Goal: Task Accomplishment & Management: Manage account settings

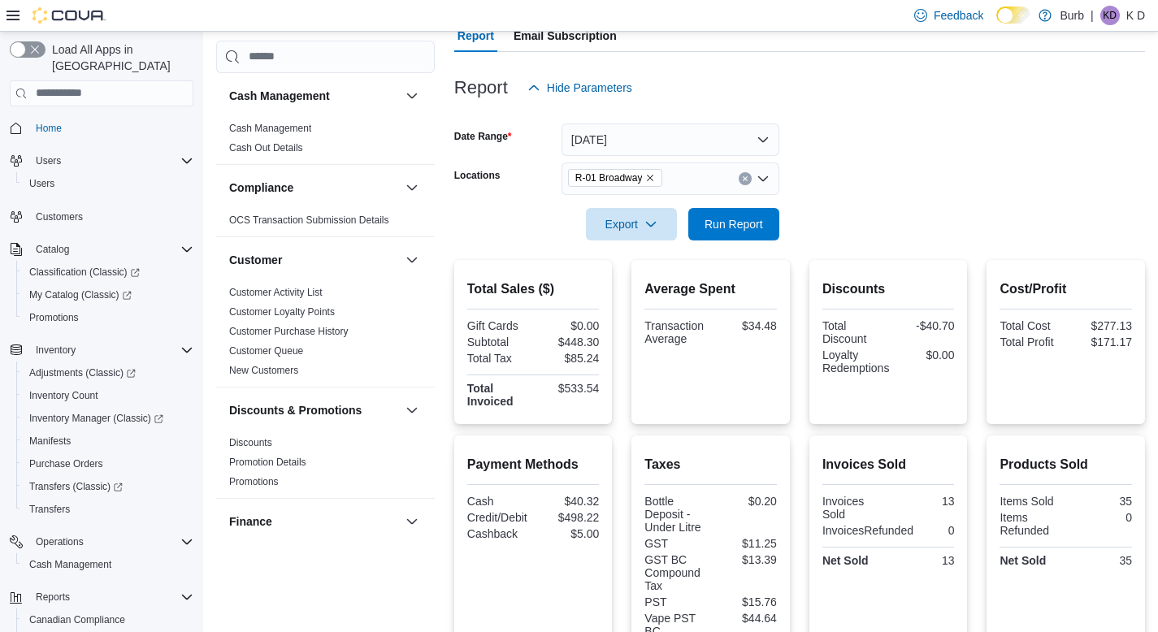
scroll to position [983, 0]
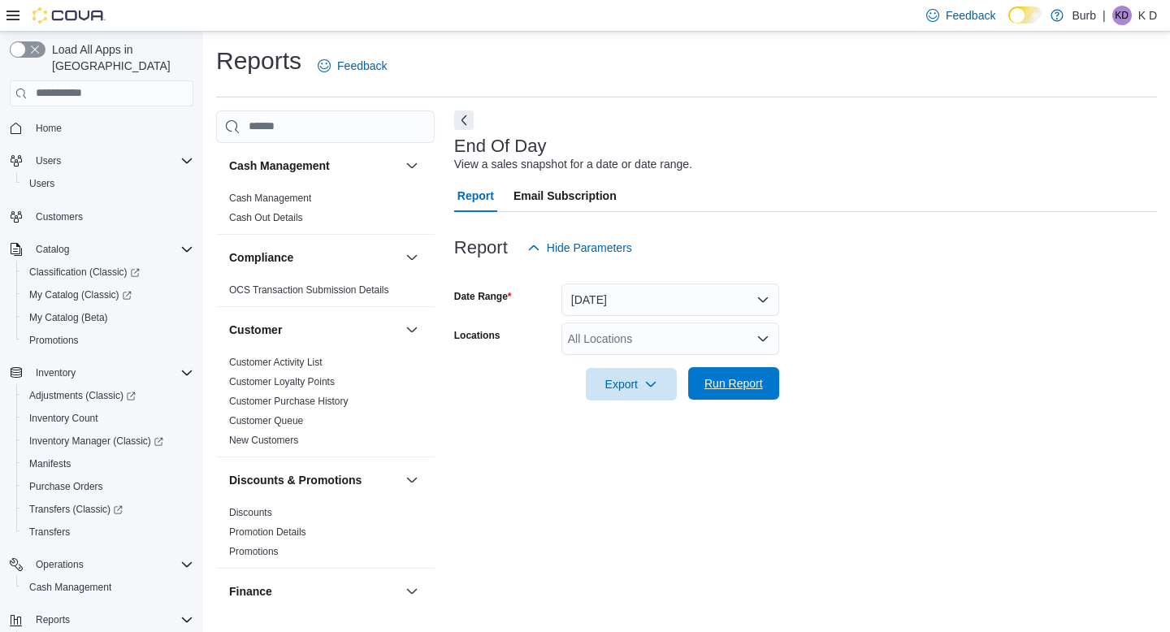
drag, startPoint x: 722, startPoint y: 367, endPoint x: 720, endPoint y: 381, distance: 13.9
click at [722, 368] on div "Export Run Report" at bounding box center [616, 384] width 325 height 33
click at [683, 345] on div "All Locations" at bounding box center [671, 339] width 218 height 33
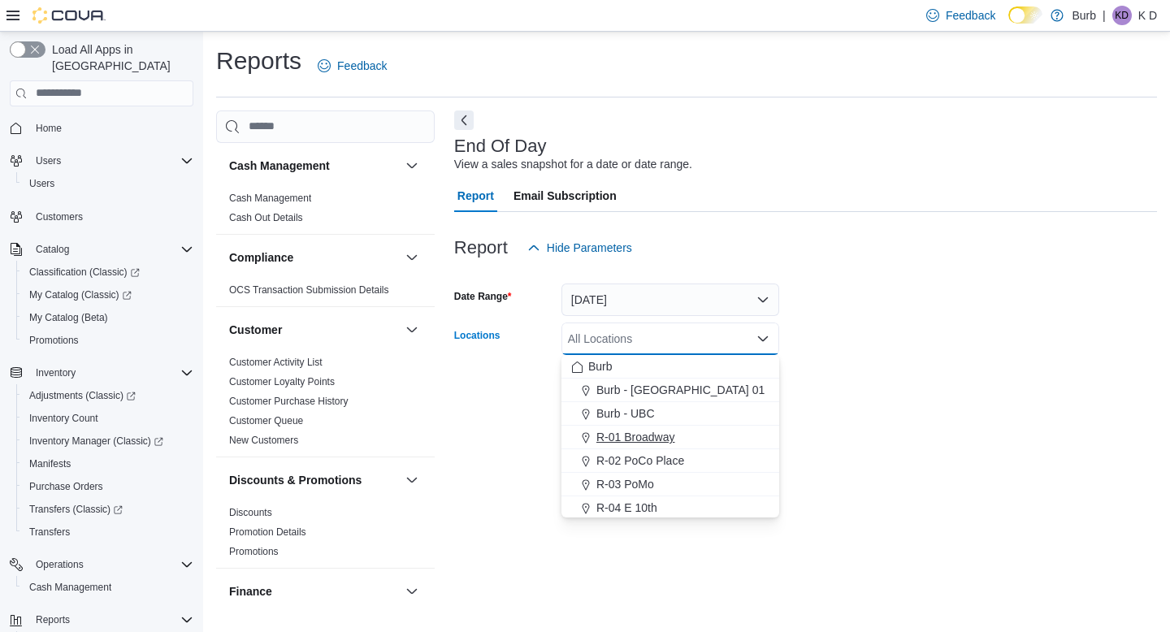
click at [687, 426] on div "Burb Burb - DC 01 Burb - UBC R-01 [GEOGRAPHIC_DATA] R-03 [GEOGRAPHIC_DATA]-04 E…" at bounding box center [671, 484] width 218 height 259
click at [687, 427] on button "R-01 Broadway" at bounding box center [671, 438] width 218 height 24
click at [943, 388] on form "Date Range [DATE] Locations R-01 Broadway Combo box. Selected. R-01 Broadway. P…" at bounding box center [805, 332] width 703 height 137
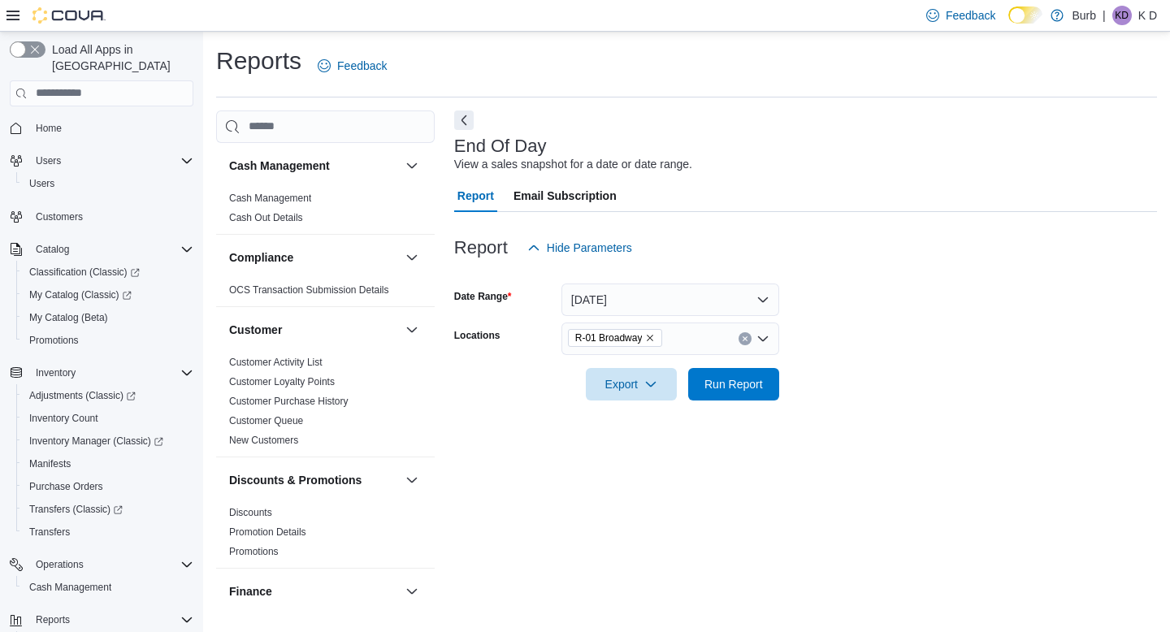
click at [789, 377] on form "Date Range [DATE] Locations R-01 Broadway Export Run Report" at bounding box center [805, 332] width 703 height 137
click at [767, 379] on span "Run Report" at bounding box center [734, 383] width 72 height 33
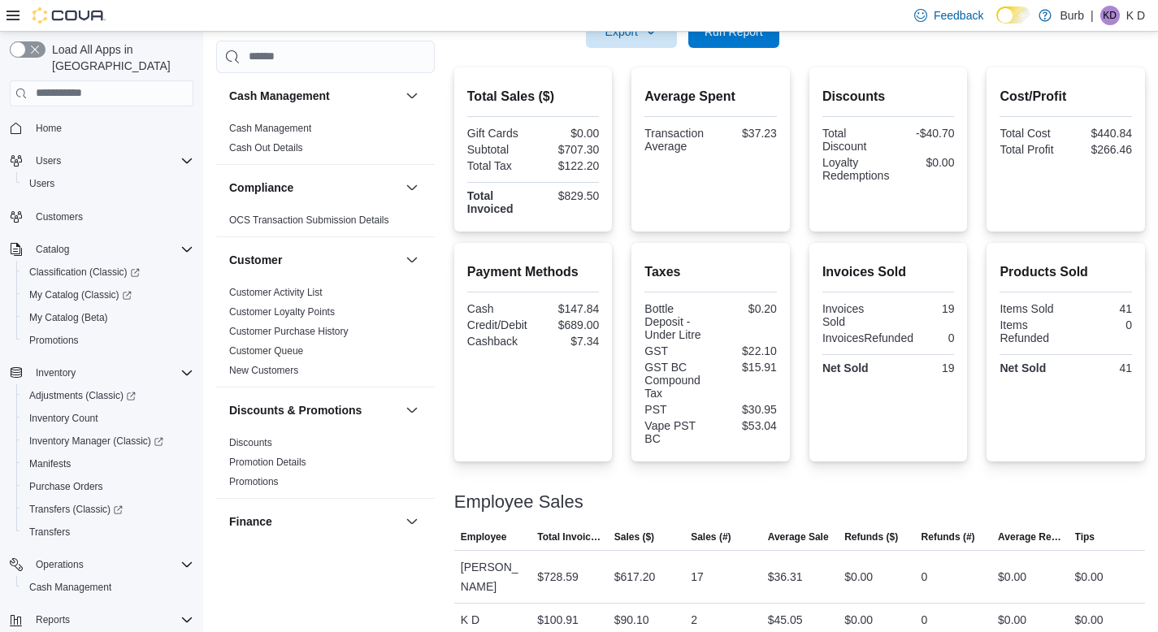
scroll to position [336, 0]
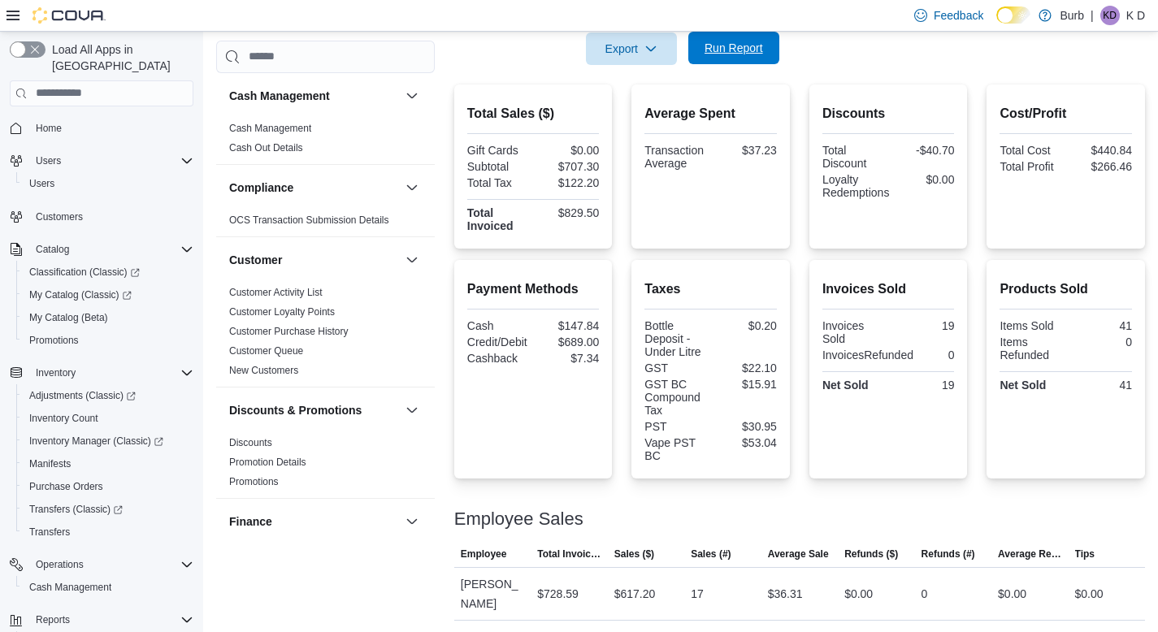
click at [731, 45] on span "Run Report" at bounding box center [734, 48] width 59 height 16
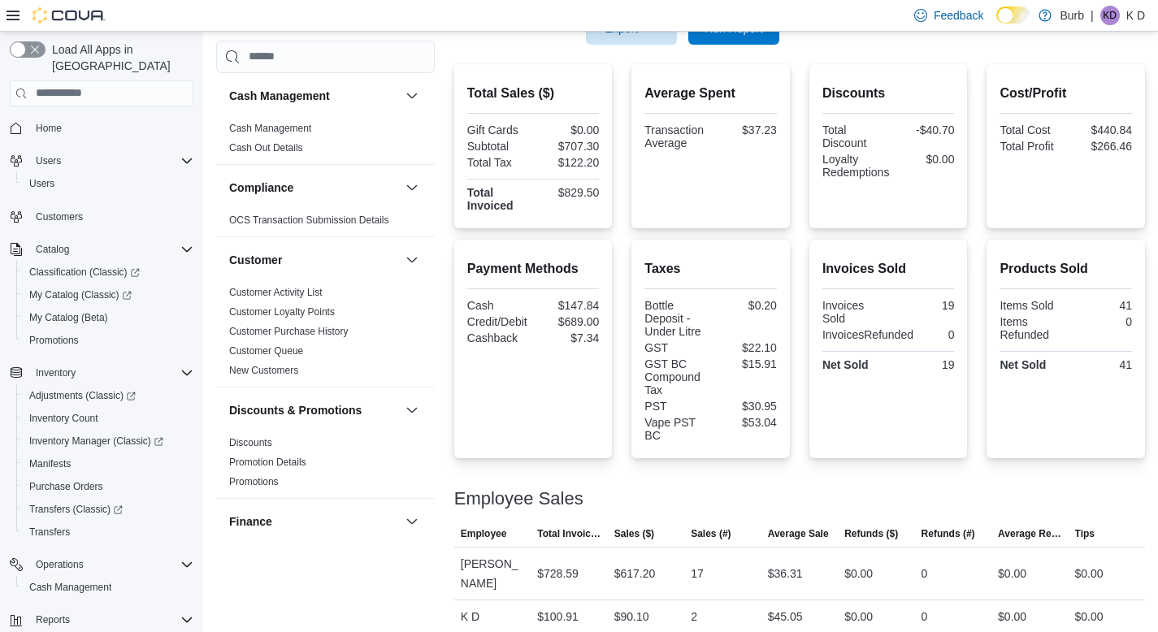
scroll to position [371, 0]
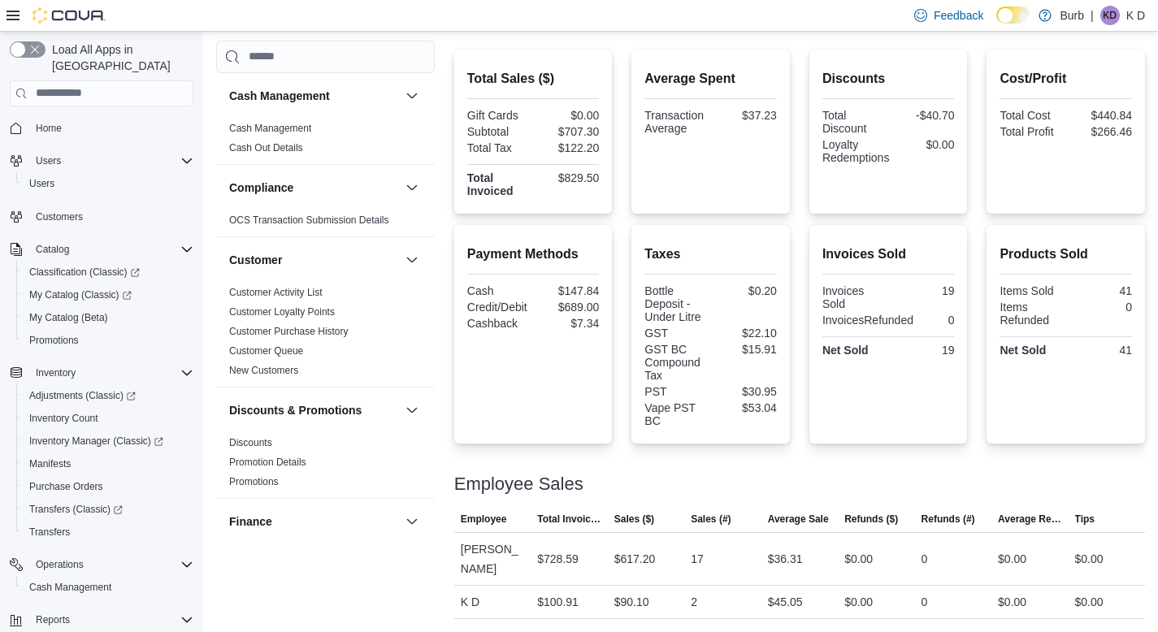
click at [770, 289] on div "$0.20" at bounding box center [745, 290] width 63 height 13
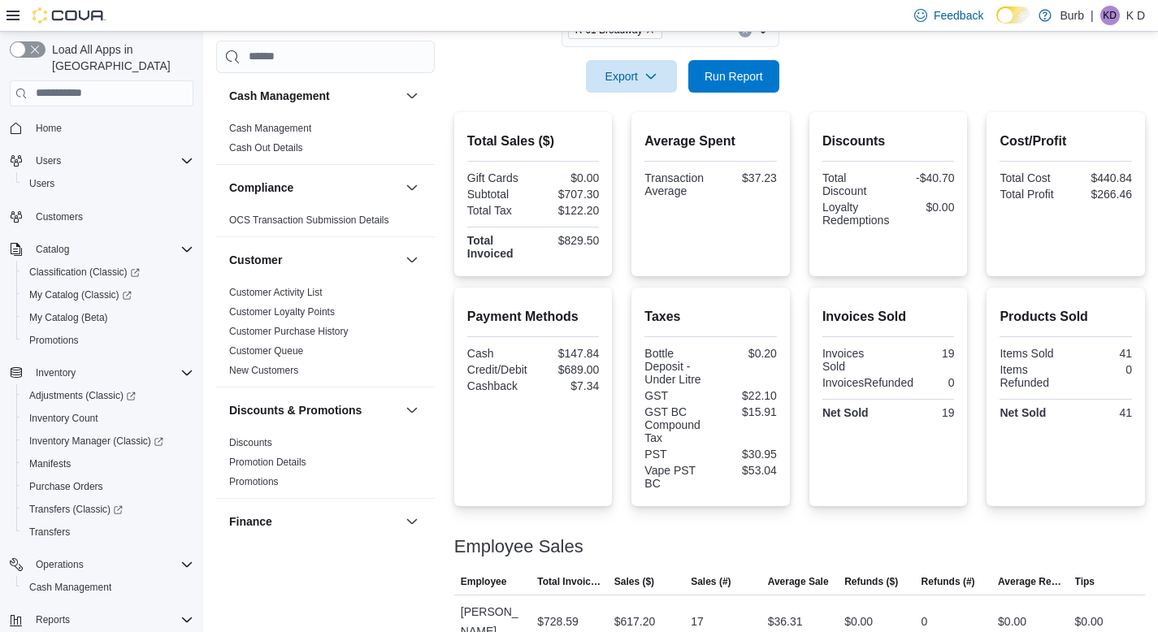
scroll to position [291, 0]
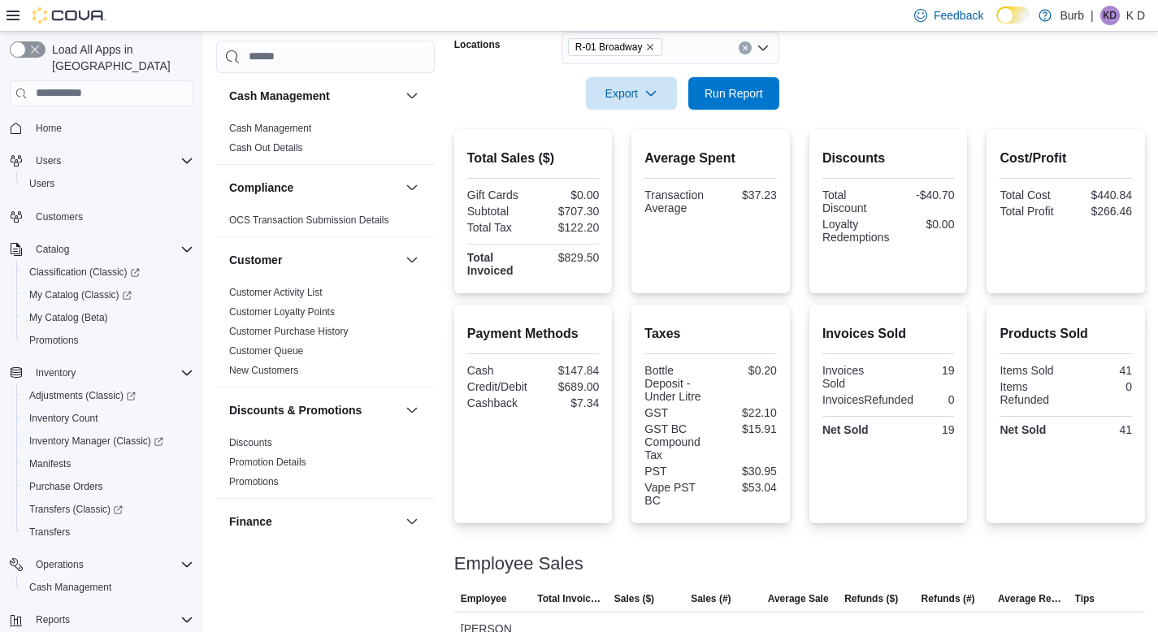
click at [748, 45] on icon "Clear input" at bounding box center [745, 48] width 7 height 7
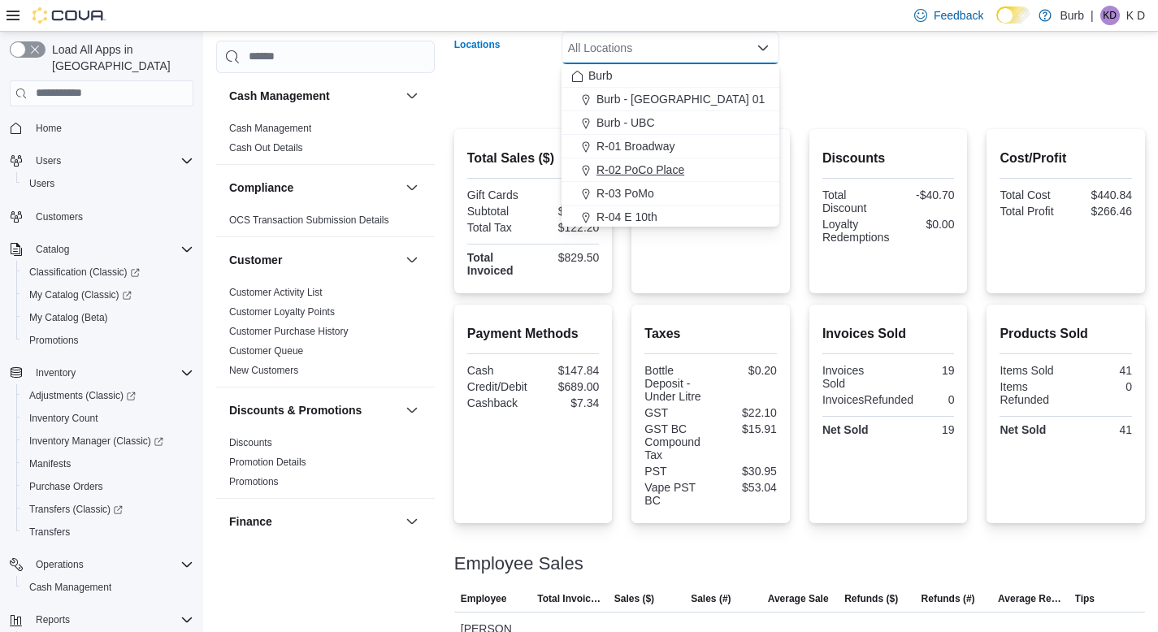
click at [746, 167] on div "R-02 PoCo Place" at bounding box center [670, 170] width 198 height 16
click at [921, 63] on form "Date Range [DATE] Locations R-02 [GEOGRAPHIC_DATA] Combo box. Selected. R-02 [G…" at bounding box center [799, 41] width 691 height 137
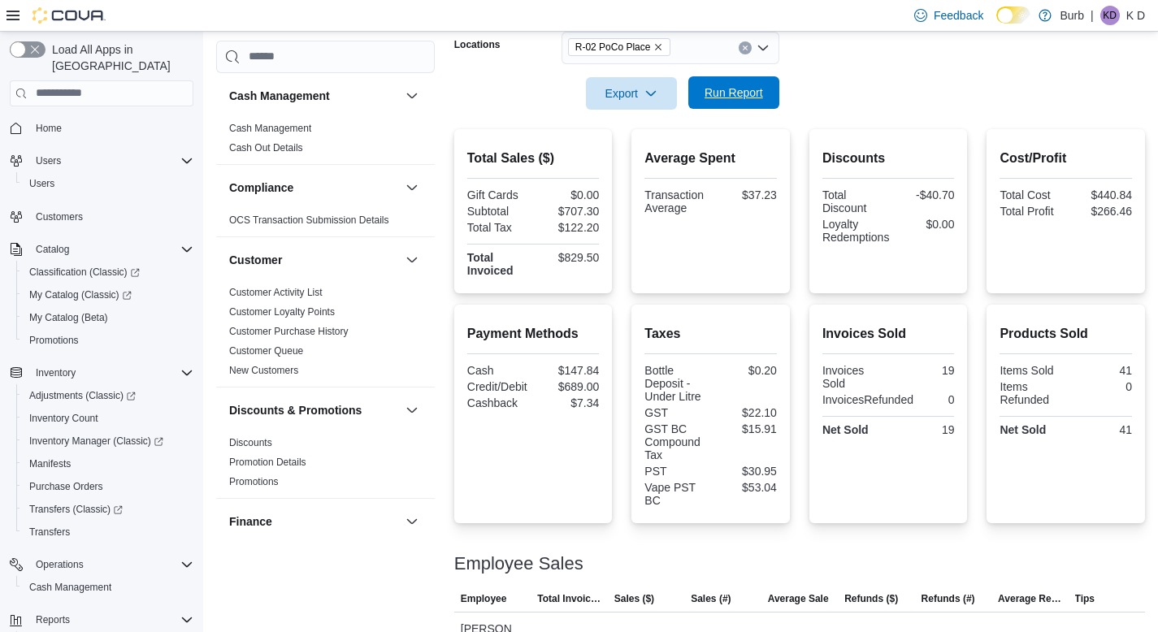
click at [765, 89] on span "Run Report" at bounding box center [734, 92] width 72 height 33
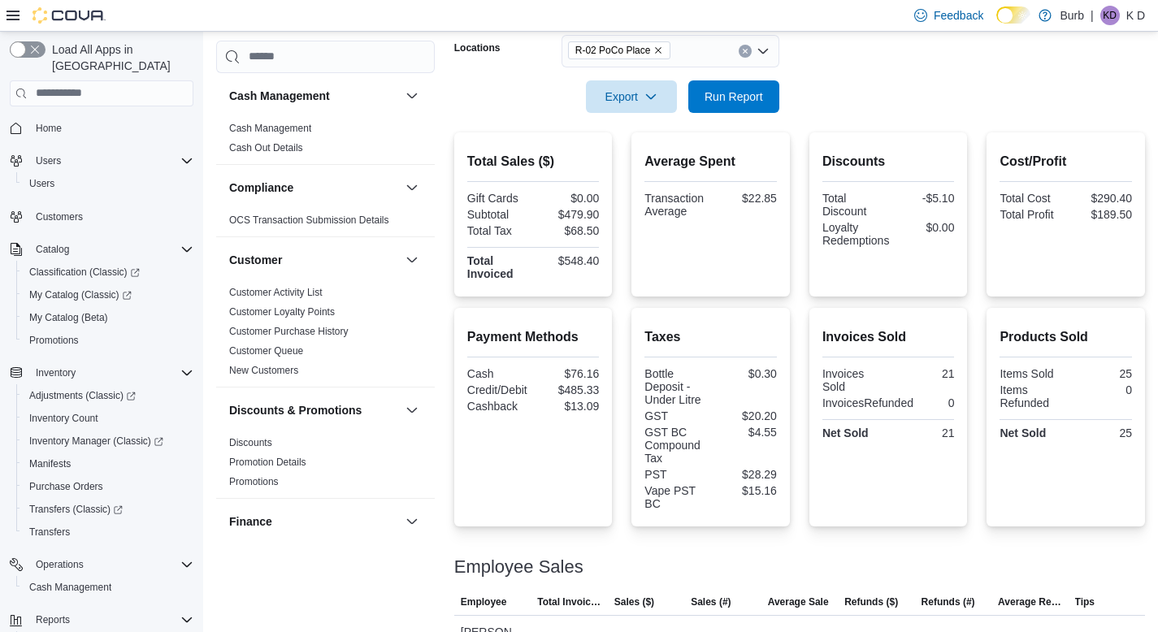
scroll to position [287, 0]
click at [750, 50] on button "Clear input" at bounding box center [745, 52] width 13 height 13
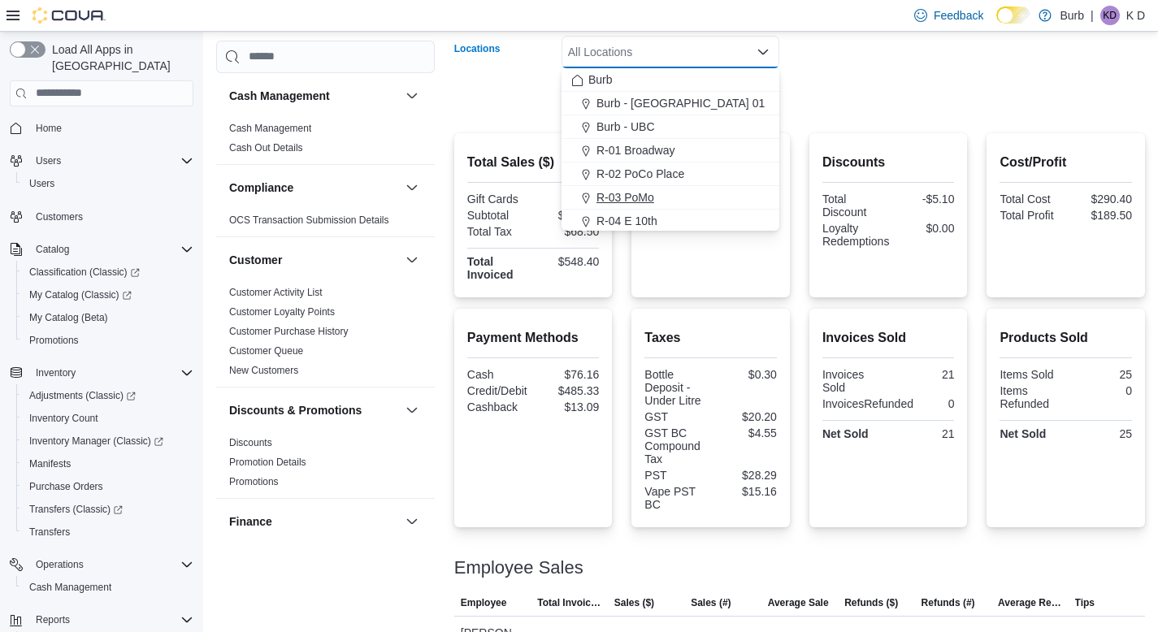
click at [719, 194] on div "R-03 PoMo" at bounding box center [670, 197] width 198 height 16
click at [900, 89] on form "Date Range [DATE] Locations R-03 PoMo Combo box. Selected. R-03 PoMo. Press Bac…" at bounding box center [799, 45] width 691 height 137
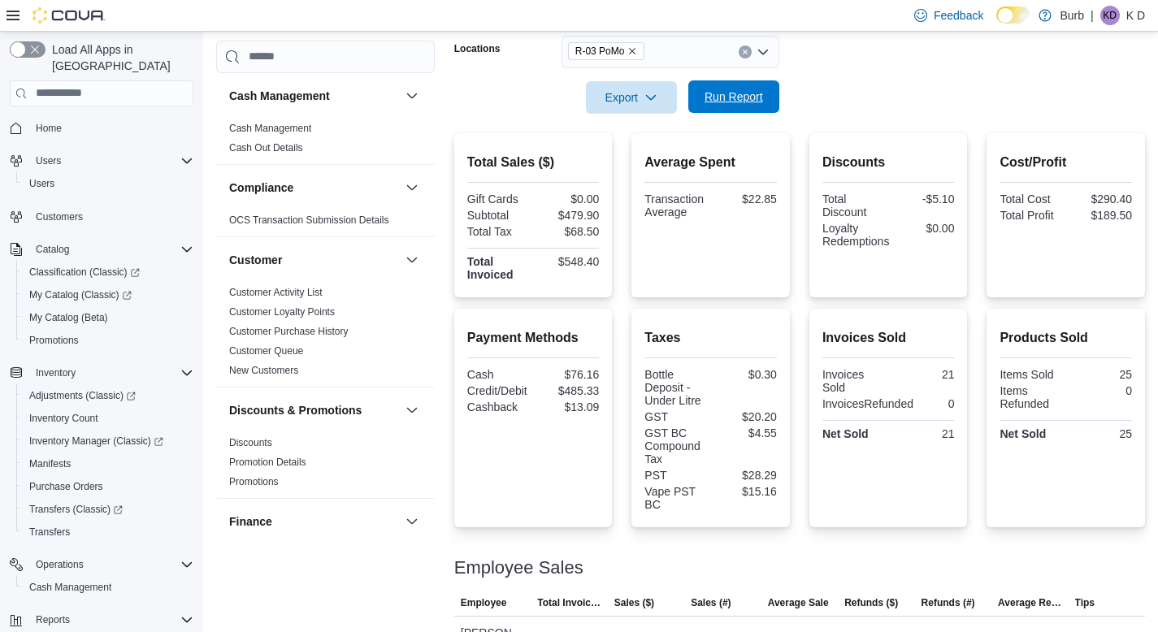
click at [766, 99] on span "Run Report" at bounding box center [734, 96] width 72 height 33
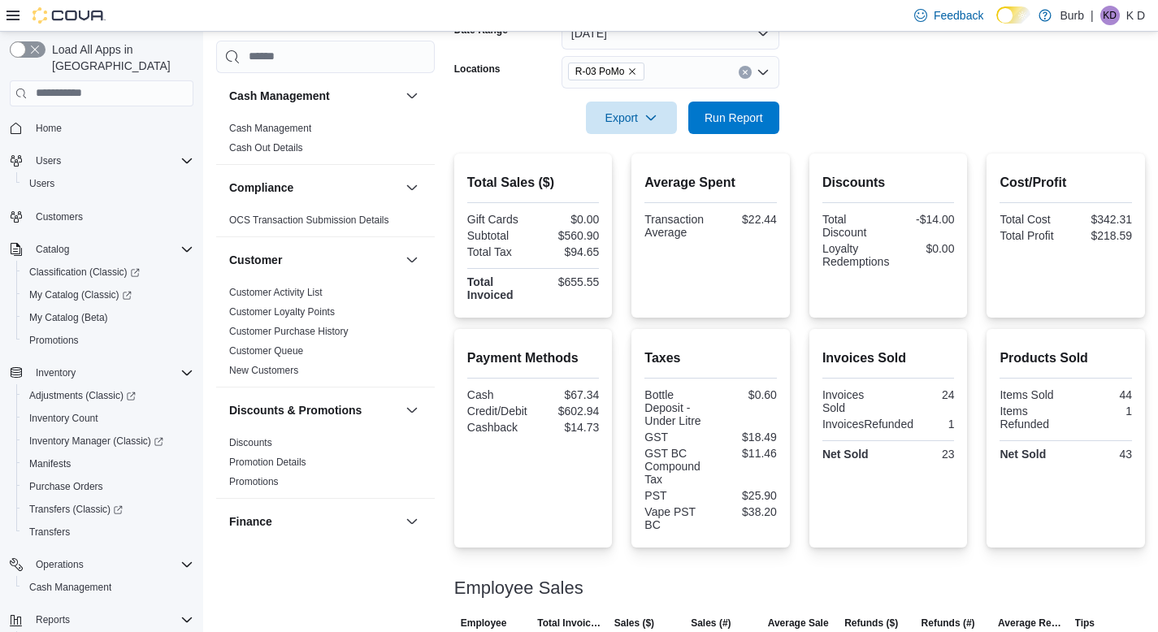
scroll to position [225, 0]
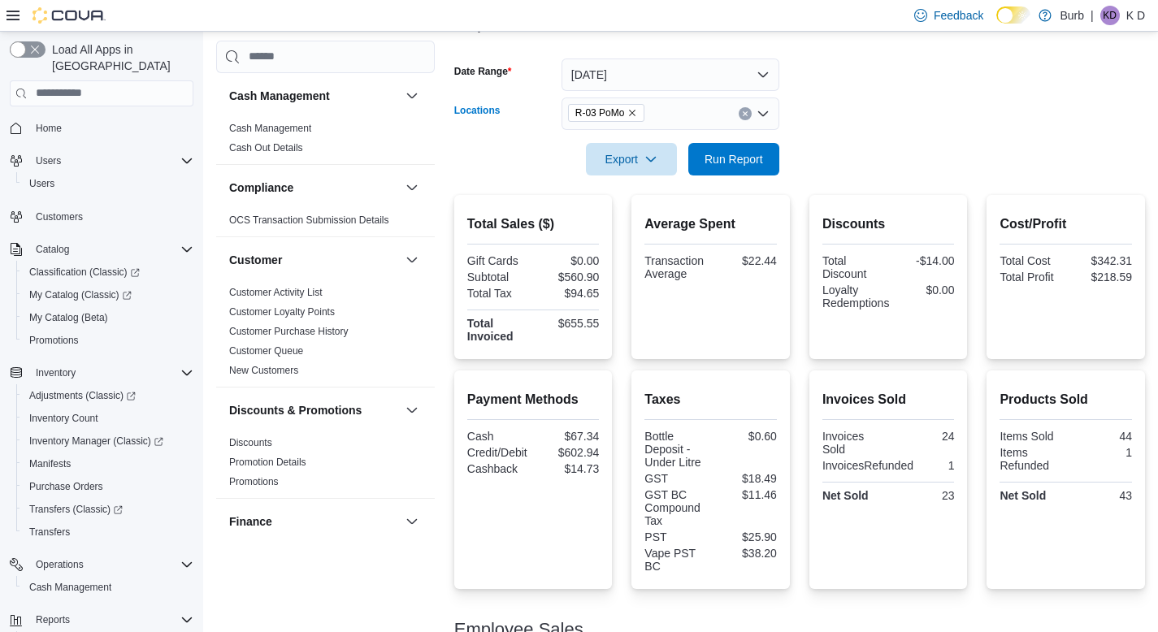
click at [747, 115] on icon "Clear input" at bounding box center [745, 113] width 4 height 4
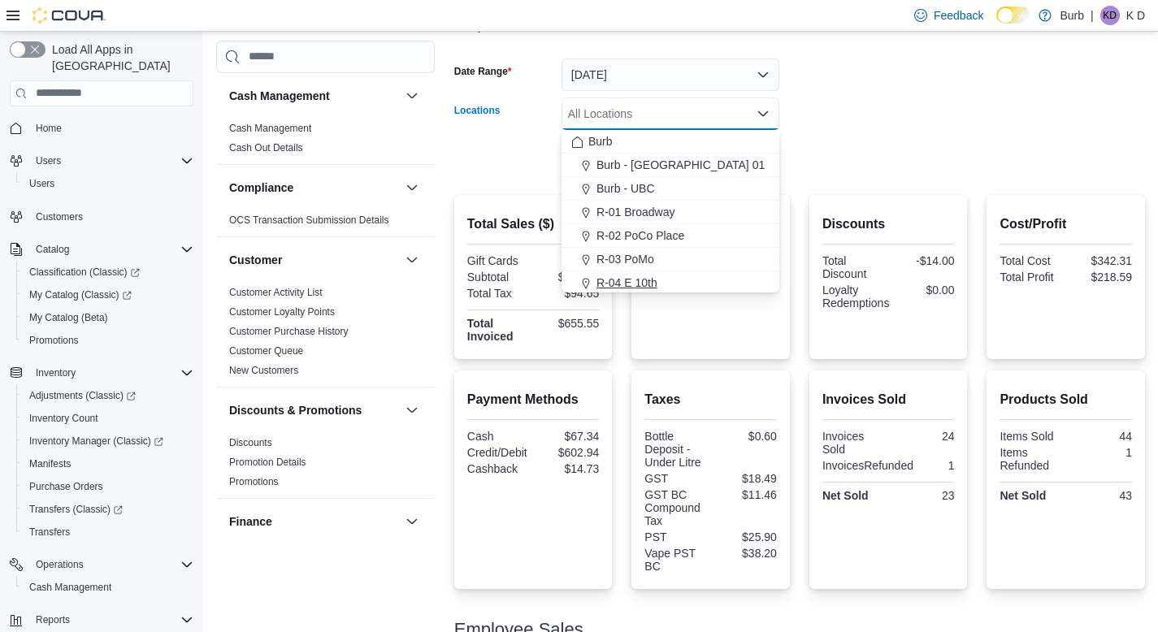
click at [683, 275] on div "R-04 E 10th" at bounding box center [670, 283] width 198 height 16
click at [925, 167] on form "Date Range [DATE] Locations R-04 E 10th Combo box. Selected. R-04 E 10th. Press…" at bounding box center [799, 107] width 691 height 137
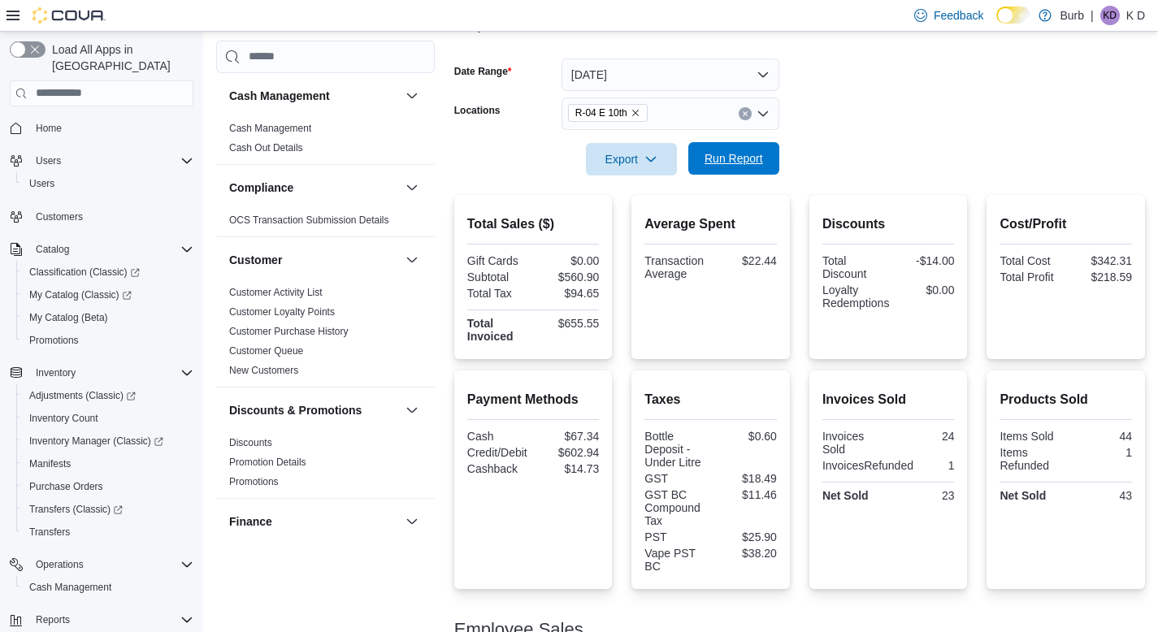
click at [749, 165] on span "Run Report" at bounding box center [734, 158] width 59 height 16
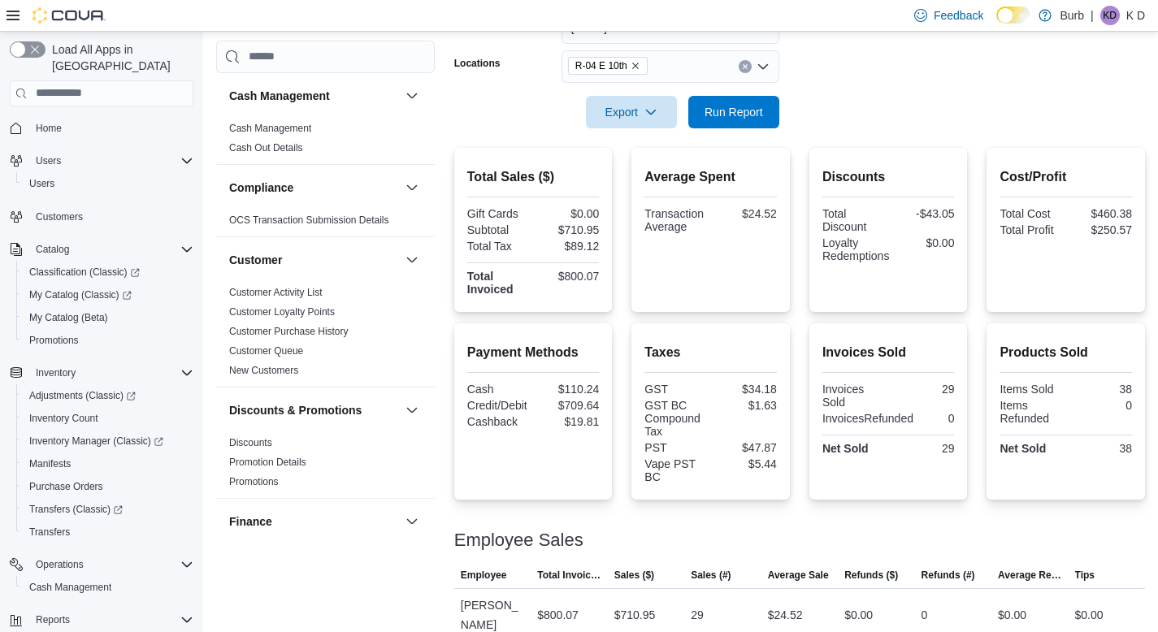
scroll to position [271, 0]
click at [744, 67] on icon "Clear input" at bounding box center [745, 68] width 7 height 7
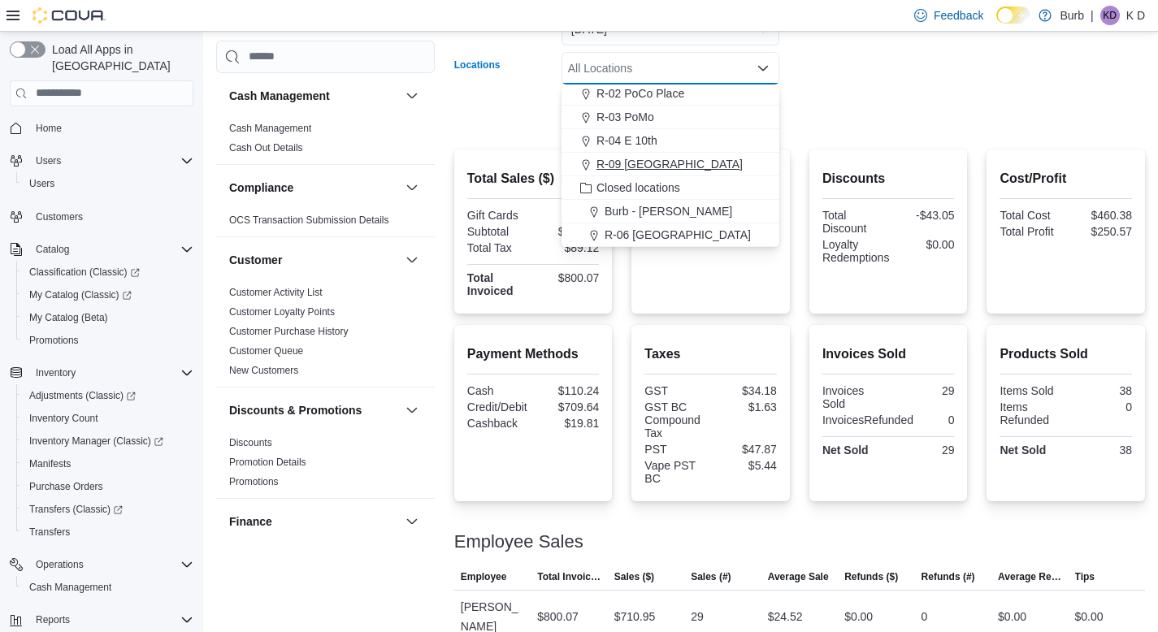
click at [740, 160] on div "R-09 [GEOGRAPHIC_DATA]" at bounding box center [670, 164] width 198 height 16
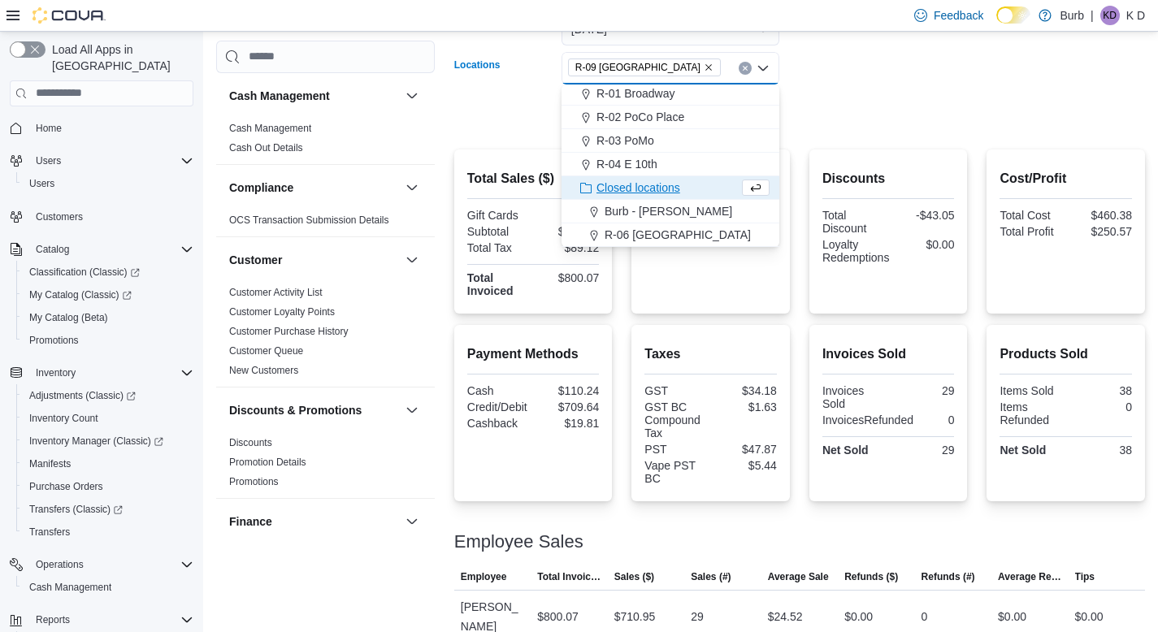
click at [912, 106] on form "Date Range [DATE] Locations R-09 [GEOGRAPHIC_DATA] Combo box. Selected. R-09 [G…" at bounding box center [799, 61] width 691 height 137
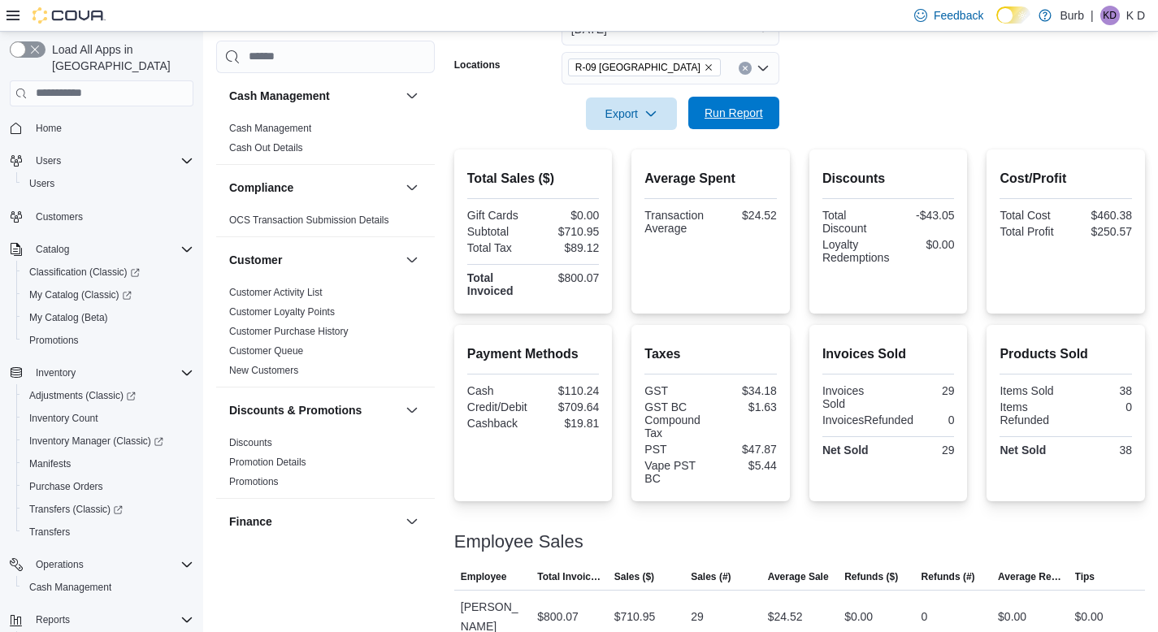
click at [749, 120] on span "Run Report" at bounding box center [734, 113] width 59 height 16
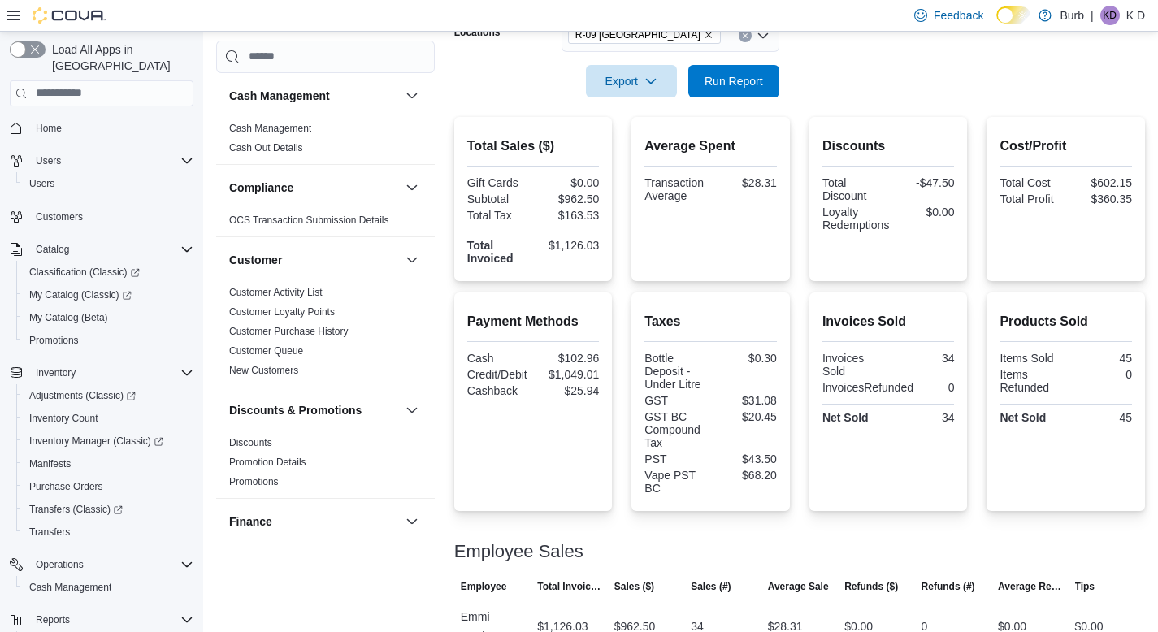
scroll to position [303, 0]
click at [746, 38] on icon "Clear input" at bounding box center [745, 36] width 7 height 7
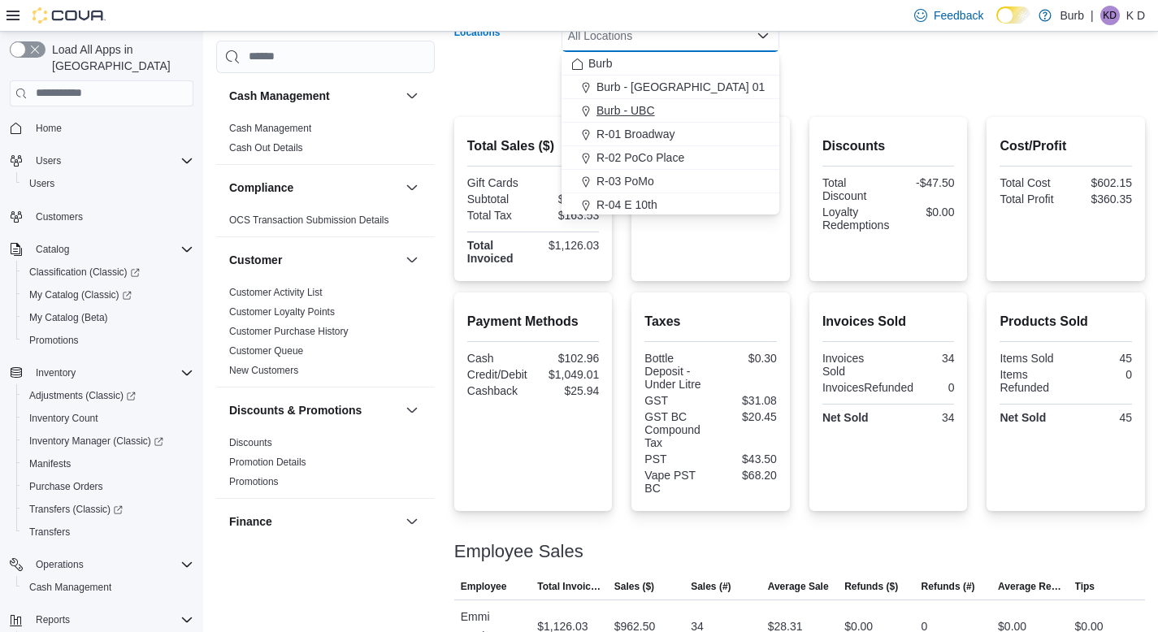
click at [743, 110] on div "Burb - UBC" at bounding box center [670, 110] width 198 height 16
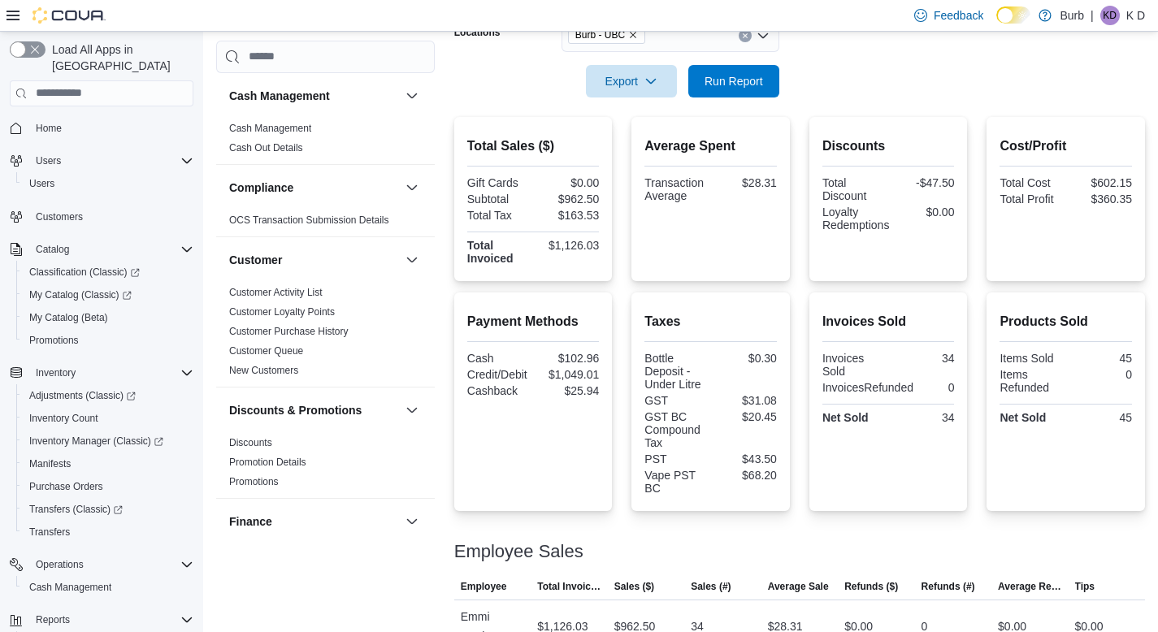
click at [874, 73] on form "Date Range [DATE] Locations Burb - UBC Export Run Report" at bounding box center [799, 29] width 691 height 137
click at [715, 89] on span "Run Report" at bounding box center [734, 80] width 72 height 33
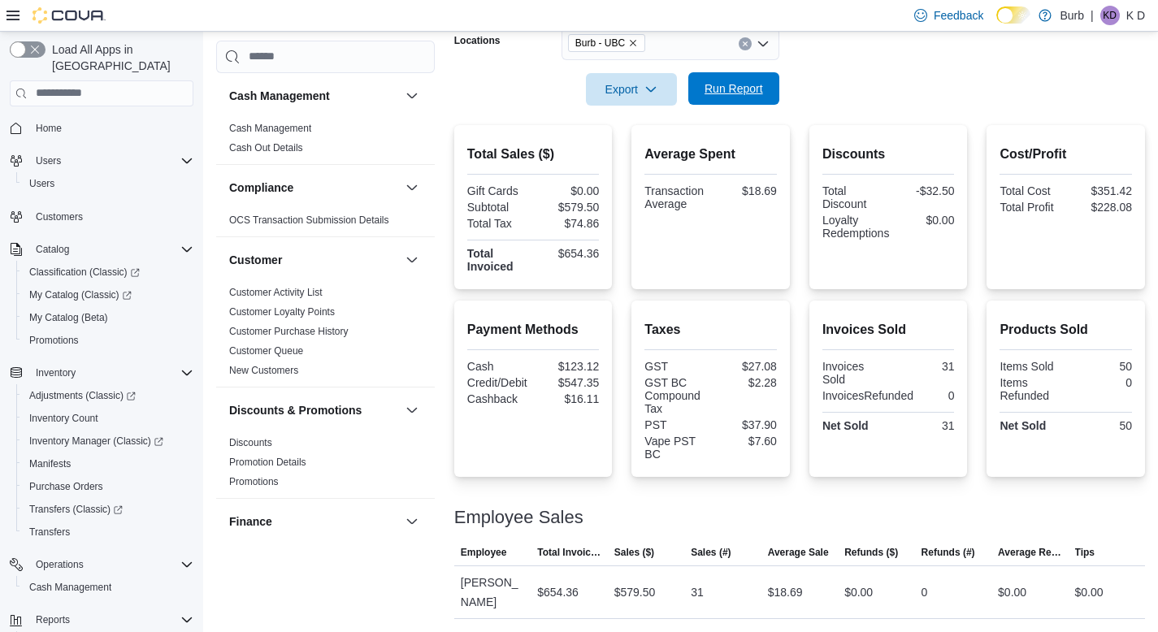
scroll to position [295, 0]
click at [742, 45] on icon "Clear input" at bounding box center [745, 44] width 7 height 7
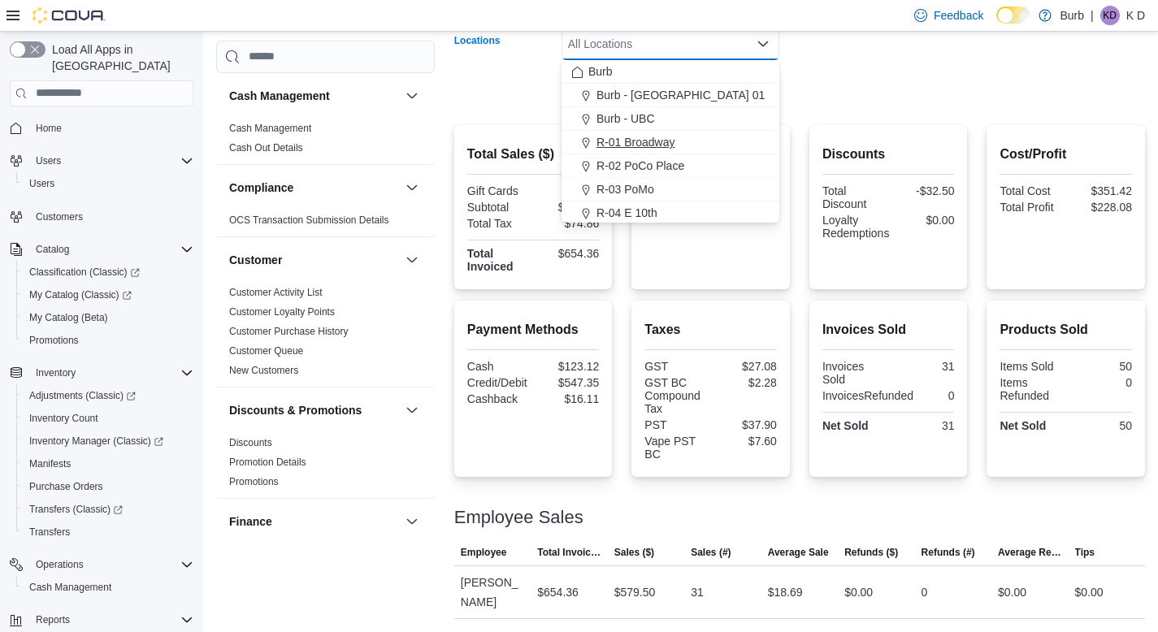
click at [728, 141] on div "R-01 Broadway" at bounding box center [670, 142] width 198 height 16
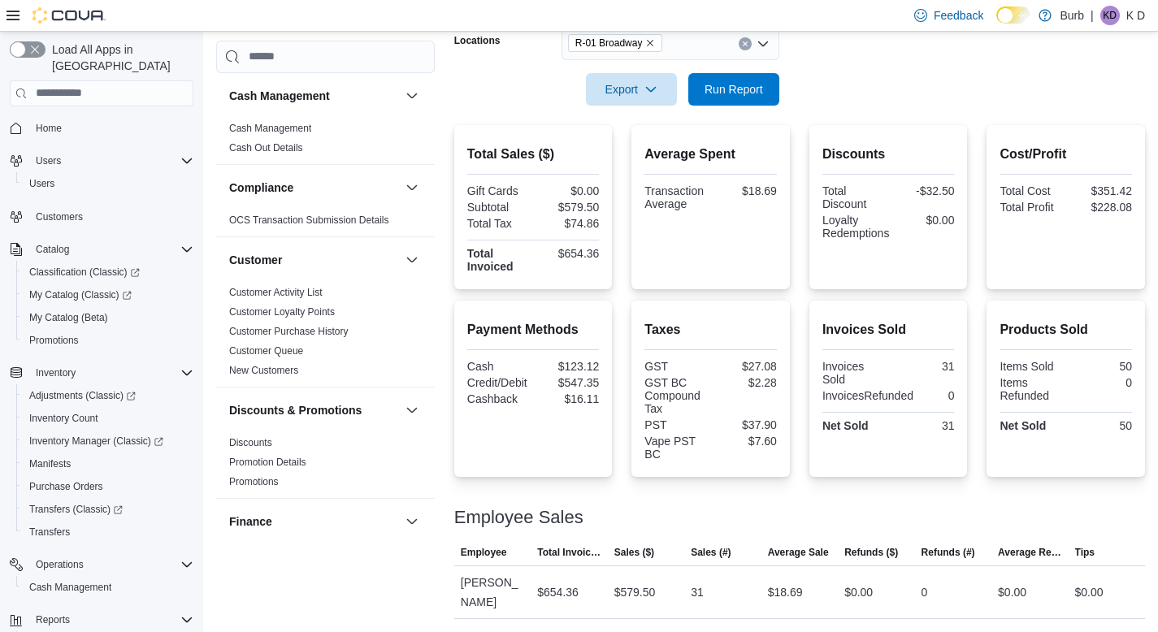
click at [824, 115] on div at bounding box center [799, 116] width 691 height 20
click at [752, 100] on span "Run Report" at bounding box center [734, 88] width 72 height 33
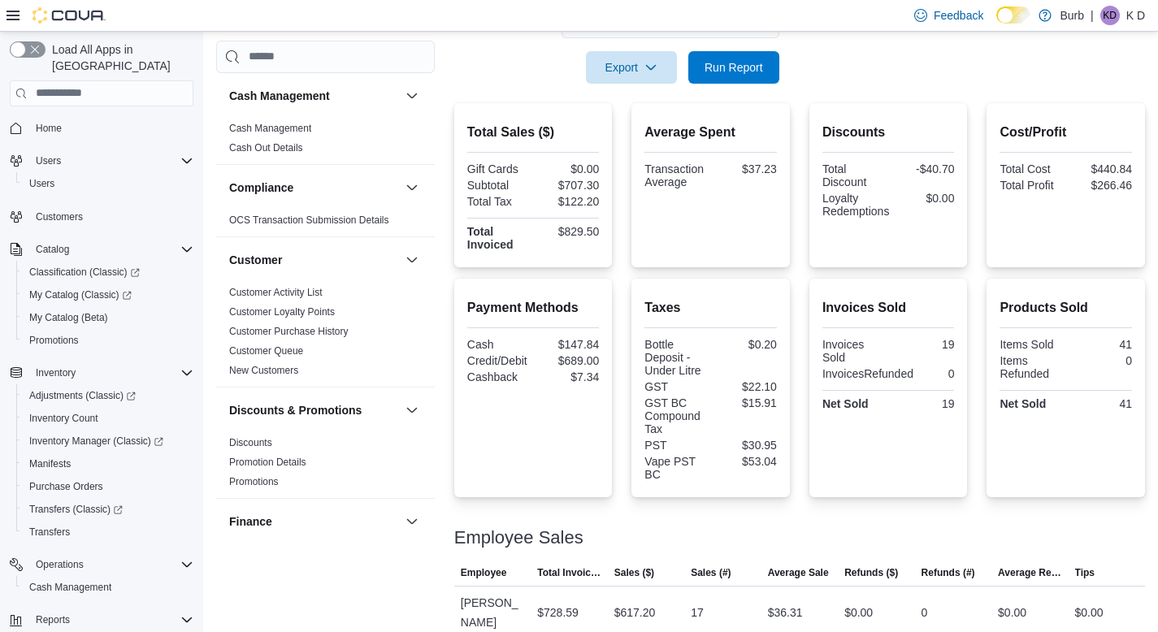
scroll to position [371, 0]
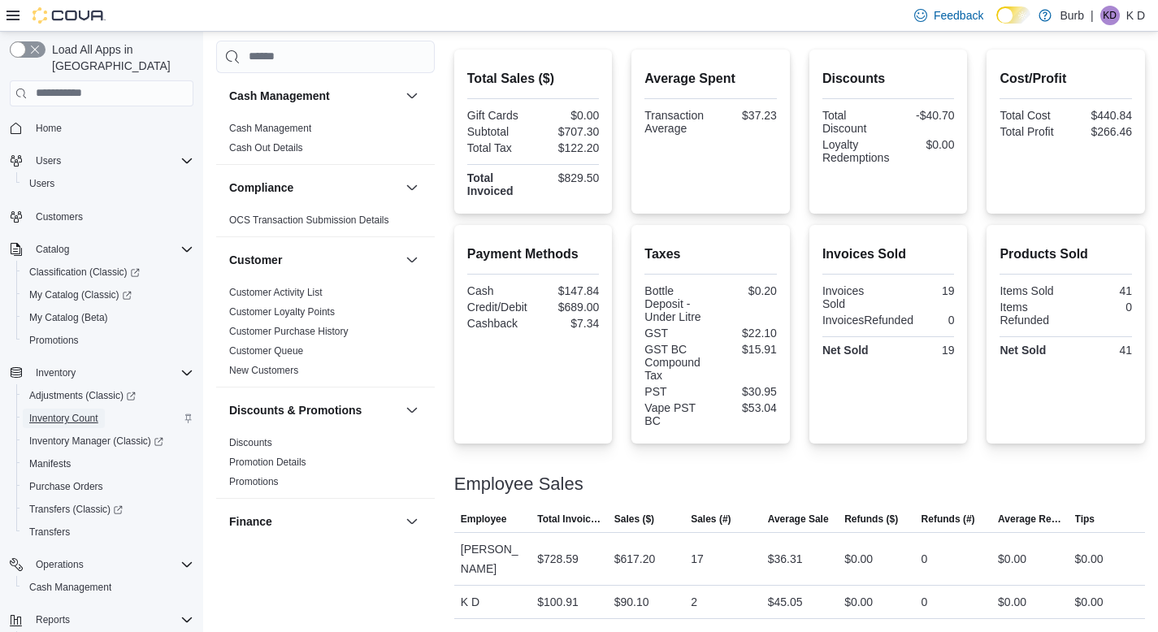
click at [77, 412] on span "Inventory Count" at bounding box center [63, 418] width 69 height 13
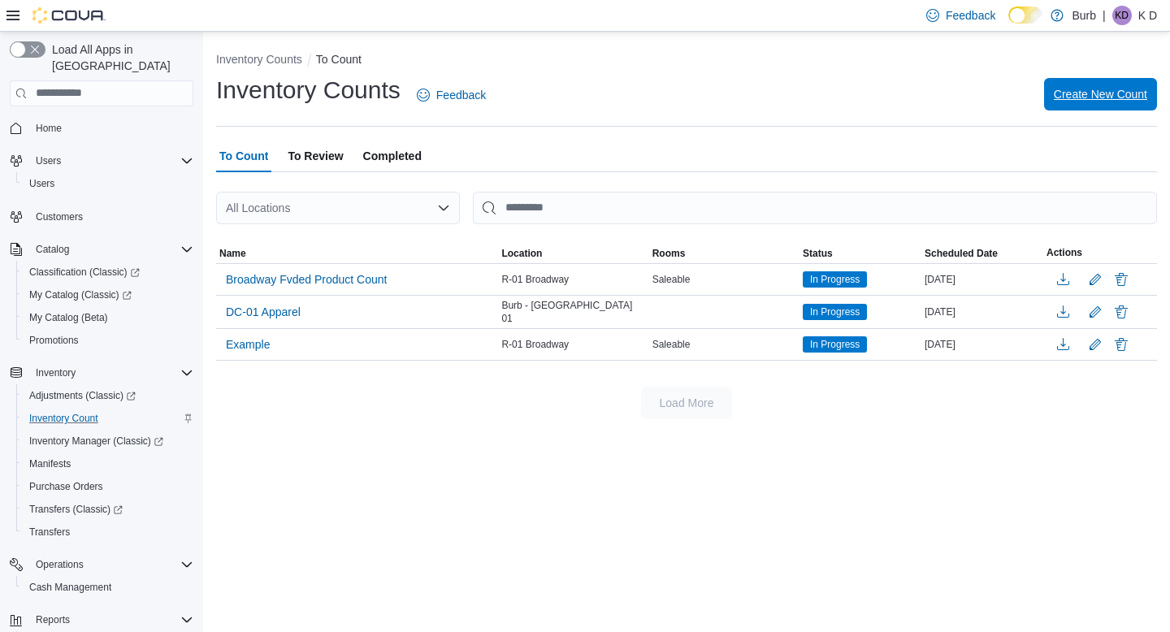
click at [1094, 106] on span "Create New Count" at bounding box center [1100, 94] width 93 height 33
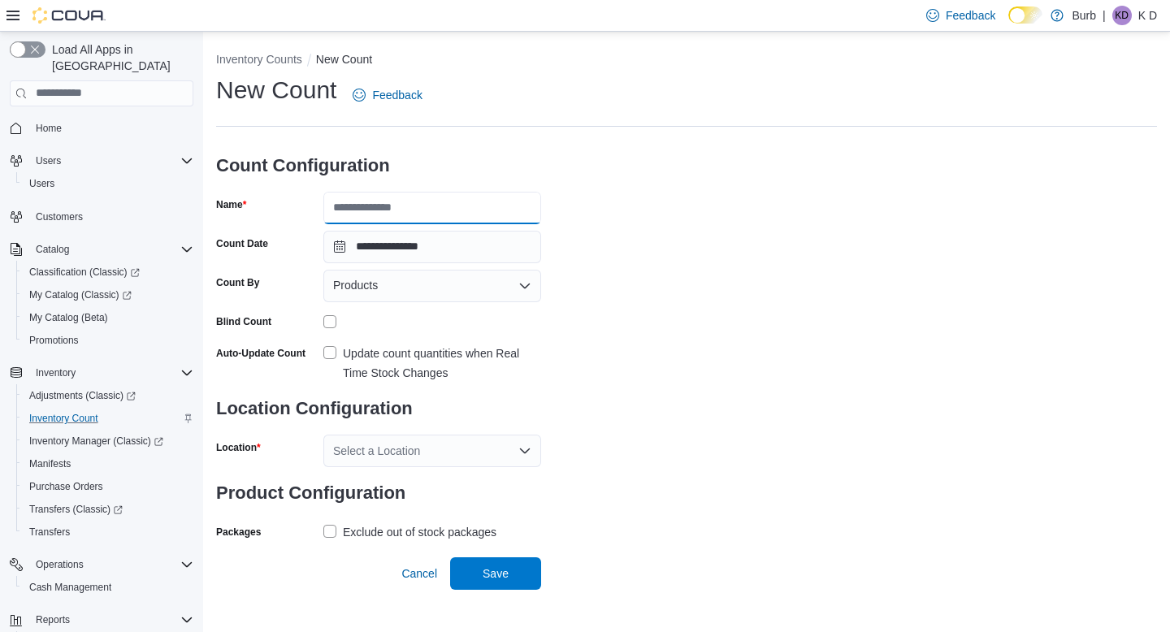
click at [489, 214] on input "Name" at bounding box center [432, 208] width 218 height 33
type input "**********"
click at [610, 194] on div "**********" at bounding box center [686, 309] width 941 height 471
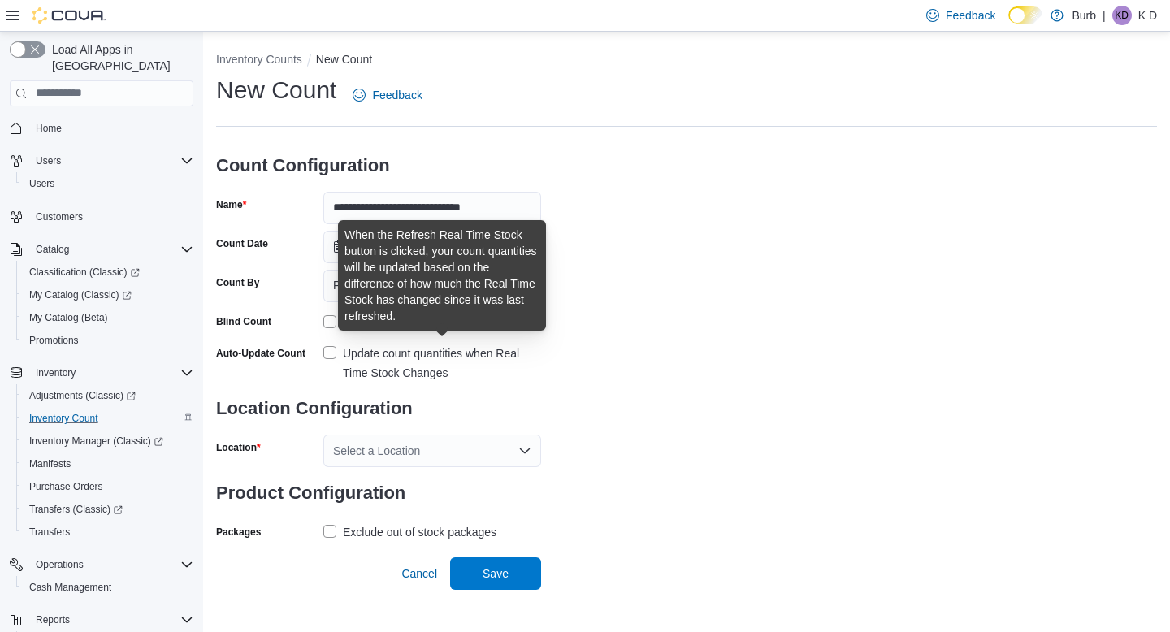
click at [343, 350] on div "Update count quantities when Real Time Stock Changes" at bounding box center [442, 363] width 198 height 39
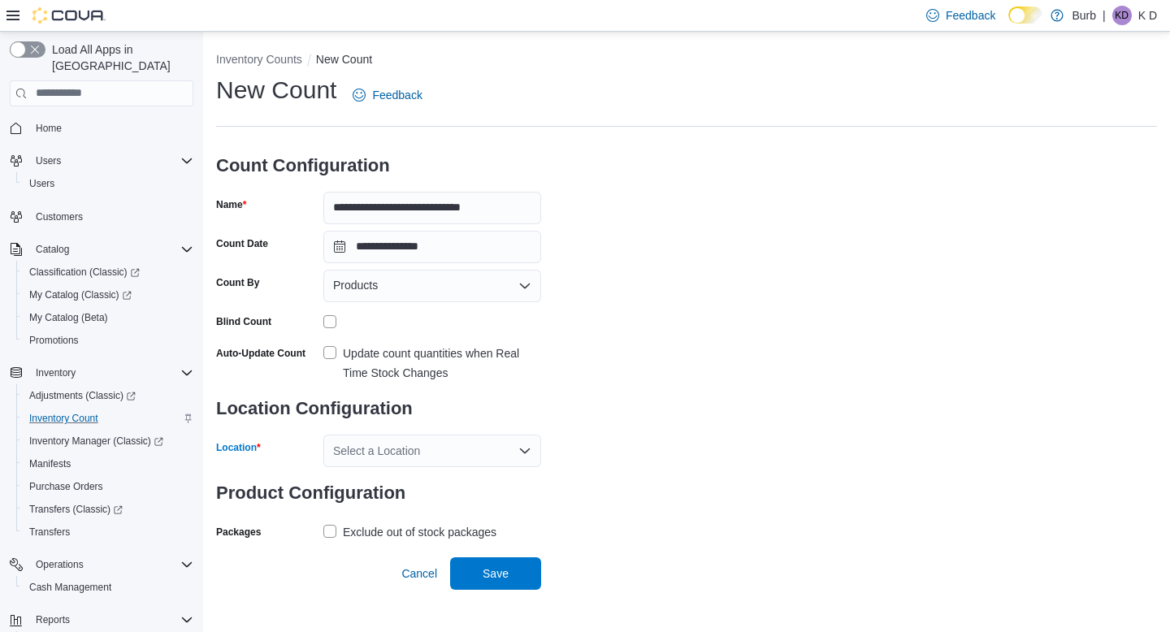
click at [363, 443] on div "Select a Location" at bounding box center [432, 451] width 218 height 33
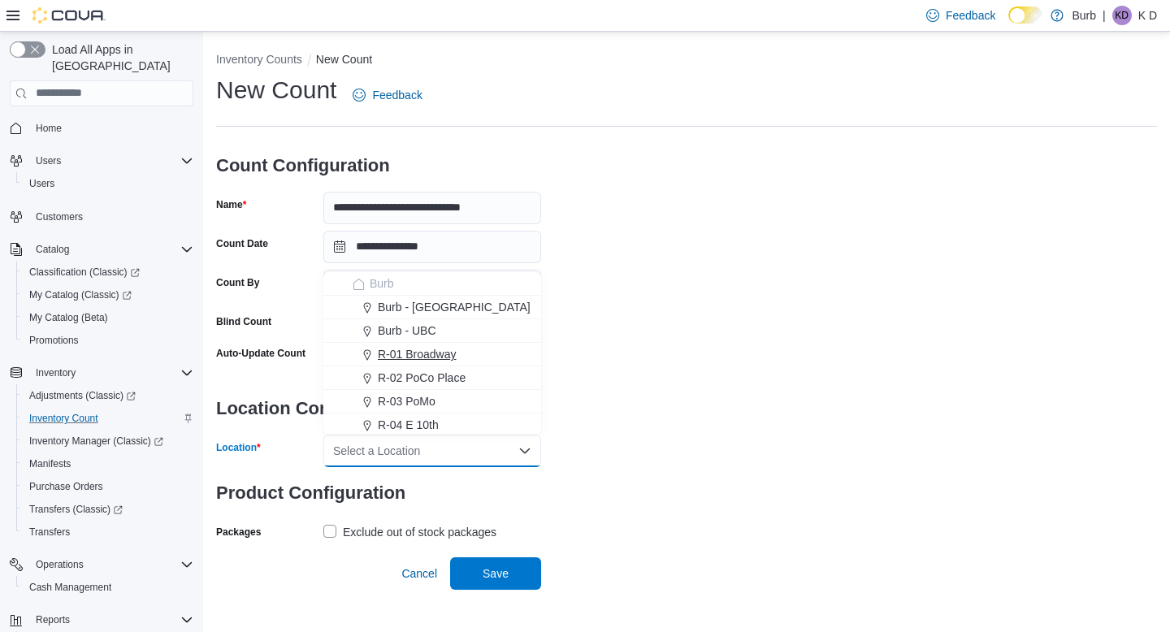
click at [395, 358] on span "R-01 Broadway" at bounding box center [417, 354] width 79 height 16
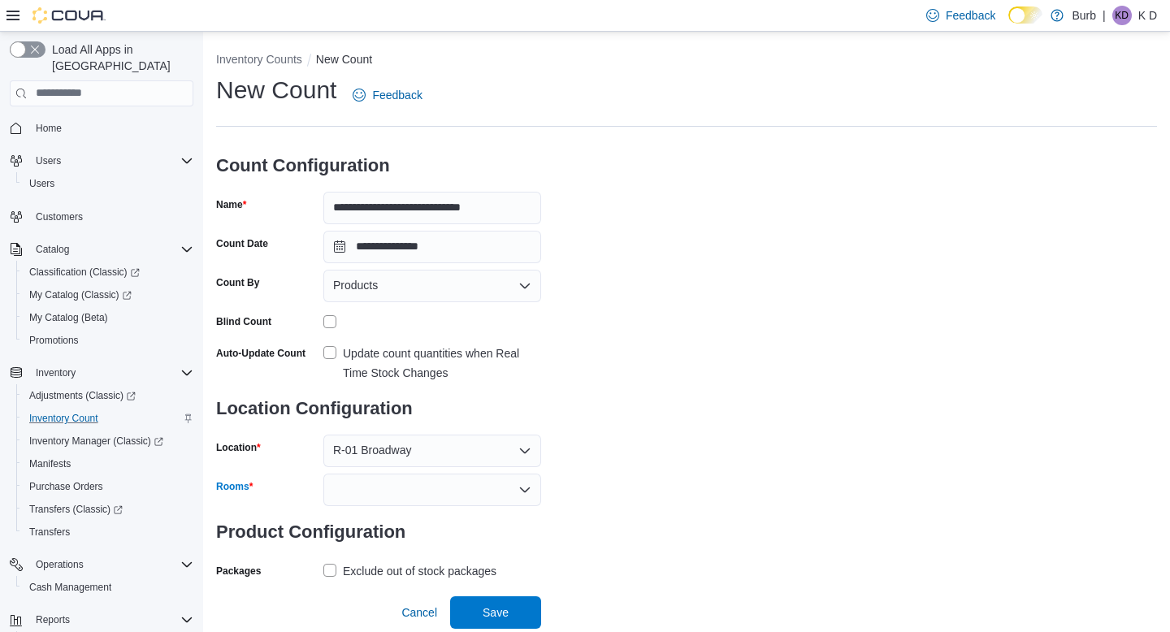
click at [483, 480] on div at bounding box center [432, 490] width 218 height 33
click at [453, 513] on span "Saleable" at bounding box center [432, 518] width 198 height 16
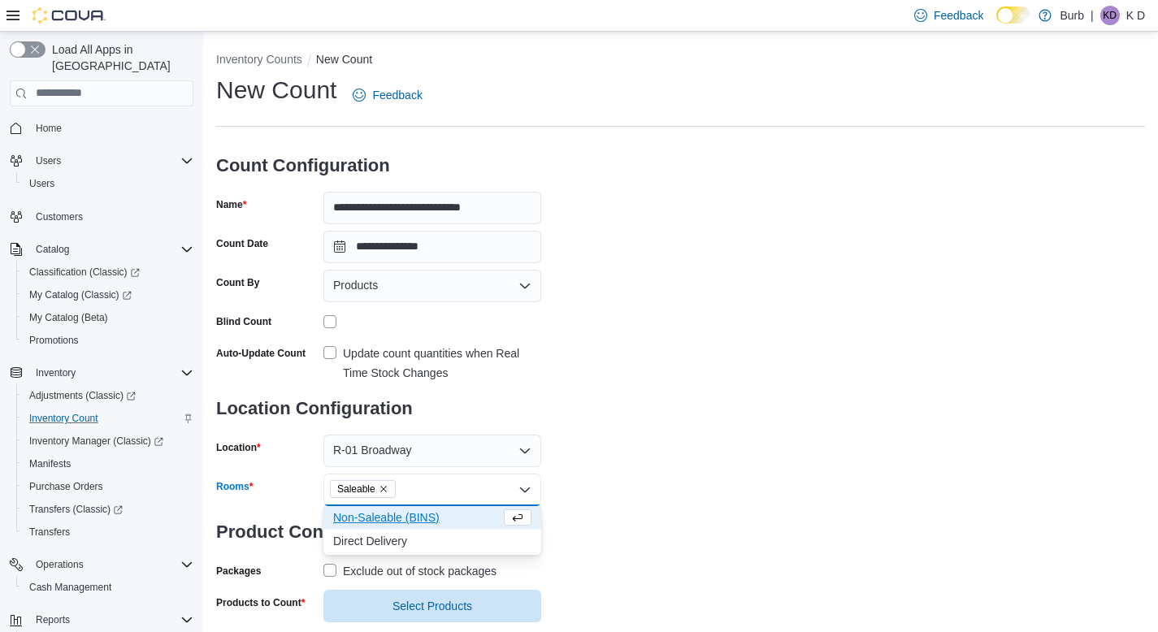
click at [715, 526] on div "**********" at bounding box center [680, 348] width 929 height 549
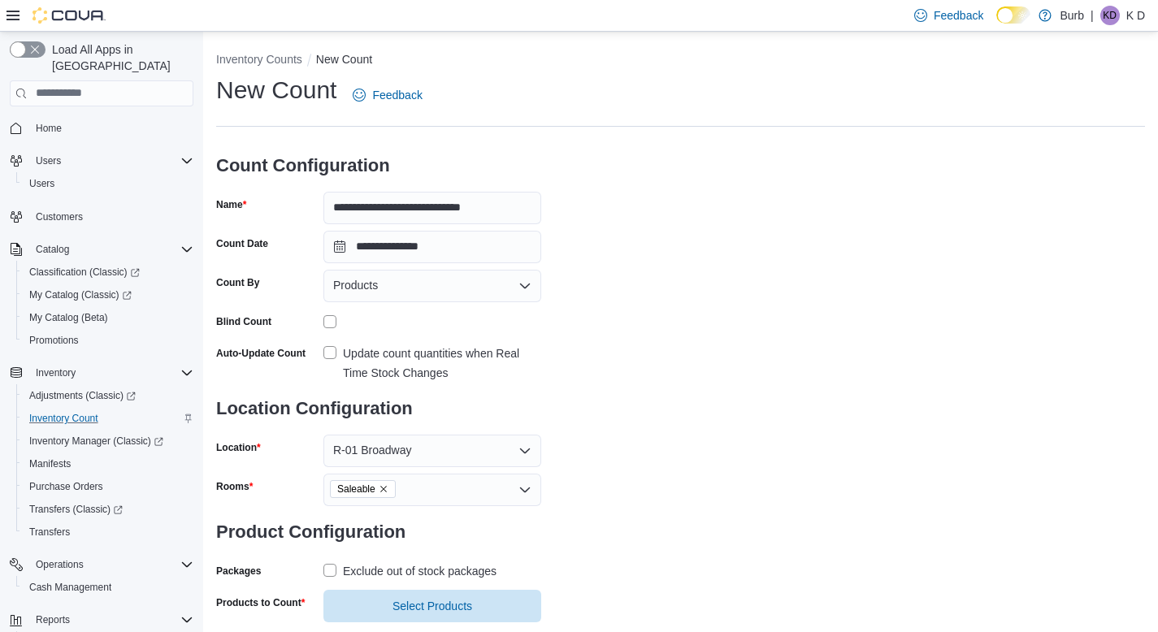
click at [458, 573] on div "Exclude out of stock packages" at bounding box center [420, 572] width 154 height 20
click at [435, 597] on span "Select Products" at bounding box center [432, 606] width 198 height 33
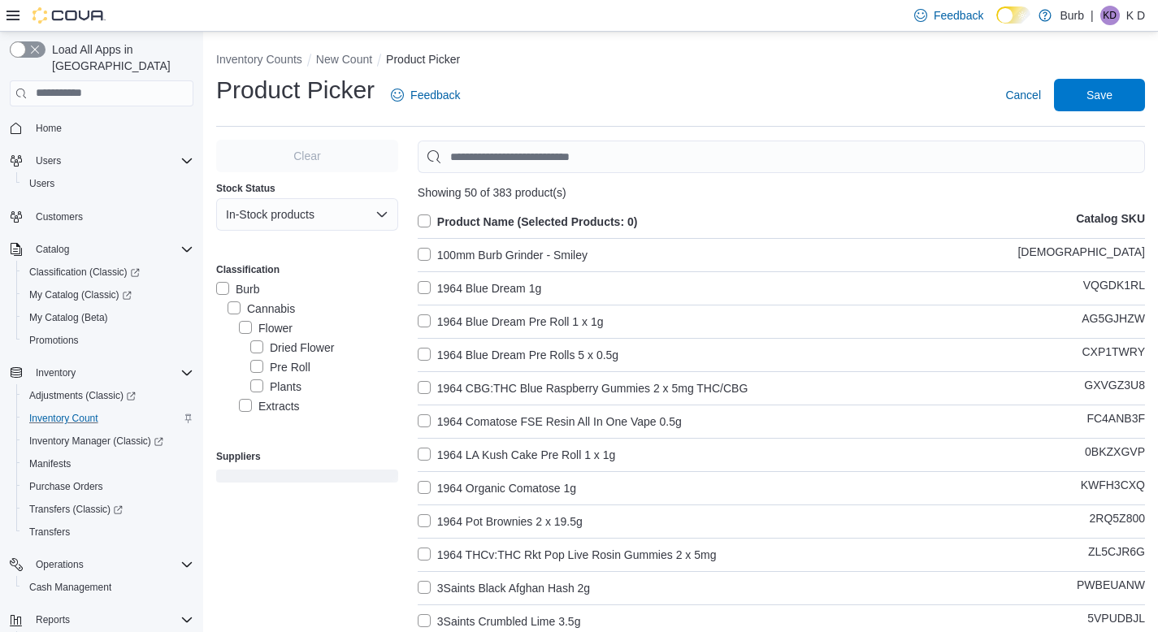
click at [297, 371] on label "Pre Roll" at bounding box center [280, 368] width 60 height 20
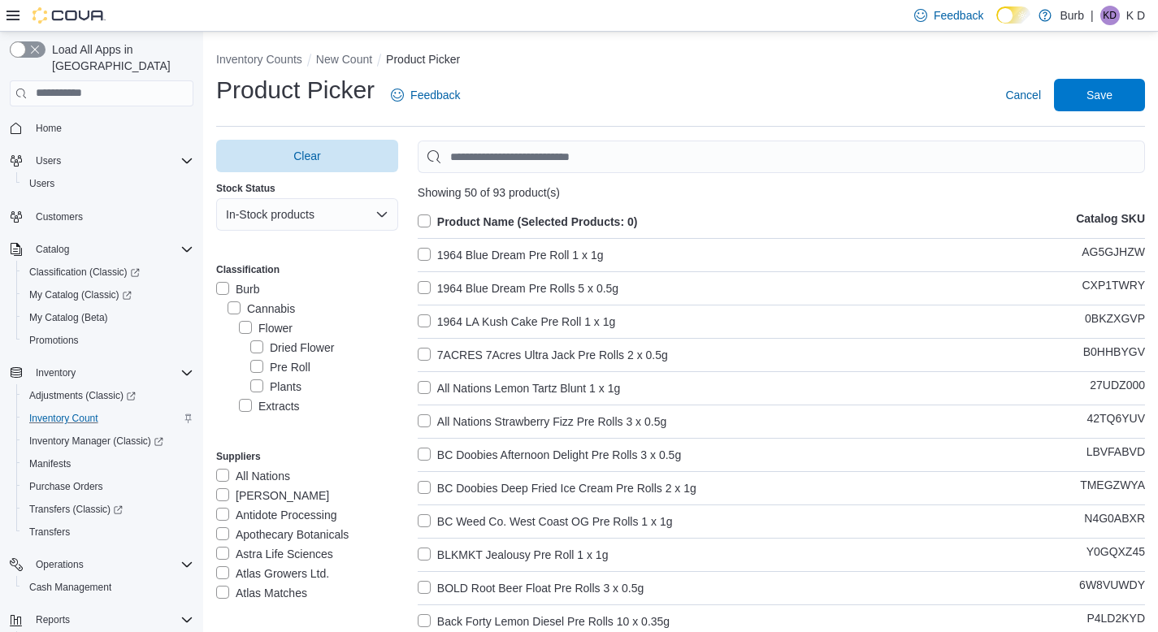
click at [432, 222] on label "Product Name (Selected Products: 0)" at bounding box center [528, 222] width 220 height 20
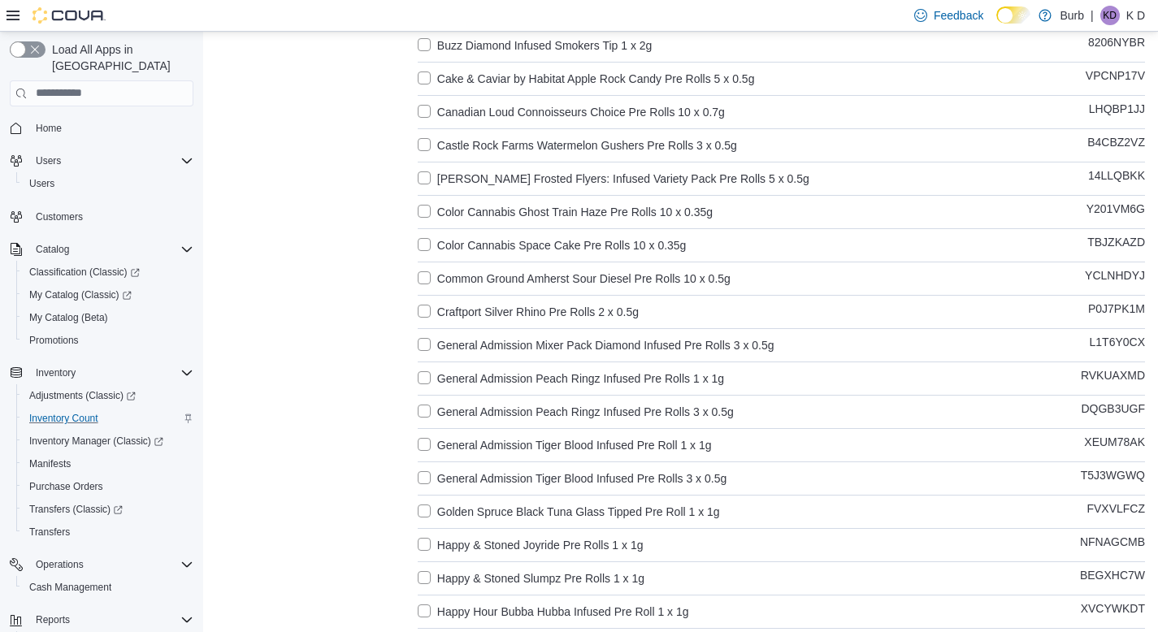
scroll to position [1364, 0]
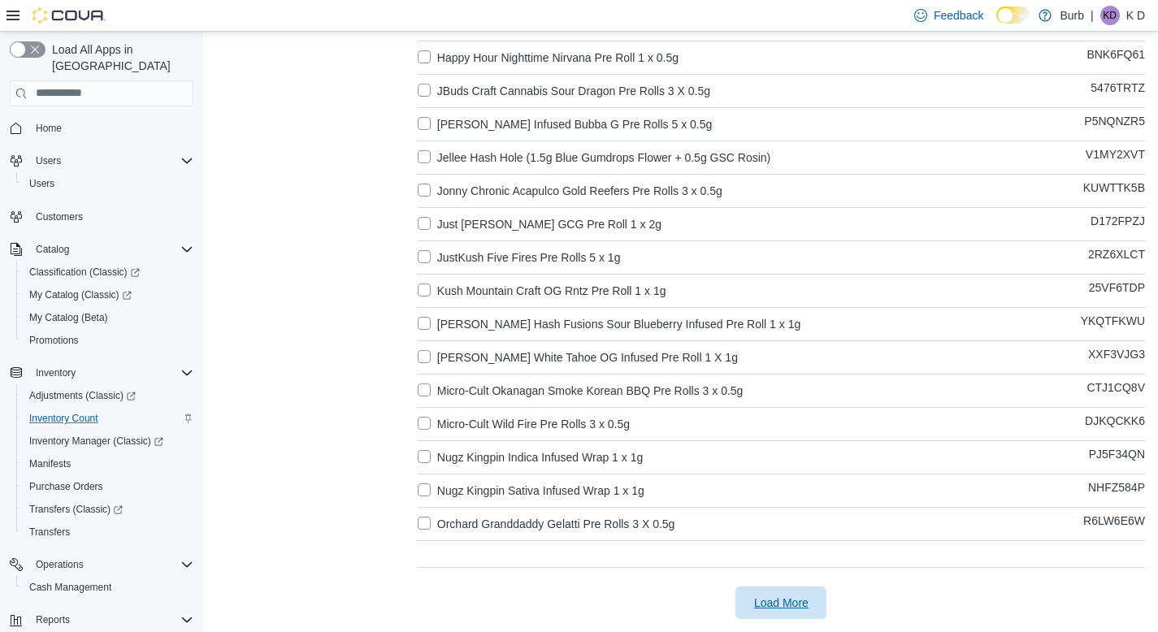
click at [793, 609] on span "Load More" at bounding box center [781, 603] width 54 height 16
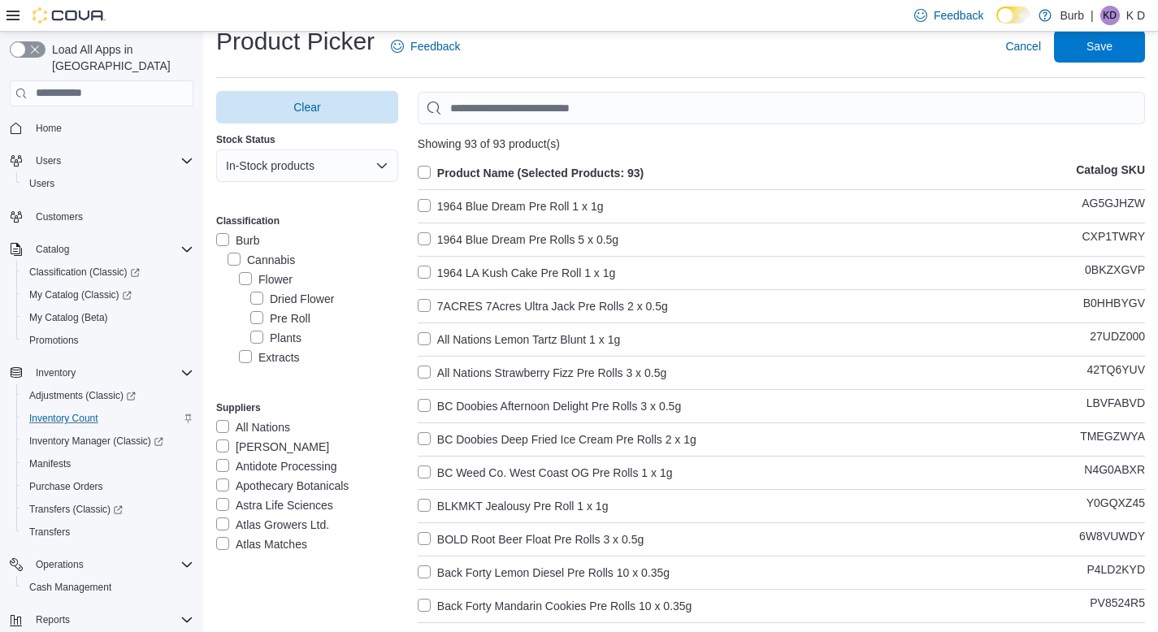
scroll to position [0, 0]
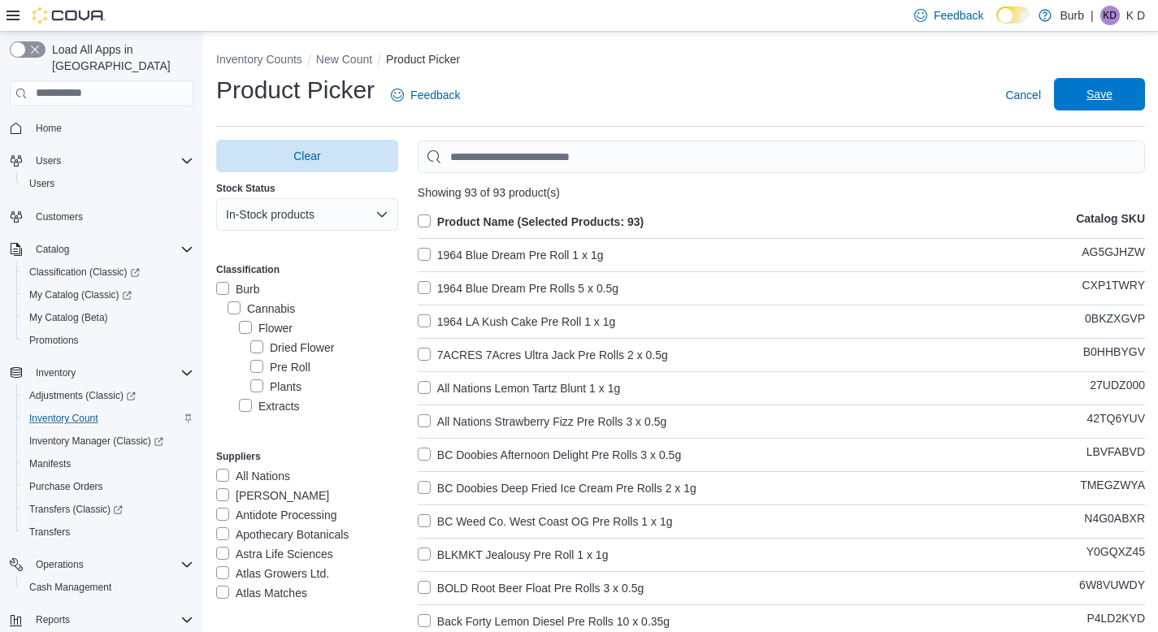
click at [1132, 103] on span "Save" at bounding box center [1100, 94] width 72 height 33
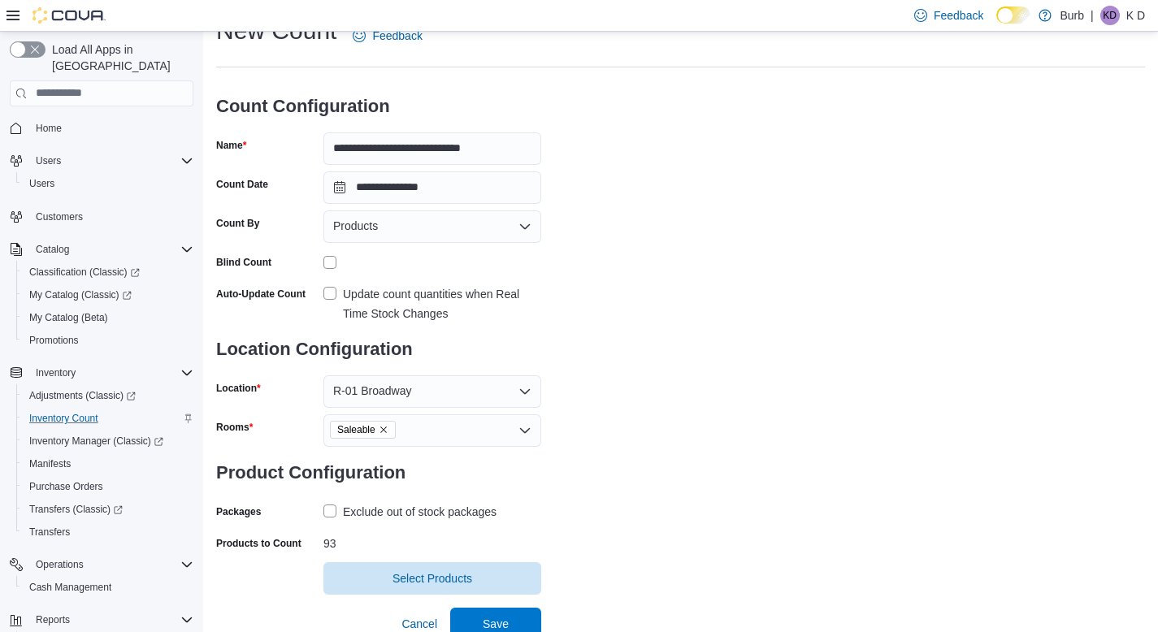
scroll to position [67, 0]
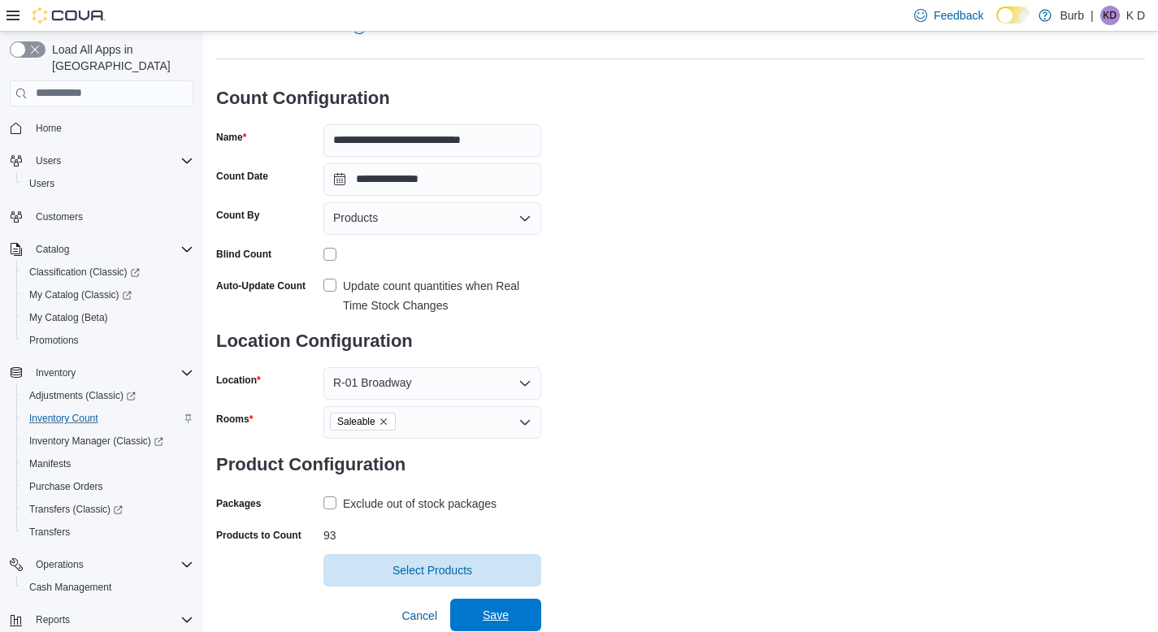
click at [488, 622] on span "Save" at bounding box center [496, 615] width 26 height 16
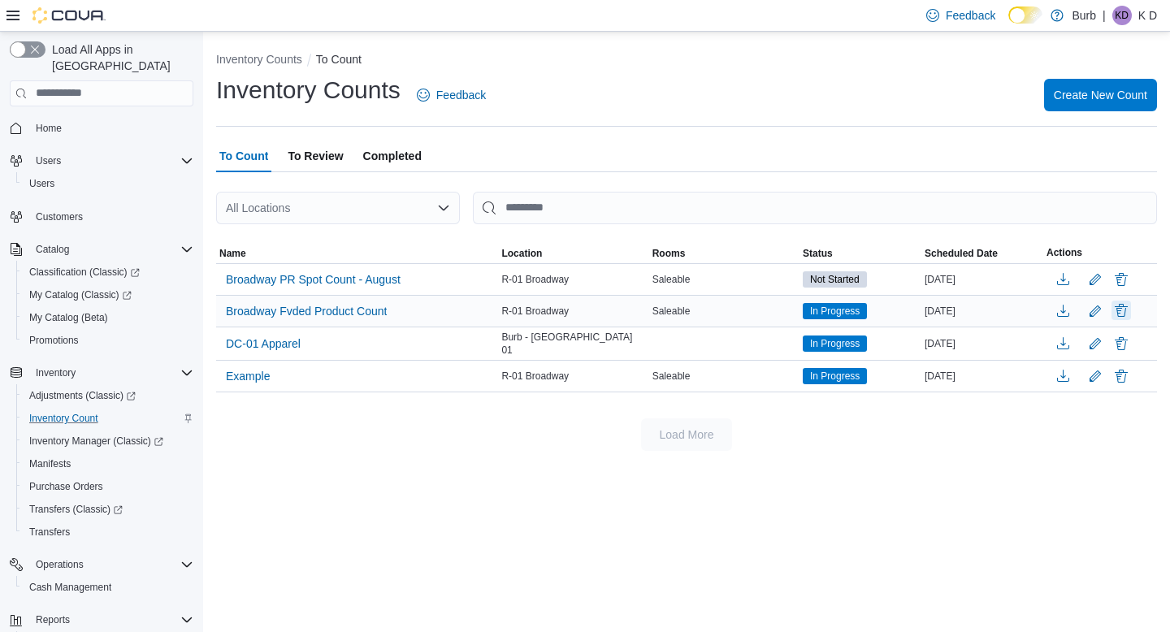
click at [1126, 307] on button "Delete" at bounding box center [1122, 311] width 20 height 20
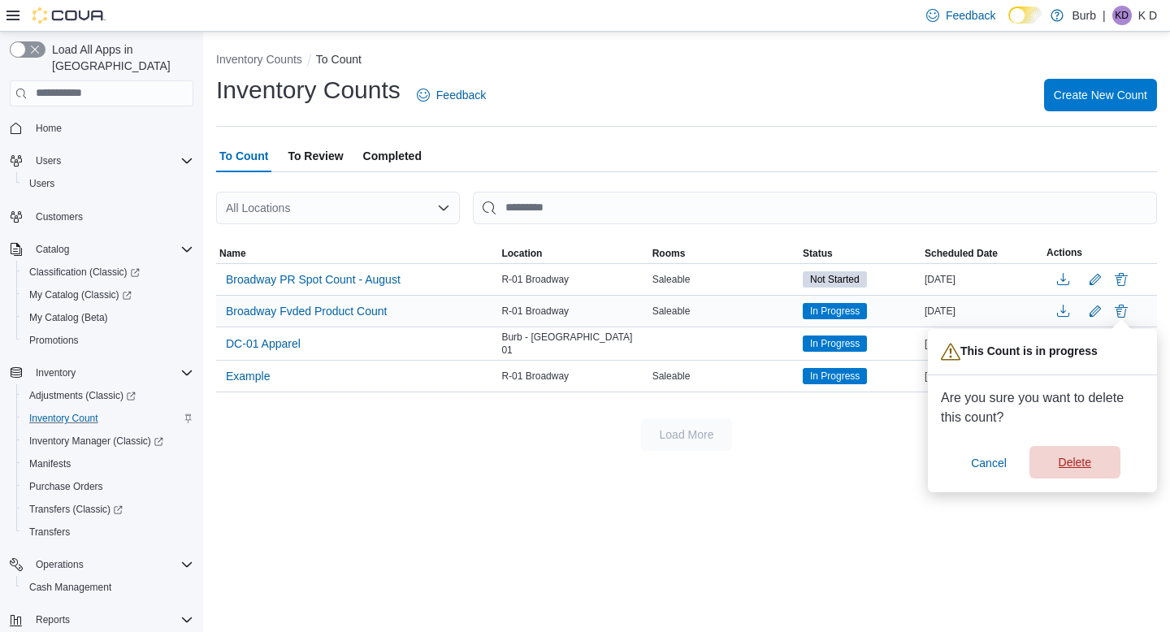
click at [1062, 471] on span "Delete" at bounding box center [1075, 462] width 33 height 16
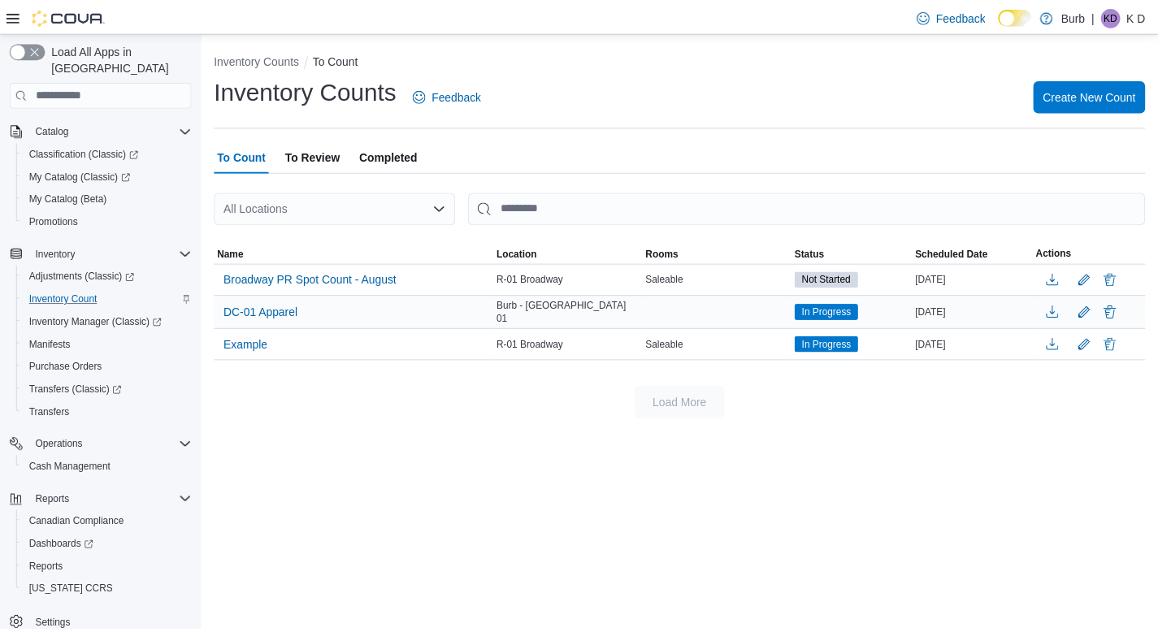
scroll to position [126, 0]
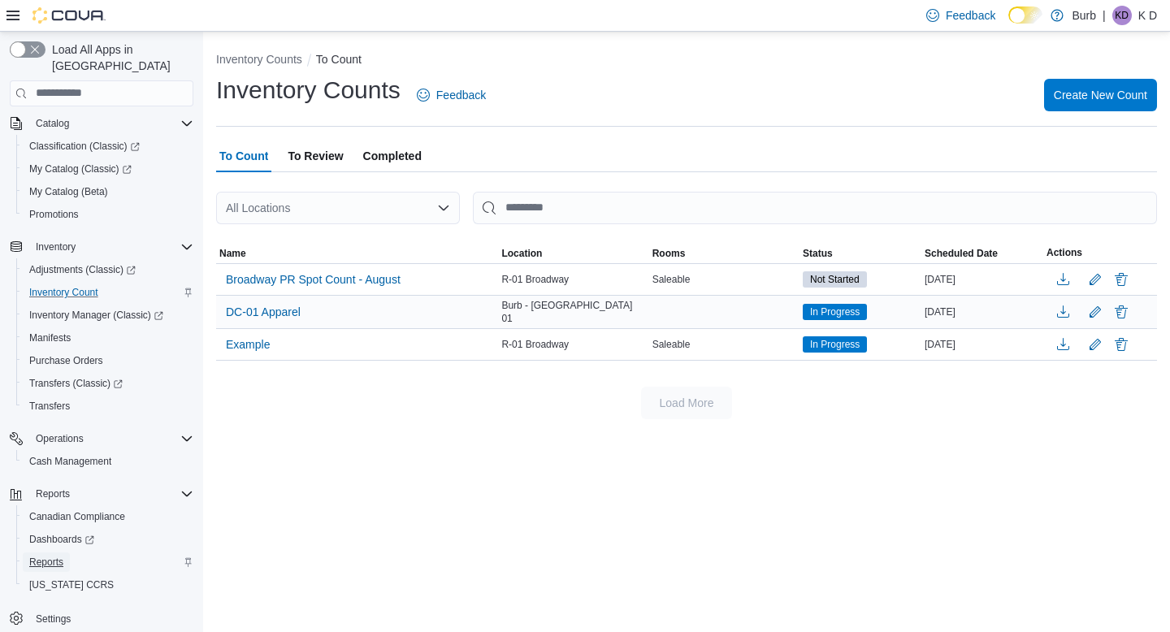
click at [50, 556] on span "Reports" at bounding box center [46, 562] width 34 height 13
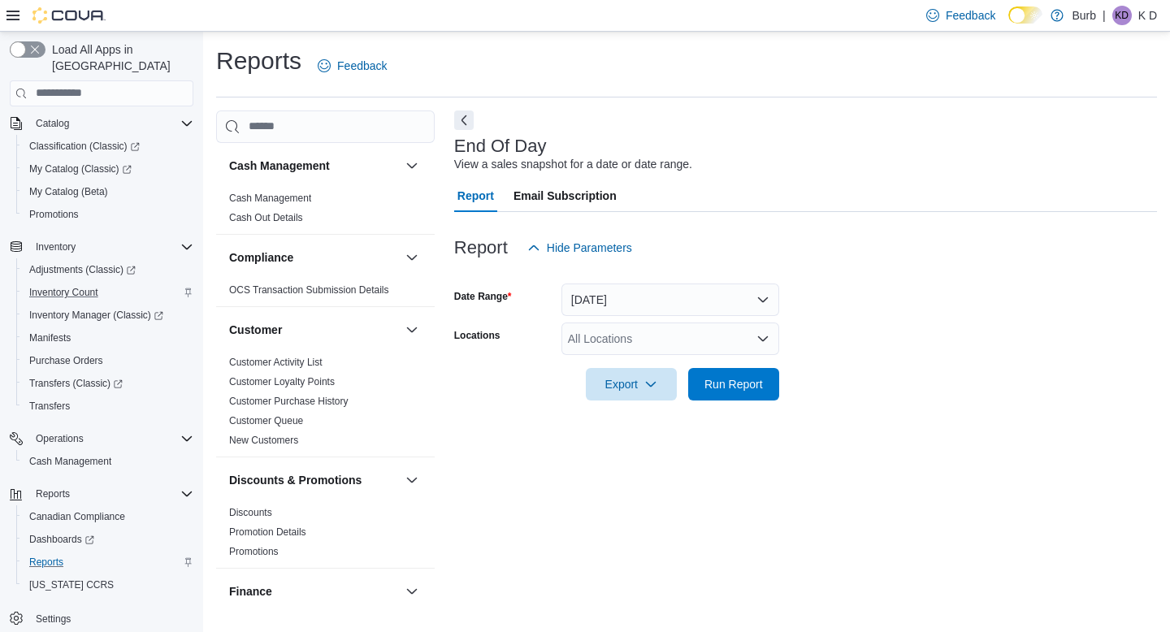
click at [681, 349] on div "All Locations" at bounding box center [671, 339] width 218 height 33
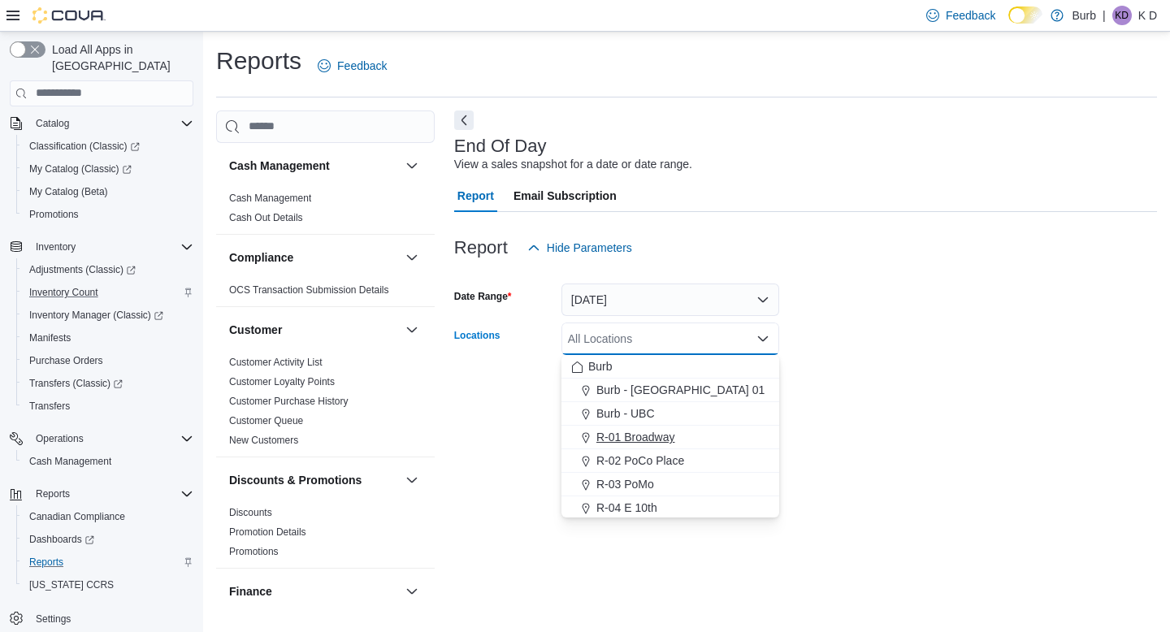
click at [675, 436] on span "R-01 Broadway" at bounding box center [636, 437] width 79 height 16
click at [955, 377] on form "Date Range [DATE] Locations R-01 Broadway Combo box. Selected. R-01 Broadway. P…" at bounding box center [805, 332] width 703 height 137
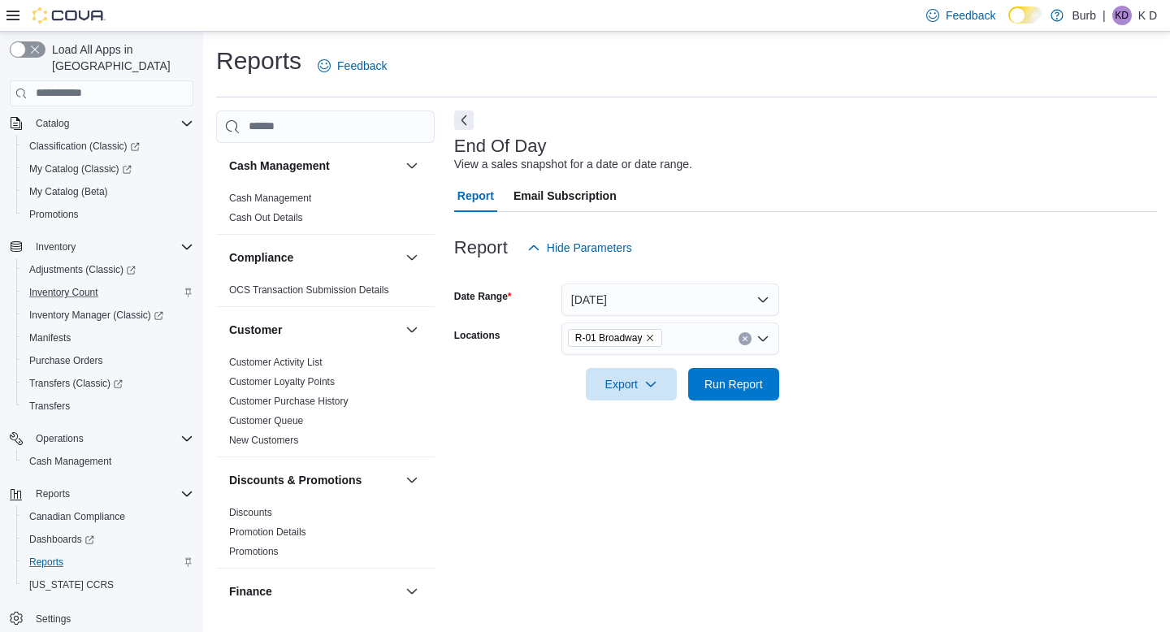
click at [780, 385] on form "Date Range [DATE] Locations R-01 Broadway Export Run Report" at bounding box center [805, 332] width 703 height 137
click at [772, 384] on button "Run Report" at bounding box center [733, 383] width 91 height 33
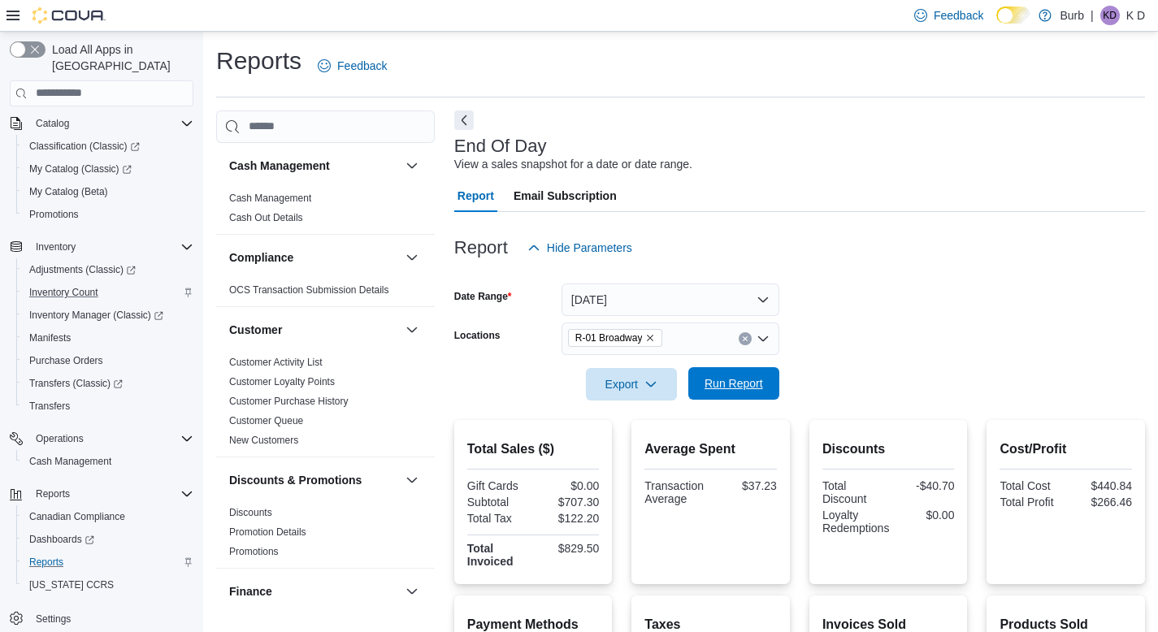
click at [772, 384] on button "Run Report" at bounding box center [733, 383] width 91 height 33
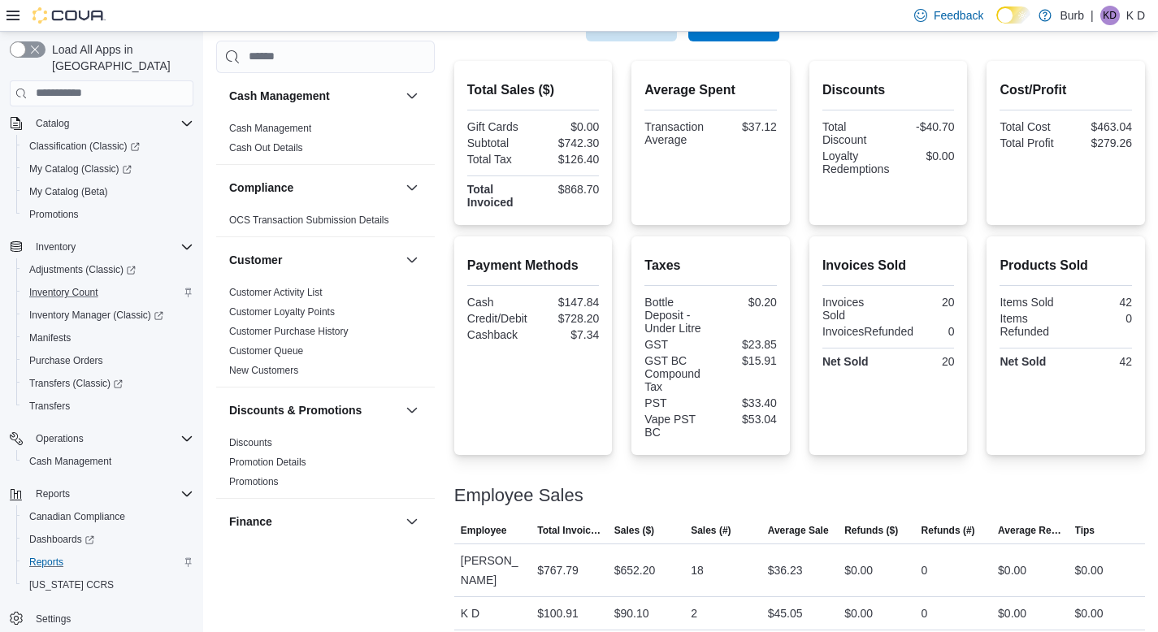
scroll to position [371, 0]
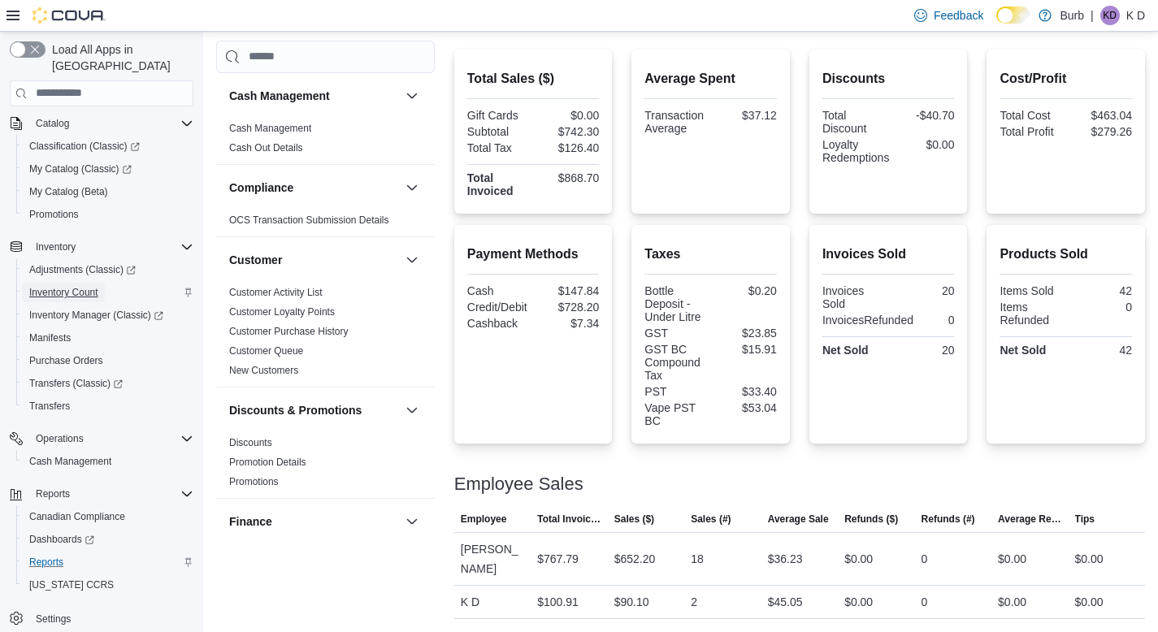
click at [86, 286] on span "Inventory Count" at bounding box center [63, 292] width 69 height 13
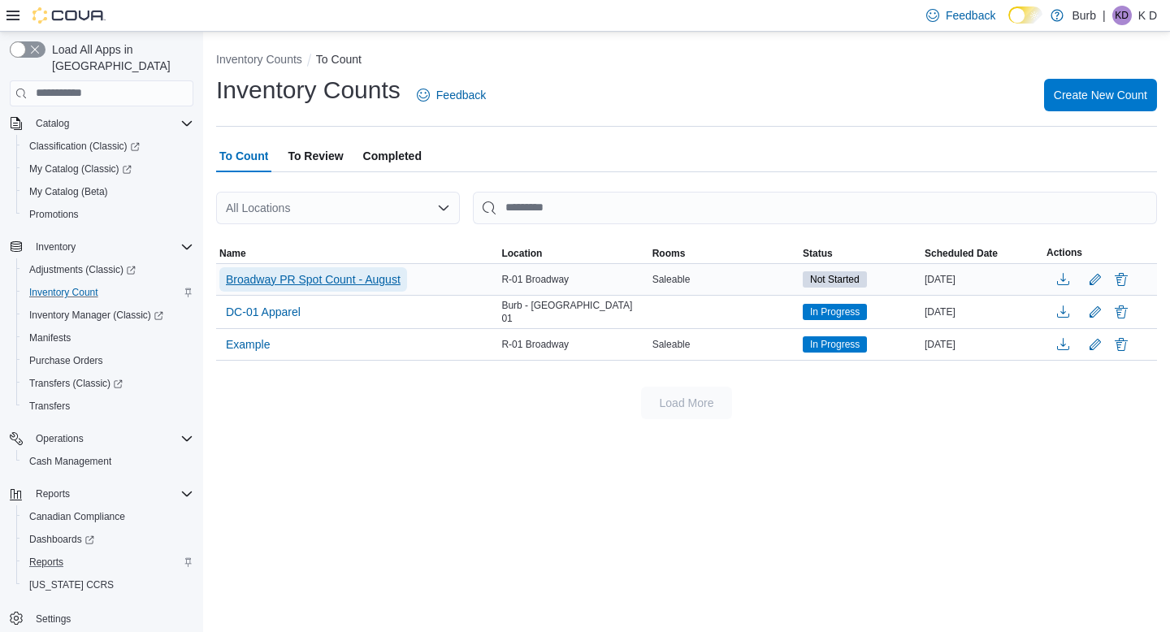
click at [349, 287] on span "Broadway PR Spot Count - August" at bounding box center [313, 279] width 175 height 24
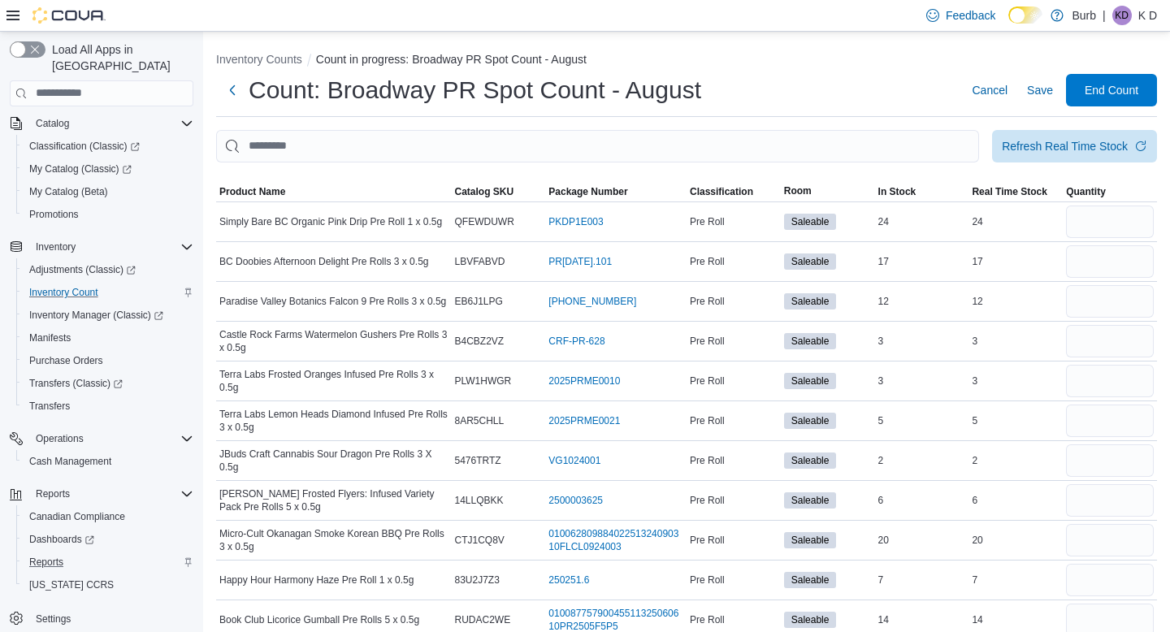
click at [331, 143] on input "This is a search bar. After typing your query, hit enter to filter the results …" at bounding box center [597, 146] width 763 height 33
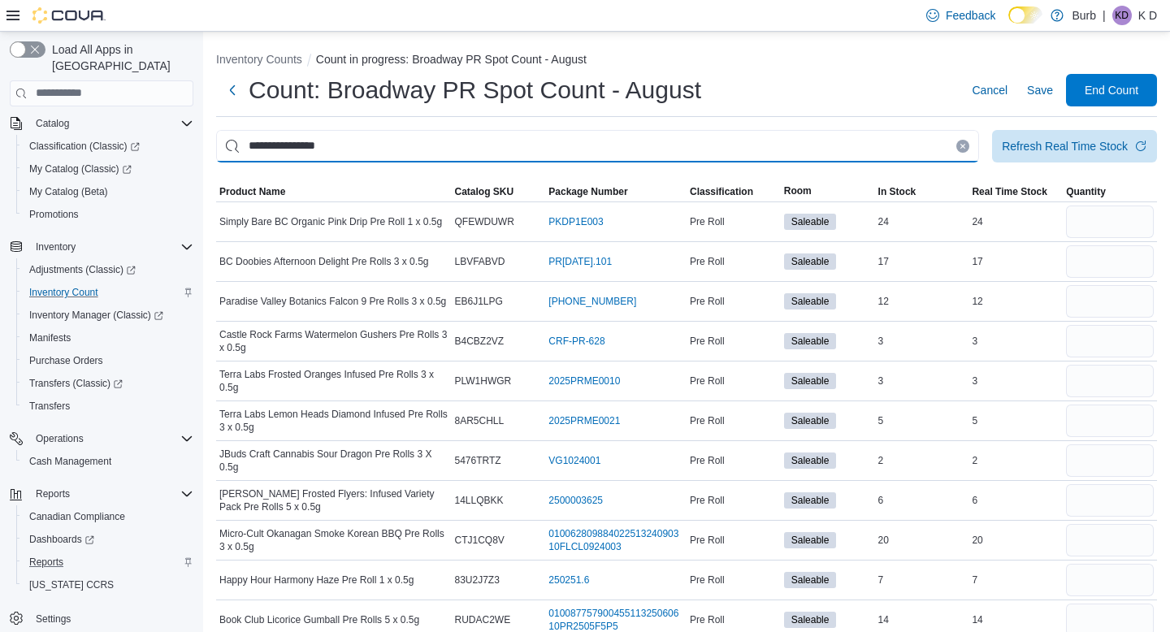
type input "**********"
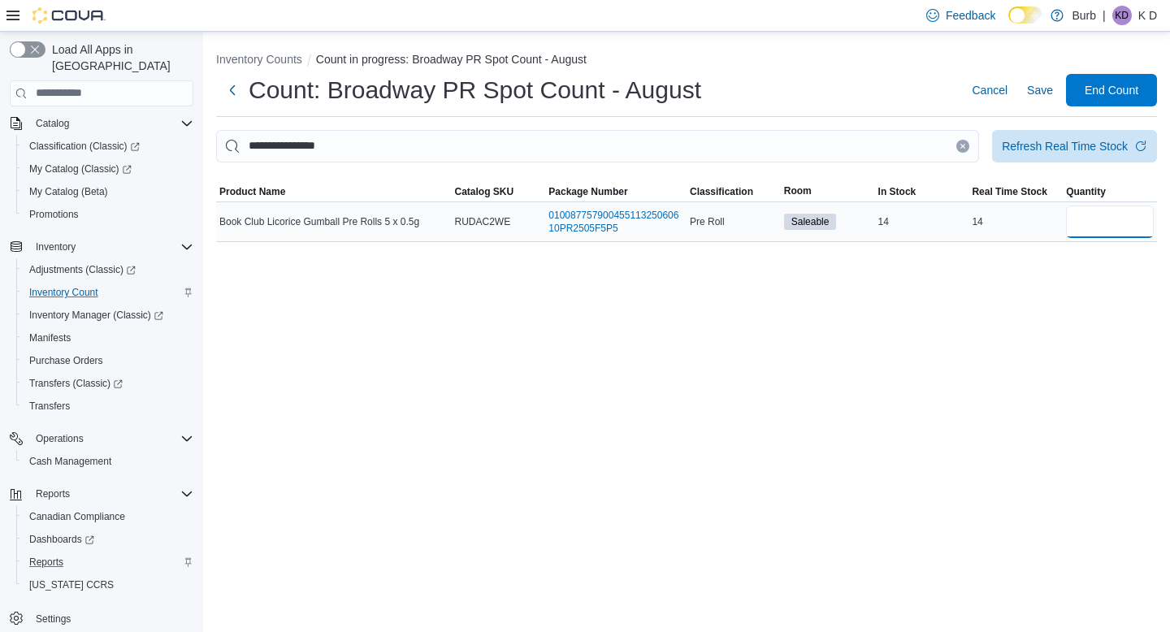
click at [1078, 212] on input "number" at bounding box center [1110, 222] width 88 height 33
type input "**"
click at [955, 137] on input "**********" at bounding box center [597, 146] width 763 height 33
click at [960, 144] on icon "Clear input" at bounding box center [963, 146] width 7 height 7
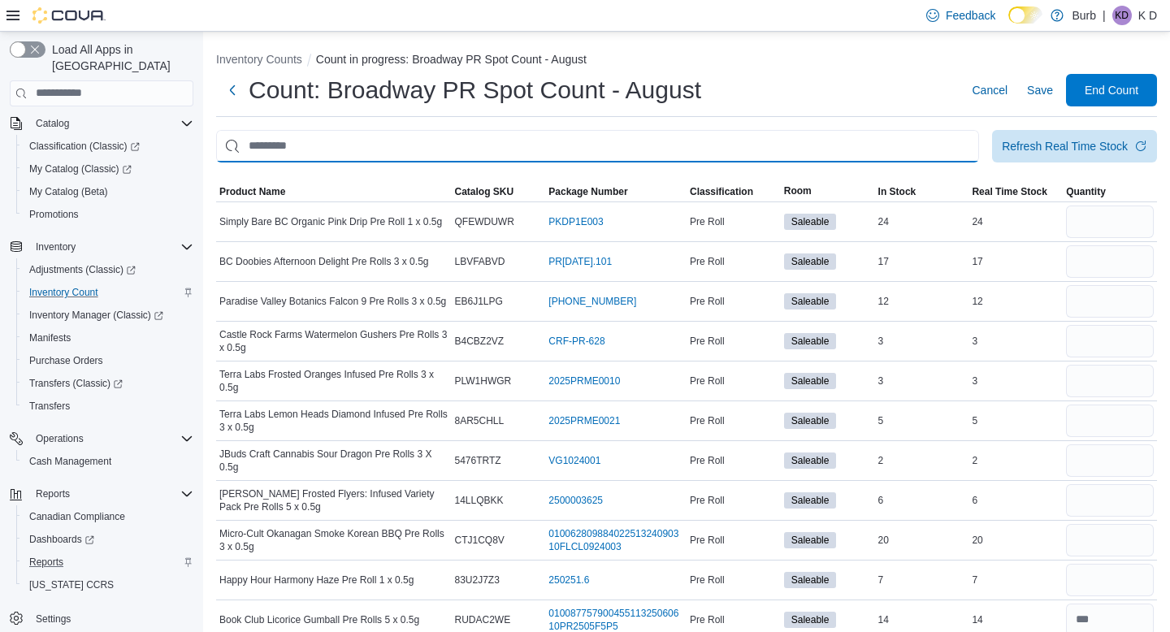
click at [933, 141] on input "This is a search bar. After typing your query, hit enter to filter the results …" at bounding box center [597, 146] width 763 height 33
type input "*********"
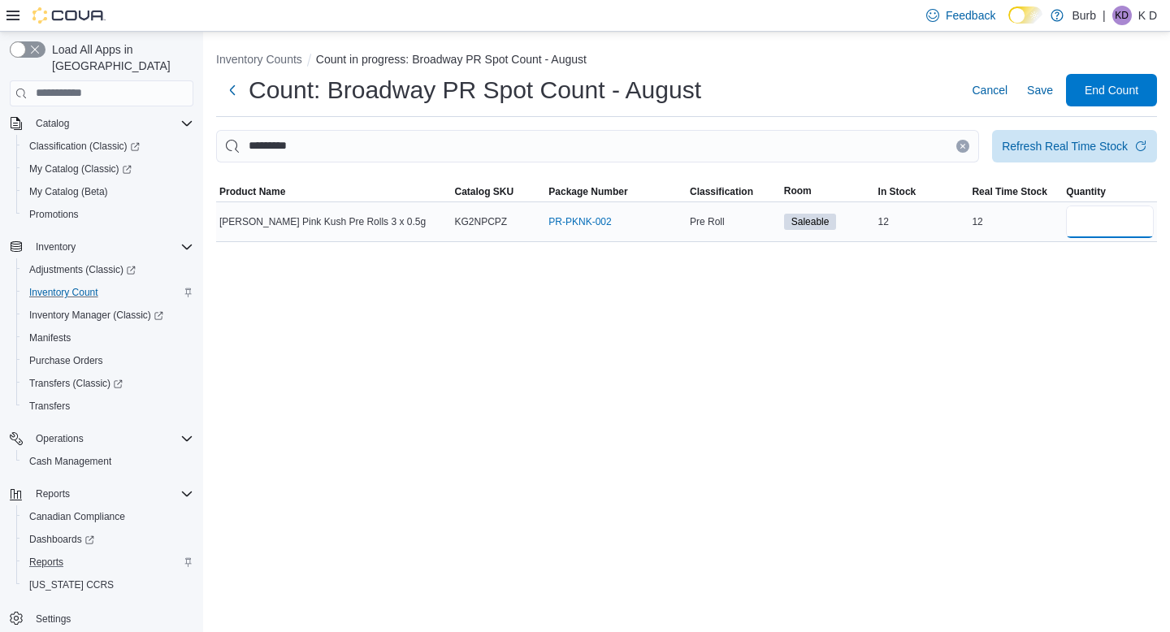
click at [1115, 214] on input "number" at bounding box center [1110, 222] width 88 height 33
type input "**"
click at [961, 145] on icon "Clear input" at bounding box center [963, 146] width 7 height 7
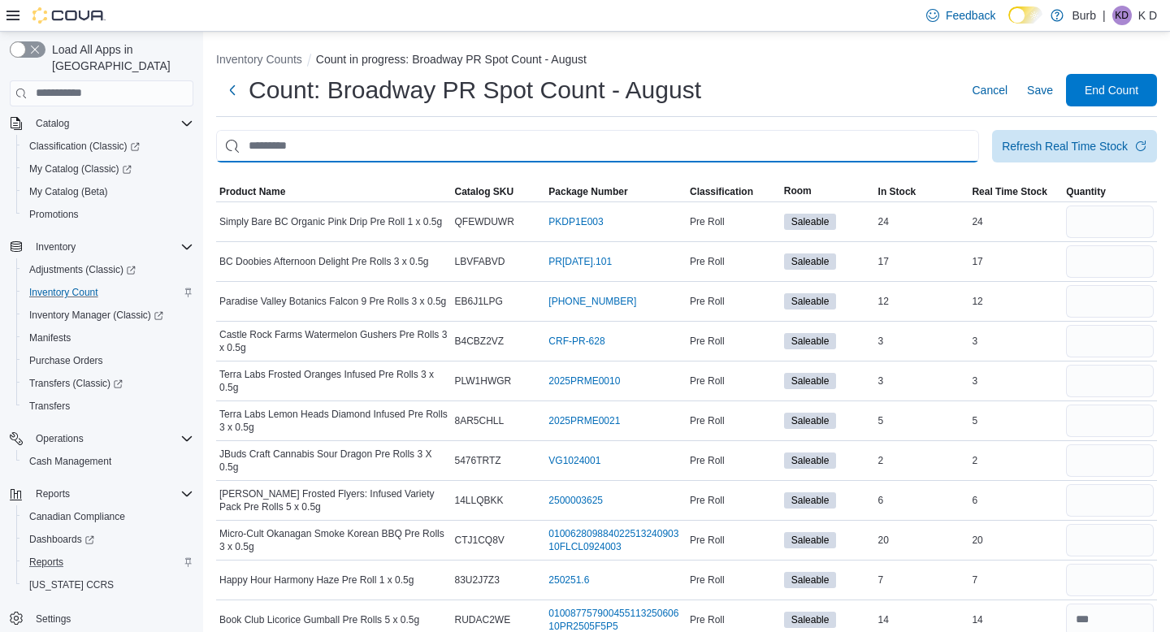
click at [923, 144] on input "This is a search bar. After typing your query, hit enter to filter the results …" at bounding box center [597, 146] width 763 height 33
type input "*********"
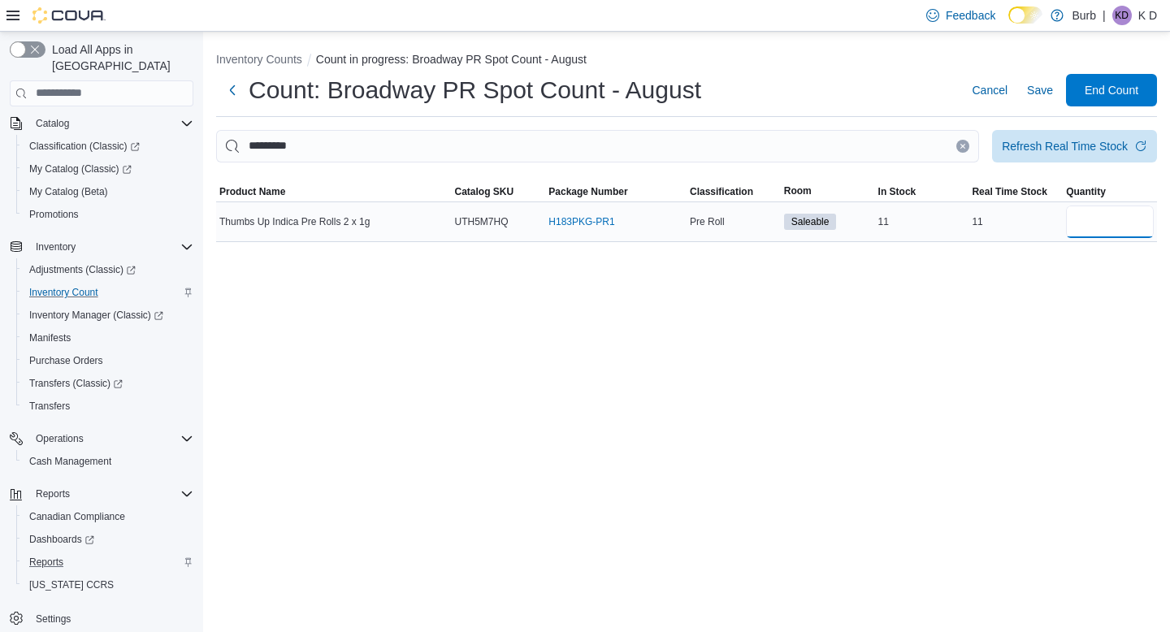
click at [1135, 214] on input "number" at bounding box center [1110, 222] width 88 height 33
type input "**"
click at [961, 149] on icon "Clear input" at bounding box center [963, 146] width 7 height 7
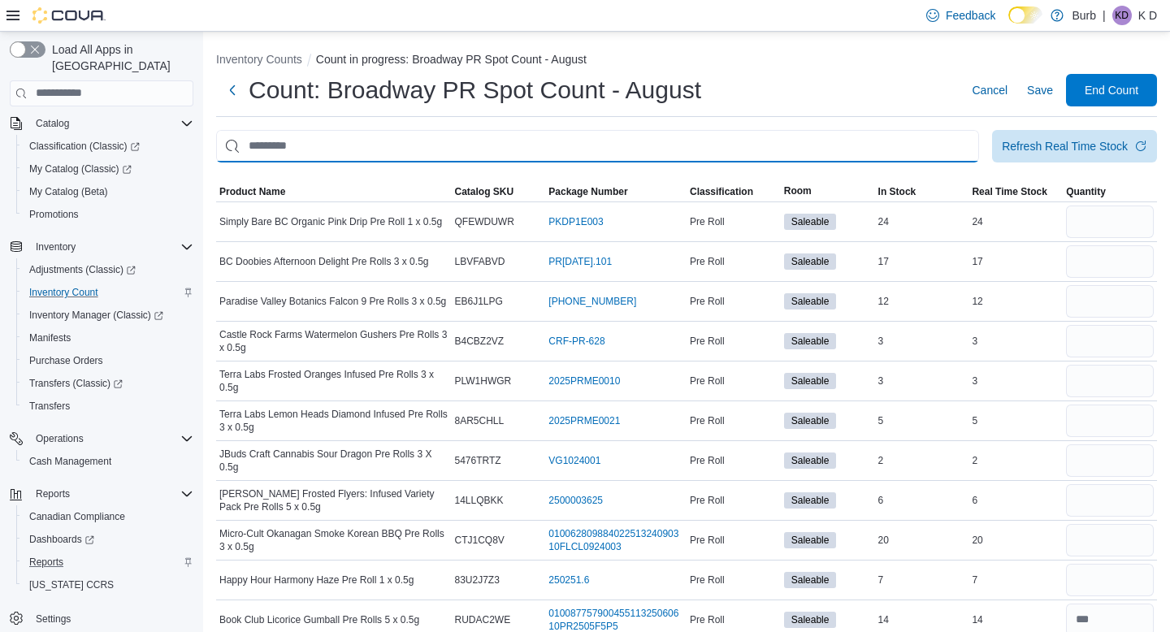
click at [902, 149] on input "This is a search bar. After typing your query, hit enter to filter the results …" at bounding box center [597, 146] width 763 height 33
type input "*********"
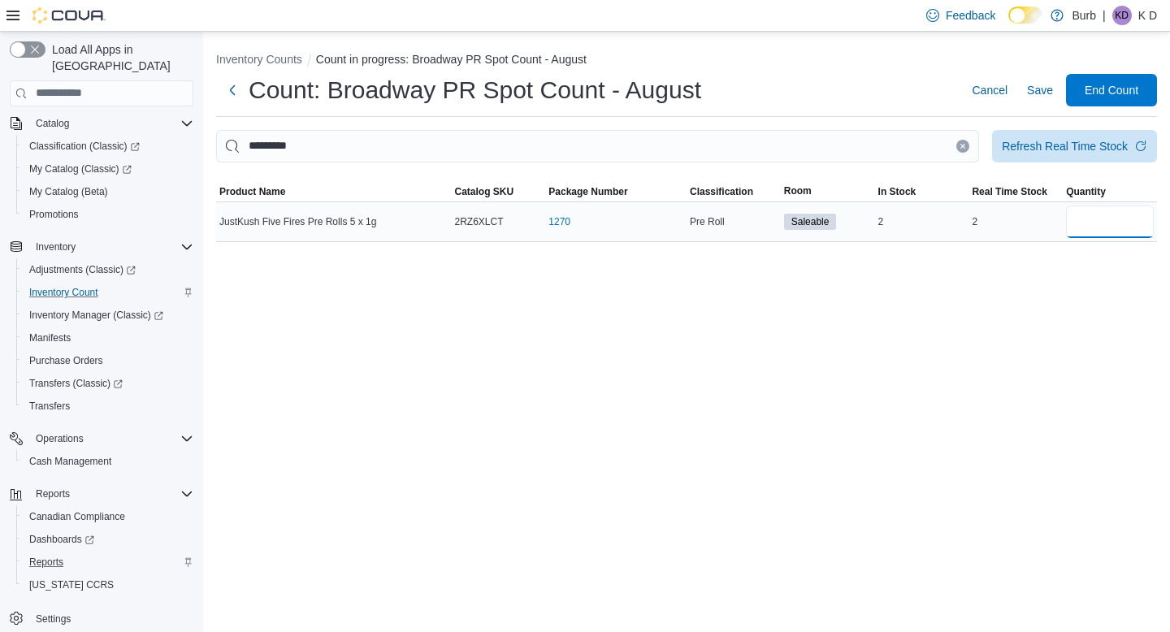
click at [1070, 224] on input "number" at bounding box center [1110, 222] width 88 height 33
type input "*"
click at [960, 146] on icon "Clear input" at bounding box center [963, 146] width 7 height 7
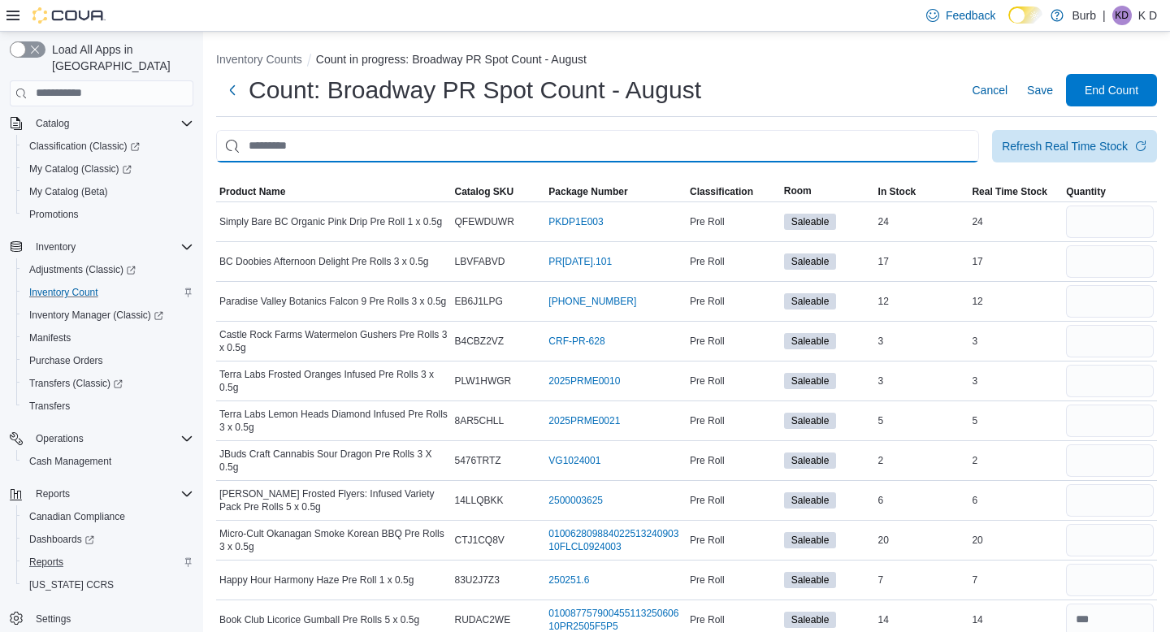
click at [931, 146] on input "This is a search bar. After typing your query, hit enter to filter the results …" at bounding box center [597, 146] width 763 height 33
type input "**********"
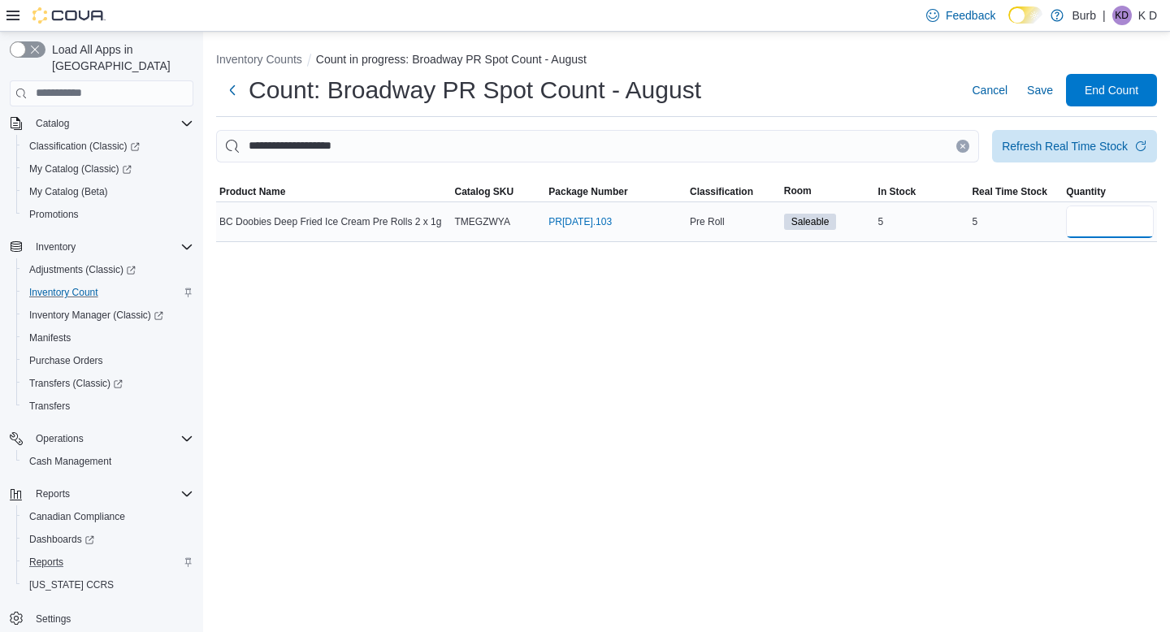
click at [1117, 225] on input "number" at bounding box center [1110, 222] width 88 height 33
type input "*"
click at [962, 152] on input "**********" at bounding box center [597, 146] width 763 height 33
click at [961, 146] on button "Clear input" at bounding box center [963, 146] width 13 height 13
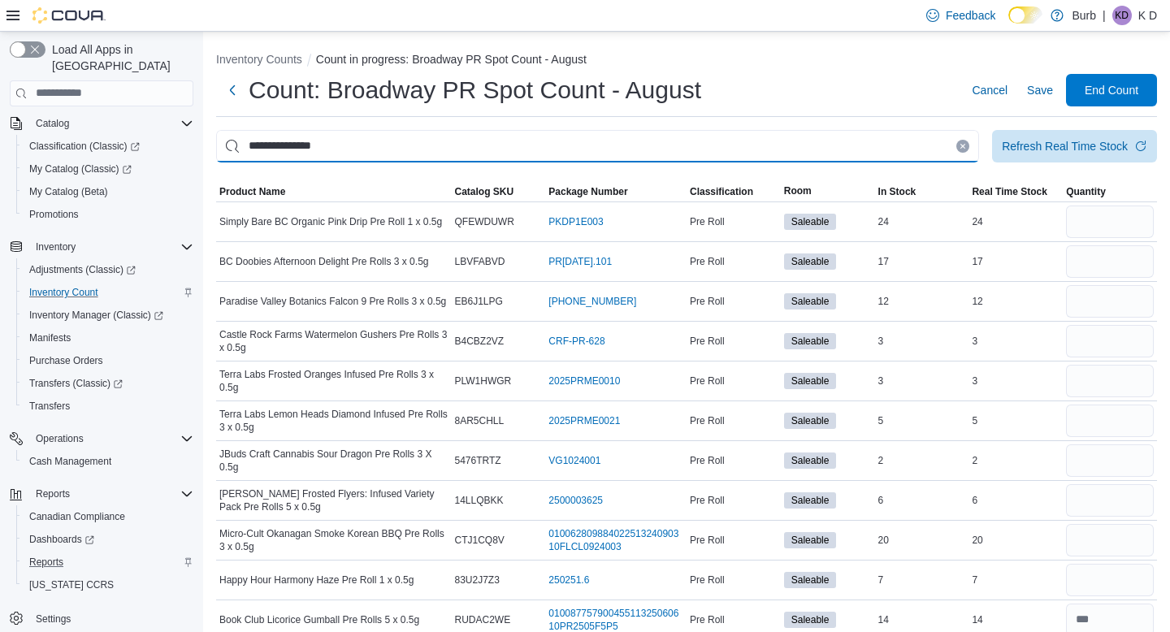
type input "**********"
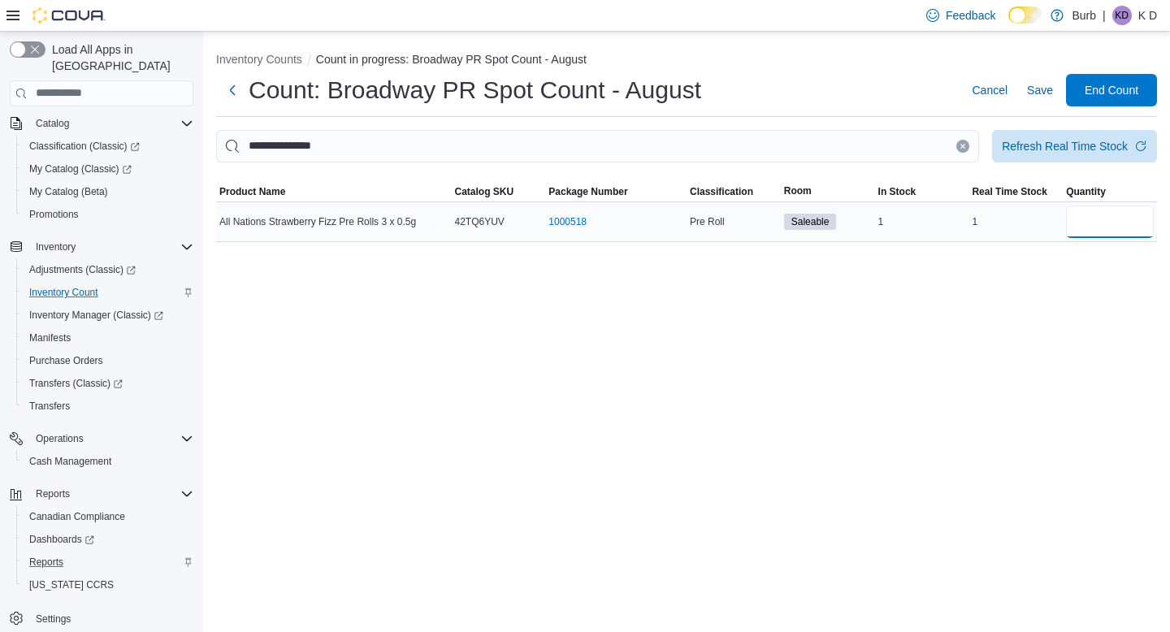
click at [1093, 216] on input "number" at bounding box center [1110, 222] width 88 height 33
type input "*"
click at [957, 146] on button "Clear input" at bounding box center [963, 146] width 13 height 13
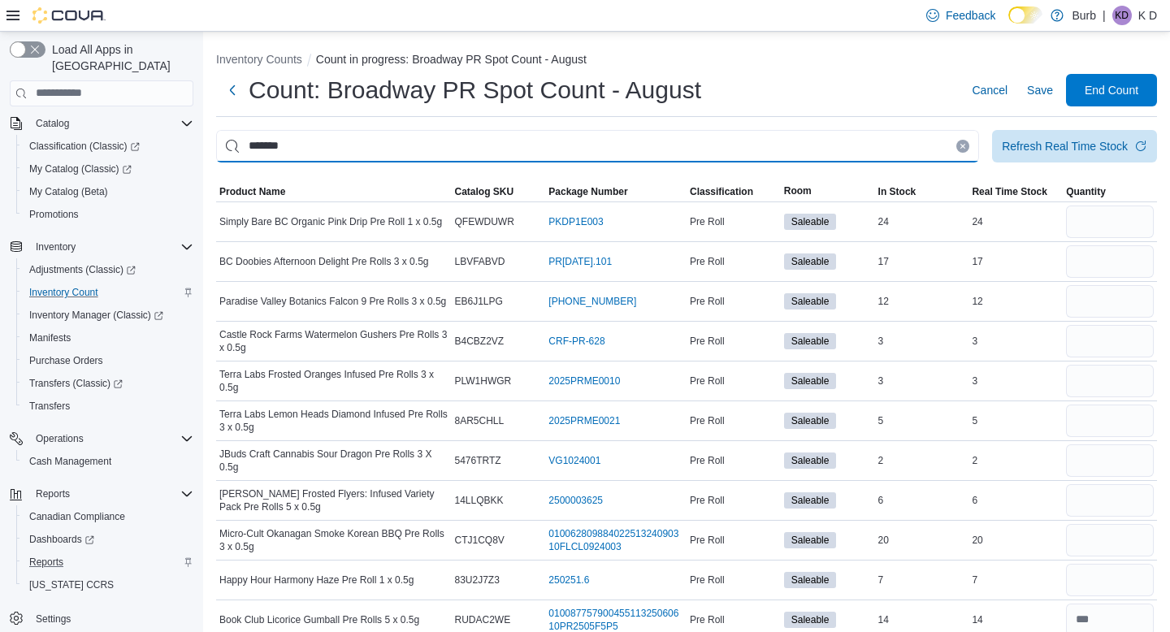
type input "*******"
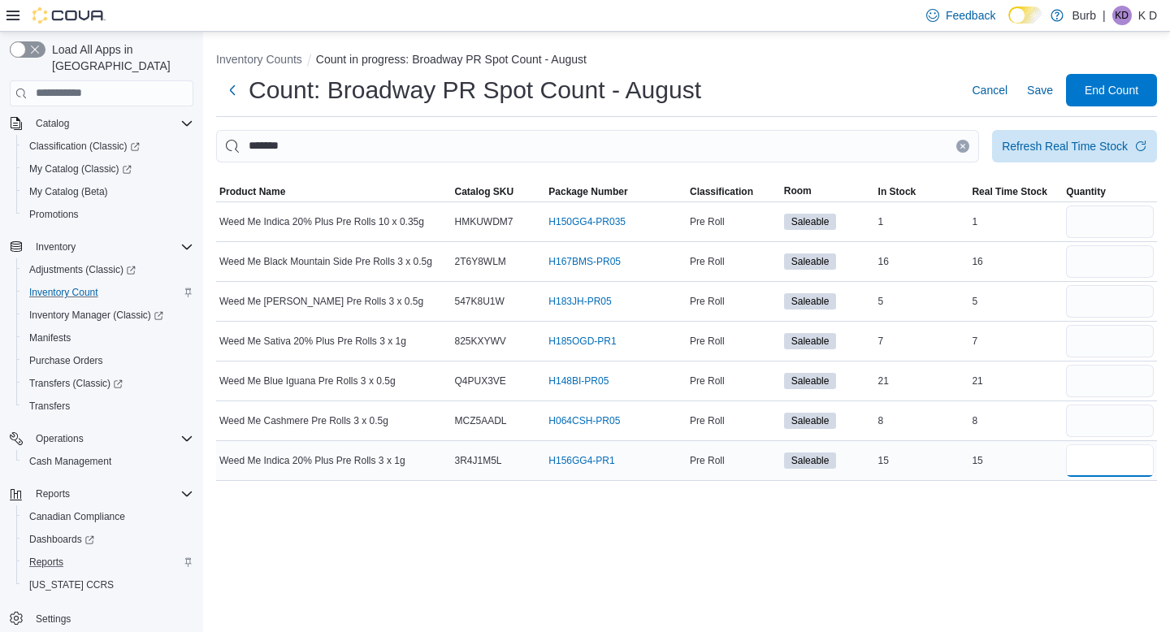
click at [1133, 470] on input "number" at bounding box center [1110, 461] width 88 height 33
type input "**"
click at [960, 143] on icon "Clear input" at bounding box center [963, 146] width 7 height 7
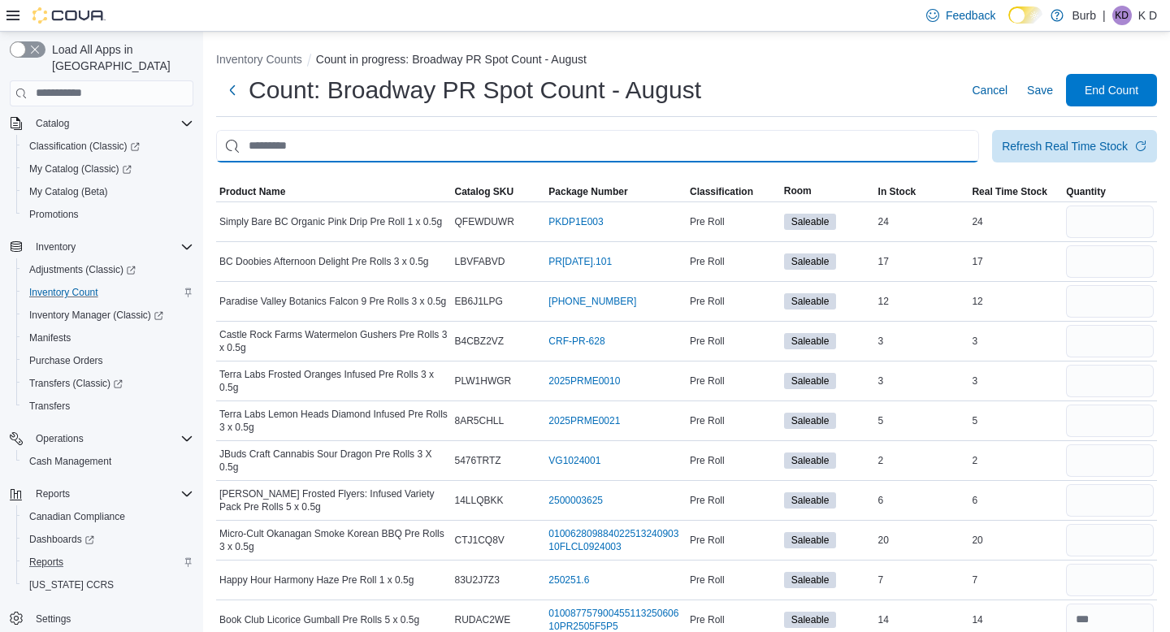
click at [913, 141] on input "This is a search bar. After typing your query, hit enter to filter the results …" at bounding box center [597, 146] width 763 height 33
type input "*********"
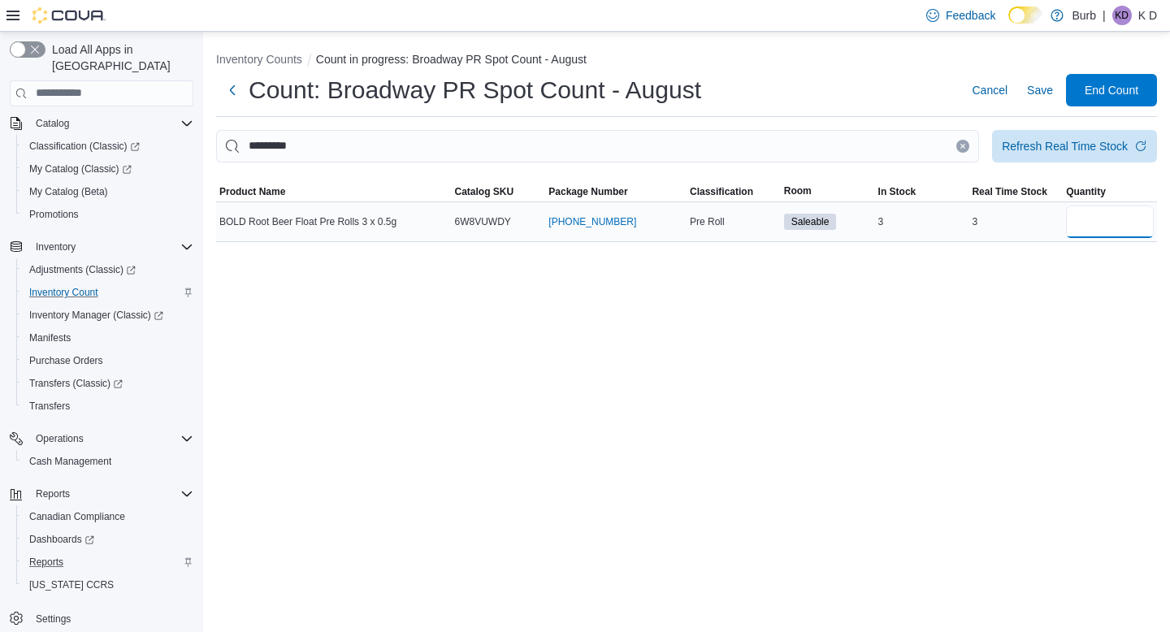
click at [1118, 232] on input "number" at bounding box center [1110, 222] width 88 height 33
type input "*"
click at [960, 142] on button "Clear input" at bounding box center [963, 146] width 13 height 13
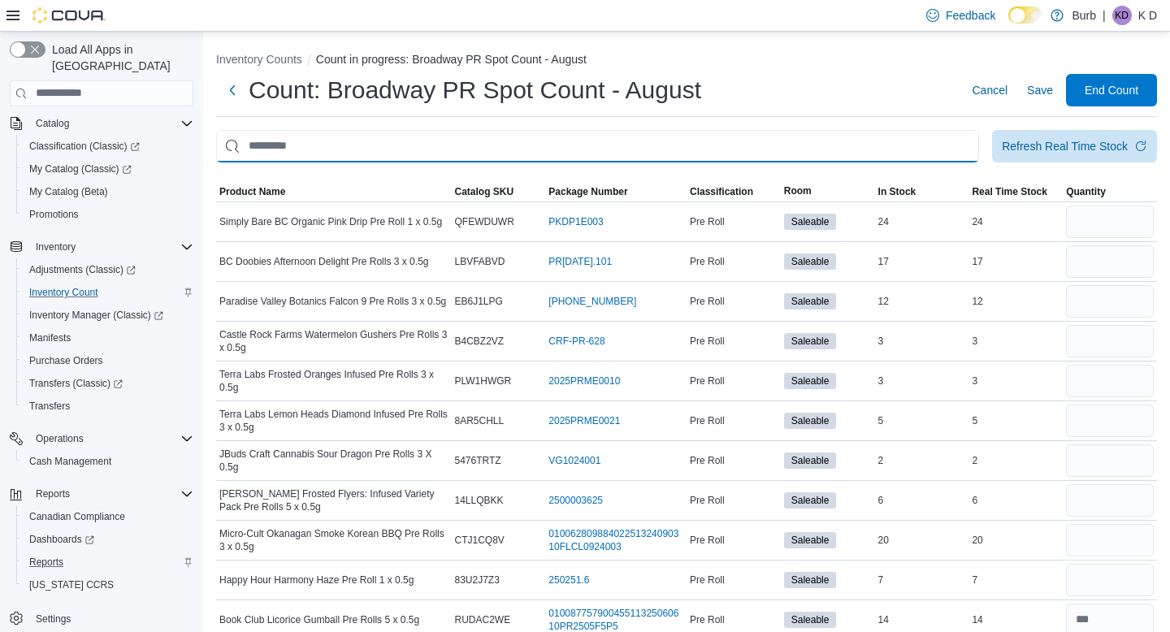
click at [943, 142] on input "This is a search bar. After typing your query, hit enter to filter the results …" at bounding box center [597, 146] width 763 height 33
type input "**********"
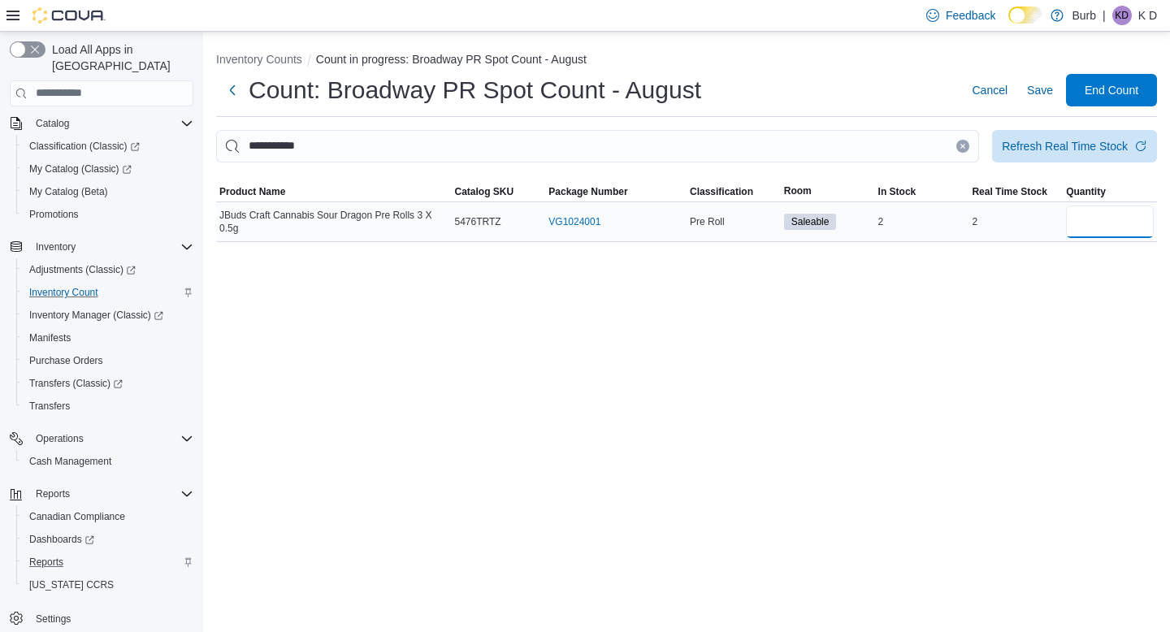
click at [1106, 231] on input "number" at bounding box center [1110, 222] width 88 height 33
type input "*"
click at [961, 146] on icon "Clear input" at bounding box center [963, 146] width 4 height 4
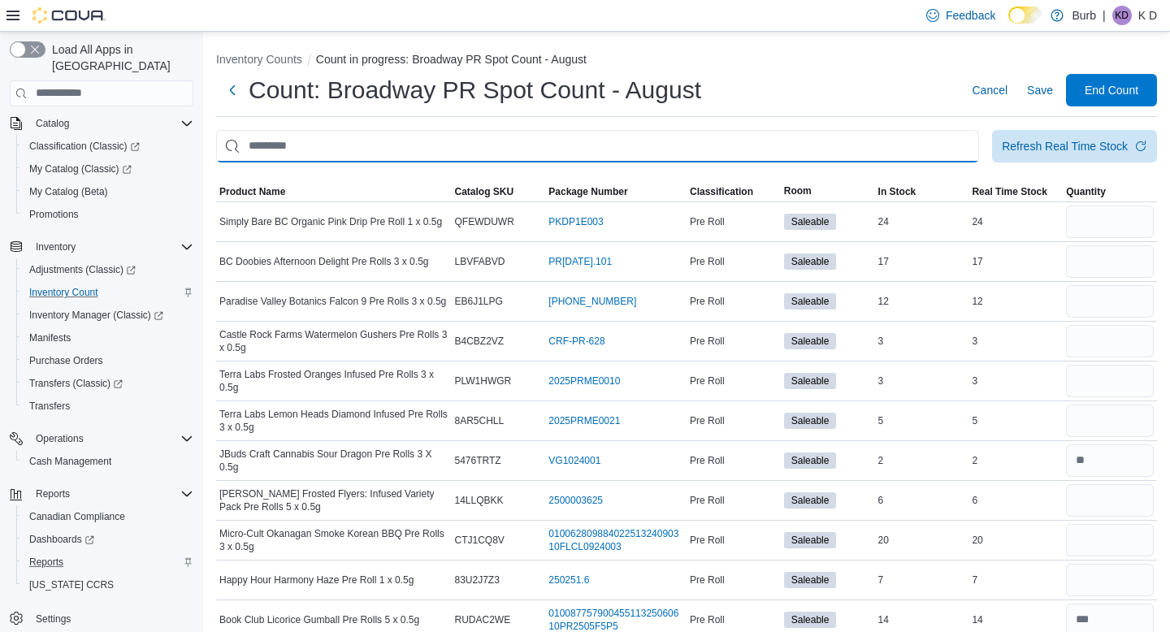
click at [946, 146] on input "This is a search bar. After typing your query, hit enter to filter the results …" at bounding box center [597, 146] width 763 height 33
type input "**********"
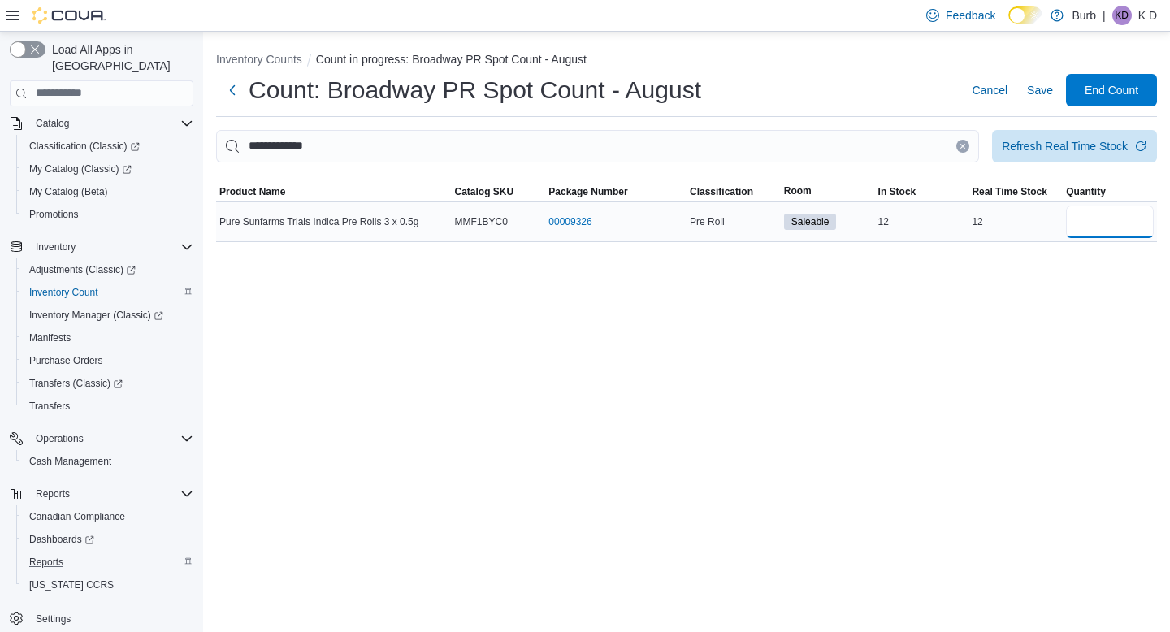
click at [1119, 232] on input "number" at bounding box center [1110, 222] width 88 height 33
type input "**"
click at [960, 143] on icon "Clear input" at bounding box center [963, 146] width 7 height 7
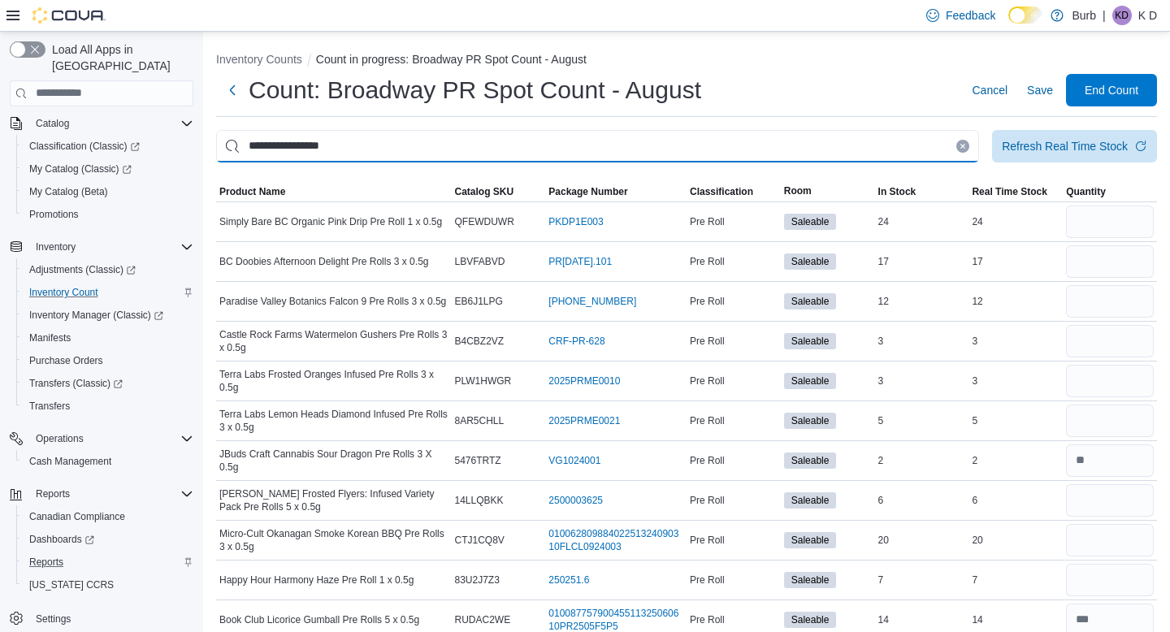
type input "**********"
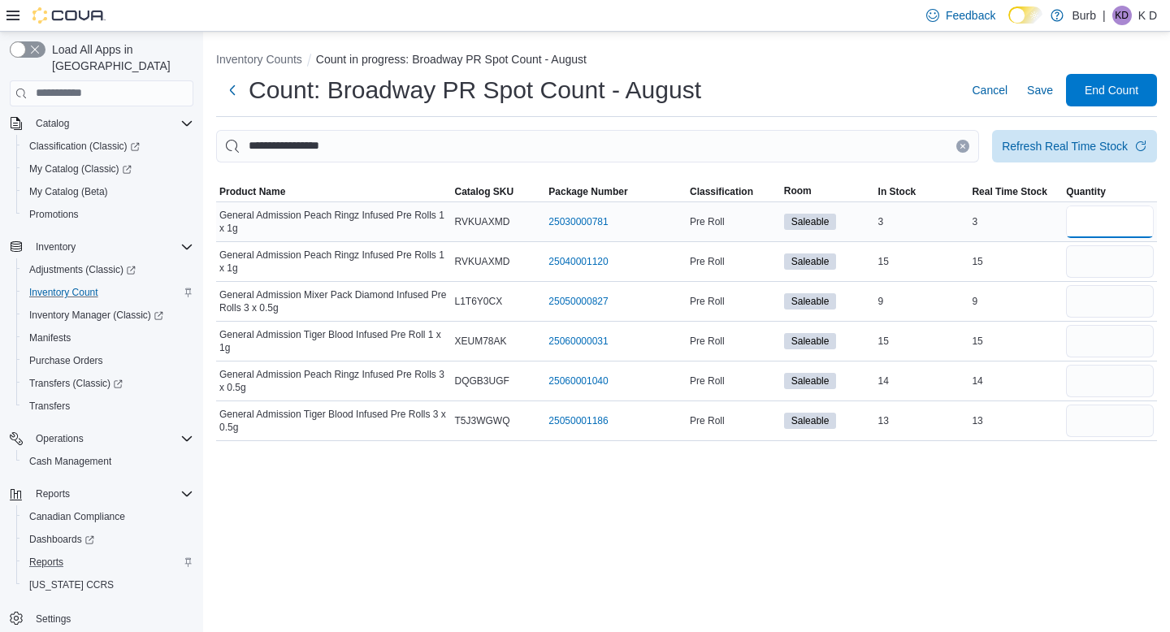
click at [1130, 224] on input "number" at bounding box center [1110, 222] width 88 height 33
type input "*"
click at [1122, 260] on input "number" at bounding box center [1110, 261] width 88 height 33
type input "**"
click at [1144, 350] on input "number" at bounding box center [1110, 341] width 88 height 33
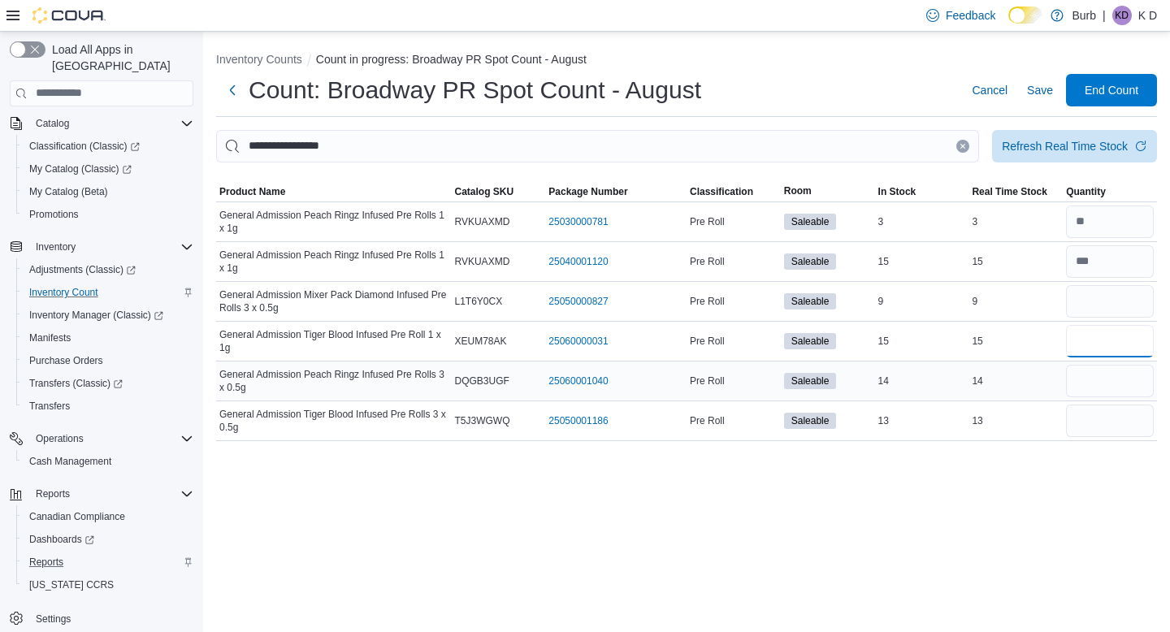
type input "**"
click at [1139, 393] on input "number" at bounding box center [1110, 381] width 88 height 33
type input "**"
click at [1150, 423] on input "number" at bounding box center [1110, 421] width 88 height 33
type input "**"
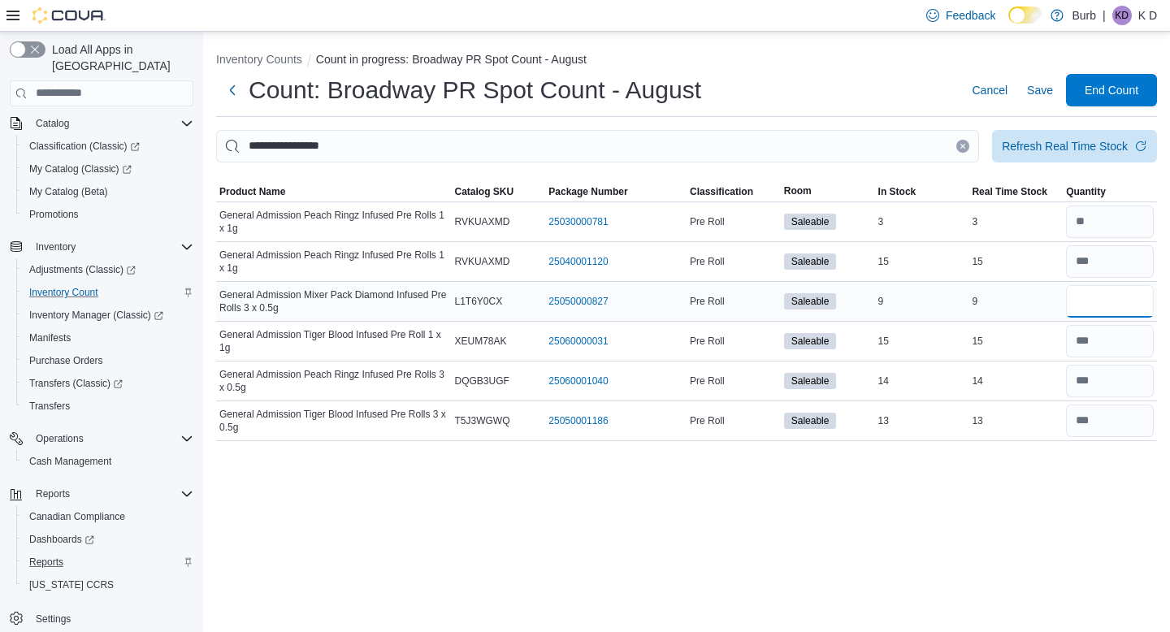
click at [1125, 308] on input "number" at bounding box center [1110, 301] width 88 height 33
type input "*"
click at [960, 146] on icon "Clear input" at bounding box center [963, 146] width 7 height 7
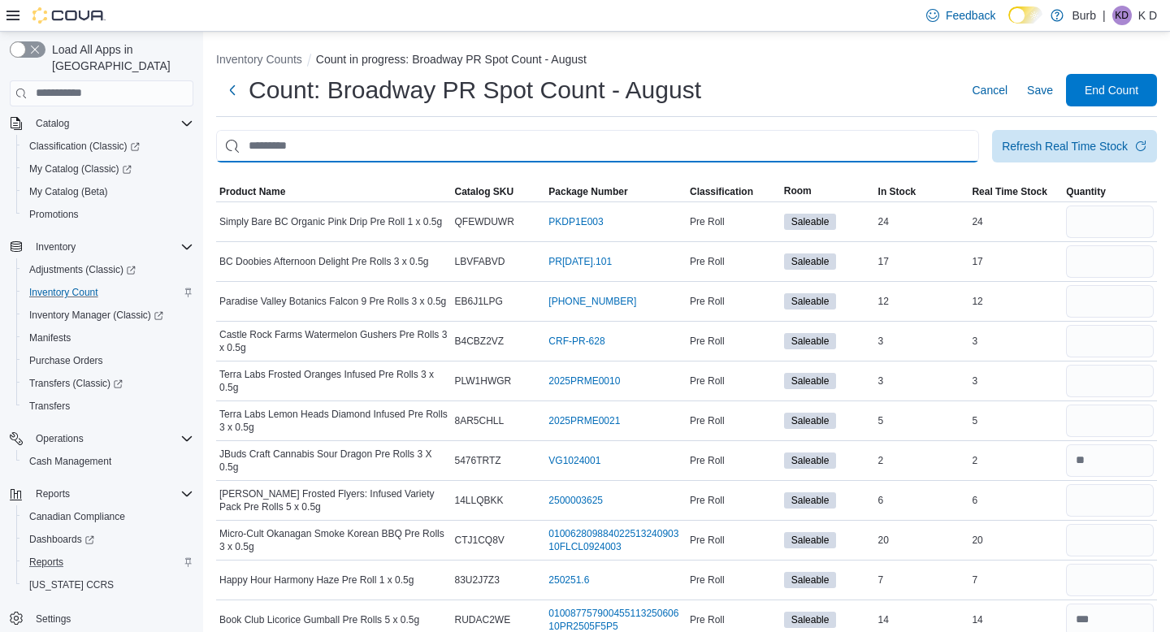
click at [937, 145] on input "This is a search bar. After typing your query, hit enter to filter the results …" at bounding box center [597, 146] width 763 height 33
type input "****"
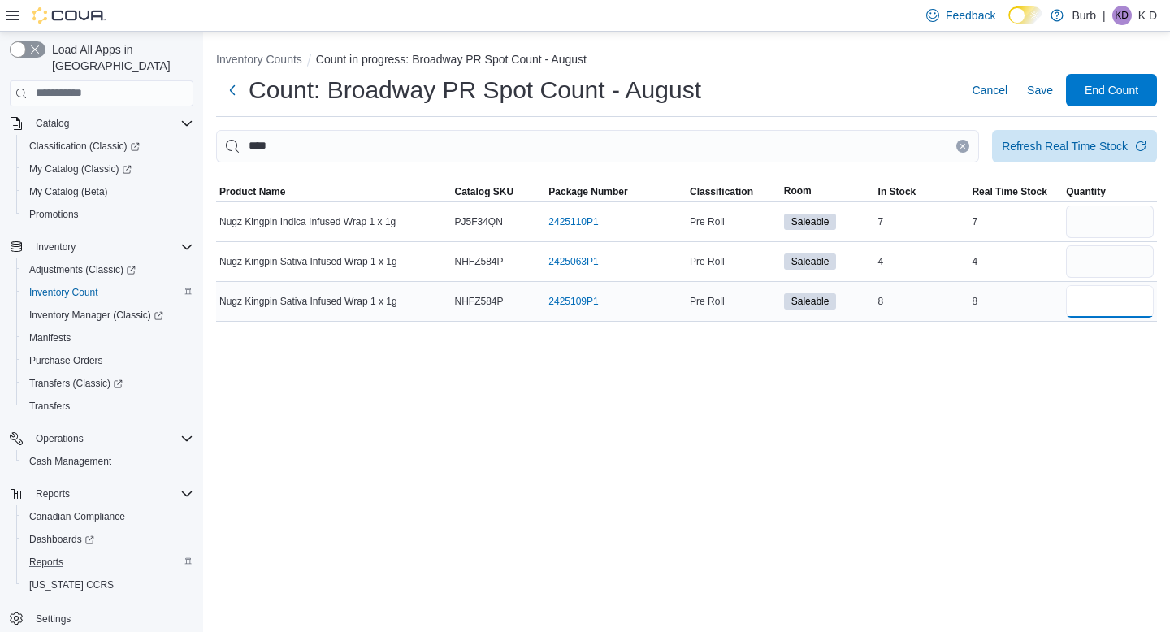
click at [1117, 296] on input "number" at bounding box center [1110, 301] width 88 height 33
type input "*"
click at [1085, 214] on input "number" at bounding box center [1110, 222] width 88 height 33
type input "*"
click at [961, 146] on icon "Clear input" at bounding box center [963, 146] width 4 height 4
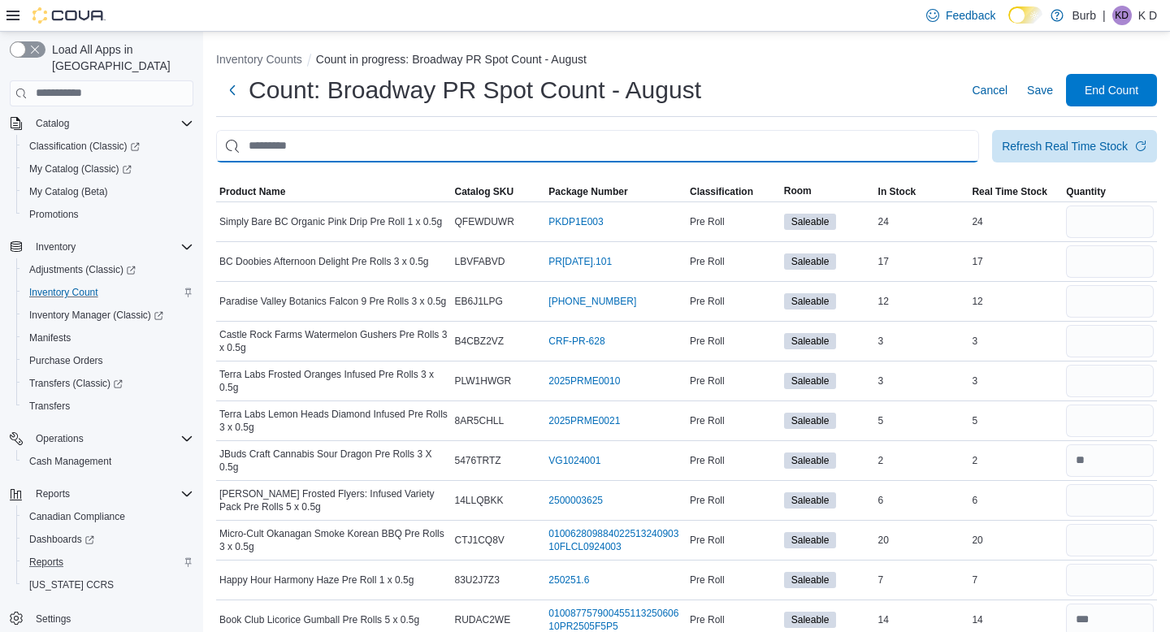
click at [949, 145] on input "This is a search bar. After typing your query, hit enter to filter the results …" at bounding box center [597, 146] width 763 height 33
type input "*****"
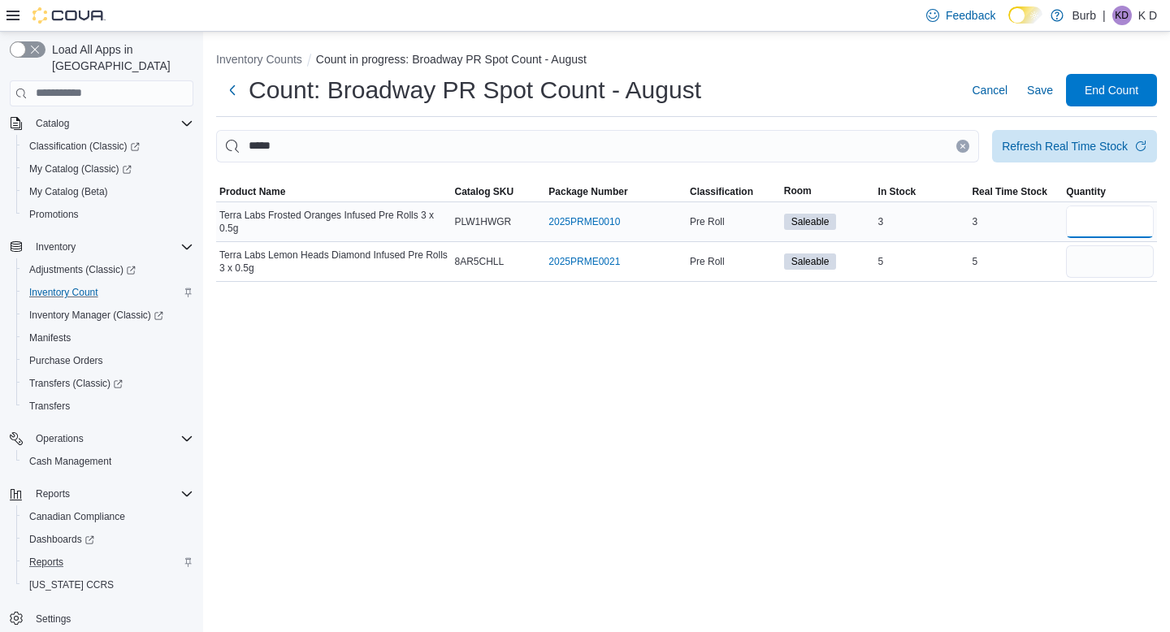
click at [1130, 218] on input "number" at bounding box center [1110, 222] width 88 height 33
click at [1132, 276] on input "number" at bounding box center [1110, 261] width 88 height 33
type input "*"
click at [1124, 228] on input "number" at bounding box center [1110, 222] width 88 height 33
type input "*"
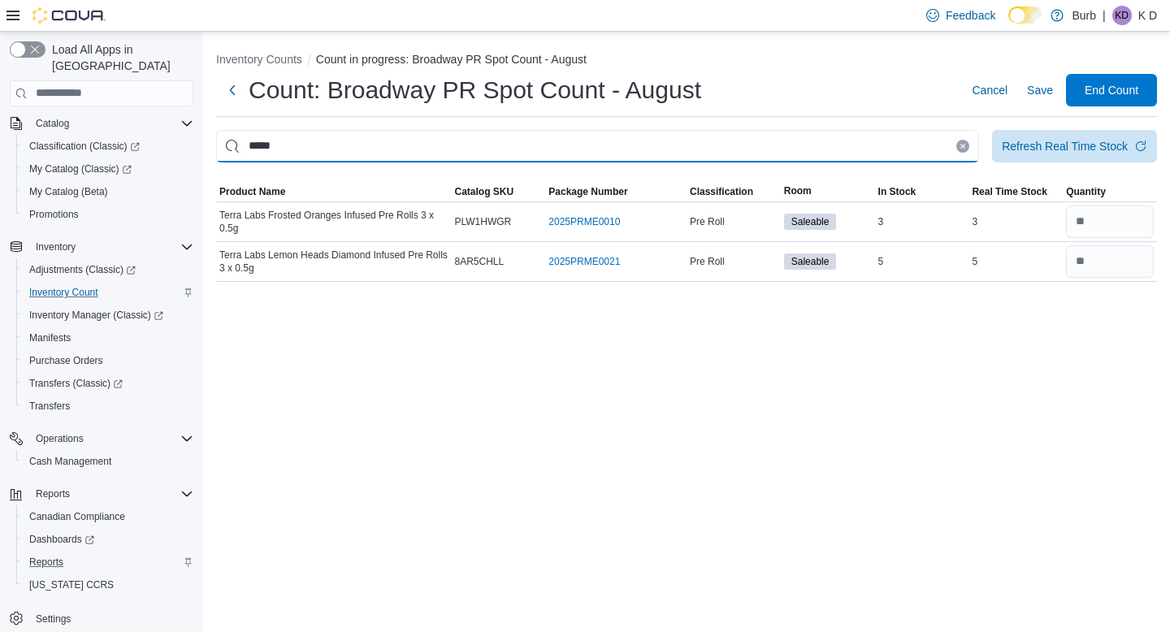
click at [964, 141] on input "*****" at bounding box center [597, 146] width 763 height 33
click at [964, 144] on button "Clear input" at bounding box center [963, 146] width 13 height 13
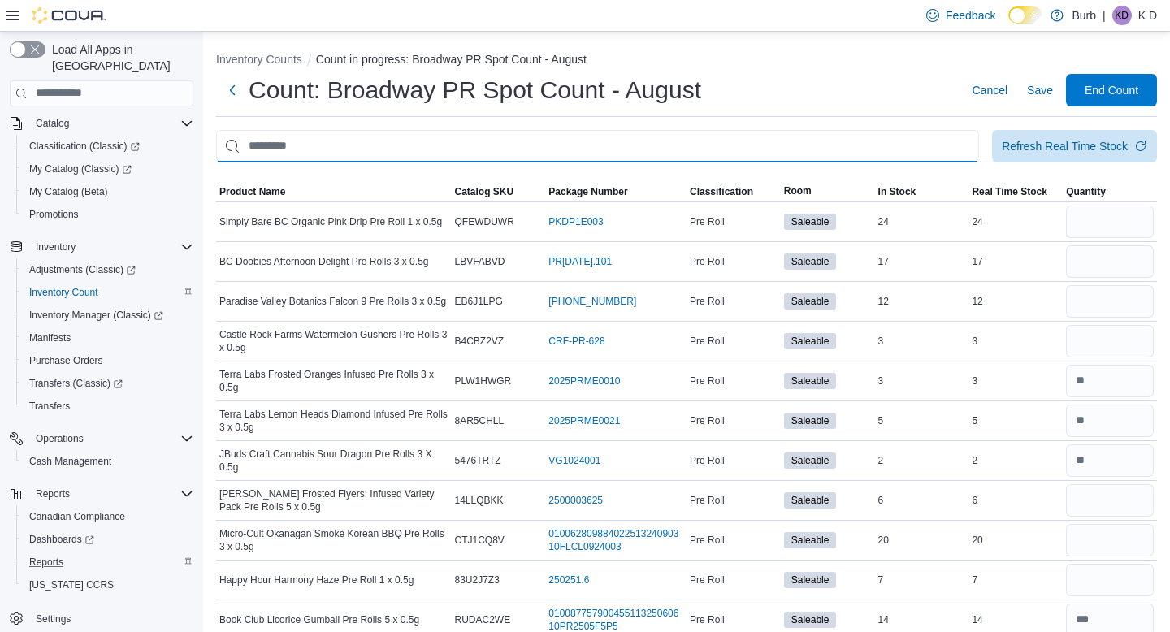
click at [939, 143] on input "This is a search bar. After typing your query, hit enter to filter the results …" at bounding box center [597, 146] width 763 height 33
type input "**********"
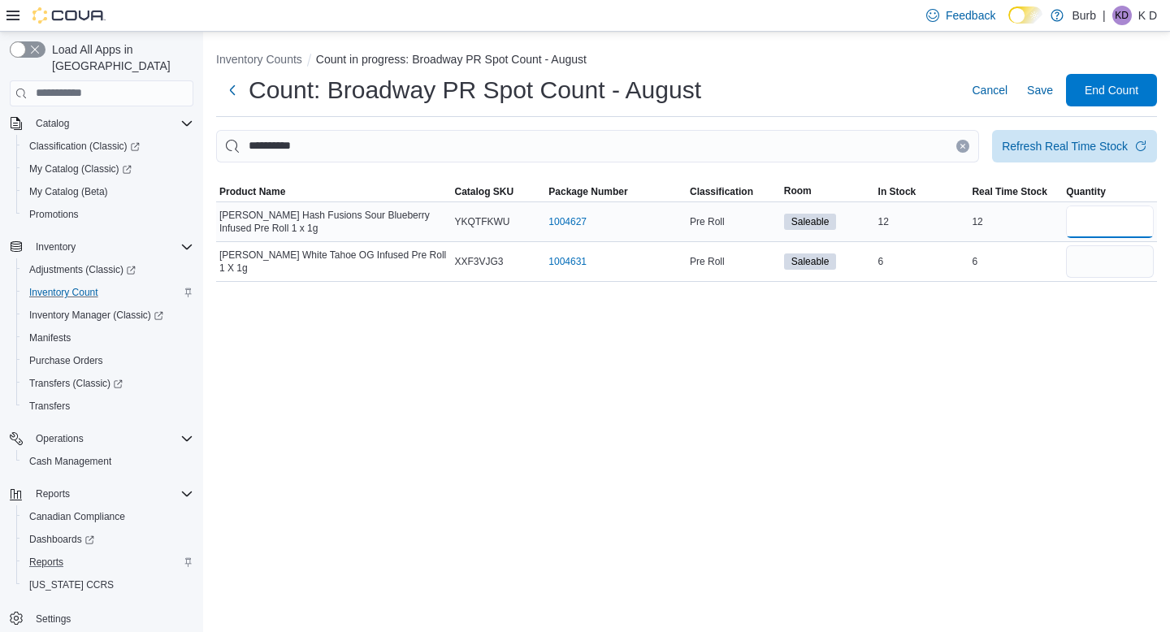
click at [1090, 224] on input "number" at bounding box center [1110, 222] width 88 height 33
type input "**"
click at [1091, 266] on input "number" at bounding box center [1110, 261] width 88 height 33
type input "*"
click at [957, 150] on button "Clear input" at bounding box center [963, 146] width 13 height 13
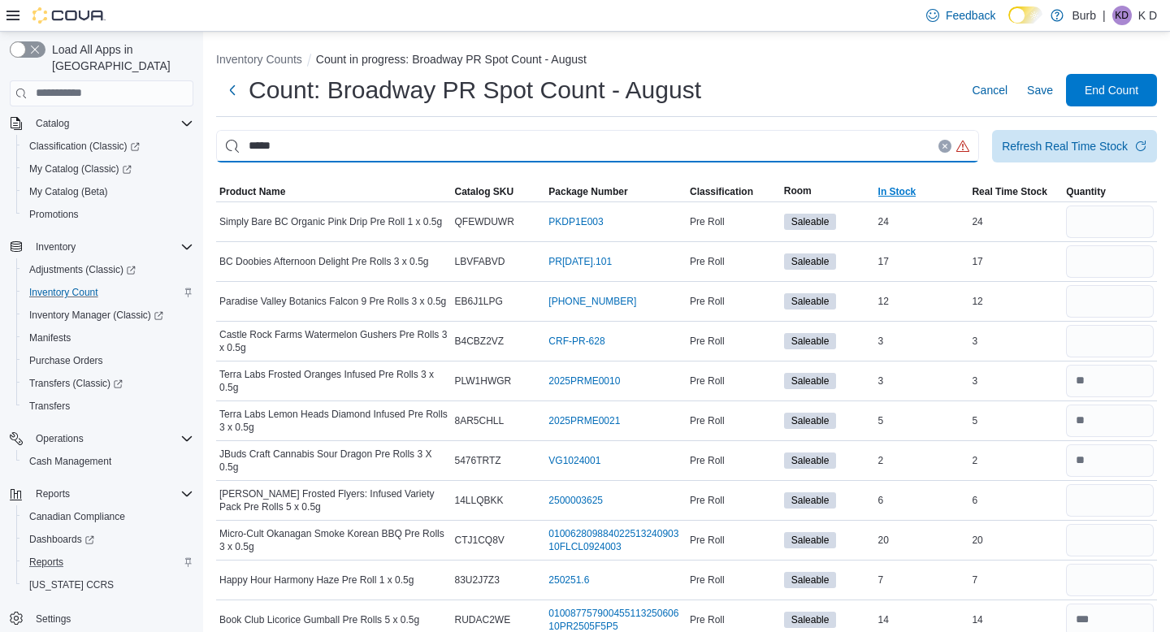
type input "*****"
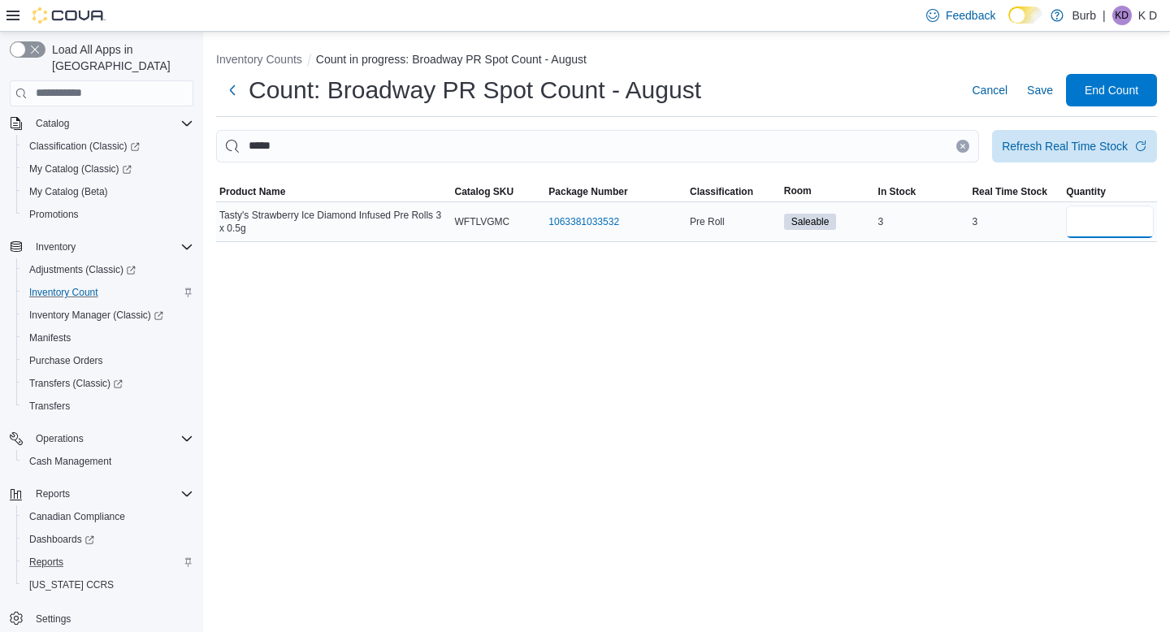
click at [1091, 218] on input "number" at bounding box center [1110, 222] width 88 height 33
type input "*"
click at [958, 142] on button "Clear input" at bounding box center [963, 146] width 13 height 13
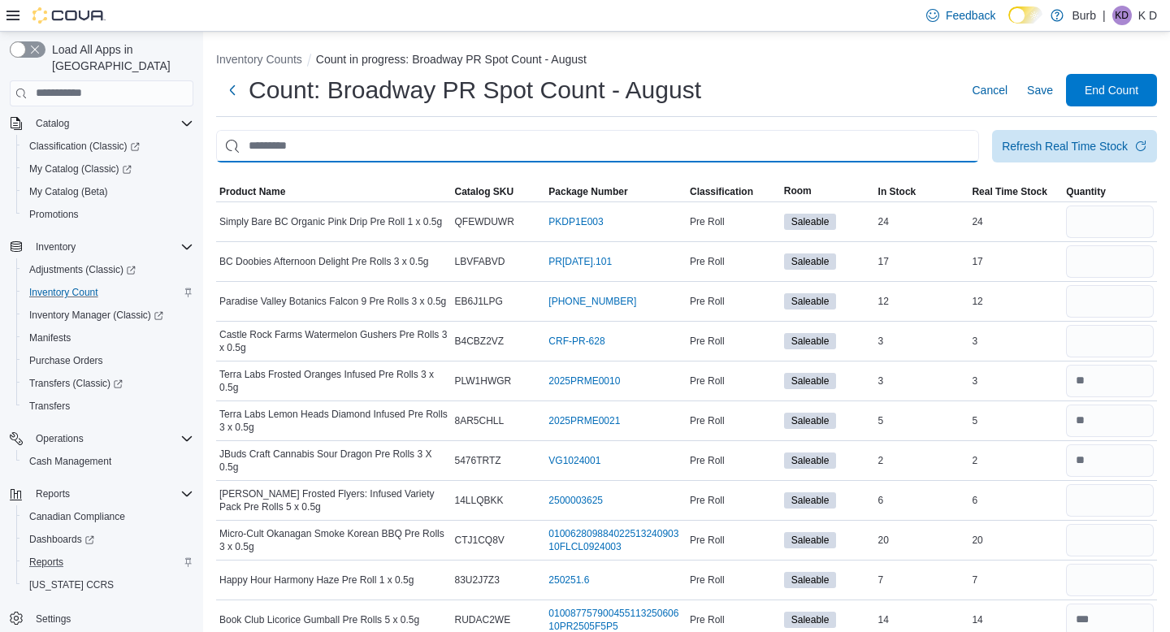
click at [942, 142] on input "This is a search bar. After typing your query, hit enter to filter the results …" at bounding box center [597, 146] width 763 height 33
type input "******"
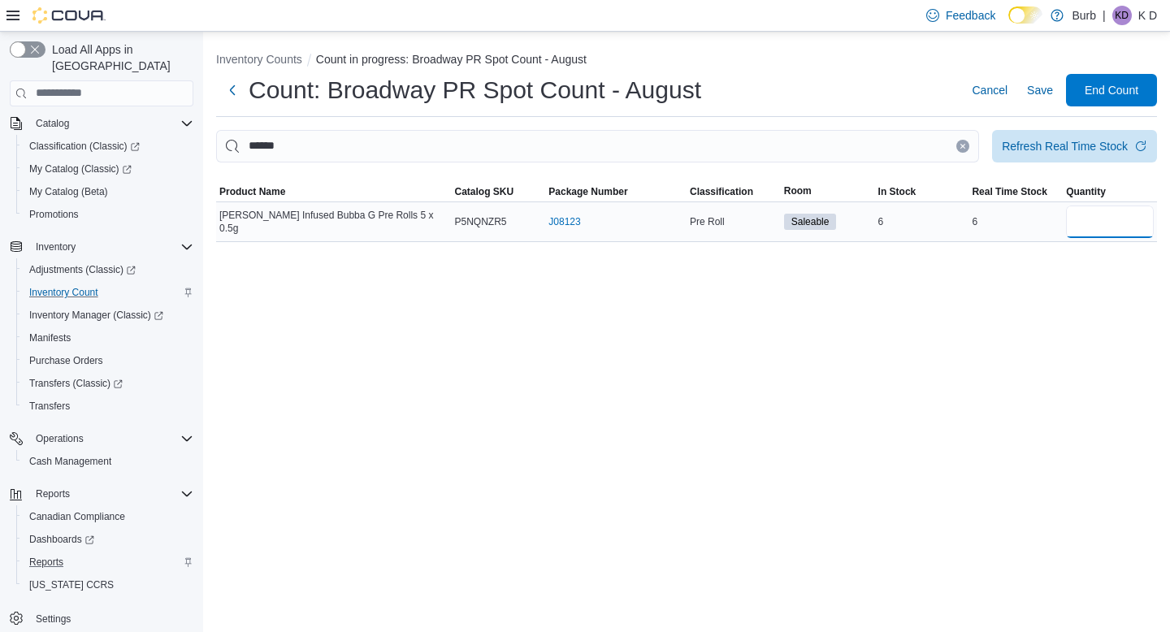
click at [1085, 226] on input "number" at bounding box center [1110, 222] width 88 height 33
type input "*"
click at [961, 148] on icon "Clear input" at bounding box center [963, 146] width 7 height 7
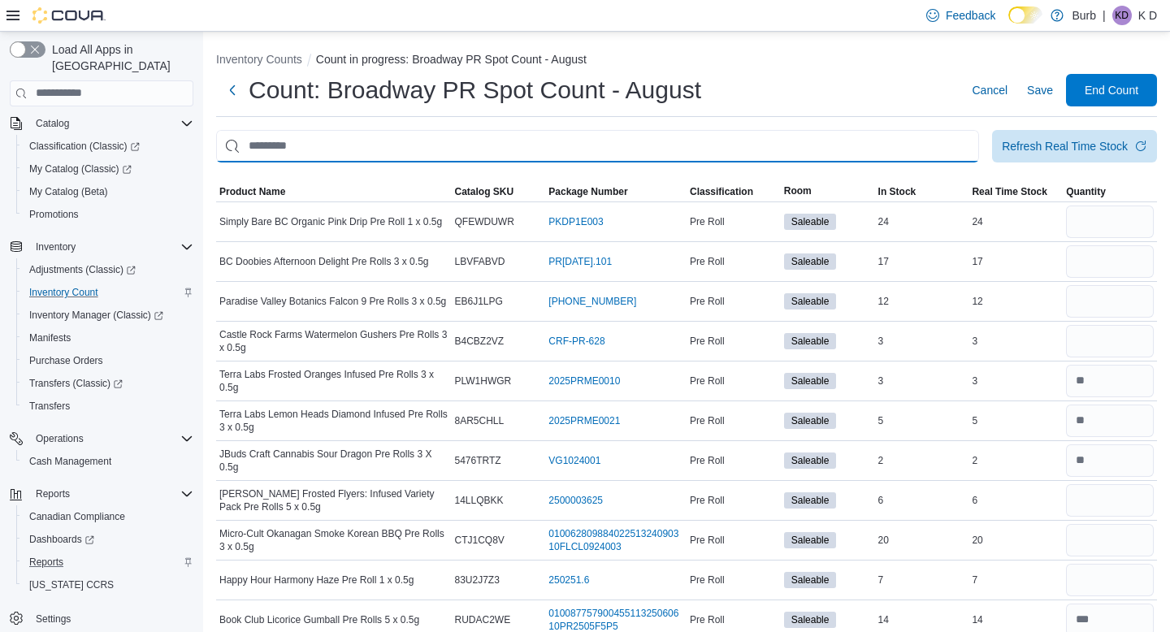
click at [961, 148] on input "This is a search bar. After typing your query, hit enter to filter the results …" at bounding box center [597, 146] width 763 height 33
type input "******"
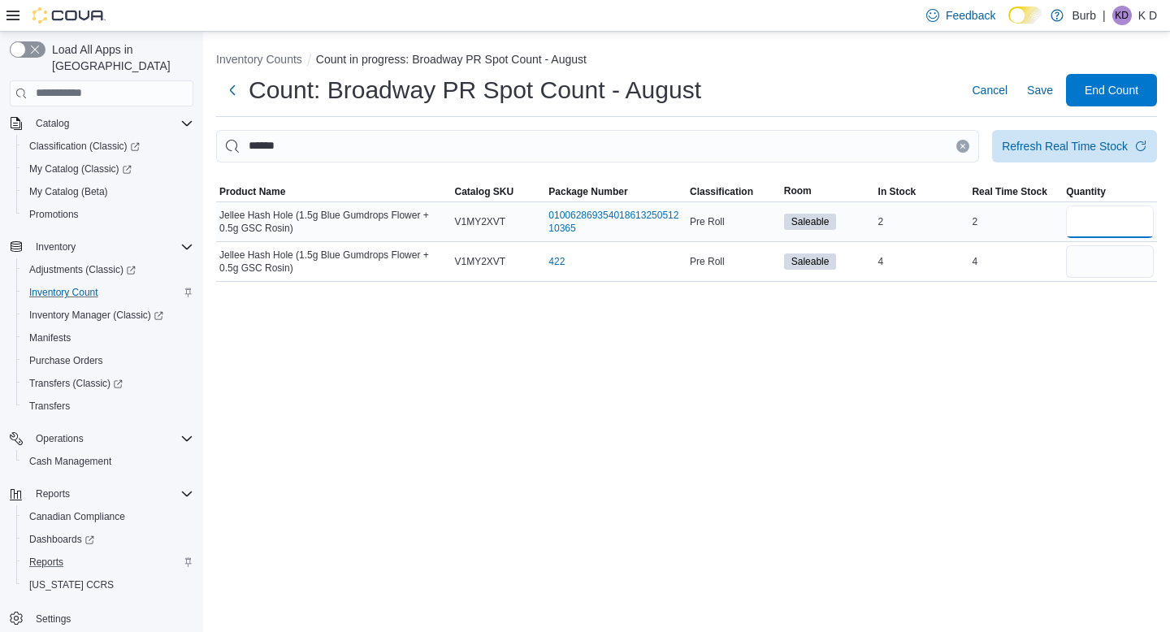
click at [1132, 213] on input "number" at bounding box center [1110, 222] width 88 height 33
type input "*"
click at [1114, 258] on input "number" at bounding box center [1110, 261] width 88 height 33
type input "*"
click at [953, 137] on input "******" at bounding box center [597, 146] width 763 height 33
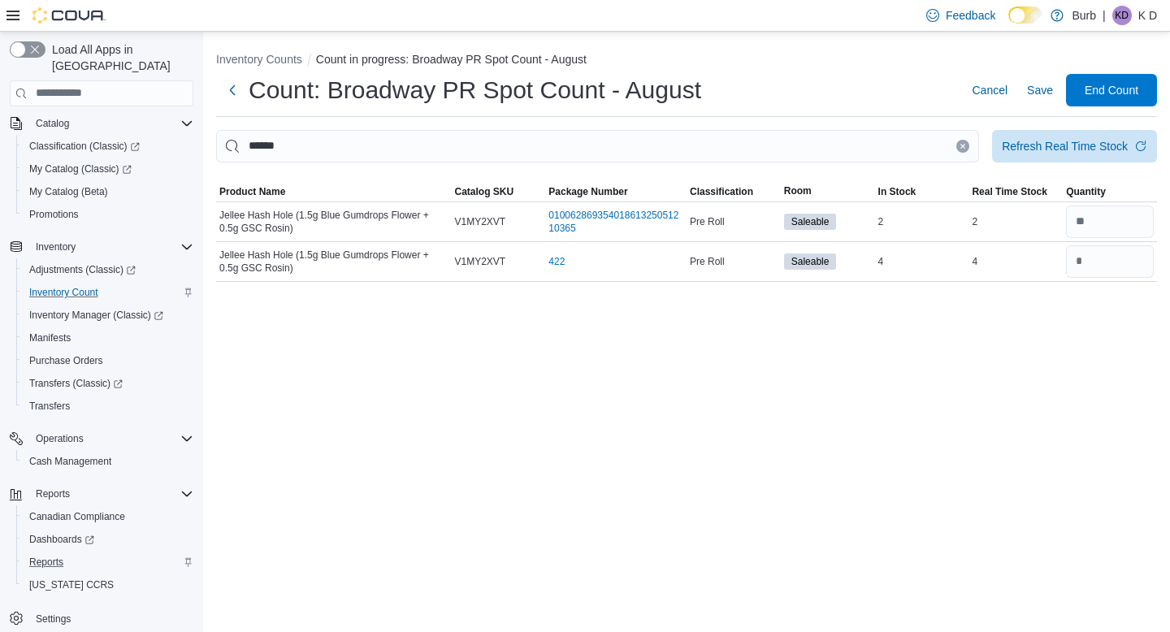
click at [960, 144] on icon "Clear input" at bounding box center [963, 146] width 7 height 7
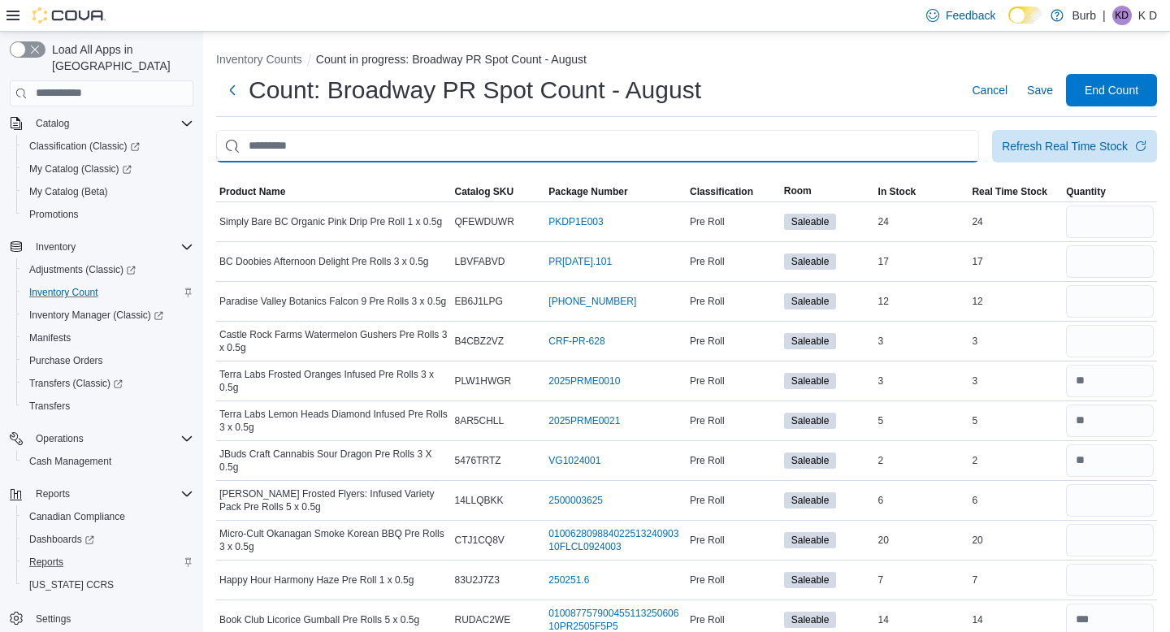
click at [951, 144] on input "This is a search bar. After typing your query, hit enter to filter the results …" at bounding box center [597, 146] width 763 height 33
type input "**********"
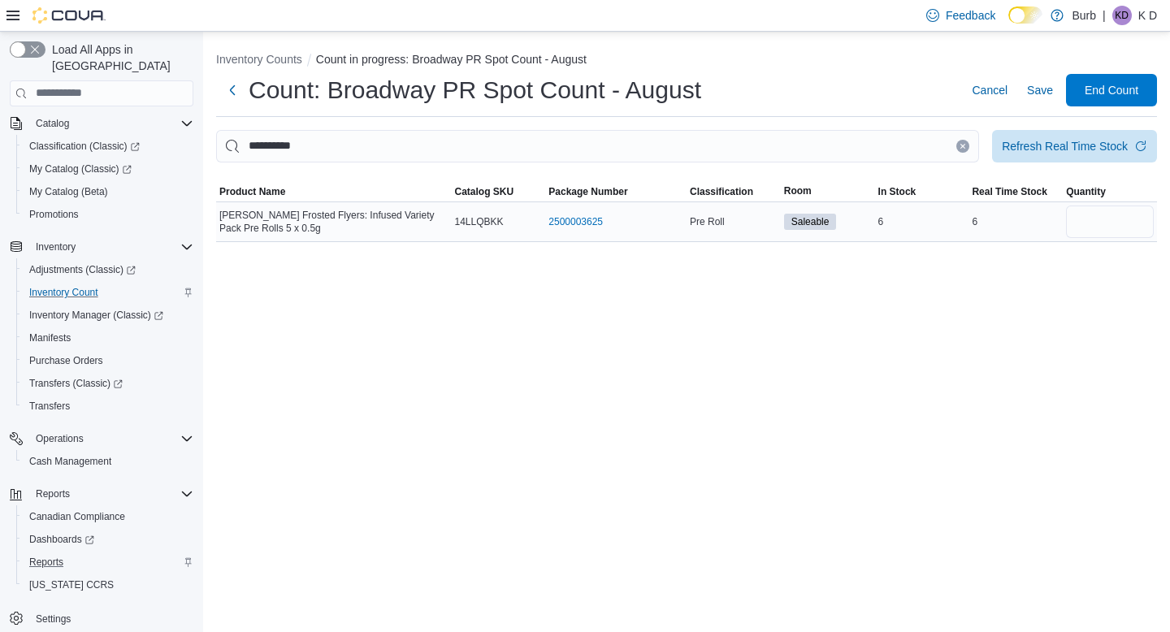
click at [1060, 224] on div "6" at bounding box center [1016, 222] width 94 height 20
click at [1072, 222] on input "number" at bounding box center [1110, 222] width 88 height 33
type input "*"
click at [961, 144] on icon "Clear input" at bounding box center [963, 146] width 4 height 4
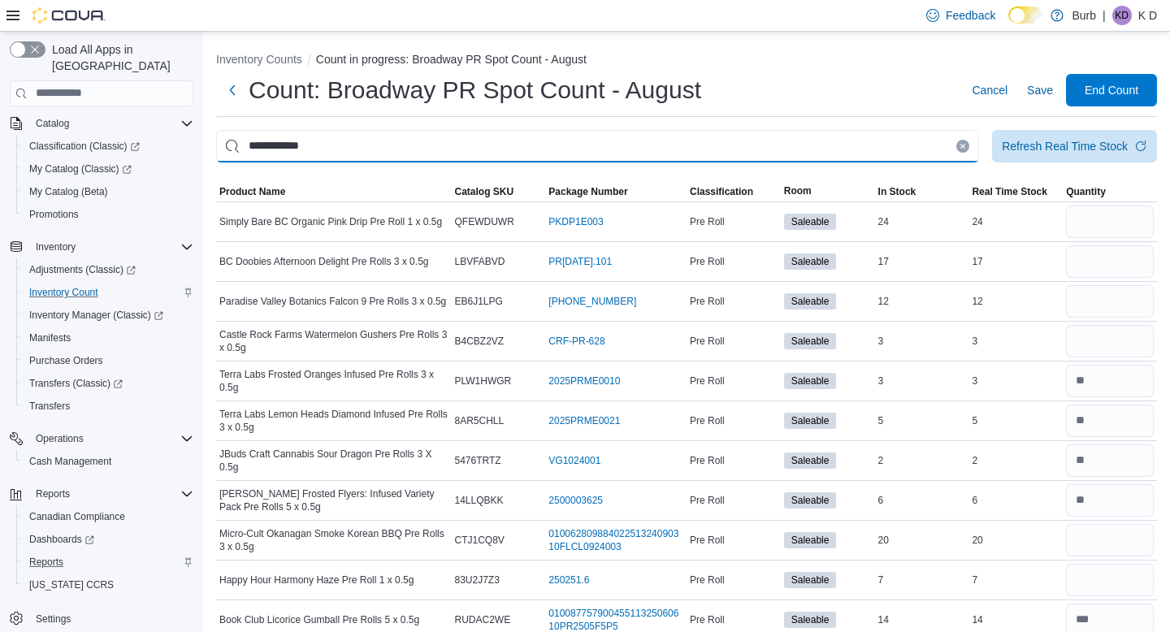
type input "**********"
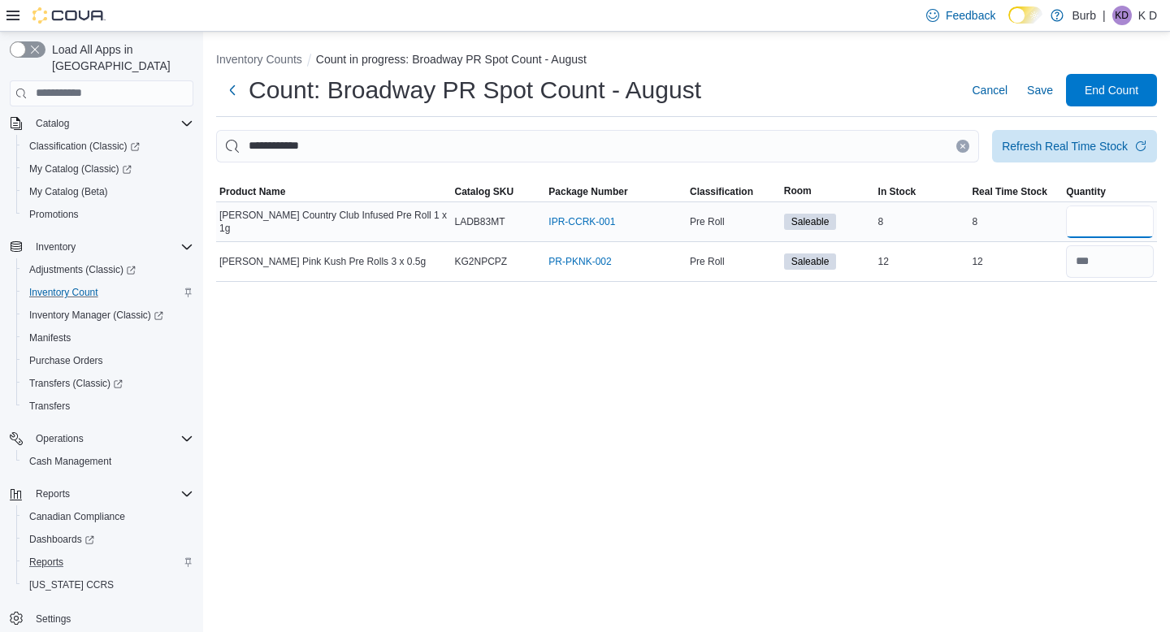
click at [1083, 217] on input "number" at bounding box center [1110, 222] width 88 height 33
type input "*"
click at [961, 146] on icon "Clear input" at bounding box center [963, 146] width 4 height 4
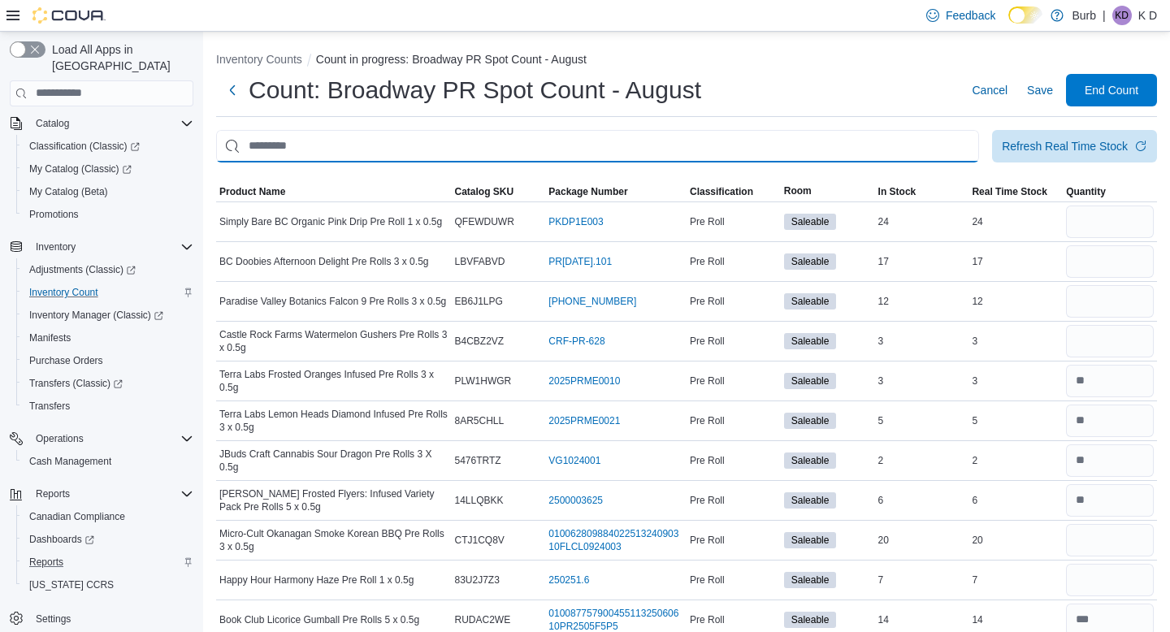
click at [930, 146] on input "This is a search bar. After typing your query, hit enter to filter the results …" at bounding box center [597, 146] width 763 height 33
type input "******"
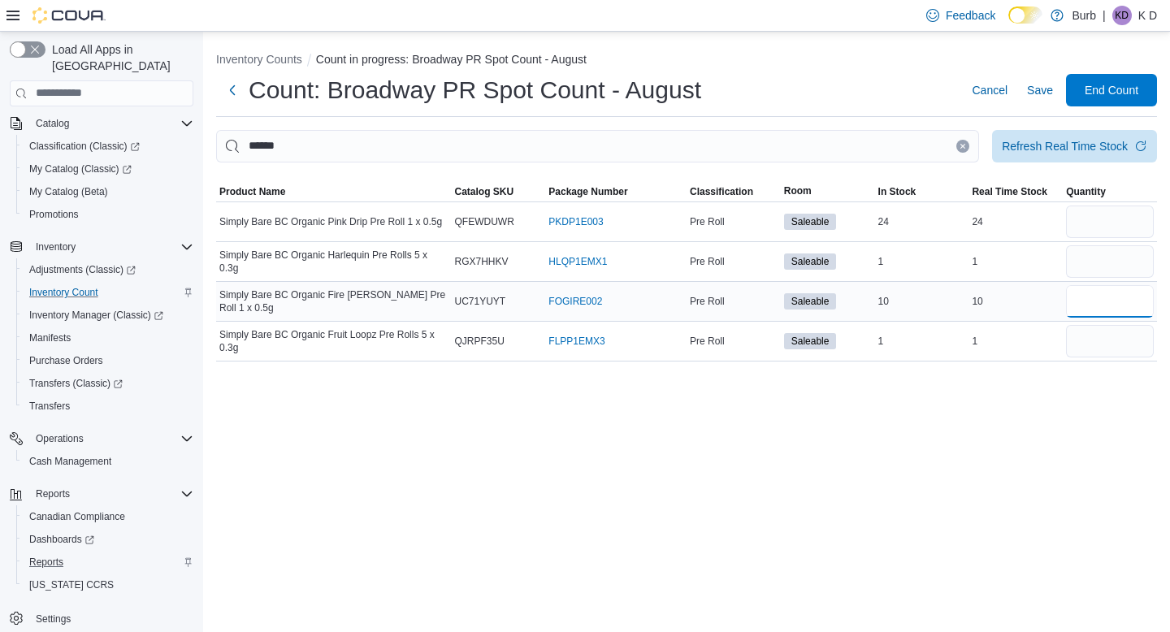
click at [1127, 310] on input "number" at bounding box center [1110, 301] width 88 height 33
type input "**"
click at [963, 144] on button "Clear input" at bounding box center [963, 146] width 13 height 13
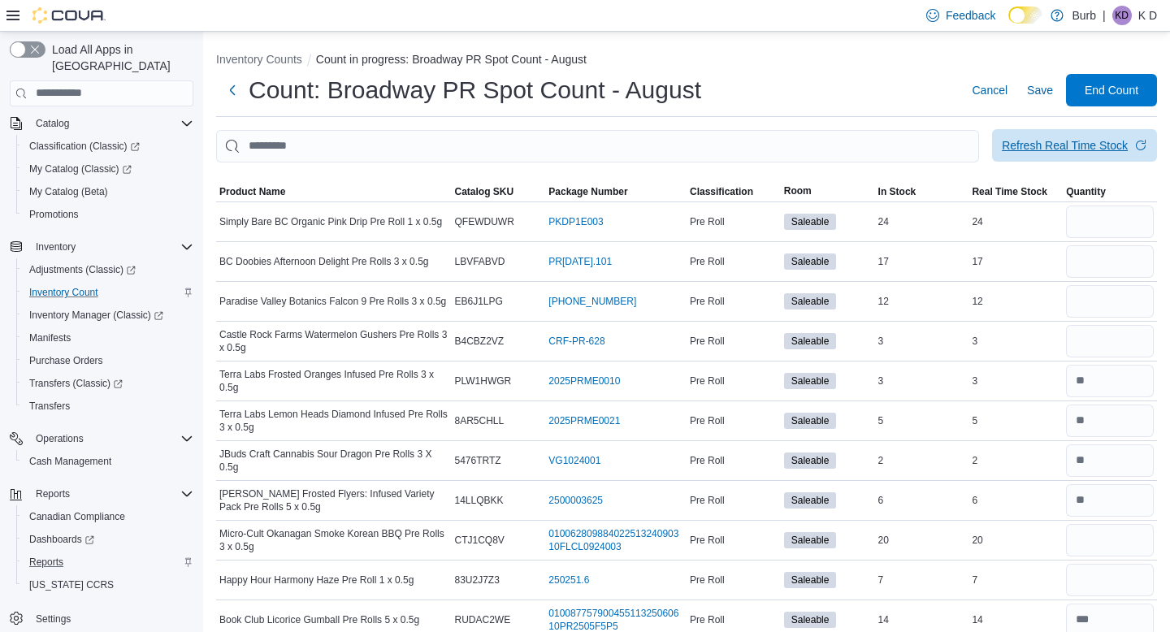
click at [1012, 157] on span "Refresh Real Time Stock" at bounding box center [1074, 145] width 145 height 33
click at [1028, 91] on span "Save" at bounding box center [1040, 90] width 26 height 16
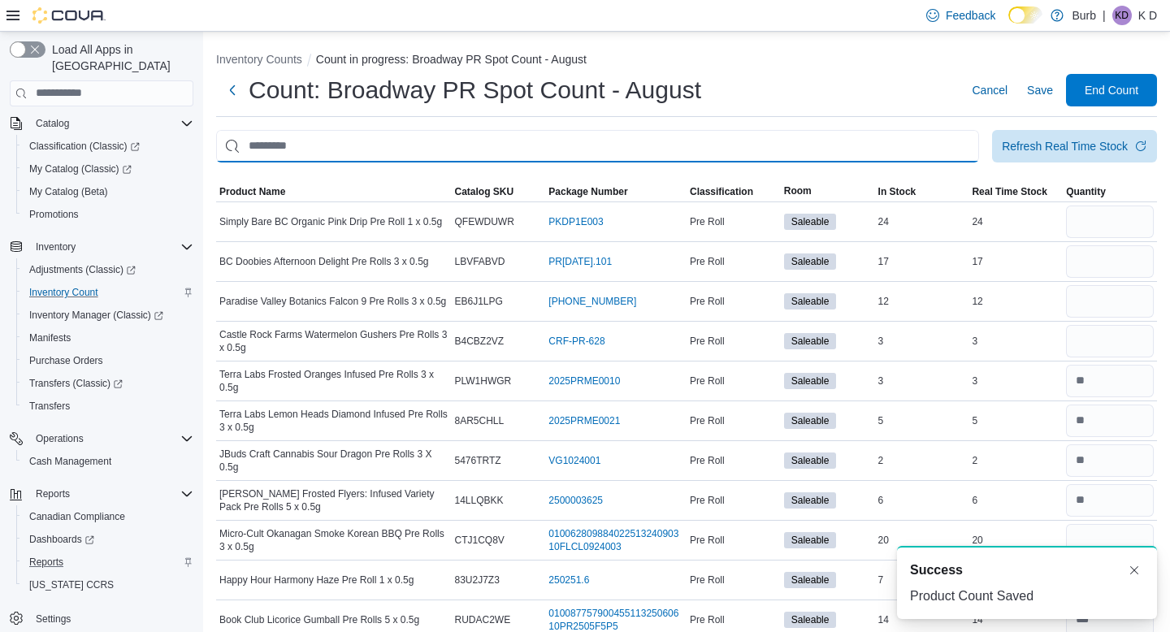
click at [888, 142] on input "This is a search bar. After typing your query, hit enter to filter the results …" at bounding box center [597, 146] width 763 height 33
type input "****"
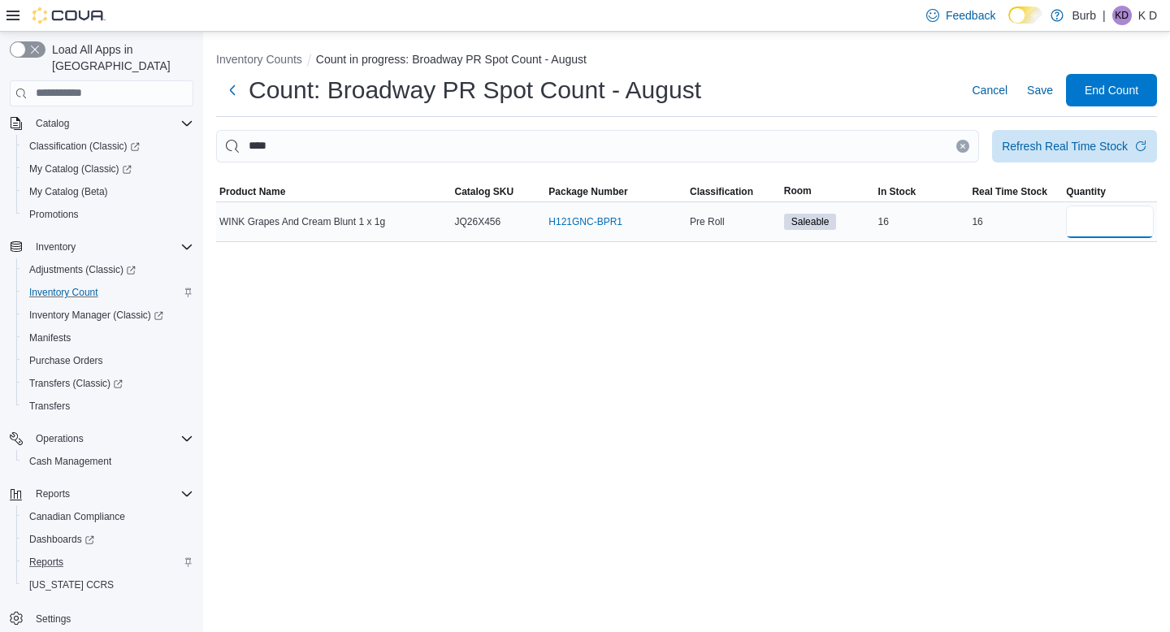
click at [1088, 219] on input "number" at bounding box center [1110, 222] width 88 height 33
type input "**"
click at [961, 146] on icon "Clear input" at bounding box center [963, 146] width 7 height 7
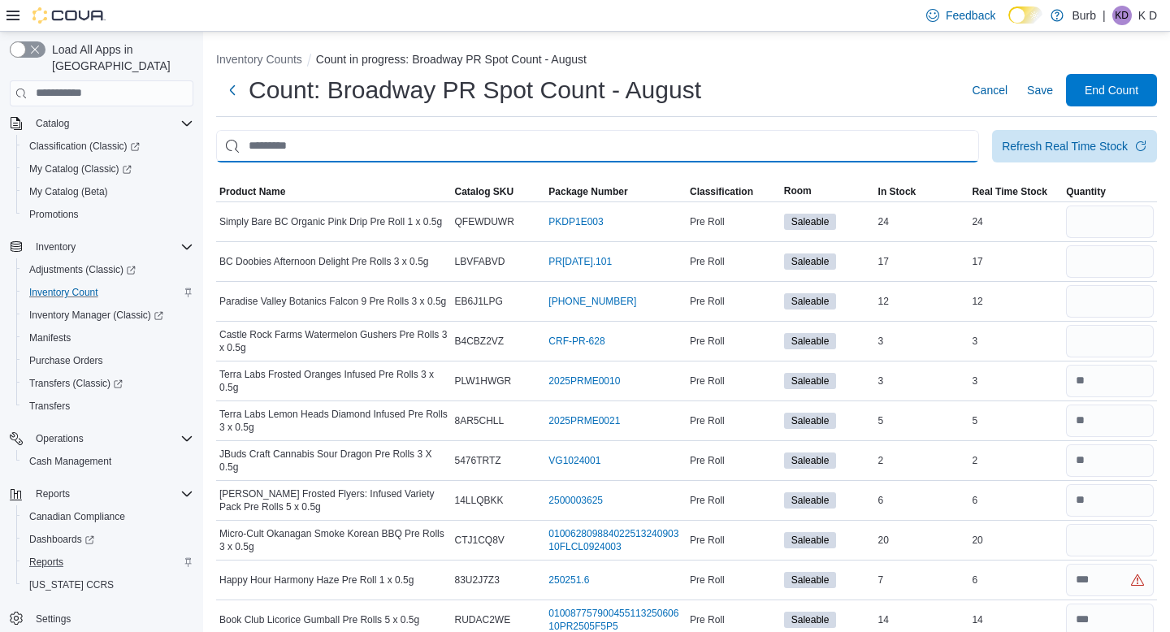
type input "*"
type input "**********"
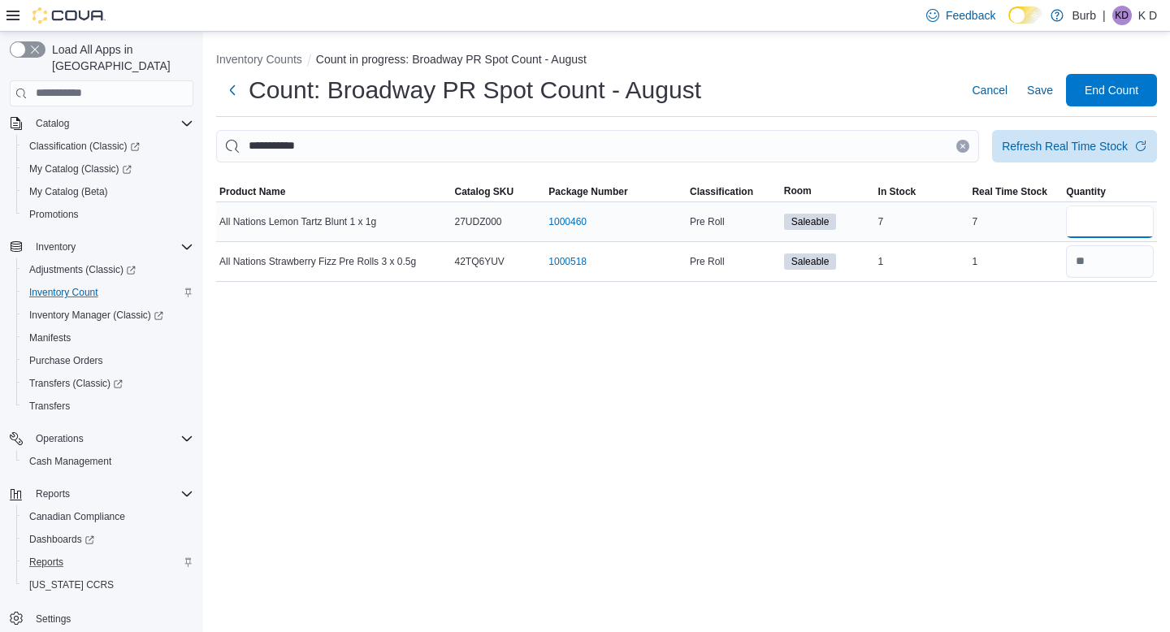
click at [1095, 224] on input "number" at bounding box center [1110, 222] width 88 height 33
type input "*"
click at [960, 145] on icon "Clear input" at bounding box center [963, 146] width 7 height 7
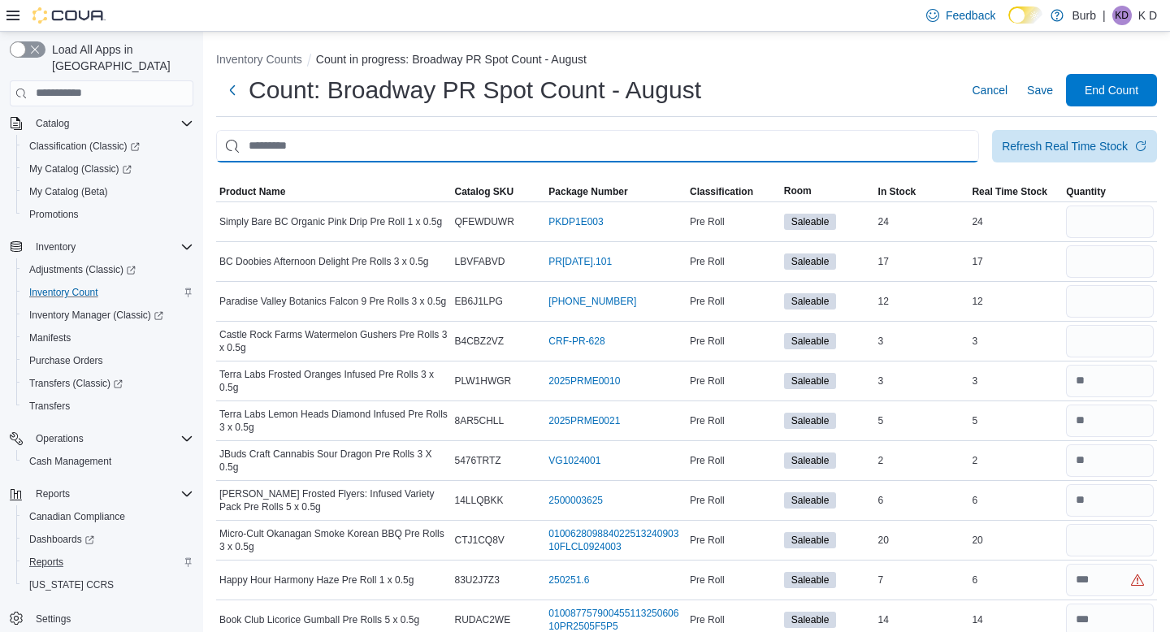
click at [947, 145] on input "This is a search bar. After typing your query, hit enter to filter the results …" at bounding box center [597, 146] width 763 height 33
type input "**********"
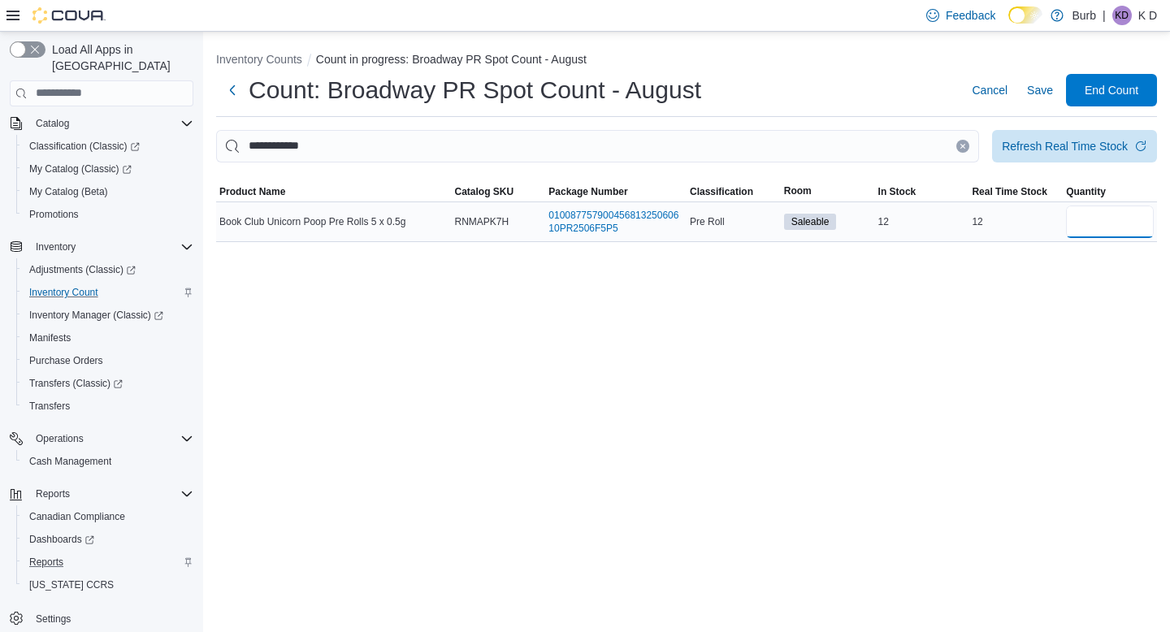
click at [1107, 227] on input "number" at bounding box center [1110, 222] width 88 height 33
type input "**"
click at [958, 150] on button "Clear input" at bounding box center [963, 146] width 13 height 13
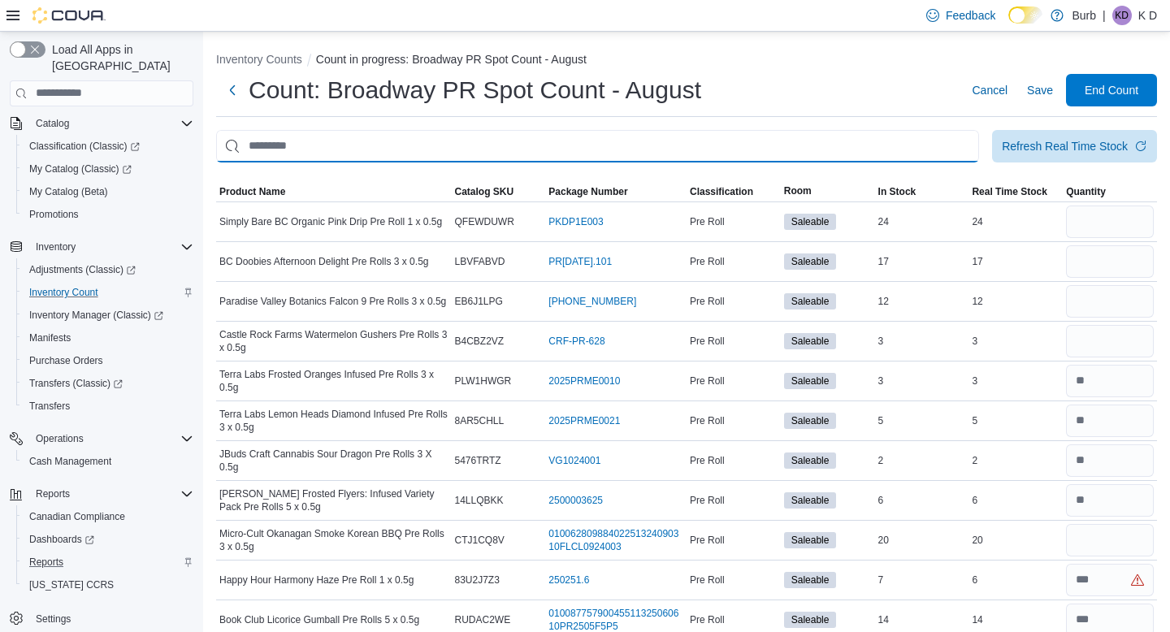
click at [931, 146] on input "This is a search bar. After typing your query, hit enter to filter the results …" at bounding box center [597, 146] width 763 height 33
type input "********"
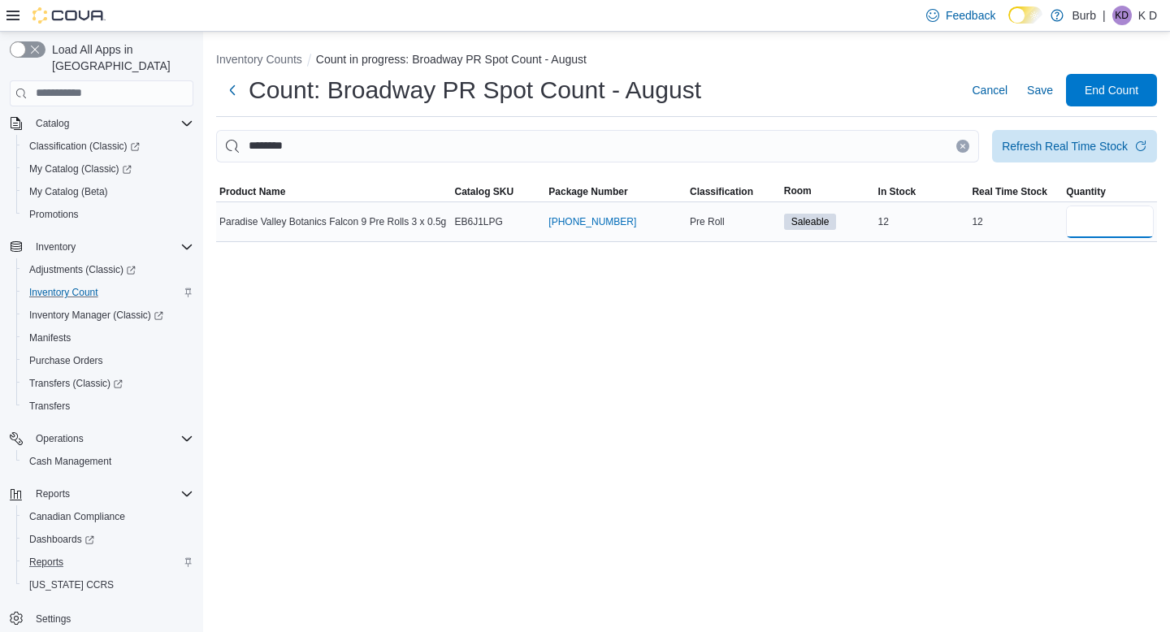
click at [1112, 235] on input "number" at bounding box center [1110, 222] width 88 height 33
type input "**"
click at [960, 145] on icon "Clear input" at bounding box center [963, 146] width 7 height 7
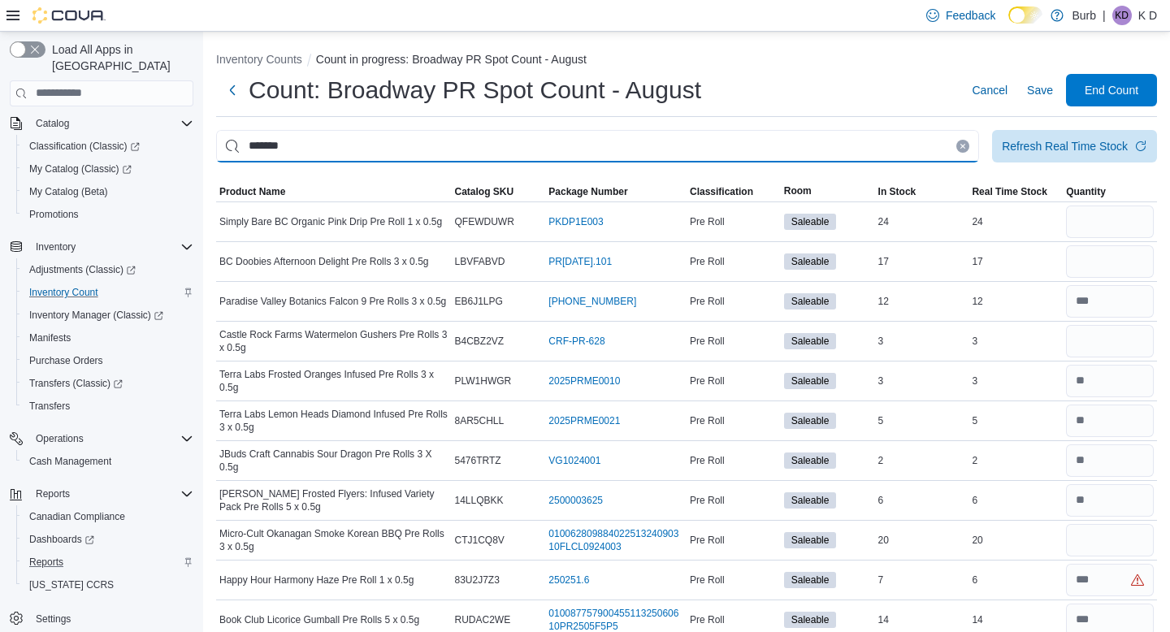
type input "*******"
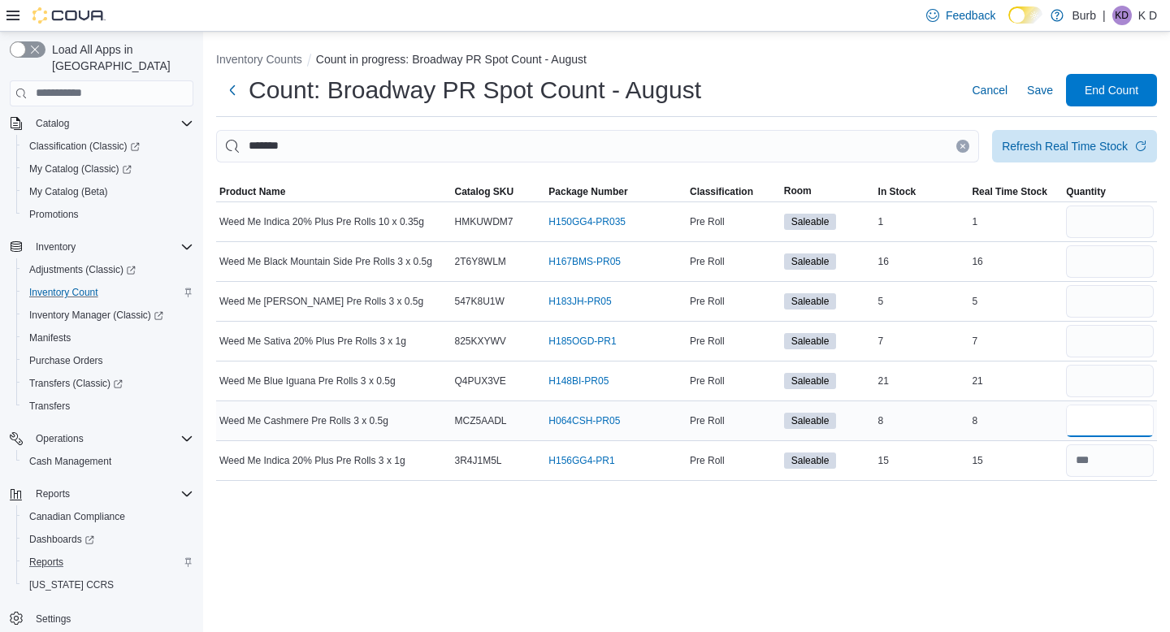
click at [1104, 427] on input "number" at bounding box center [1110, 421] width 88 height 33
type input "*"
click at [1115, 390] on input "number" at bounding box center [1110, 381] width 88 height 33
type input "**"
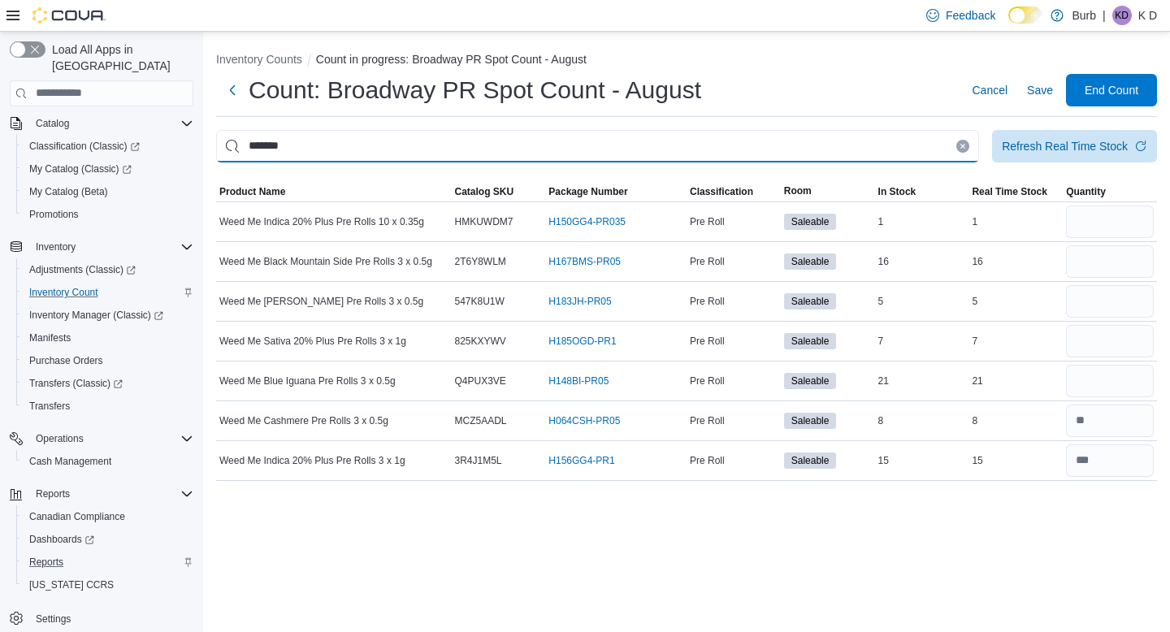
click at [964, 141] on input "*******" at bounding box center [597, 146] width 763 height 33
click at [960, 148] on icon "Clear input" at bounding box center [963, 146] width 7 height 7
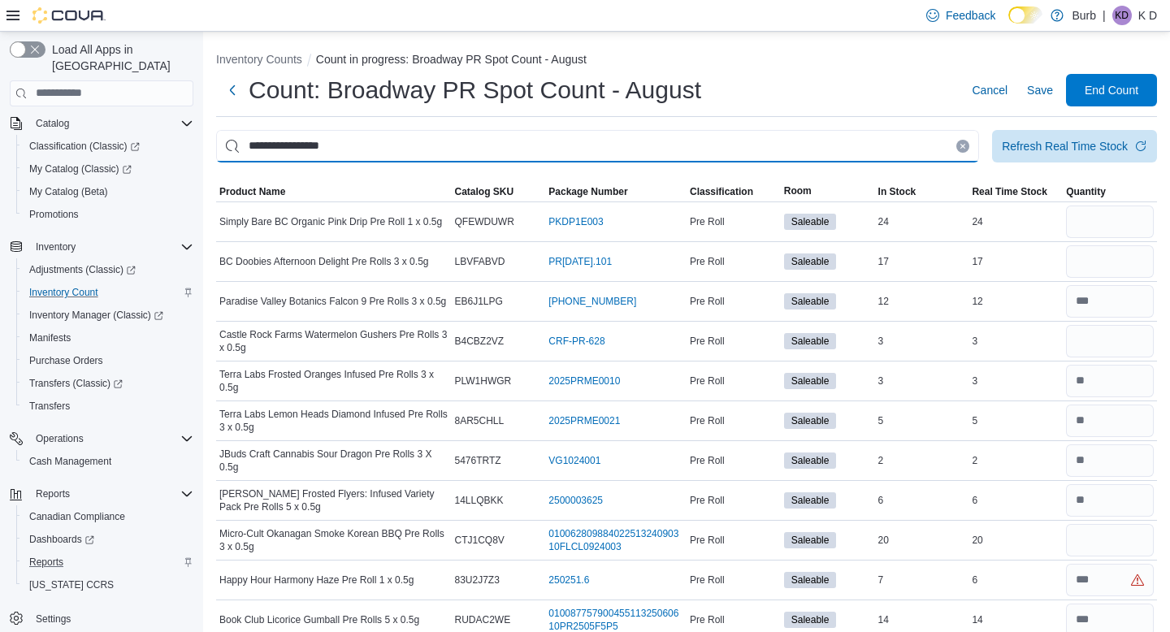
type input "**********"
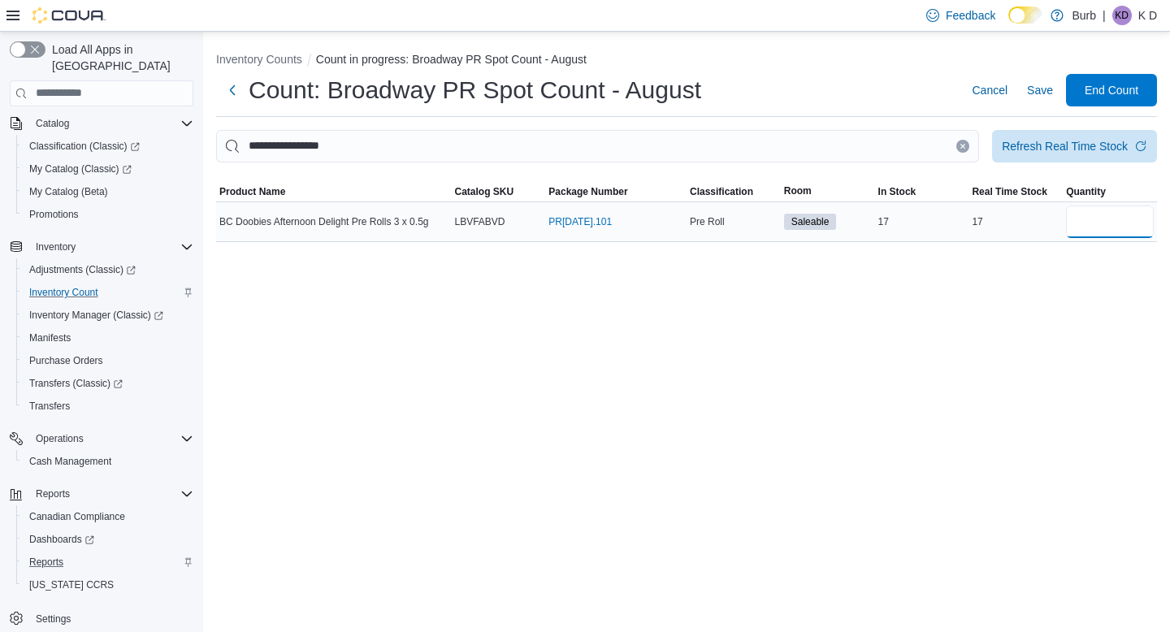
click at [1078, 208] on input "number" at bounding box center [1110, 222] width 88 height 33
type input "**"
click at [960, 143] on icon "Clear input" at bounding box center [963, 146] width 7 height 7
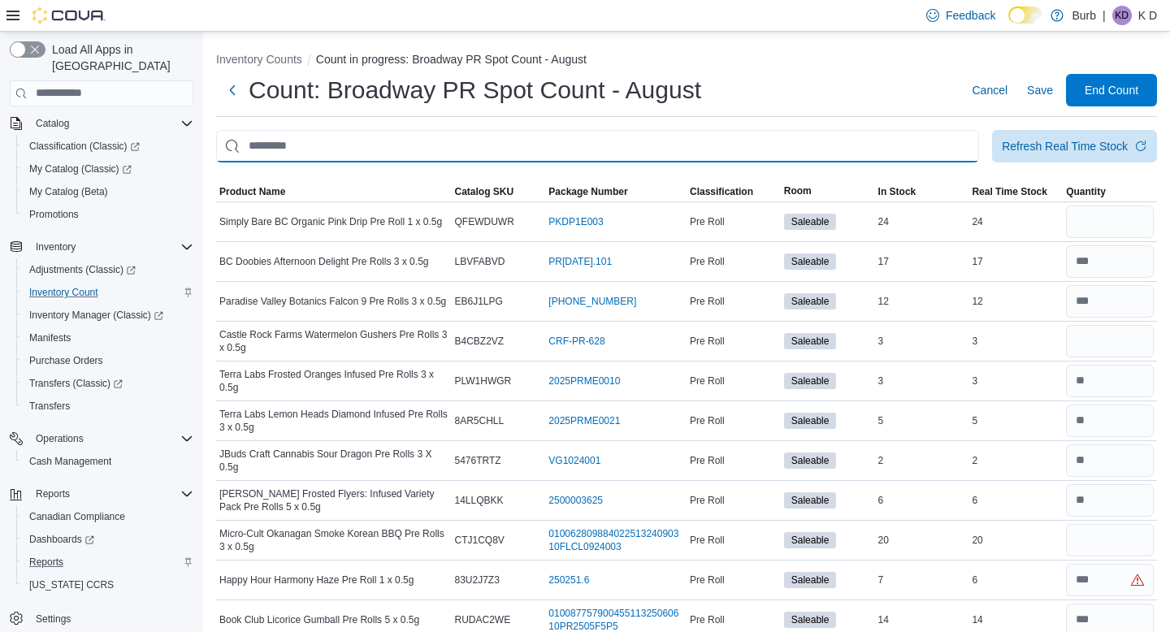
click at [939, 144] on input "This is a search bar. After typing your query, hit enter to filter the results …" at bounding box center [597, 146] width 763 height 33
type input "**********"
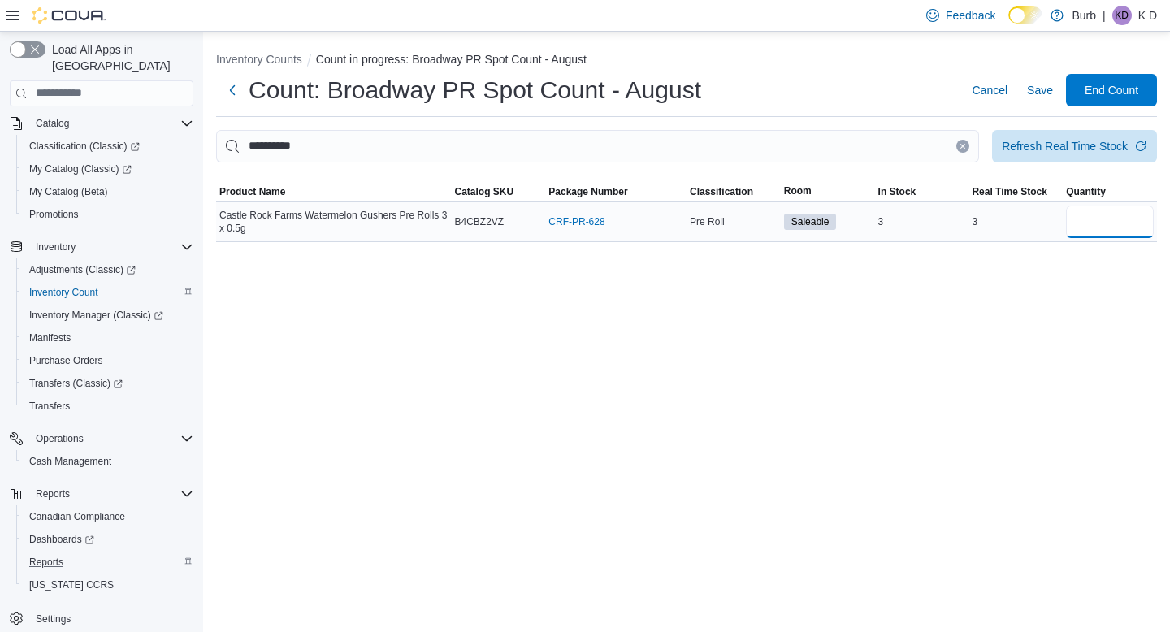
click at [1071, 220] on input "number" at bounding box center [1110, 222] width 88 height 33
type input "*"
click at [957, 151] on button "Clear input" at bounding box center [963, 146] width 13 height 13
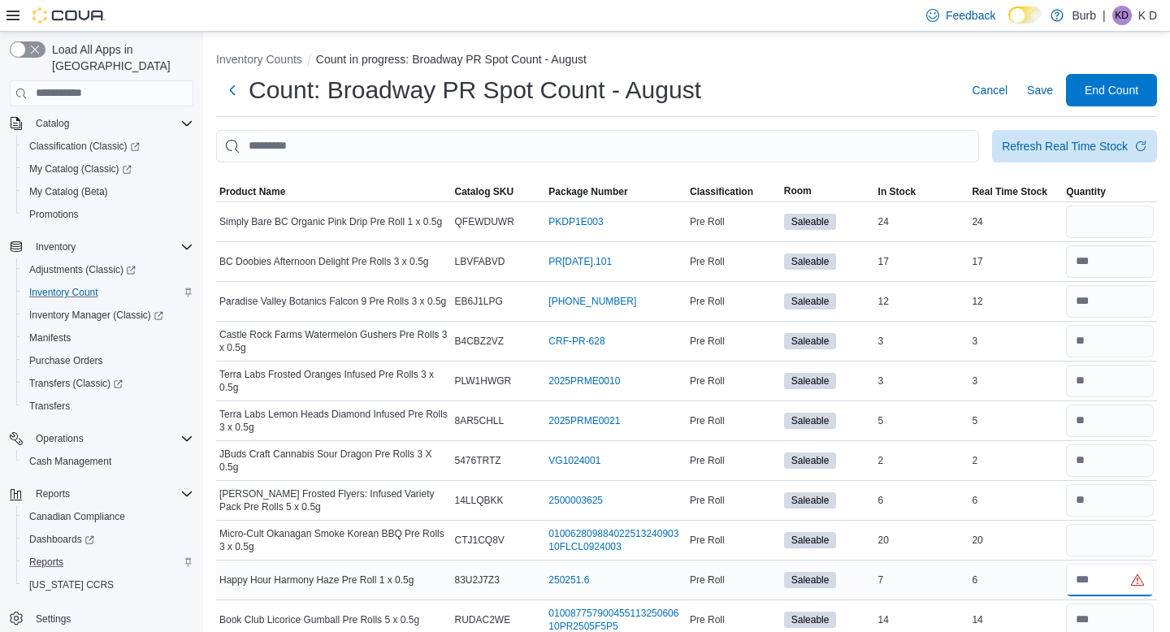
click at [1081, 573] on input "number" at bounding box center [1110, 580] width 88 height 33
type input "*"
click at [900, 148] on input "This is a search bar. After typing your query, hit enter to filter the results …" at bounding box center [597, 146] width 763 height 33
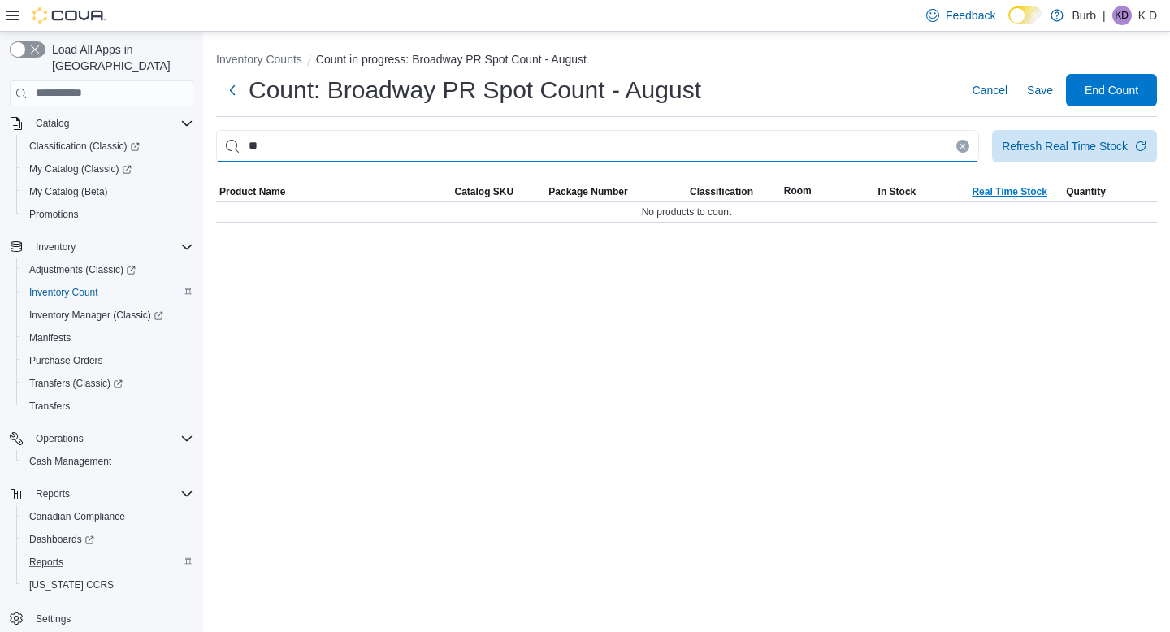
type input "*"
type input "**********"
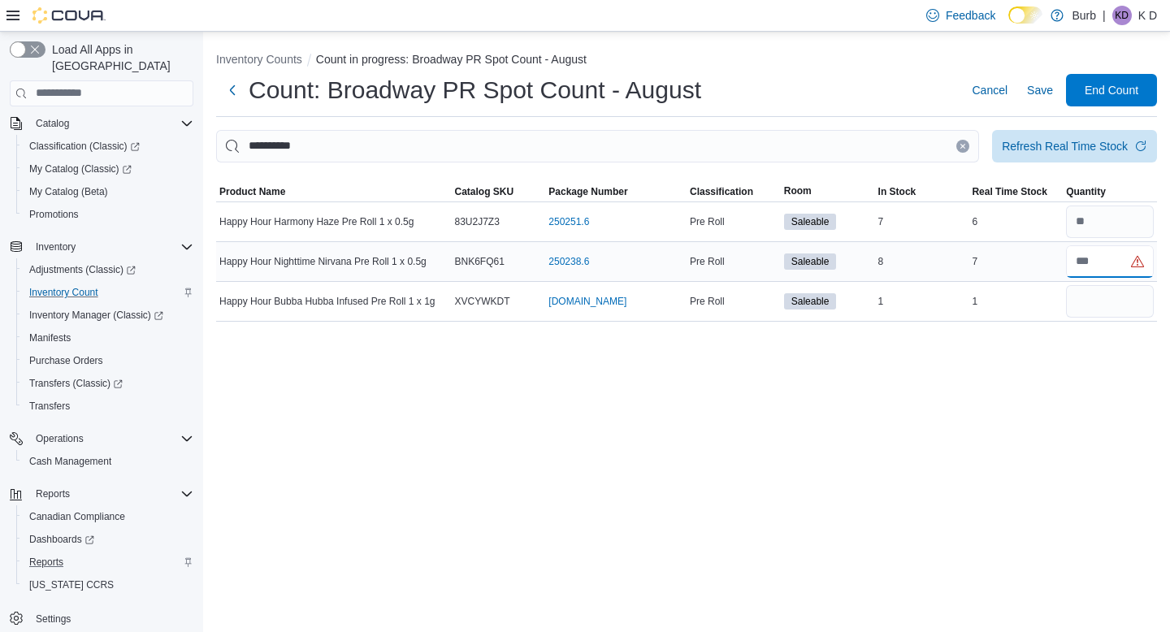
click at [1102, 256] on input "number" at bounding box center [1110, 261] width 88 height 33
type input "*"
click at [1117, 423] on div "**********" at bounding box center [686, 332] width 967 height 601
click at [1112, 298] on input "number" at bounding box center [1110, 301] width 88 height 33
type input "*"
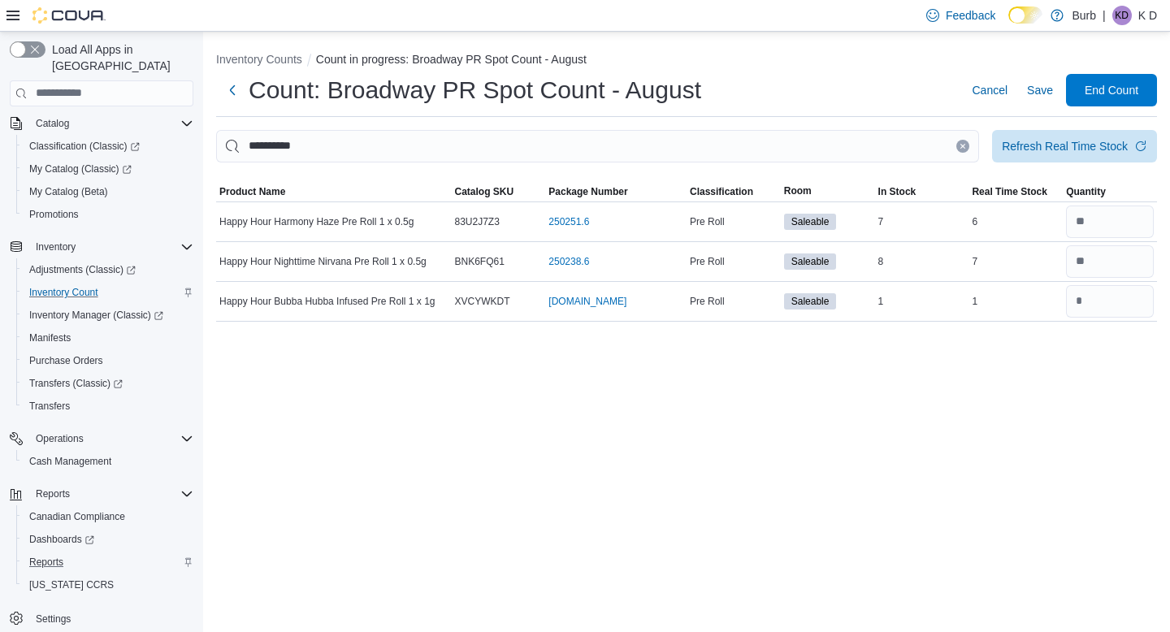
click at [961, 148] on icon "Clear input" at bounding box center [963, 146] width 7 height 7
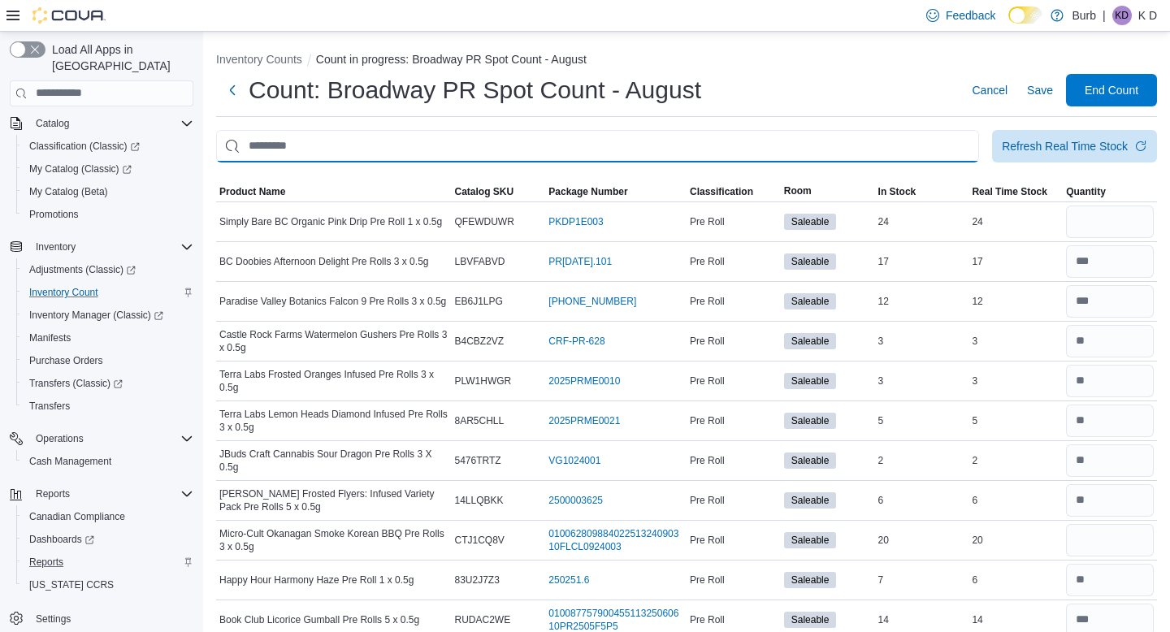
click at [925, 149] on input "This is a search bar. After typing your query, hit enter to filter the results …" at bounding box center [597, 146] width 763 height 33
type input "******"
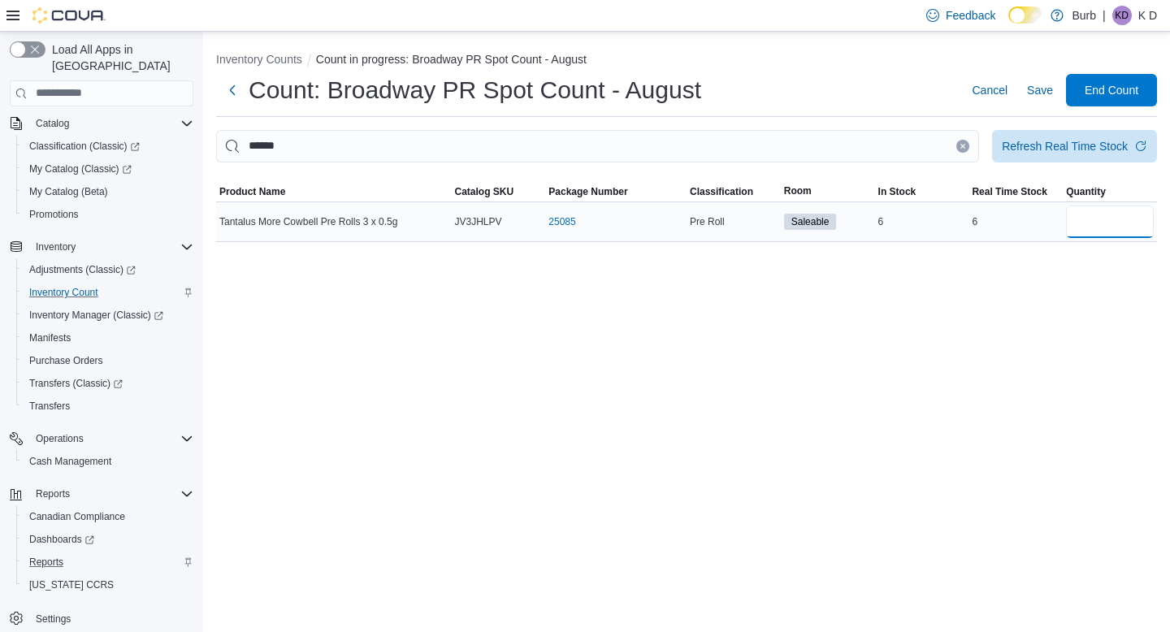
click at [1079, 234] on input "number" at bounding box center [1110, 222] width 88 height 33
type input "*"
click at [961, 145] on icon "Clear input" at bounding box center [963, 146] width 4 height 4
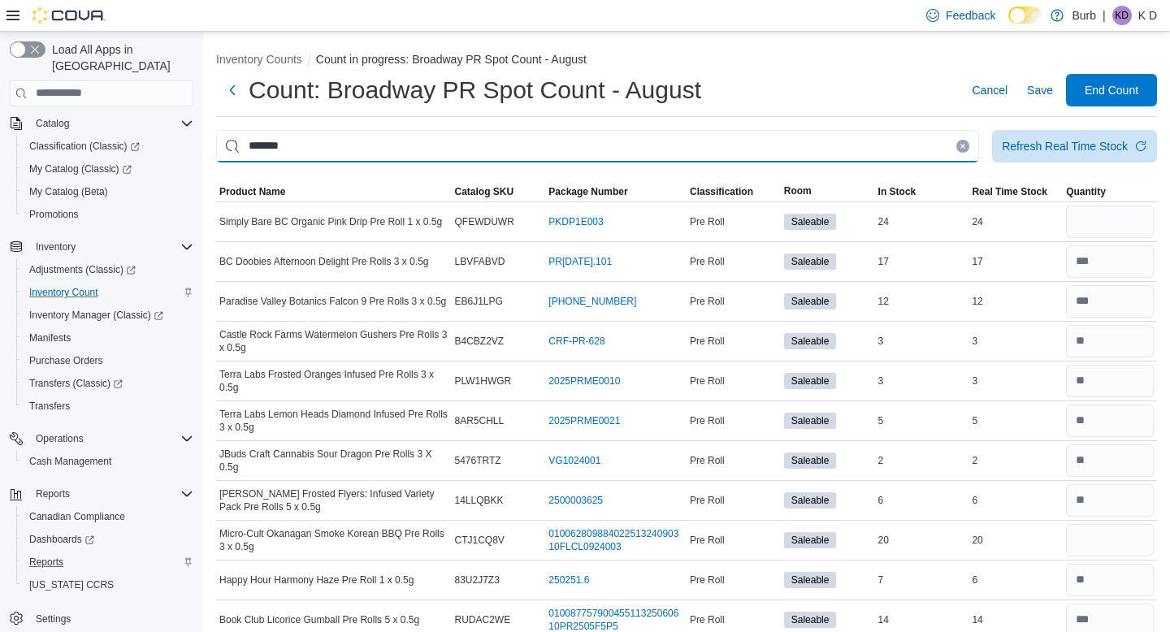
type input "*******"
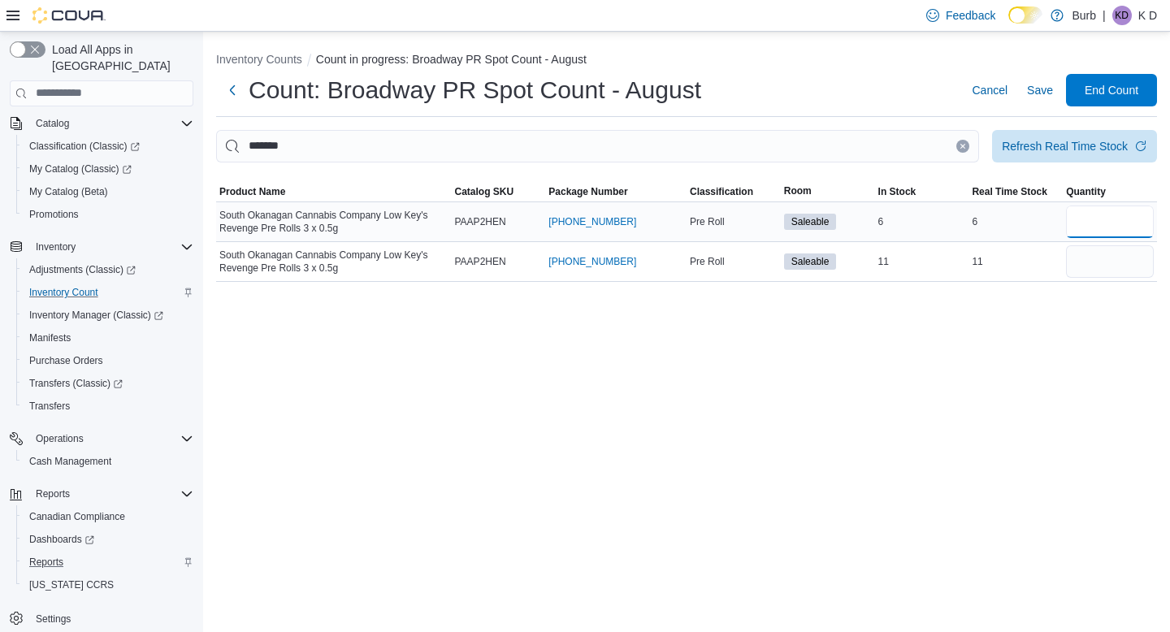
click at [1128, 212] on input "number" at bounding box center [1110, 222] width 88 height 33
type input "*"
click at [1114, 251] on input "number" at bounding box center [1110, 261] width 88 height 33
type input "**"
click at [960, 144] on icon "Clear input" at bounding box center [963, 146] width 7 height 7
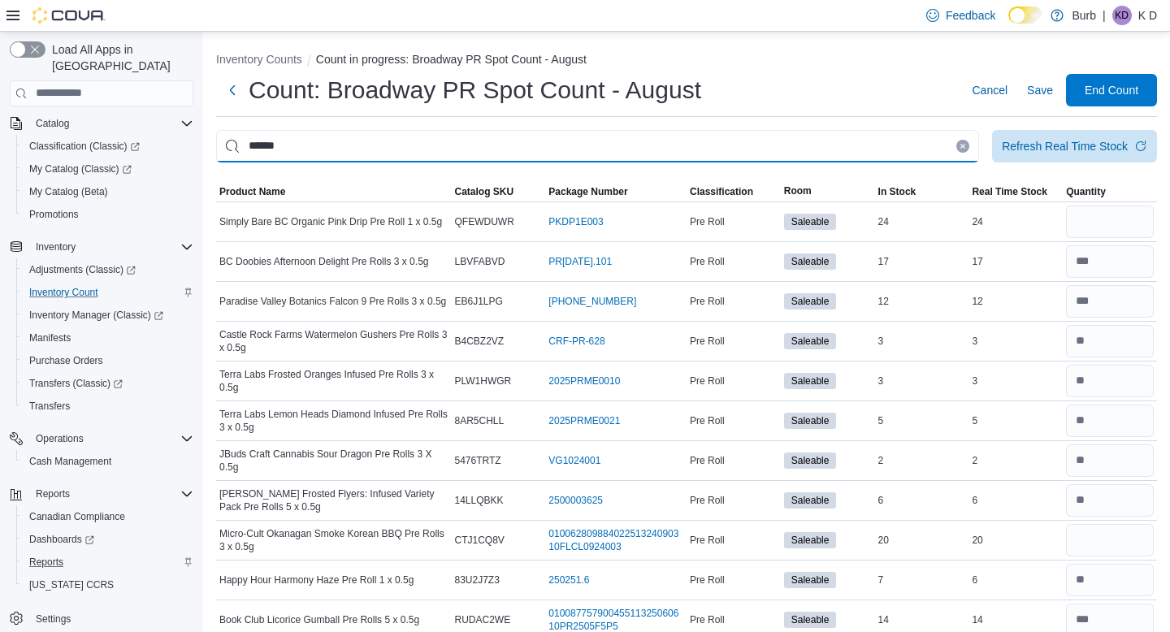
type input "******"
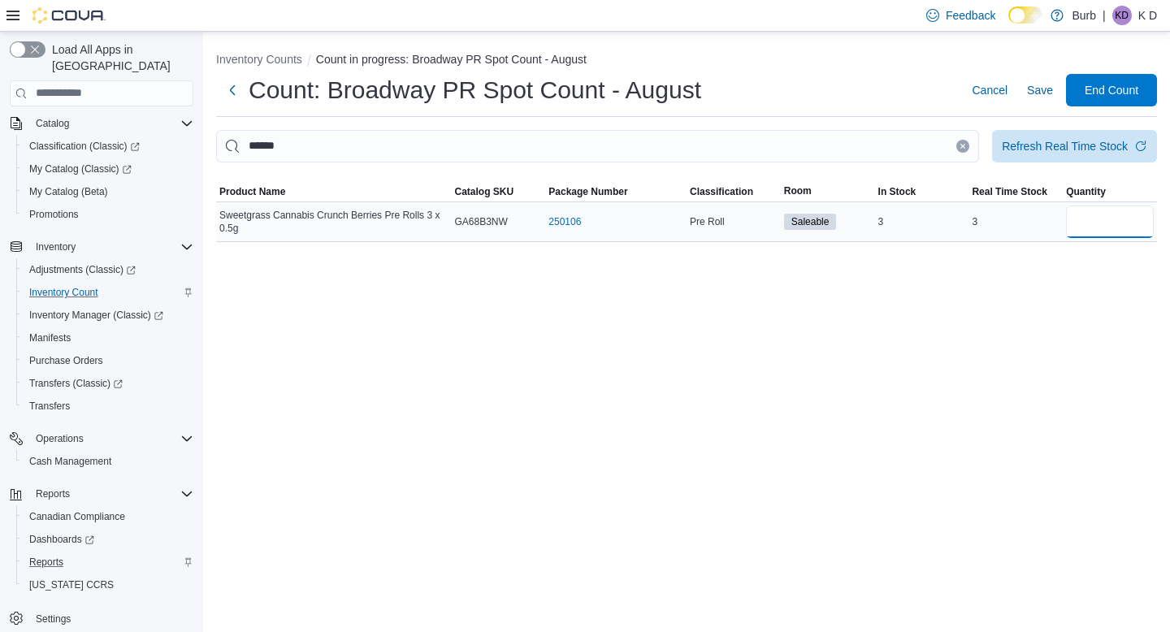
click at [1108, 232] on input "number" at bounding box center [1110, 222] width 88 height 33
type input "*"
click at [962, 140] on input "******" at bounding box center [597, 146] width 763 height 33
click at [961, 145] on icon "Clear input" at bounding box center [963, 146] width 4 height 4
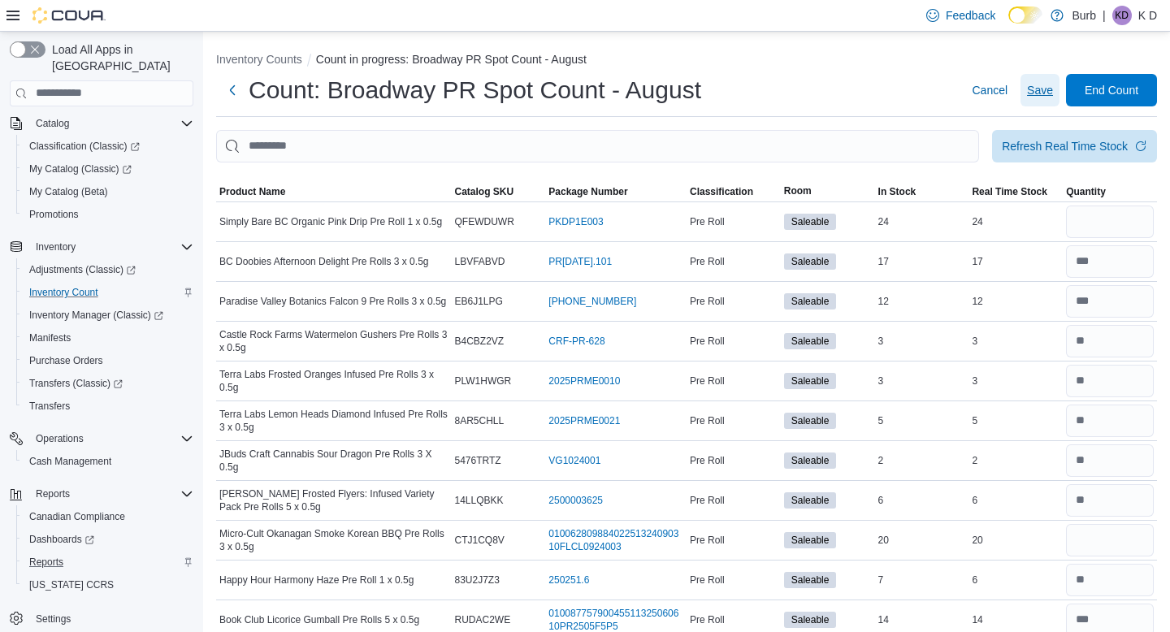
click at [1036, 88] on span "Save" at bounding box center [1040, 90] width 26 height 16
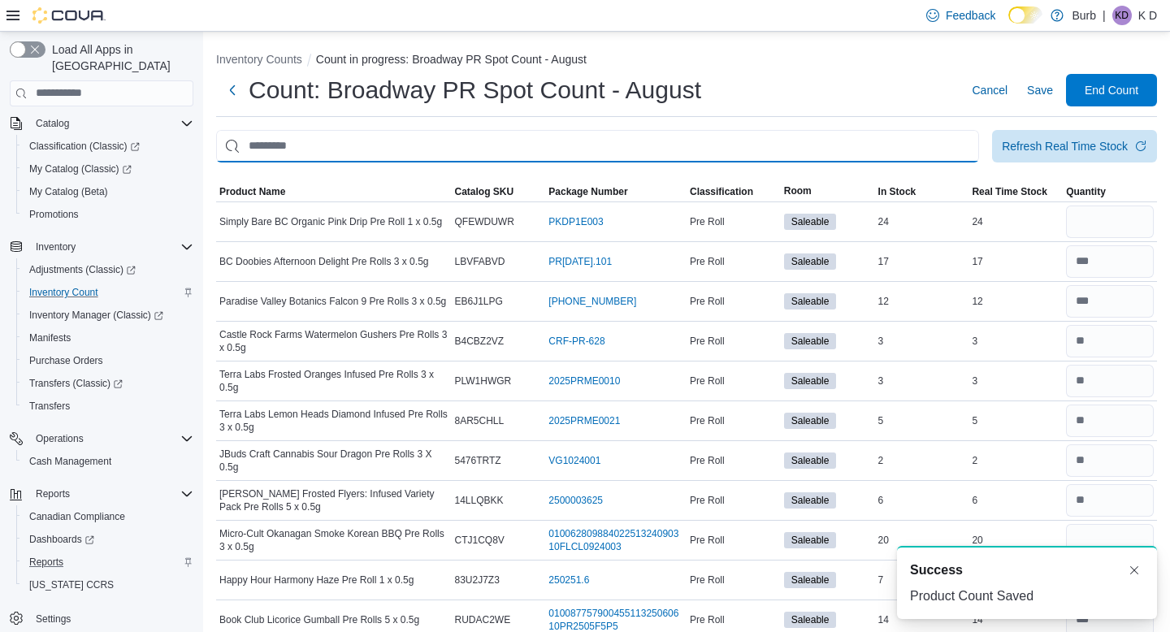
click at [856, 141] on input "This is a search bar. After typing your query, hit enter to filter the results …" at bounding box center [597, 146] width 763 height 33
type input "******"
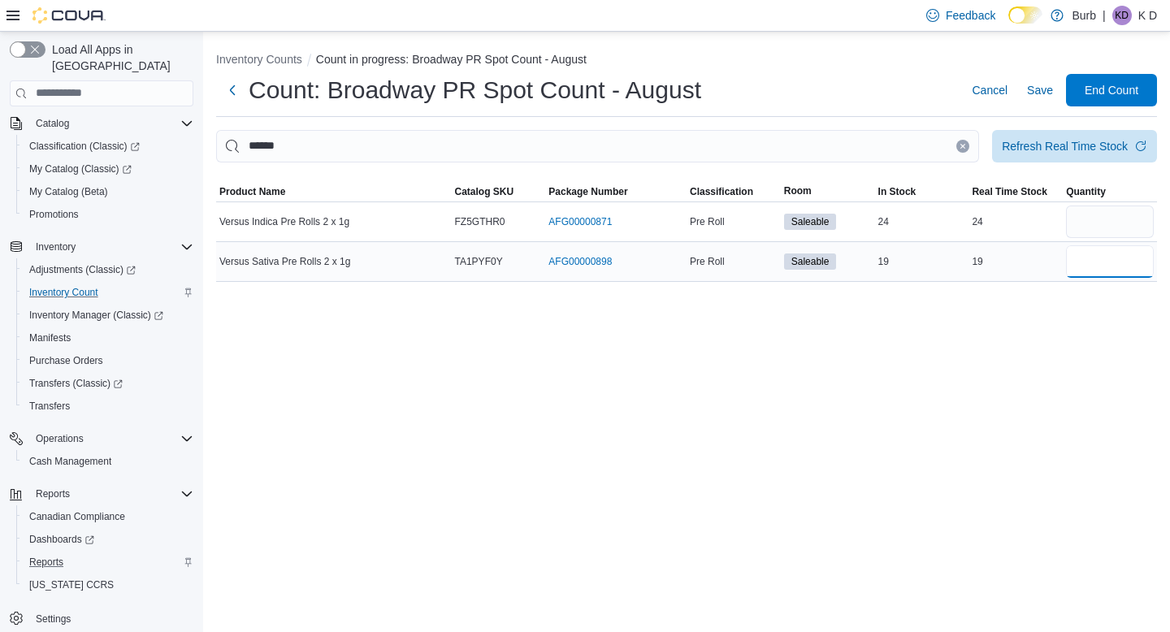
click at [1103, 274] on input "number" at bounding box center [1110, 261] width 88 height 33
type input "**"
click at [957, 142] on button "Clear input" at bounding box center [963, 146] width 13 height 13
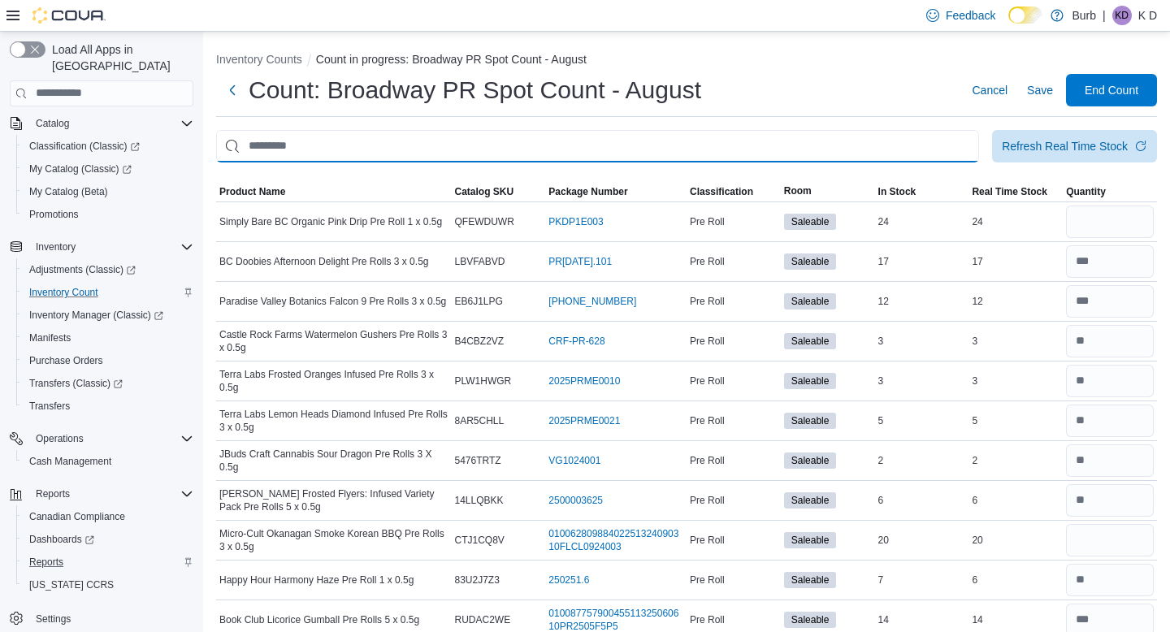
click at [940, 142] on input "This is a search bar. After typing your query, hit enter to filter the results …" at bounding box center [597, 146] width 763 height 33
type input "*******"
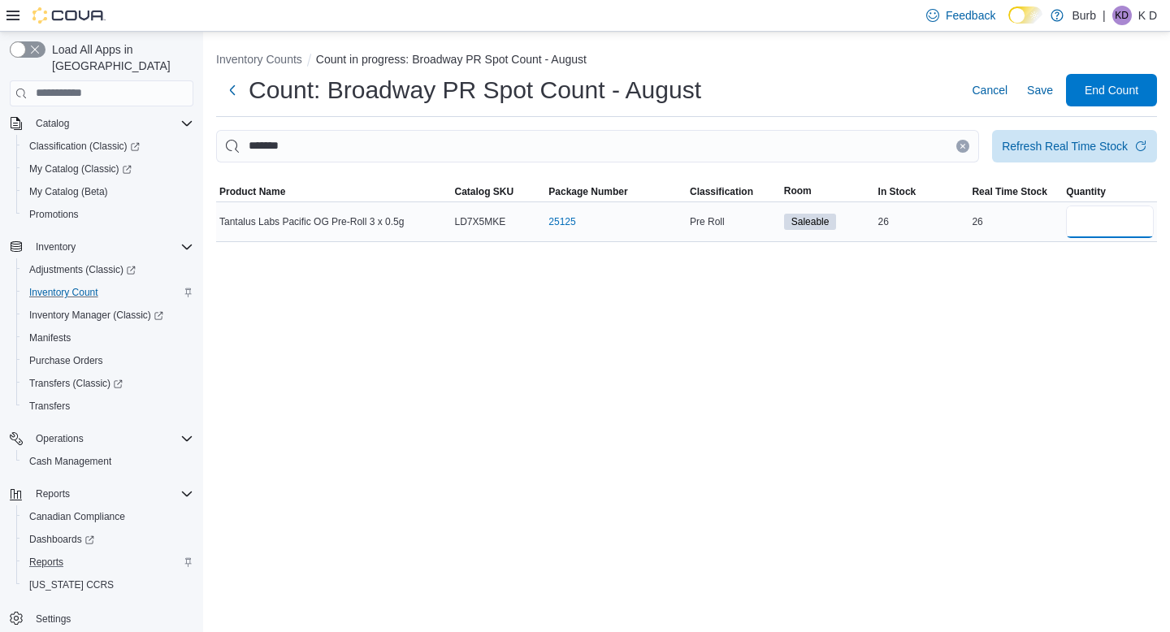
click at [1088, 228] on input "number" at bounding box center [1110, 222] width 88 height 33
type input "**"
click at [961, 149] on icon "Clear input" at bounding box center [963, 146] width 7 height 7
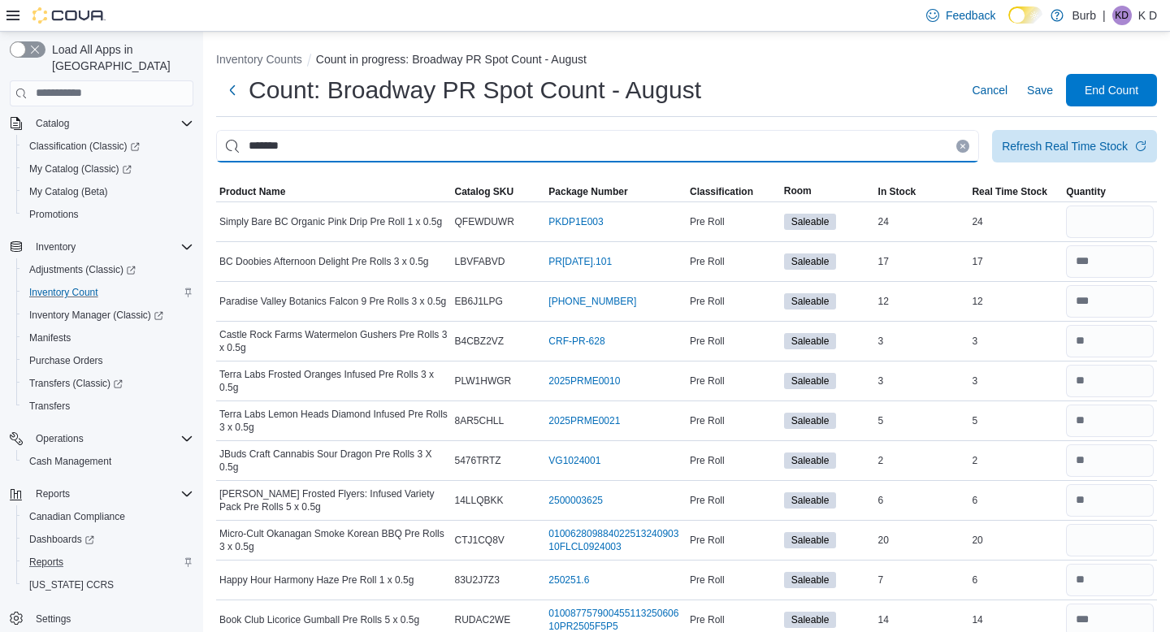
type input "*******"
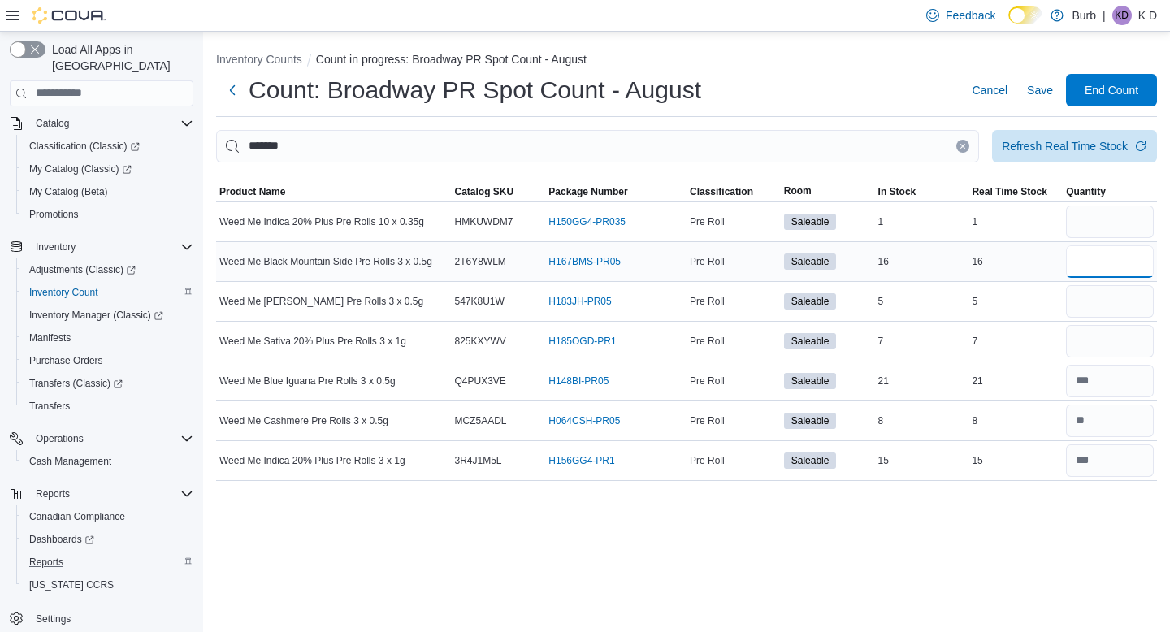
click at [1134, 254] on input "number" at bounding box center [1110, 261] width 88 height 33
type input "**"
click at [964, 145] on button "Clear input" at bounding box center [963, 146] width 13 height 13
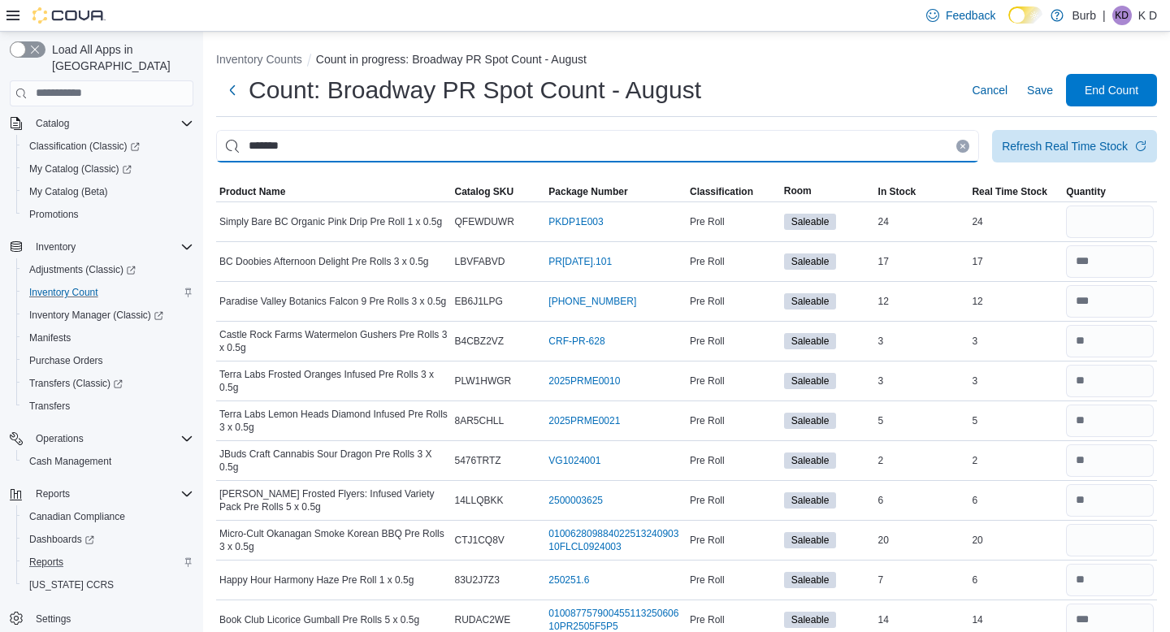
type input "*******"
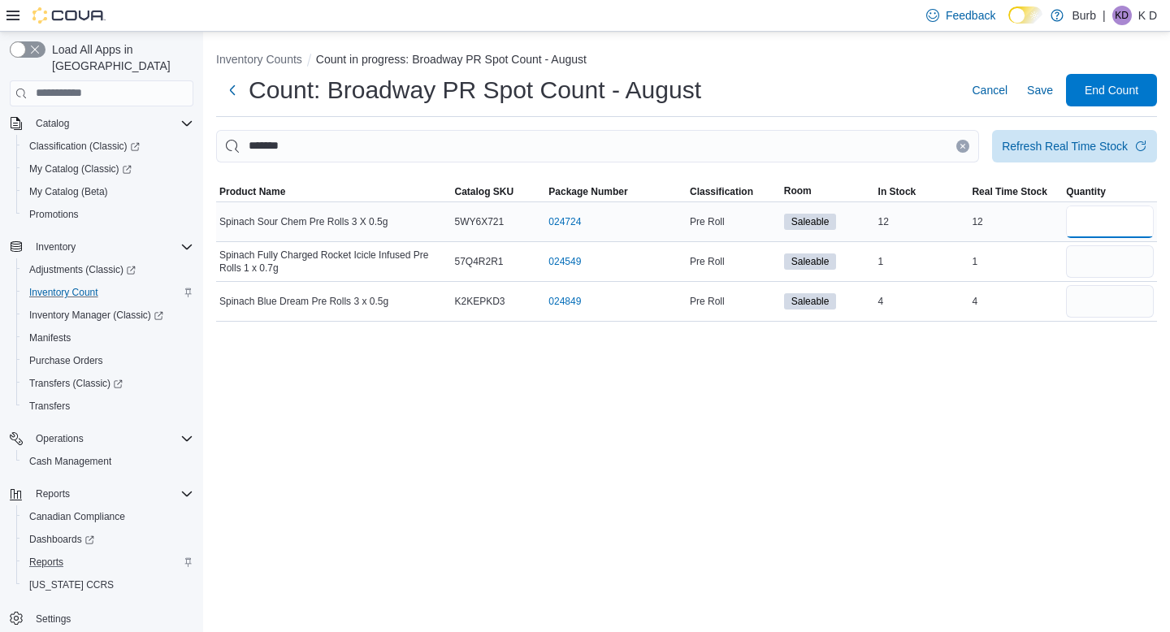
click at [1107, 234] on input "number" at bounding box center [1110, 222] width 88 height 33
type input "**"
click at [1122, 309] on input "number" at bounding box center [1110, 301] width 88 height 33
type input "*"
click at [961, 148] on icon "Clear input" at bounding box center [963, 146] width 7 height 7
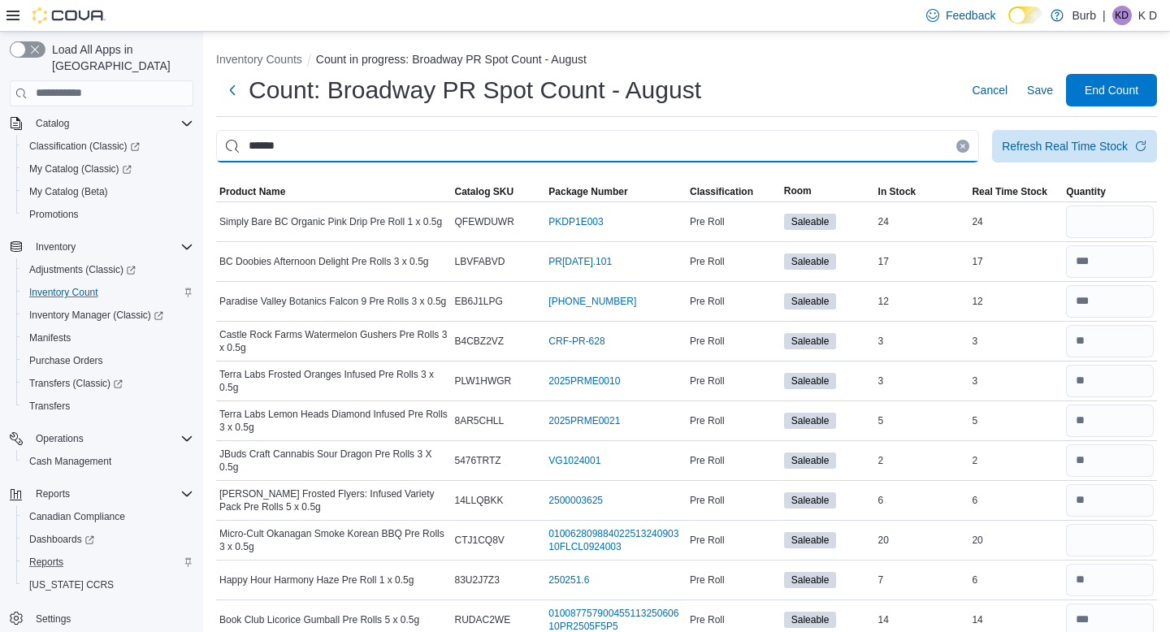
type input "******"
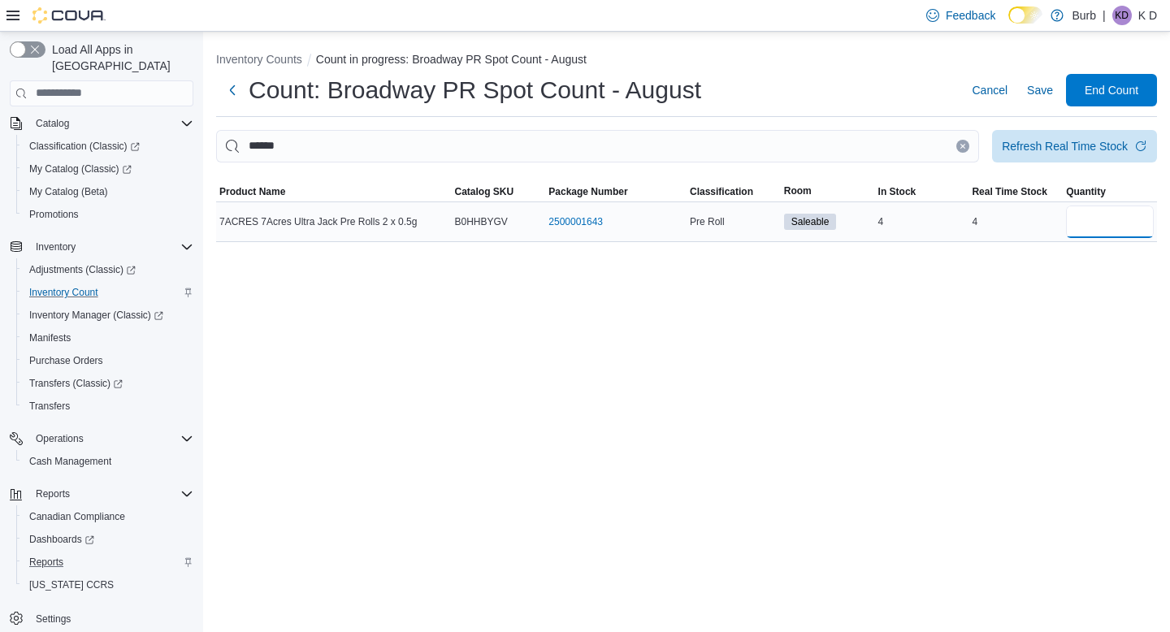
click at [1117, 223] on input "number" at bounding box center [1110, 222] width 88 height 33
type input "*"
click at [961, 147] on icon "Clear input" at bounding box center [963, 146] width 4 height 4
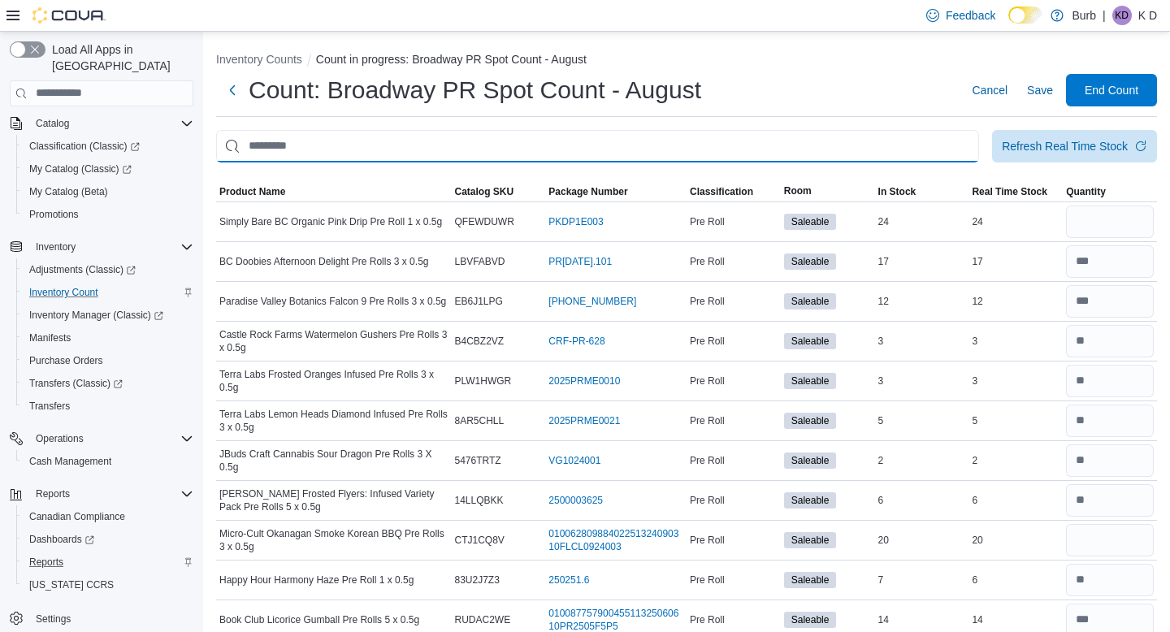
click at [946, 147] on input "This is a search bar. After typing your query, hit enter to filter the results …" at bounding box center [597, 146] width 763 height 33
type input "*******"
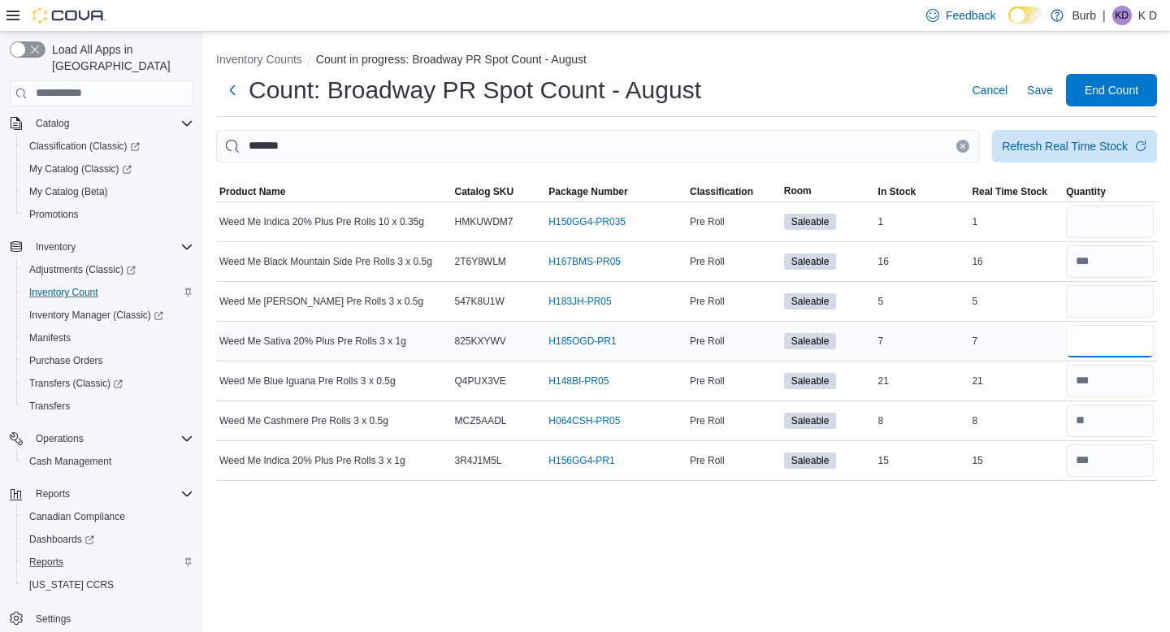
click at [1112, 345] on input "number" at bounding box center [1110, 341] width 88 height 33
type input "*"
click at [1094, 303] on input "number" at bounding box center [1110, 301] width 88 height 33
type input "*"
click at [1100, 223] on input "number" at bounding box center [1110, 222] width 88 height 33
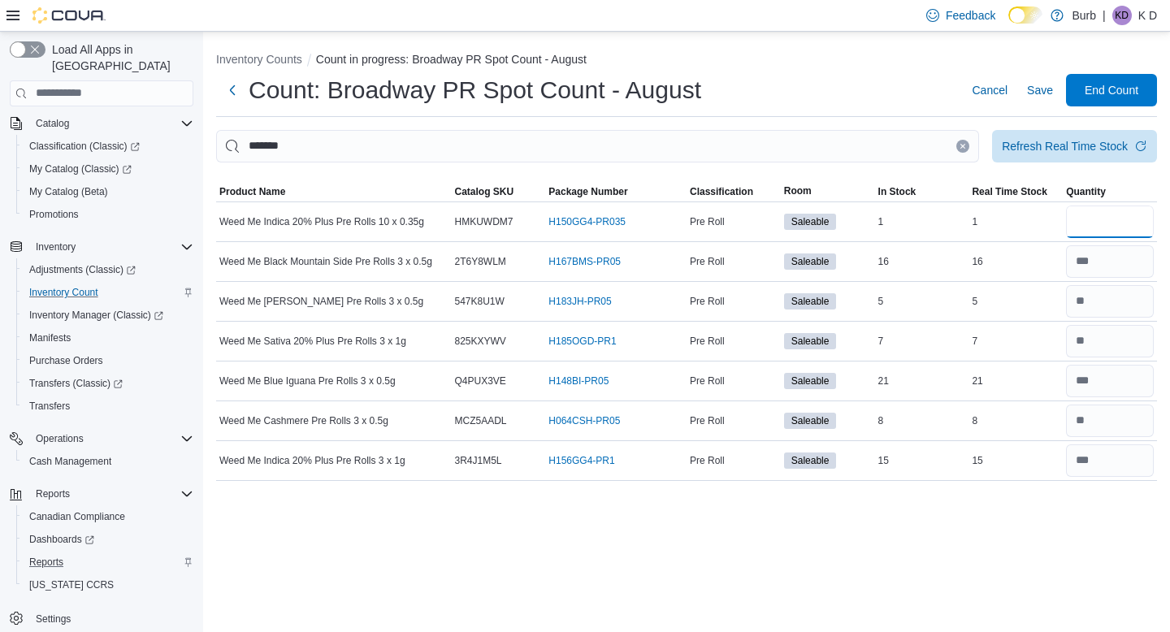
type input "*"
click at [957, 141] on button "Clear input" at bounding box center [963, 146] width 13 height 13
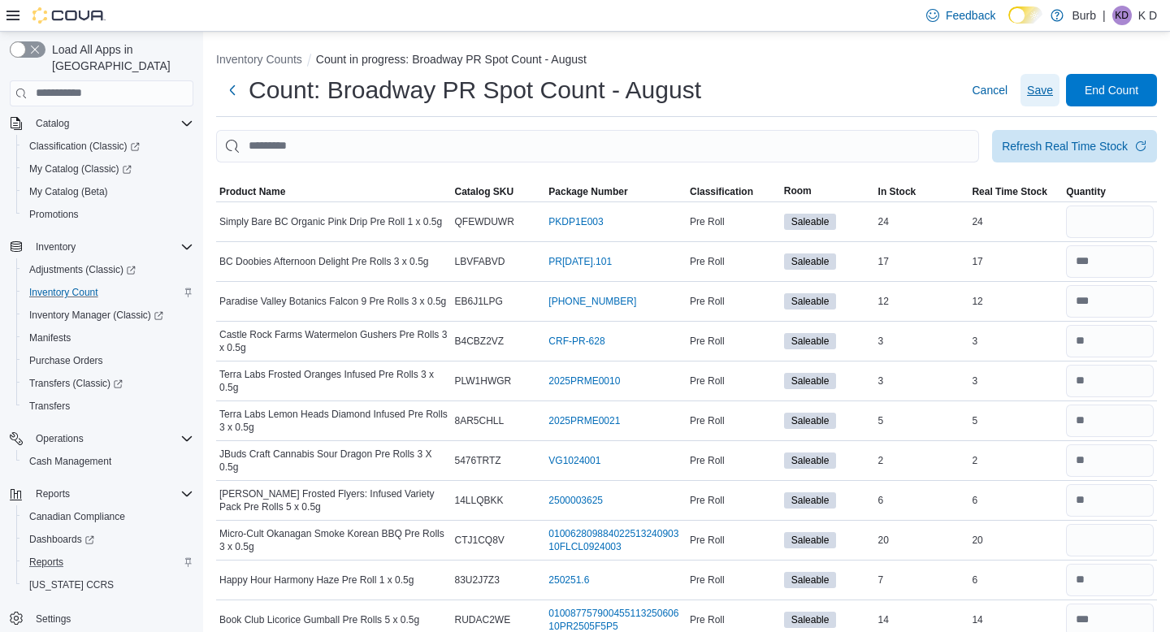
click at [1035, 93] on span "Save" at bounding box center [1040, 90] width 26 height 16
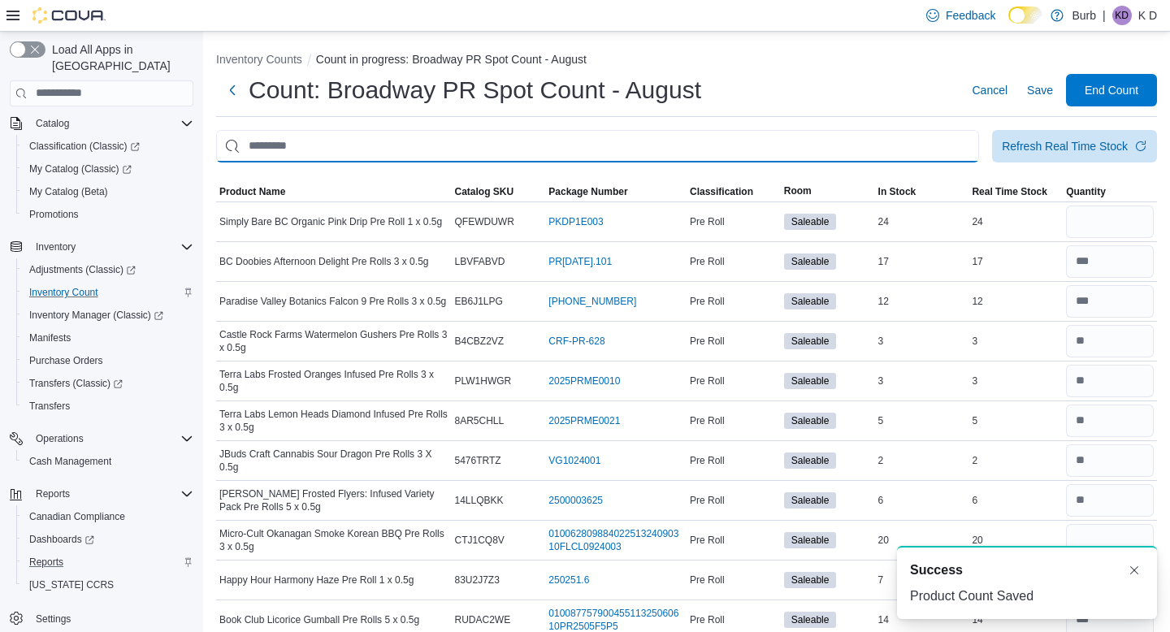
click at [853, 141] on input "This is a search bar. After typing your query, hit enter to filter the results …" at bounding box center [597, 146] width 763 height 33
type input "*******"
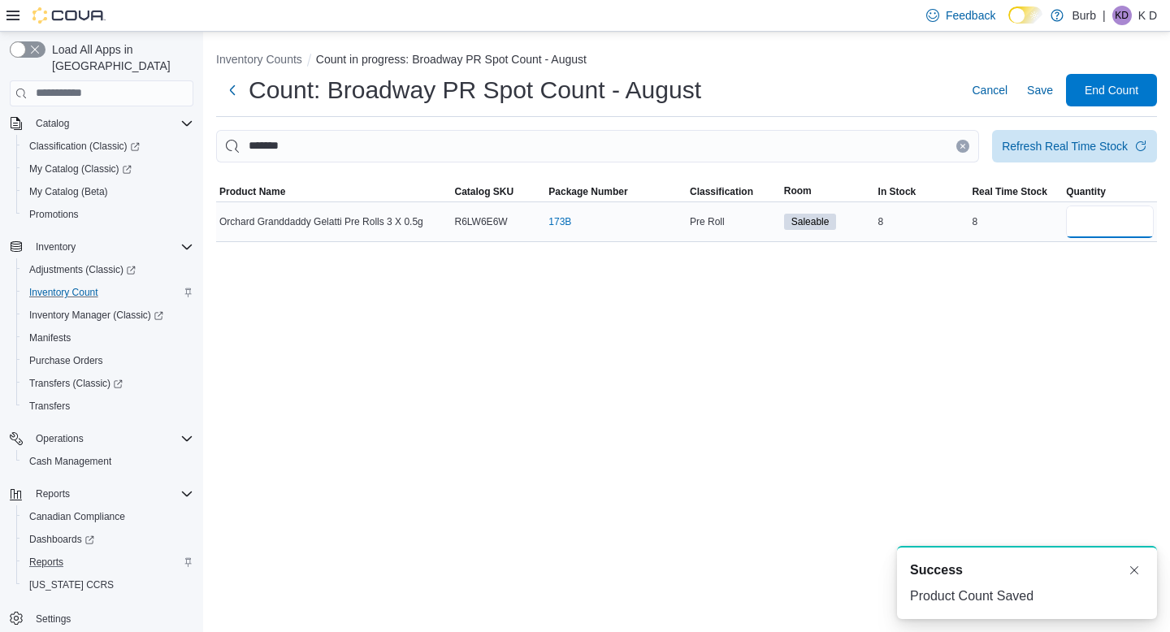
click at [1136, 224] on input "number" at bounding box center [1110, 222] width 88 height 33
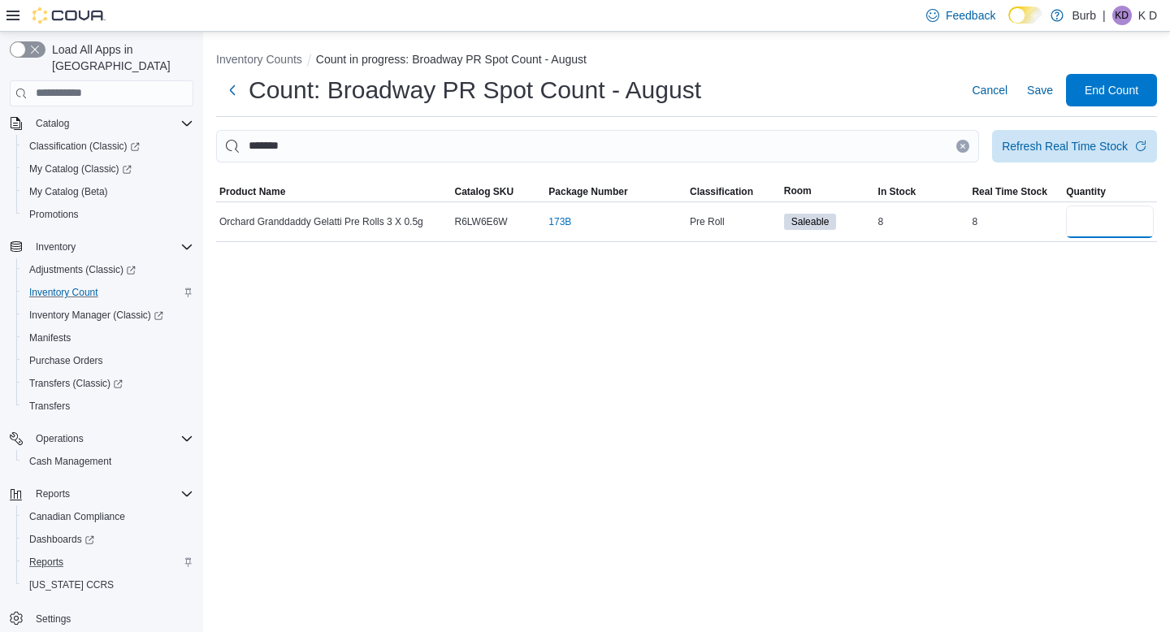
type input "*"
click at [958, 141] on button "Clear input" at bounding box center [963, 146] width 13 height 13
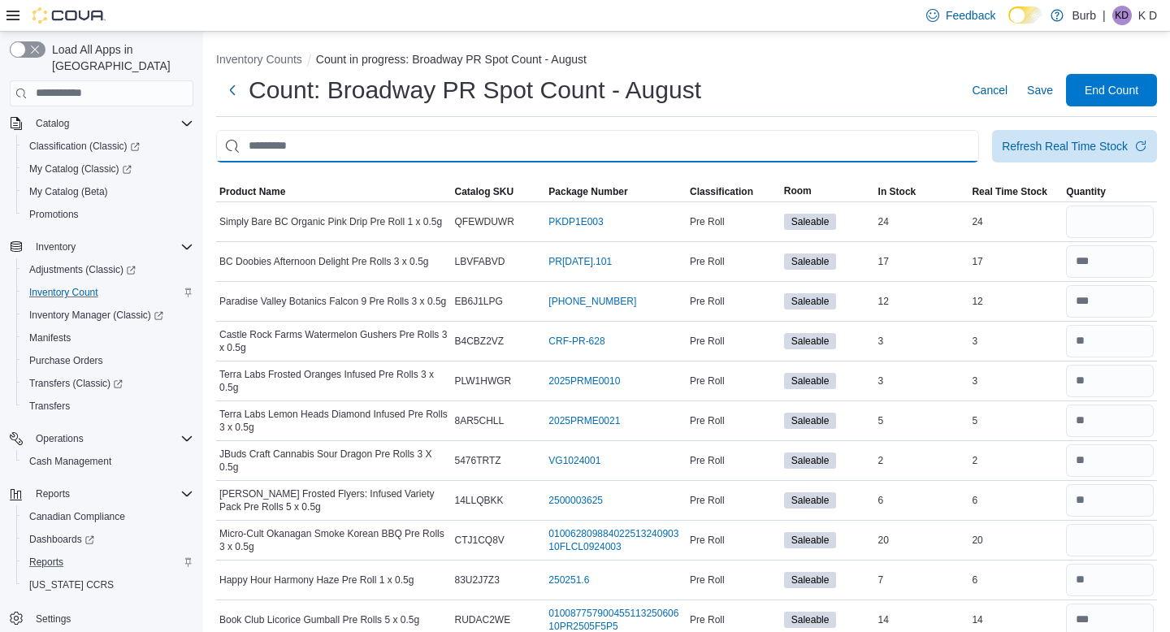
click at [939, 138] on input "This is a search bar. After typing your query, hit enter to filter the results …" at bounding box center [597, 146] width 763 height 33
type input "********"
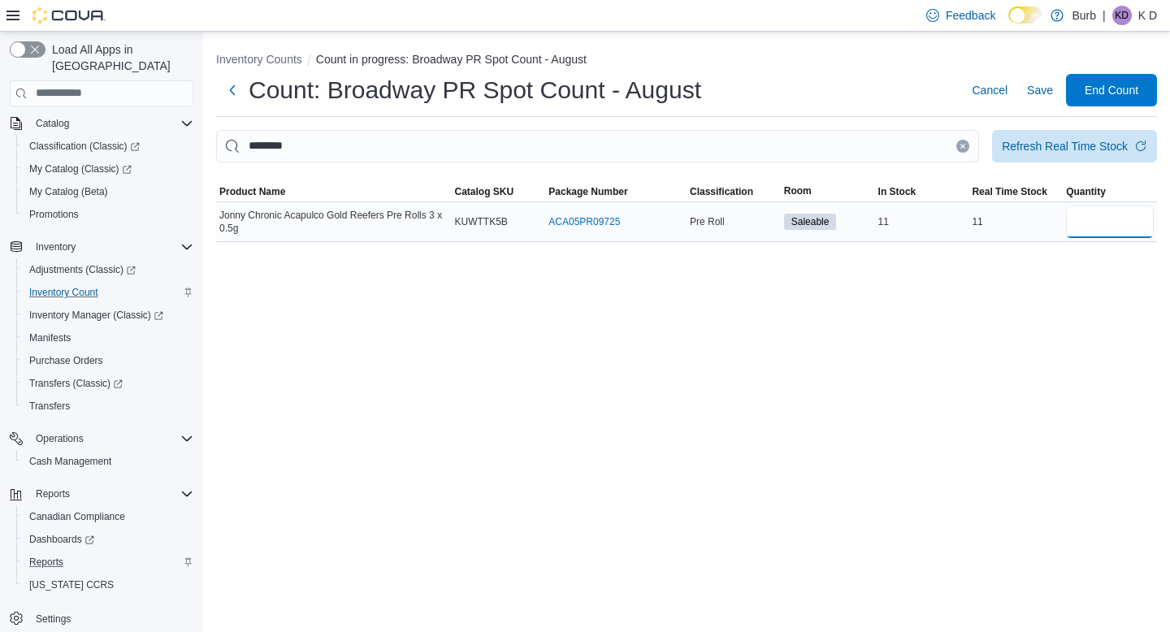
click at [1070, 209] on input "number" at bounding box center [1110, 222] width 88 height 33
type input "**"
click at [964, 148] on button "Clear input" at bounding box center [963, 146] width 13 height 13
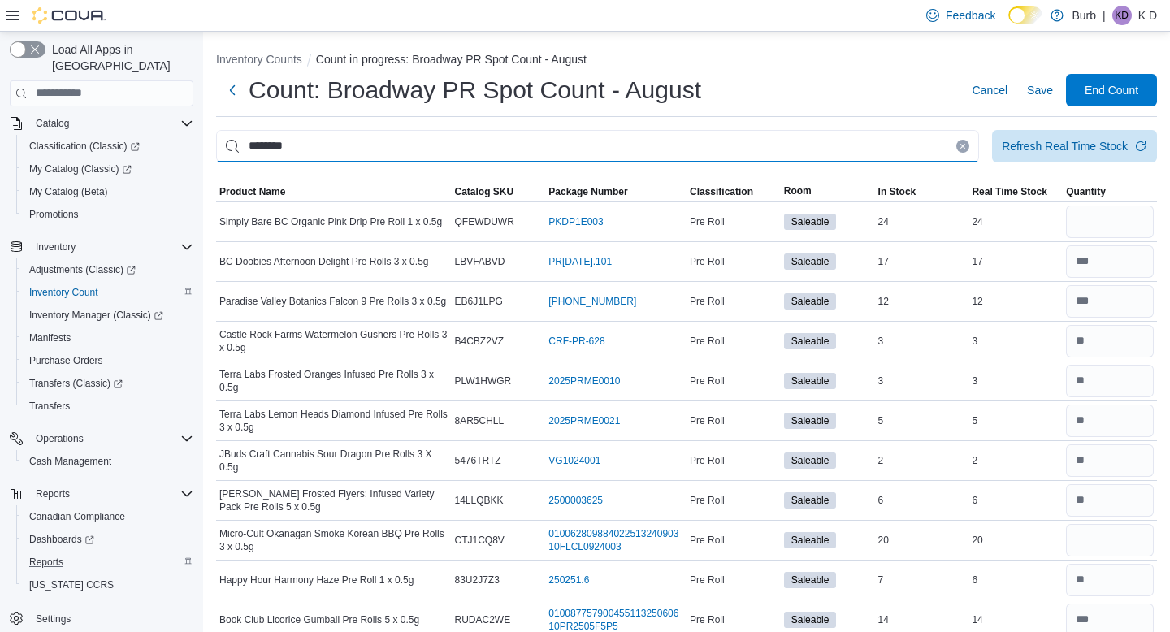
type input "********"
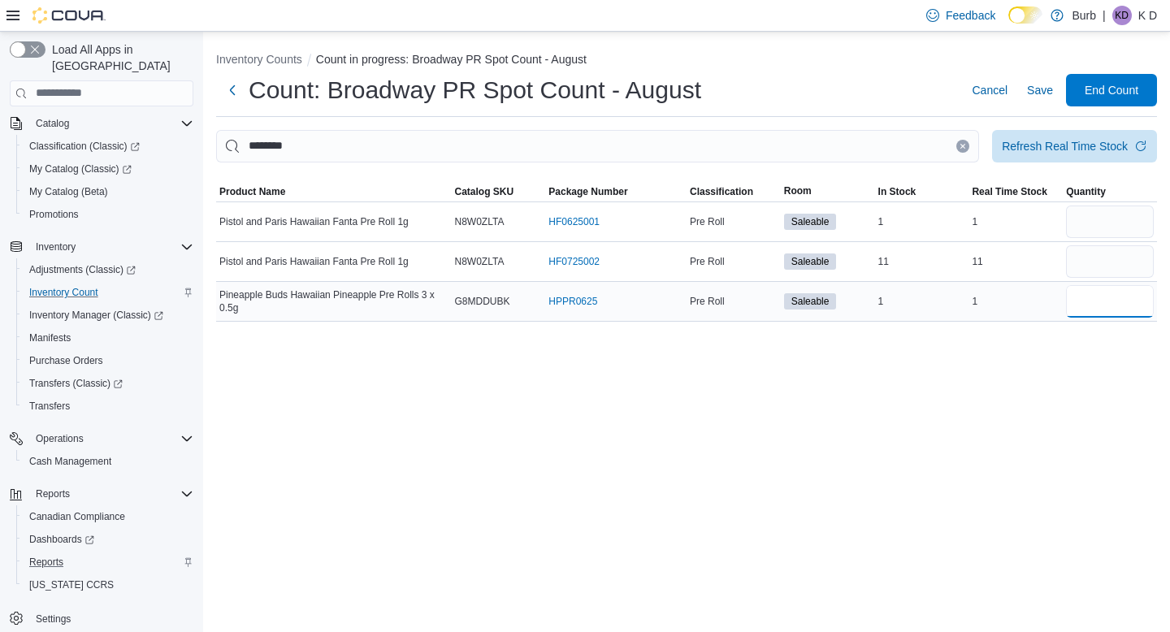
click at [1135, 300] on input "number" at bounding box center [1110, 301] width 88 height 33
type input "*"
click at [1117, 256] on input "number" at bounding box center [1110, 261] width 88 height 33
type input "**"
click at [1105, 216] on input "number" at bounding box center [1110, 222] width 88 height 33
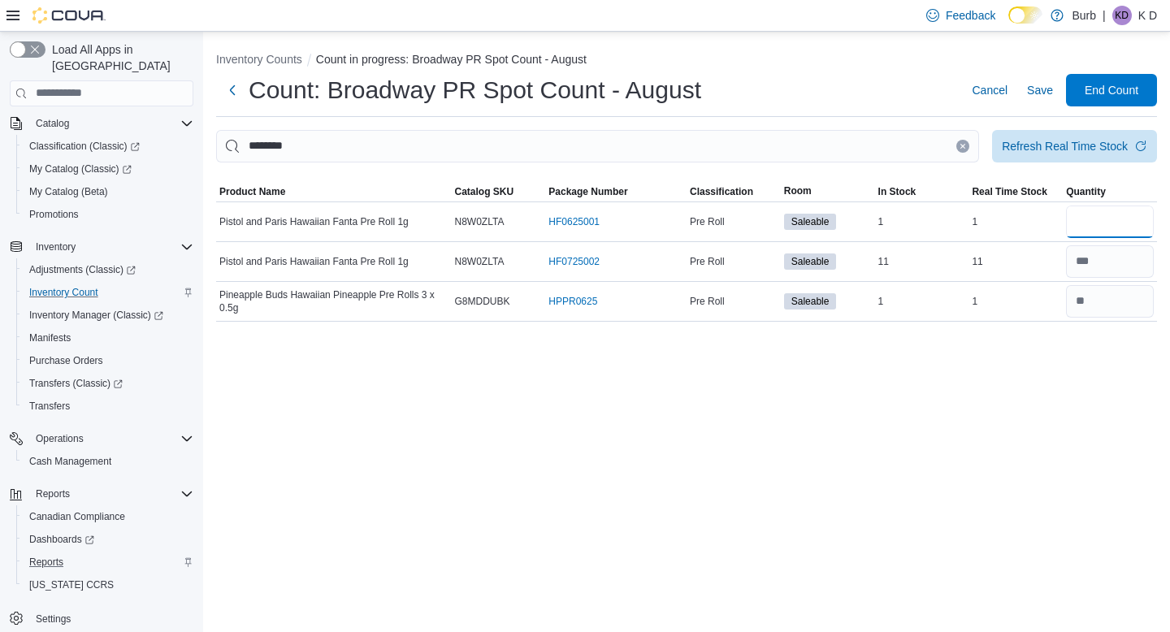
type input "*"
click at [960, 147] on icon "Clear input" at bounding box center [963, 146] width 7 height 7
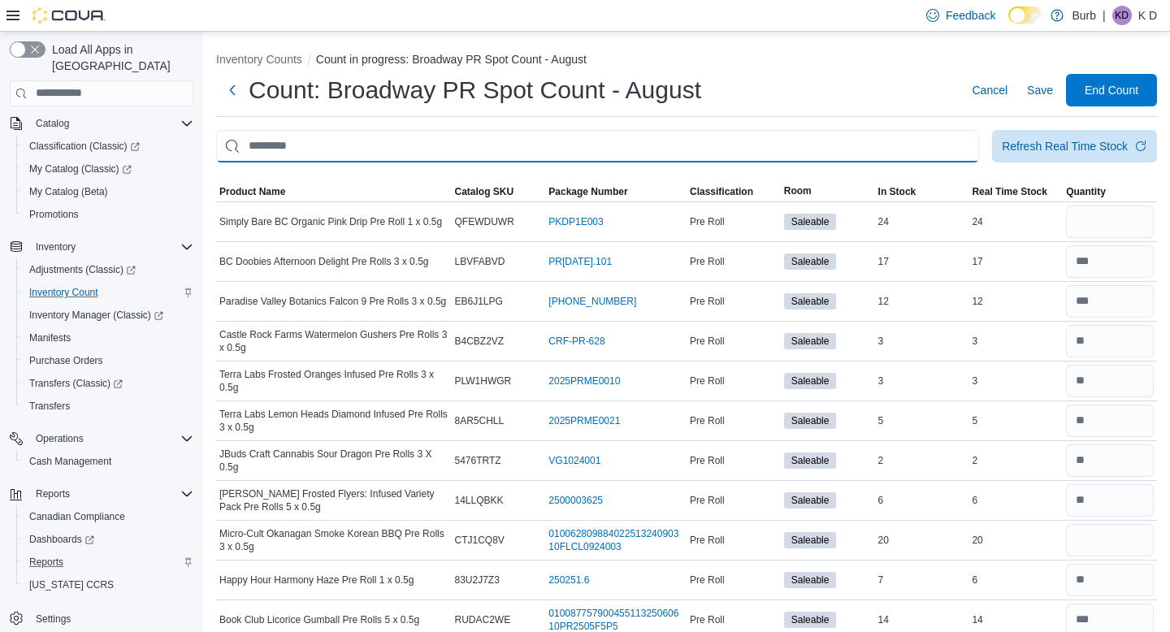
click at [939, 147] on input "This is a search bar. After typing your query, hit enter to filter the results …" at bounding box center [597, 146] width 763 height 33
type input "******"
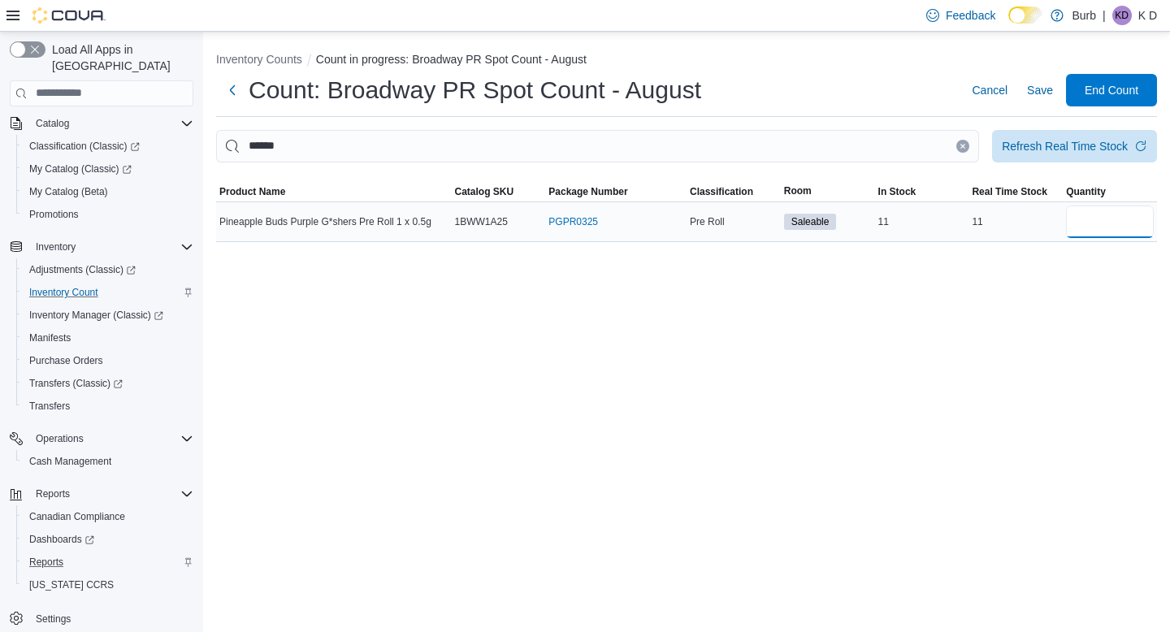
click at [1103, 230] on input "number" at bounding box center [1110, 222] width 88 height 33
type input "*"
click at [961, 145] on icon "Clear input" at bounding box center [963, 146] width 4 height 4
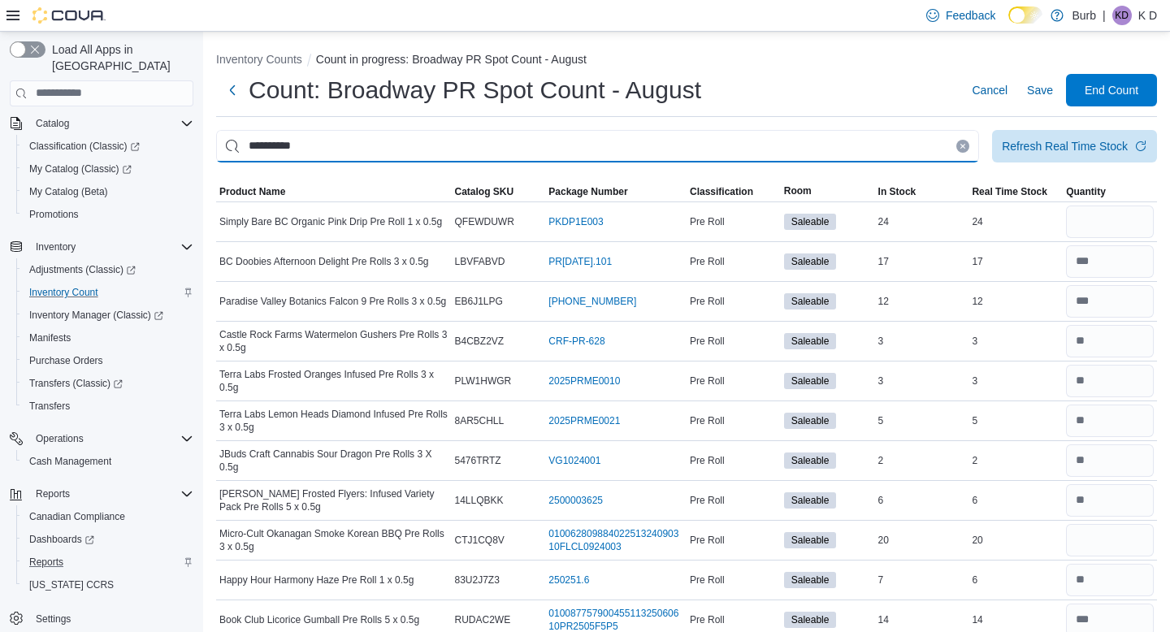
type input "**********"
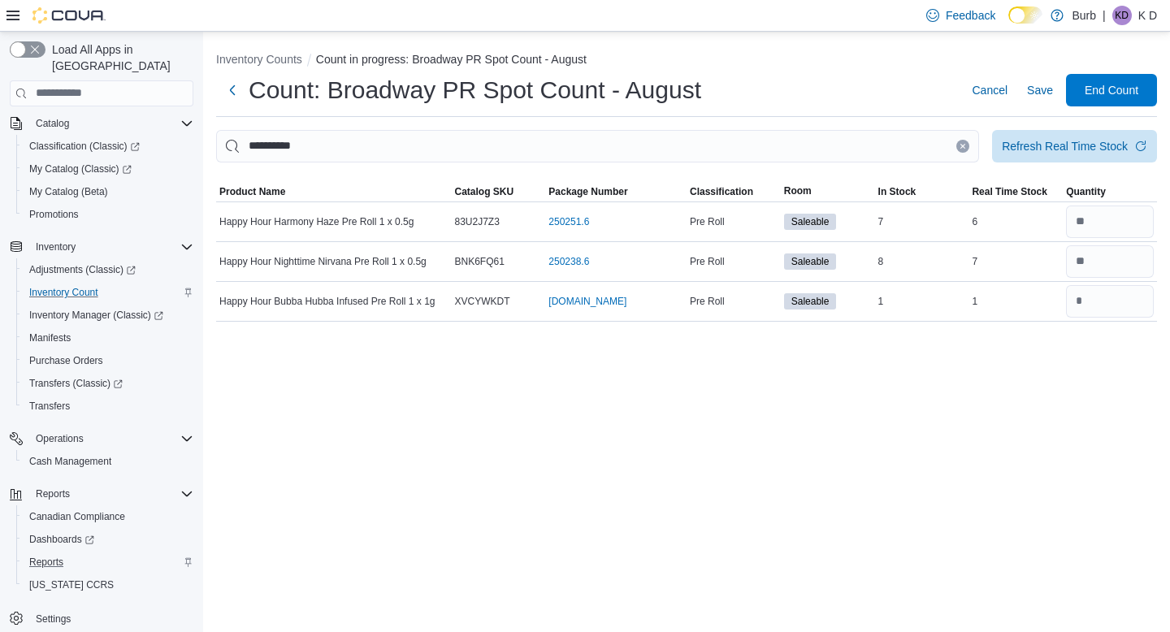
click at [962, 146] on button "Clear input" at bounding box center [963, 146] width 13 height 13
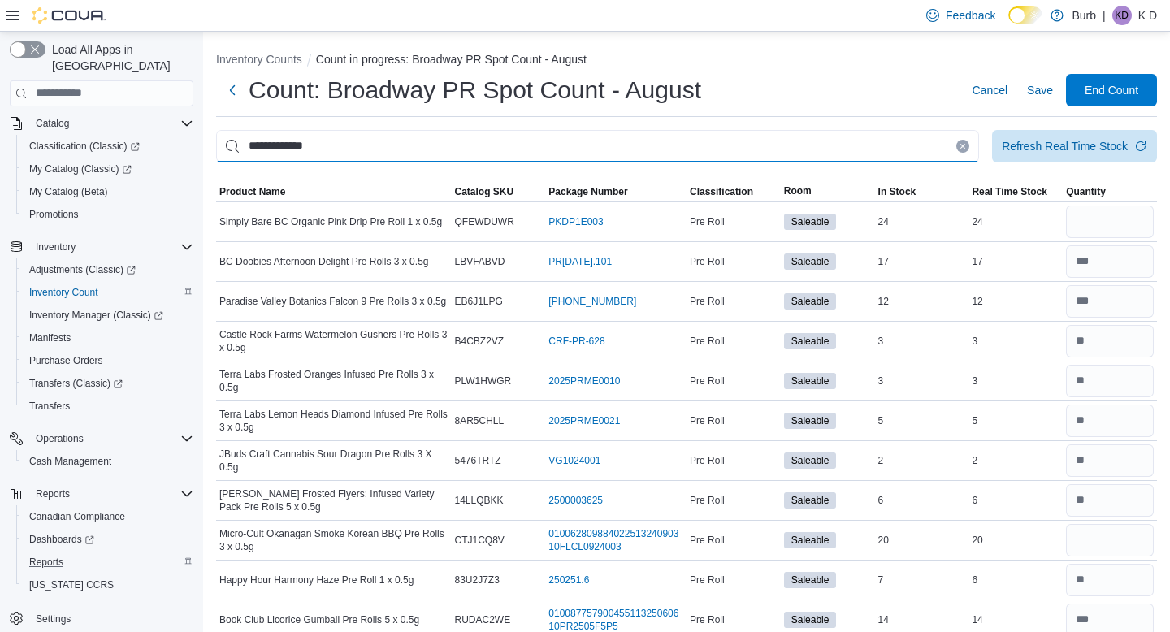
type input "**********"
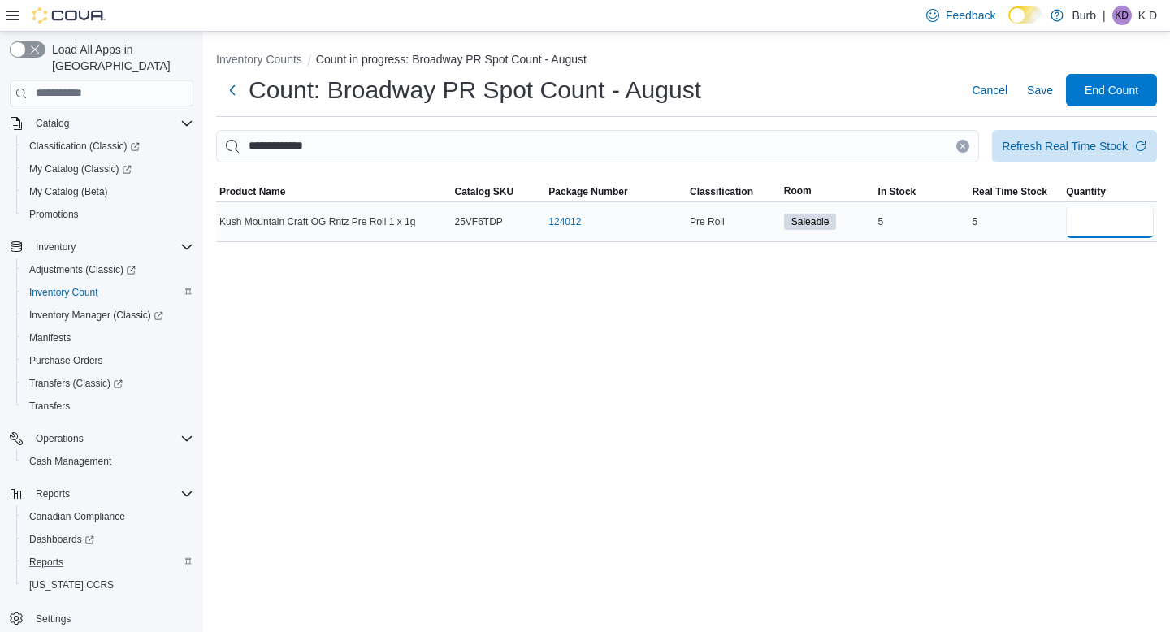
click at [1130, 232] on input "number" at bounding box center [1110, 222] width 88 height 33
type input "*"
click at [961, 144] on icon "Clear input" at bounding box center [963, 146] width 4 height 4
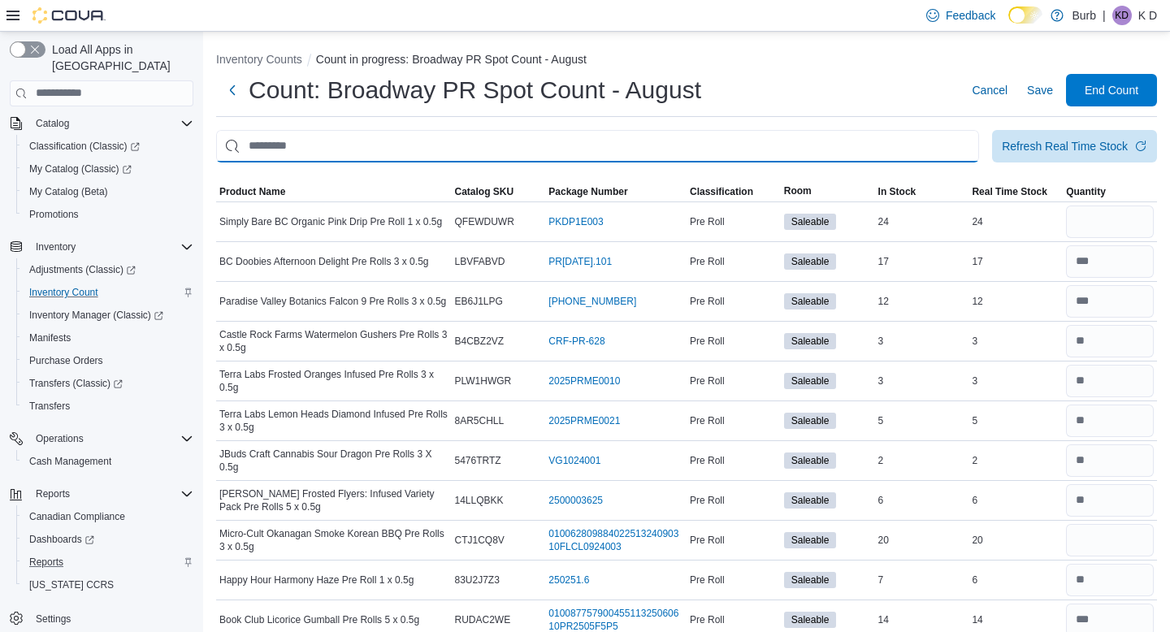
click at [944, 136] on input "This is a search bar. After typing your query, hit enter to filter the results …" at bounding box center [597, 146] width 763 height 33
type input "*********"
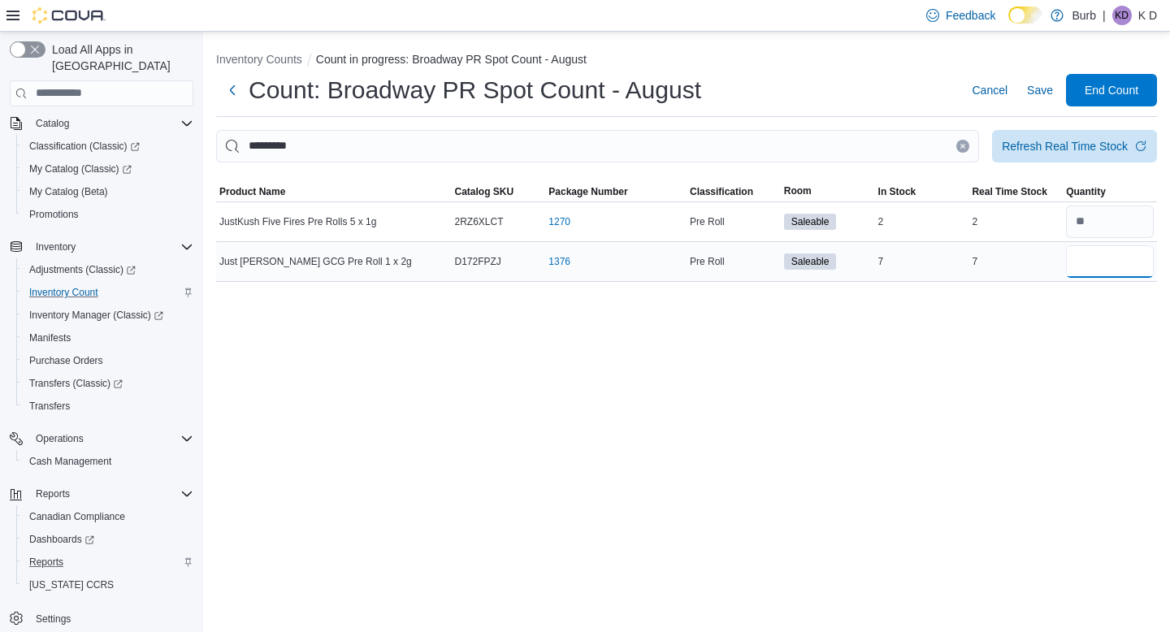
click at [1117, 273] on input "number" at bounding box center [1110, 261] width 88 height 33
type input "*"
click at [961, 143] on button "Clear input" at bounding box center [963, 146] width 13 height 13
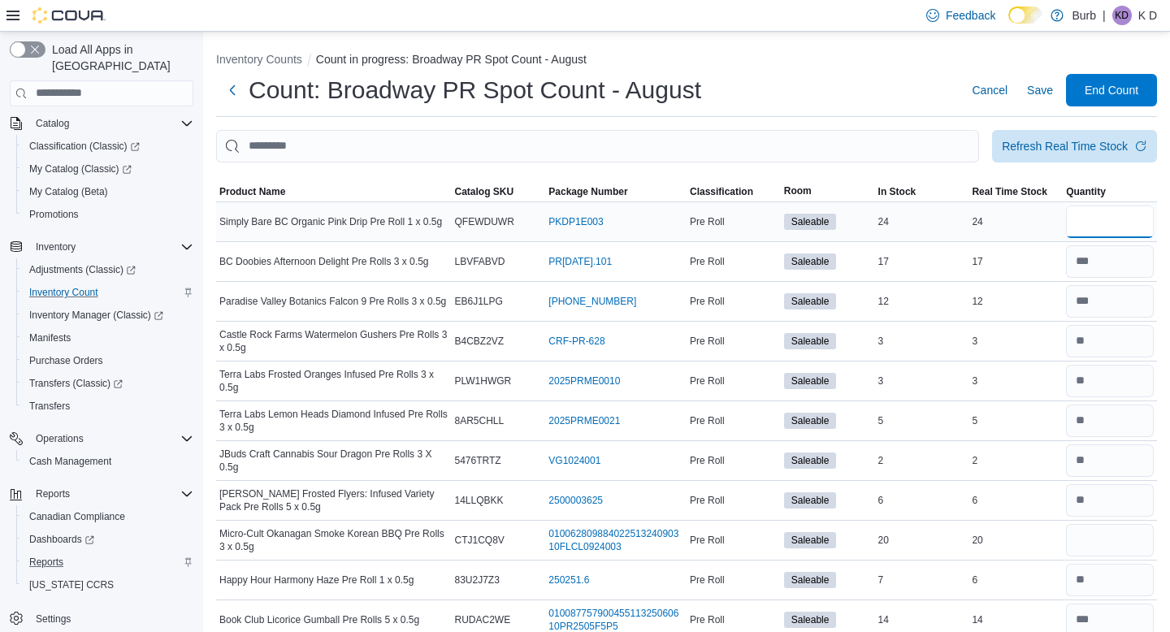
click at [1105, 219] on input "number" at bounding box center [1110, 222] width 88 height 33
type input "**"
click at [963, 136] on input "This is a search bar. After typing your query, hit enter to filter the results …" at bounding box center [597, 146] width 763 height 33
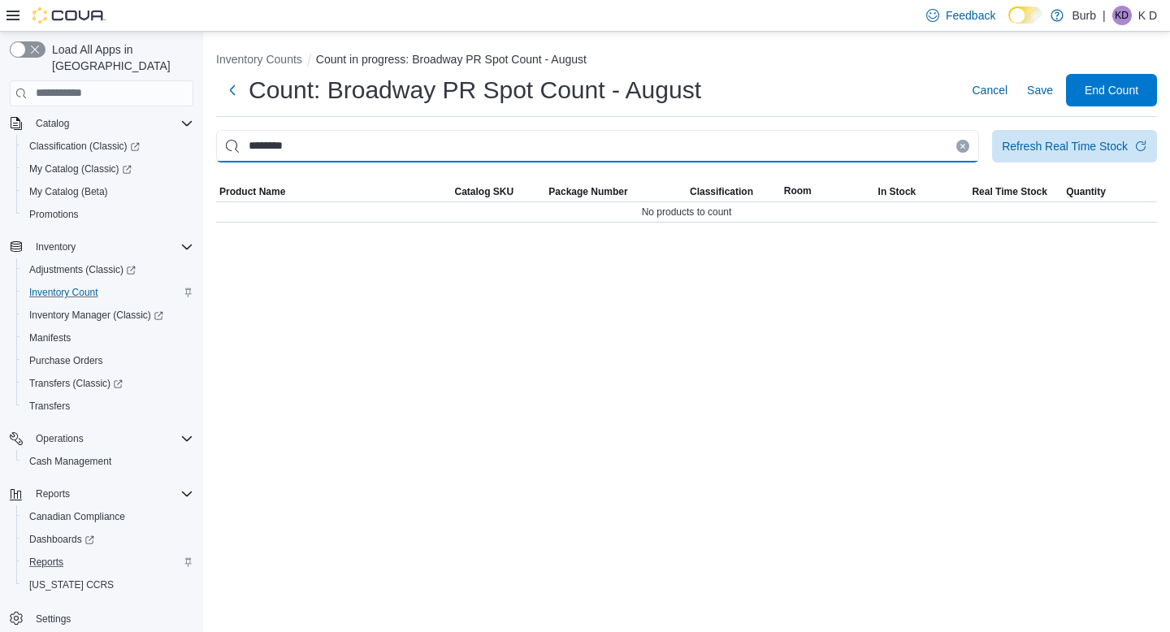
type input "********"
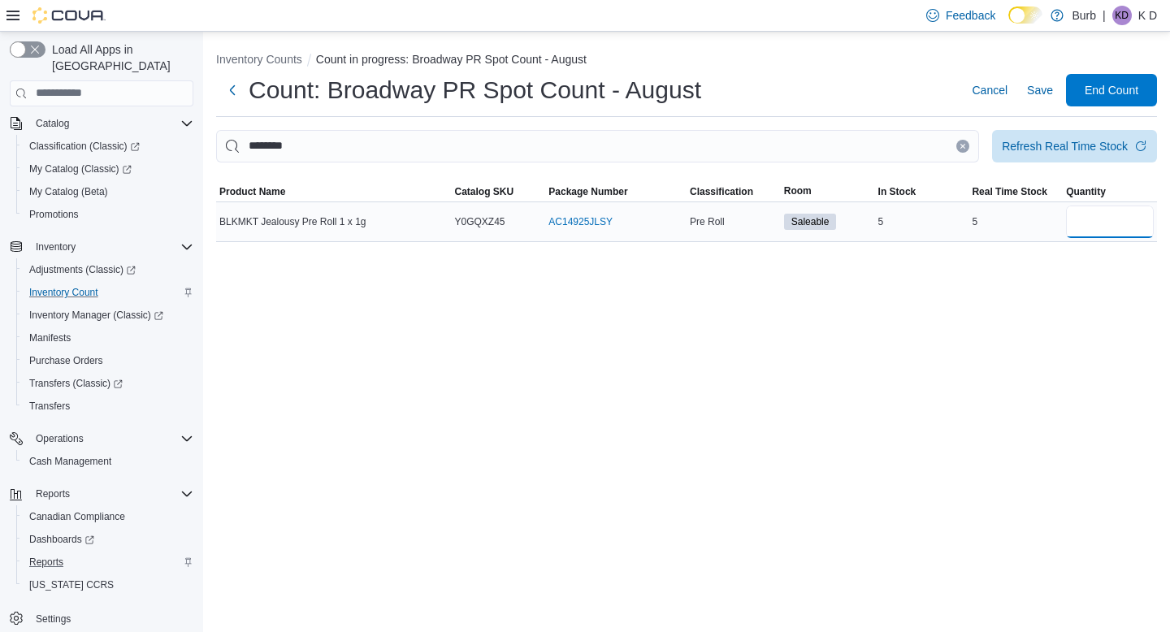
click at [1096, 213] on input "number" at bounding box center [1110, 222] width 88 height 33
type input "*"
click at [961, 141] on button "Clear input" at bounding box center [963, 146] width 13 height 13
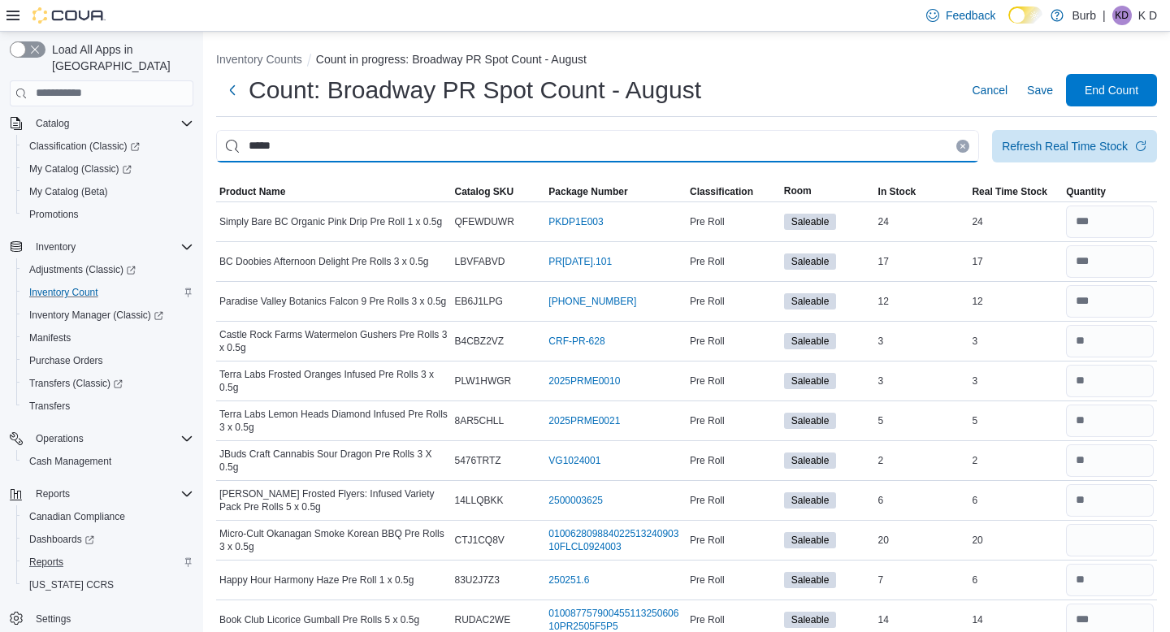
type input "*****"
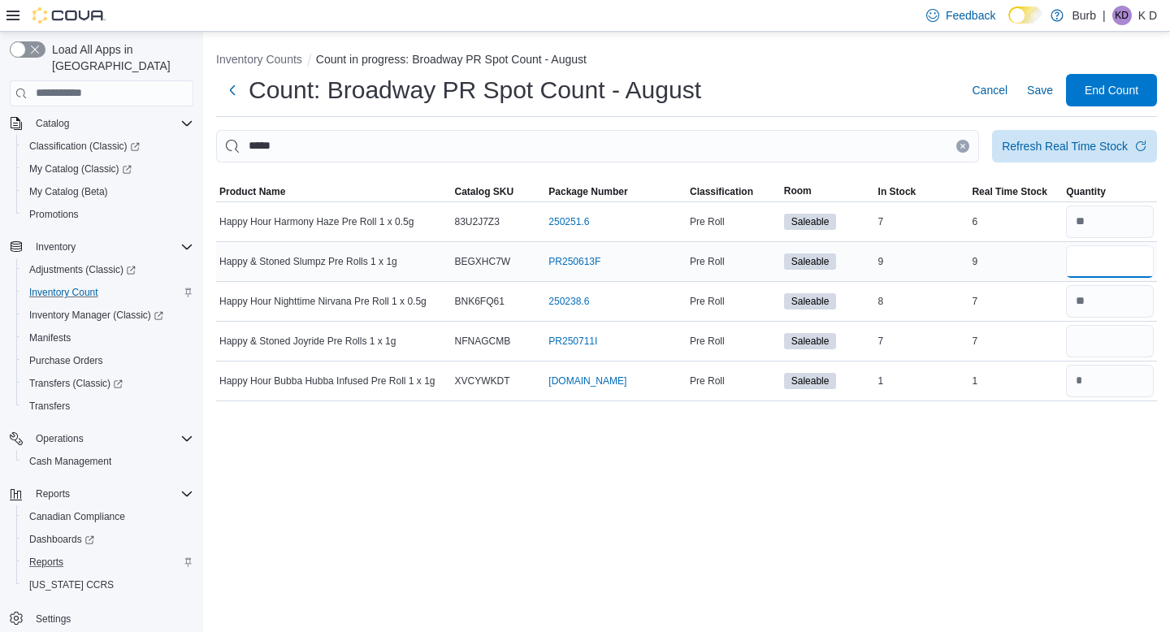
click at [1120, 271] on input "number" at bounding box center [1110, 261] width 88 height 33
type input "*"
click at [1113, 338] on input "number" at bounding box center [1110, 341] width 88 height 33
type input "*"
click at [960, 148] on icon "Clear input" at bounding box center [963, 146] width 7 height 7
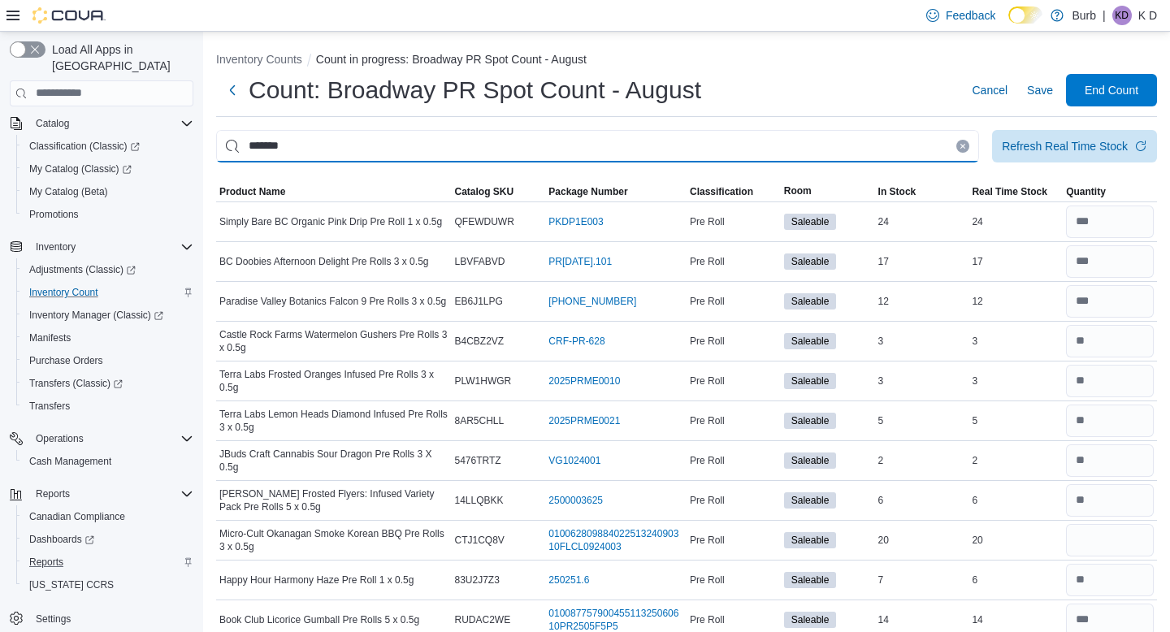
type input "*******"
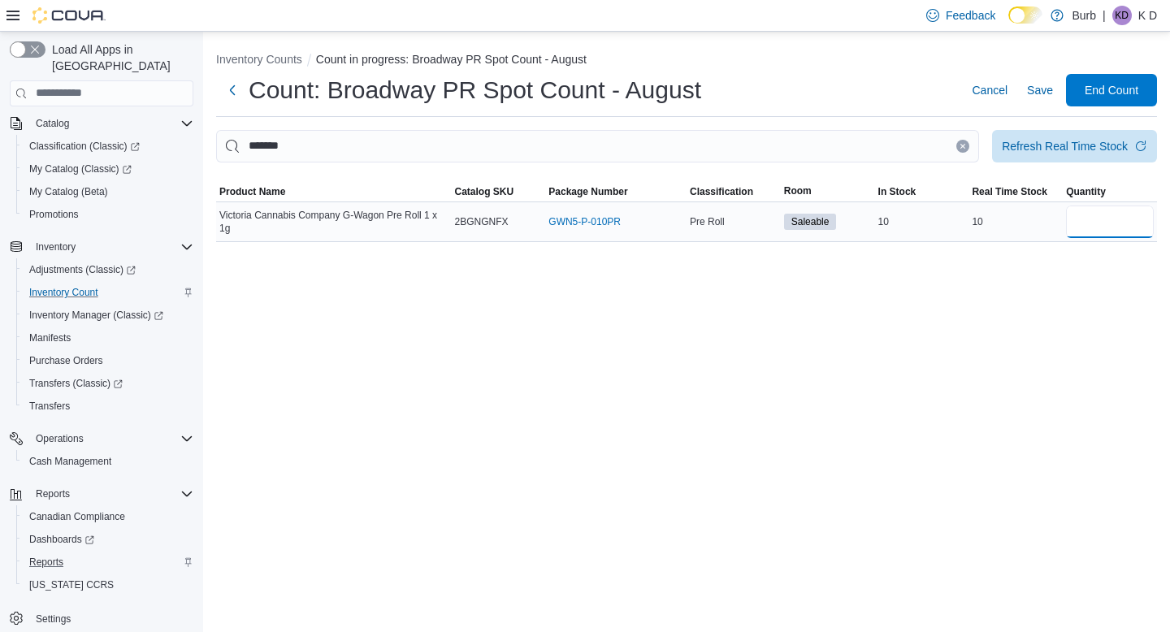
click at [1103, 232] on input "number" at bounding box center [1110, 222] width 88 height 33
type input "**"
click at [960, 145] on icon "Clear input" at bounding box center [963, 146] width 7 height 7
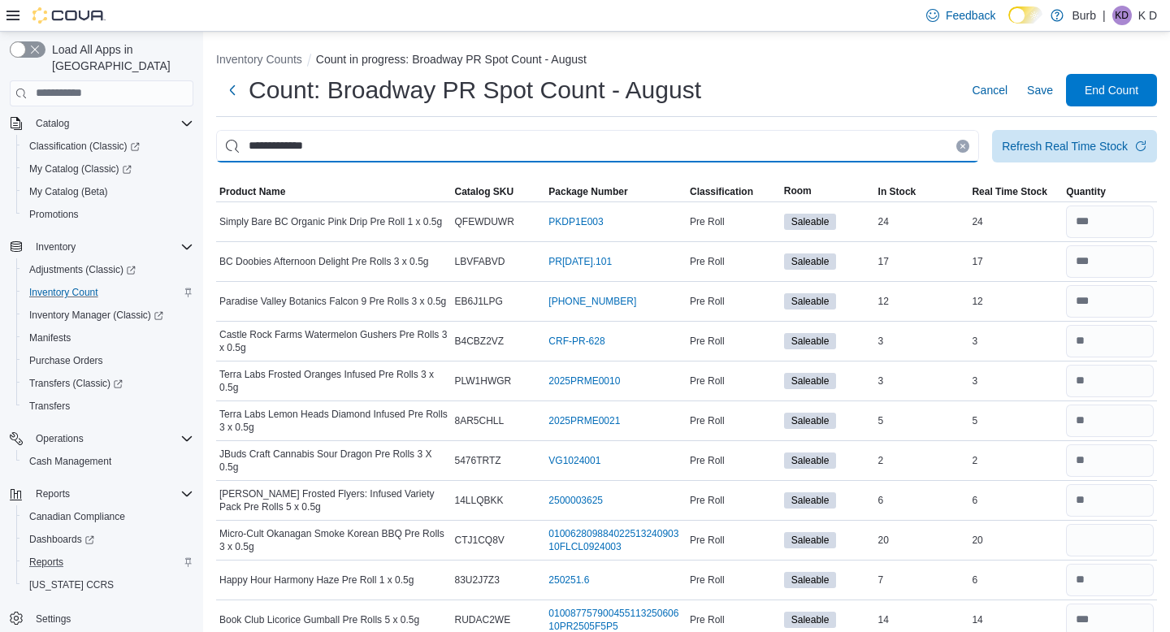
type input "**********"
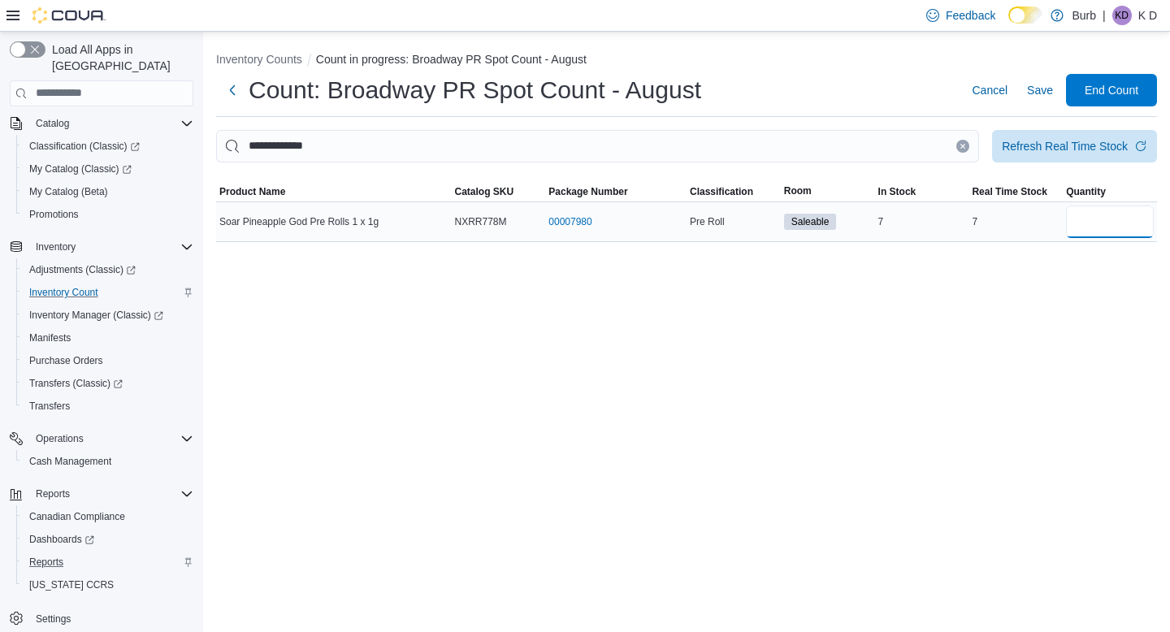
click at [1136, 214] on input "number" at bounding box center [1110, 222] width 88 height 33
type input "*"
click at [957, 147] on button "Clear input" at bounding box center [963, 146] width 13 height 13
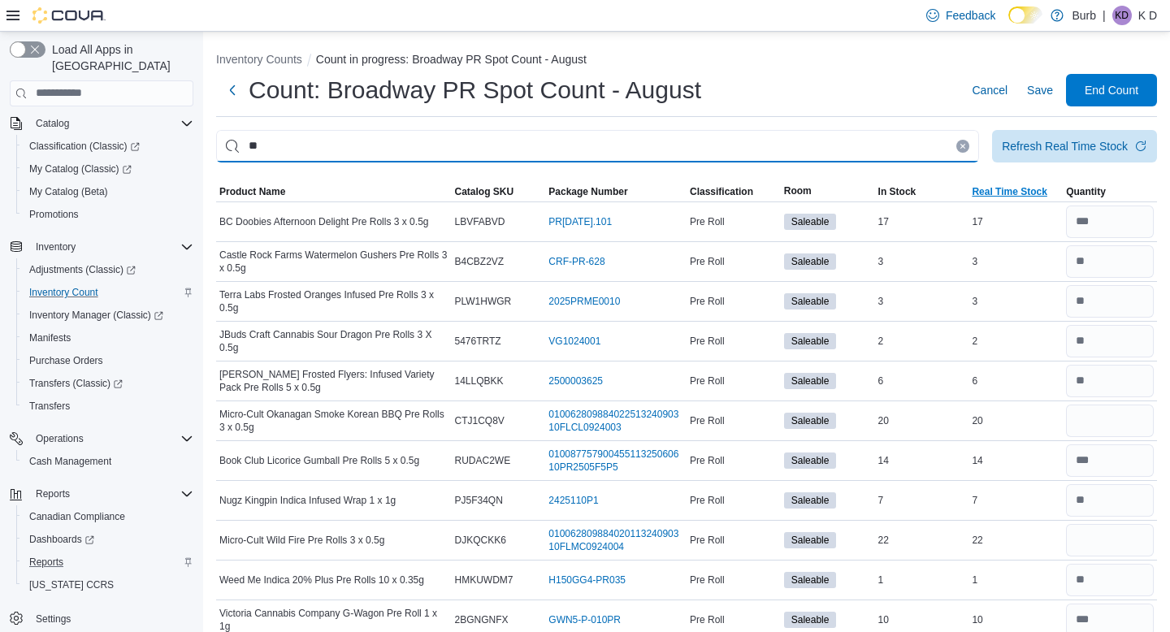
type input "*"
type input "*****"
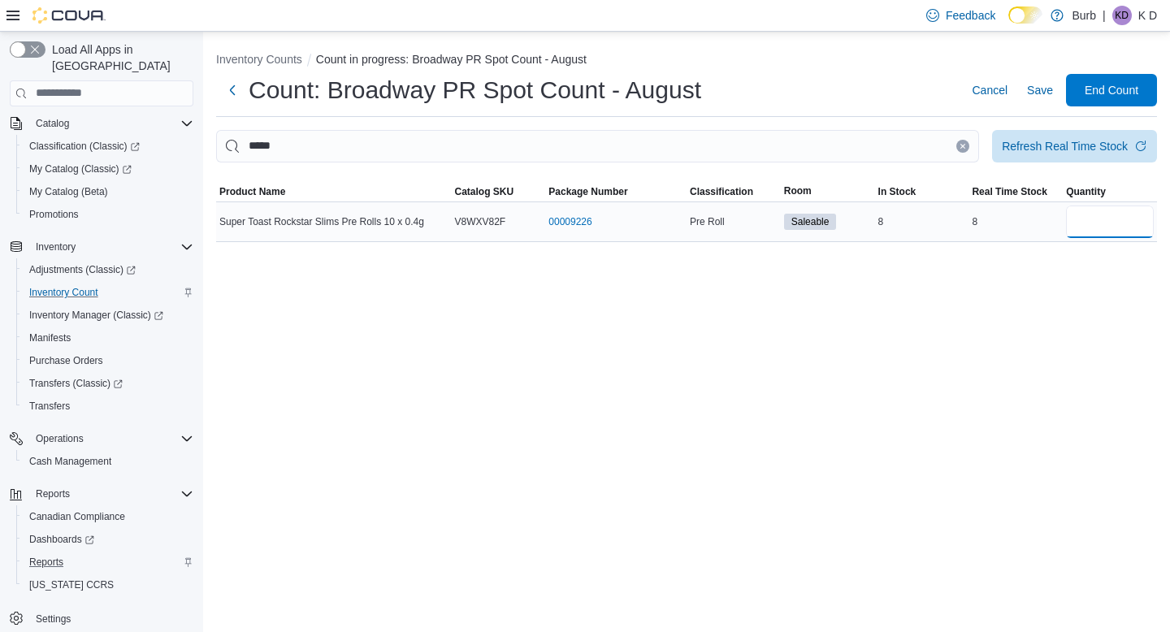
click at [1104, 226] on input "number" at bounding box center [1110, 222] width 88 height 33
type input "*"
click at [957, 150] on button "Clear input" at bounding box center [963, 146] width 13 height 13
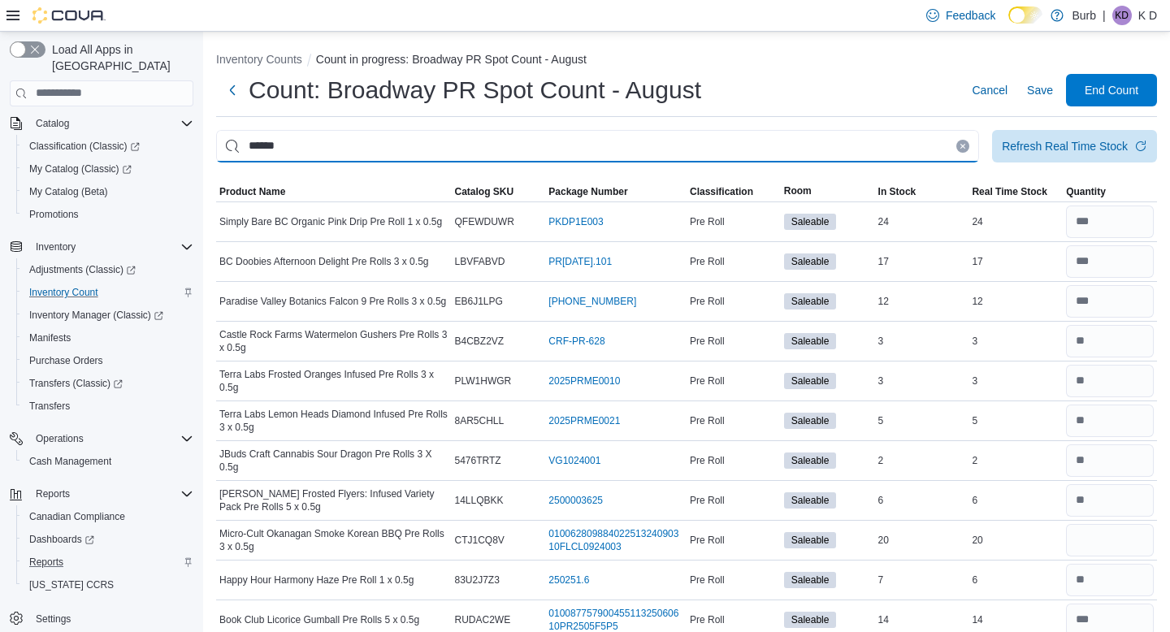
type input "******"
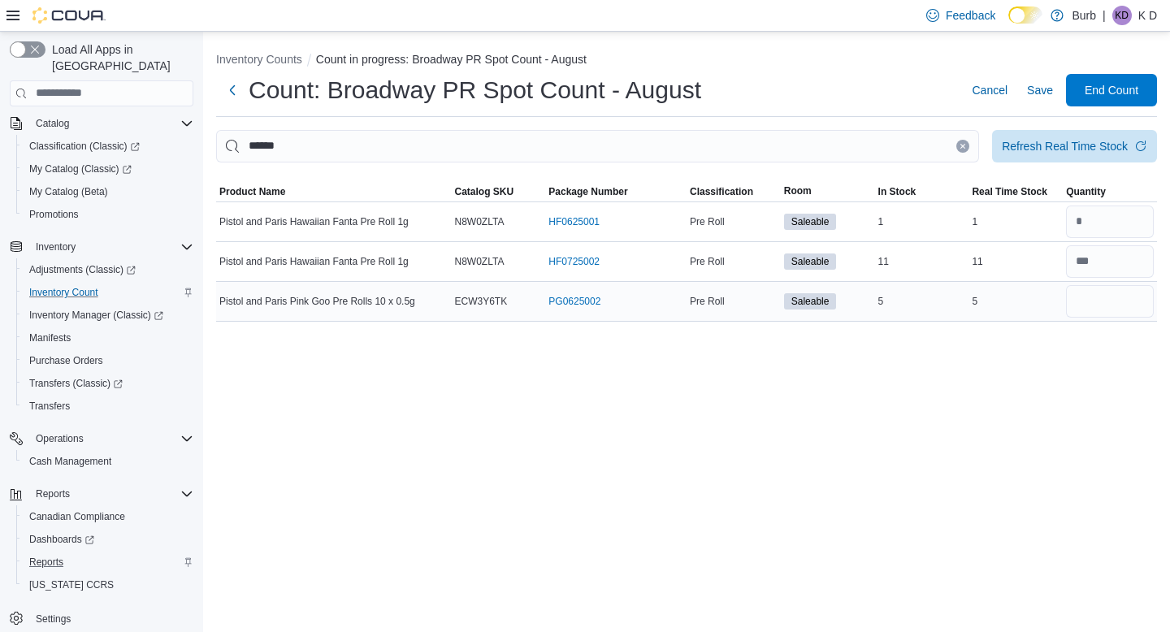
click at [1094, 317] on div at bounding box center [1110, 301] width 94 height 39
click at [1091, 303] on input "number" at bounding box center [1110, 301] width 88 height 33
type input "*"
click at [962, 150] on button "Clear input" at bounding box center [963, 146] width 13 height 13
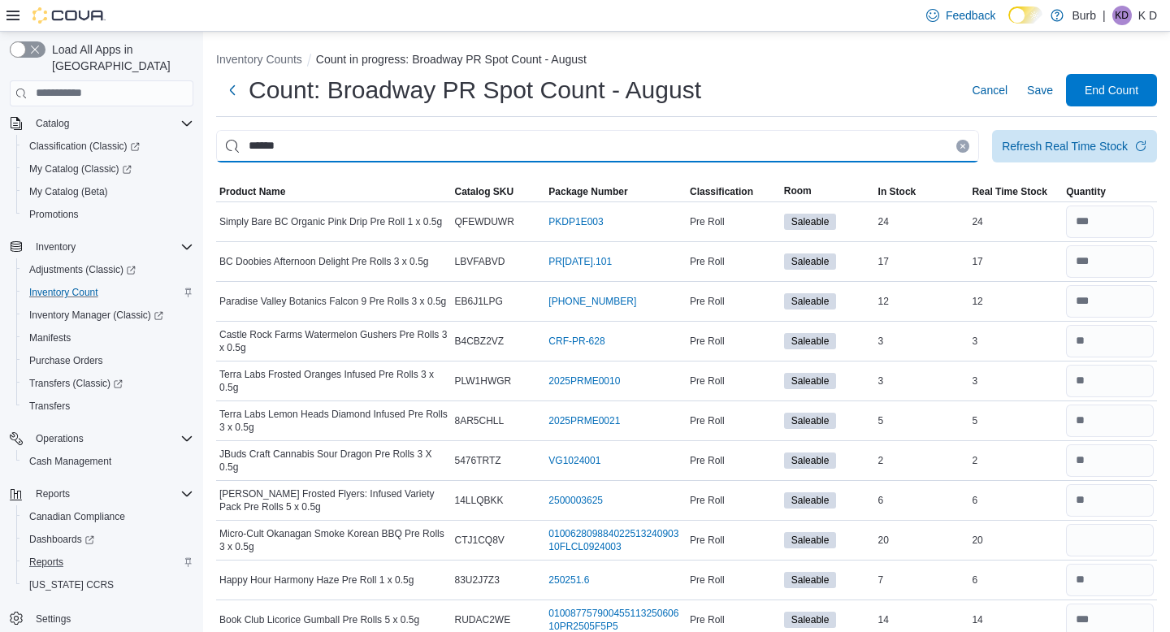
type input "******"
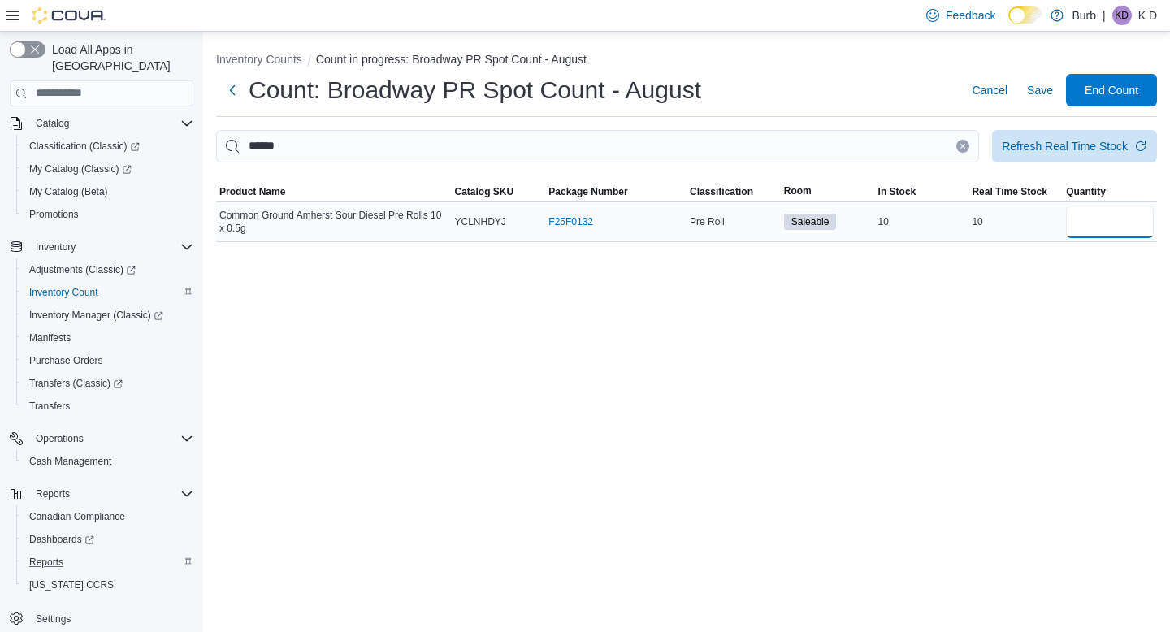
click at [1116, 229] on input "number" at bounding box center [1110, 222] width 88 height 33
type input "**"
click at [960, 147] on icon "Clear input" at bounding box center [963, 146] width 7 height 7
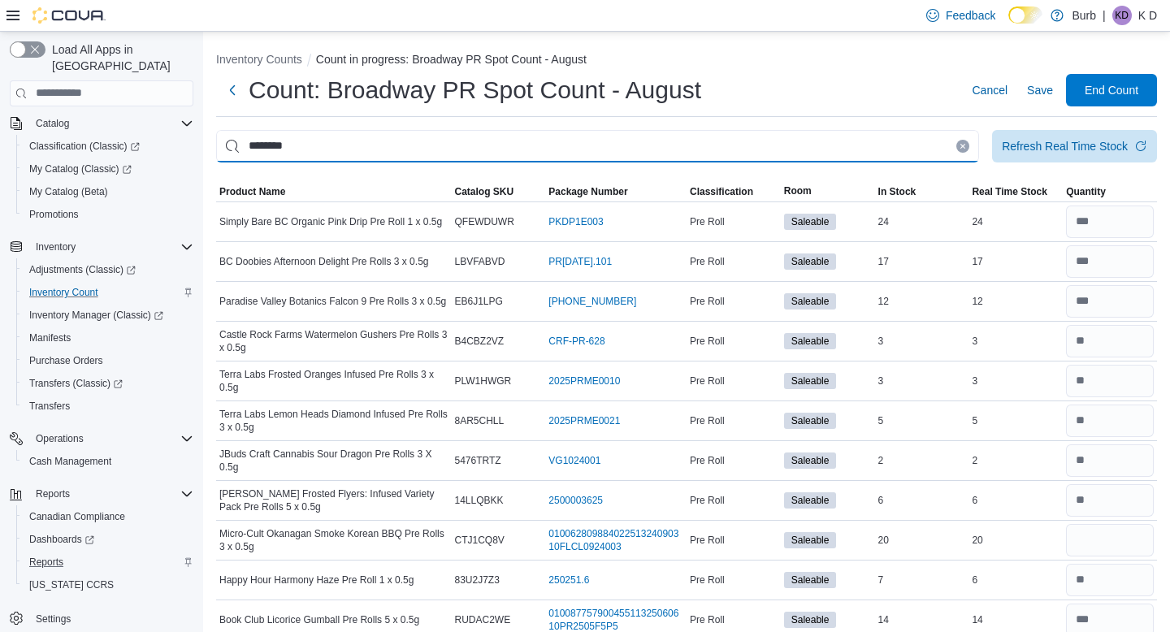
type input "********"
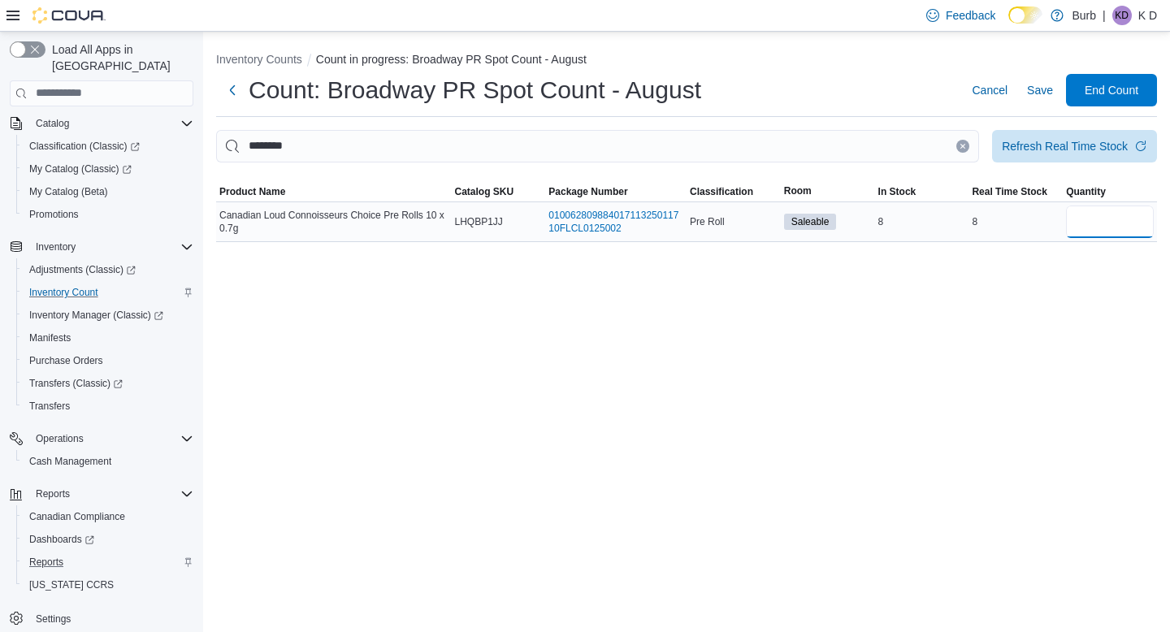
click at [1113, 212] on input "number" at bounding box center [1110, 222] width 88 height 33
click at [956, 138] on input "********" at bounding box center [597, 146] width 763 height 33
click at [957, 141] on button "Clear input" at bounding box center [963, 146] width 13 height 13
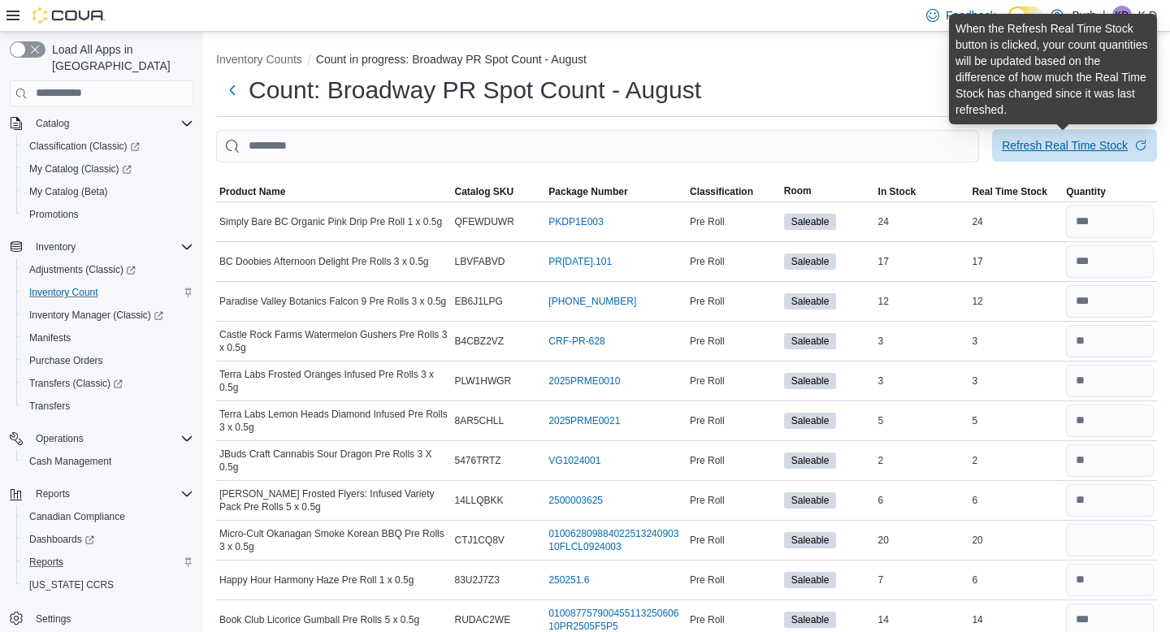
click at [1025, 138] on div "Refresh Real Time Stock" at bounding box center [1065, 145] width 126 height 16
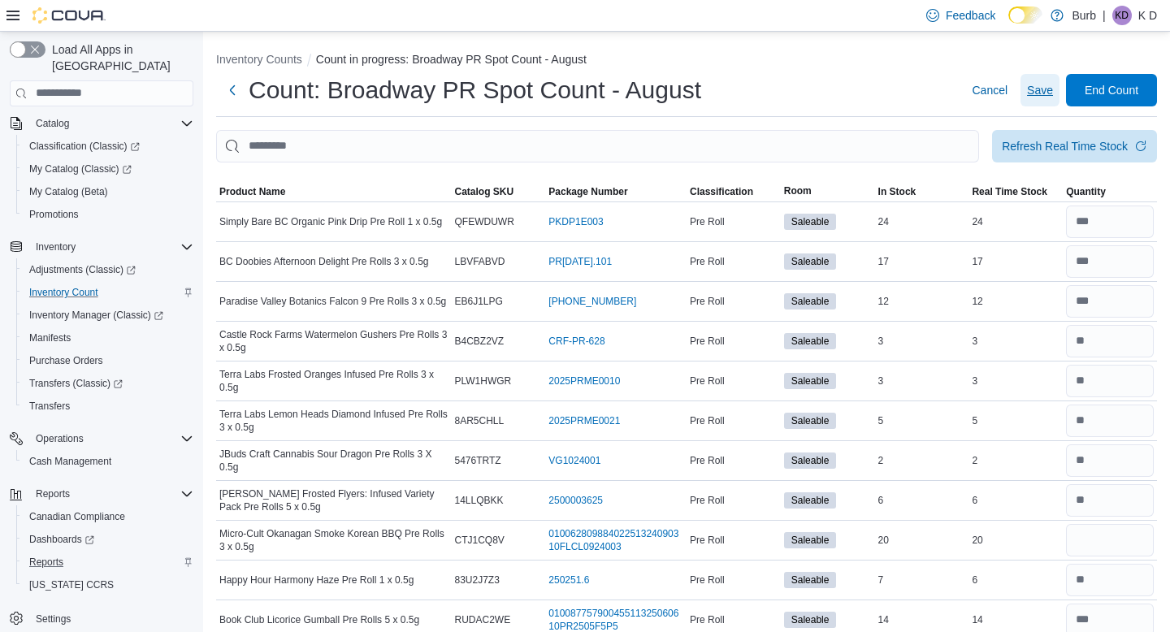
click at [1031, 99] on span "Save" at bounding box center [1040, 90] width 26 height 33
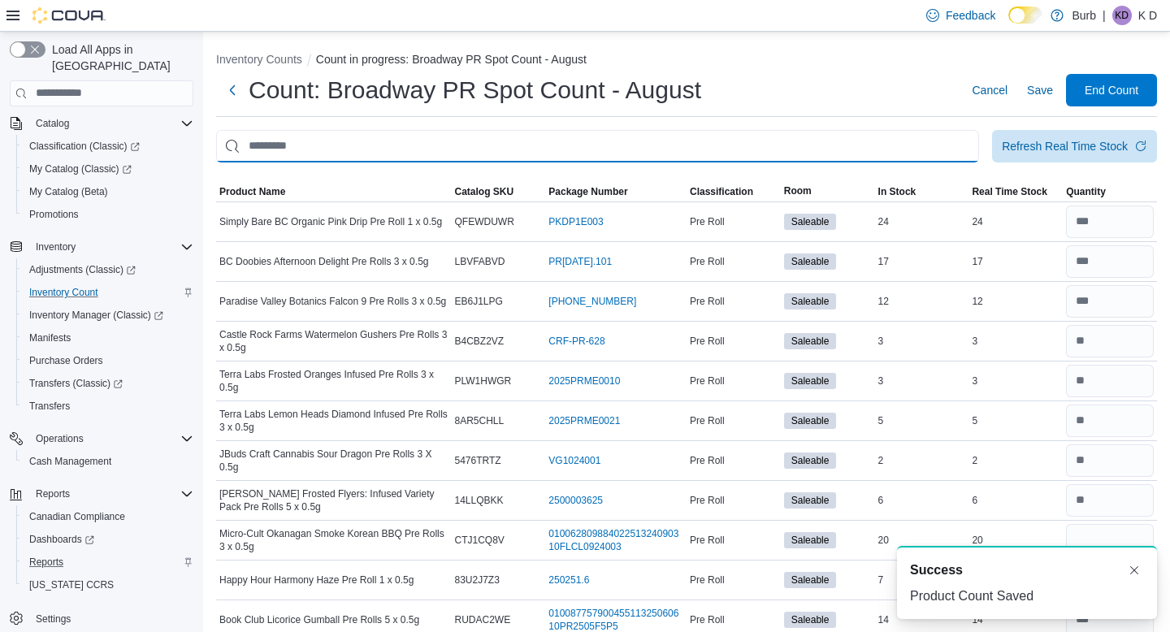
click at [931, 152] on input "This is a search bar. After typing your query, hit enter to filter the results …" at bounding box center [597, 146] width 763 height 33
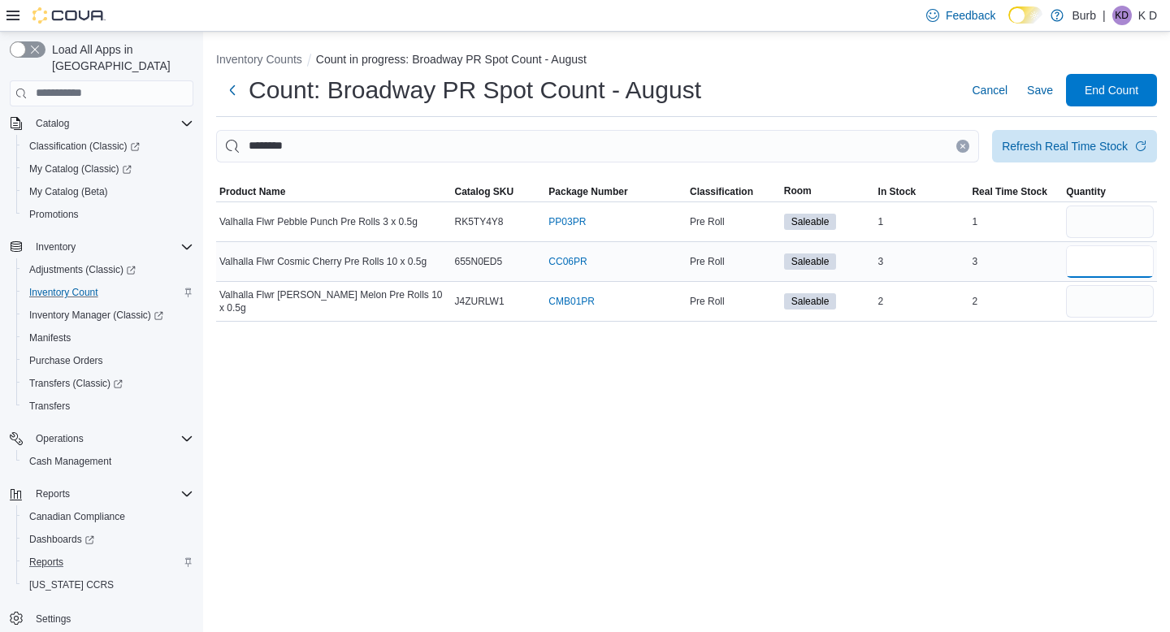
click at [1086, 259] on input "number" at bounding box center [1110, 261] width 88 height 33
click at [1083, 308] on input "number" at bounding box center [1110, 301] width 88 height 33
click at [962, 144] on button "Clear input" at bounding box center [963, 146] width 13 height 13
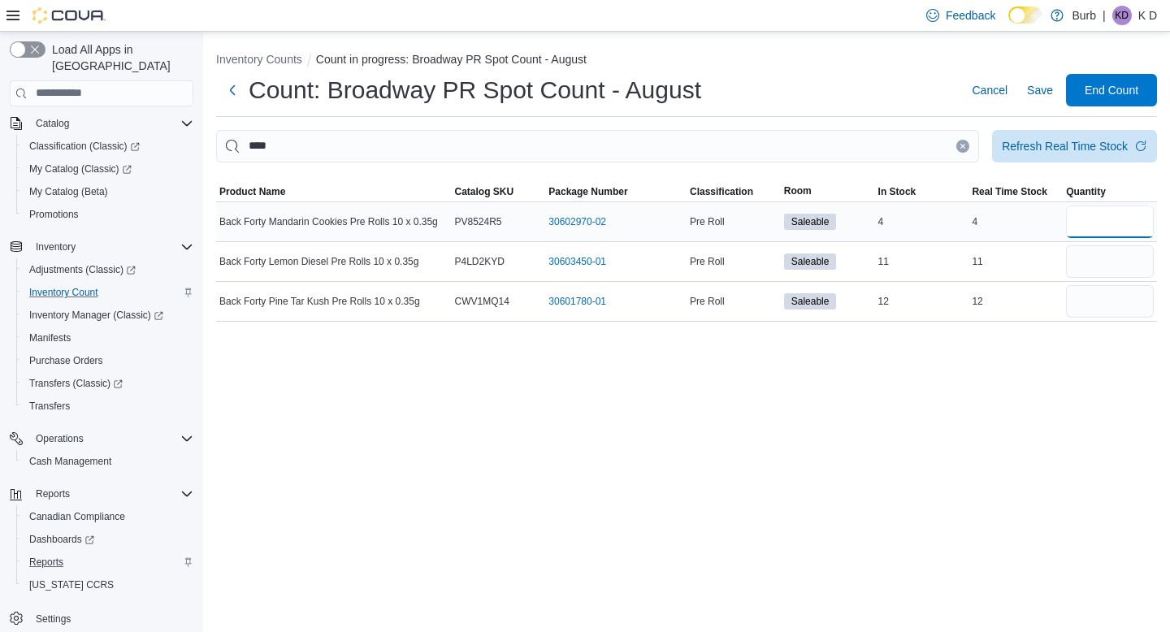
click at [1092, 213] on input "number" at bounding box center [1110, 222] width 88 height 33
click at [1101, 256] on input "number" at bounding box center [1110, 261] width 88 height 33
click at [1107, 296] on input "number" at bounding box center [1110, 301] width 88 height 33
click at [960, 145] on icon "Clear input" at bounding box center [963, 146] width 7 height 7
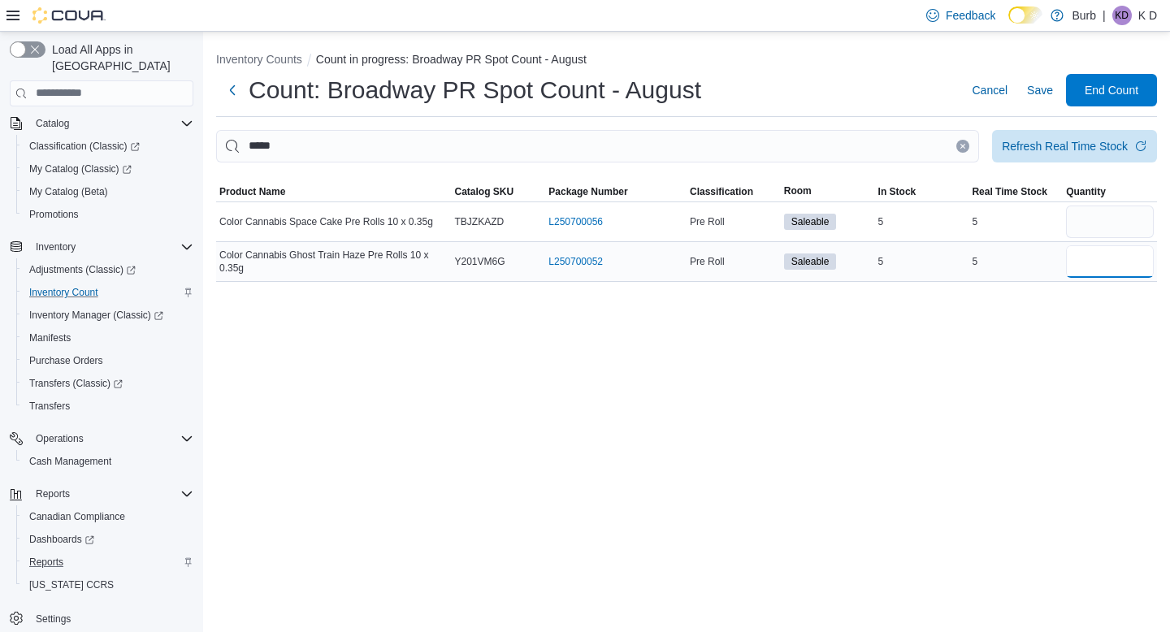
click at [1110, 263] on input "number" at bounding box center [1110, 261] width 88 height 33
click at [1083, 212] on input "number" at bounding box center [1110, 222] width 88 height 33
click at [962, 144] on button "Clear input" at bounding box center [963, 146] width 13 height 13
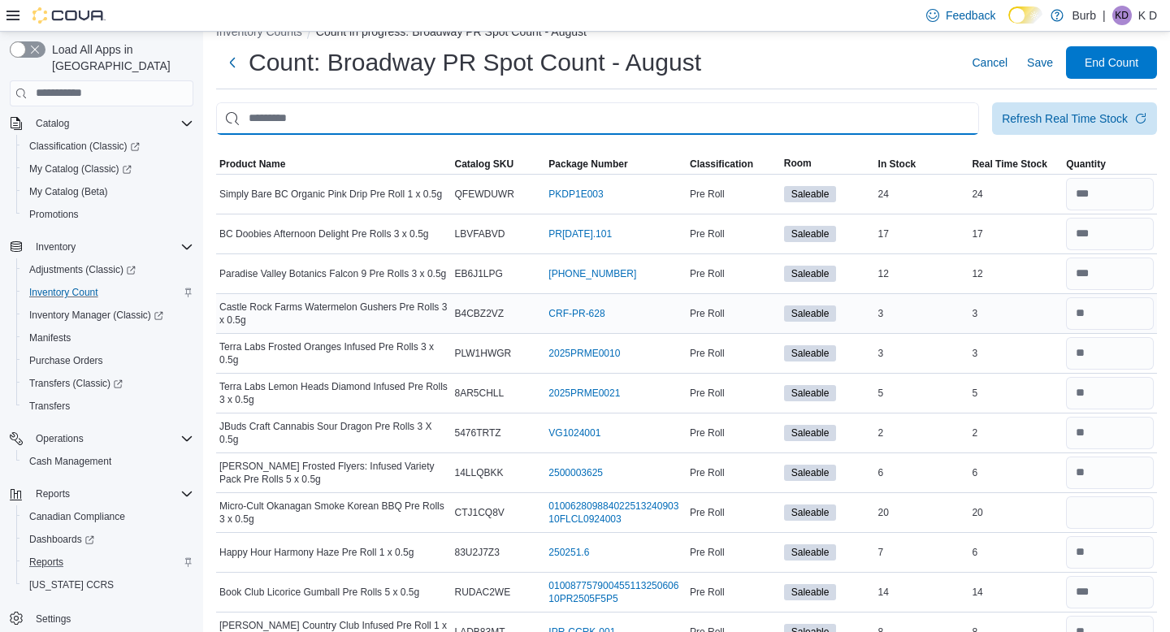
scroll to position [30, 0]
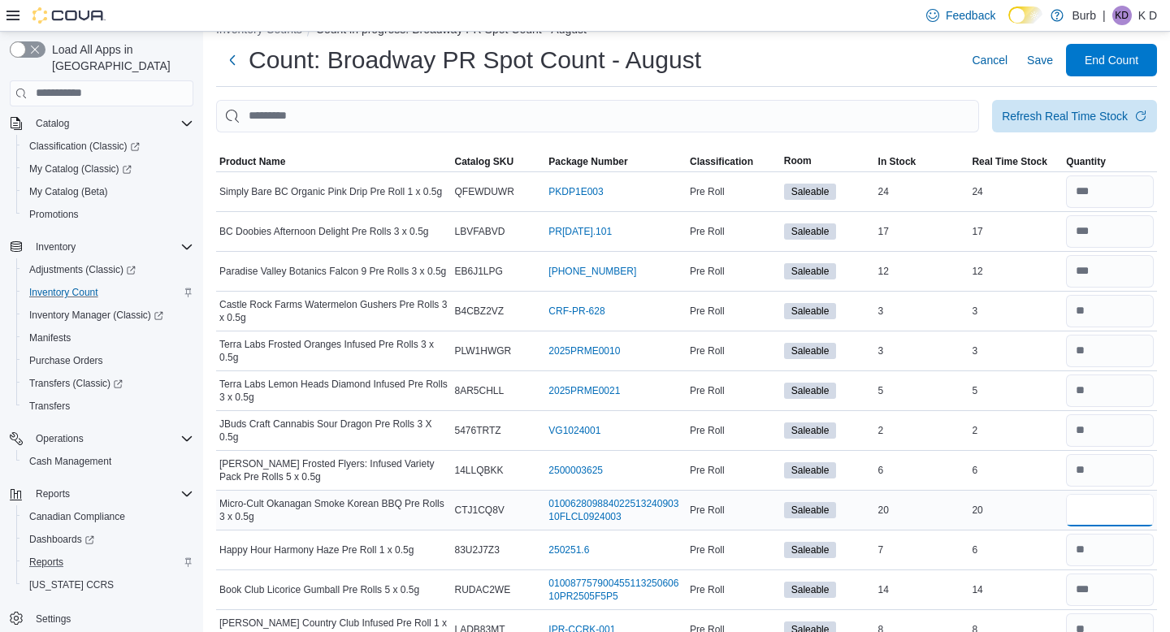
click at [1108, 519] on input "number" at bounding box center [1110, 510] width 88 height 33
click at [1010, 511] on div "20" at bounding box center [1016, 511] width 94 height 20
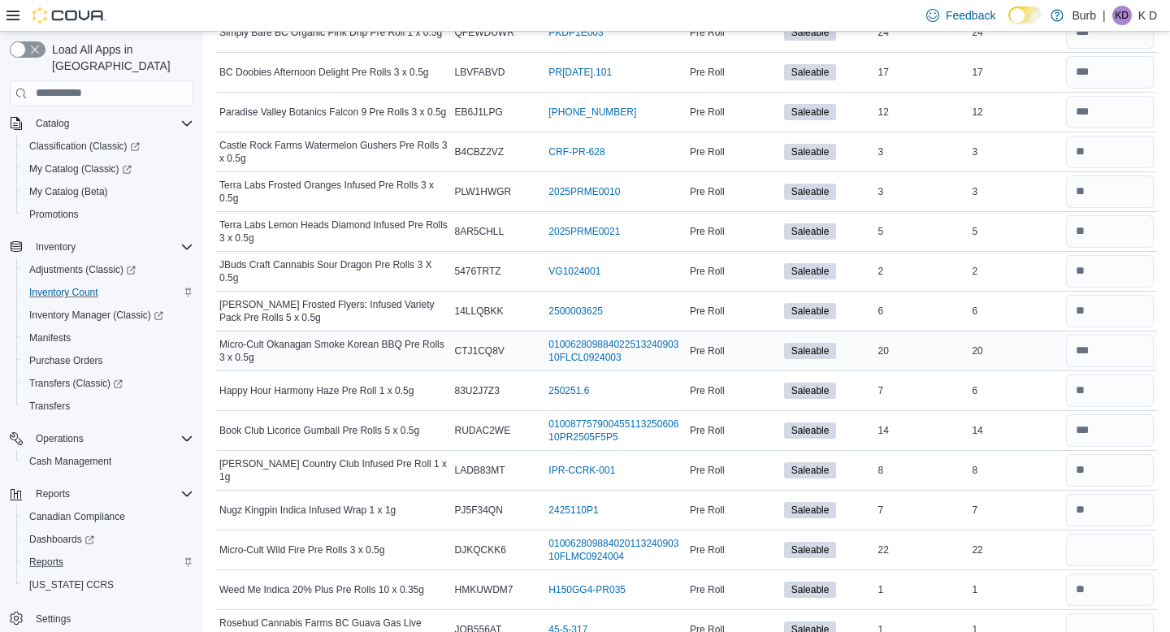
scroll to position [211, 0]
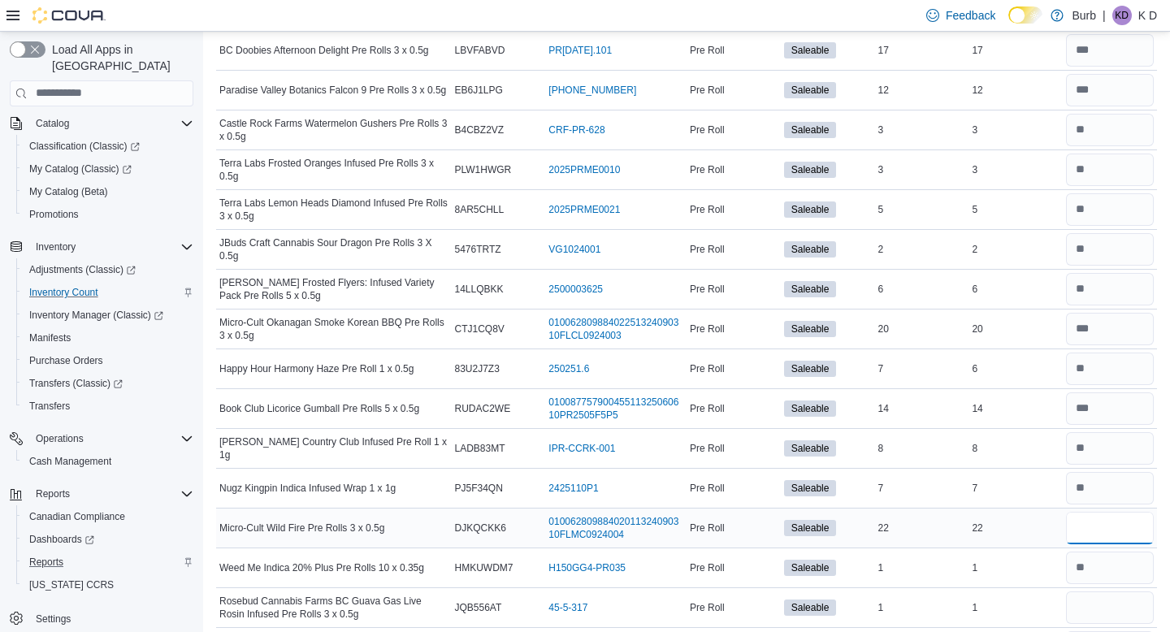
click at [1107, 517] on input "number" at bounding box center [1110, 528] width 88 height 33
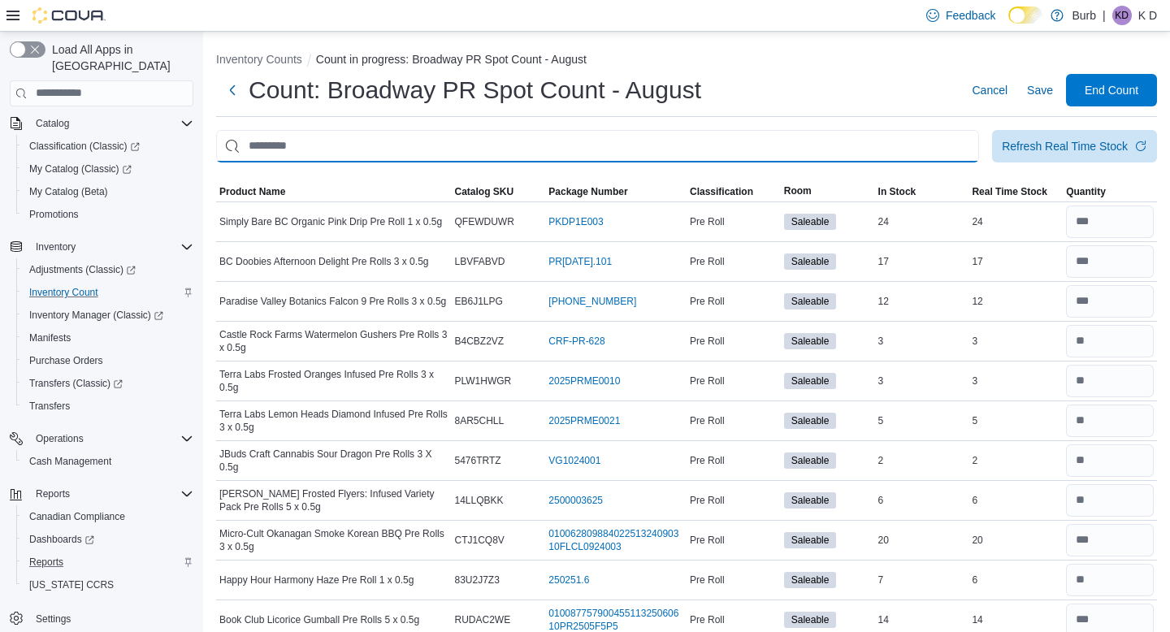
click at [809, 140] on input "This is a search bar. After typing your query, hit enter to filter the results …" at bounding box center [597, 146] width 763 height 33
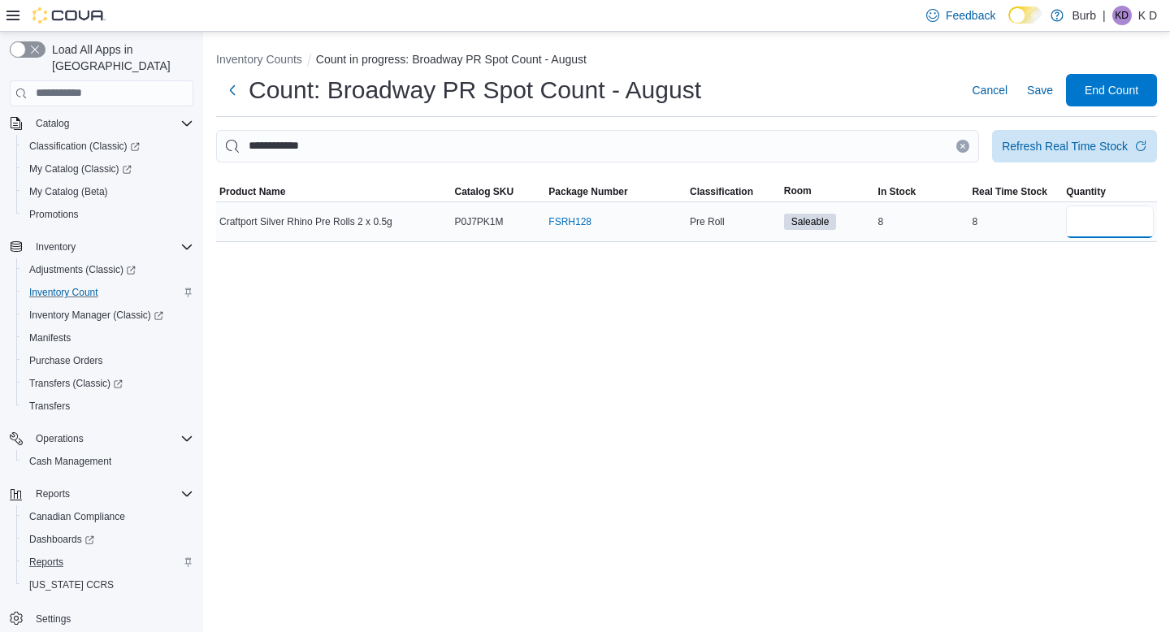
click at [1072, 216] on input "number" at bounding box center [1110, 222] width 88 height 33
click at [957, 150] on button "Clear input" at bounding box center [963, 146] width 13 height 13
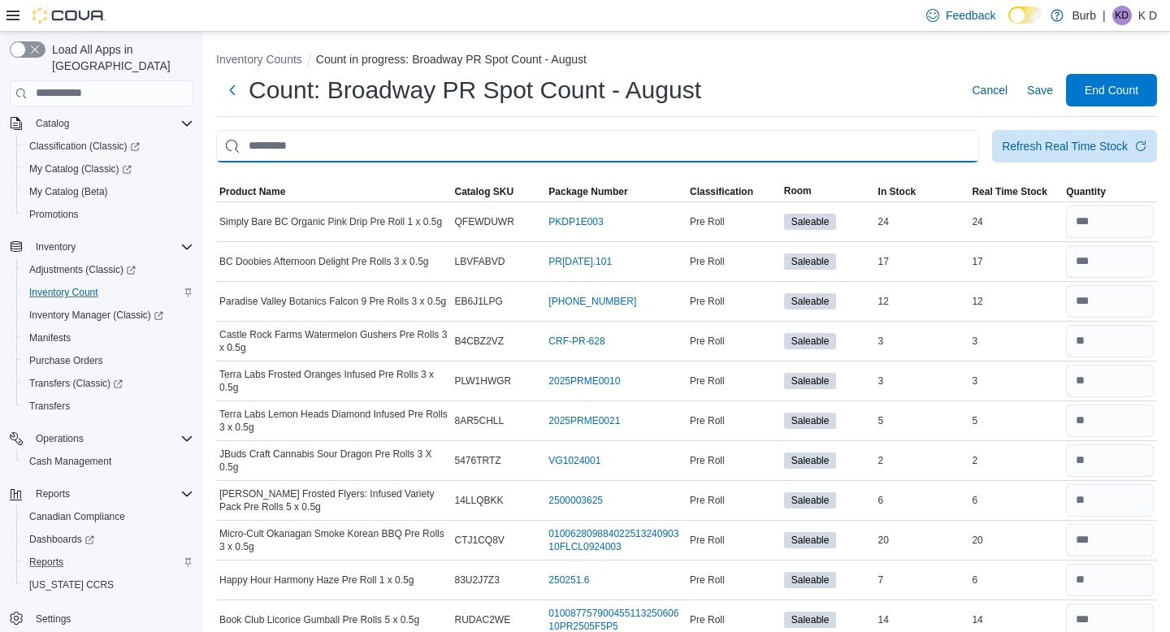
click at [935, 148] on input "This is a search bar. After typing your query, hit enter to filter the results …" at bounding box center [597, 146] width 763 height 33
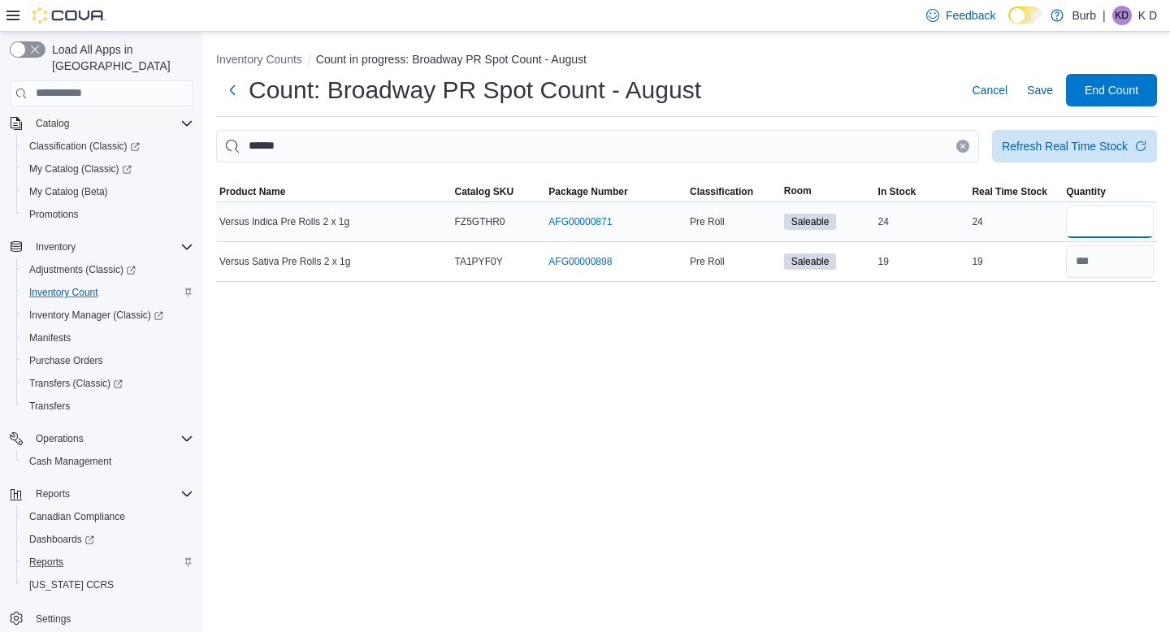
click at [1103, 226] on input "number" at bounding box center [1110, 222] width 88 height 33
click at [961, 145] on icon "Clear input" at bounding box center [963, 146] width 4 height 4
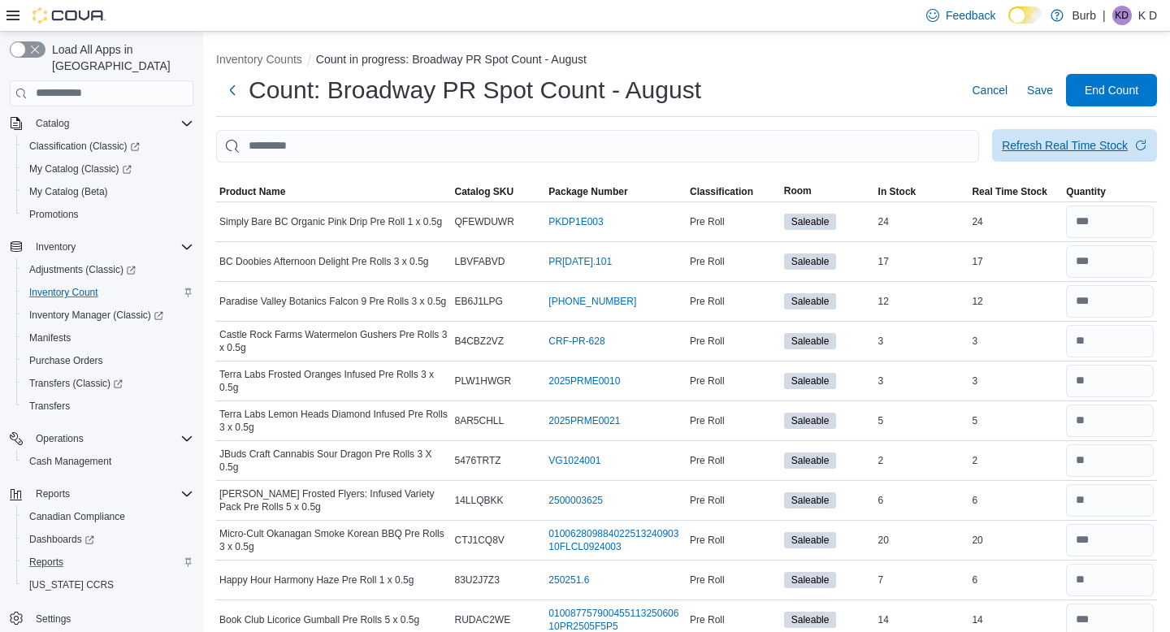
click at [1005, 152] on div "Refresh Real Time Stock" at bounding box center [1065, 145] width 126 height 16
click at [1026, 97] on button "Save" at bounding box center [1040, 90] width 39 height 33
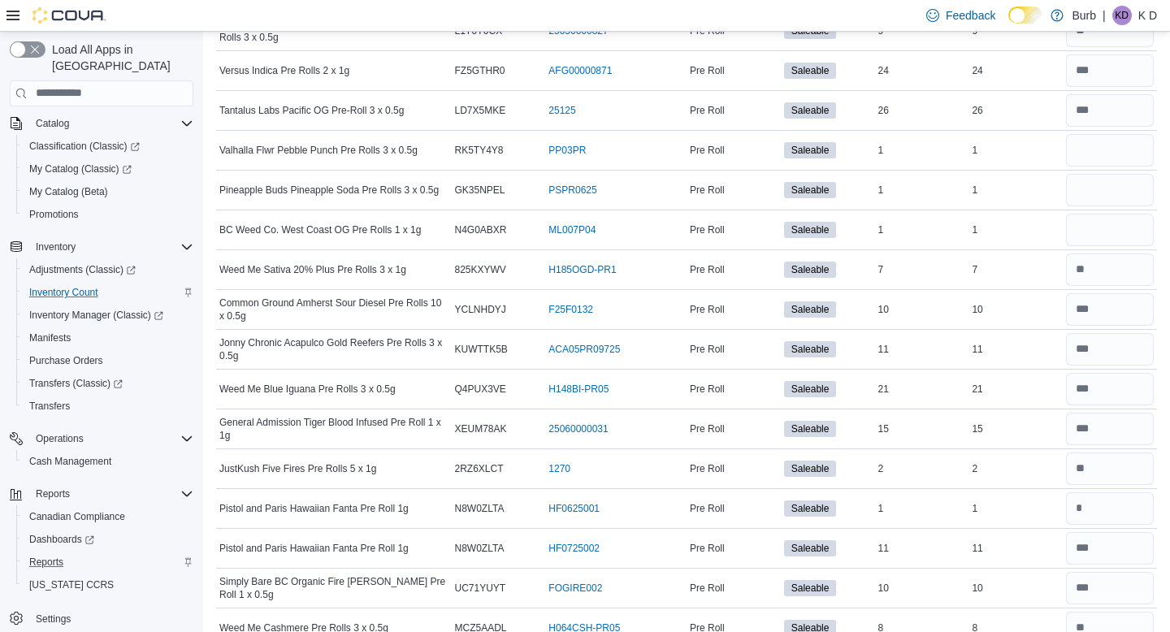
scroll to position [2024, 0]
click at [1086, 223] on input "number" at bounding box center [1110, 228] width 88 height 33
click at [1024, 254] on td "Real Time Stock 7" at bounding box center [1016, 268] width 94 height 40
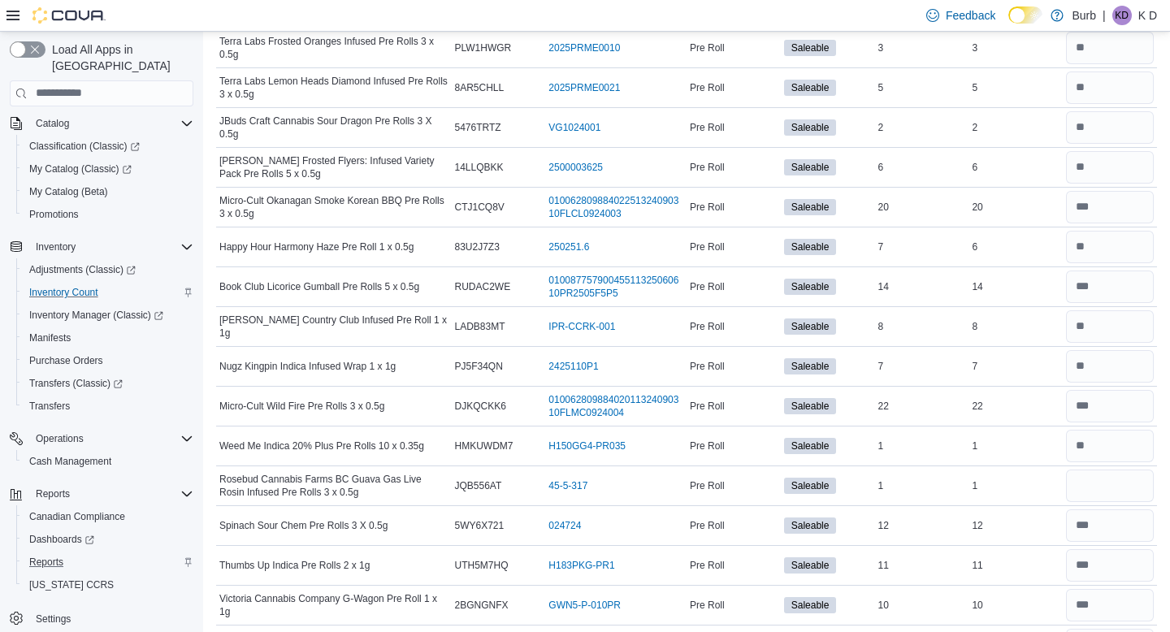
scroll to position [336, 0]
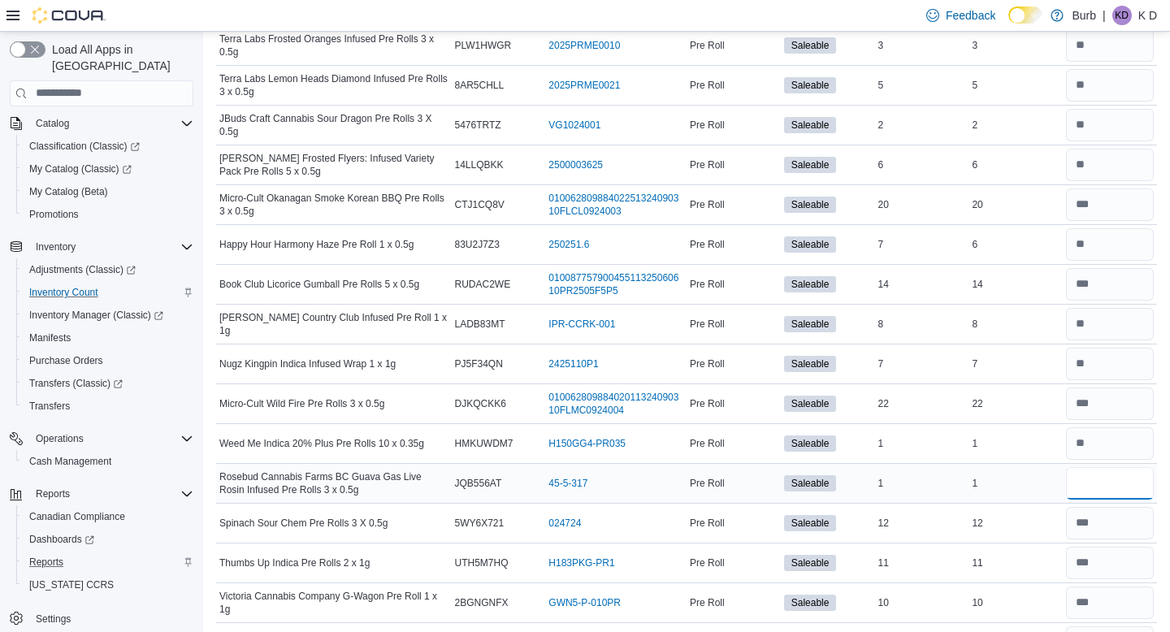
click at [1137, 480] on input "number" at bounding box center [1110, 483] width 88 height 33
click at [990, 490] on div "1" at bounding box center [1016, 484] width 94 height 20
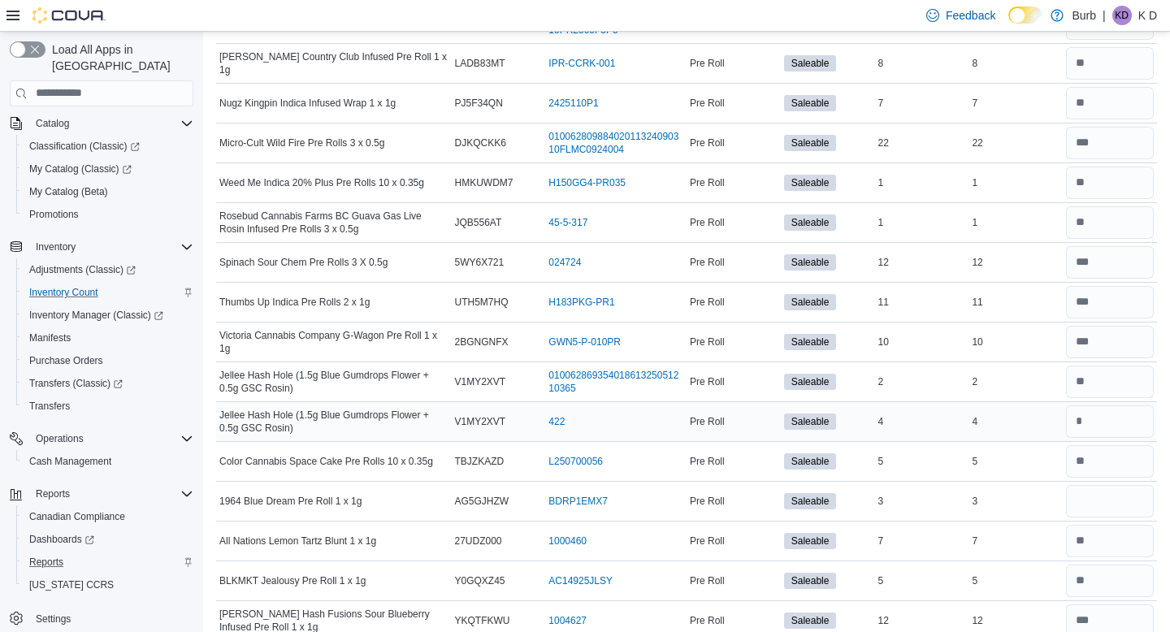
scroll to position [602, 0]
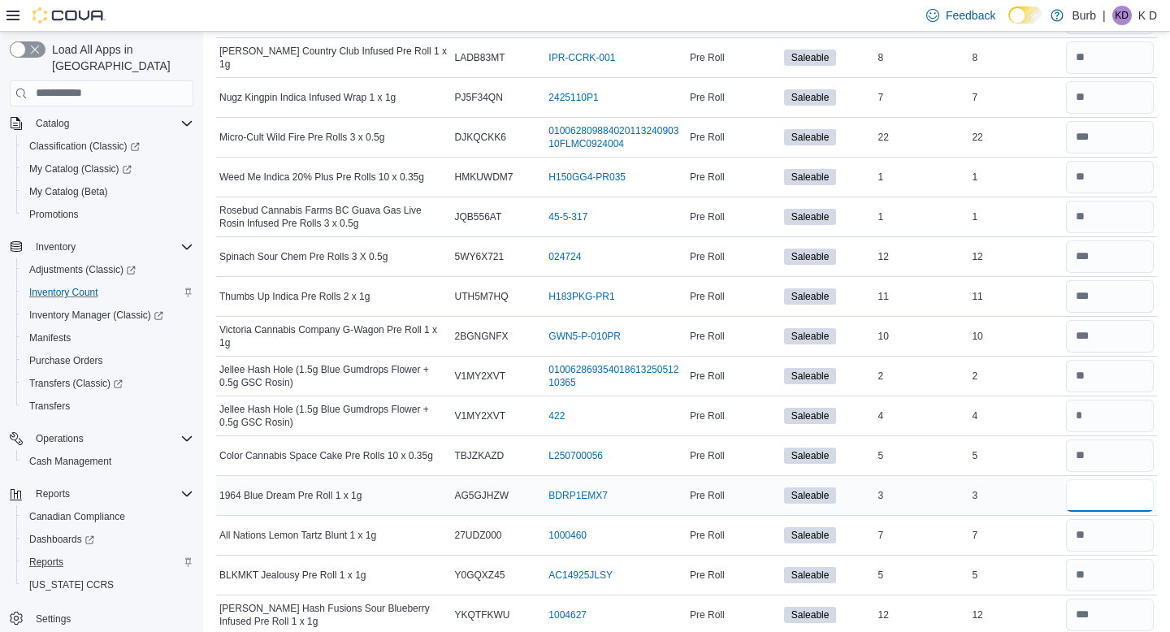
click at [1078, 497] on input "number" at bounding box center [1110, 496] width 88 height 33
click at [992, 518] on td "Real Time Stock 7" at bounding box center [1016, 535] width 94 height 40
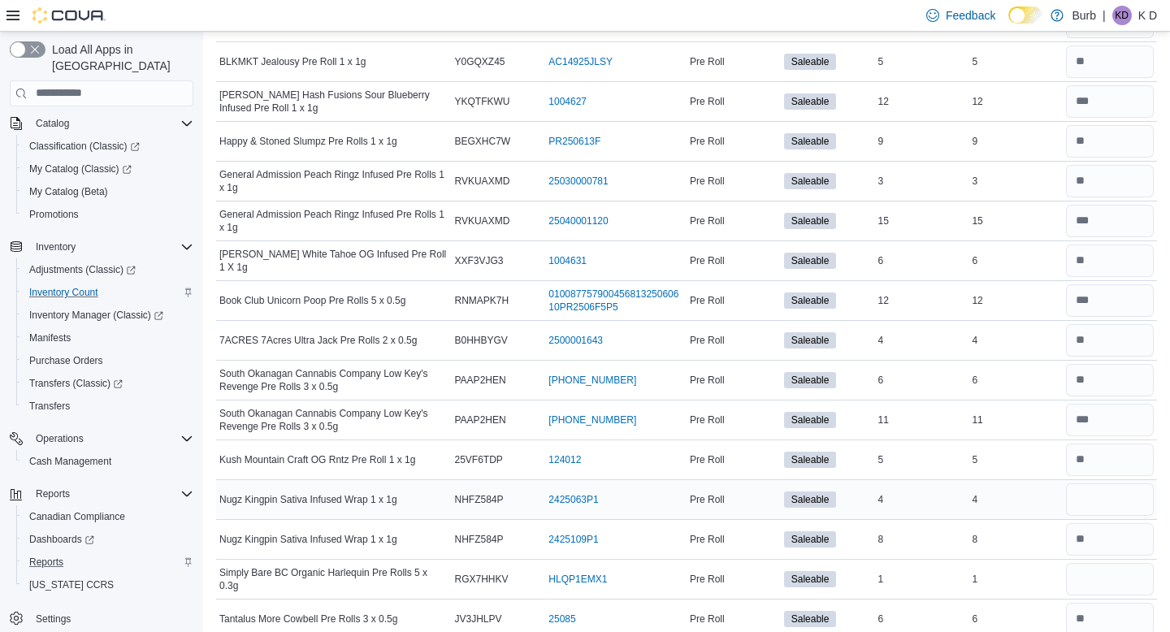
scroll to position [1123, 0]
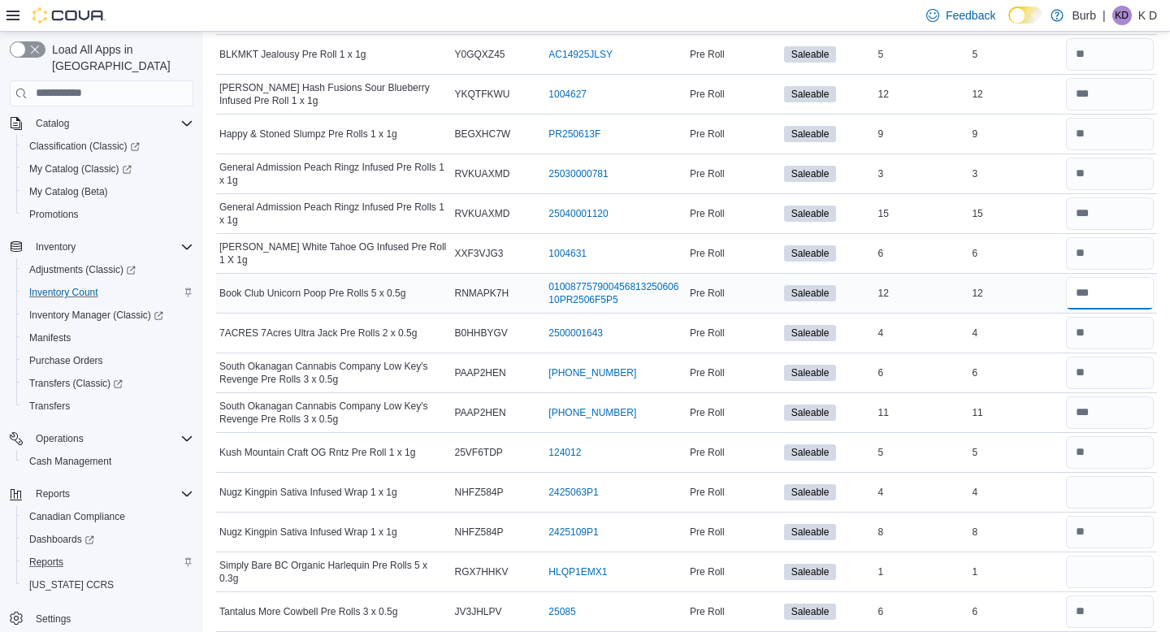
click at [1107, 295] on input "number" at bounding box center [1110, 293] width 88 height 33
click at [1007, 303] on td "Real Time Stock 12" at bounding box center [1016, 293] width 94 height 40
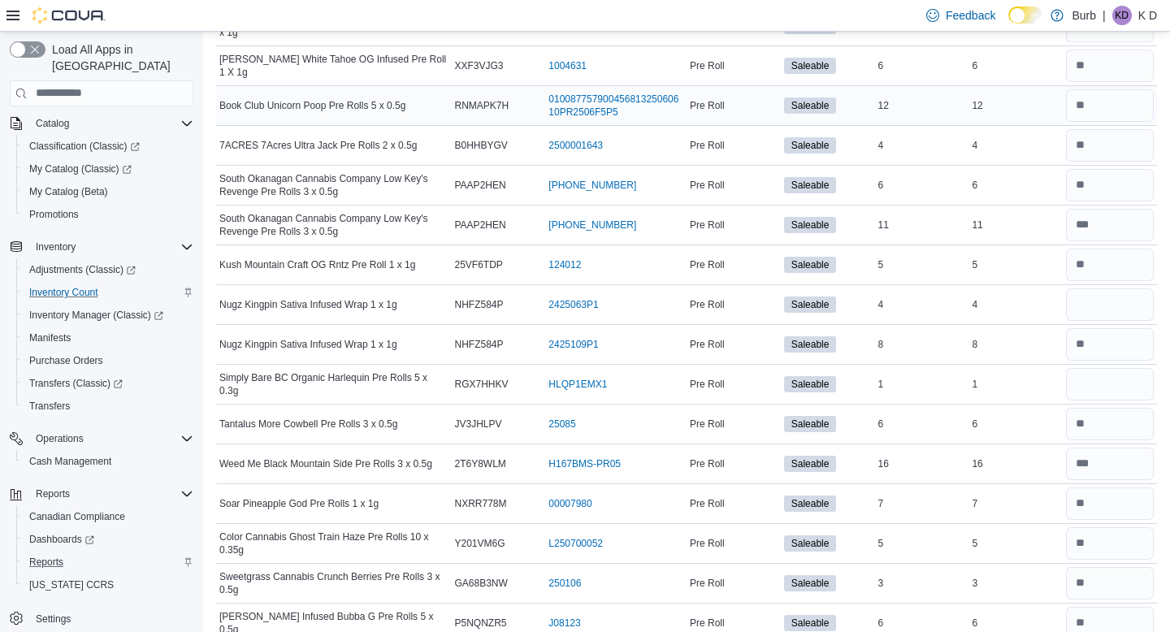
scroll to position [1314, 0]
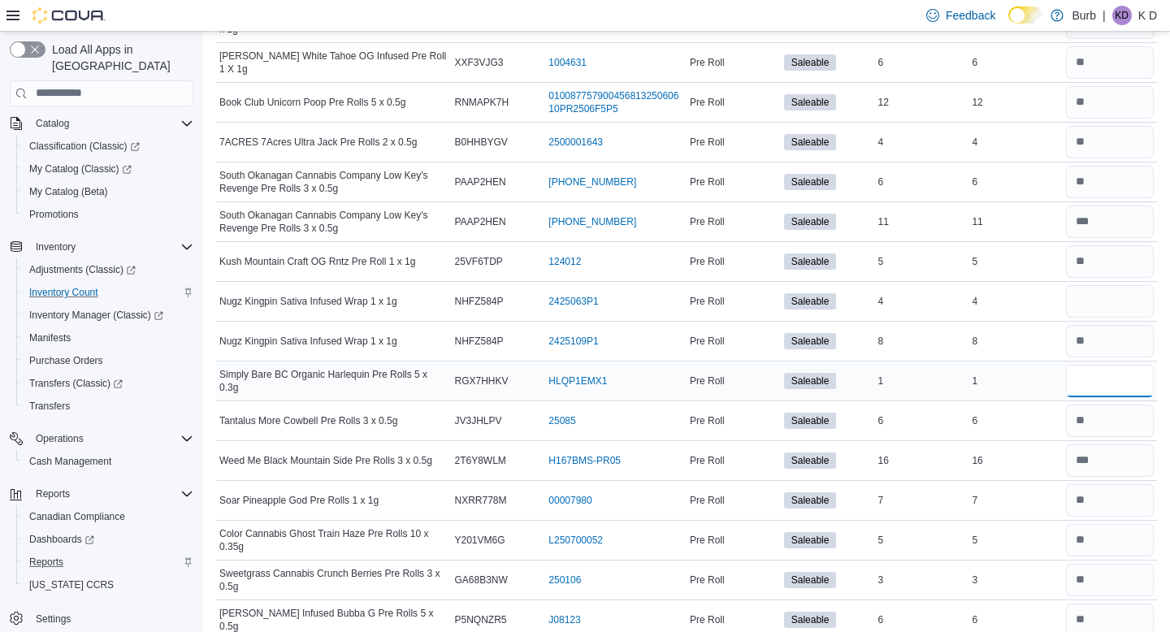
click at [1108, 375] on input "number" at bounding box center [1110, 381] width 88 height 33
click at [1014, 377] on div "1" at bounding box center [1016, 381] width 94 height 20
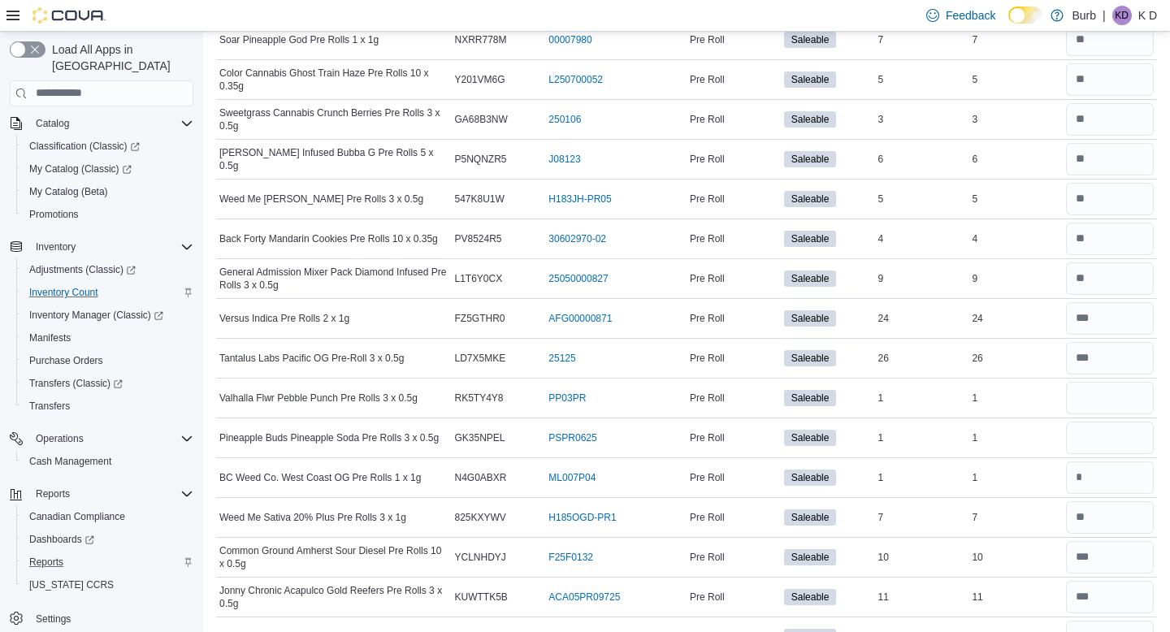
scroll to position [1776, 0]
click at [1105, 426] on input "number" at bounding box center [1110, 437] width 88 height 33
click at [1033, 415] on td "Real Time Stock 1" at bounding box center [1016, 397] width 94 height 40
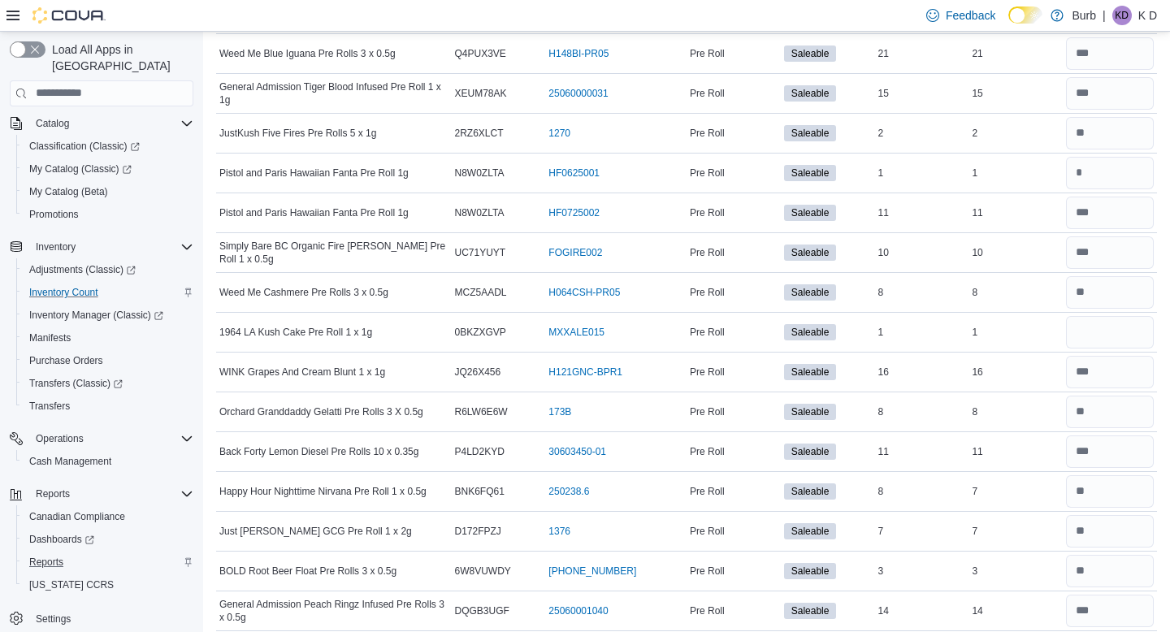
scroll to position [2434, 0]
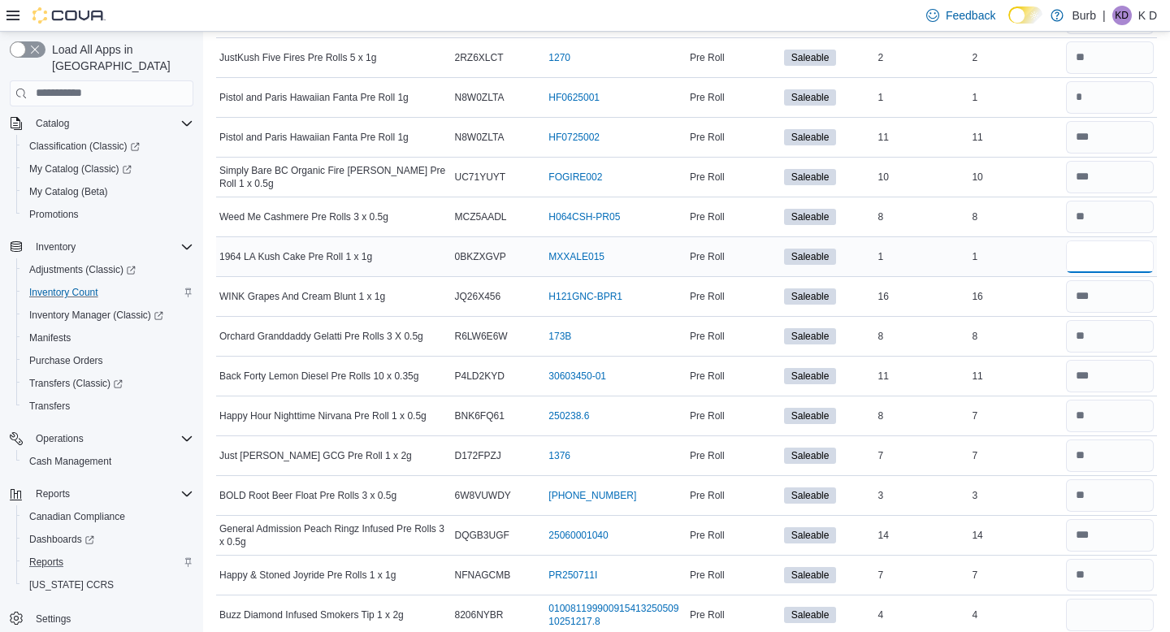
click at [1108, 248] on input "number" at bounding box center [1110, 257] width 88 height 33
click at [1001, 254] on div "1" at bounding box center [1016, 257] width 94 height 20
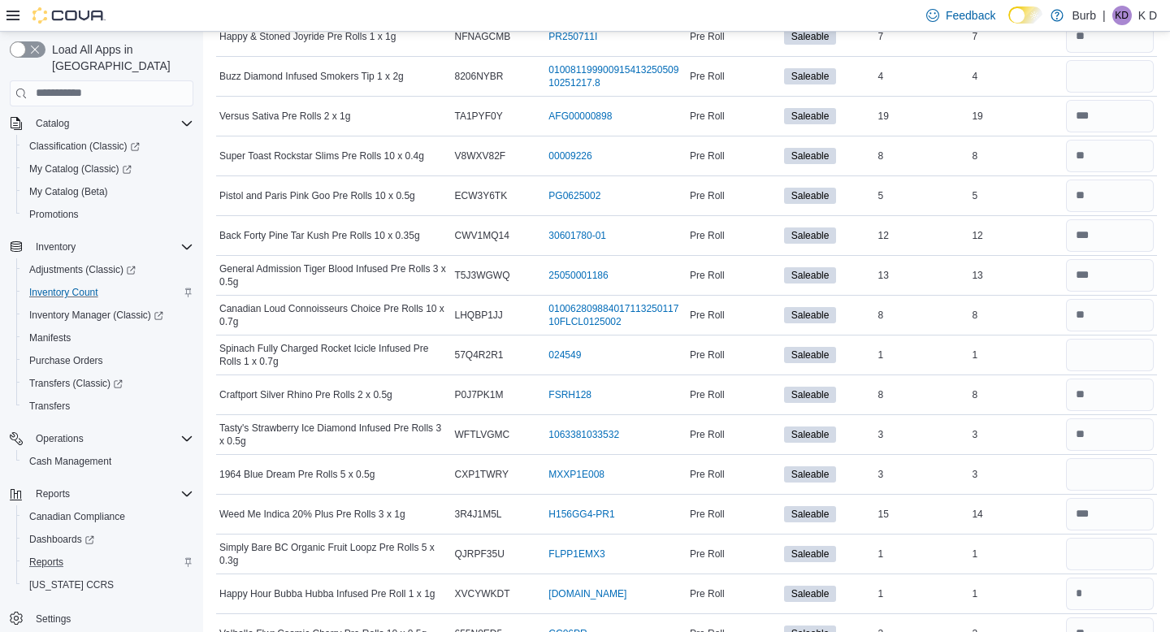
scroll to position [2975, 0]
click at [1121, 350] on input "number" at bounding box center [1110, 353] width 88 height 33
click at [996, 446] on td "Real Time Stock 3" at bounding box center [1016, 433] width 94 height 40
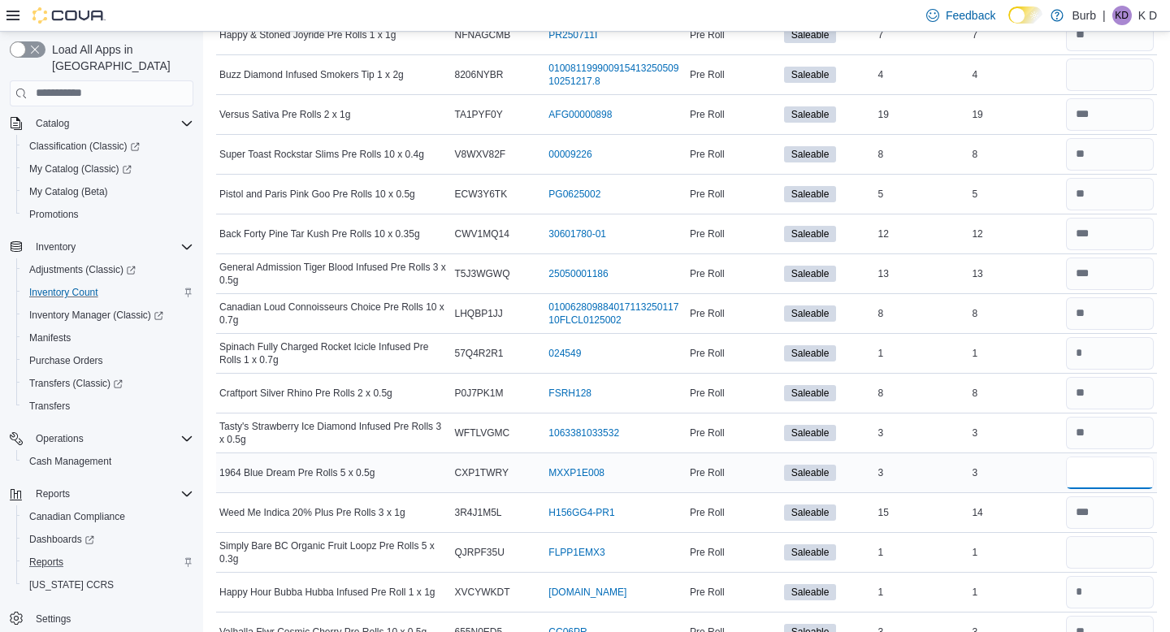
click at [1078, 477] on input "number" at bounding box center [1110, 473] width 88 height 33
click at [967, 485] on td "In Stock 3" at bounding box center [922, 473] width 94 height 40
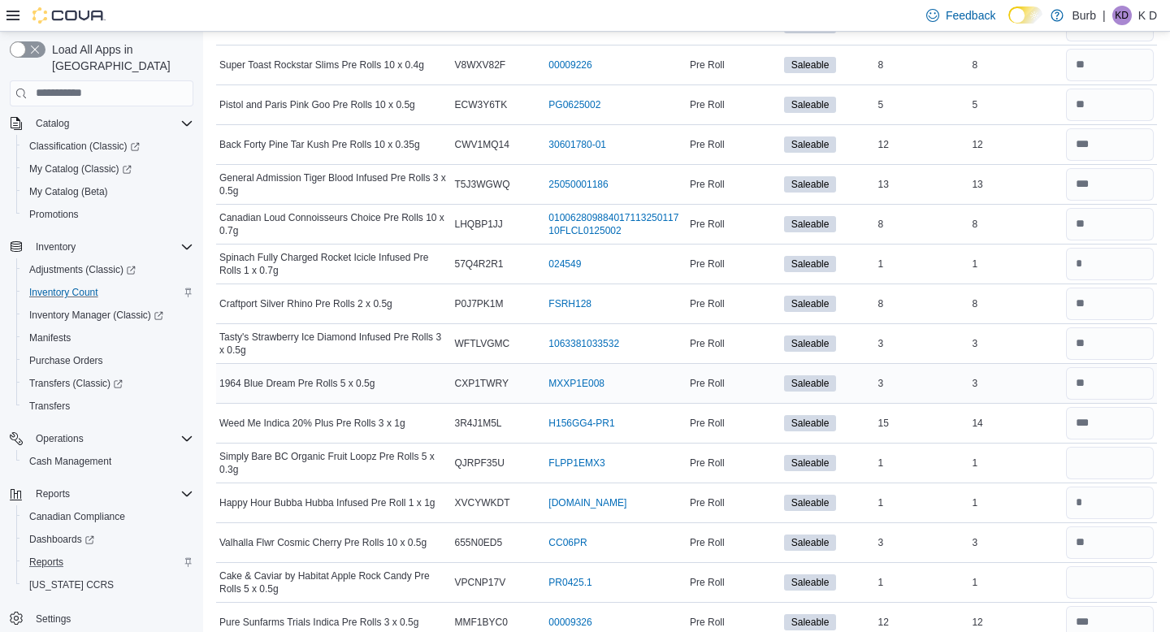
scroll to position [3070, 0]
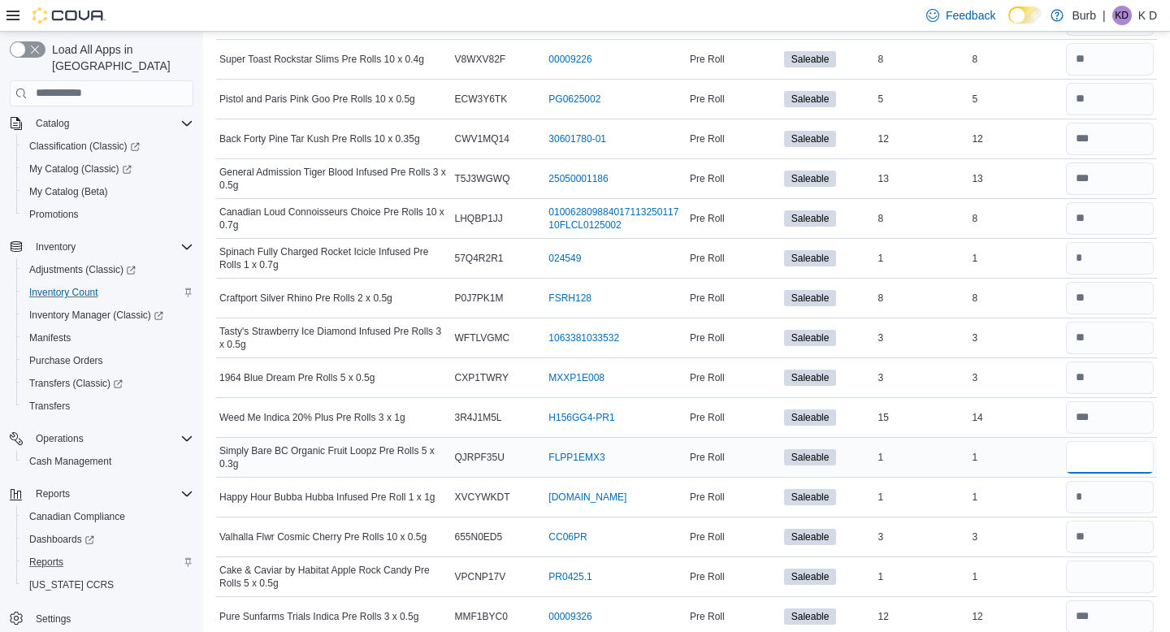
click at [1078, 458] on input "number" at bounding box center [1110, 457] width 88 height 33
click at [964, 510] on td "In Stock 1" at bounding box center [922, 497] width 94 height 40
click at [1085, 466] on input "number" at bounding box center [1110, 457] width 88 height 33
click at [1015, 479] on td "Real Time Stock 1" at bounding box center [1016, 497] width 94 height 40
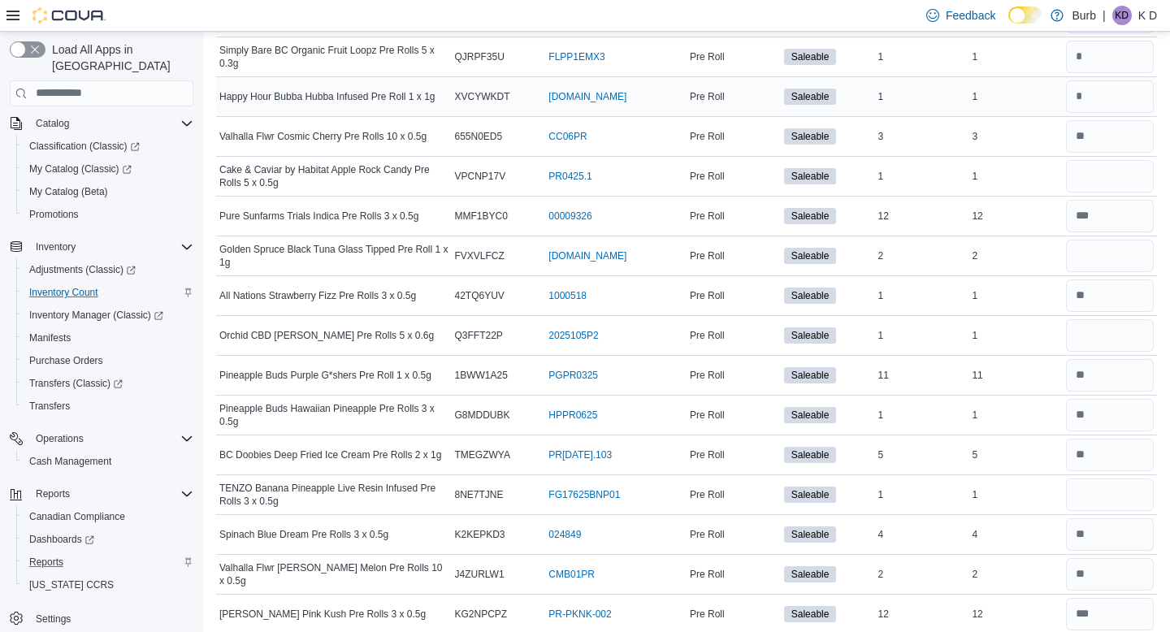
scroll to position [3485, 0]
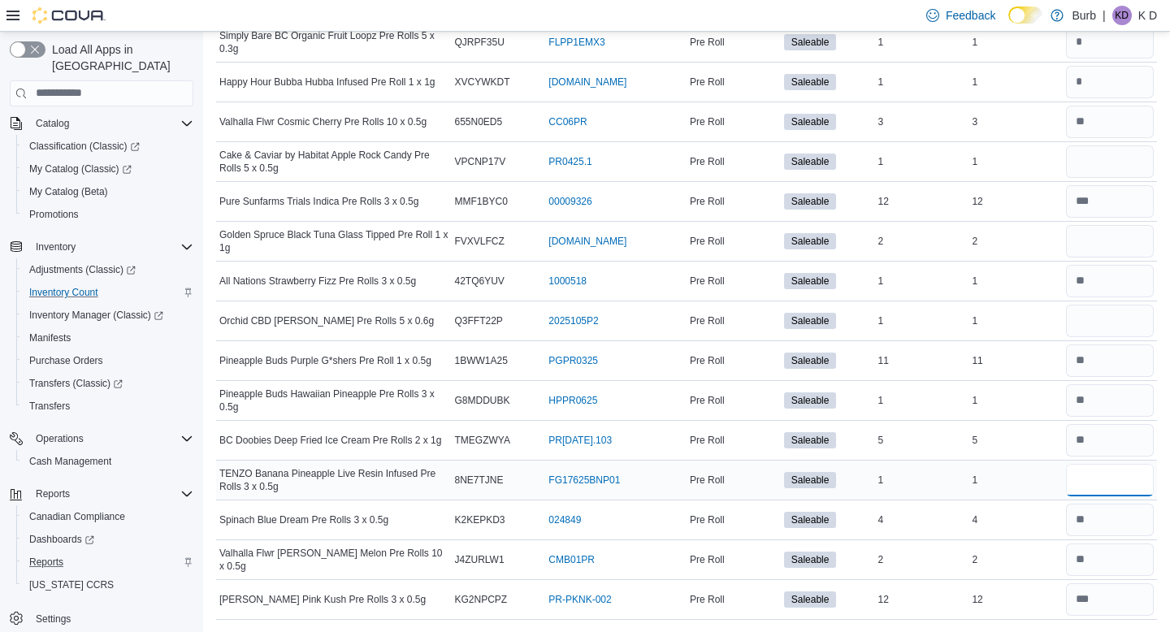
click at [1110, 480] on input "number" at bounding box center [1110, 480] width 88 height 33
click at [1025, 465] on td "Real Time Stock 1" at bounding box center [1016, 480] width 94 height 40
click at [1076, 326] on input "number" at bounding box center [1110, 321] width 88 height 33
click at [989, 320] on div "1" at bounding box center [1016, 321] width 94 height 20
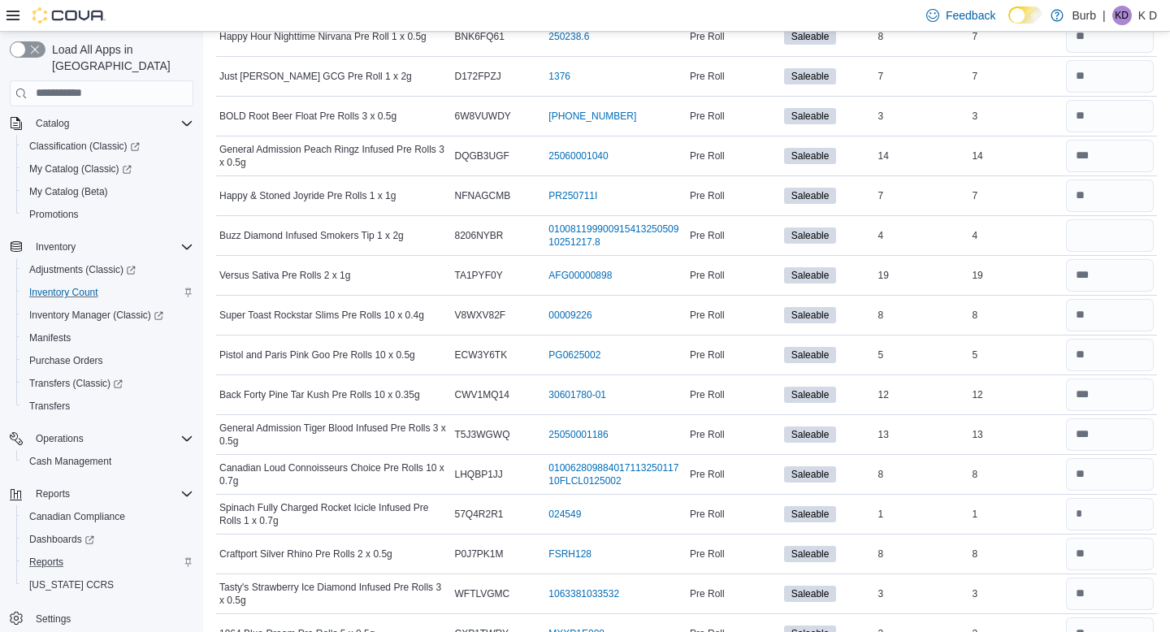
scroll to position [2805, 0]
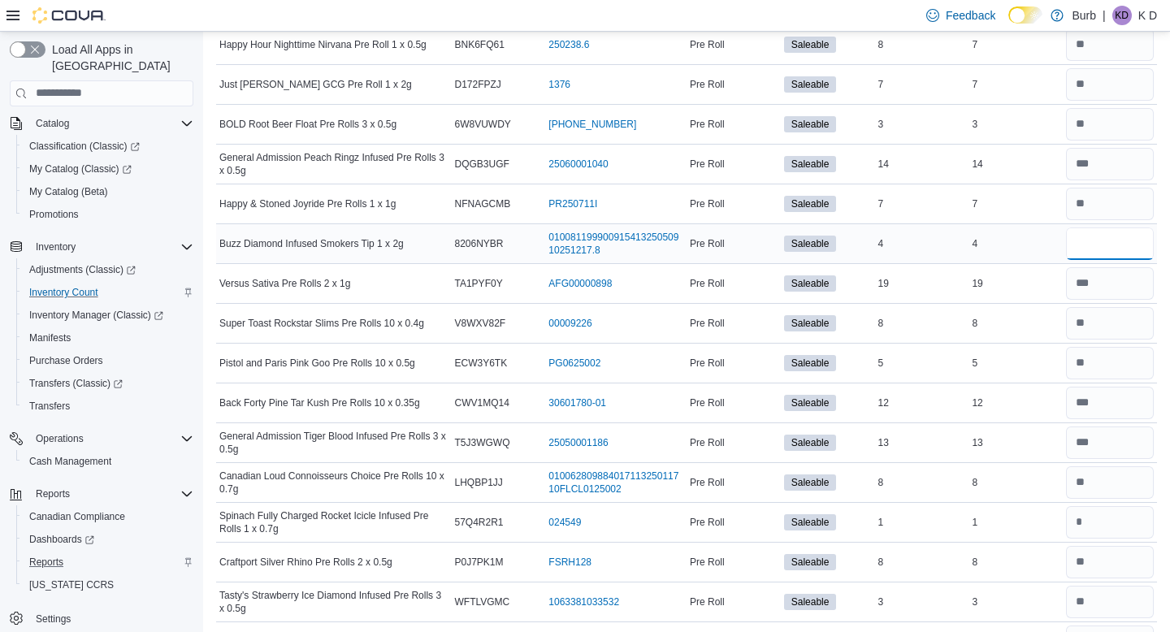
click at [1071, 249] on input "number" at bounding box center [1110, 244] width 88 height 33
click at [948, 358] on div "5" at bounding box center [922, 364] width 94 height 20
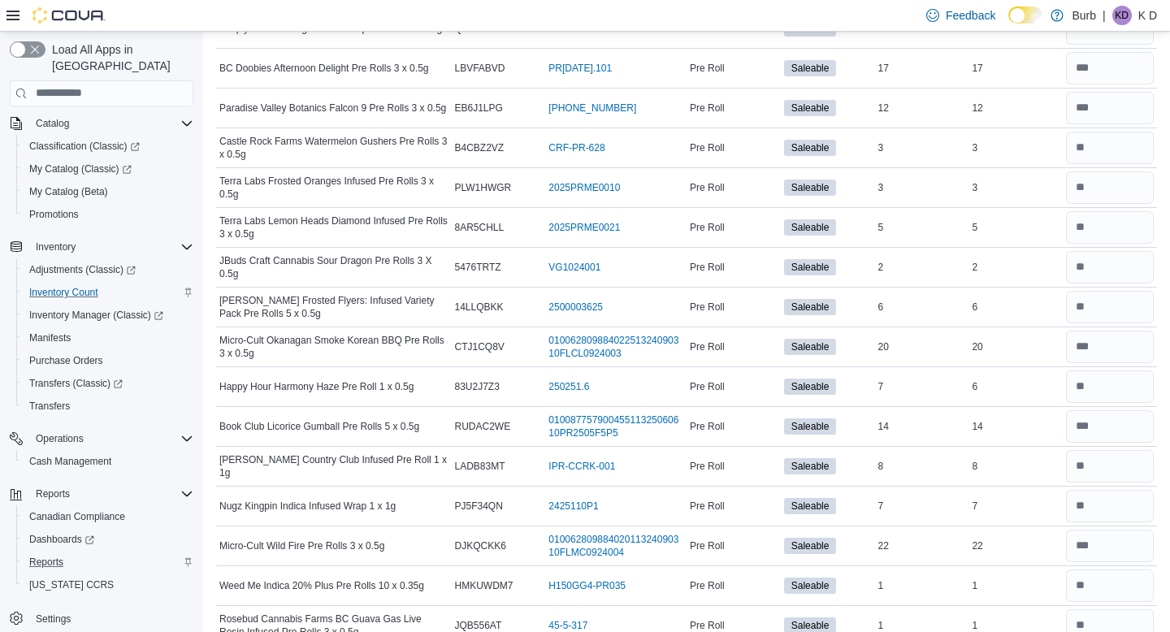
scroll to position [0, 0]
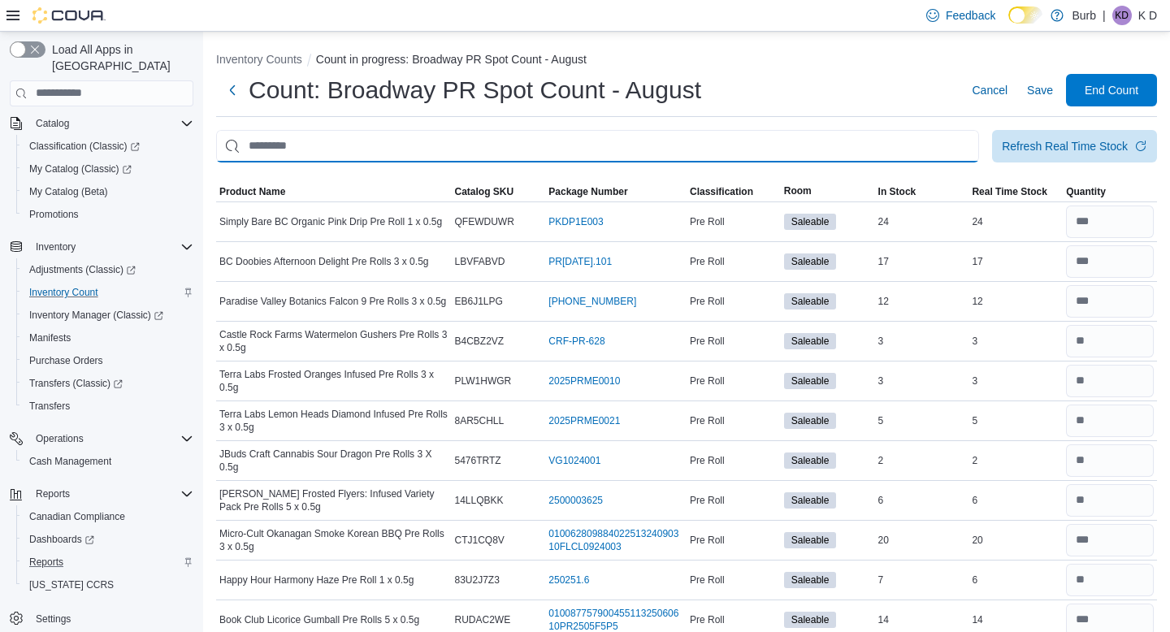
click at [673, 146] on input "This is a search bar. After typing your query, hit enter to filter the results …" at bounding box center [597, 146] width 763 height 33
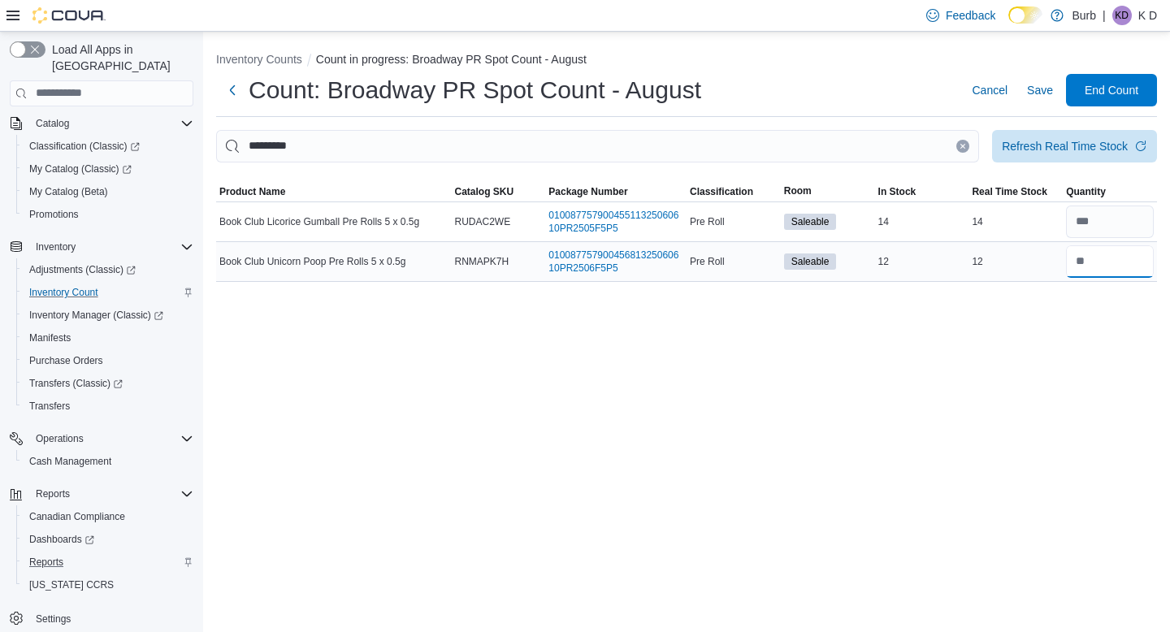
click at [1089, 263] on input "number" at bounding box center [1110, 261] width 88 height 33
click at [1008, 357] on div "Inventory Counts Count in progress: Broadway PR Spot Count - August Count: Broa…" at bounding box center [686, 332] width 967 height 601
click at [960, 145] on icon "Clear input" at bounding box center [963, 146] width 7 height 7
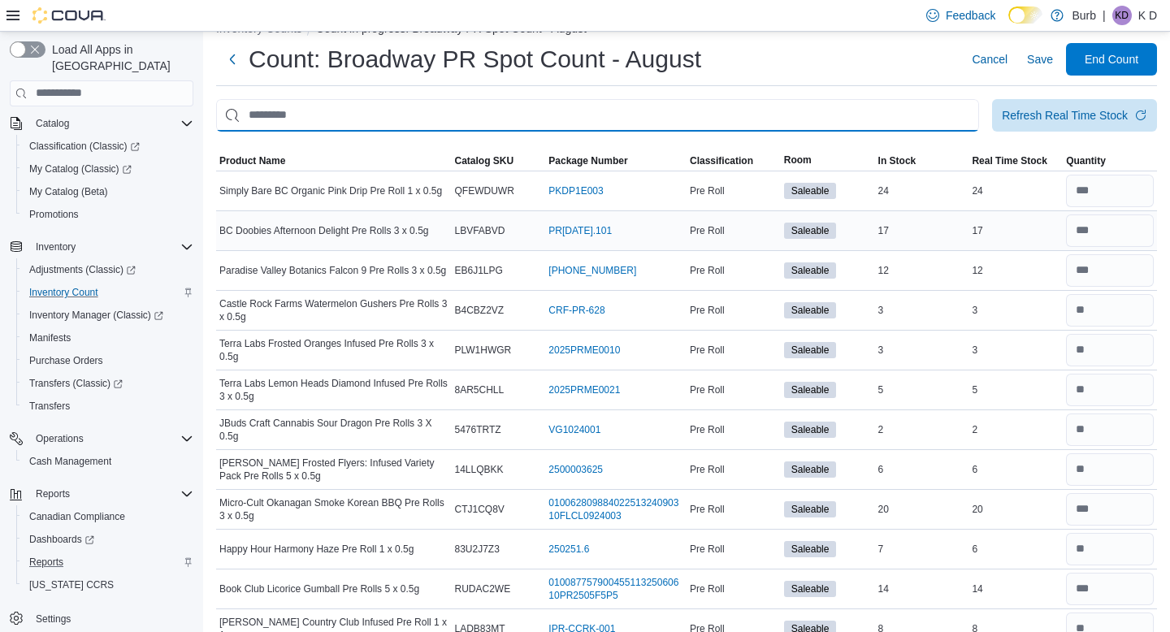
scroll to position [33, 0]
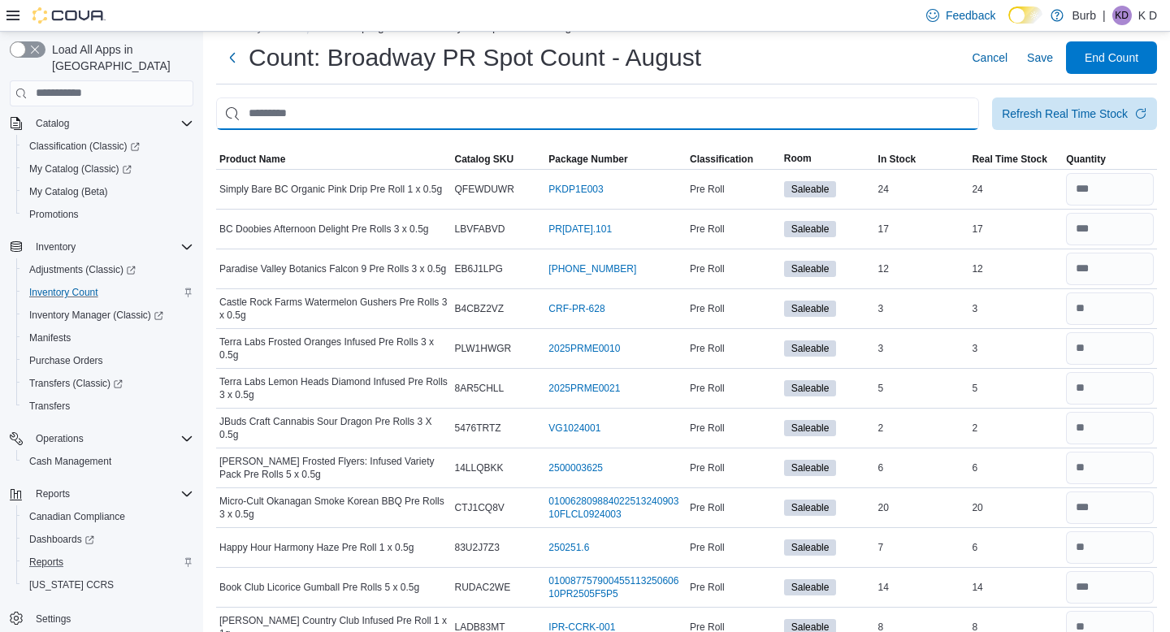
click at [858, 117] on input "This is a search bar. After typing your query, hit enter to filter the results …" at bounding box center [597, 114] width 763 height 33
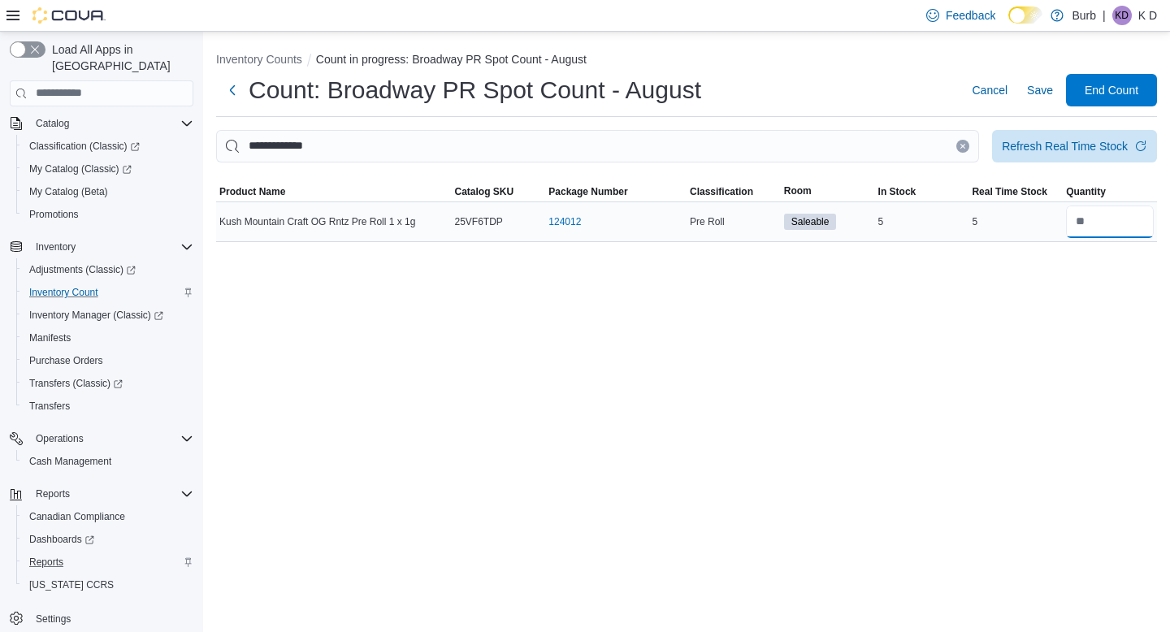
click at [1125, 212] on input "number" at bounding box center [1110, 222] width 88 height 33
click at [961, 144] on icon "Clear input" at bounding box center [963, 146] width 4 height 4
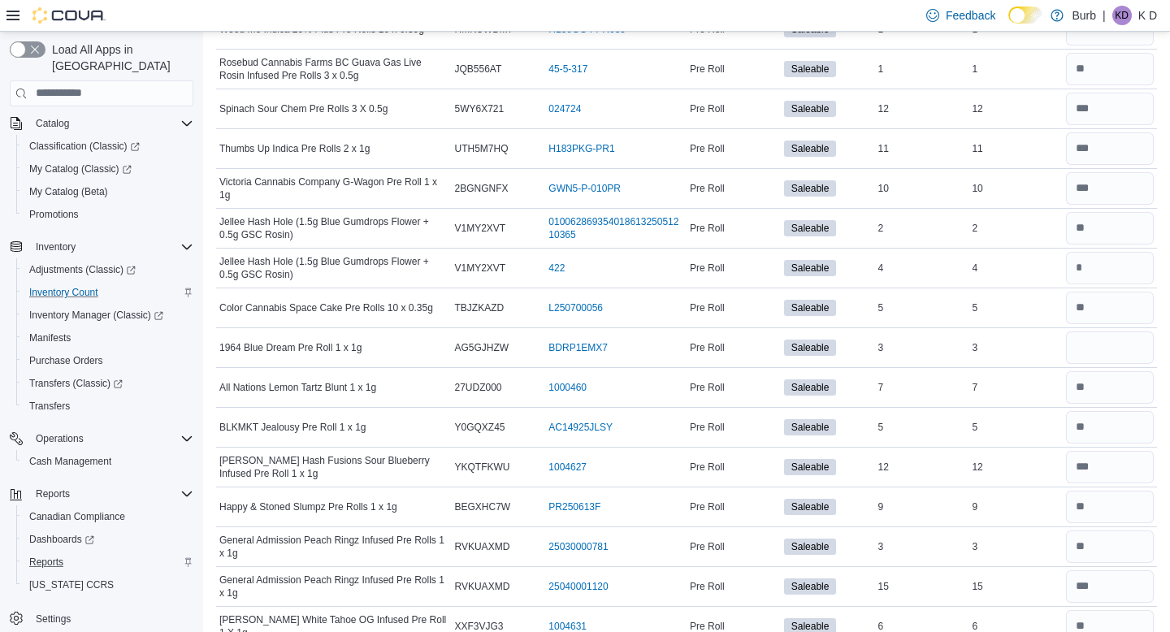
scroll to position [757, 0]
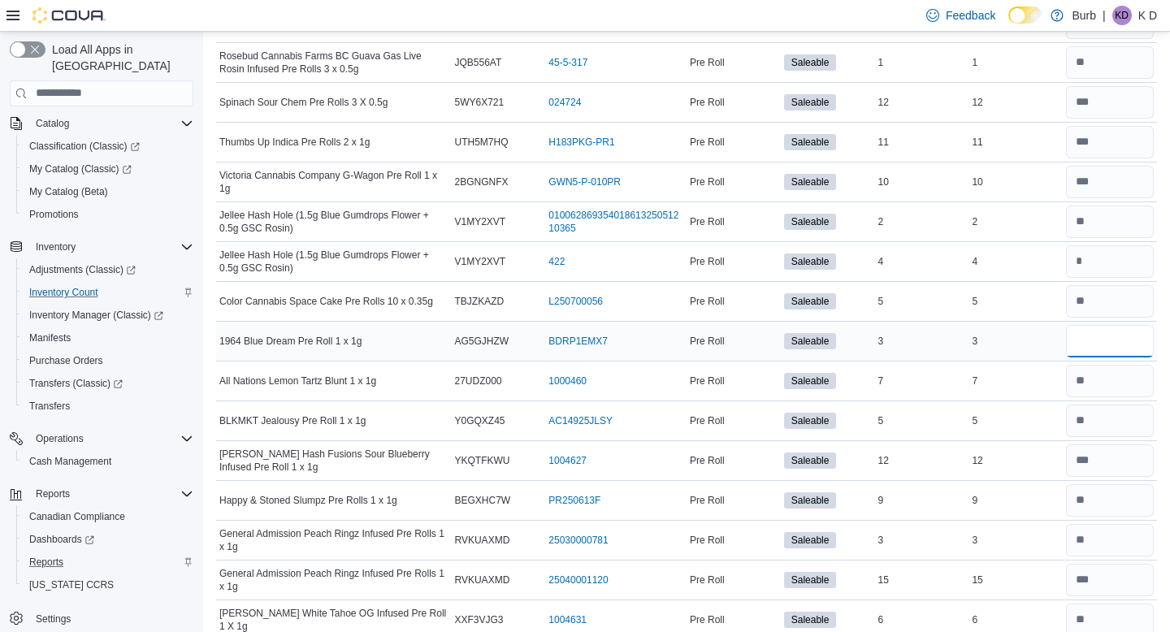
click at [1088, 336] on input "number" at bounding box center [1110, 341] width 88 height 33
click at [1014, 361] on td "Real Time Stock 7" at bounding box center [1016, 381] width 94 height 40
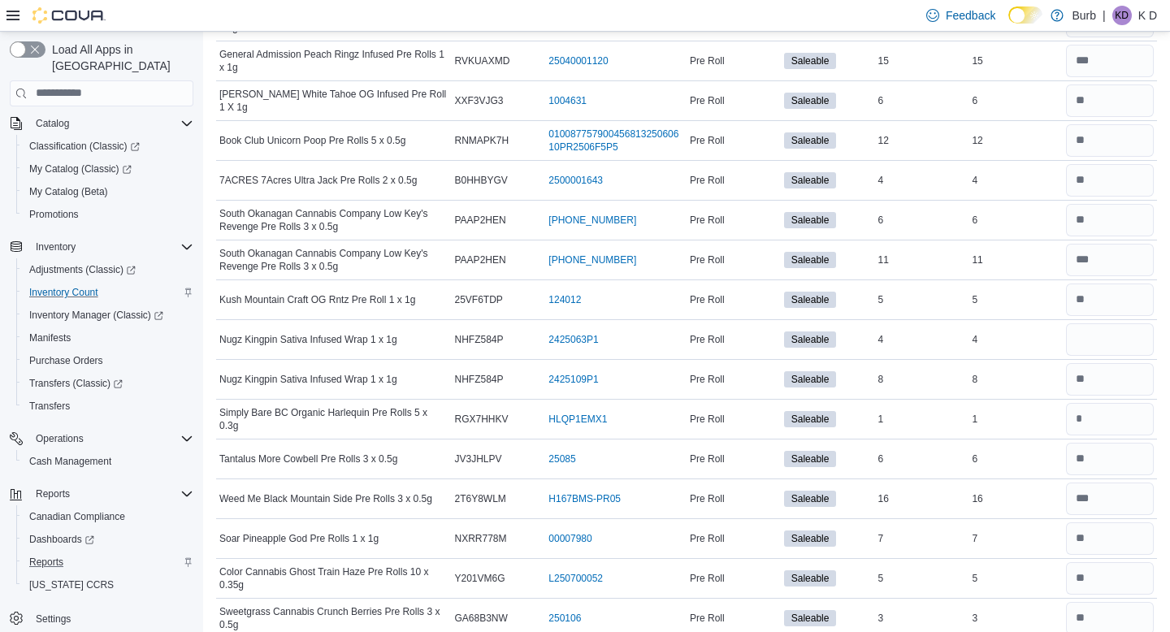
scroll to position [1281, 0]
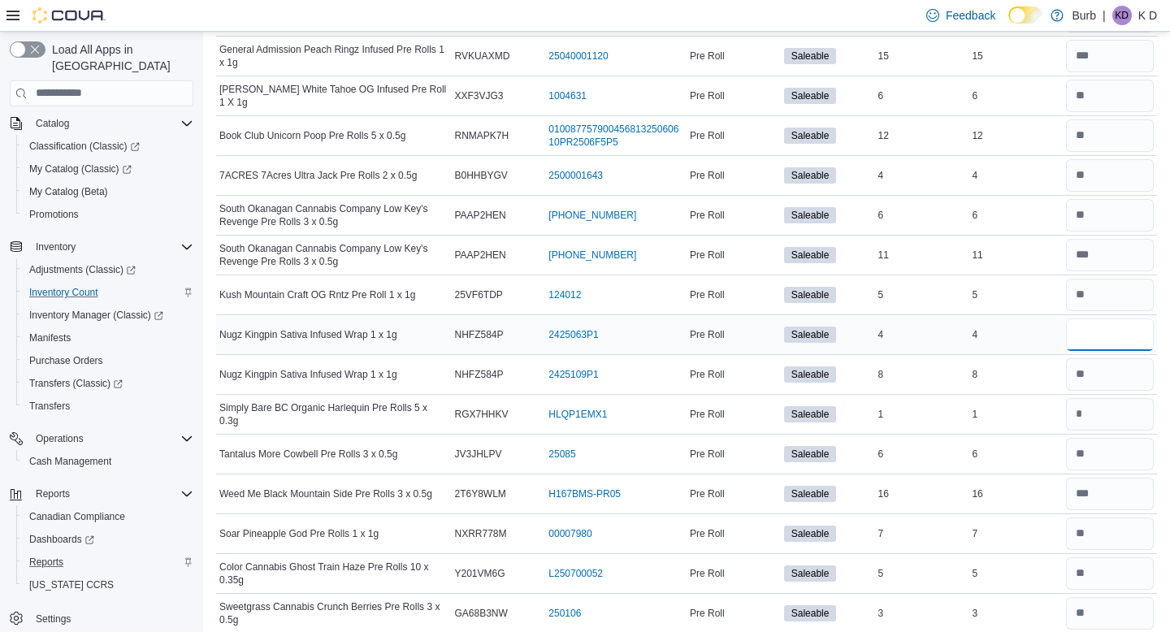
click at [1083, 337] on input "number" at bounding box center [1110, 335] width 88 height 33
click at [1017, 336] on div "4" at bounding box center [1016, 335] width 94 height 20
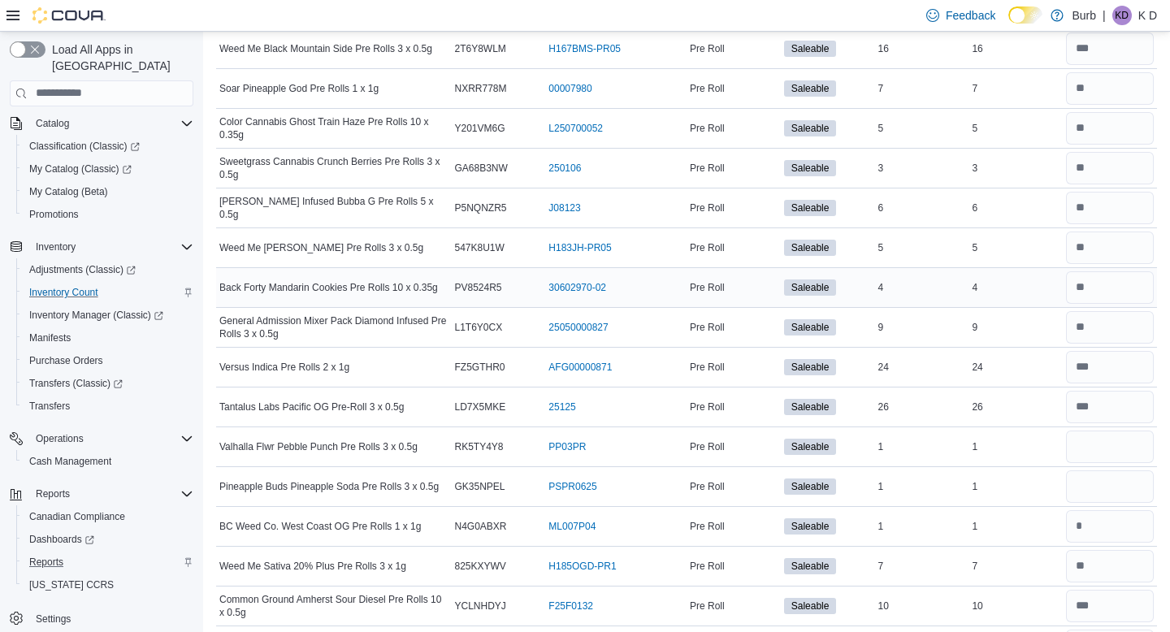
scroll to position [1729, 0]
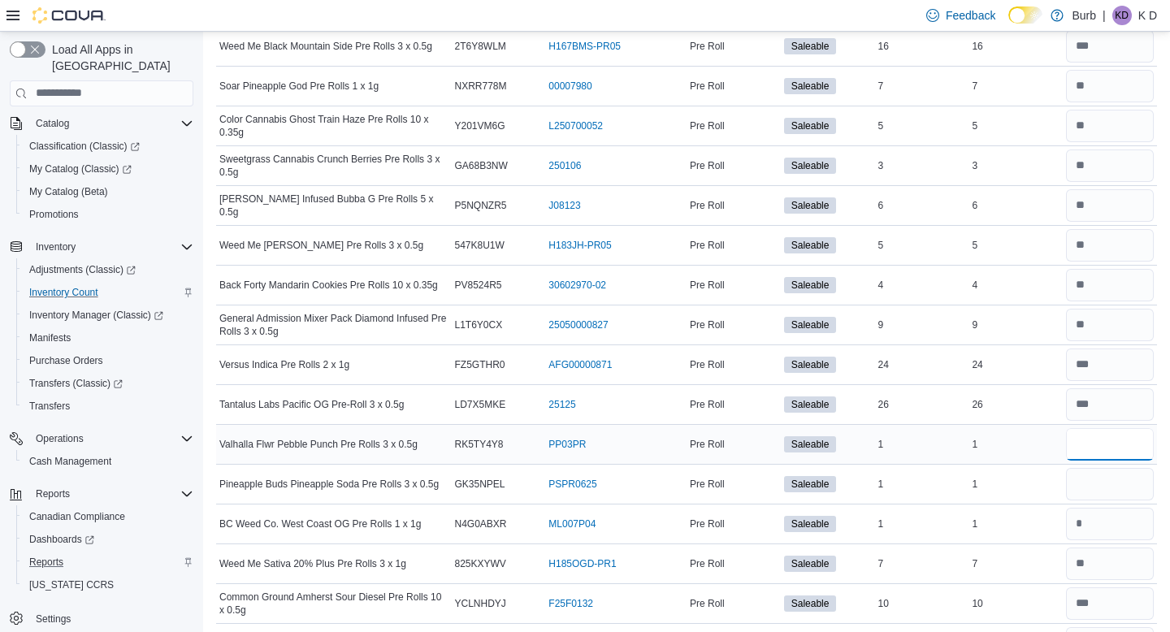
click at [1120, 447] on input "number" at bounding box center [1110, 444] width 88 height 33
click at [1128, 483] on input "number" at bounding box center [1110, 484] width 88 height 33
click at [1000, 461] on td "Real Time Stock 1" at bounding box center [1016, 444] width 94 height 40
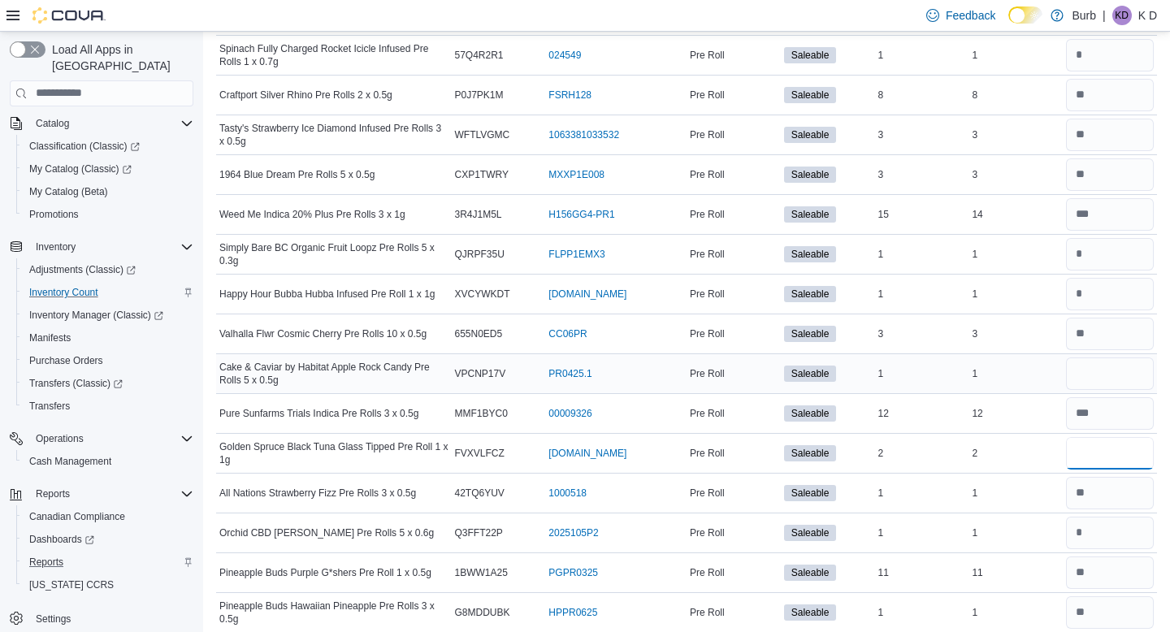
scroll to position [3274, 0]
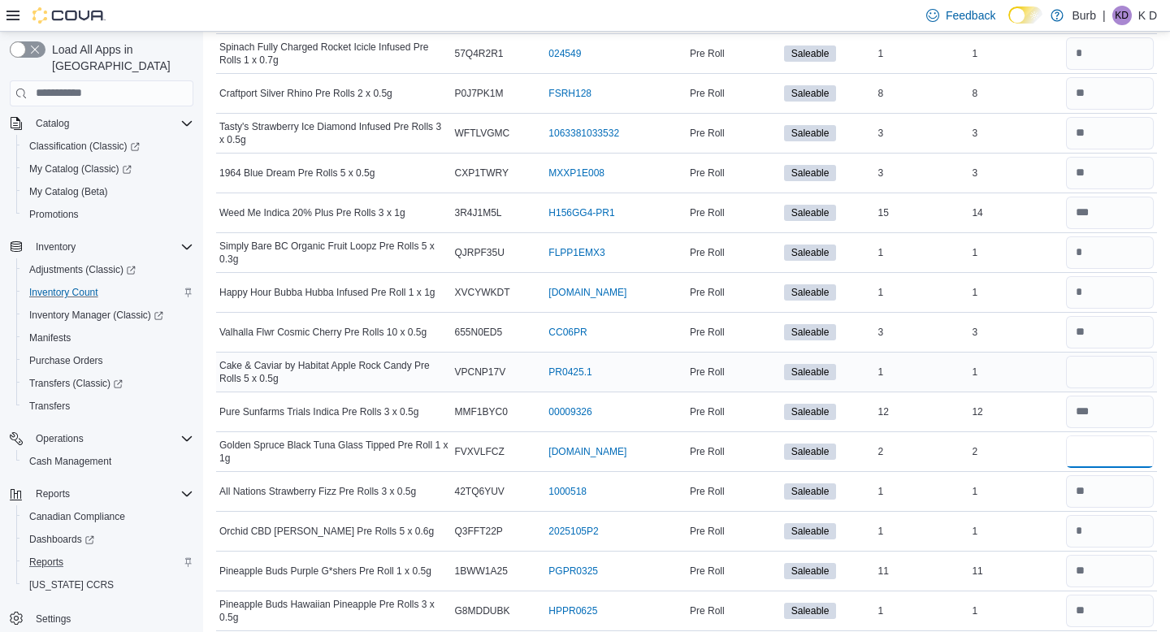
click at [1083, 455] on input "number" at bounding box center [1110, 452] width 88 height 33
click at [987, 417] on div "12" at bounding box center [1016, 412] width 94 height 20
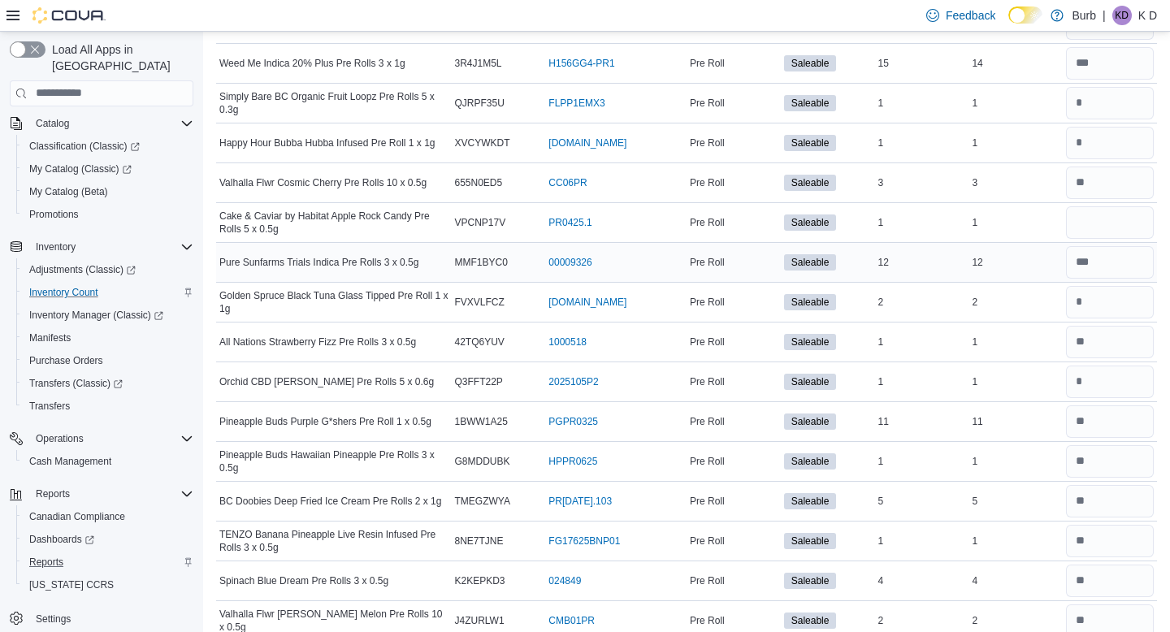
scroll to position [3415, 0]
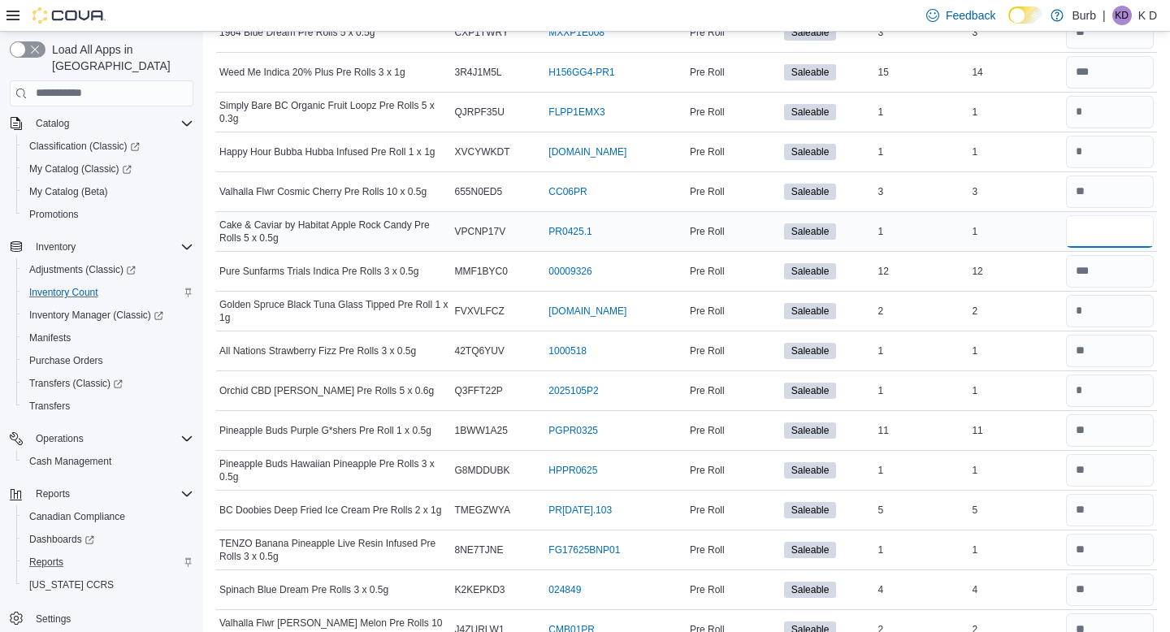
click at [1104, 236] on input "number" at bounding box center [1110, 231] width 88 height 33
click at [1005, 223] on div "1" at bounding box center [1016, 232] width 94 height 20
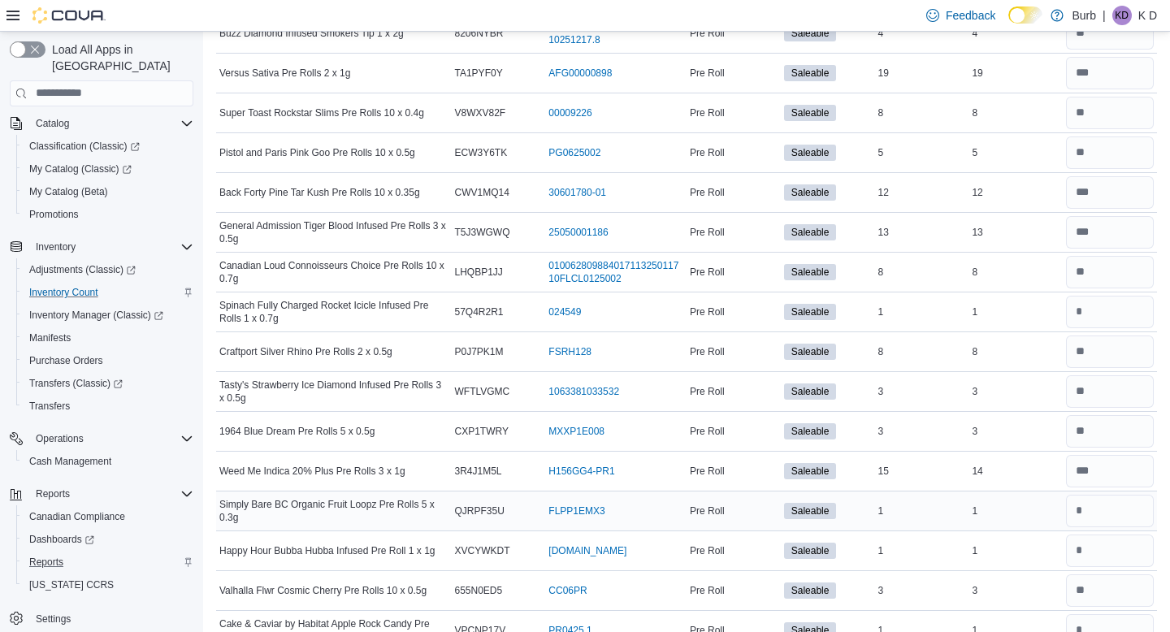
scroll to position [3087, 0]
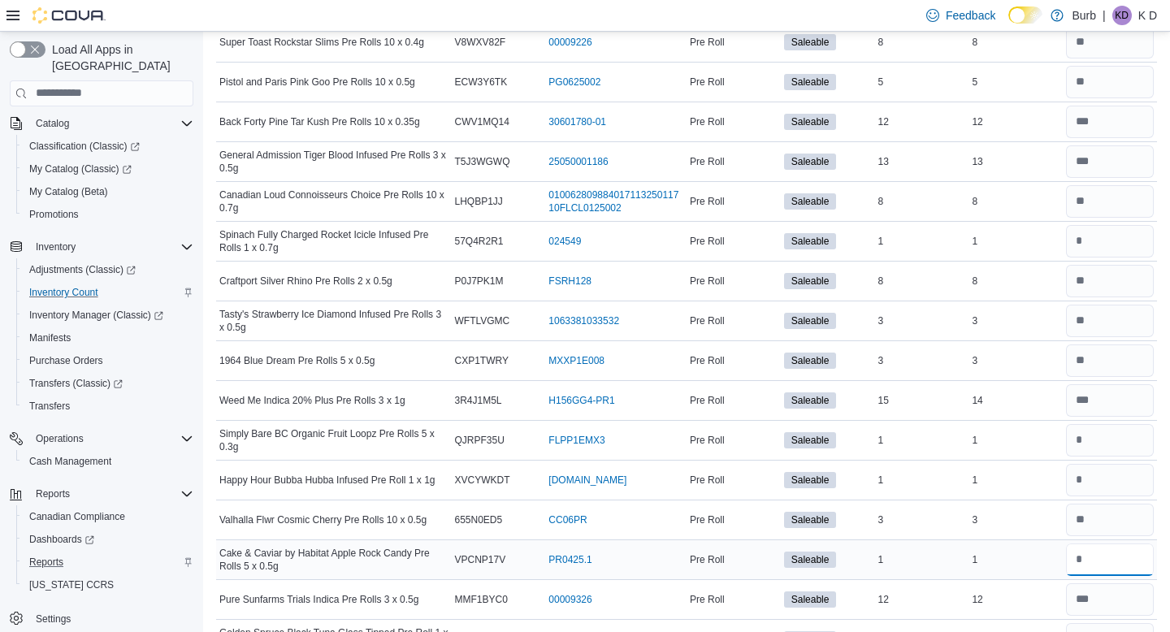
click at [1099, 561] on input "number" at bounding box center [1110, 560] width 88 height 33
click at [1009, 603] on div "12" at bounding box center [1016, 600] width 94 height 20
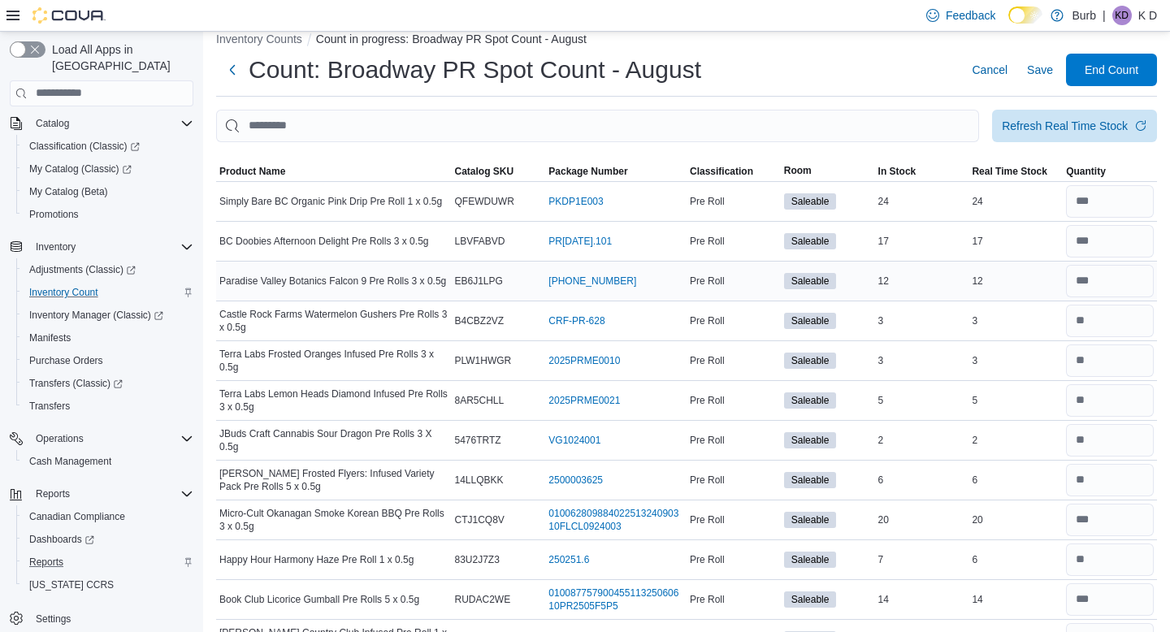
scroll to position [11, 0]
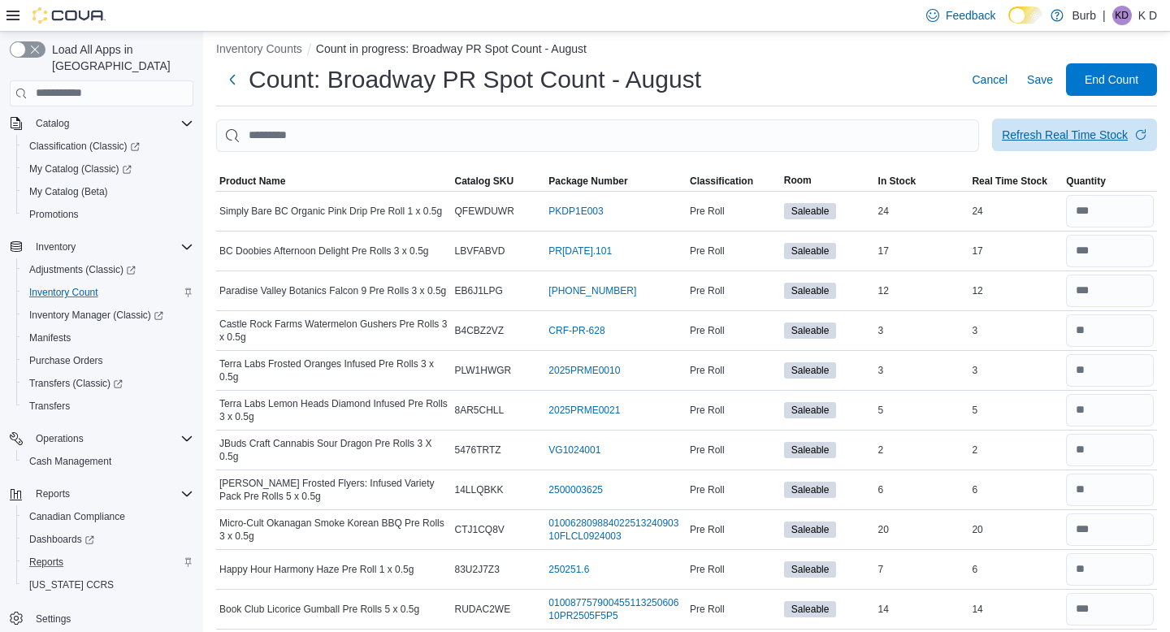
click at [1046, 121] on span "Refresh Real Time Stock" at bounding box center [1074, 135] width 145 height 33
click at [1045, 83] on span "Save" at bounding box center [1040, 80] width 26 height 16
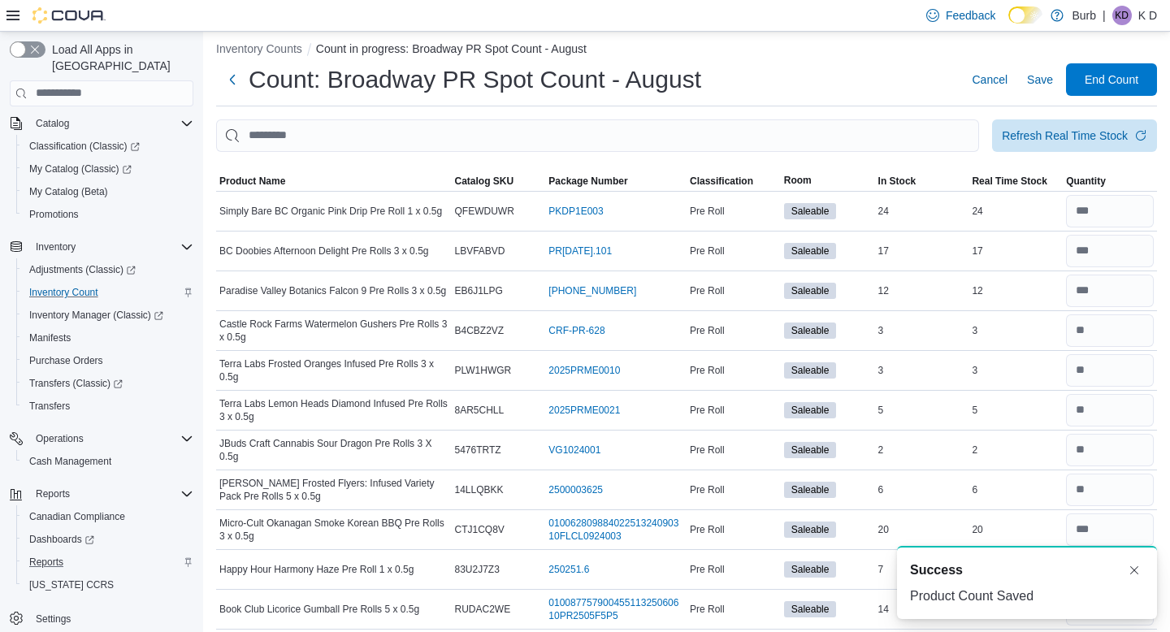
scroll to position [0, 0]
click at [1085, 76] on span "End Count" at bounding box center [1112, 79] width 54 height 16
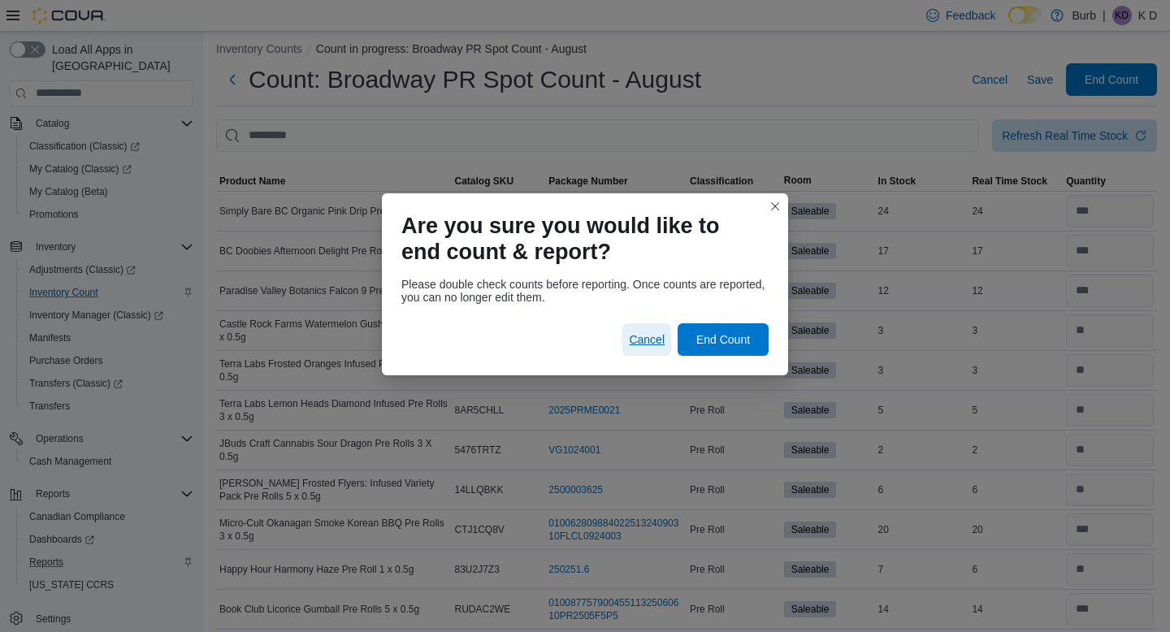
click at [636, 333] on span "Cancel" at bounding box center [647, 340] width 36 height 16
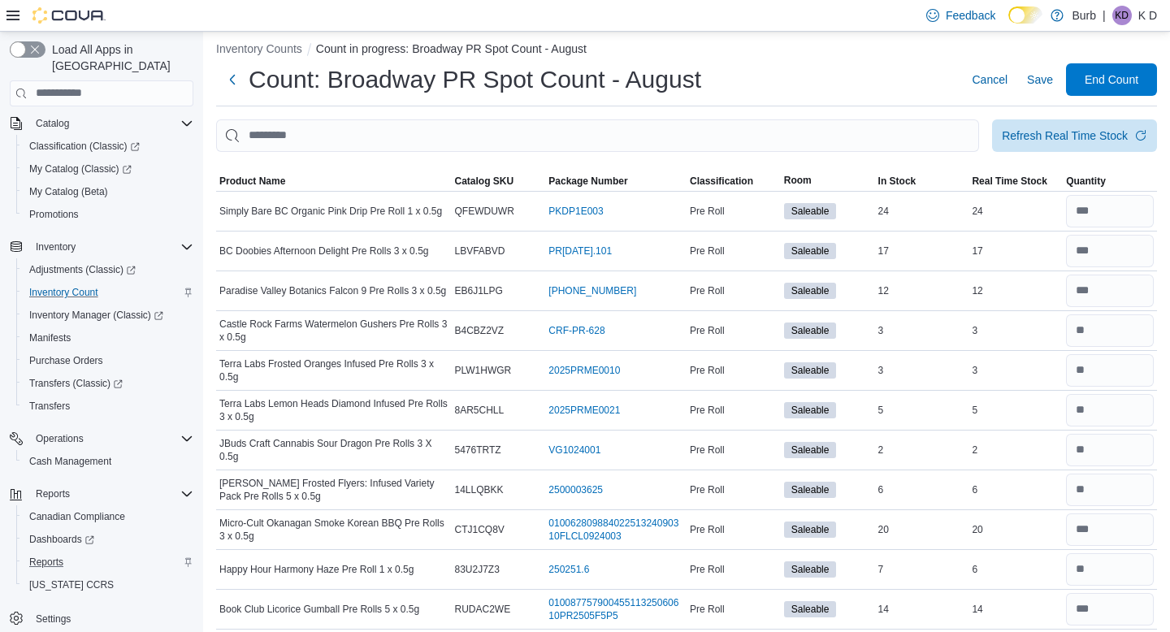
click at [580, 152] on div at bounding box center [686, 162] width 941 height 20
click at [579, 141] on input "This is a search bar. After typing your query, hit enter to filter the results …" at bounding box center [597, 135] width 763 height 33
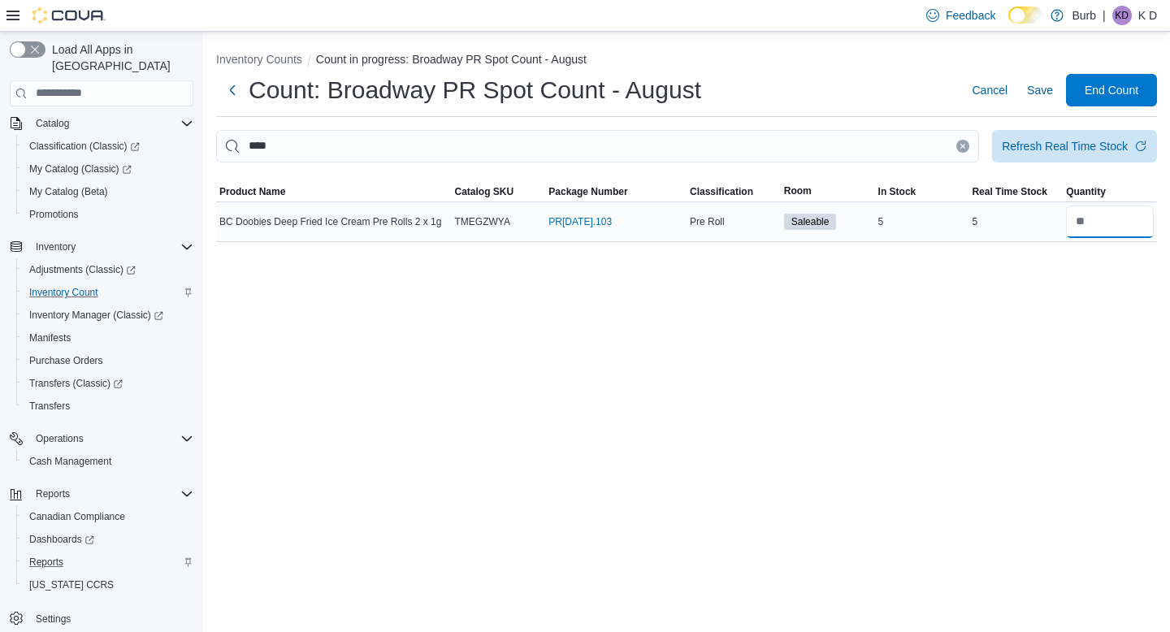
click at [1101, 217] on input "number" at bounding box center [1110, 222] width 88 height 33
click at [961, 145] on icon "Clear input" at bounding box center [963, 146] width 4 height 4
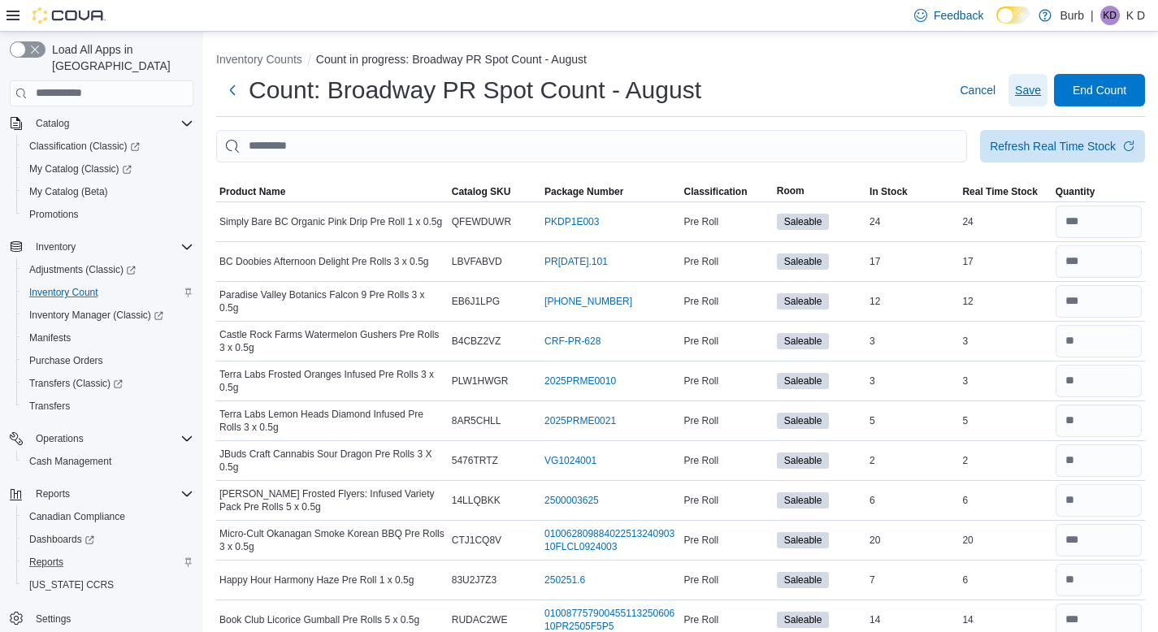
click at [1027, 98] on span "Save" at bounding box center [1028, 90] width 26 height 16
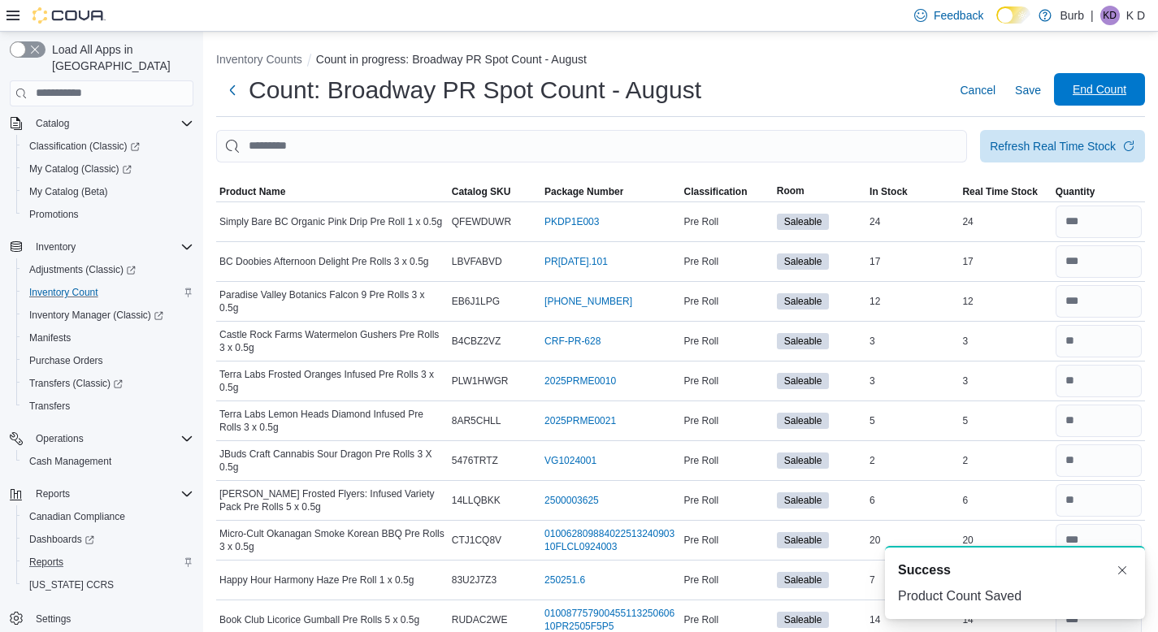
click at [1086, 103] on span "End Count" at bounding box center [1100, 89] width 72 height 33
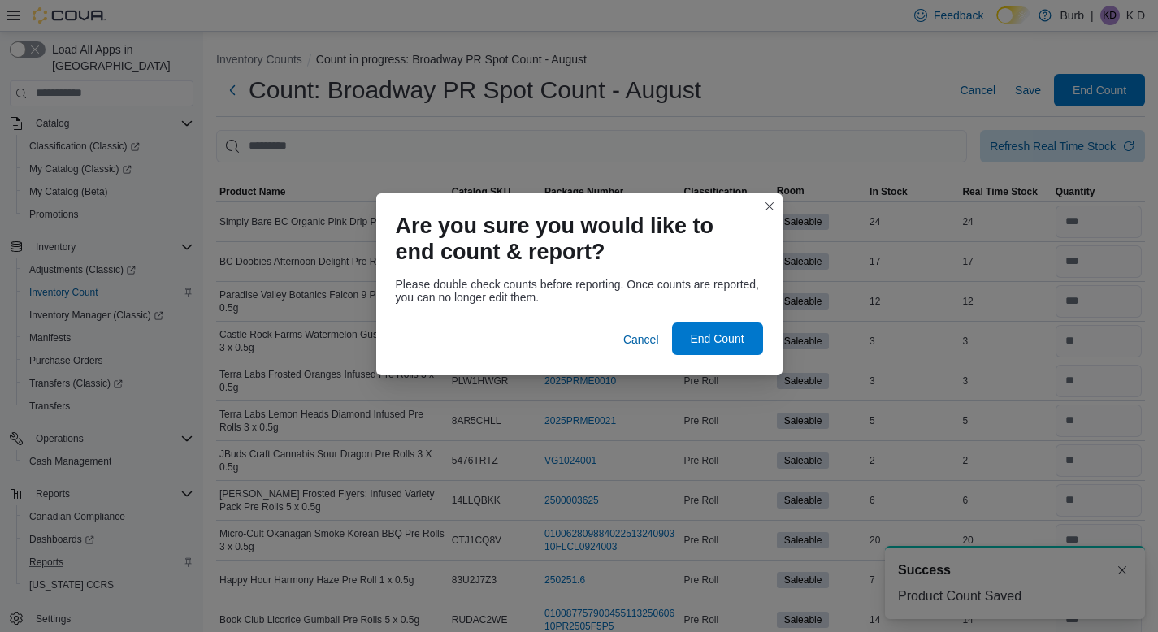
click at [719, 345] on span "End Count" at bounding box center [717, 339] width 54 height 16
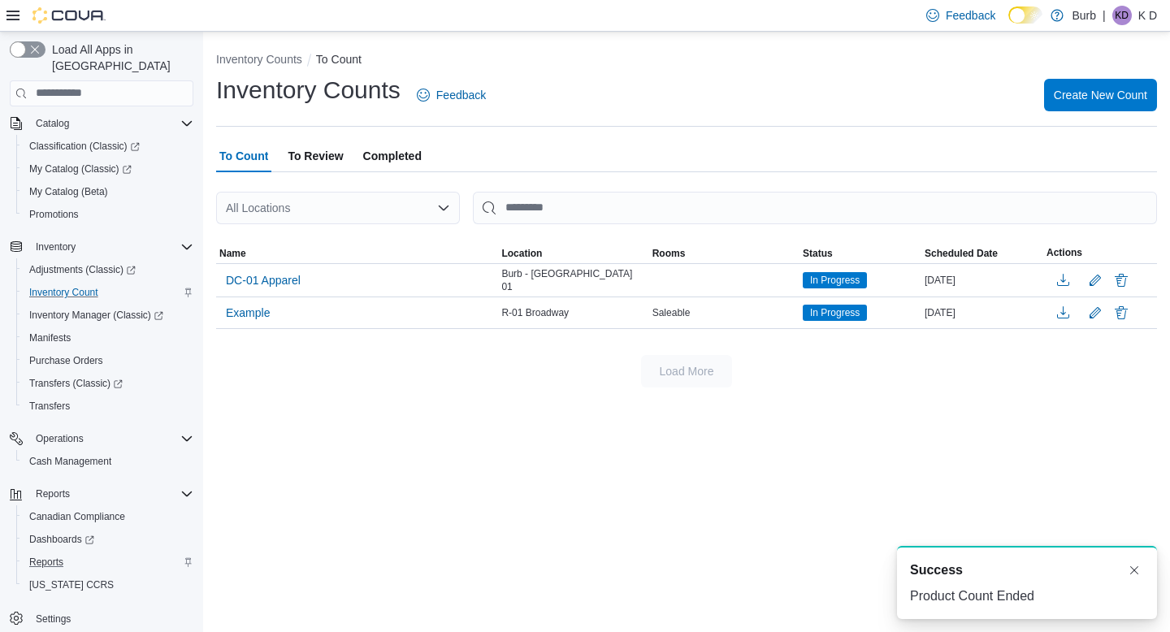
click at [315, 161] on span "To Review" at bounding box center [315, 156] width 55 height 33
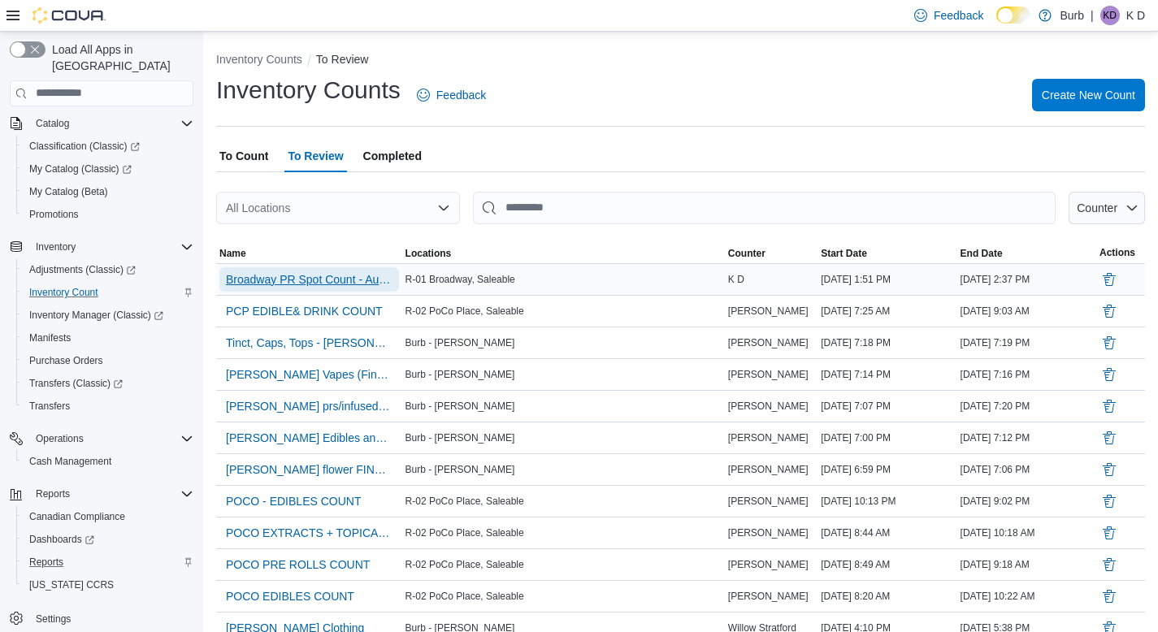
click at [355, 286] on span "Broadway PR Spot Count - August" at bounding box center [309, 279] width 167 height 16
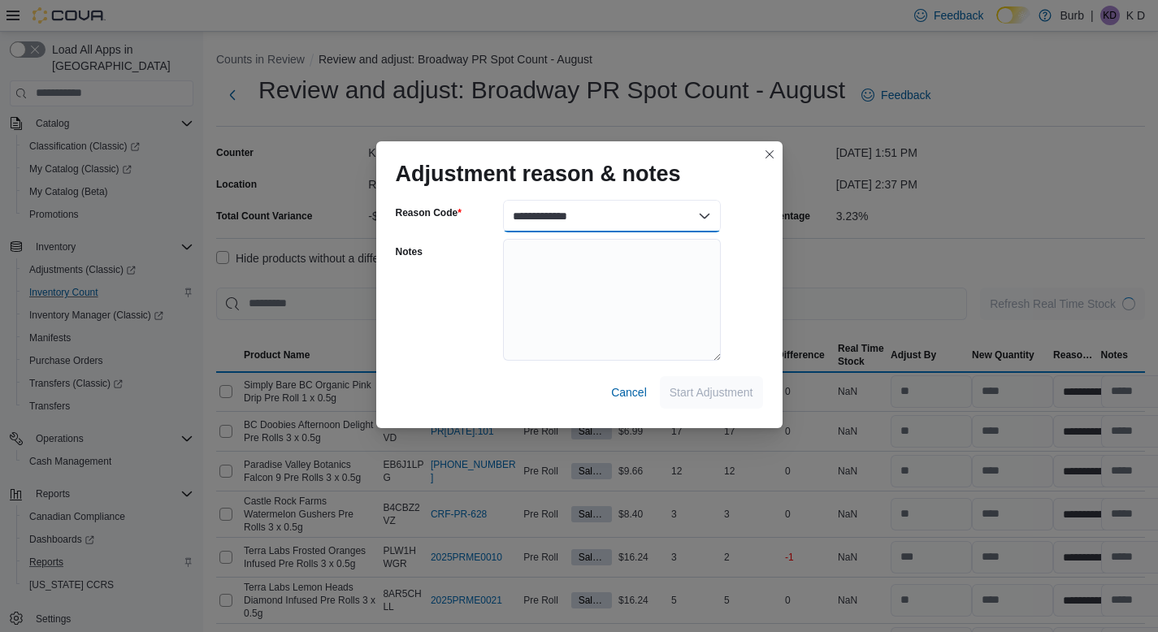
click at [545, 219] on select "**********" at bounding box center [612, 216] width 218 height 33
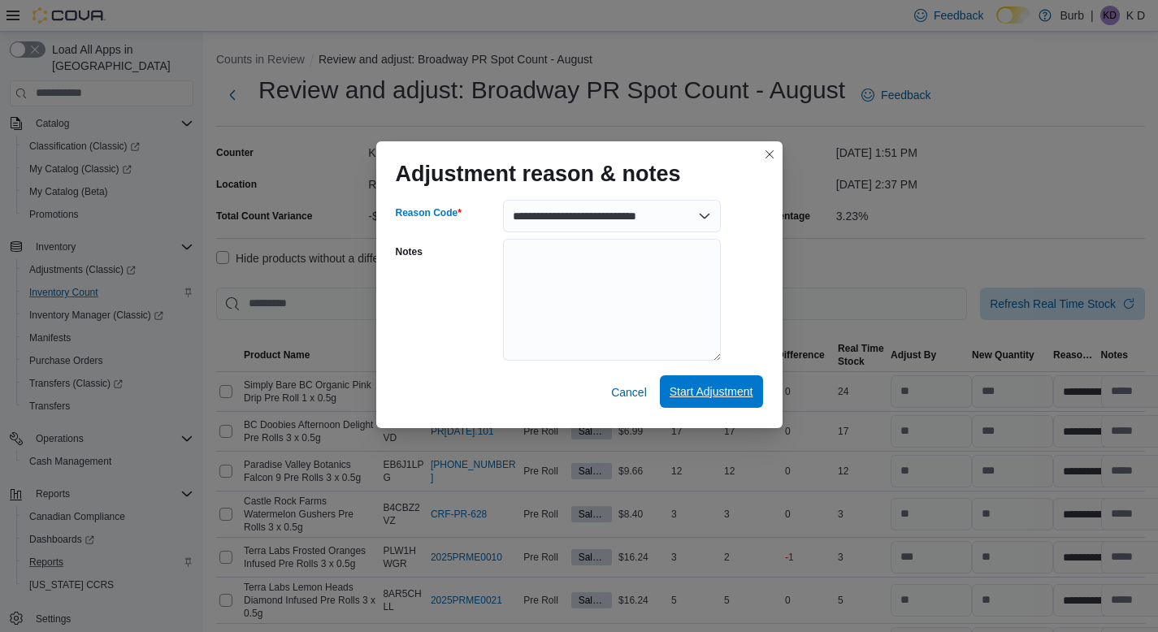
click at [691, 394] on span "Start Adjustment" at bounding box center [712, 392] width 84 height 16
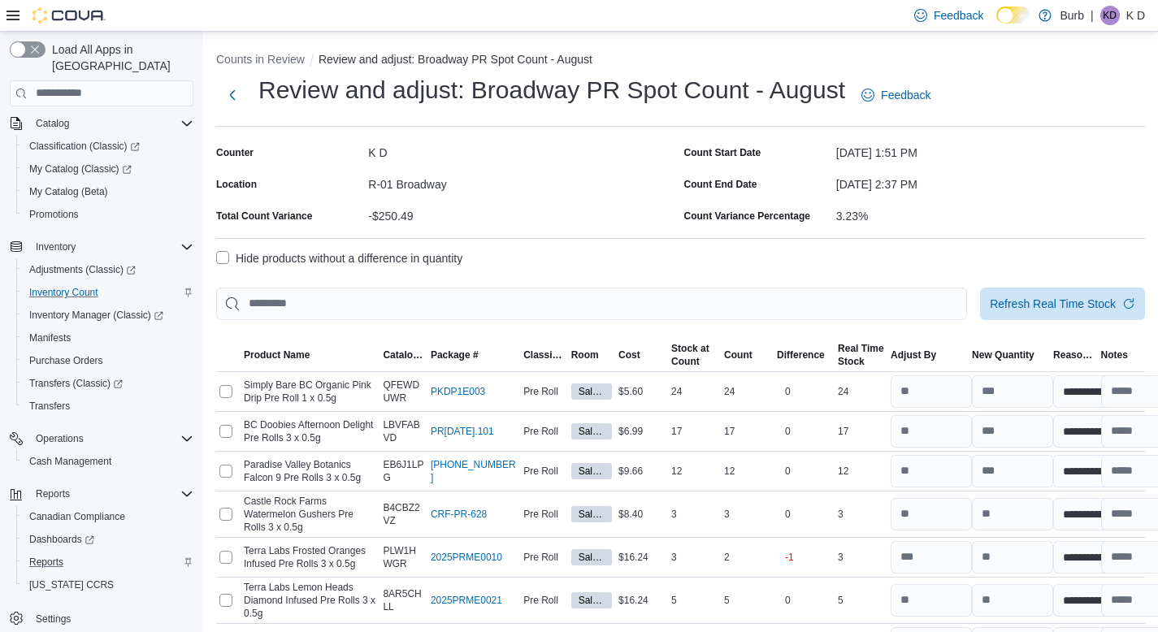
click at [372, 256] on label "Hide products without a difference in quantity" at bounding box center [339, 259] width 246 height 20
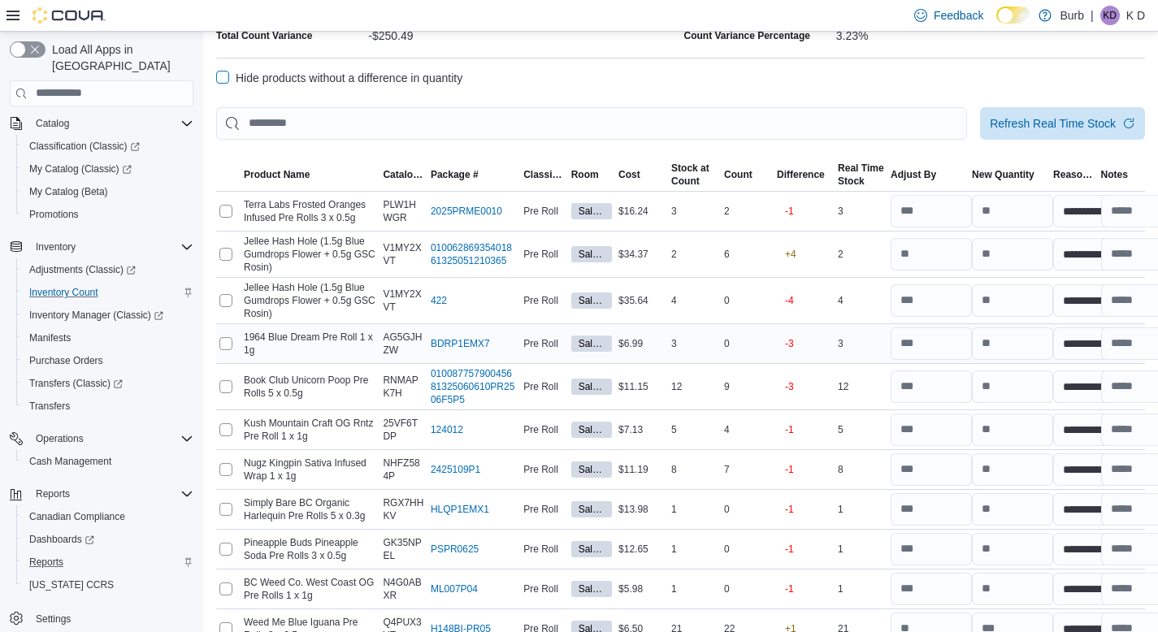
scroll to position [303, 0]
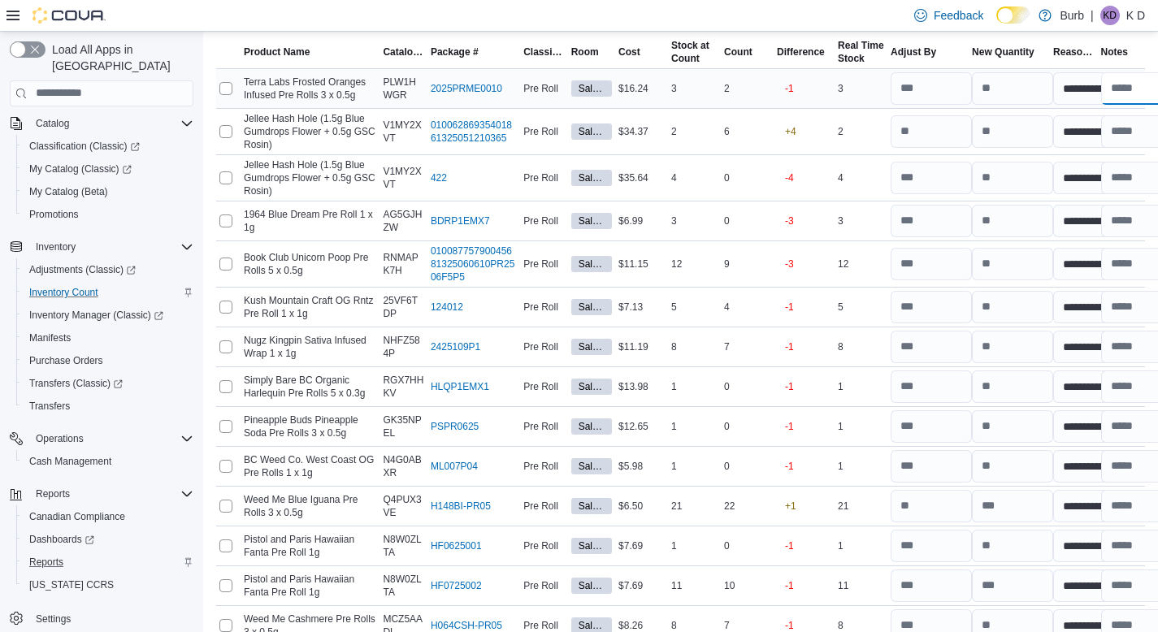
click at [1128, 93] on input "text" at bounding box center [1141, 88] width 81 height 33
click at [1128, 125] on input "text" at bounding box center [1141, 131] width 81 height 33
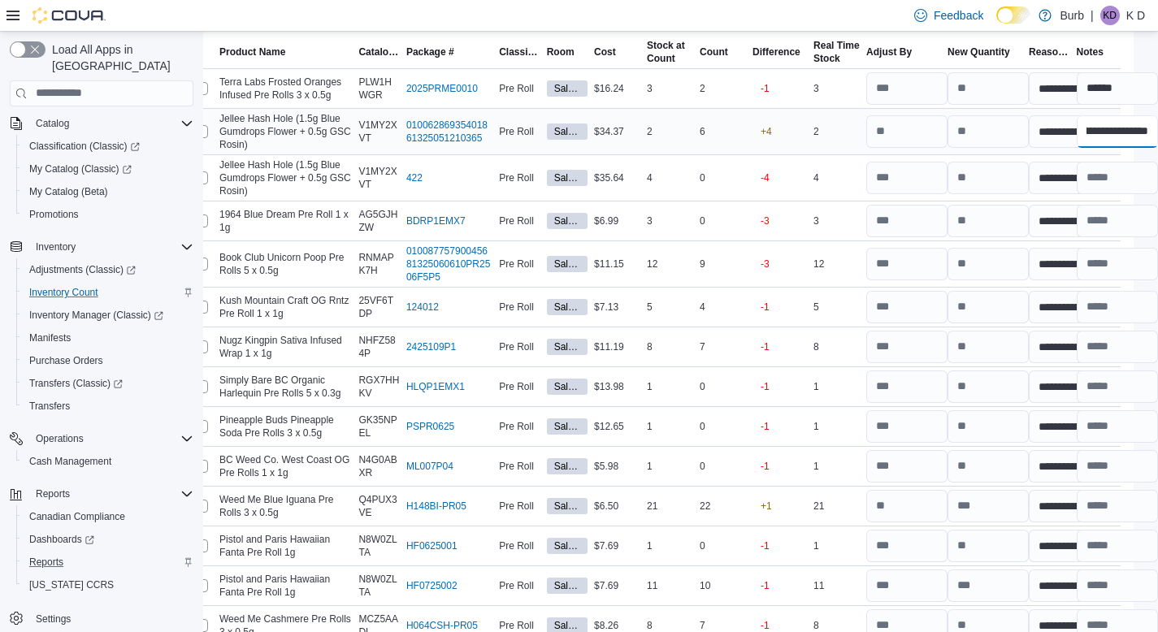
scroll to position [0, 61]
click at [1100, 183] on input "text" at bounding box center [1117, 178] width 81 height 33
click at [1107, 214] on input "text" at bounding box center [1117, 221] width 81 height 33
click at [1106, 263] on input "text" at bounding box center [1117, 264] width 81 height 33
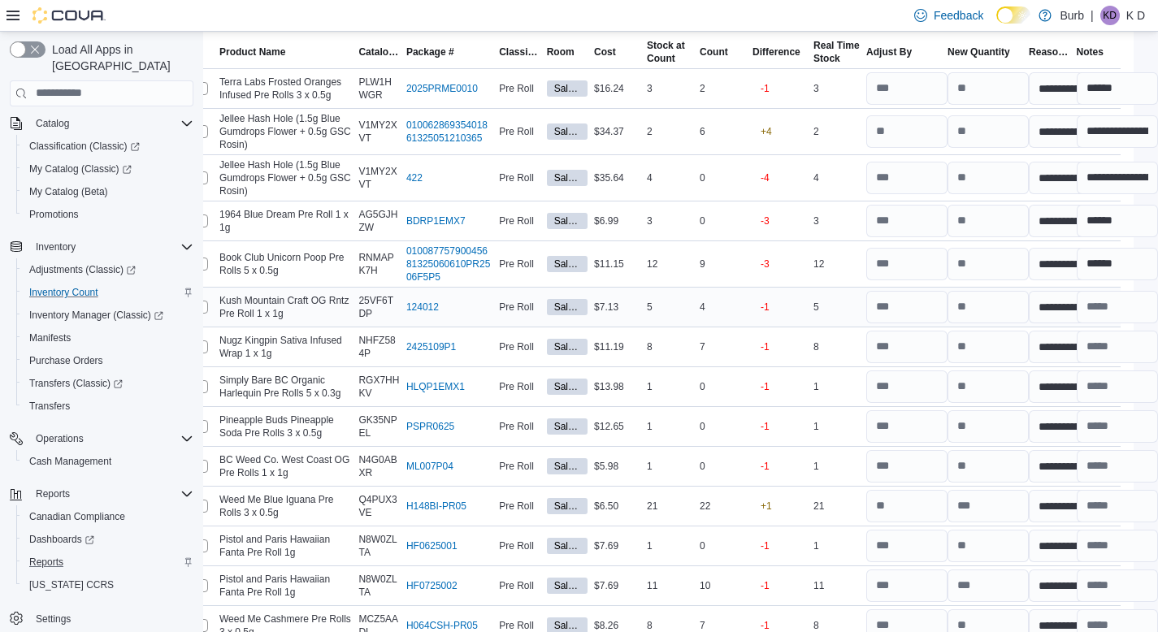
click at [839, 318] on td "Real Time Stock 5" at bounding box center [836, 307] width 53 height 40
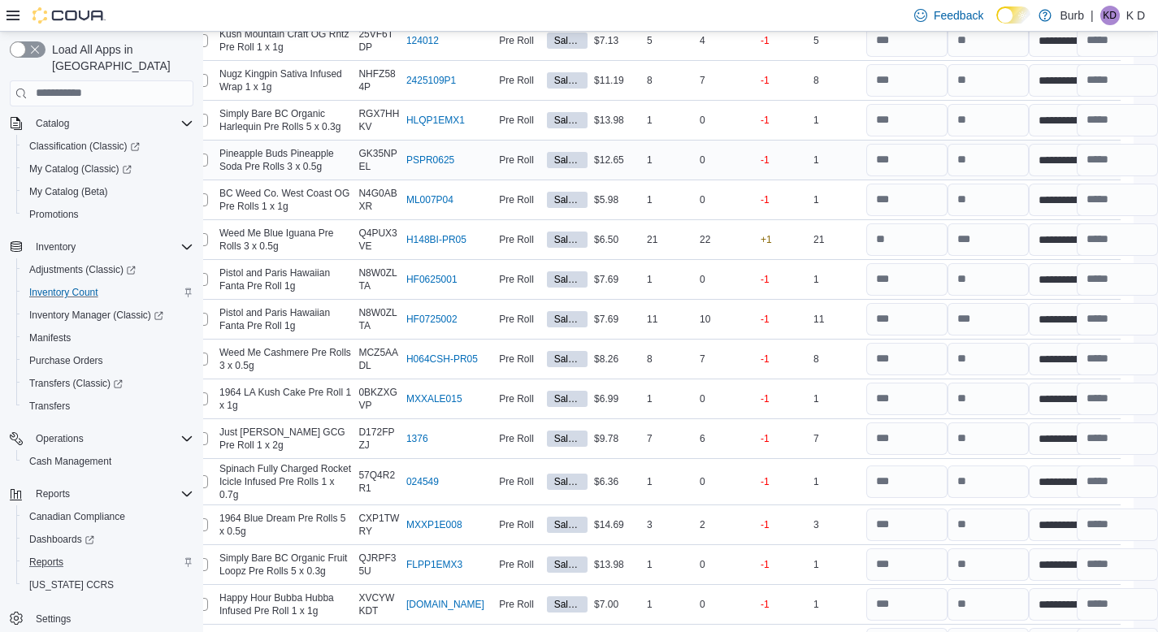
scroll to position [607, 24]
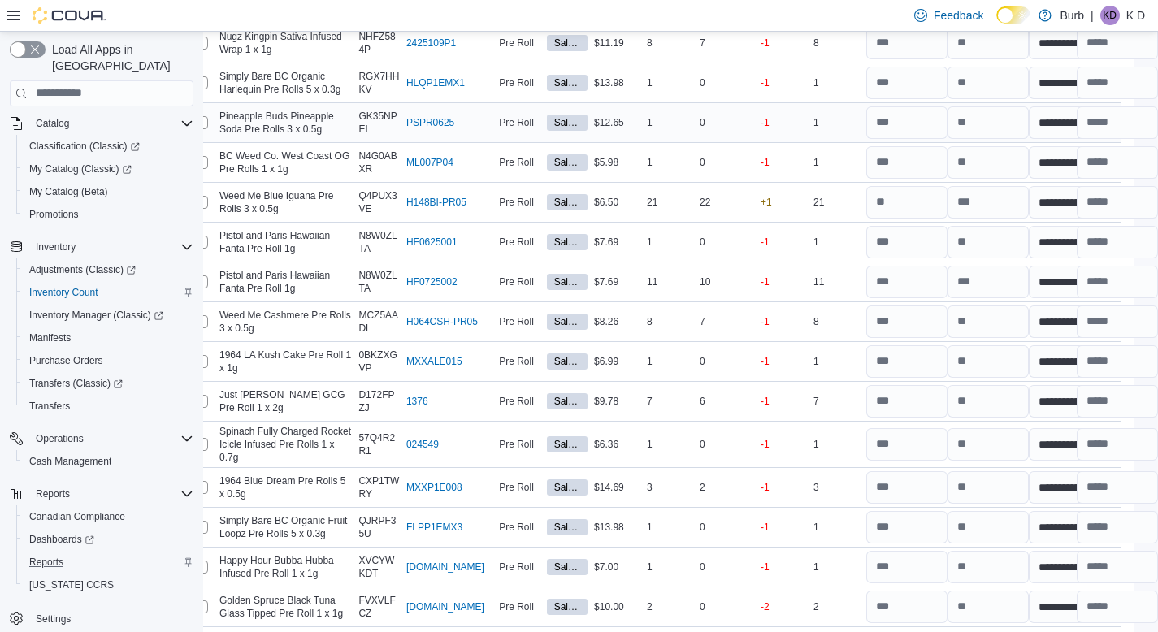
click at [910, 141] on div at bounding box center [903, 122] width 81 height 39
click at [909, 126] on input "number" at bounding box center [906, 122] width 81 height 33
click at [767, 119] on div "-1" at bounding box center [779, 123] width 61 height 36
click at [901, 128] on input "number" at bounding box center [906, 122] width 81 height 33
click at [875, 132] on input "*" at bounding box center [906, 122] width 81 height 33
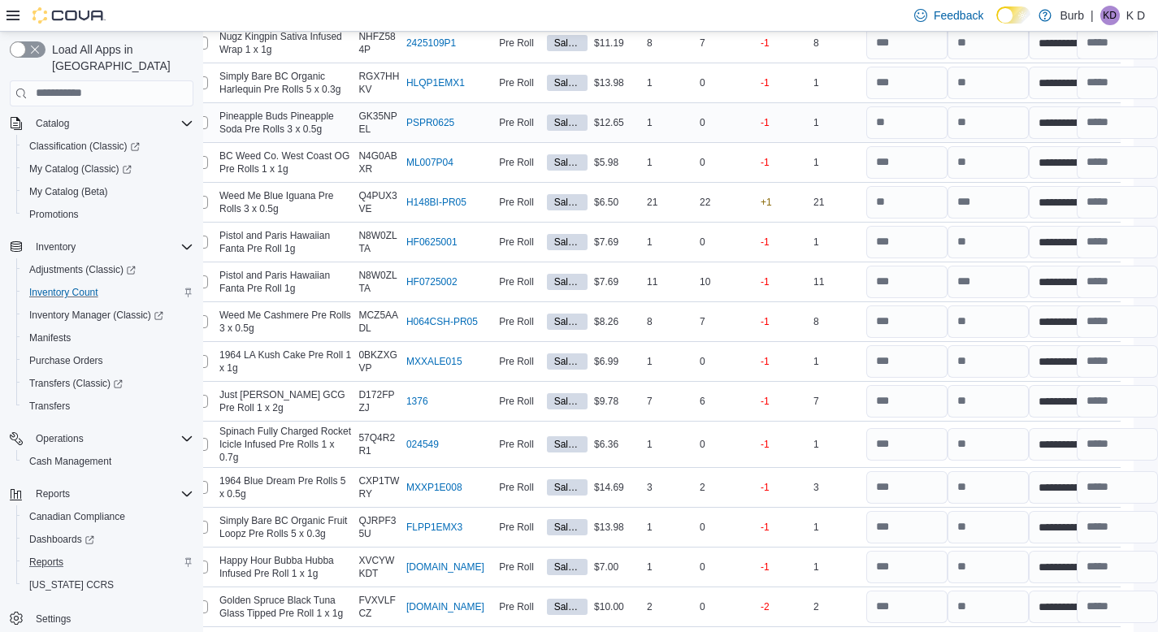
click at [852, 124] on div "1" at bounding box center [836, 123] width 53 height 20
drag, startPoint x: 9, startPoint y: 16, endPoint x: 22, endPoint y: 28, distance: 17.8
click at [9, 16] on icon at bounding box center [13, 15] width 13 height 13
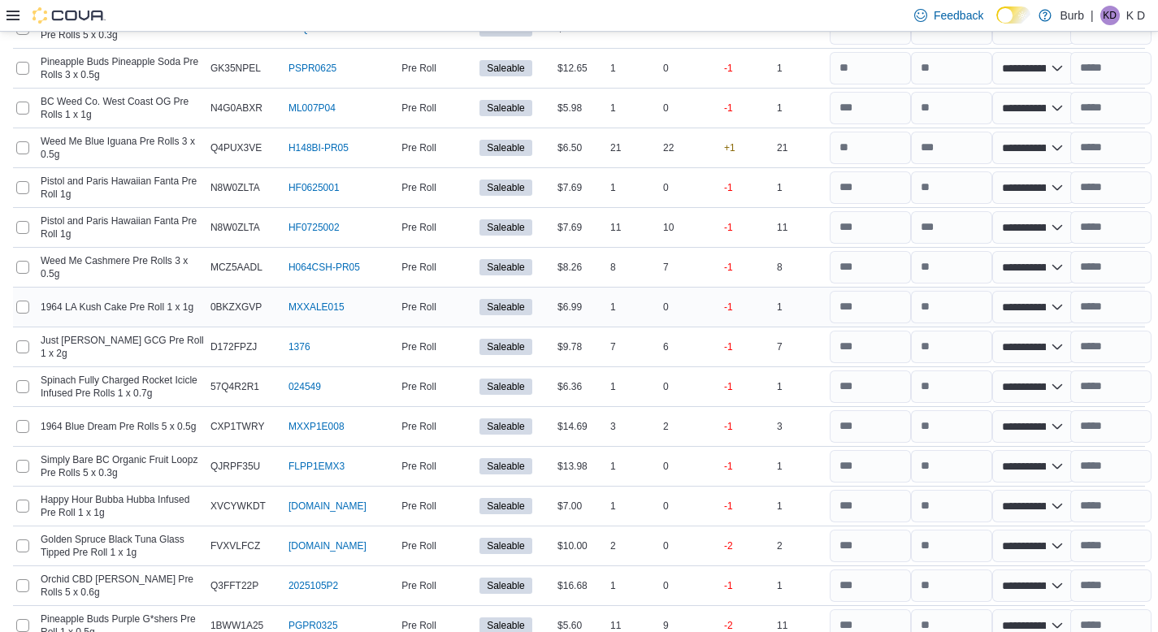
scroll to position [747, 12]
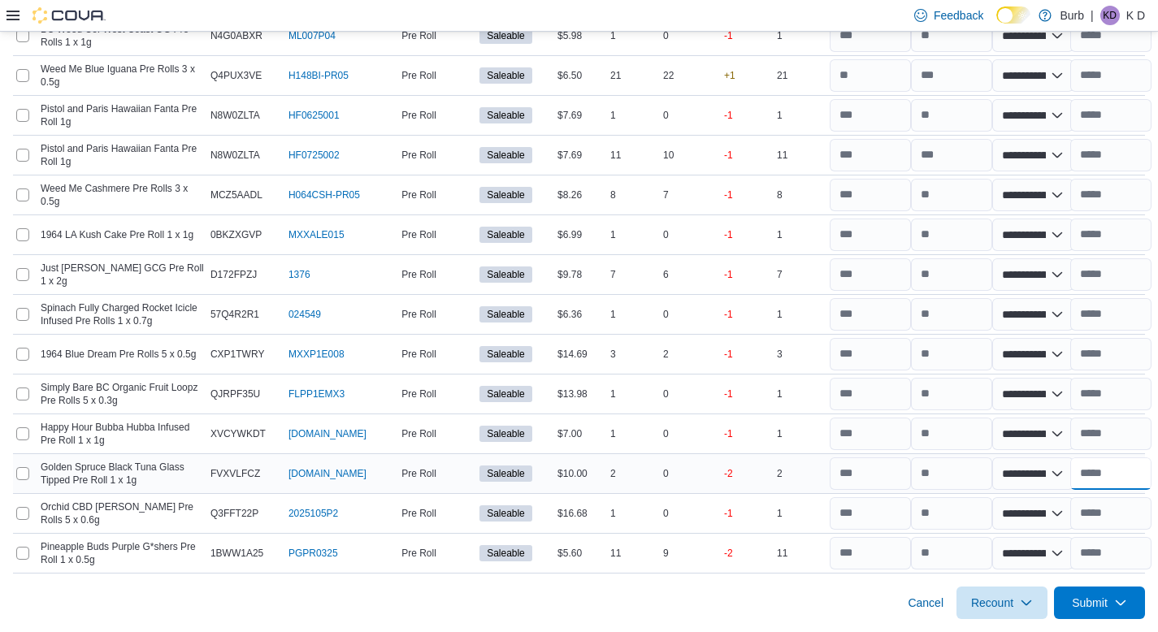
click at [1098, 464] on input "text" at bounding box center [1110, 474] width 81 height 33
click at [1112, 424] on input "text" at bounding box center [1110, 434] width 81 height 33
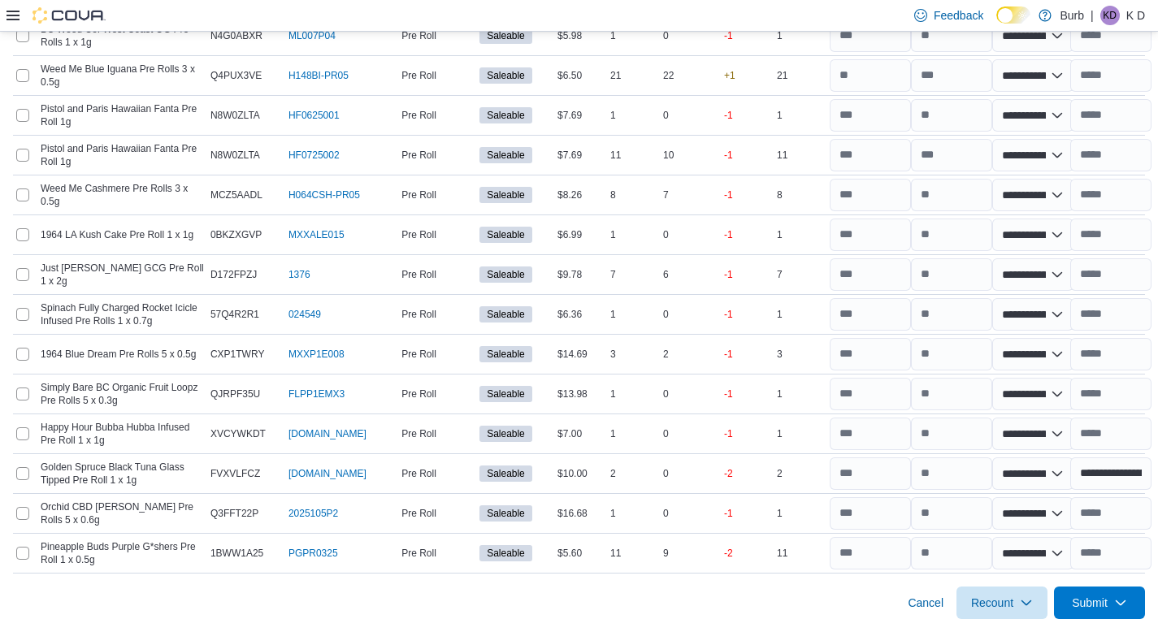
scroll to position [722, 12]
click at [1138, 331] on input "text" at bounding box center [1110, 314] width 81 height 33
click at [1105, 249] on input "text" at bounding box center [1110, 235] width 81 height 33
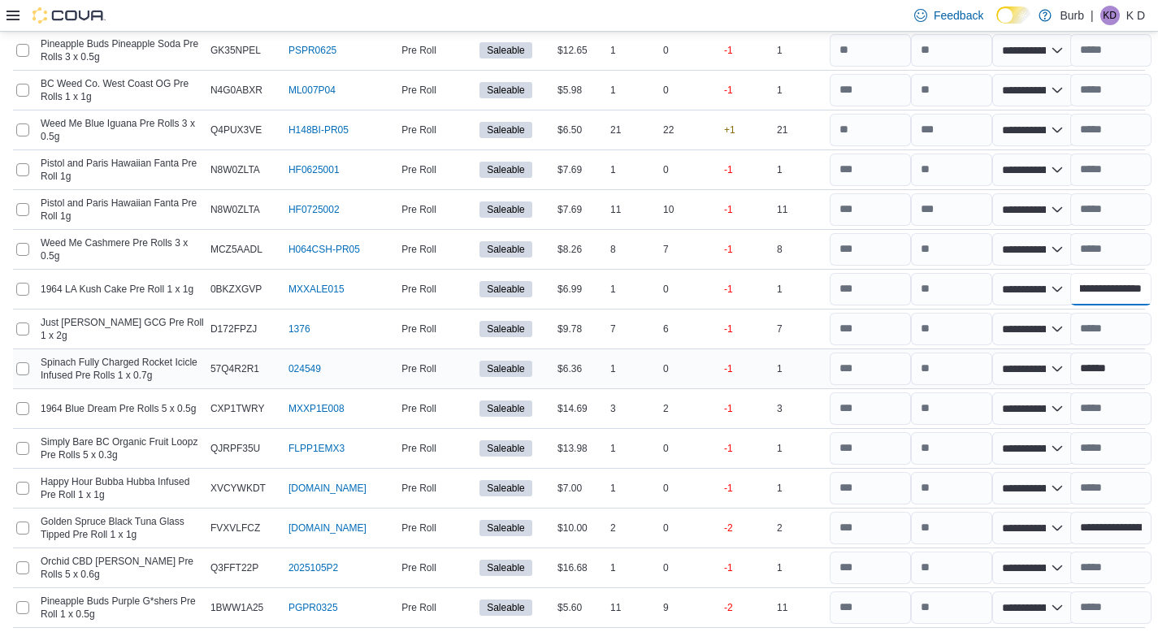
scroll to position [659, 12]
click at [1111, 227] on input "text" at bounding box center [1110, 210] width 81 height 33
click at [1114, 181] on input "text" at bounding box center [1110, 170] width 81 height 33
click at [1110, 261] on input "text" at bounding box center [1110, 250] width 81 height 33
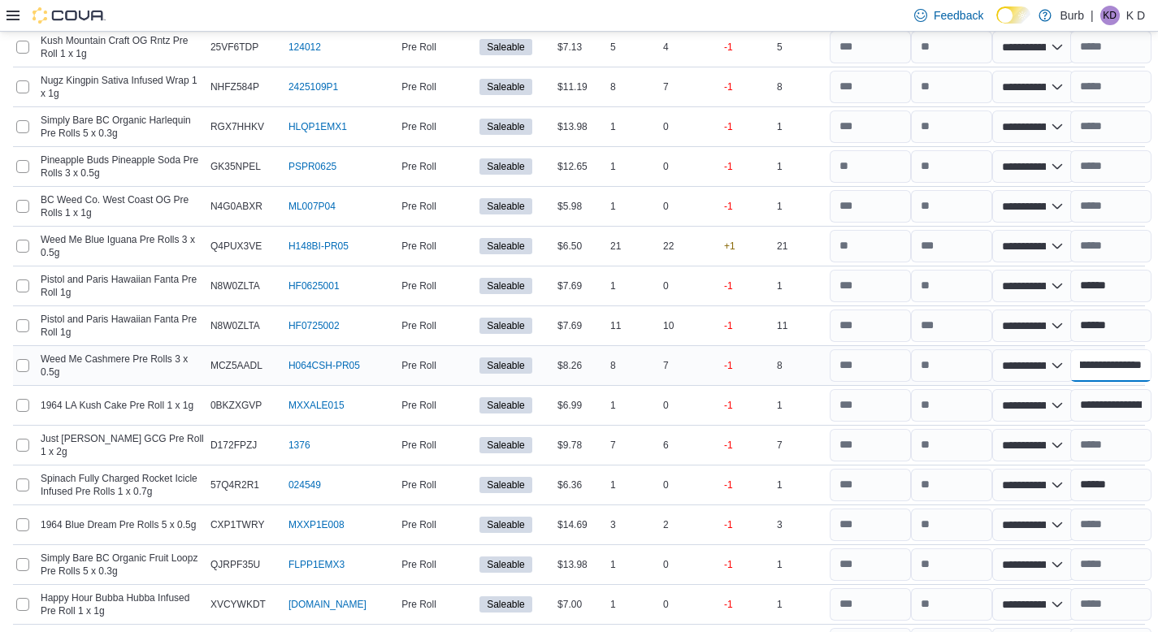
scroll to position [0, 322]
click at [1100, 223] on input "text" at bounding box center [1110, 206] width 81 height 33
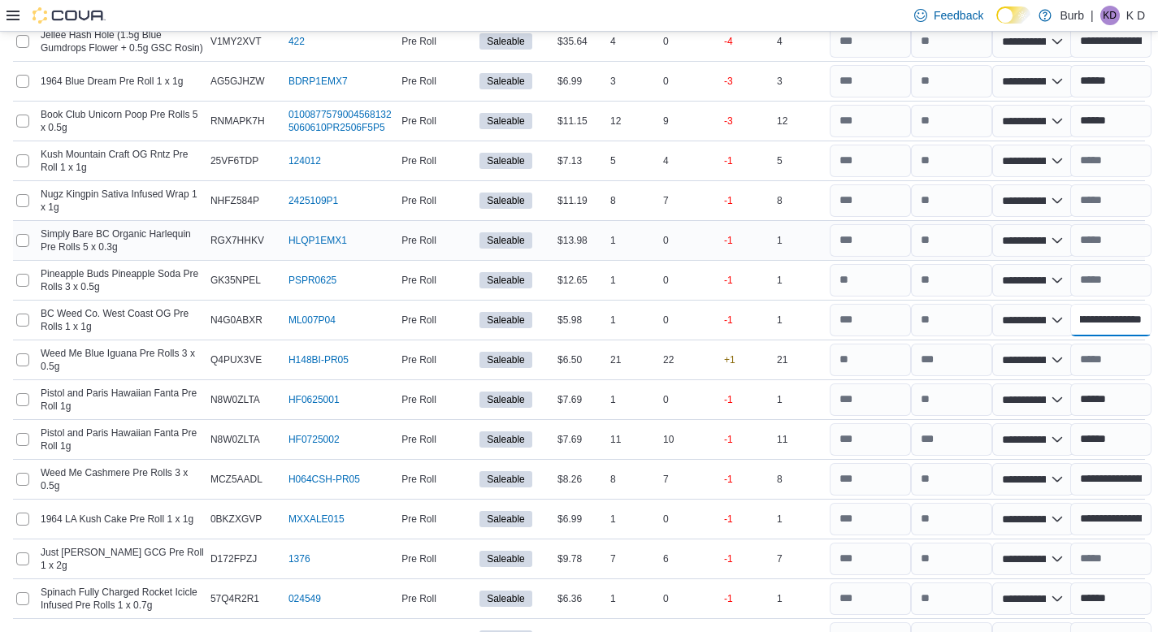
scroll to position [429, 12]
click at [1098, 253] on input "text" at bounding box center [1110, 241] width 81 height 33
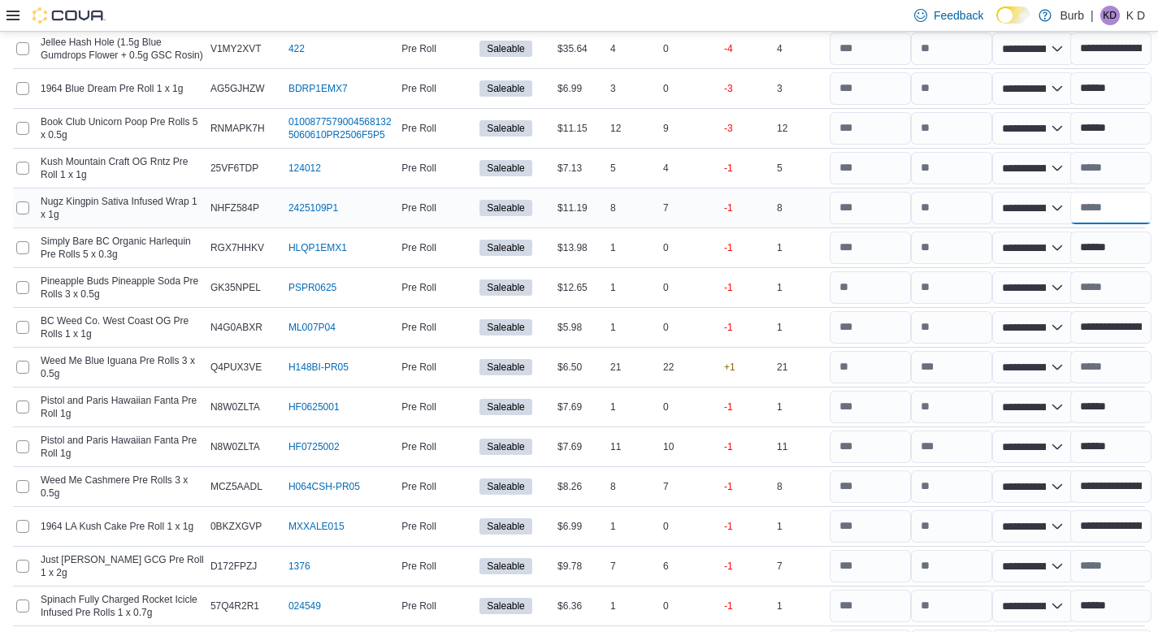
click at [1098, 224] on input "text" at bounding box center [1110, 208] width 81 height 33
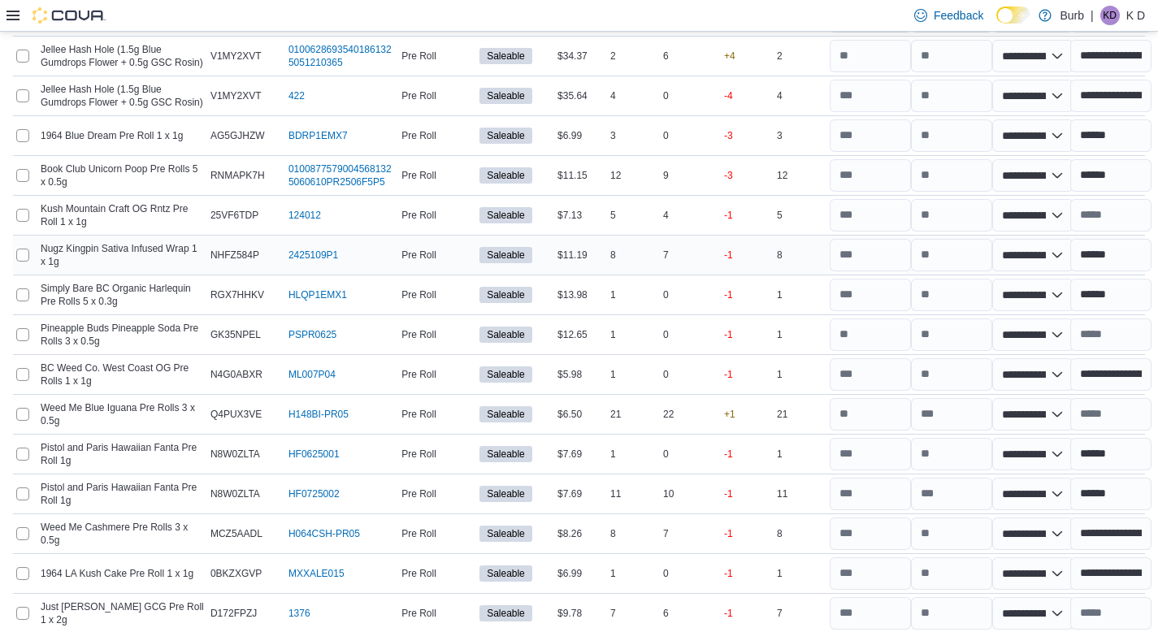
scroll to position [376, 12]
click at [1097, 231] on input "text" at bounding box center [1110, 214] width 81 height 33
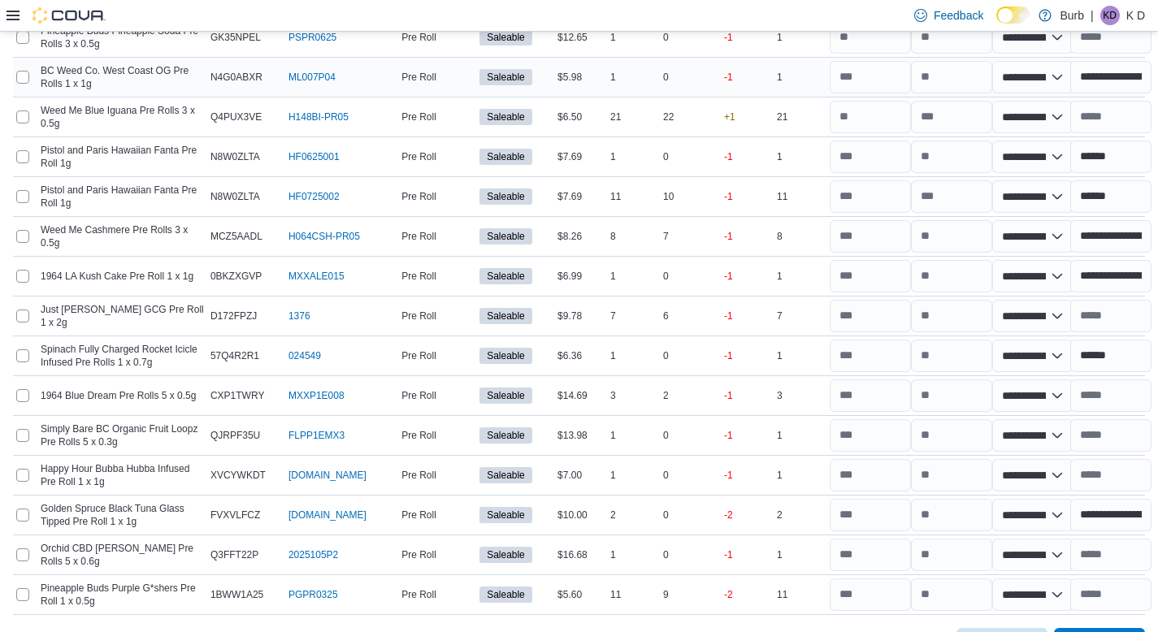
scroll to position [717, 12]
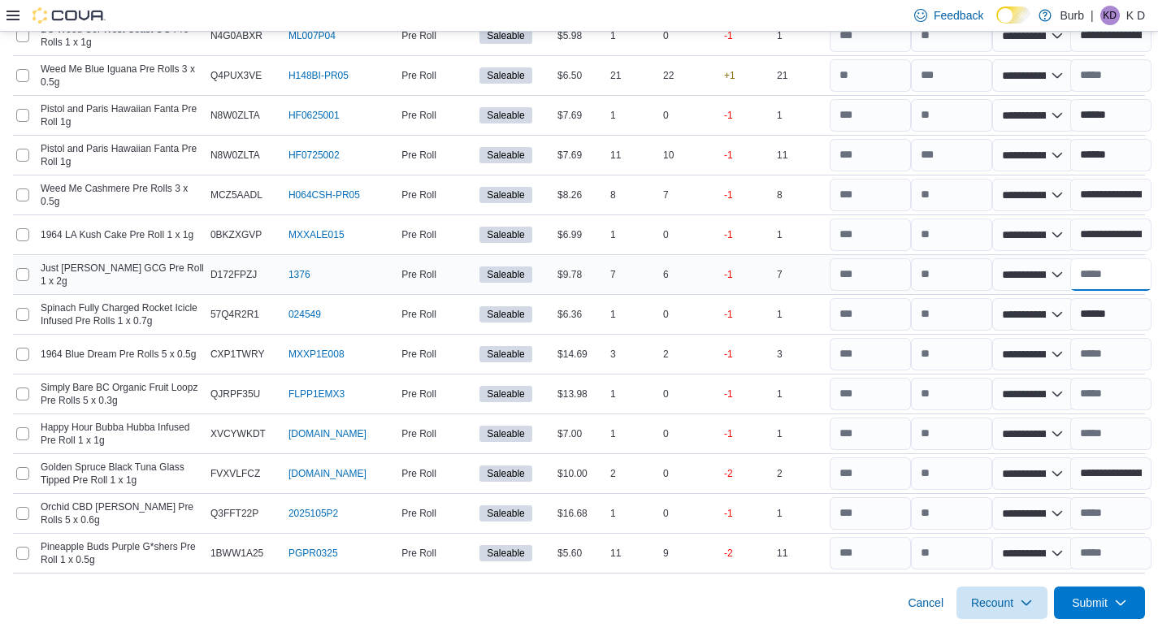
click at [1114, 291] on input "text" at bounding box center [1110, 274] width 81 height 33
click at [1112, 371] on input "text" at bounding box center [1110, 354] width 81 height 33
click at [1087, 402] on input "text" at bounding box center [1110, 394] width 81 height 33
click at [1095, 448] on input "text" at bounding box center [1110, 434] width 81 height 33
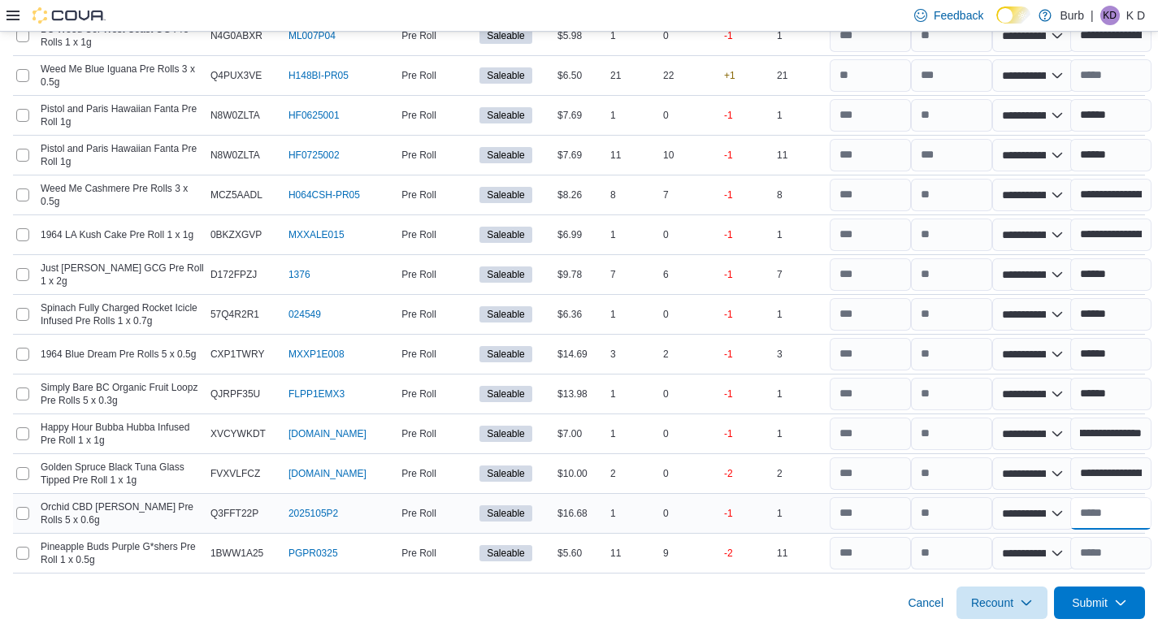
click at [1106, 530] on input "text" at bounding box center [1110, 513] width 81 height 33
click at [1115, 570] on input "text" at bounding box center [1110, 553] width 81 height 33
click at [1096, 610] on span "Submit" at bounding box center [1090, 602] width 36 height 16
click at [1073, 564] on span "Submit Adjustments" at bounding box center [1049, 563] width 101 height 16
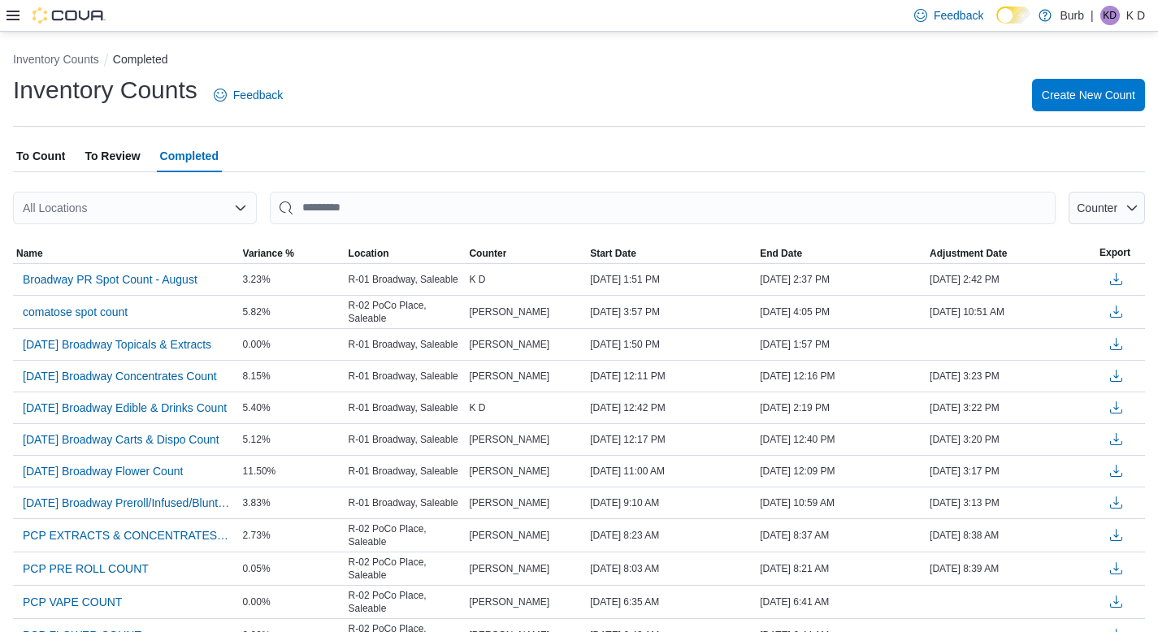
click at [59, 155] on span "To Count" at bounding box center [40, 156] width 49 height 33
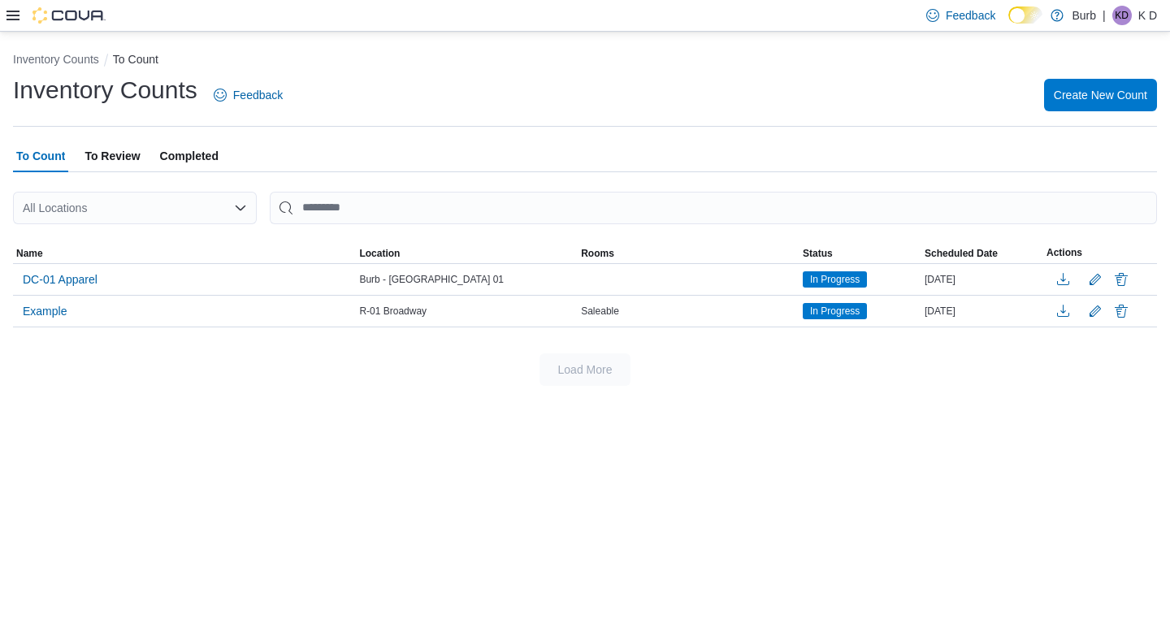
click at [13, 20] on icon at bounding box center [13, 16] width 13 height 10
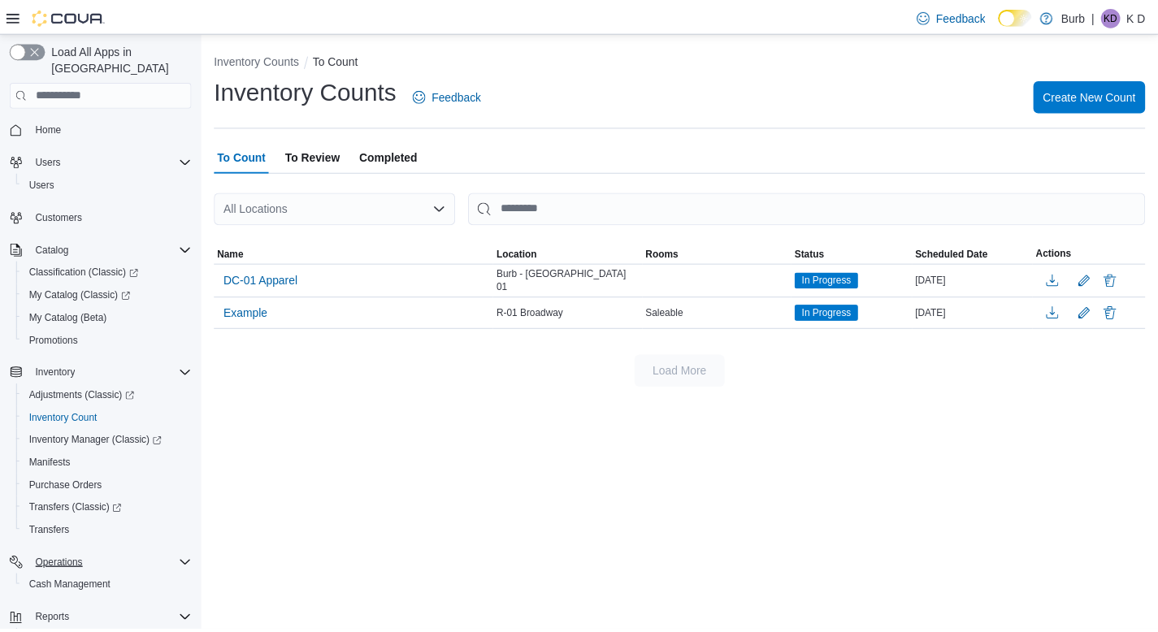
scroll to position [126, 0]
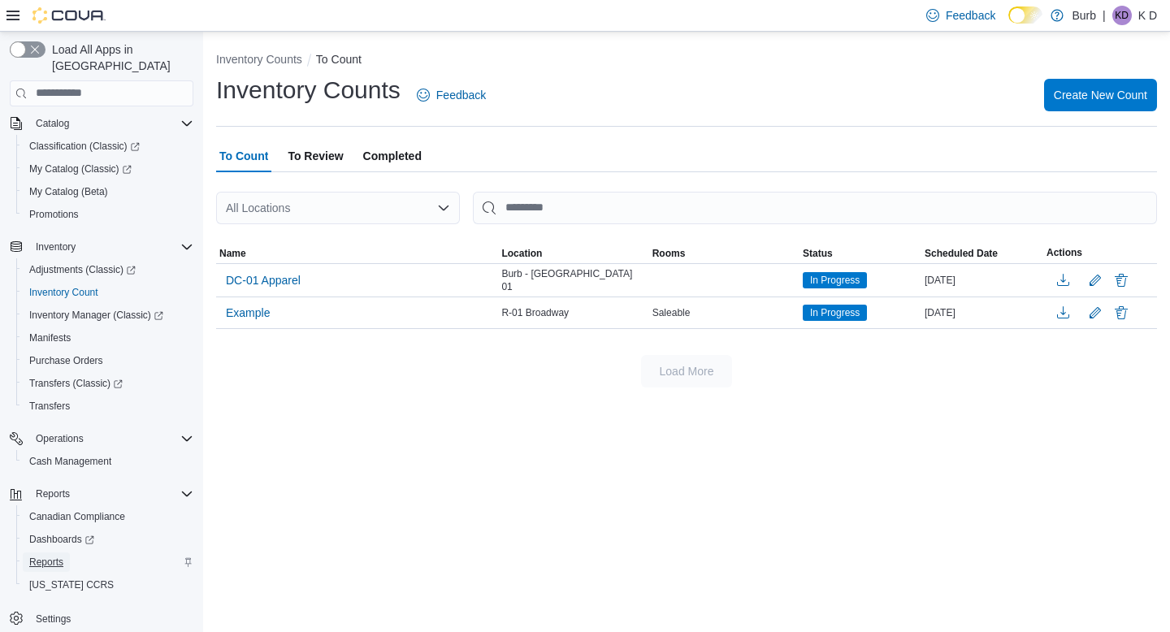
click at [49, 553] on span "Reports" at bounding box center [46, 563] width 34 height 20
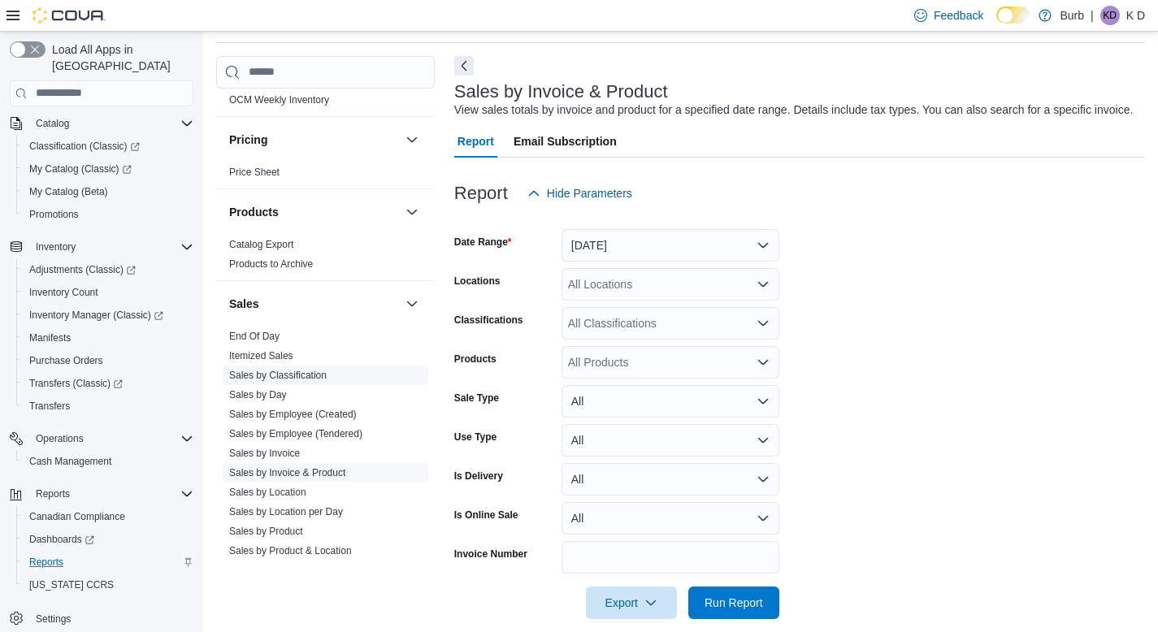
scroll to position [996, 0]
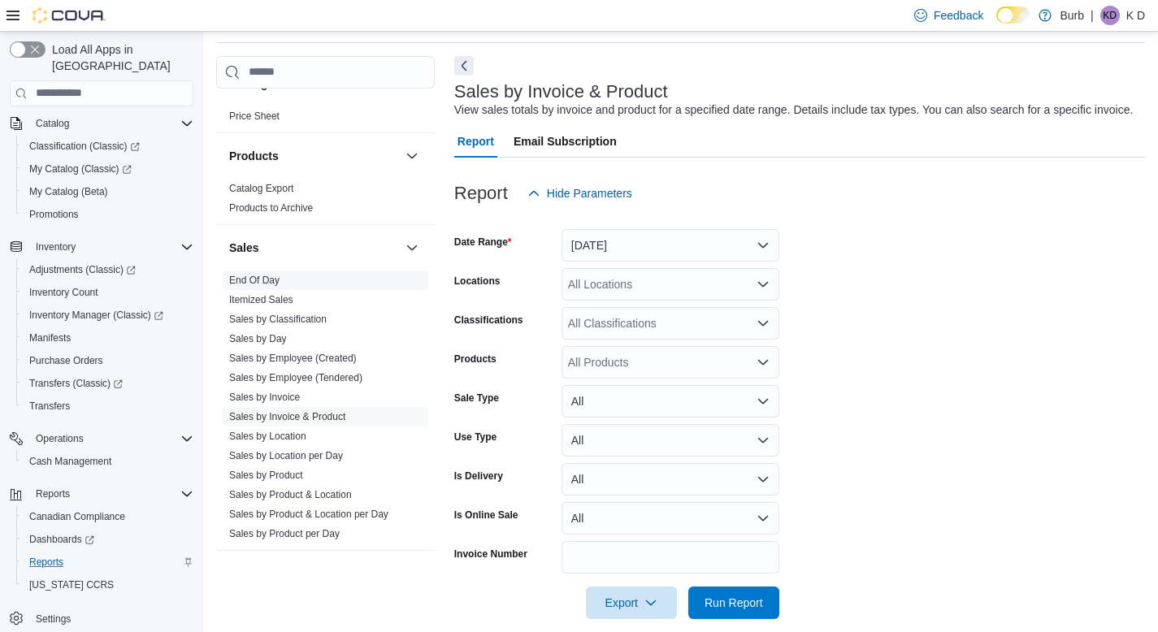
click at [256, 280] on link "End Of Day" at bounding box center [254, 280] width 50 height 11
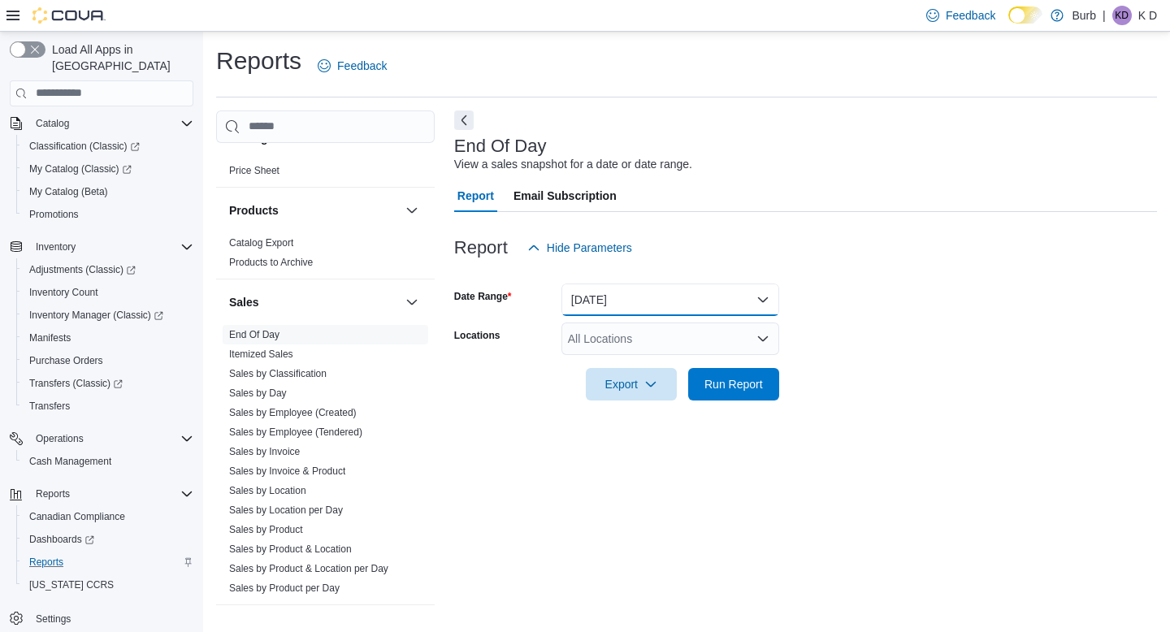
click at [666, 285] on button "[DATE]" at bounding box center [671, 300] width 218 height 33
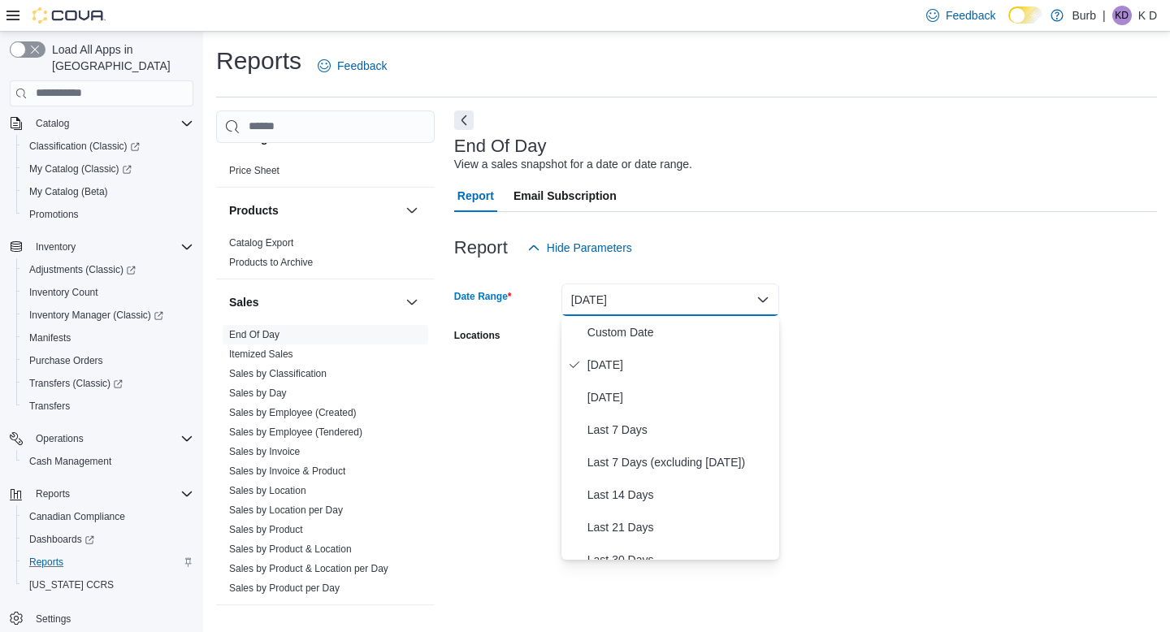
drag, startPoint x: 718, startPoint y: 222, endPoint x: 718, endPoint y: 231, distance: 9.0
click at [718, 223] on div at bounding box center [805, 222] width 703 height 20
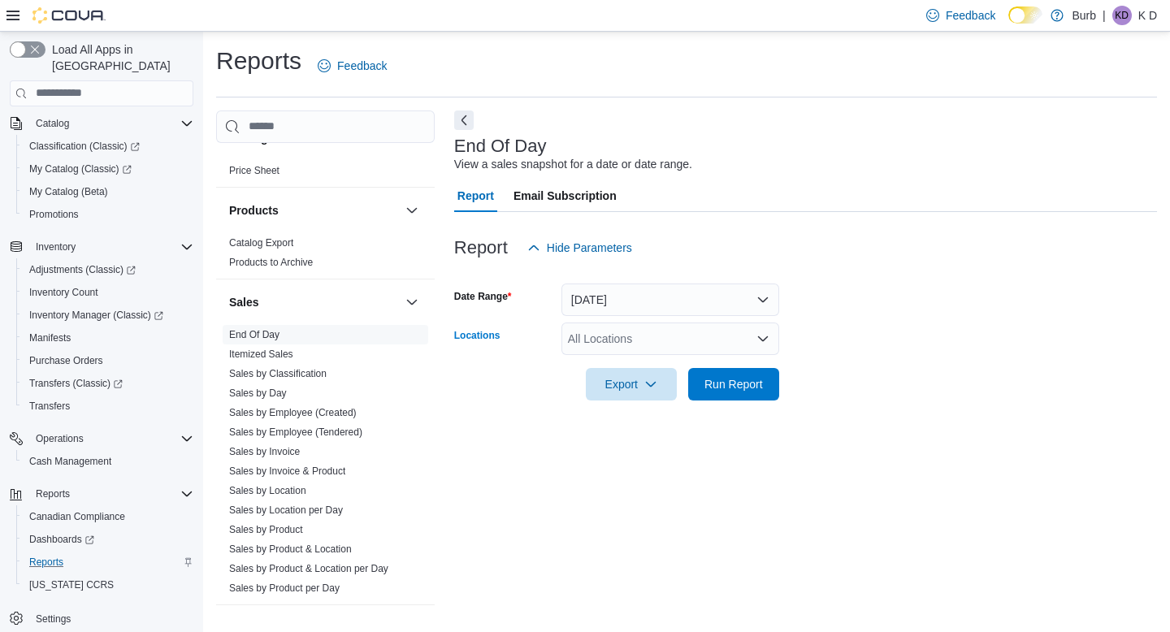
click at [666, 339] on div "All Locations" at bounding box center [671, 339] width 218 height 33
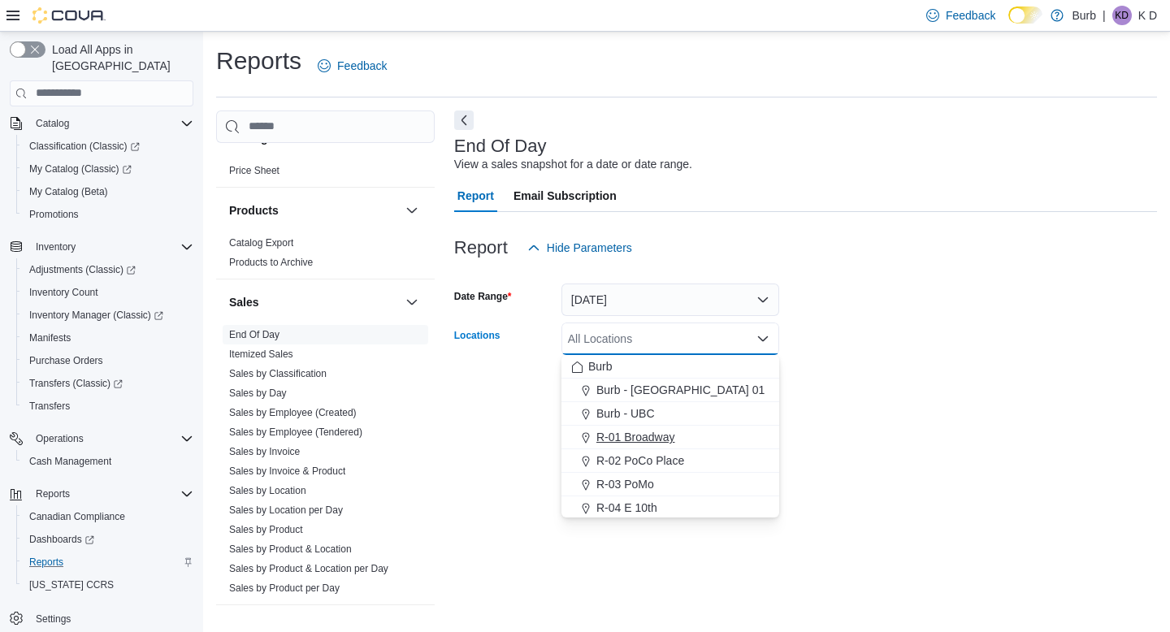
click at [643, 435] on span "R-01 Broadway" at bounding box center [636, 437] width 79 height 16
click at [945, 374] on form "Date Range [DATE] Locations R-01 Broadway Combo box. Selected. R-01 Broadway. P…" at bounding box center [805, 332] width 703 height 137
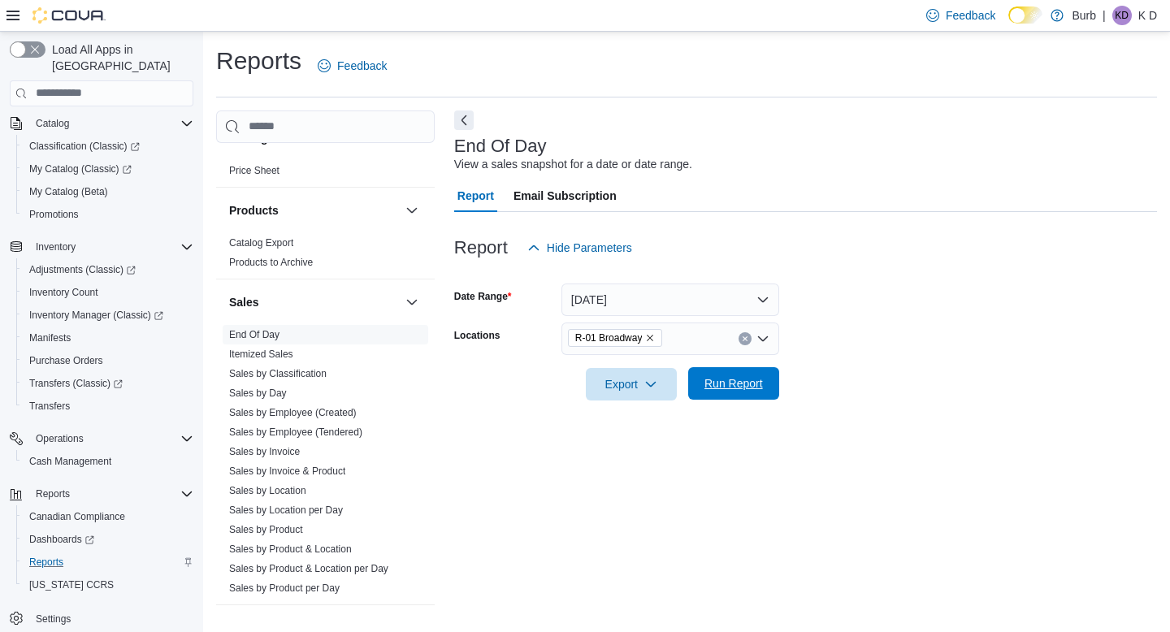
click at [757, 385] on span "Run Report" at bounding box center [734, 383] width 59 height 16
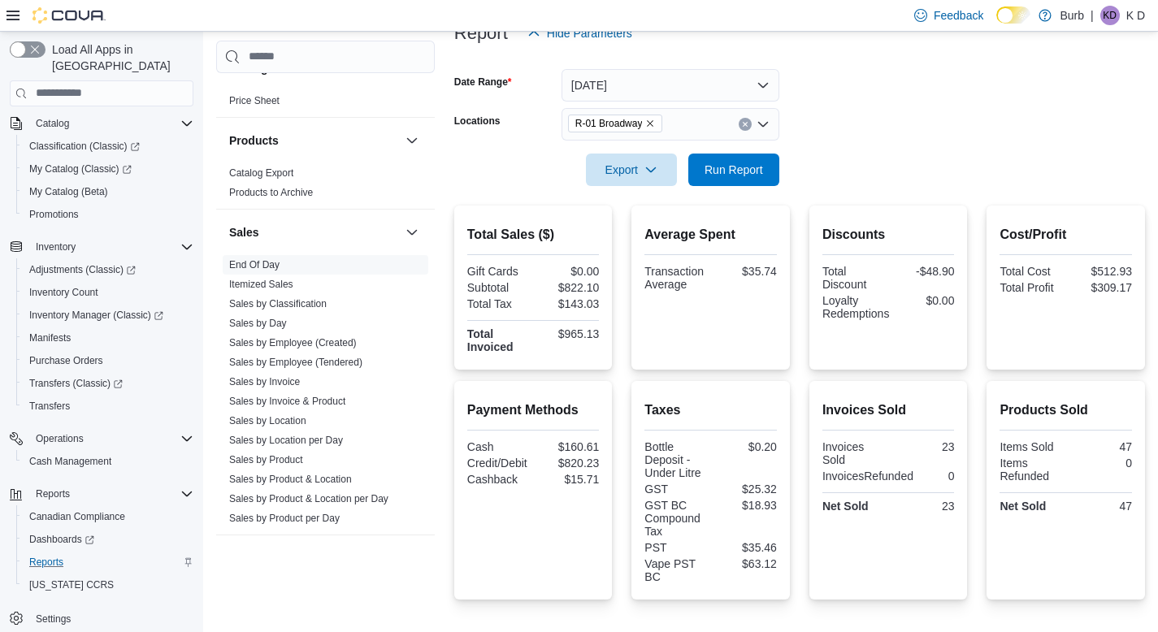
scroll to position [212, 0]
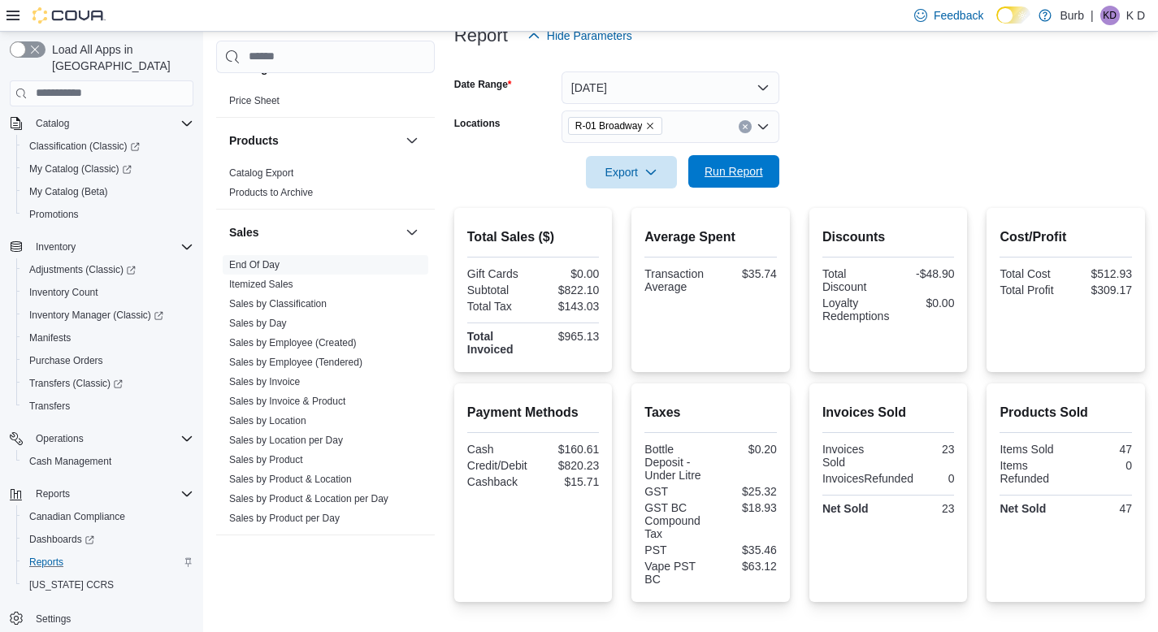
click at [762, 158] on span "Run Report" at bounding box center [734, 171] width 72 height 33
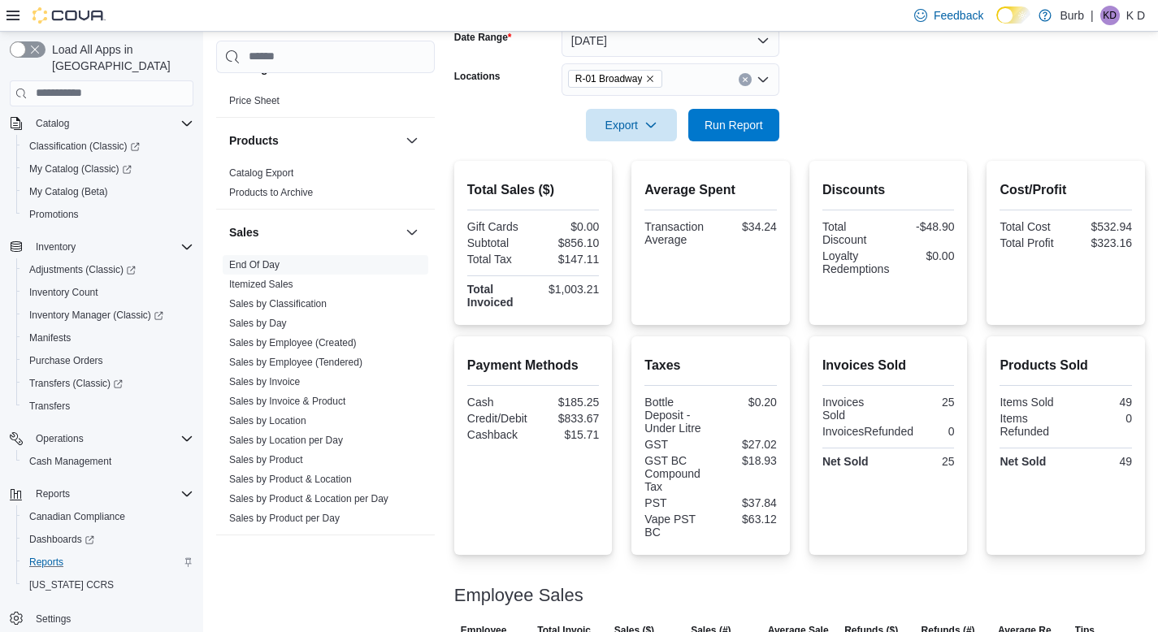
scroll to position [258, 0]
click at [741, 115] on span "Run Report" at bounding box center [734, 125] width 72 height 33
click at [745, 134] on span "Run Report" at bounding box center [734, 125] width 72 height 33
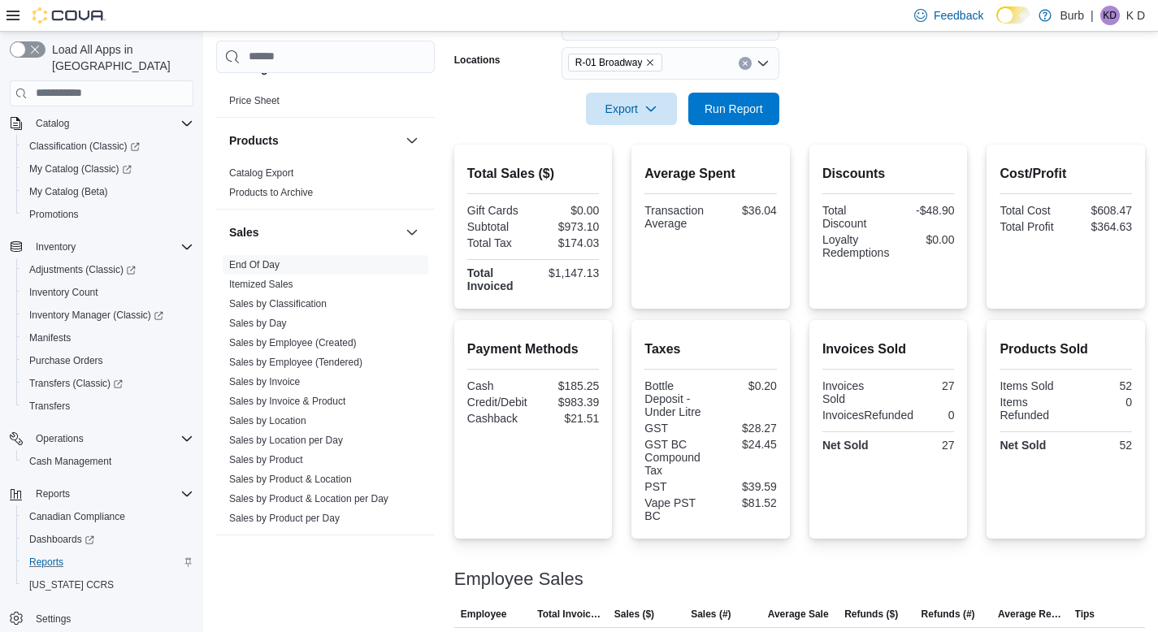
scroll to position [189, 0]
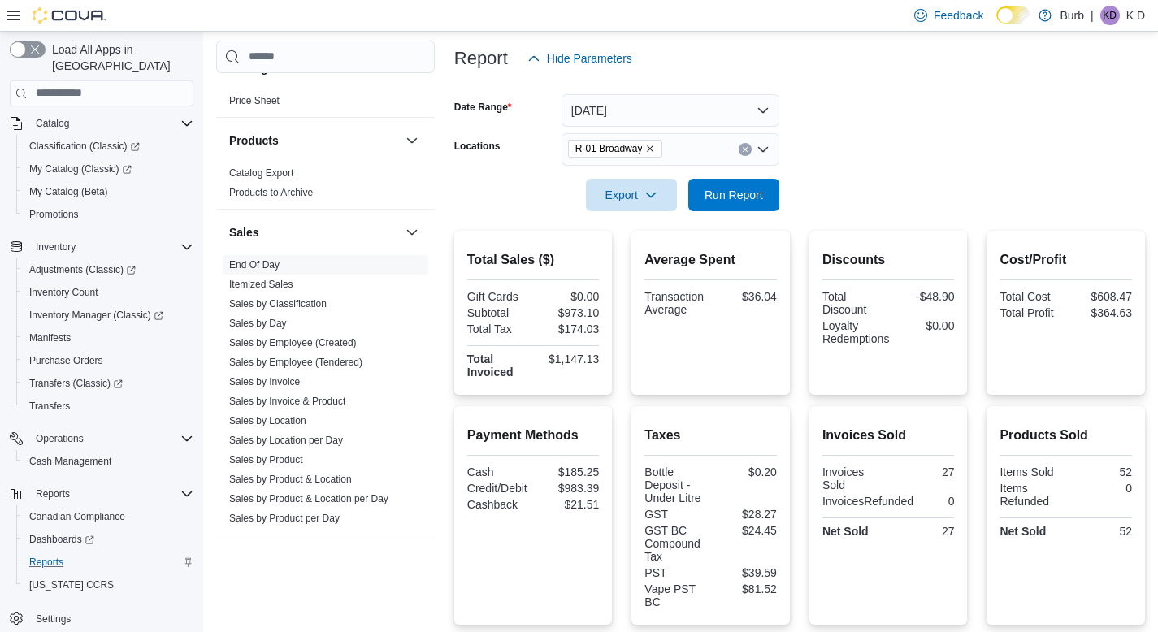
click at [748, 150] on icon "Clear input" at bounding box center [745, 149] width 7 height 7
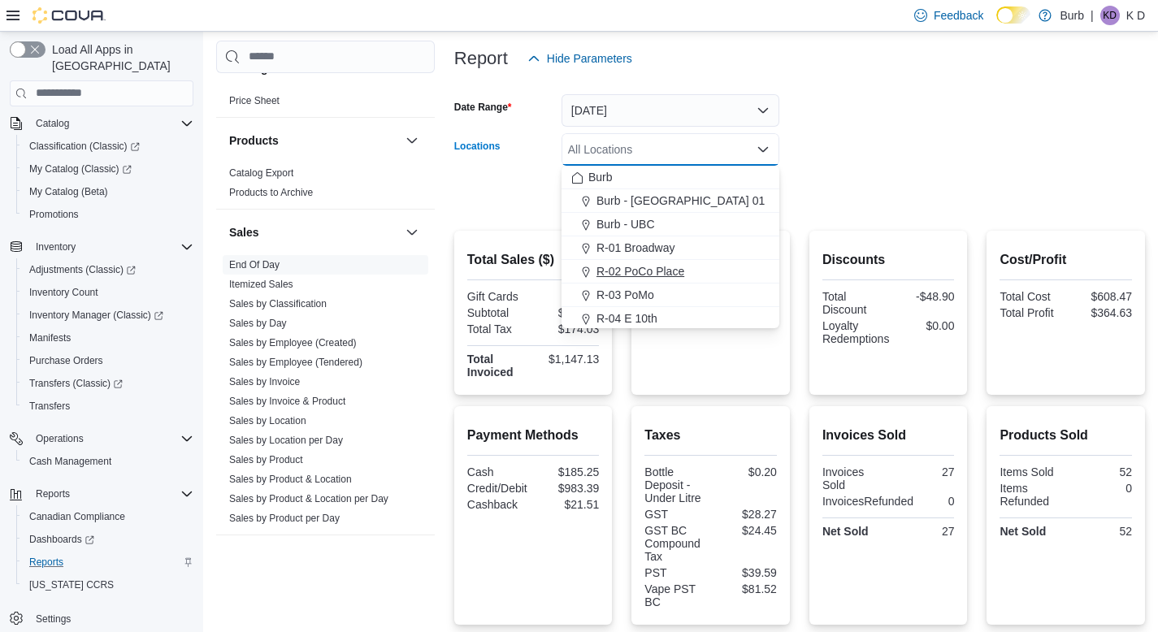
click at [727, 279] on button "R-02 PoCo Place" at bounding box center [671, 272] width 218 height 24
click at [919, 176] on div at bounding box center [799, 172] width 691 height 13
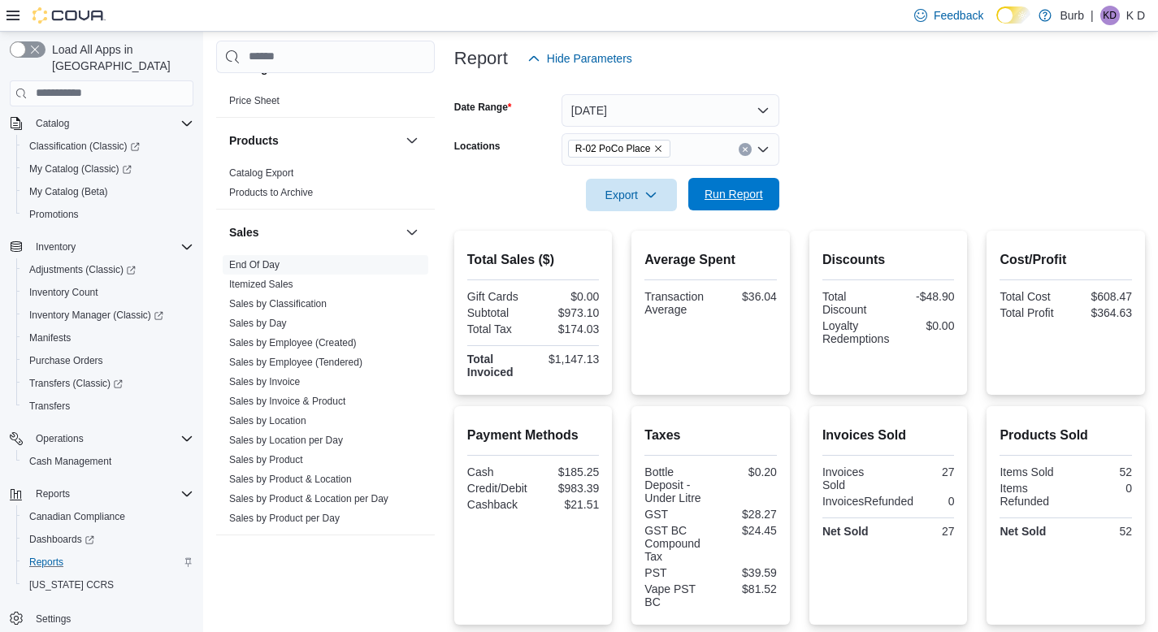
click at [747, 191] on span "Run Report" at bounding box center [734, 194] width 59 height 16
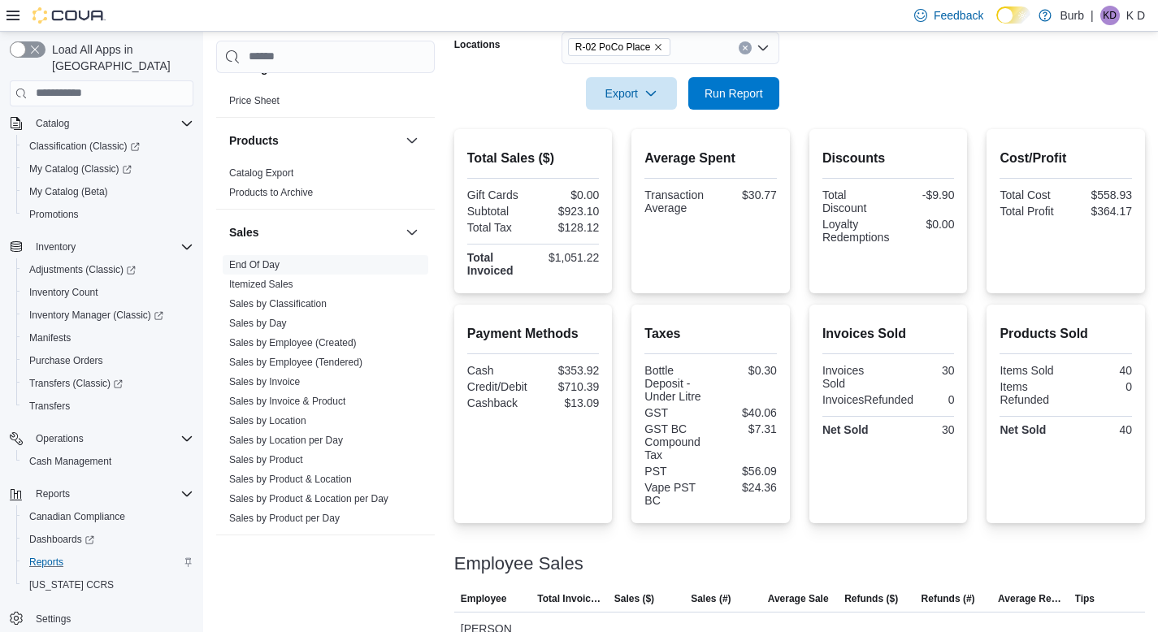
scroll to position [289, 0]
click at [746, 51] on icon "Clear input" at bounding box center [745, 49] width 7 height 7
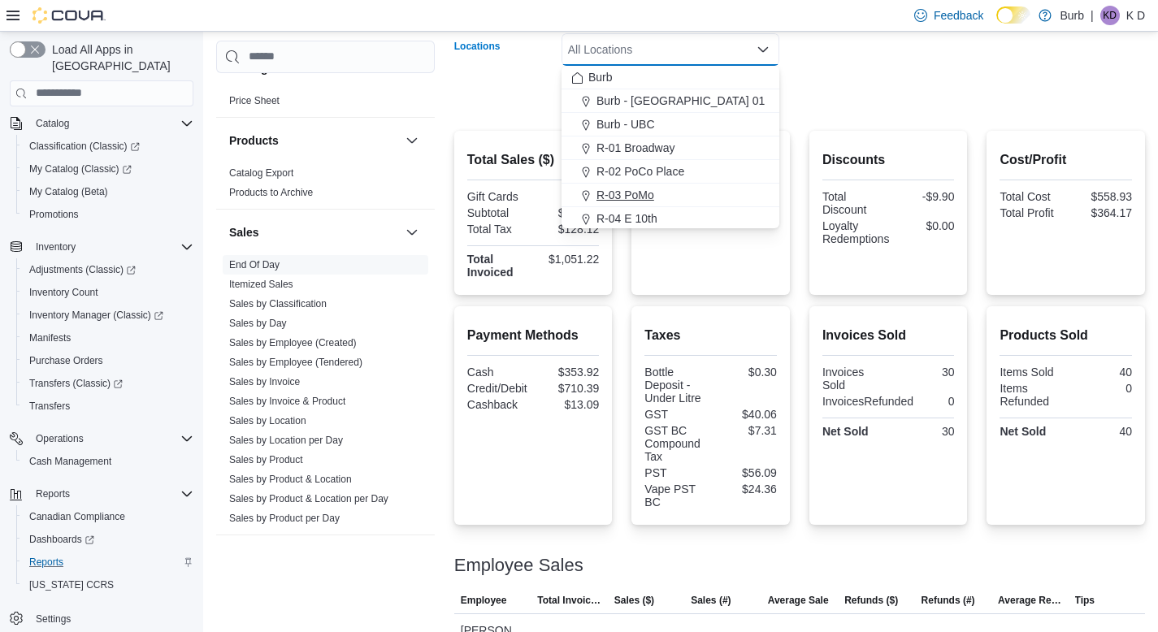
click at [731, 194] on div "R-03 PoMo" at bounding box center [670, 195] width 198 height 16
click at [907, 71] on div at bounding box center [799, 72] width 691 height 13
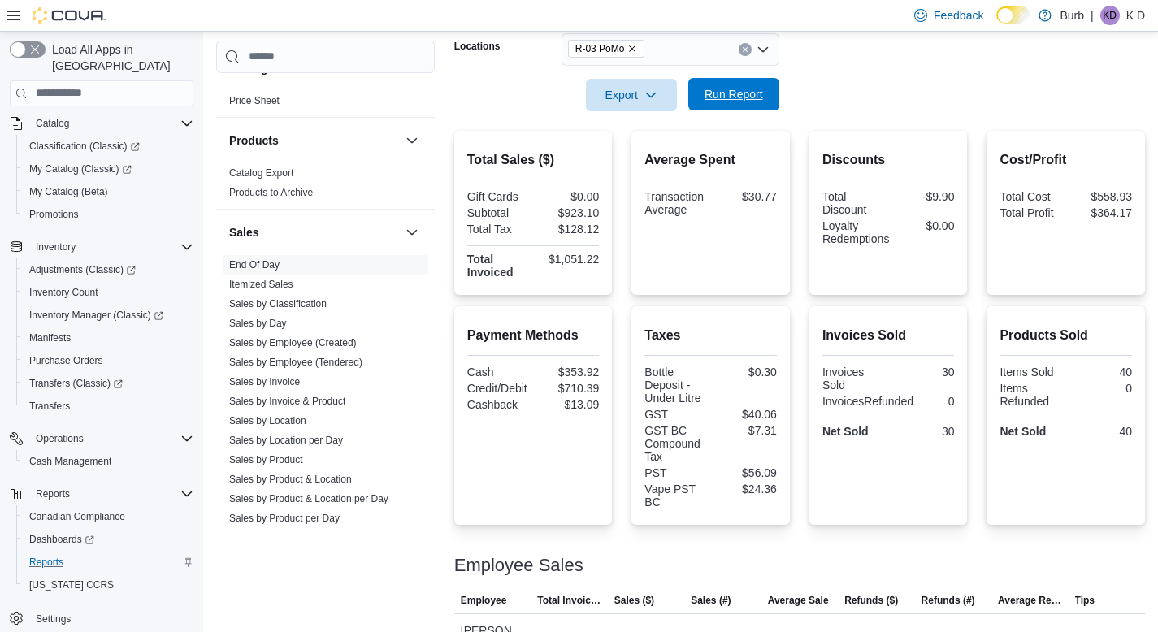
click at [726, 91] on span "Run Report" at bounding box center [734, 94] width 59 height 16
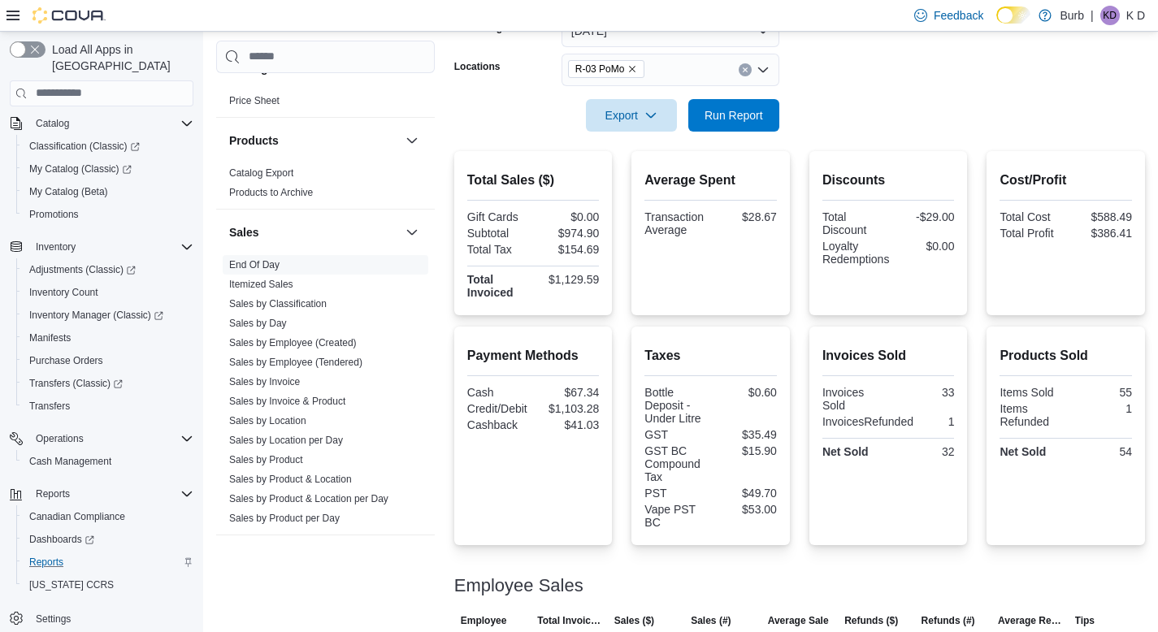
scroll to position [245, 0]
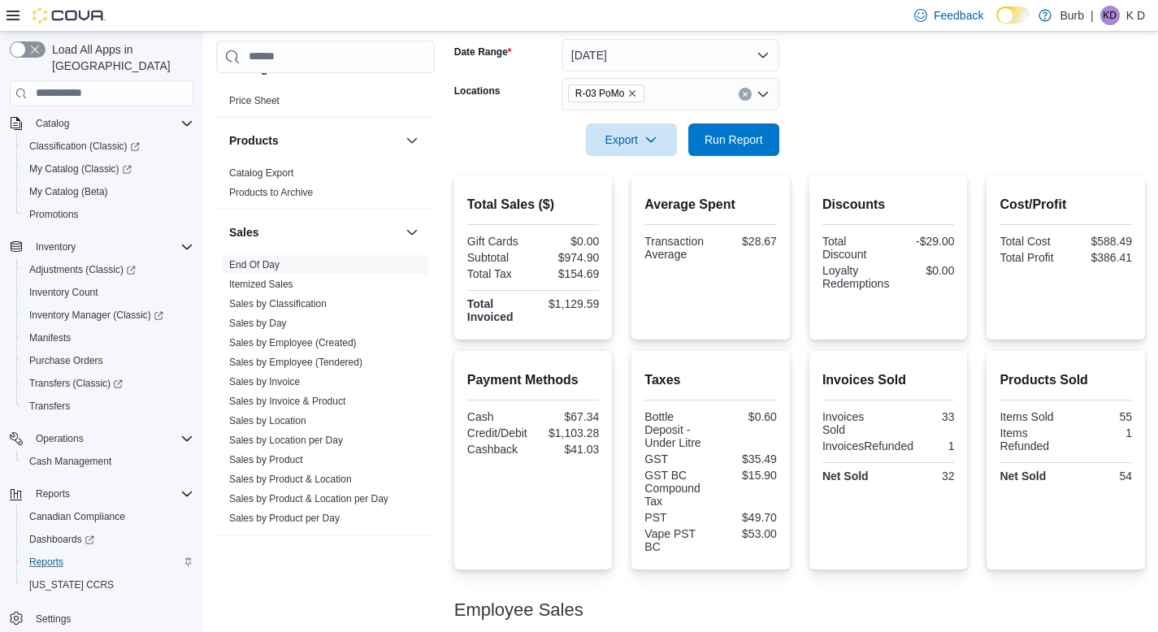
click at [745, 92] on icon "Clear input" at bounding box center [745, 94] width 7 height 7
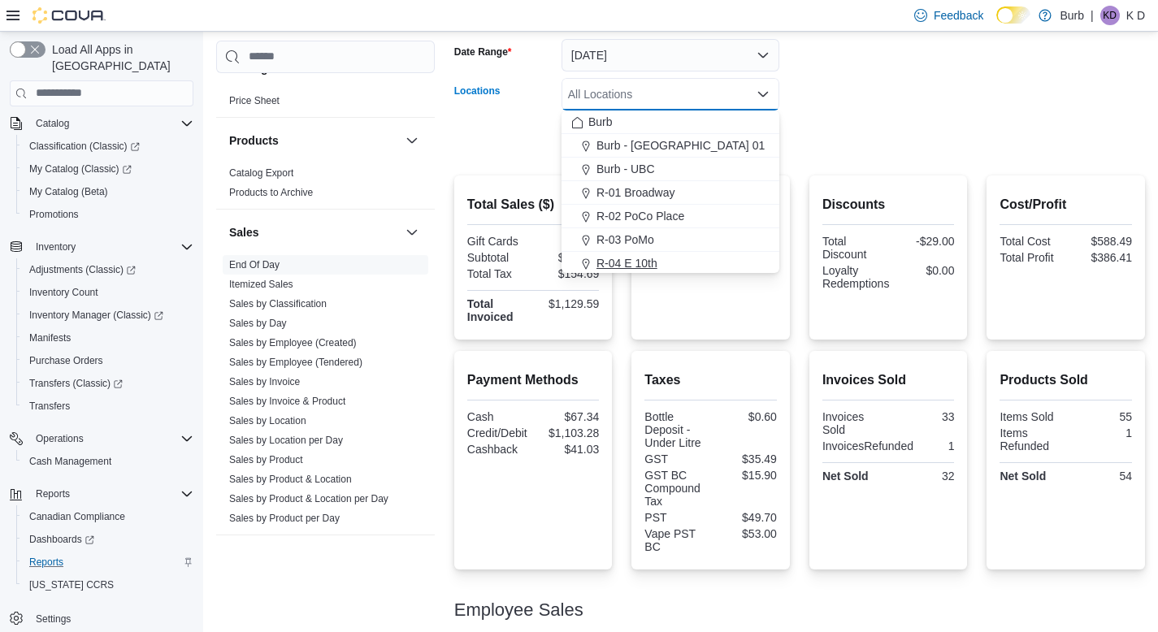
click at [744, 263] on div "R-04 E 10th" at bounding box center [670, 263] width 198 height 16
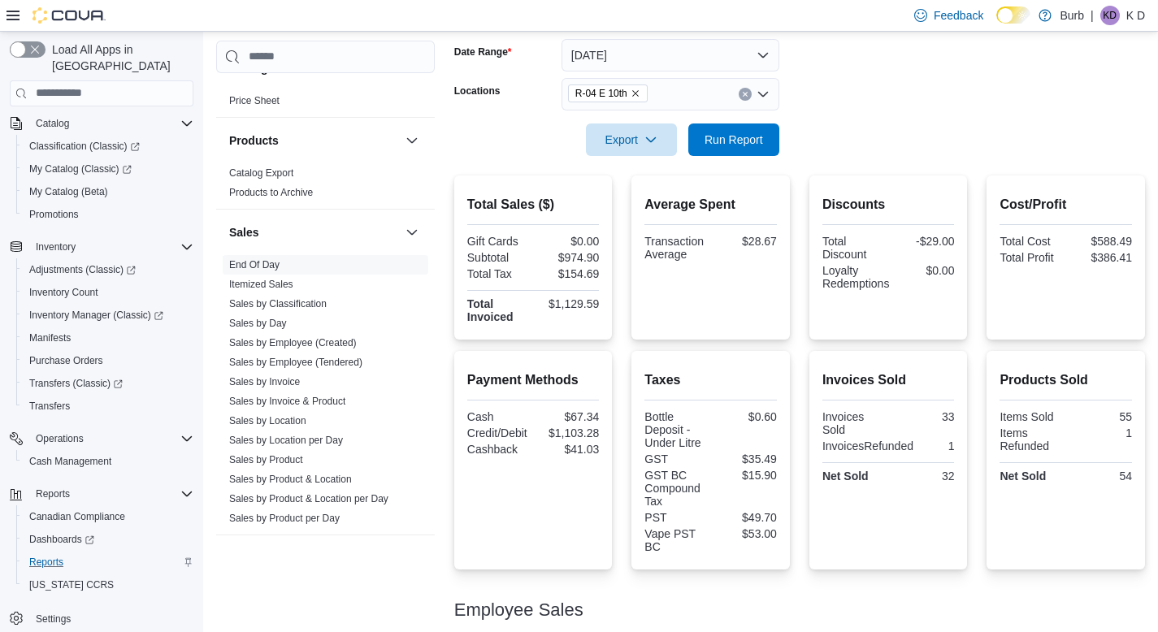
click at [900, 111] on div at bounding box center [799, 117] width 691 height 13
drag, startPoint x: 731, startPoint y: 135, endPoint x: 757, endPoint y: 150, distance: 29.8
click at [731, 135] on span "Run Report" at bounding box center [734, 139] width 59 height 16
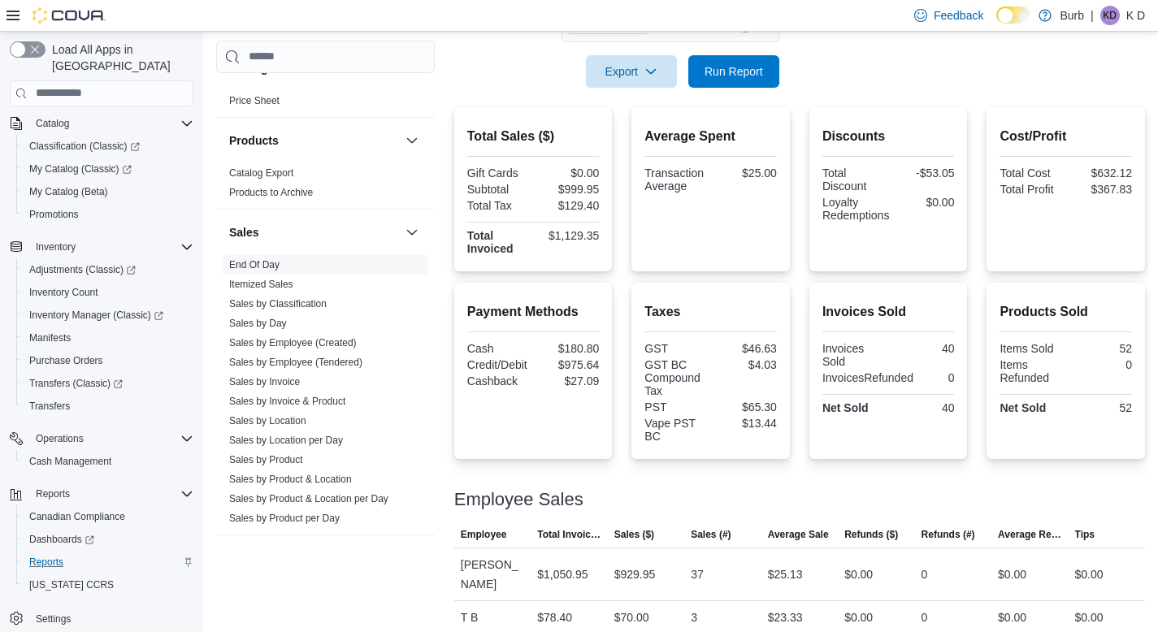
scroll to position [297, 0]
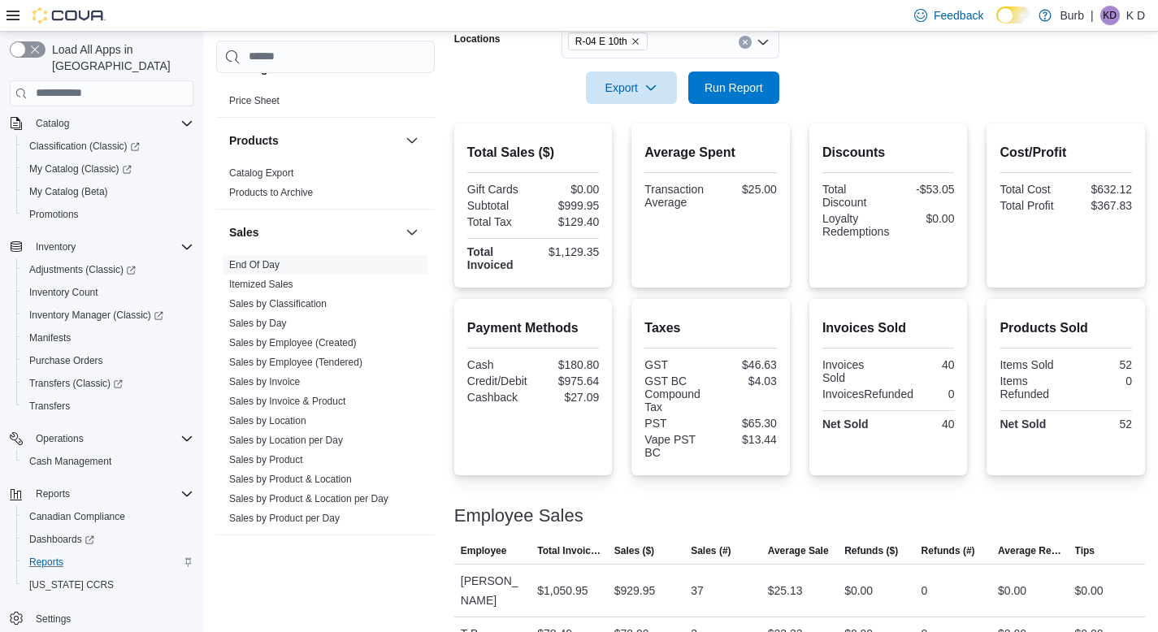
click at [740, 41] on button "Clear input" at bounding box center [745, 42] width 13 height 13
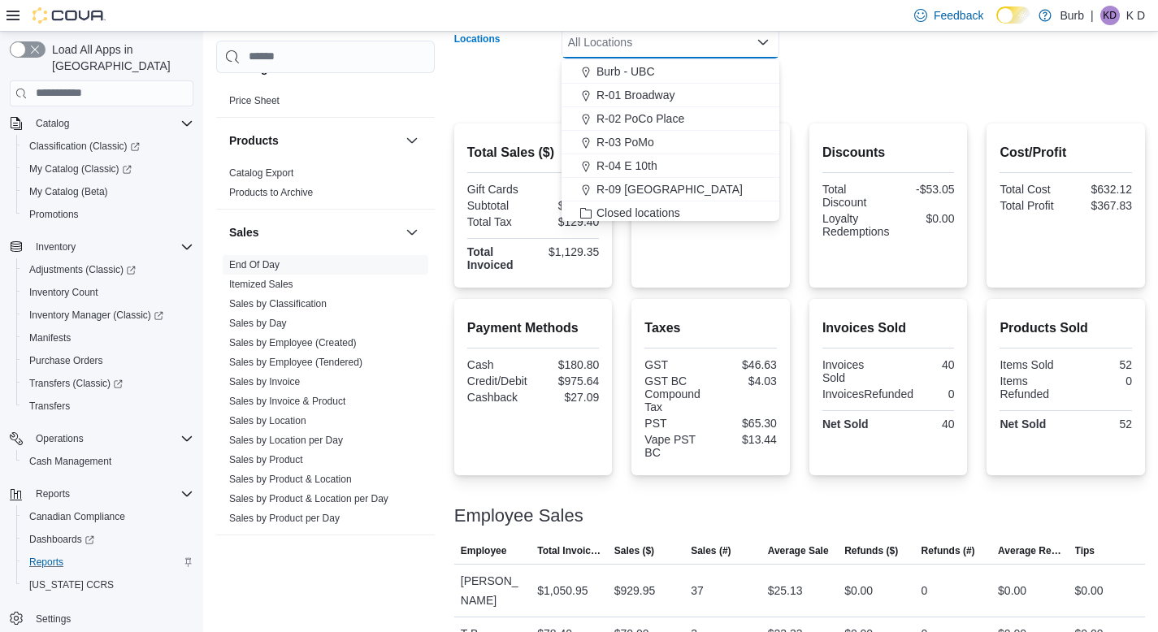
scroll to position [72, 0]
click at [709, 163] on div "R-09 [GEOGRAPHIC_DATA]" at bounding box center [670, 163] width 198 height 16
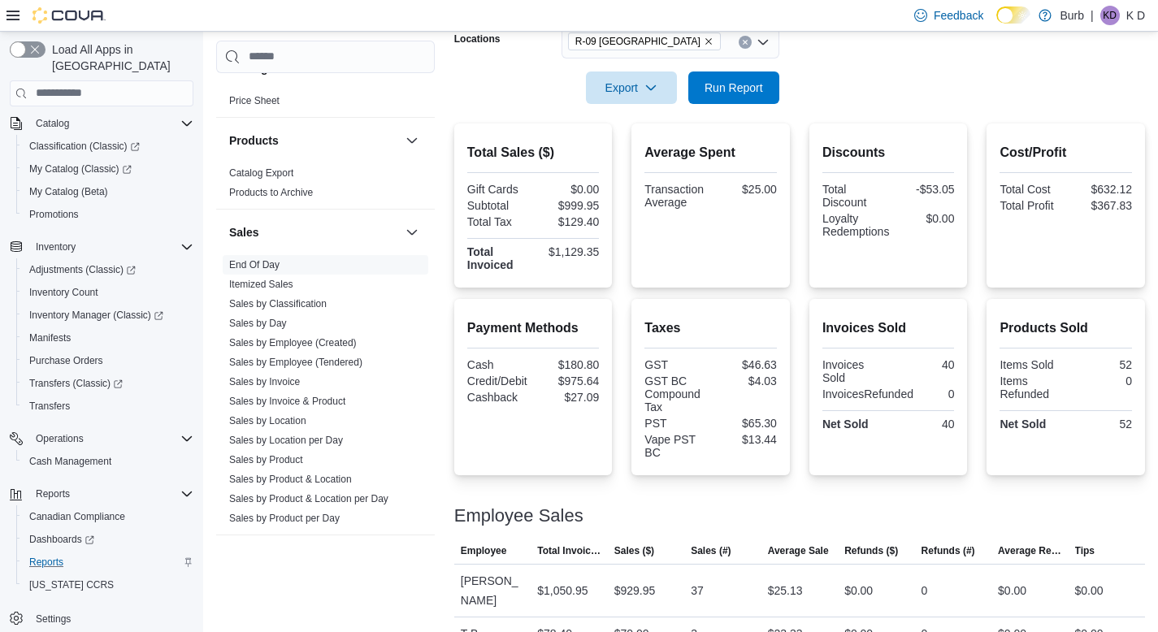
click at [912, 72] on form "Date Range [DATE] Locations R-09 [GEOGRAPHIC_DATA] Export Run Report" at bounding box center [799, 35] width 691 height 137
click at [727, 105] on div at bounding box center [799, 114] width 691 height 20
click at [732, 81] on span "Run Report" at bounding box center [734, 87] width 59 height 16
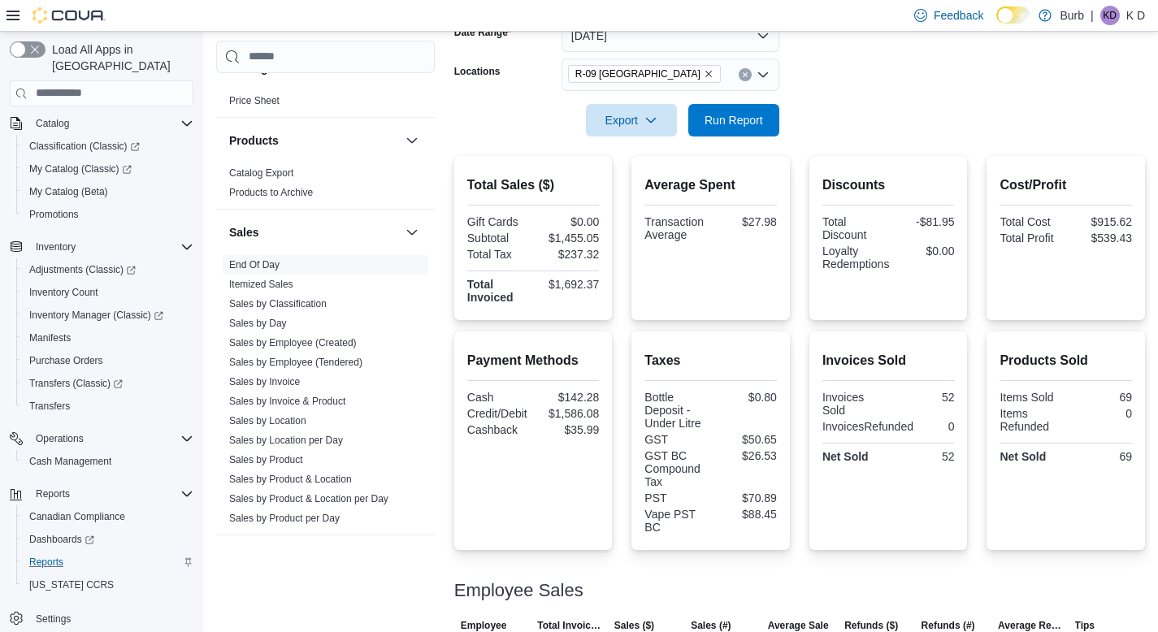
scroll to position [224, 0]
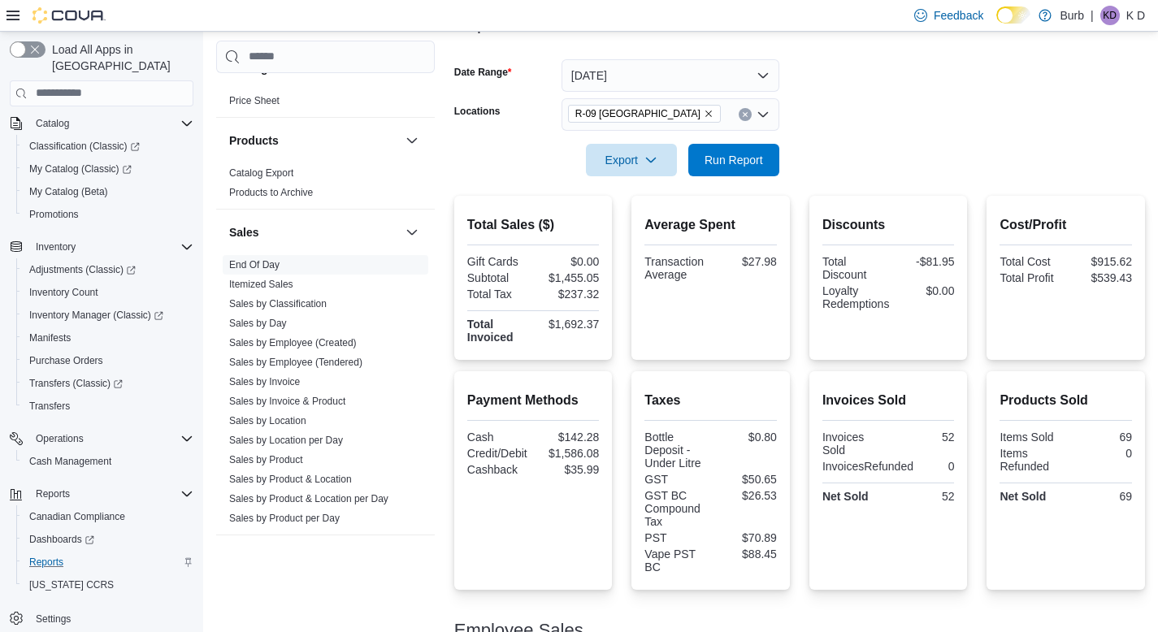
click at [744, 112] on icon "Clear input" at bounding box center [745, 114] width 7 height 7
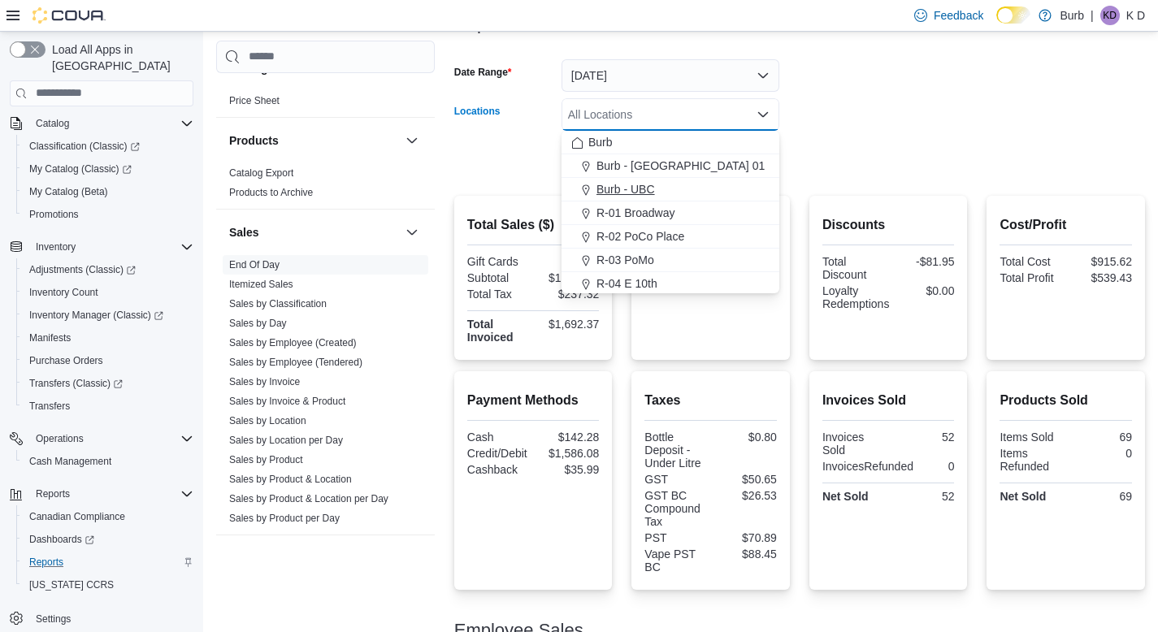
click at [755, 184] on div "Burb - UBC" at bounding box center [670, 189] width 198 height 16
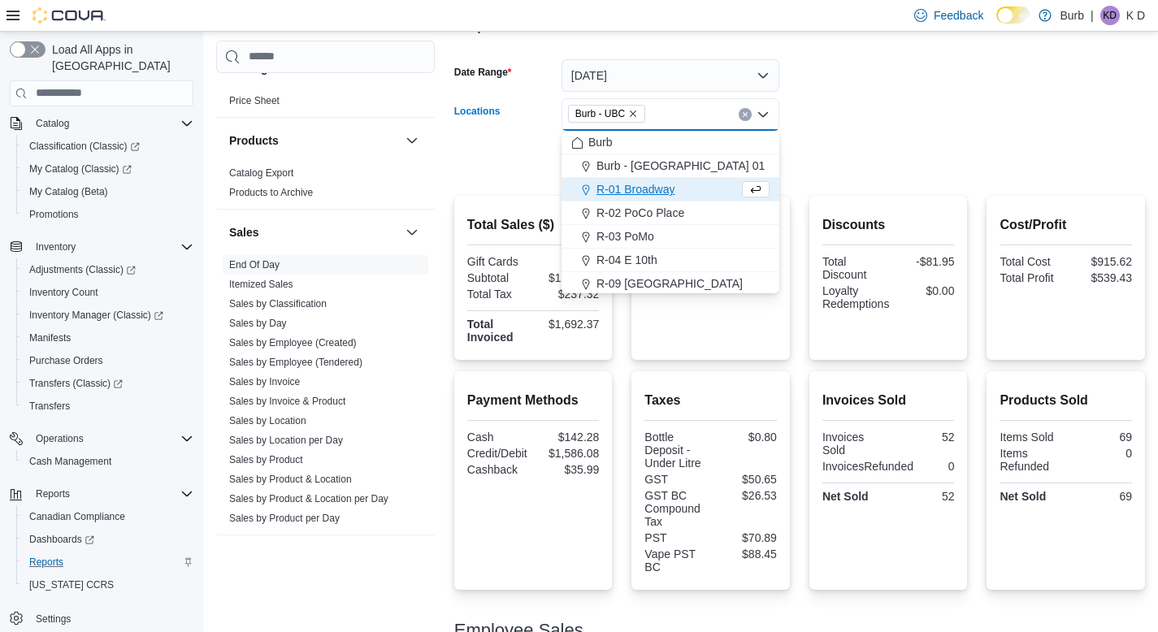
click at [869, 132] on div at bounding box center [799, 137] width 691 height 13
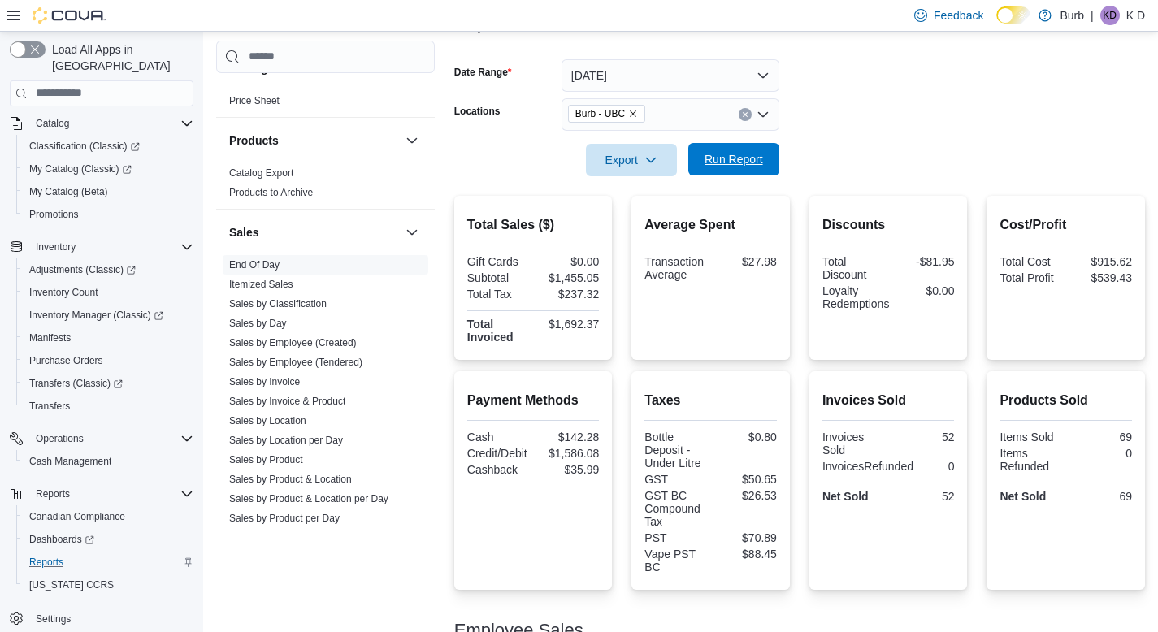
click at [709, 162] on span "Run Report" at bounding box center [734, 159] width 59 height 16
click at [746, 114] on icon "Clear input" at bounding box center [745, 114] width 7 height 7
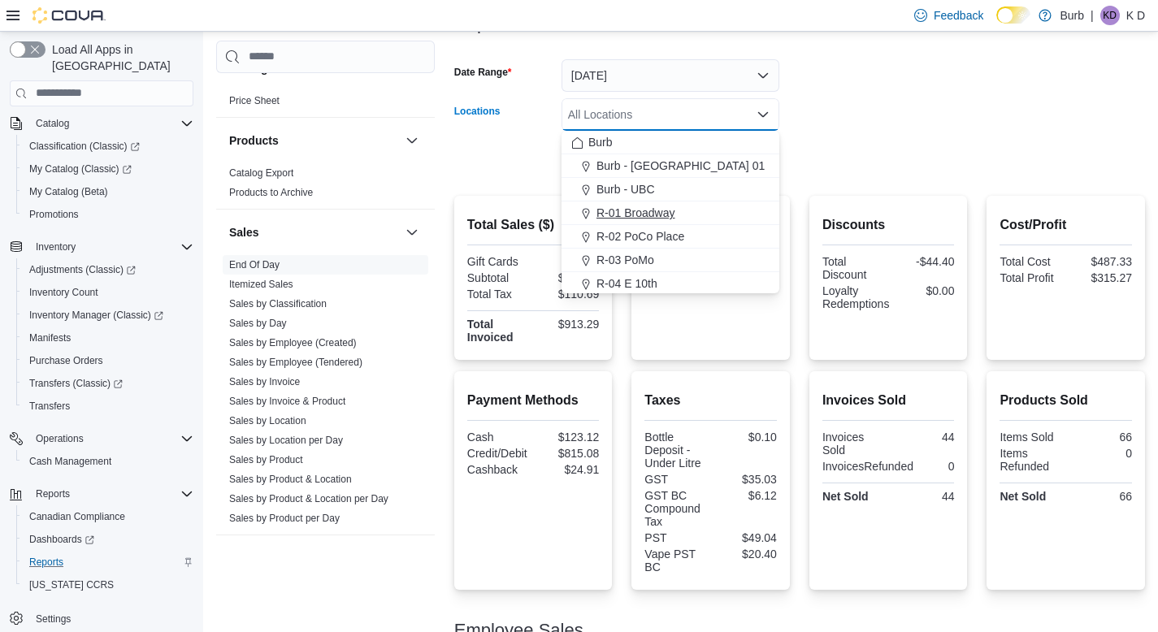
click at [737, 215] on div "R-01 Broadway" at bounding box center [670, 213] width 198 height 16
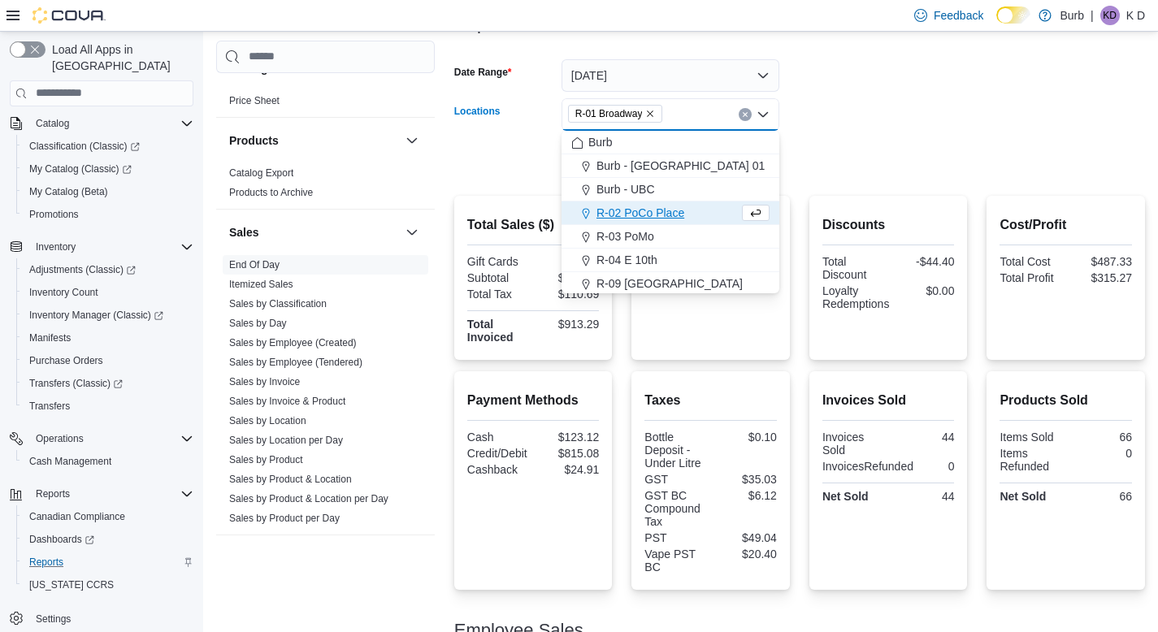
drag, startPoint x: 903, startPoint y: 143, endPoint x: 803, endPoint y: 167, distance: 102.7
click at [902, 144] on form "Date Range [DATE] Locations R-01 Broadway Combo box. Selected. R-01 Broadway. P…" at bounding box center [799, 108] width 691 height 137
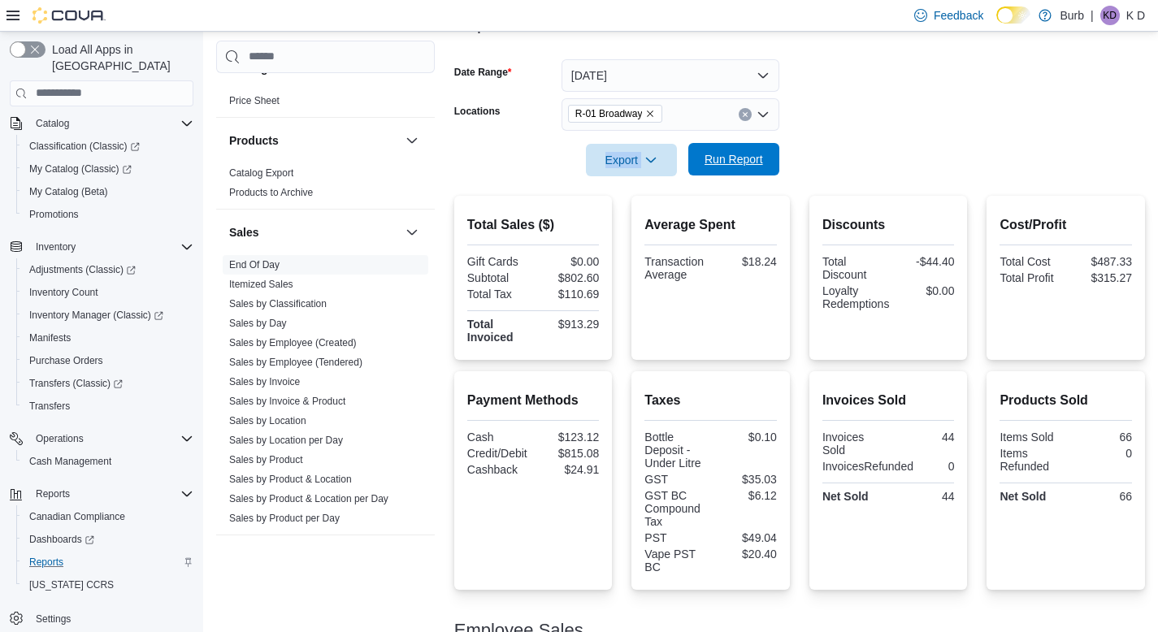
click at [767, 172] on span "Run Report" at bounding box center [734, 159] width 72 height 33
click at [962, 114] on form "Date Range [DATE] Locations R-01 Broadway Export Run Report" at bounding box center [799, 108] width 691 height 137
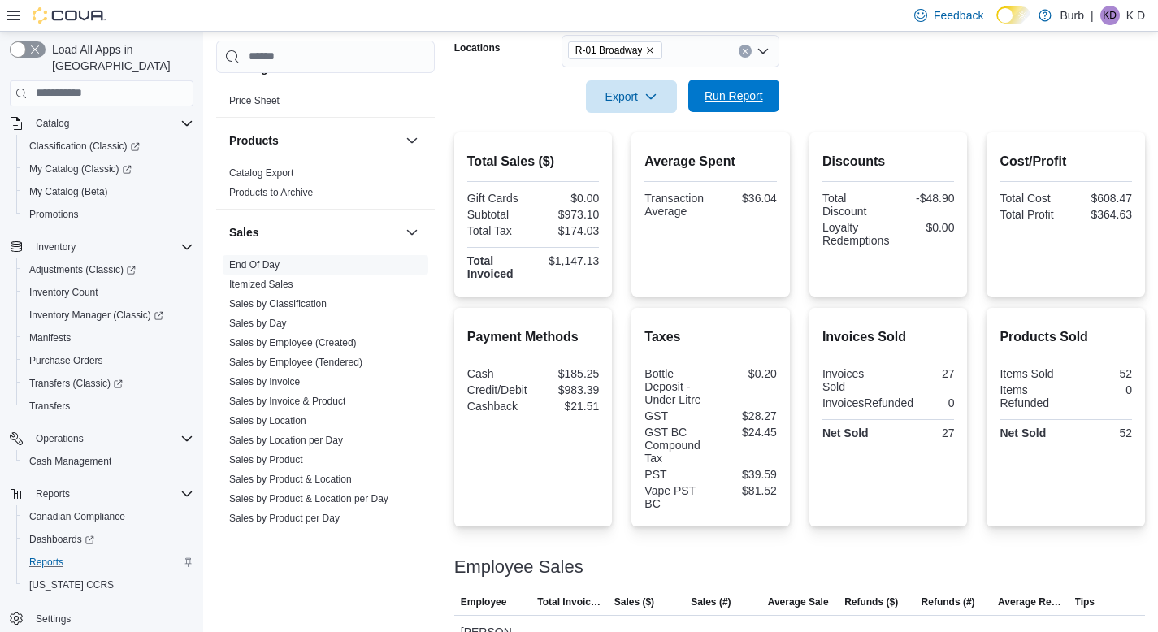
scroll to position [272, 0]
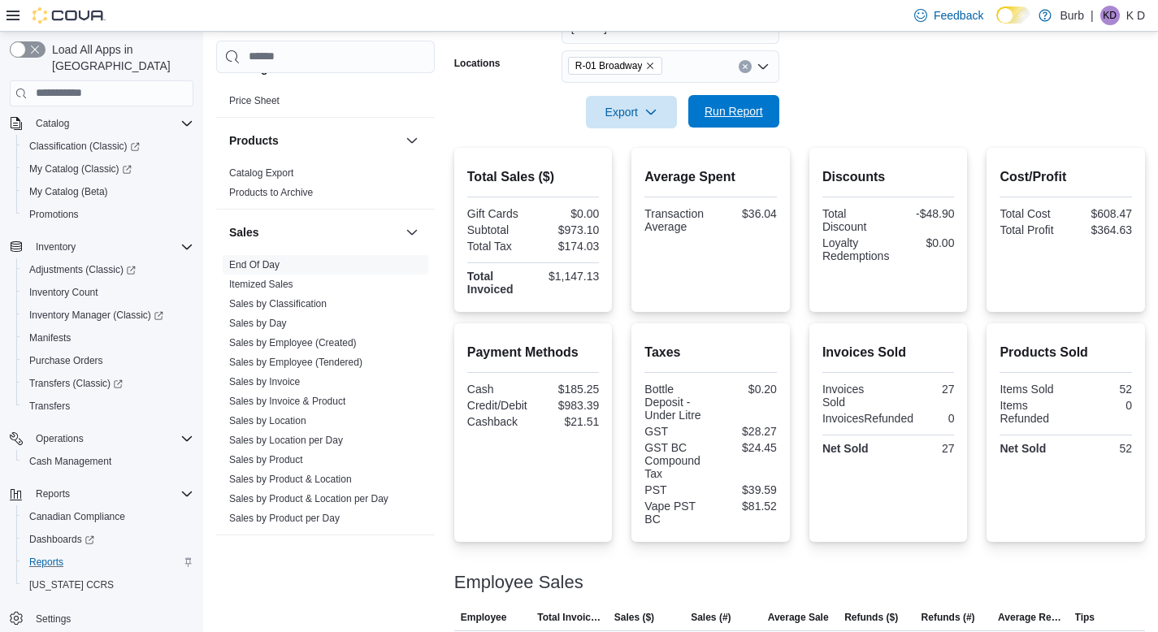
click at [775, 101] on button "Run Report" at bounding box center [733, 111] width 91 height 33
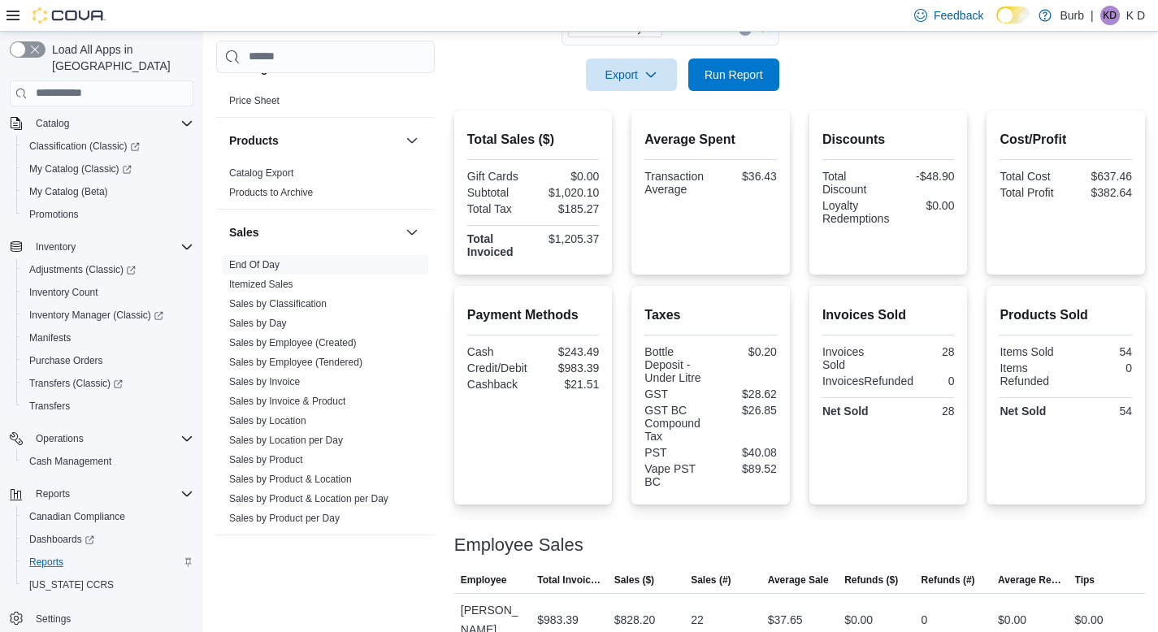
scroll to position [371, 0]
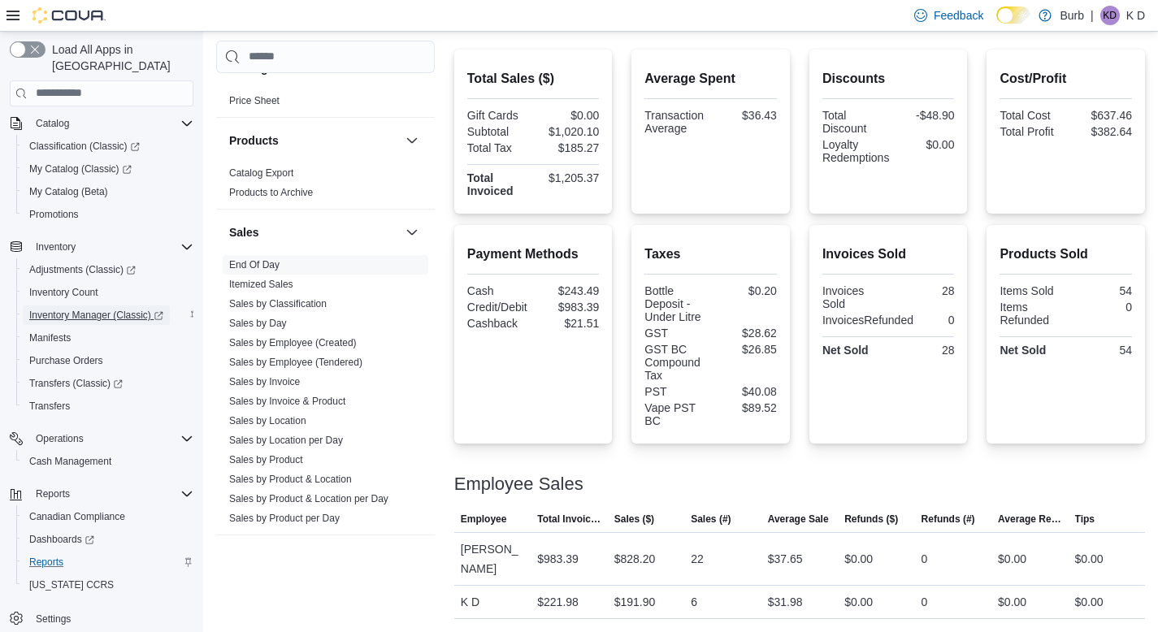
click at [128, 309] on span "Inventory Manager (Classic)" at bounding box center [96, 315] width 134 height 13
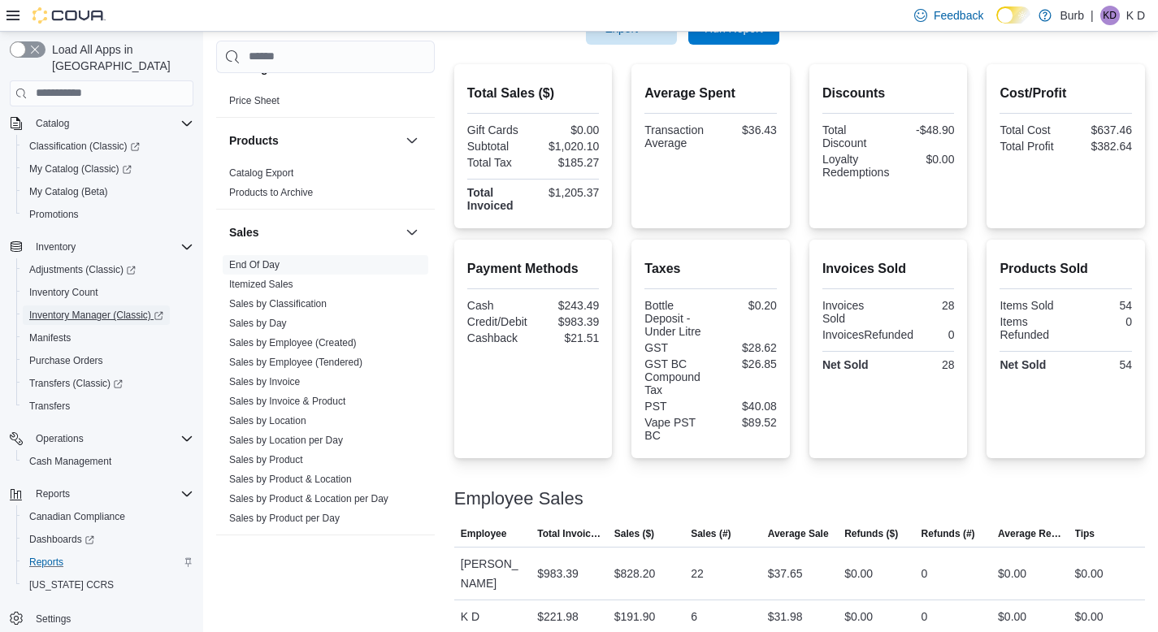
scroll to position [335, 0]
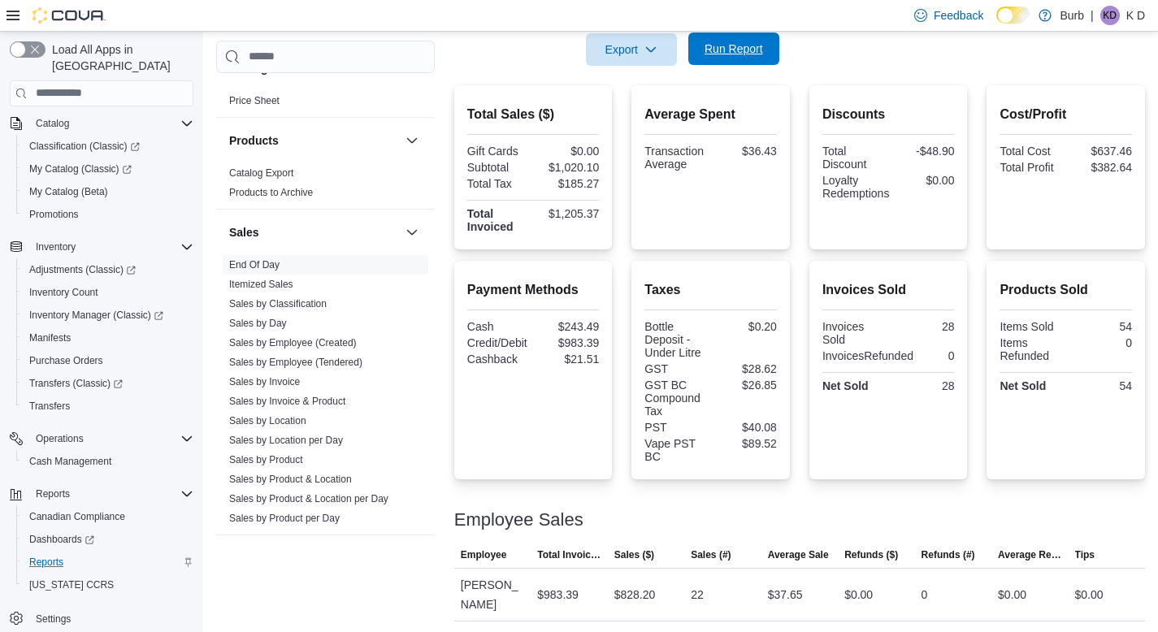
click at [768, 54] on span "Run Report" at bounding box center [734, 49] width 72 height 33
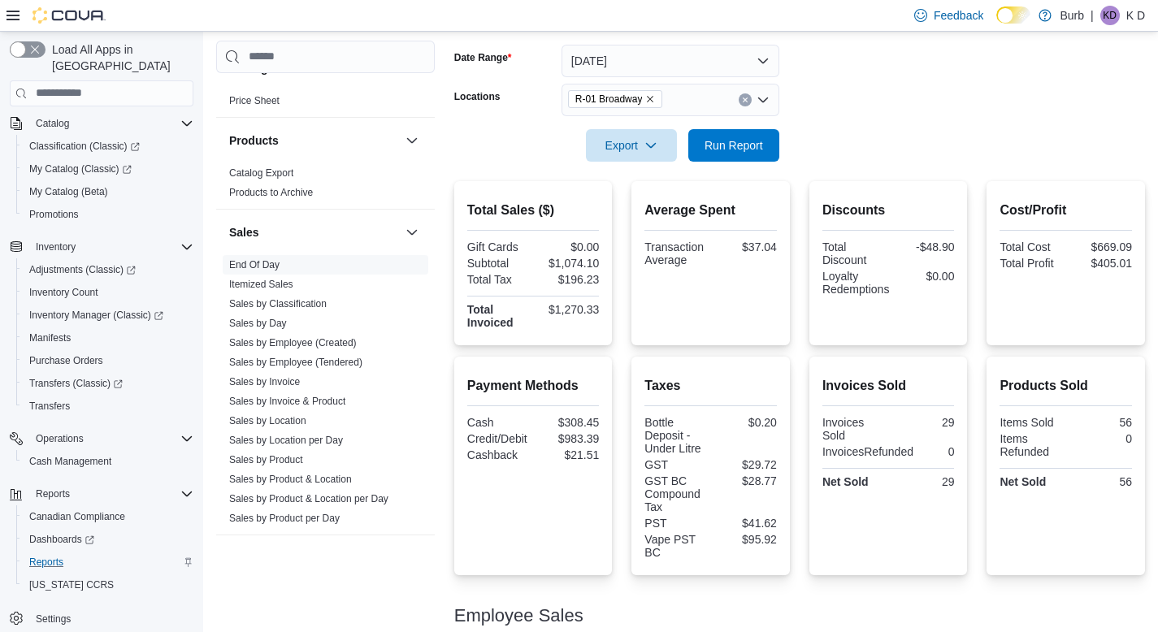
scroll to position [186, 0]
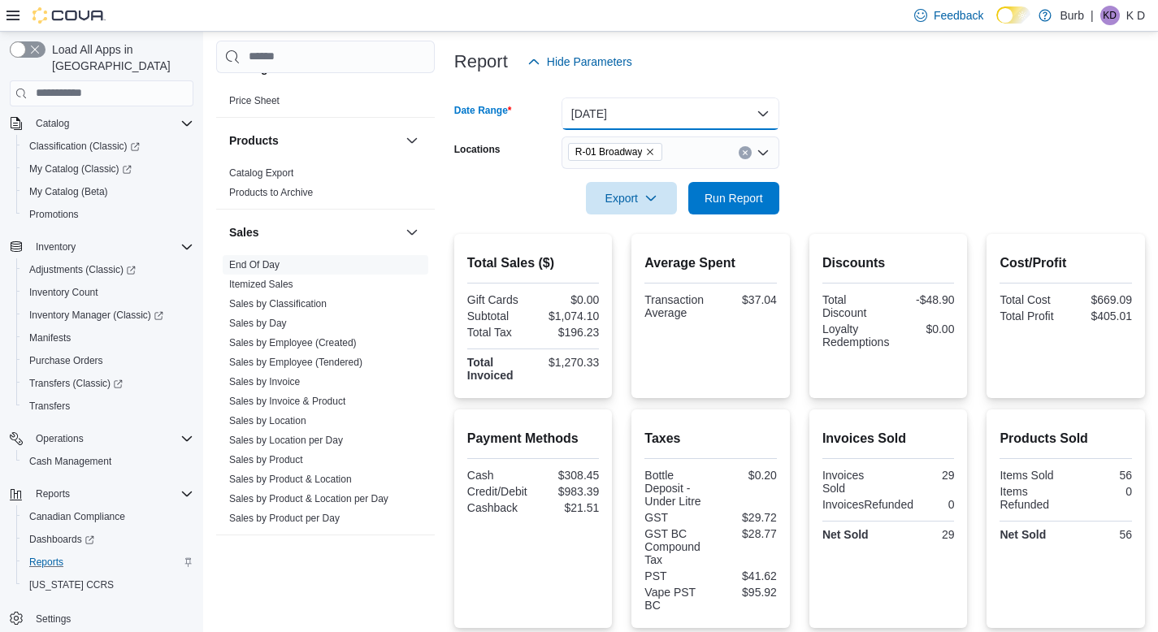
click at [654, 107] on button "[DATE]" at bounding box center [671, 114] width 218 height 33
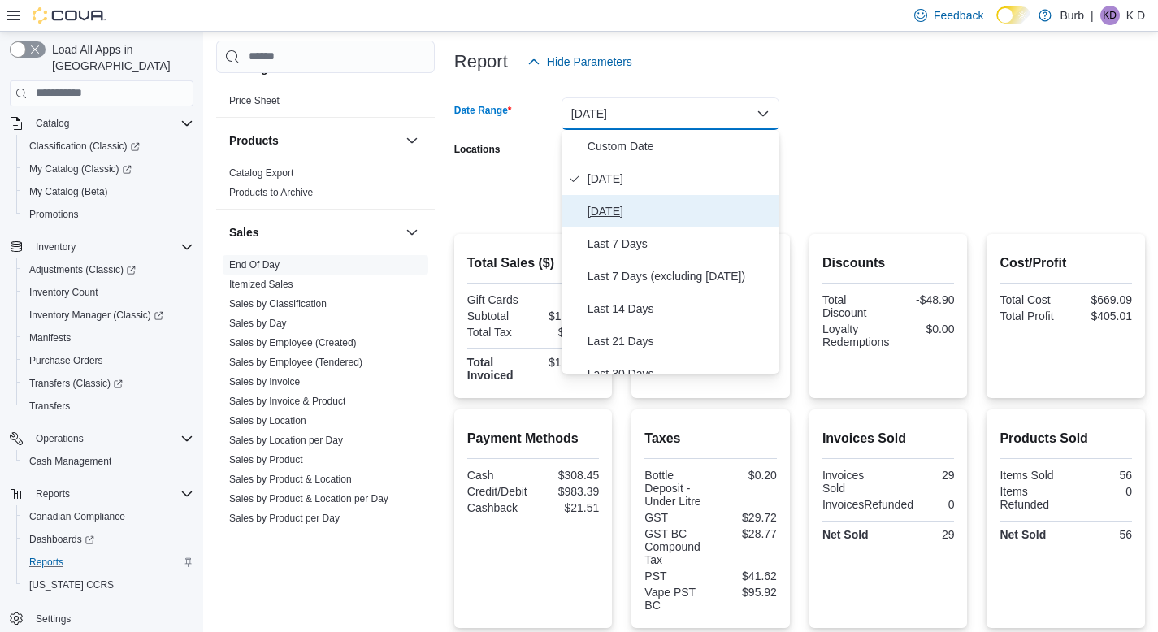
click at [644, 198] on button "[DATE]" at bounding box center [671, 211] width 218 height 33
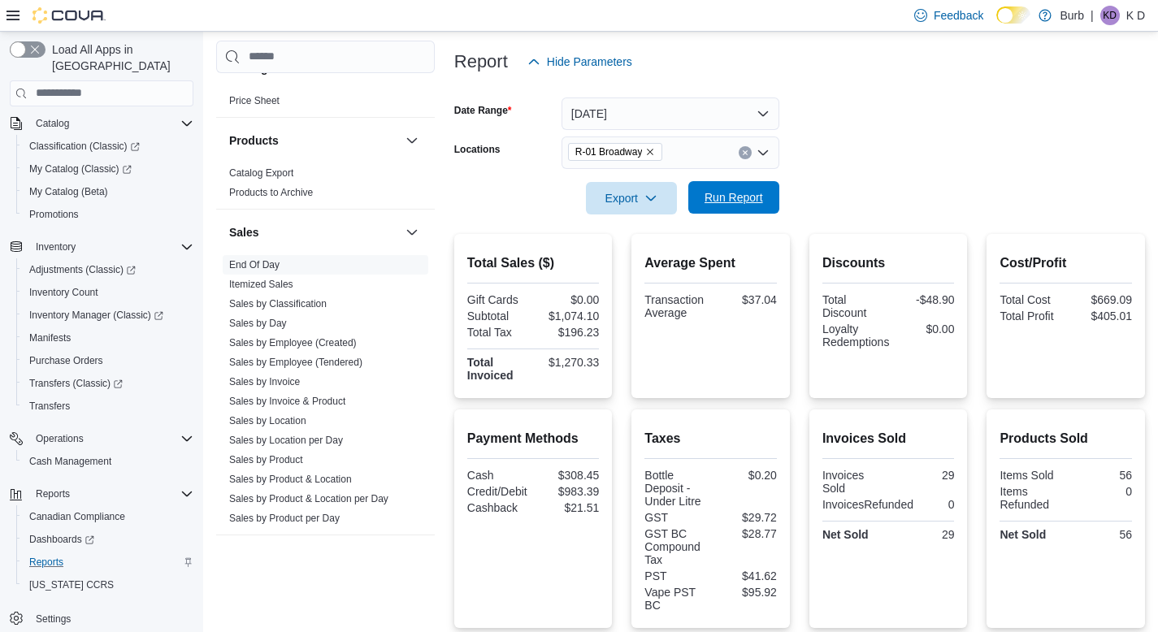
click at [705, 202] on span "Run Report" at bounding box center [734, 197] width 59 height 16
click at [657, 111] on button "[DATE]" at bounding box center [671, 114] width 218 height 33
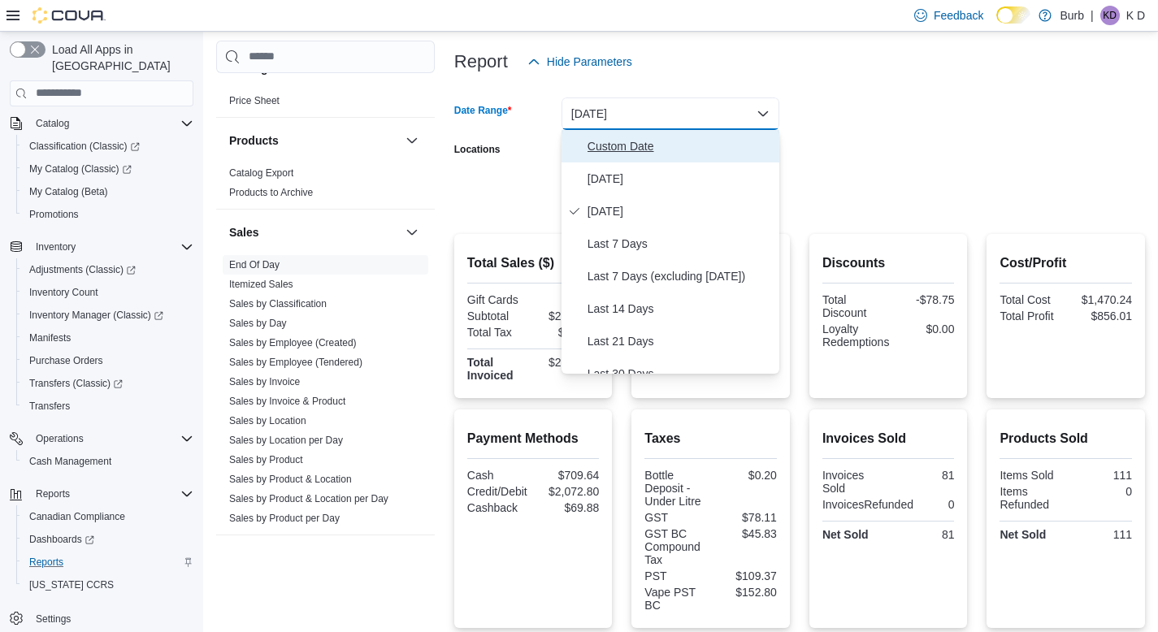
click at [613, 152] on span "Custom Date" at bounding box center [680, 147] width 185 height 20
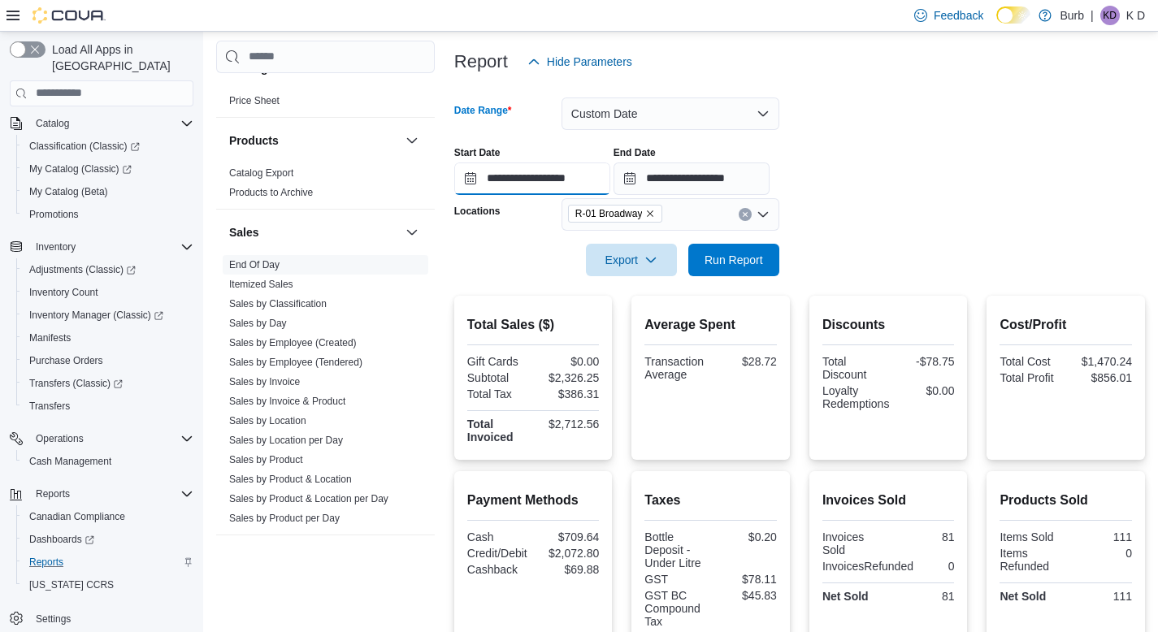
click at [515, 164] on input "**********" at bounding box center [532, 179] width 156 height 33
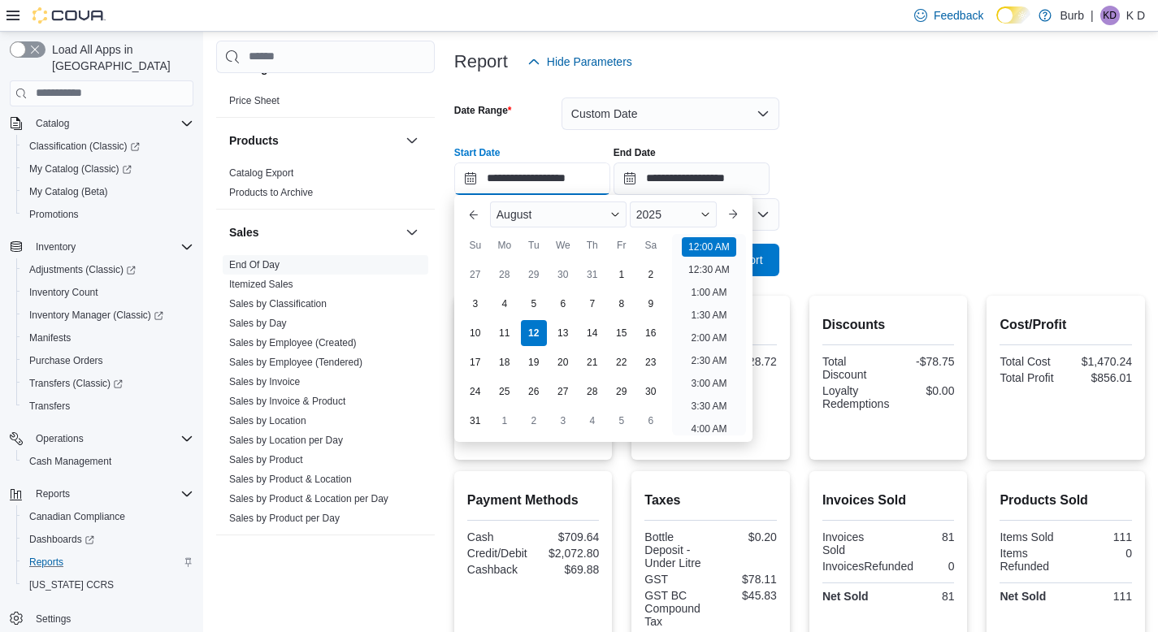
scroll to position [50, 0]
click at [497, 331] on div "11" at bounding box center [505, 333] width 26 height 26
click at [483, 335] on div "10" at bounding box center [475, 333] width 28 height 28
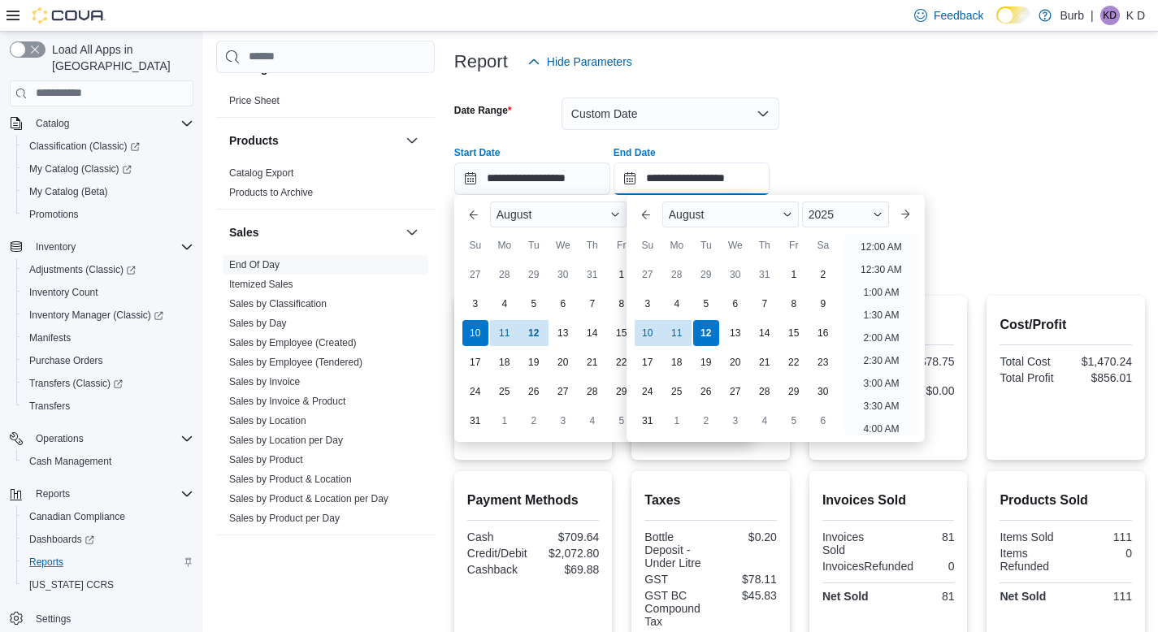
click at [683, 182] on input "**********" at bounding box center [692, 179] width 156 height 33
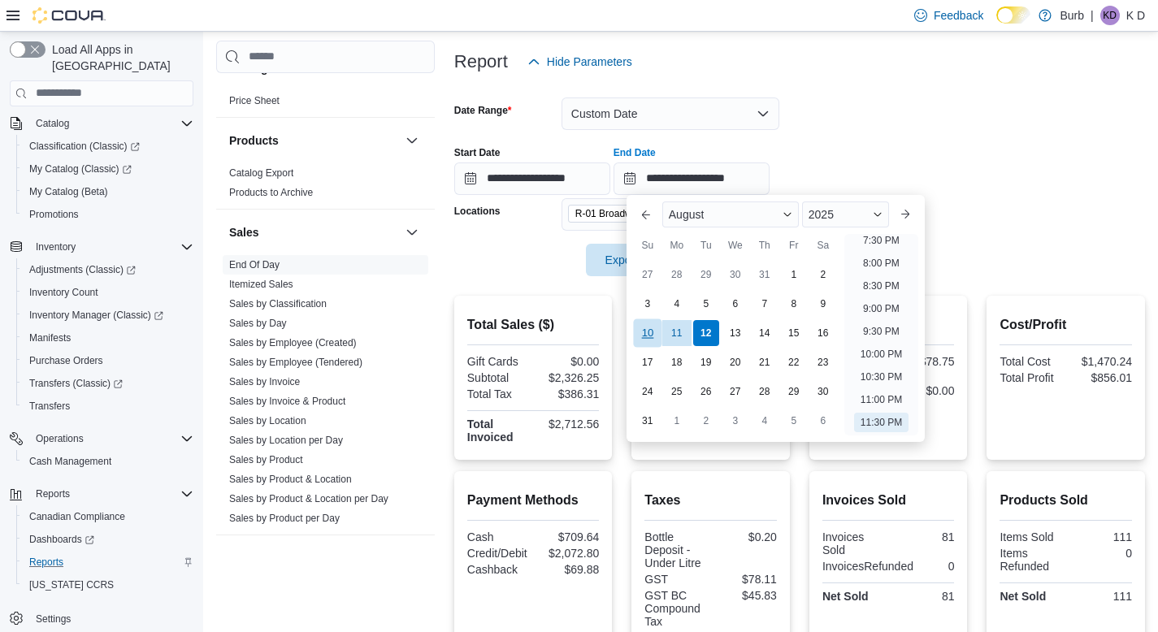
click at [647, 340] on div "10" at bounding box center [647, 333] width 28 height 28
click at [853, 136] on div "**********" at bounding box center [799, 164] width 691 height 62
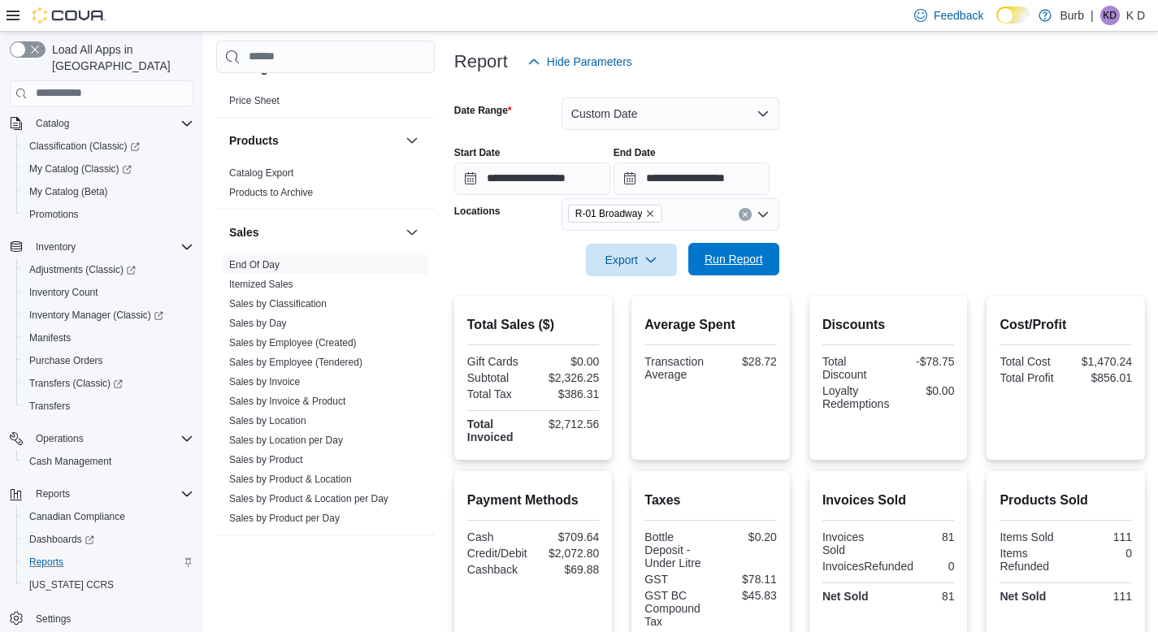
click at [749, 257] on span "Run Report" at bounding box center [734, 259] width 59 height 16
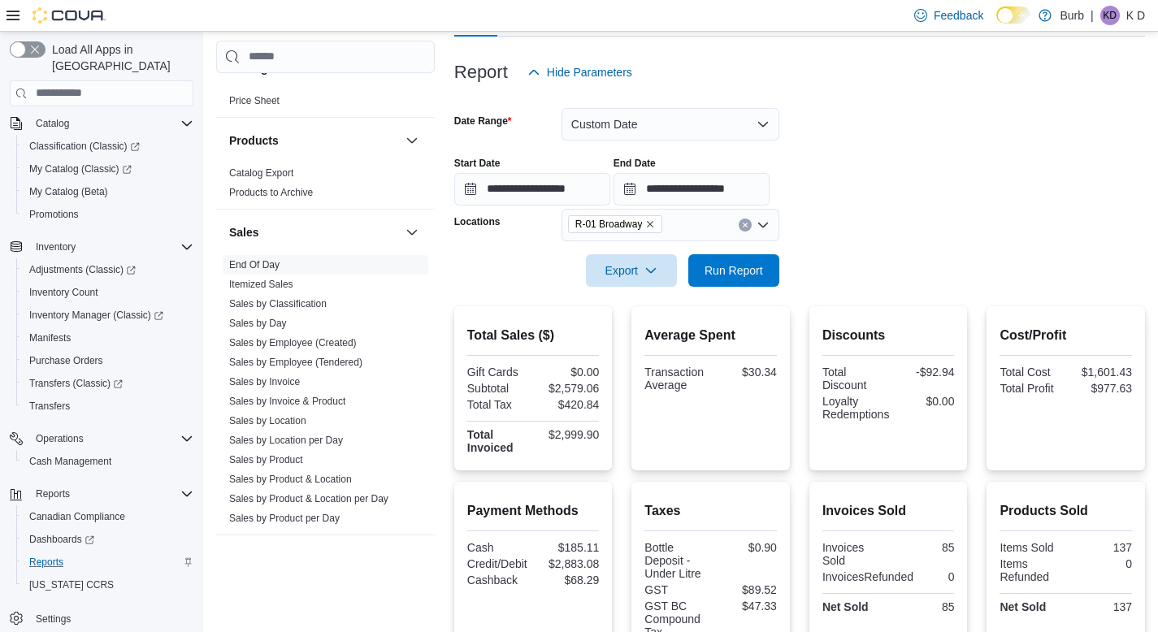
scroll to position [171, 0]
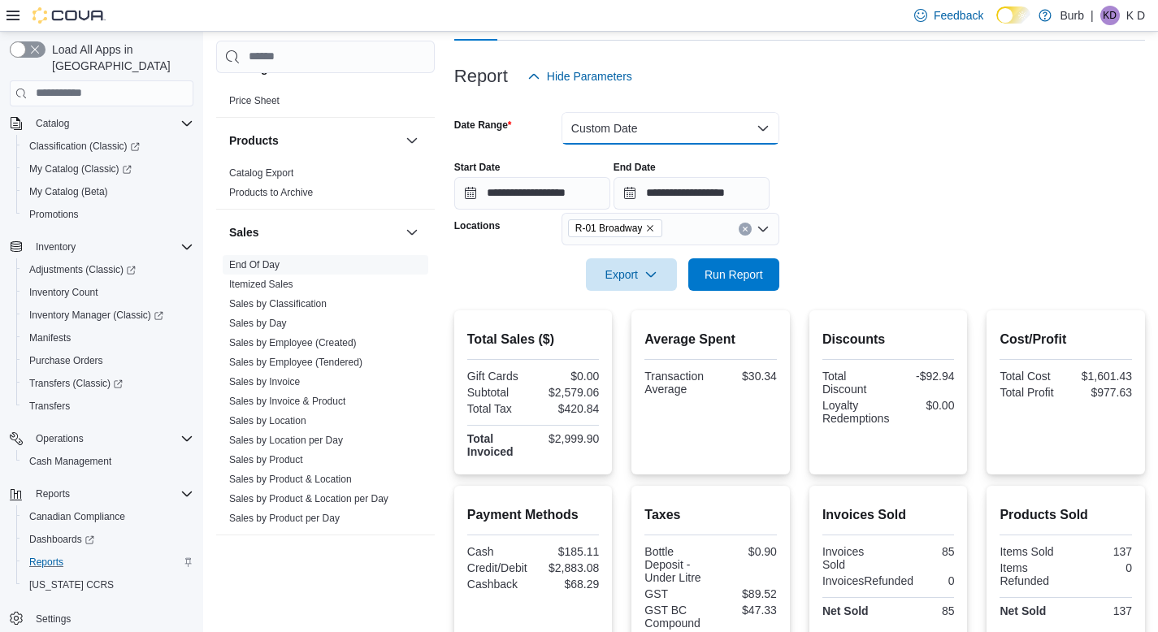
click at [629, 129] on button "Custom Date" at bounding box center [671, 128] width 218 height 33
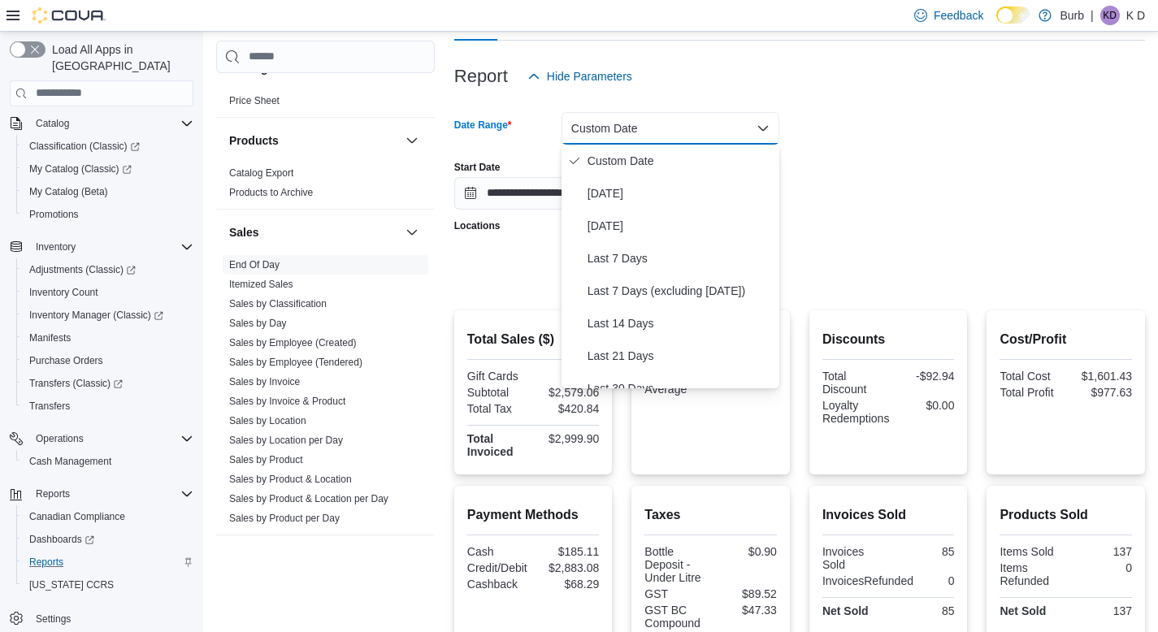
click at [885, 129] on form "**********" at bounding box center [799, 192] width 691 height 198
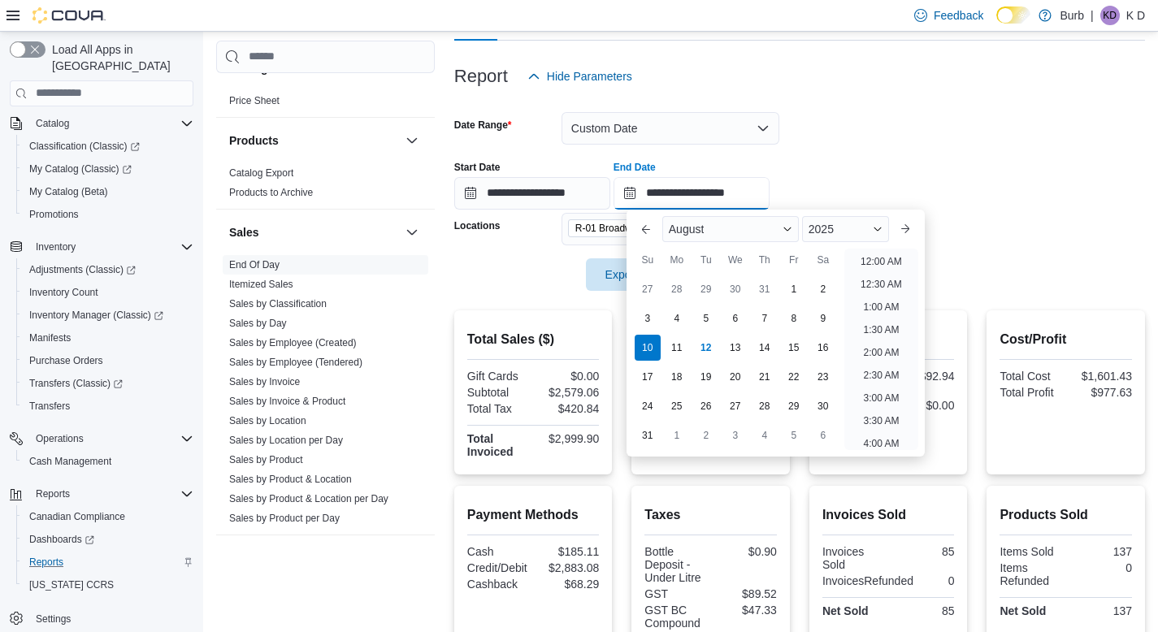
click at [702, 187] on input "**********" at bounding box center [692, 193] width 156 height 33
click at [815, 313] on div "9" at bounding box center [823, 318] width 28 height 28
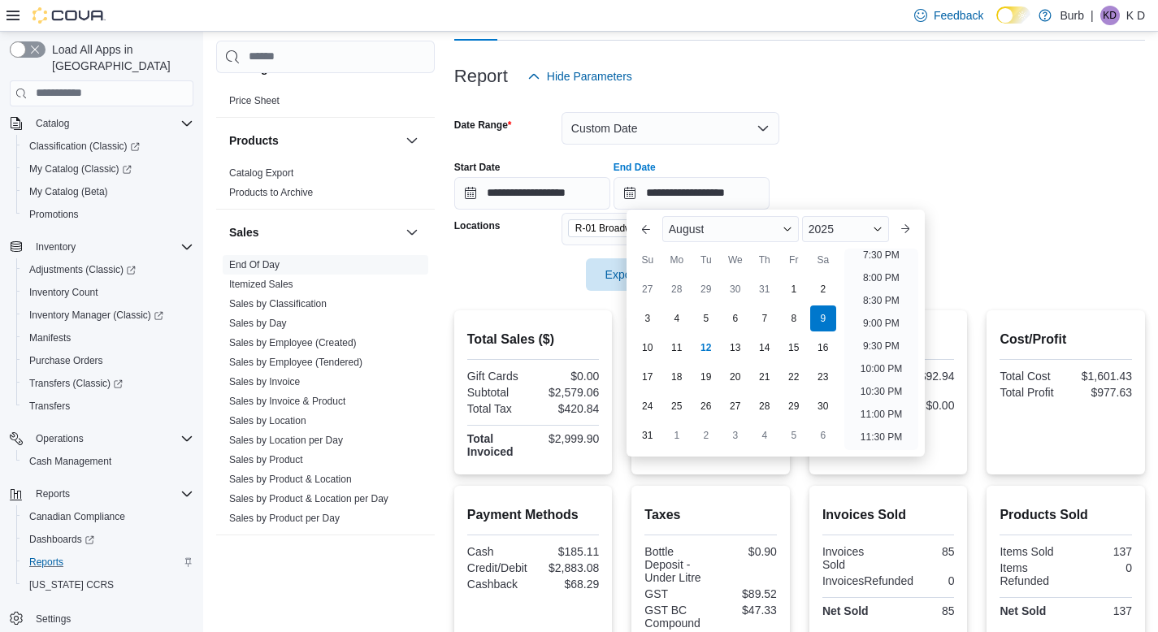
click at [890, 114] on form "**********" at bounding box center [799, 192] width 691 height 198
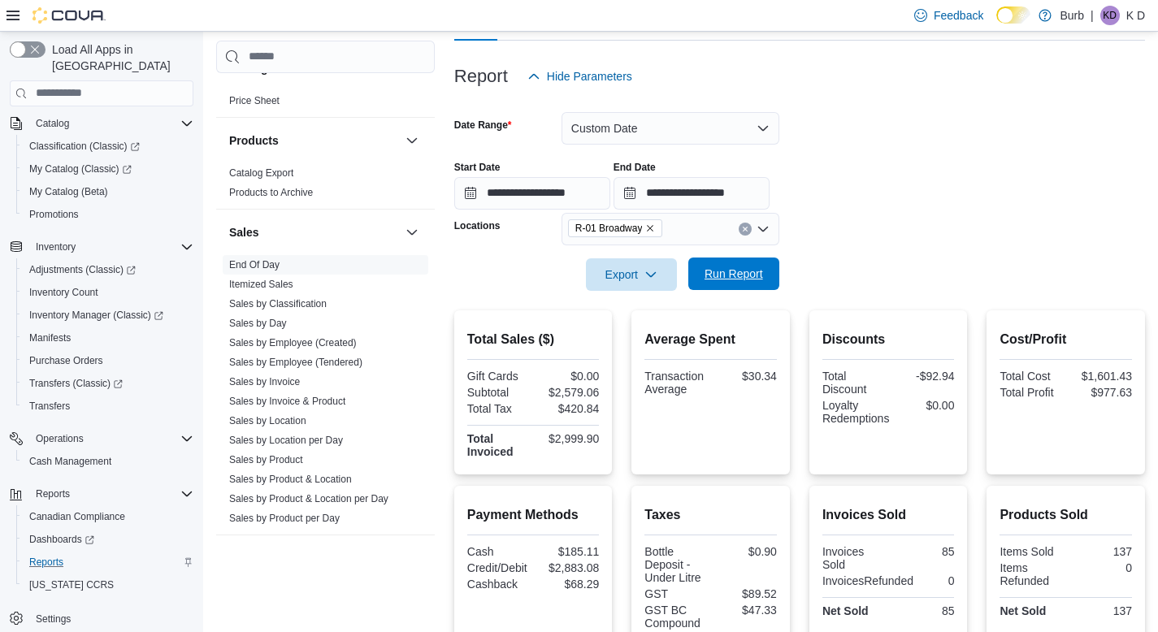
click at [770, 263] on button "Run Report" at bounding box center [733, 274] width 91 height 33
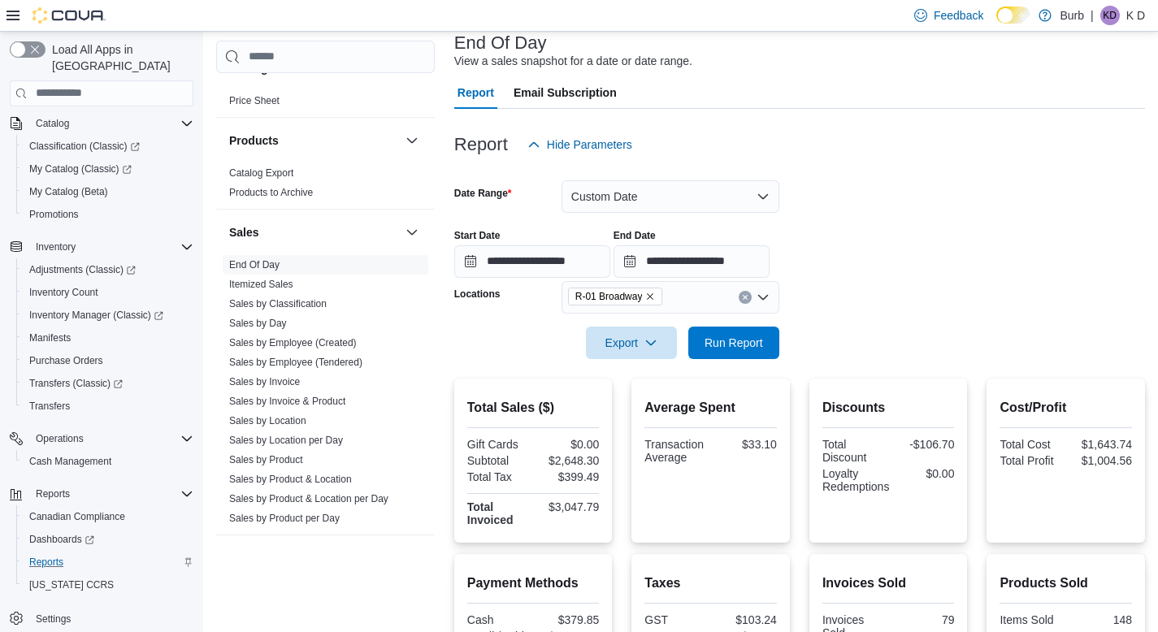
scroll to position [18, 0]
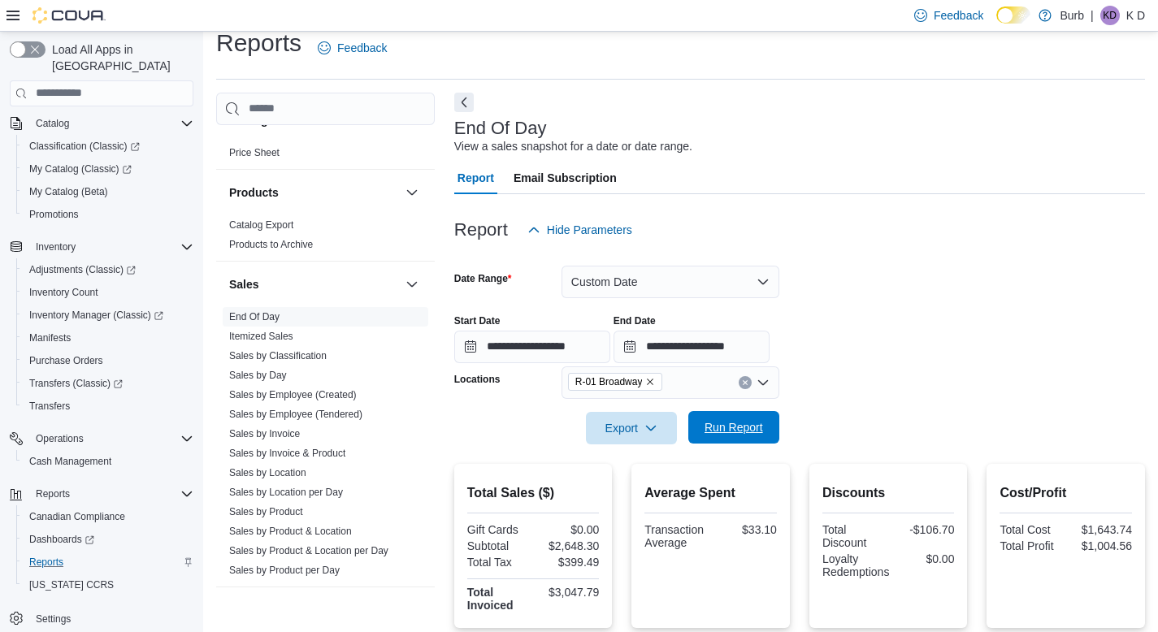
click at [736, 424] on span "Run Report" at bounding box center [734, 427] width 59 height 16
click at [646, 292] on button "Custom Date" at bounding box center [671, 282] width 218 height 33
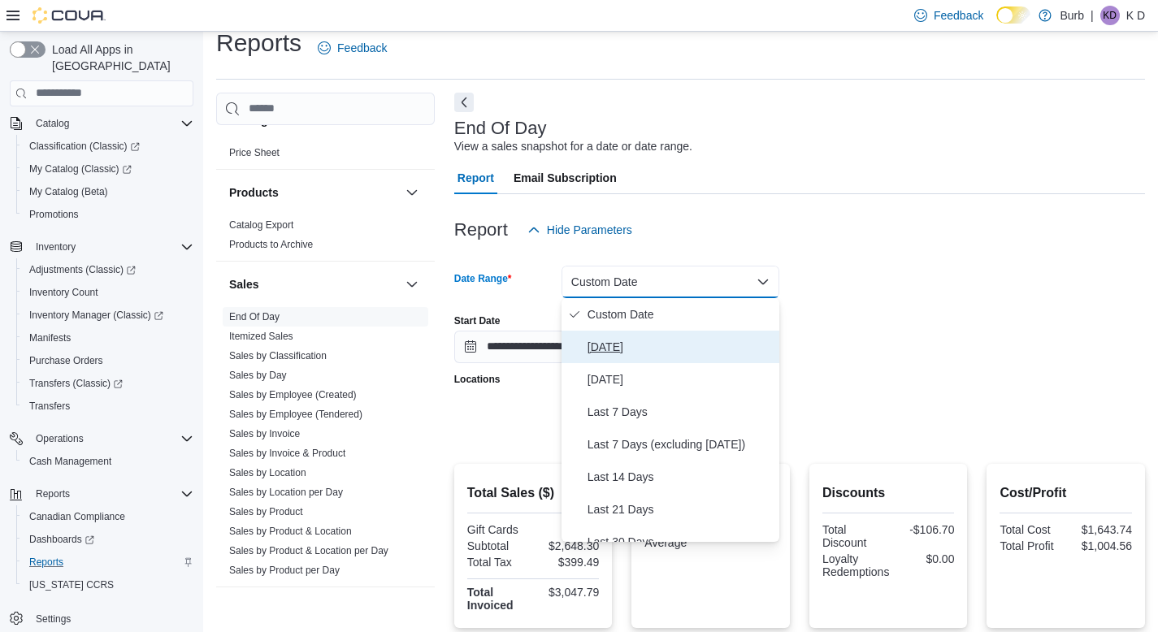
click at [651, 355] on span "[DATE]" at bounding box center [680, 347] width 185 height 20
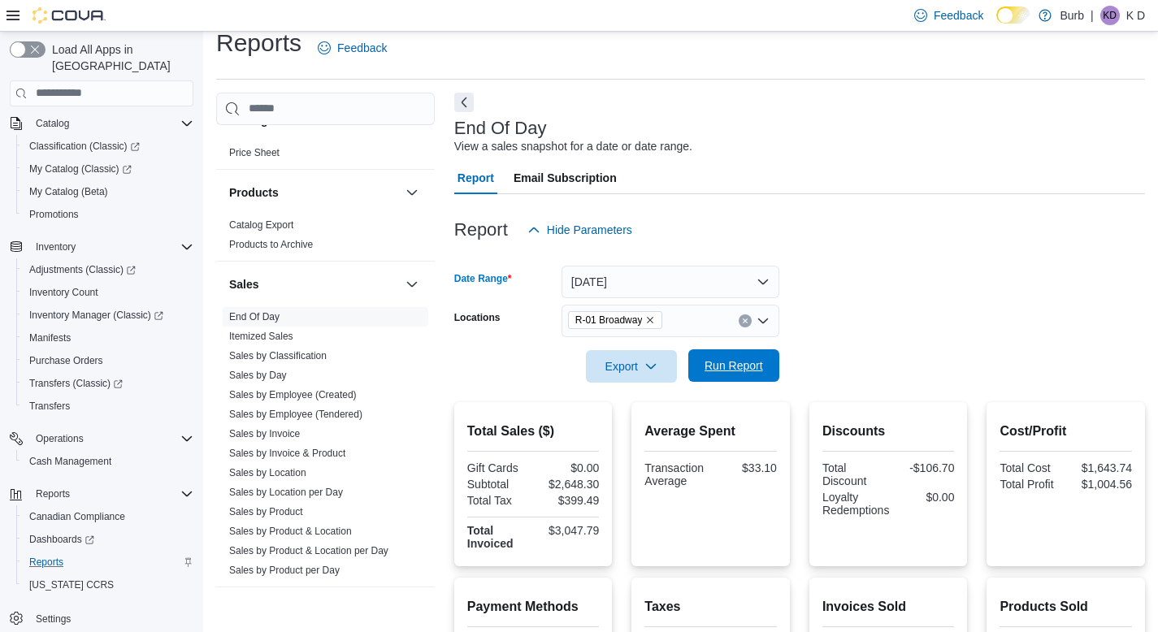
click at [717, 379] on span "Run Report" at bounding box center [734, 365] width 72 height 33
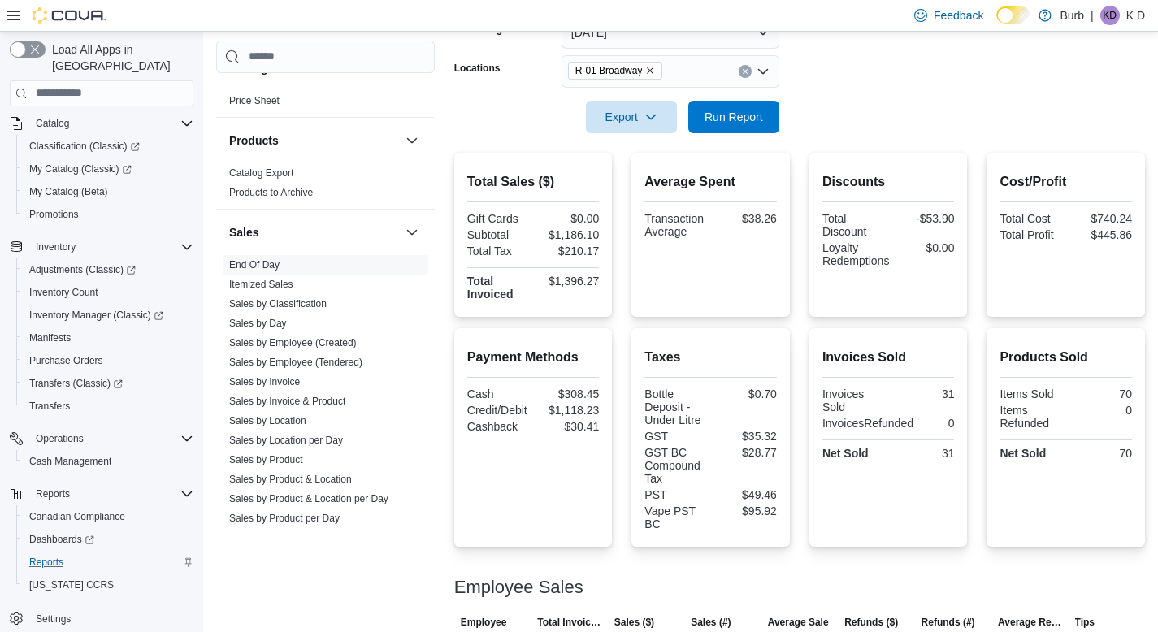
scroll to position [231, 0]
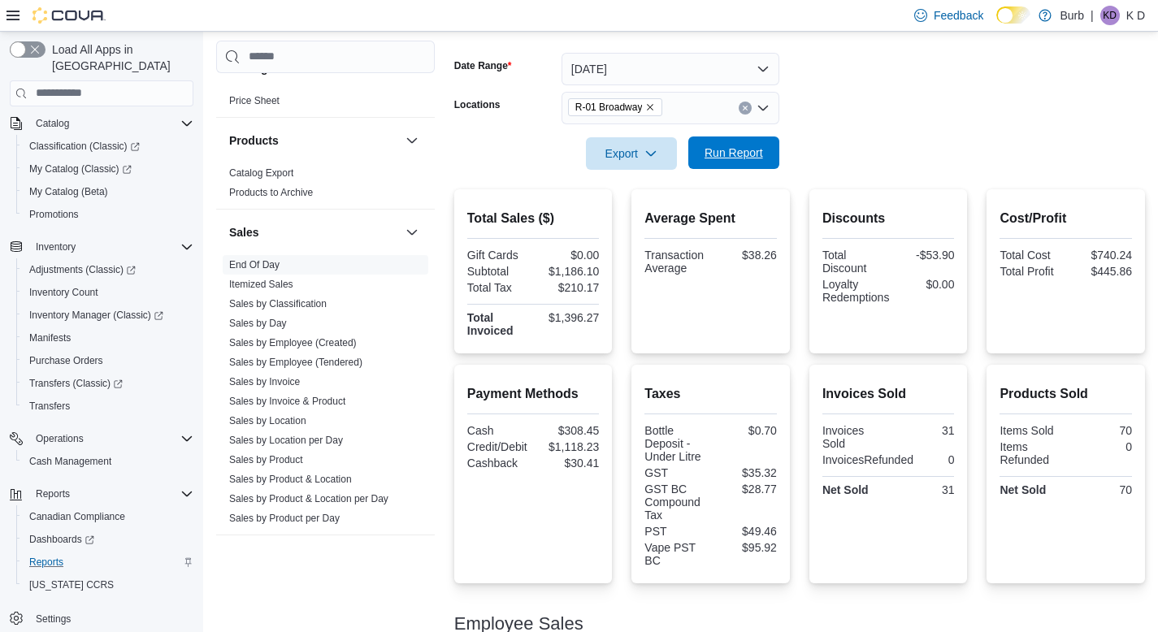
click at [720, 149] on span "Run Report" at bounding box center [734, 153] width 59 height 16
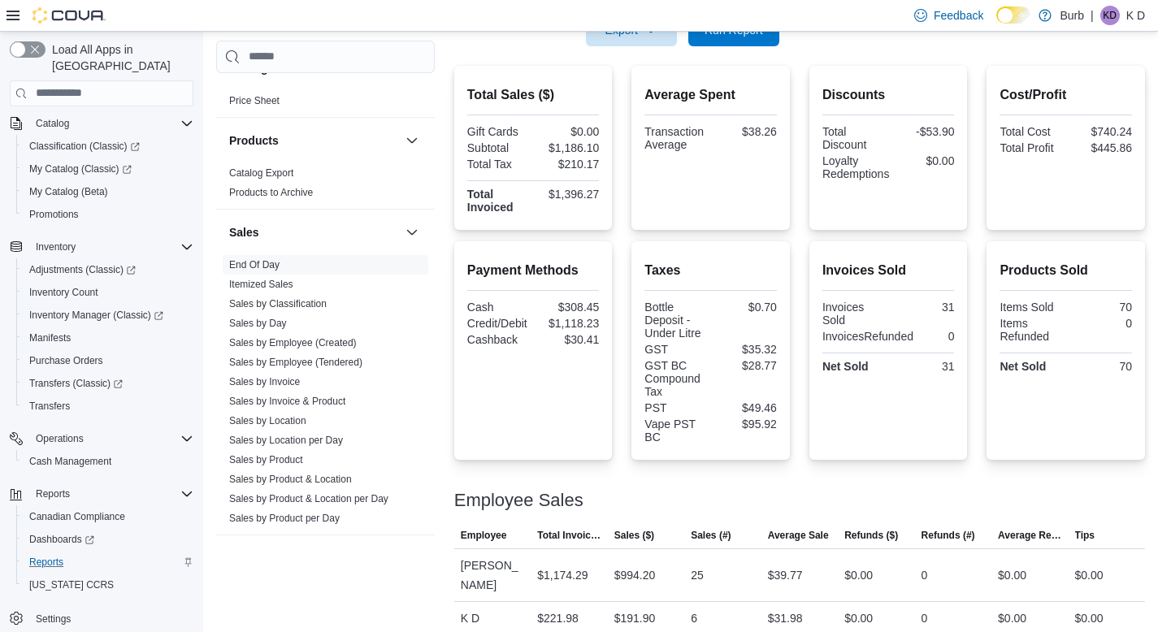
scroll to position [332, 0]
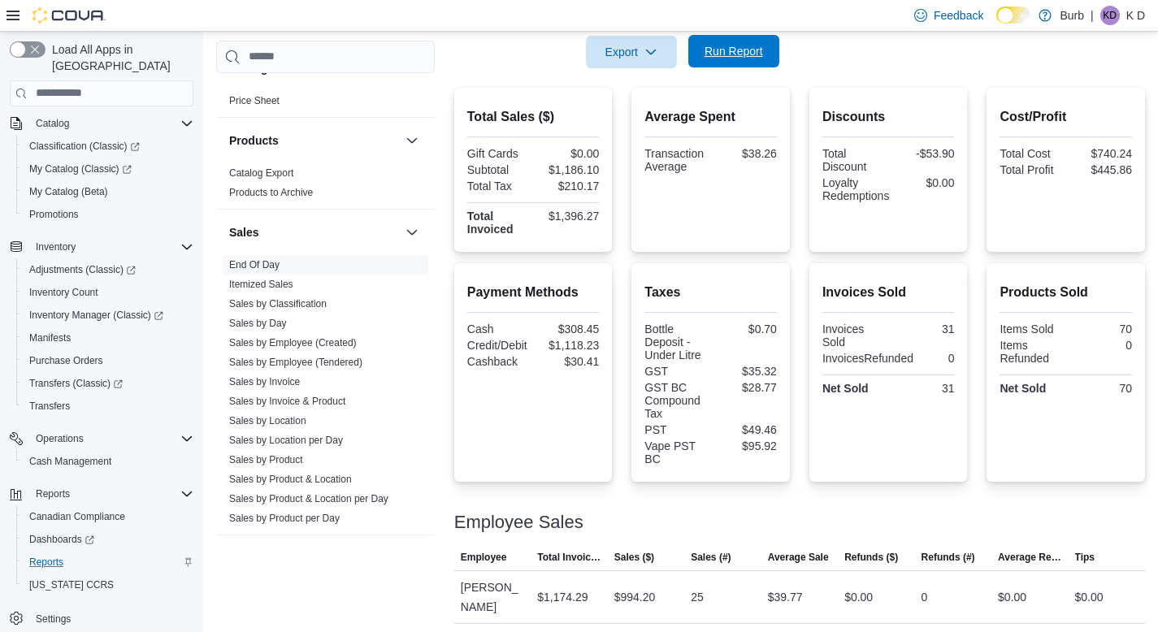
click at [739, 50] on span "Run Report" at bounding box center [734, 51] width 59 height 16
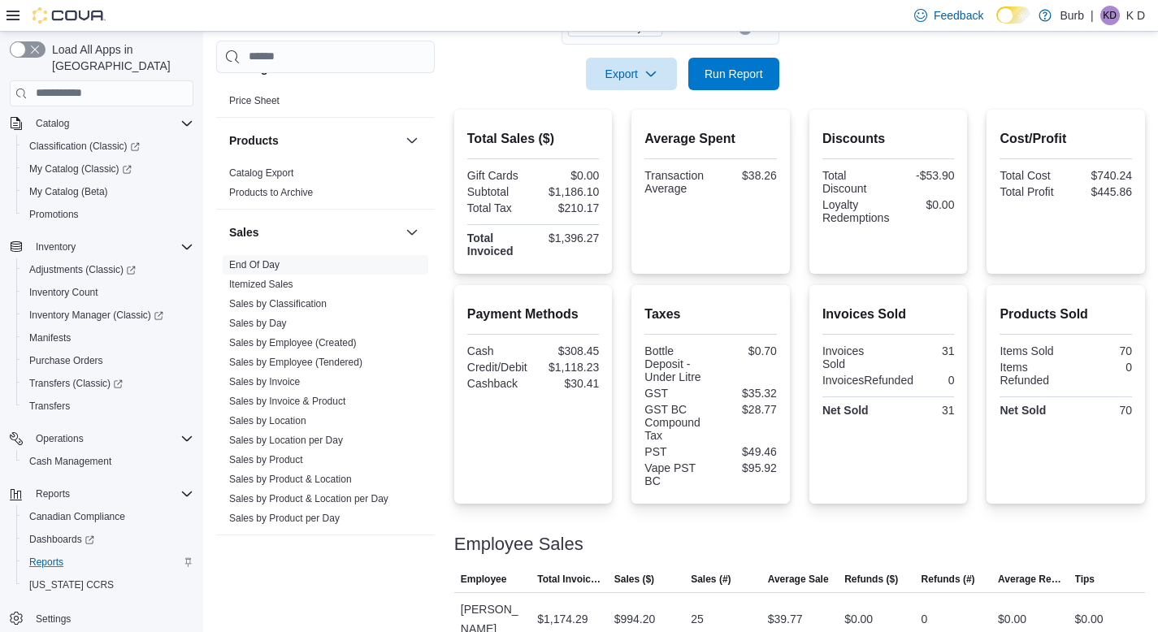
scroll to position [309, 0]
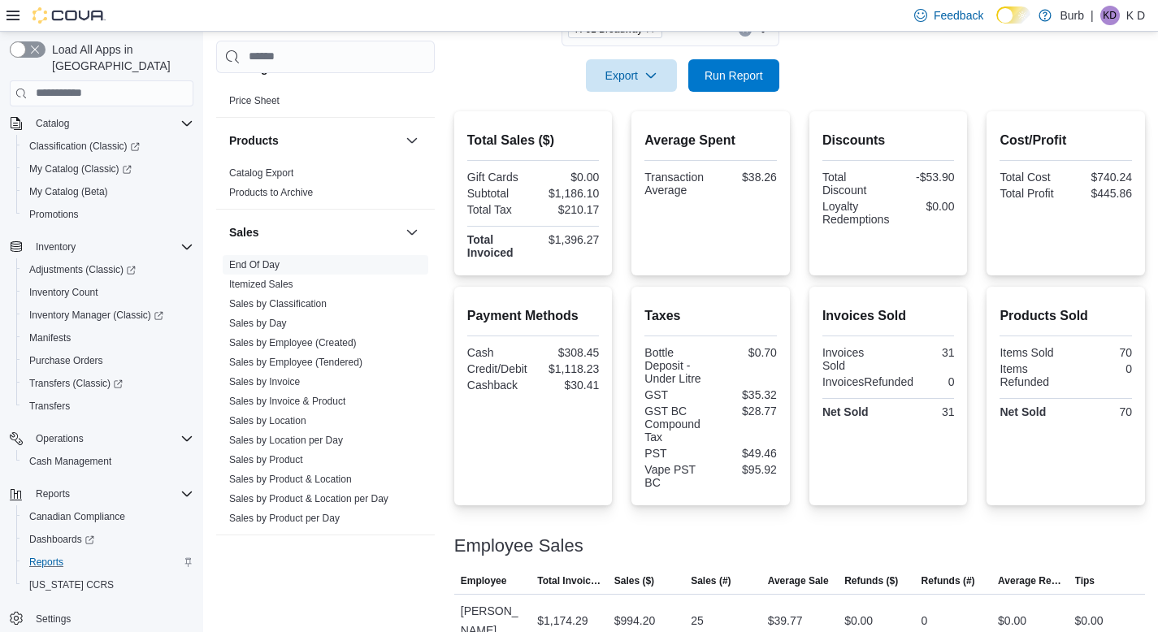
click at [743, 34] on button "Clear input" at bounding box center [745, 30] width 13 height 13
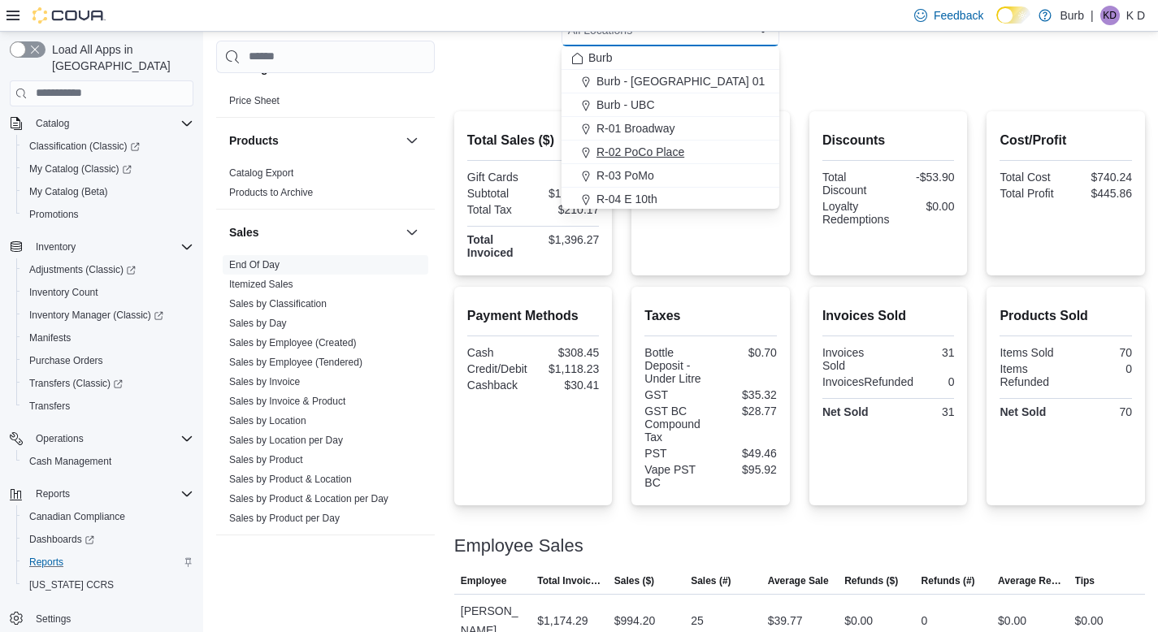
click at [686, 160] on button "R-02 PoCo Place" at bounding box center [671, 153] width 218 height 24
click at [930, 73] on form "Date Range [DATE] Locations R-02 [GEOGRAPHIC_DATA] Combo box. Selected. R-02 [G…" at bounding box center [799, 23] width 691 height 137
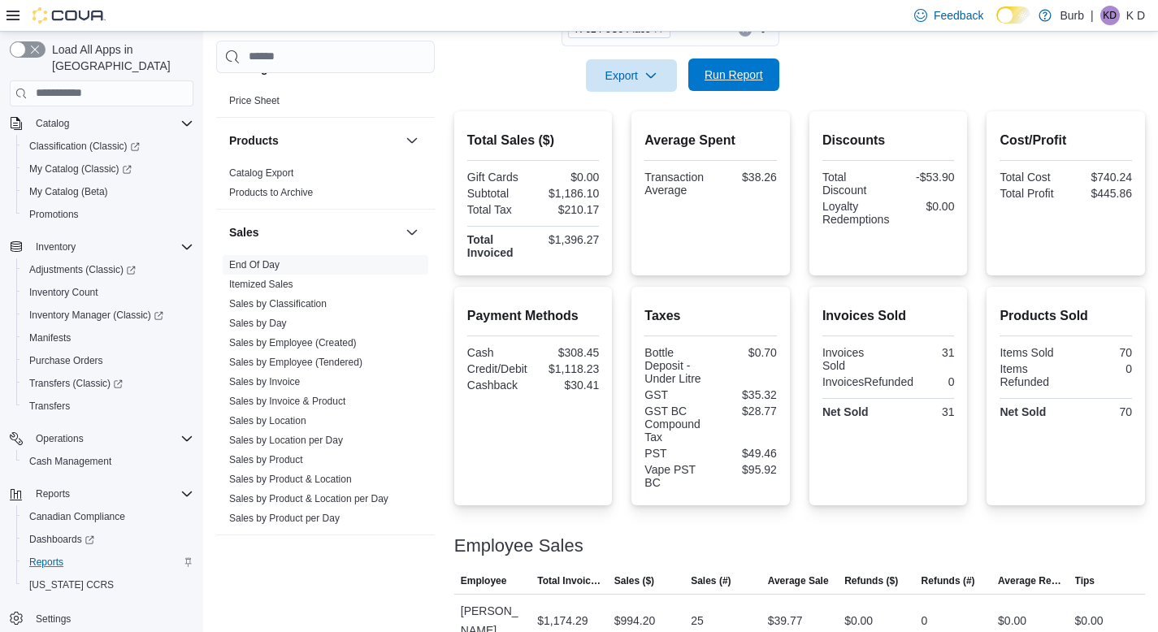
click at [766, 80] on span "Run Report" at bounding box center [734, 75] width 72 height 33
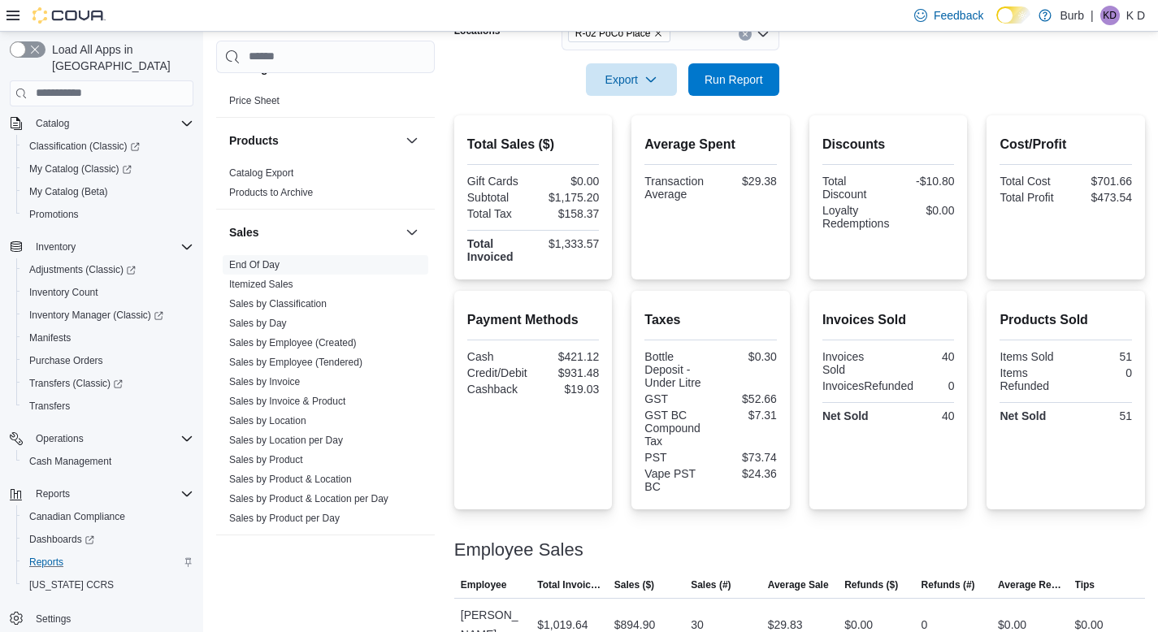
scroll to position [291, 0]
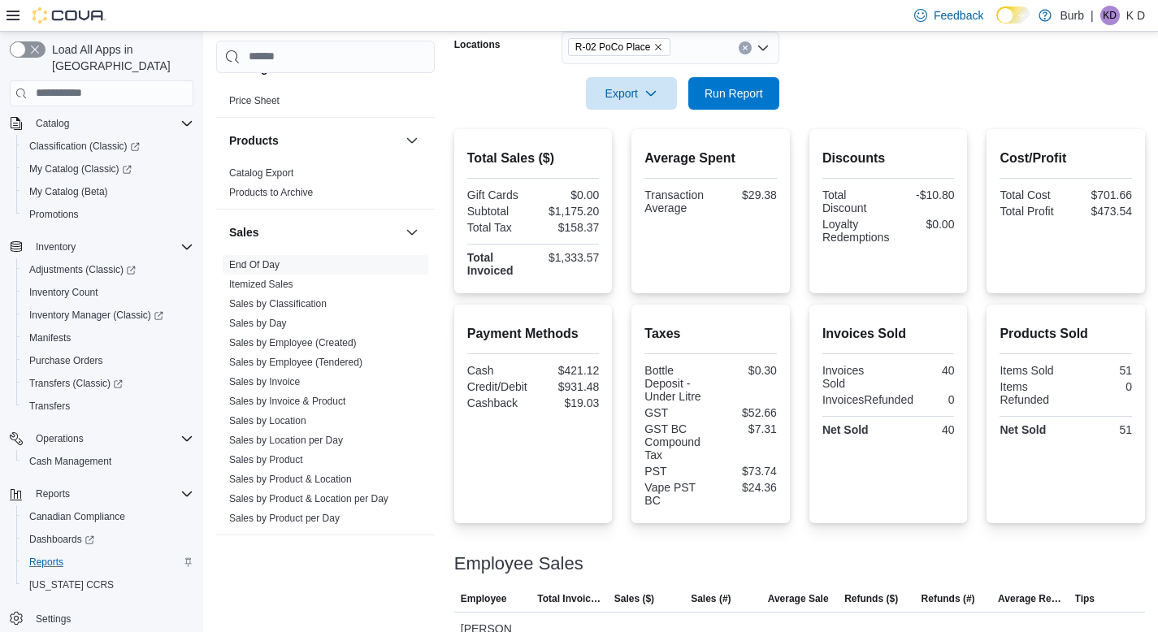
click at [749, 46] on button "Clear input" at bounding box center [745, 47] width 13 height 13
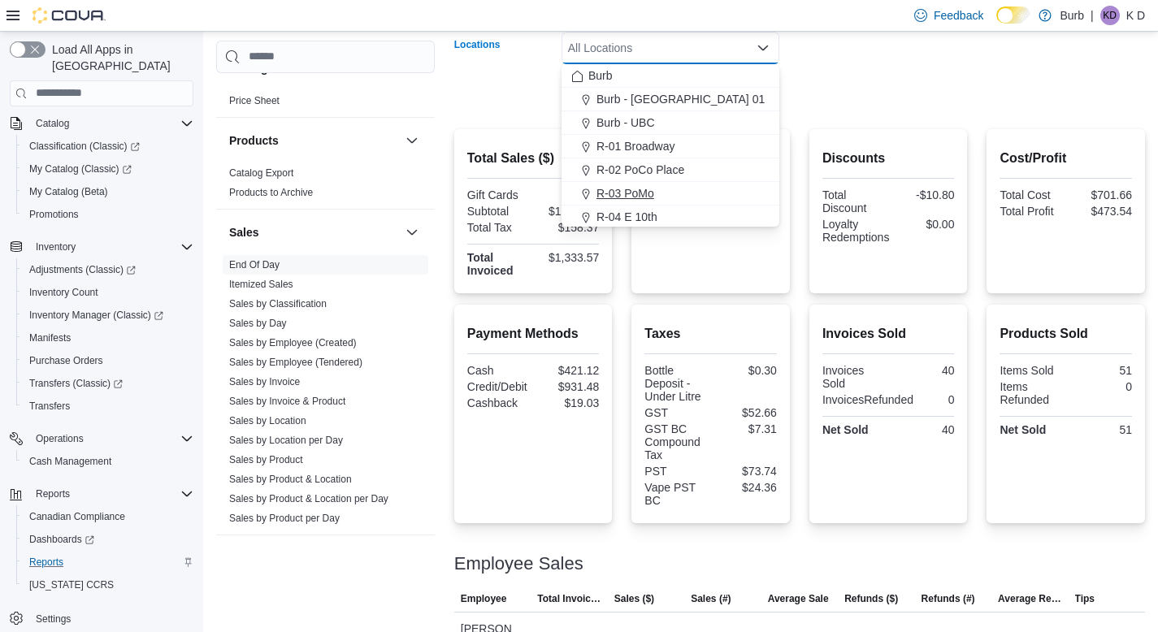
click at [716, 187] on div "R-03 PoMo" at bounding box center [670, 193] width 198 height 16
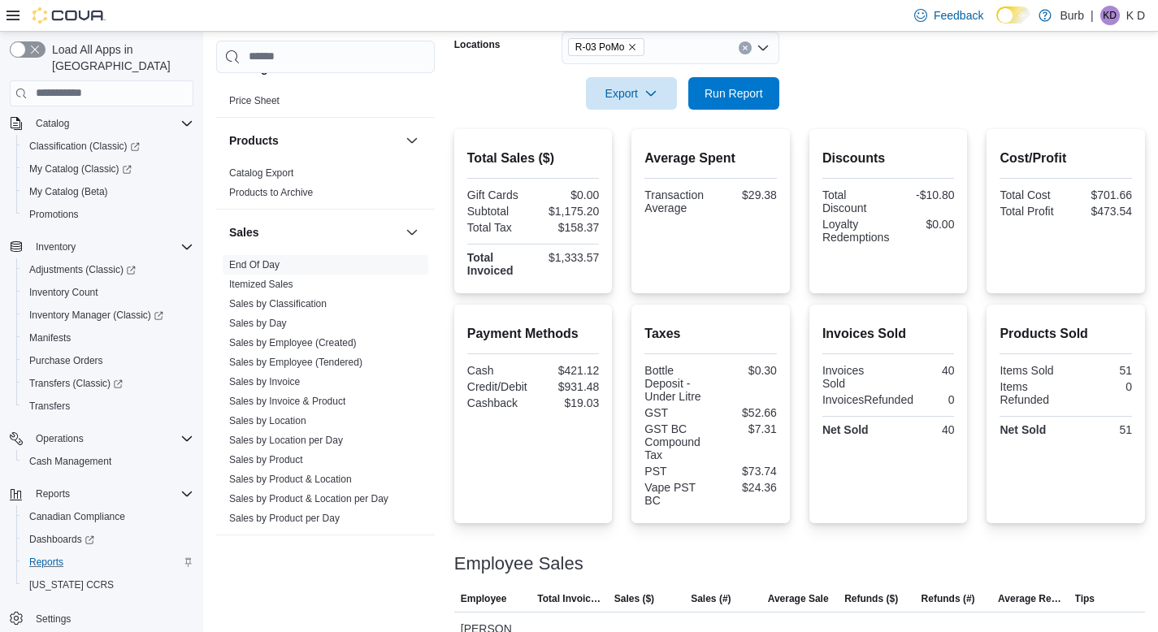
click at [924, 93] on form "Date Range [DATE] Locations R-03 PoMo Export Run Report" at bounding box center [799, 41] width 691 height 137
click at [770, 106] on button "Run Report" at bounding box center [733, 92] width 91 height 33
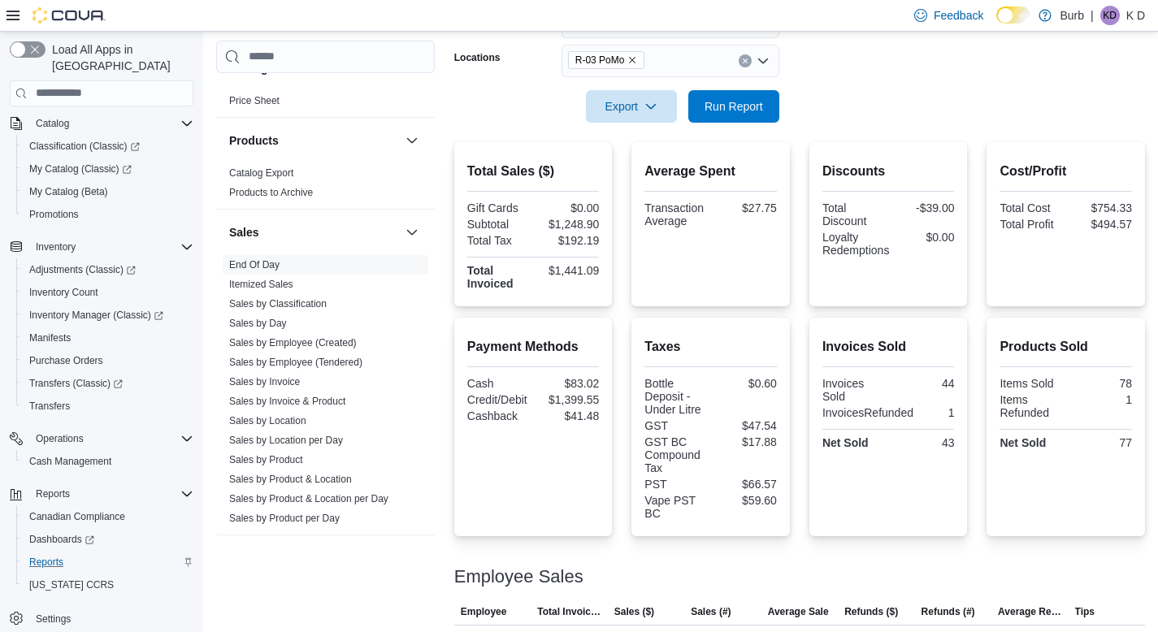
scroll to position [261, 0]
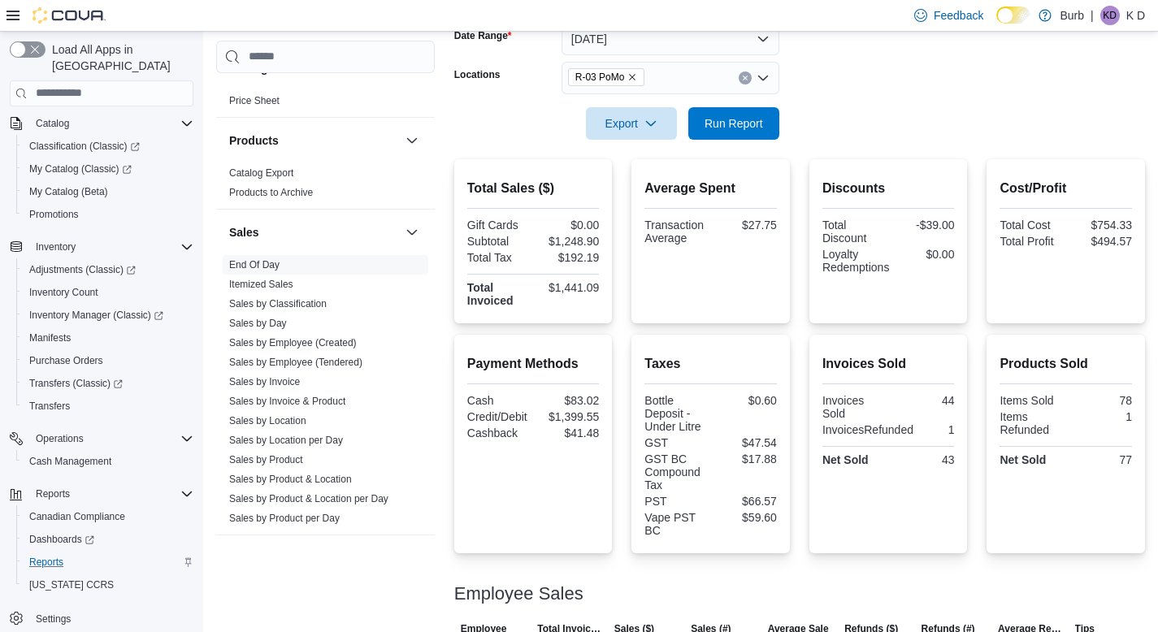
click at [748, 80] on button "Clear input" at bounding box center [745, 78] width 13 height 13
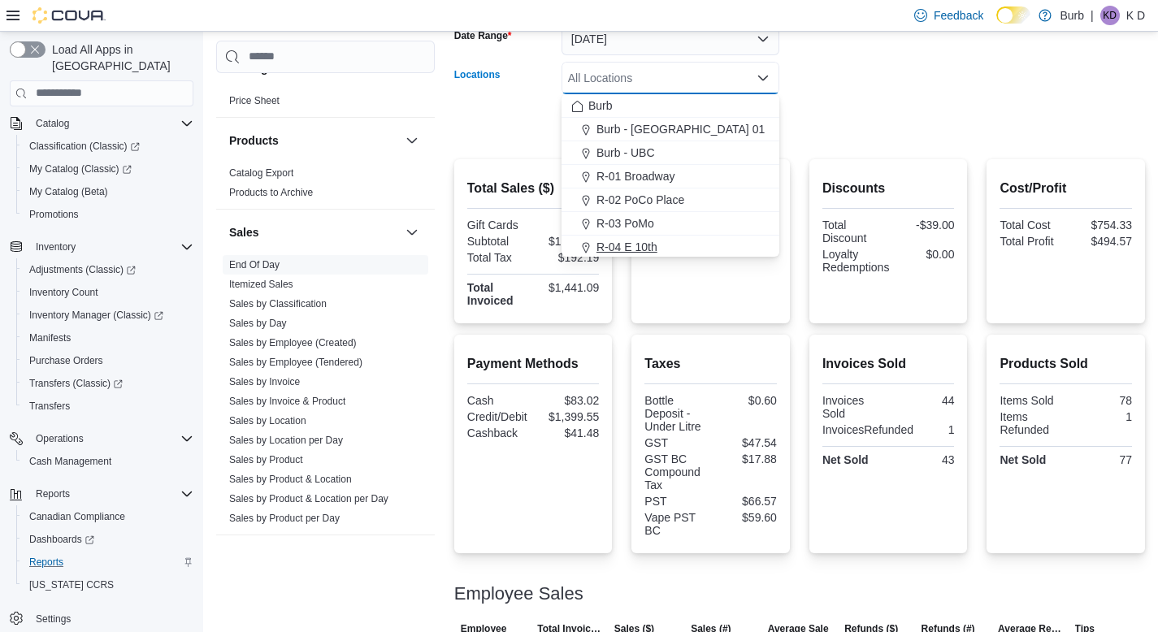
click at [681, 236] on button "R-04 E 10th" at bounding box center [671, 248] width 218 height 24
click at [910, 116] on form "Date Range [DATE] Locations R-04 E 10th Combo box. Selected. R-04 E 10th. Press…" at bounding box center [799, 71] width 691 height 137
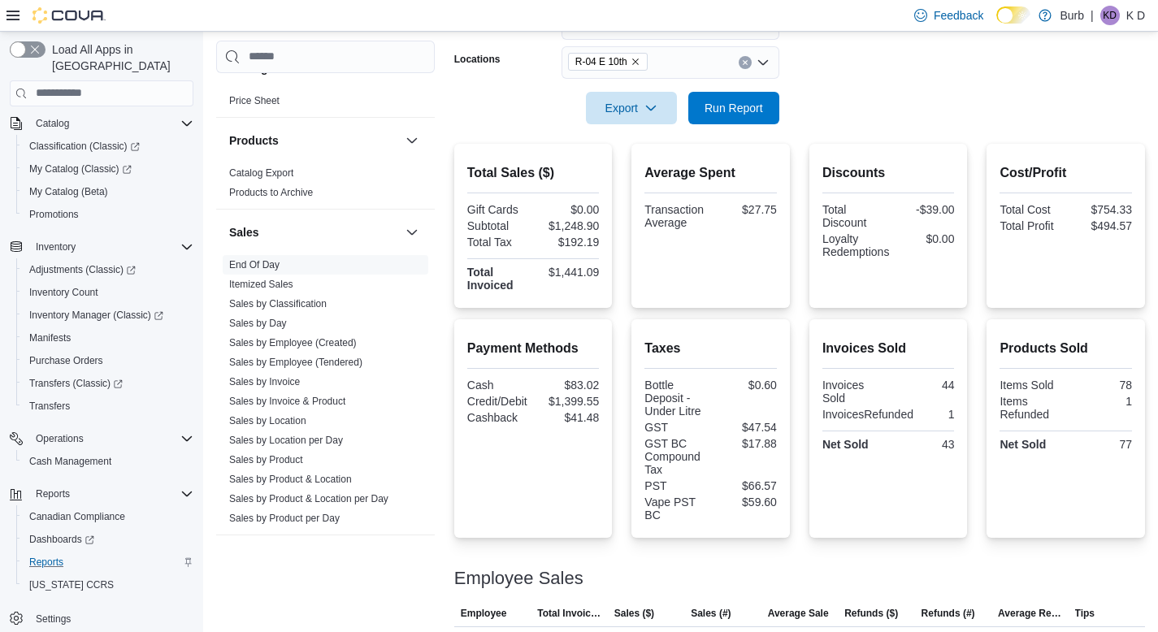
scroll to position [275, 0]
click at [752, 98] on span "Run Report" at bounding box center [734, 109] width 72 height 33
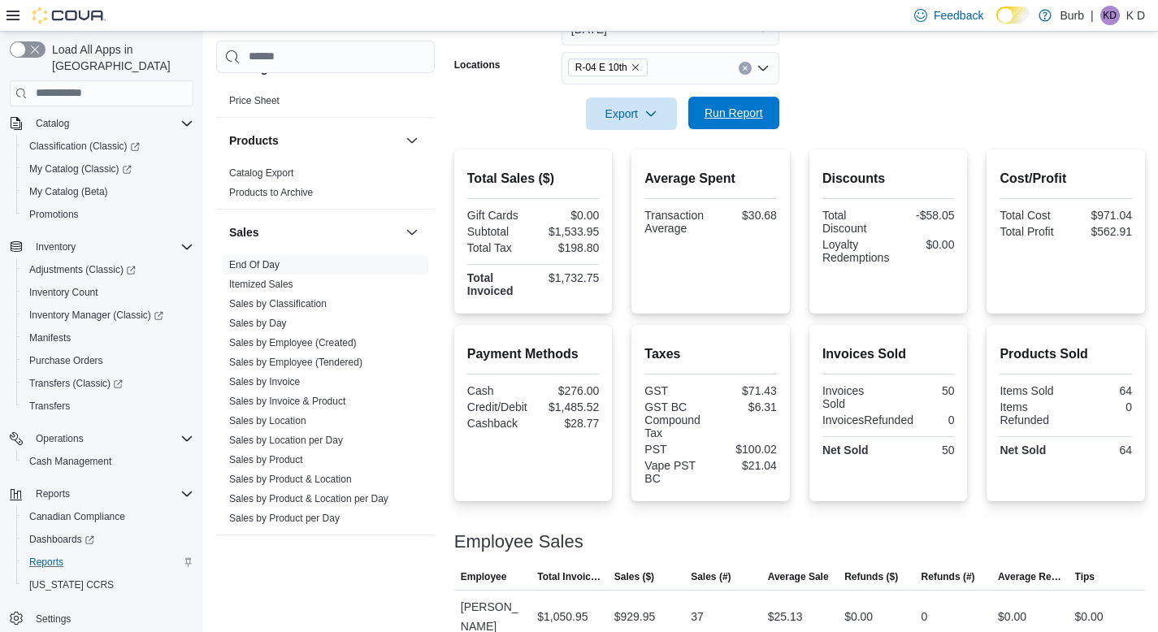
scroll to position [270, 0]
click at [749, 72] on button "Clear input" at bounding box center [745, 69] width 13 height 13
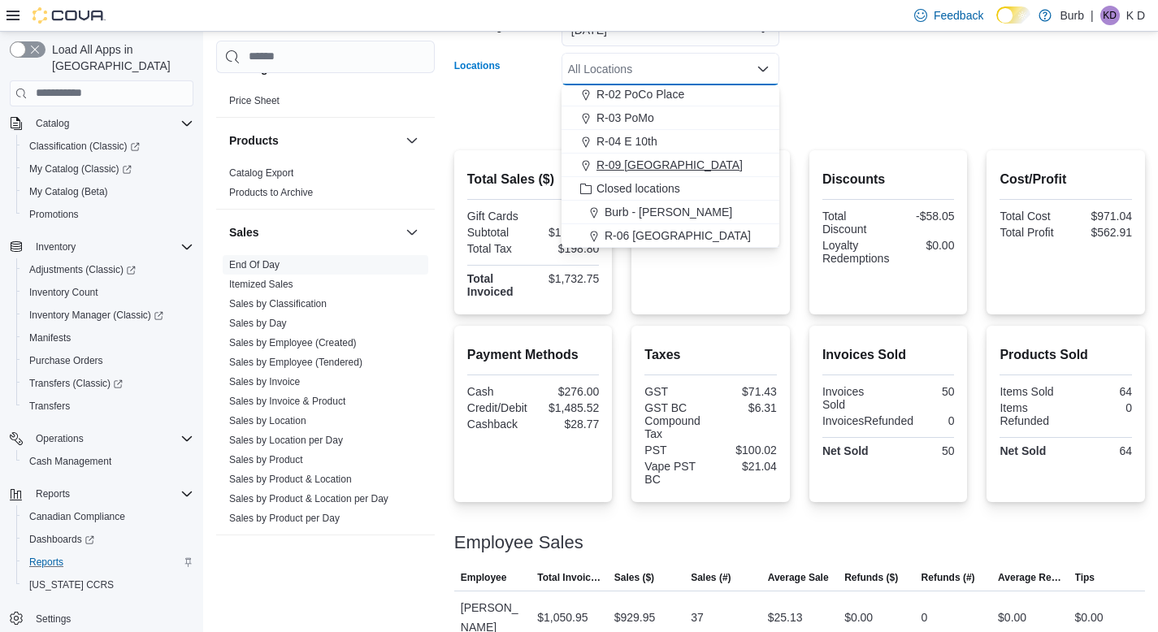
click at [712, 165] on div "R-09 [GEOGRAPHIC_DATA]" at bounding box center [670, 165] width 198 height 16
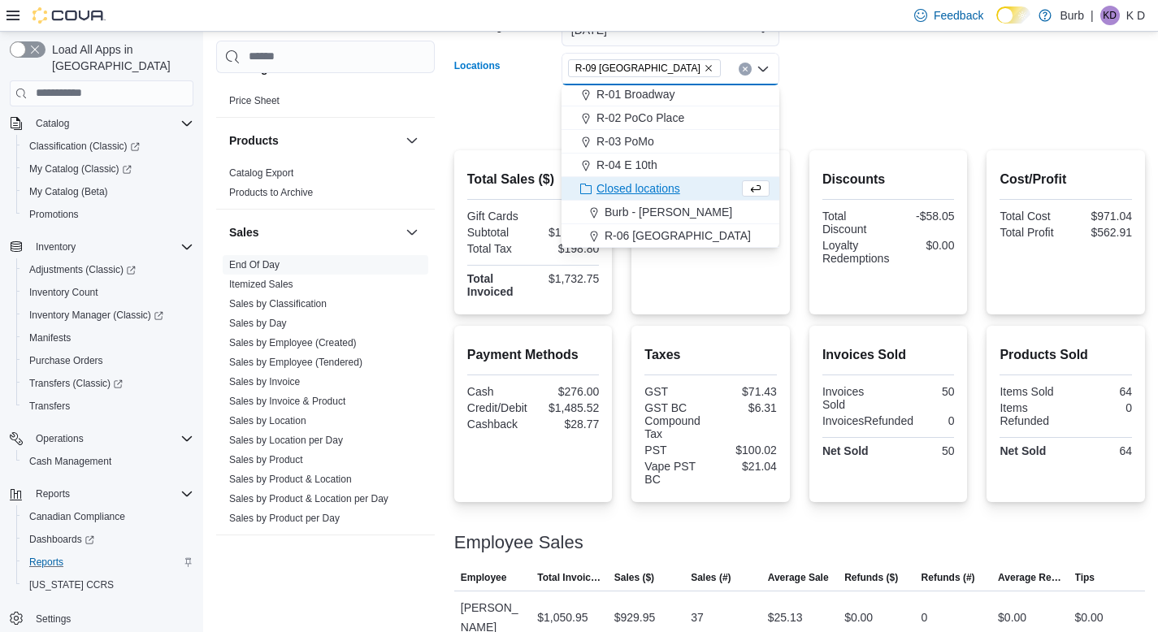
scroll to position [73, 0]
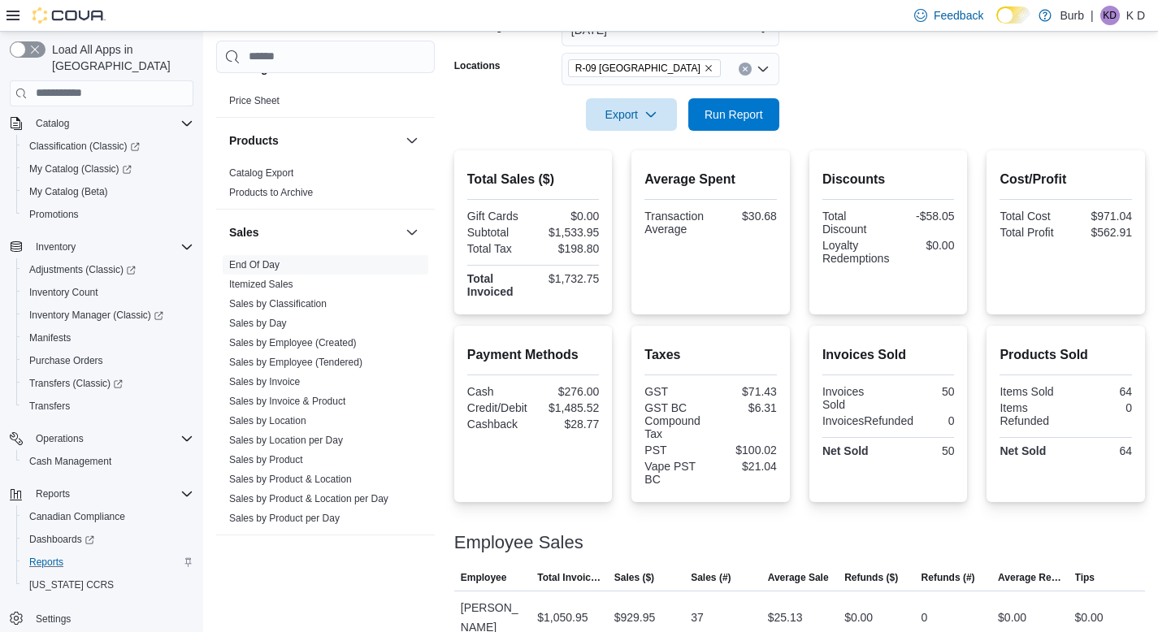
click at [861, 109] on form "Date Range [DATE] Locations R-09 [GEOGRAPHIC_DATA] Export Run Report" at bounding box center [799, 62] width 691 height 137
click at [780, 112] on form "Date Range [DATE] Locations R-09 [GEOGRAPHIC_DATA] Export Run Report" at bounding box center [799, 62] width 691 height 137
click at [771, 114] on button "Run Report" at bounding box center [733, 114] width 91 height 33
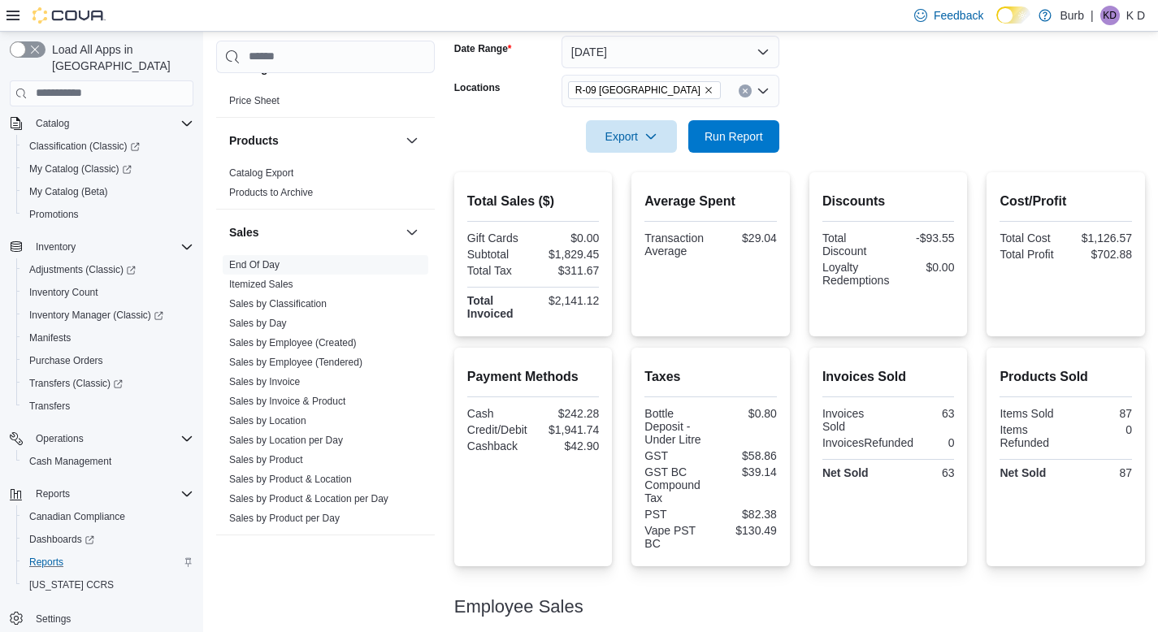
scroll to position [233, 0]
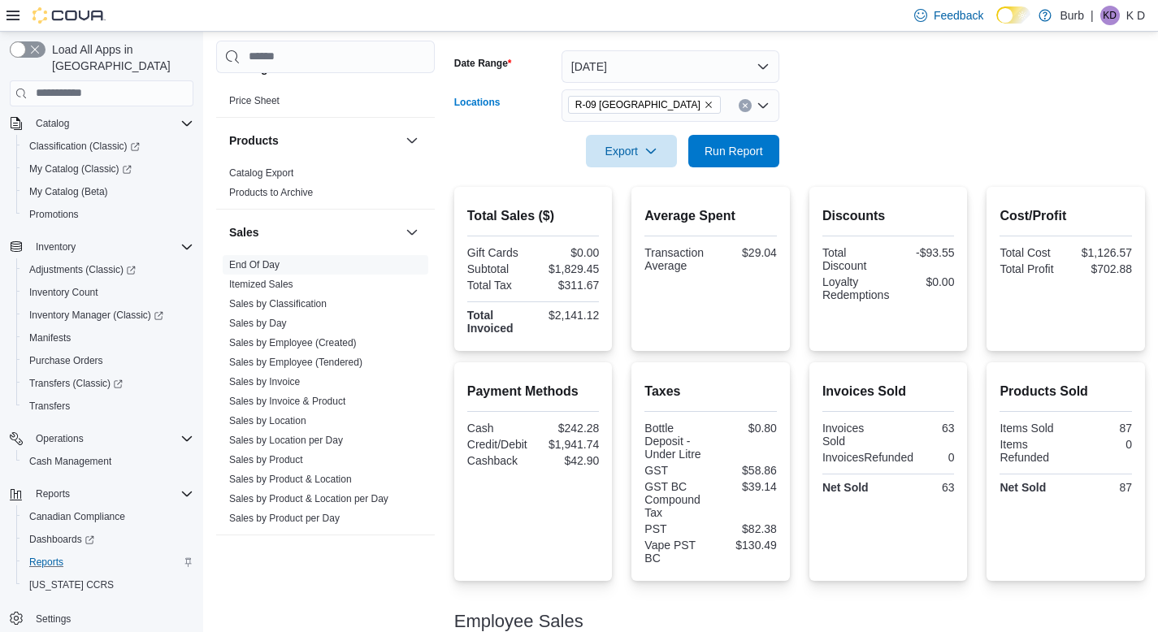
click at [749, 103] on button "Clear input" at bounding box center [745, 105] width 13 height 13
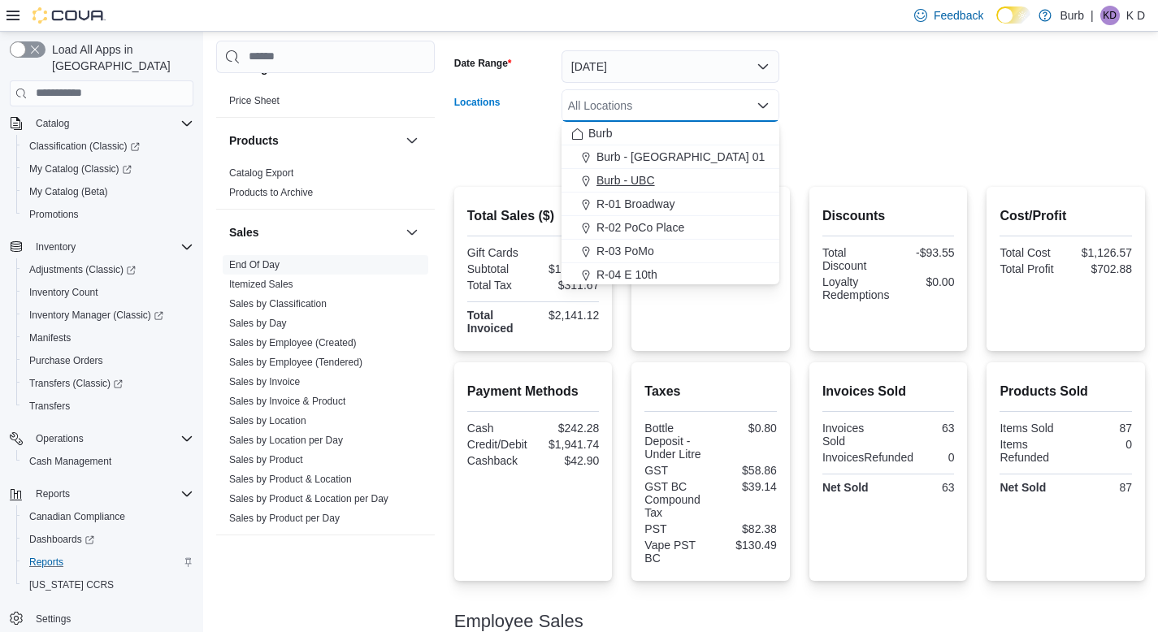
click at [713, 184] on div "Burb - UBC" at bounding box center [670, 180] width 198 height 16
click at [887, 117] on form "Date Range [DATE] Locations Burb - [GEOGRAPHIC_DATA] Combo box. Selected. Burb …" at bounding box center [799, 99] width 691 height 137
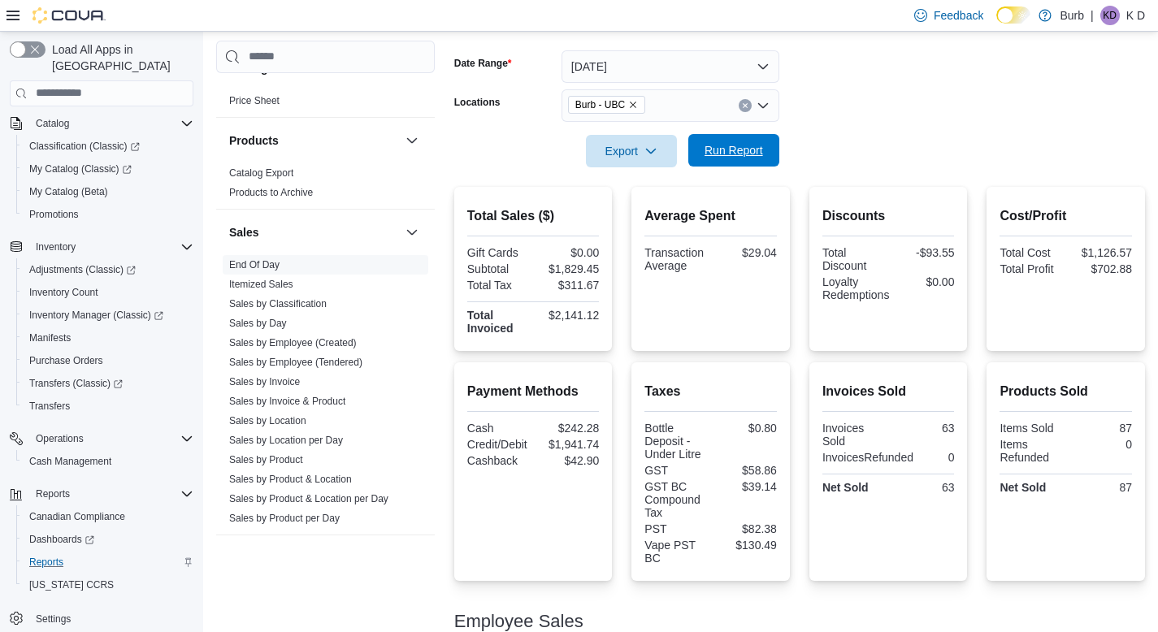
click at [749, 141] on span "Run Report" at bounding box center [734, 150] width 72 height 33
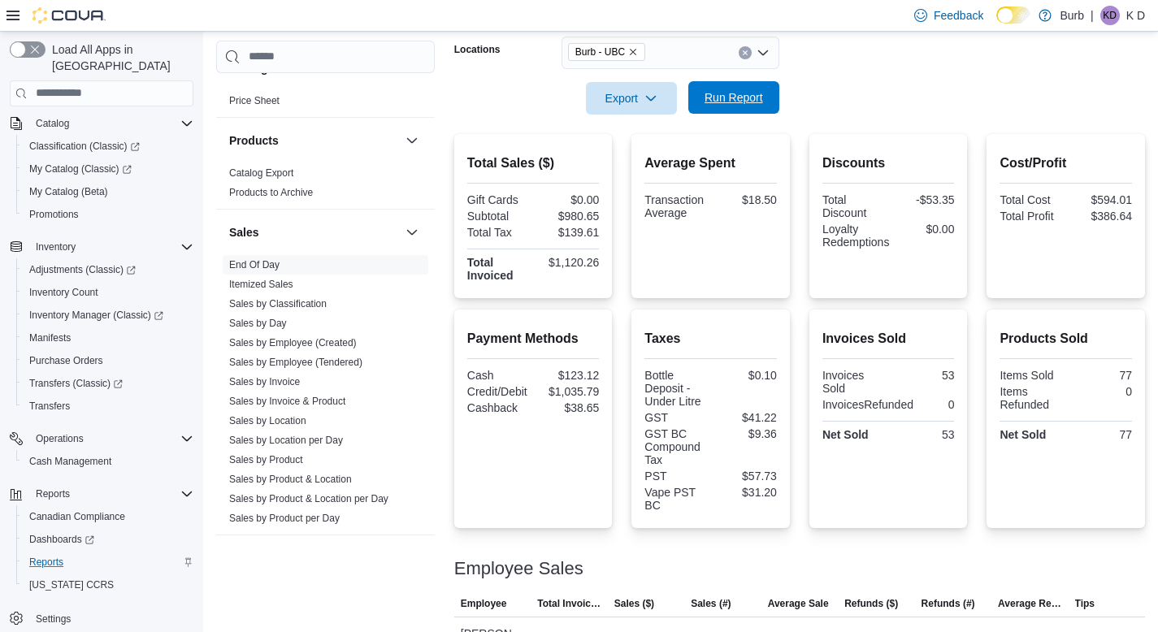
scroll to position [285, 0]
click at [744, 52] on icon "Clear input" at bounding box center [745, 53] width 4 height 4
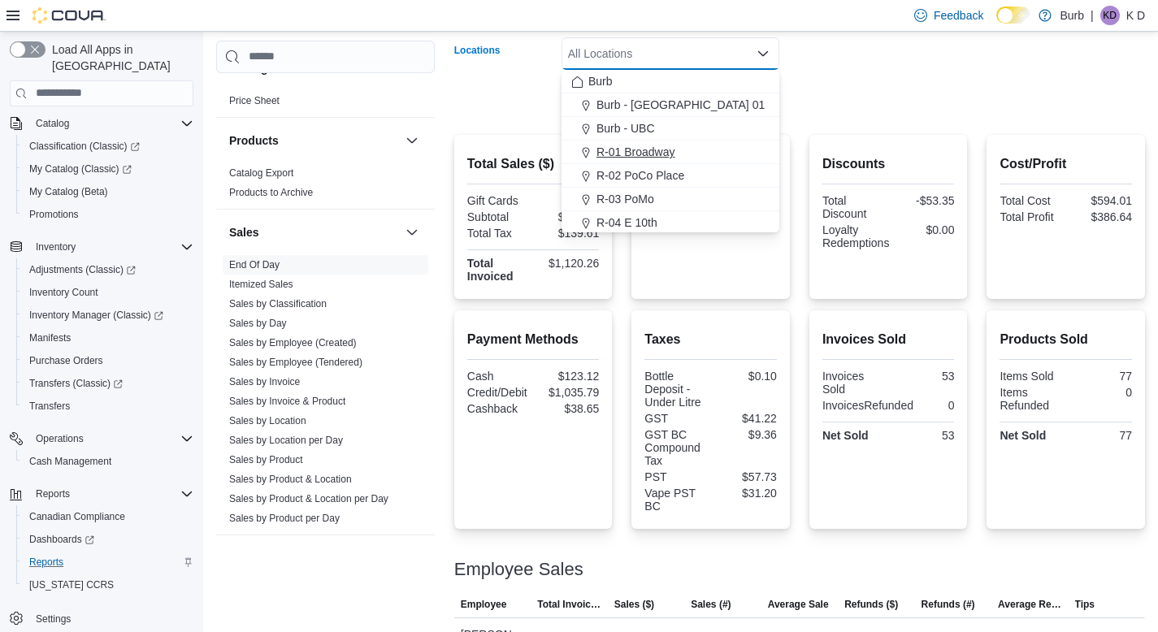
click at [742, 141] on button "R-01 Broadway" at bounding box center [671, 153] width 218 height 24
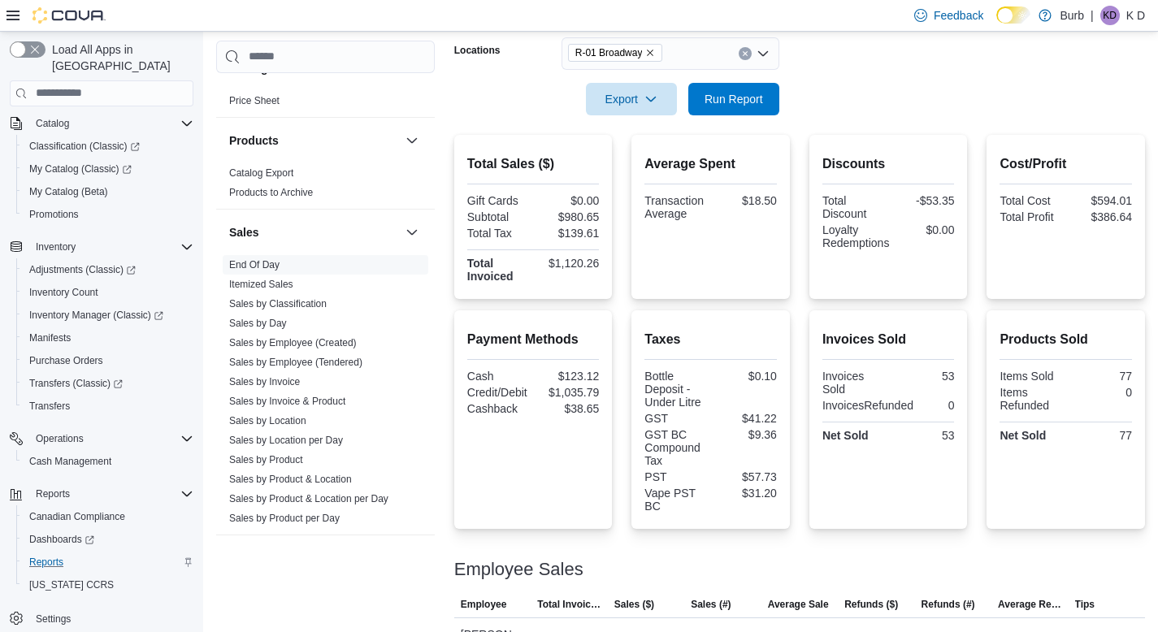
click at [890, 87] on form "Date Range [DATE] Locations R-01 Broadway Export Run Report" at bounding box center [799, 47] width 691 height 137
click at [758, 109] on span "Run Report" at bounding box center [734, 98] width 72 height 33
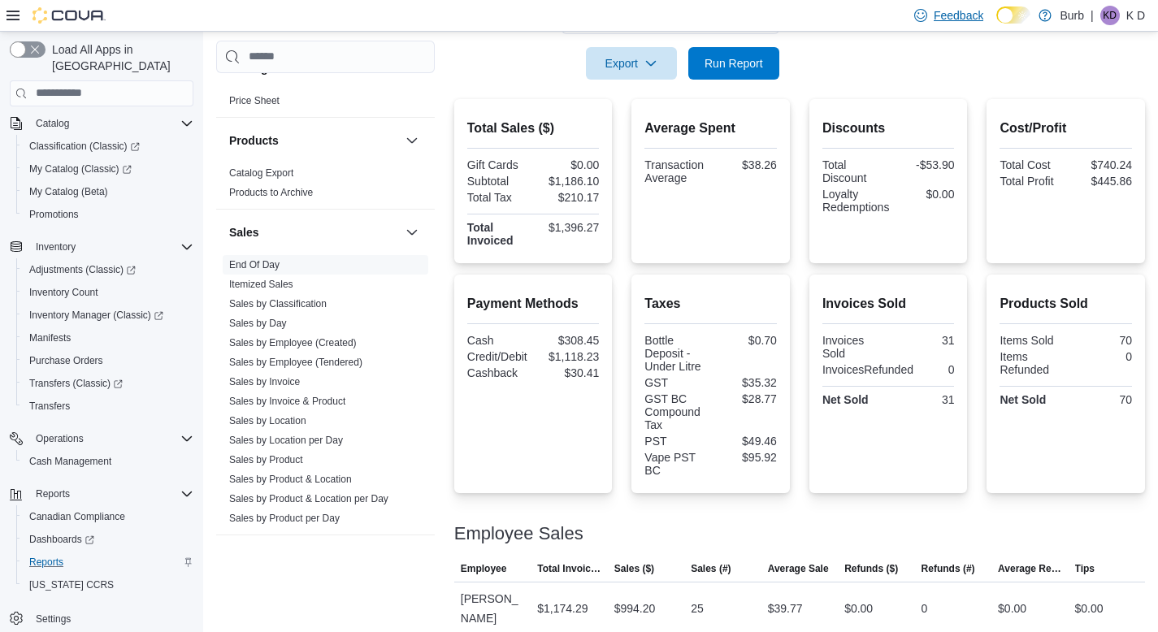
scroll to position [321, 0]
click at [736, 59] on span "Run Report" at bounding box center [734, 62] width 59 height 16
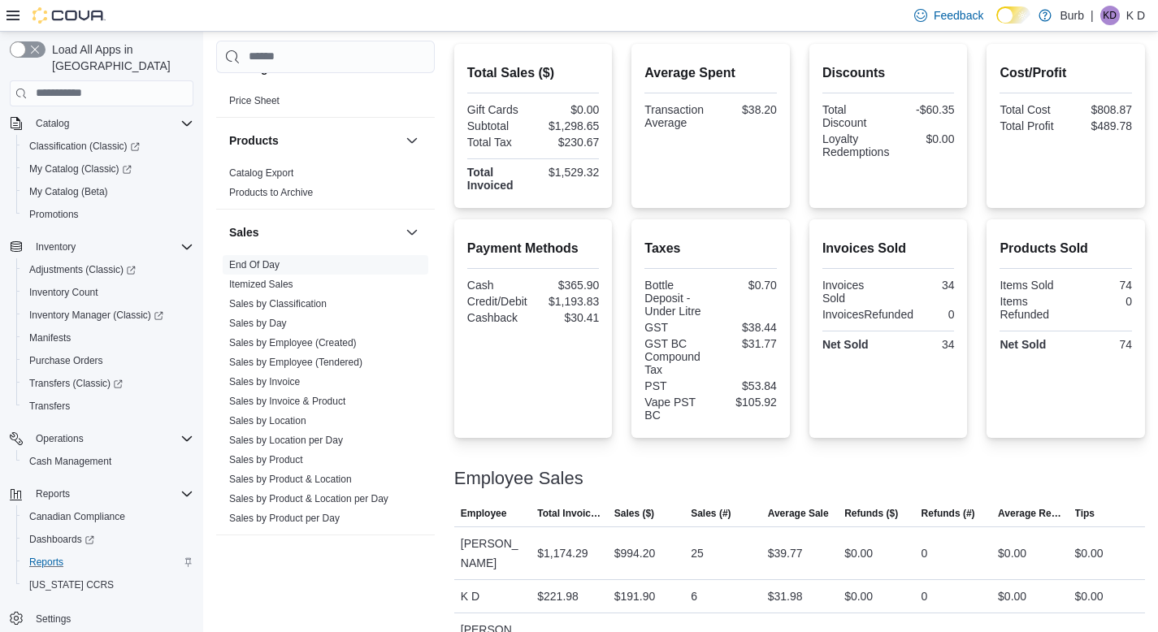
scroll to position [362, 0]
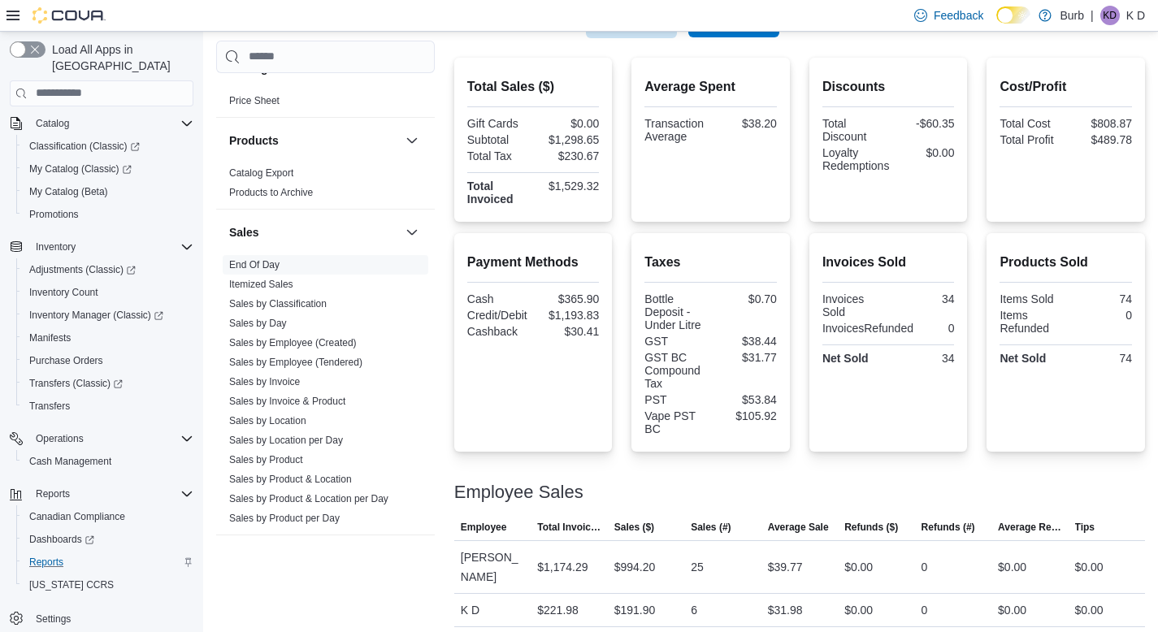
click at [743, 36] on span "Run Report" at bounding box center [734, 21] width 72 height 33
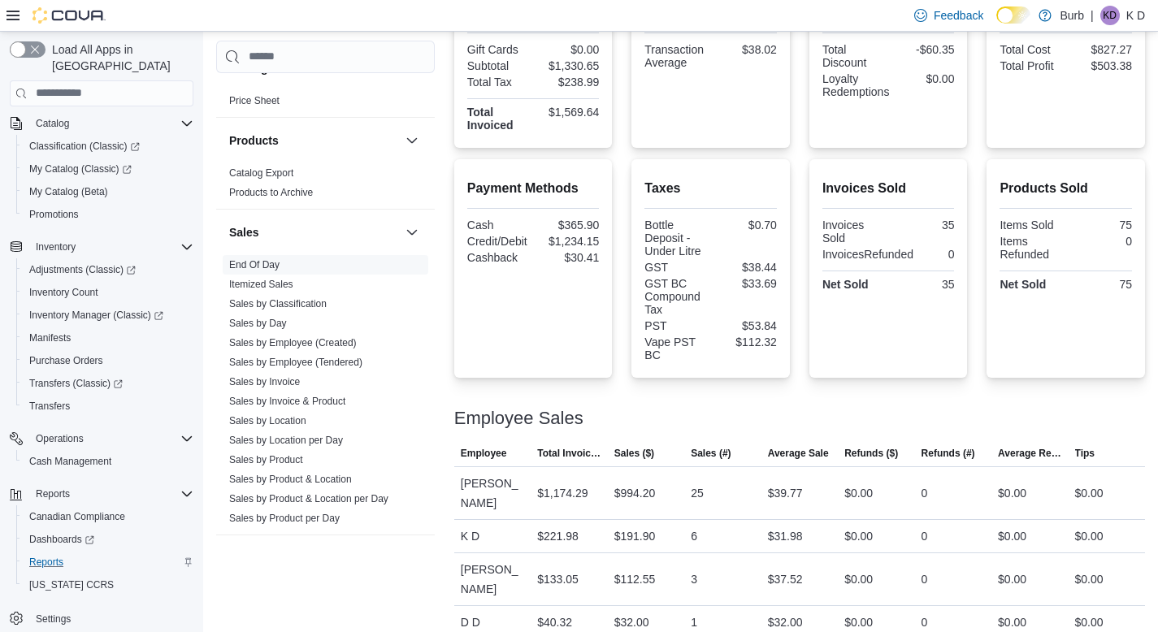
scroll to position [437, 0]
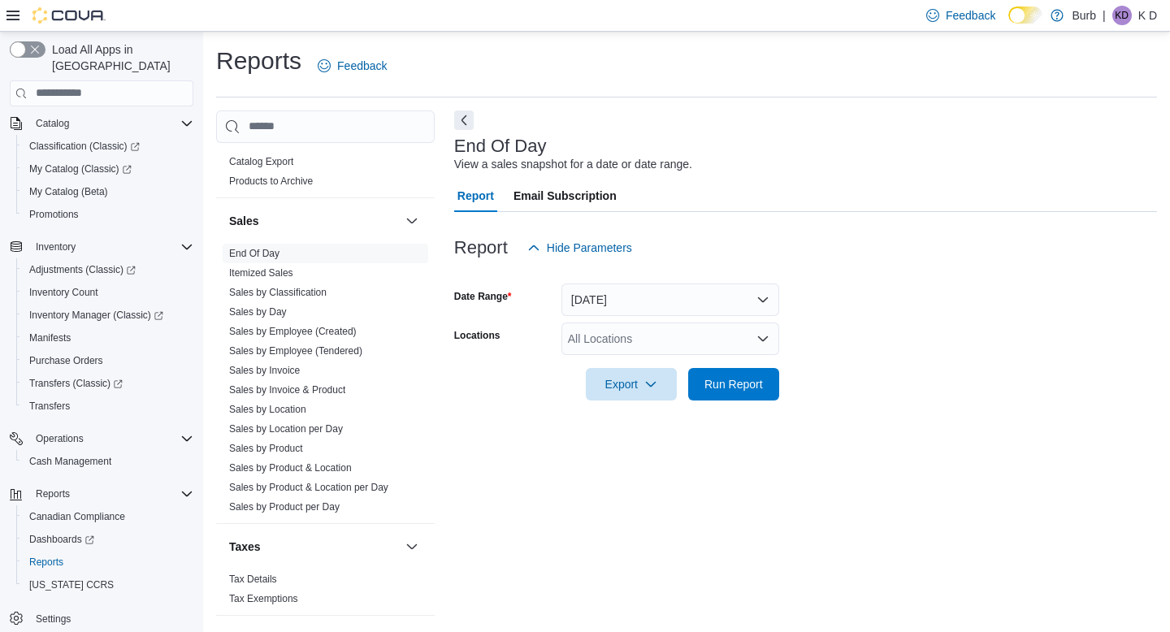
scroll to position [1092, 0]
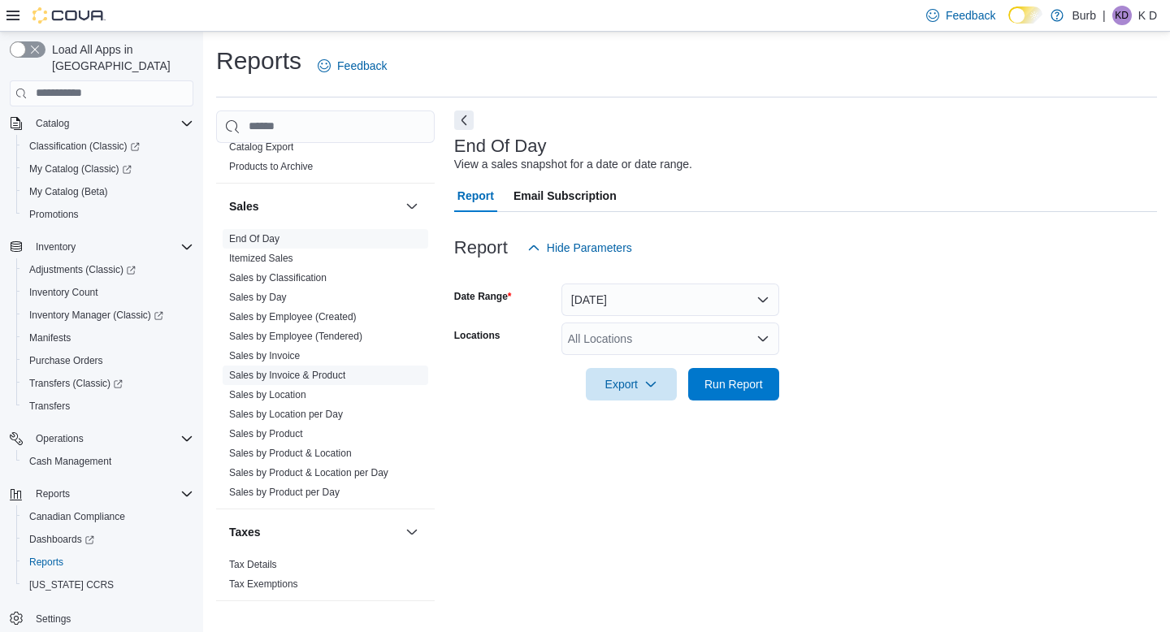
click at [304, 371] on link "Sales by Invoice & Product" at bounding box center [287, 375] width 116 height 11
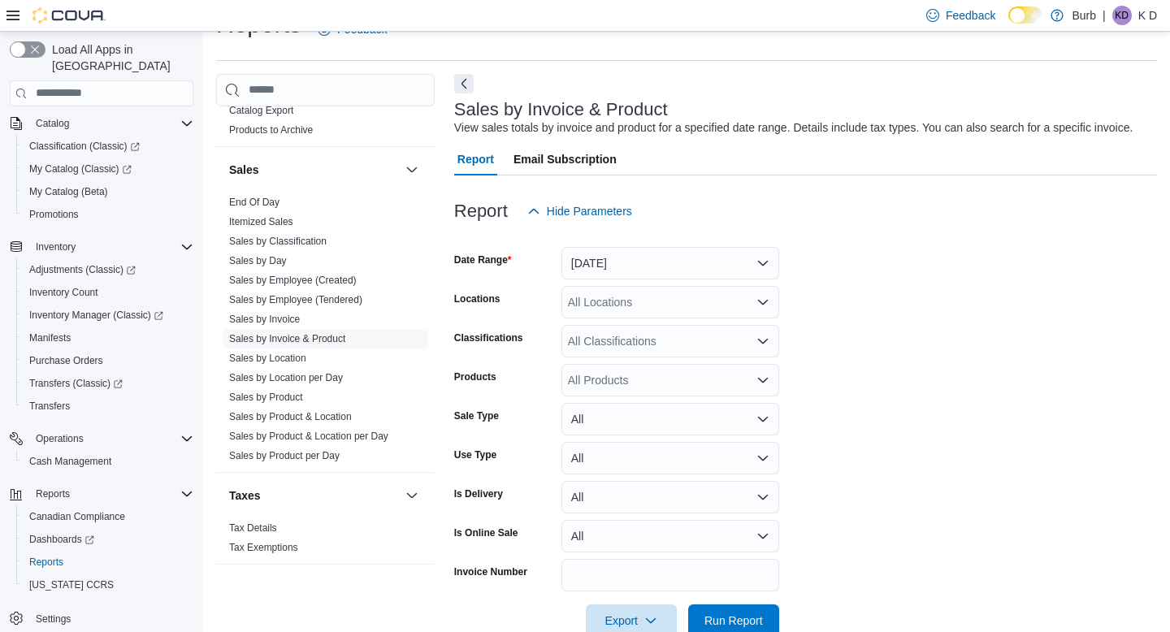
scroll to position [54, 0]
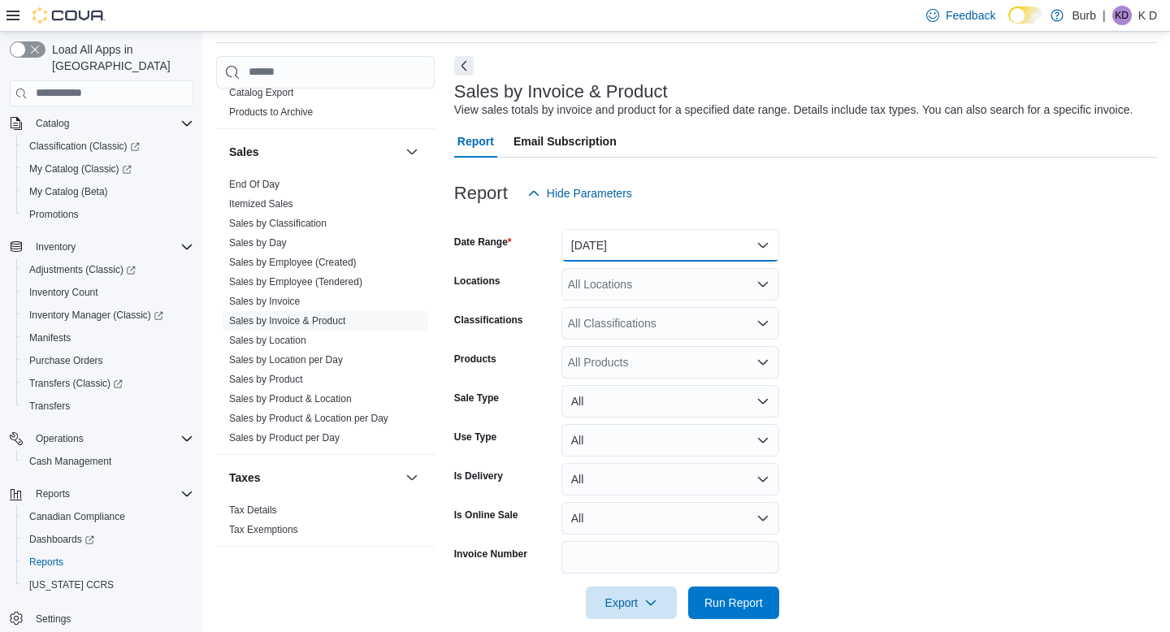
click at [630, 262] on button "Yesterday" at bounding box center [671, 245] width 218 height 33
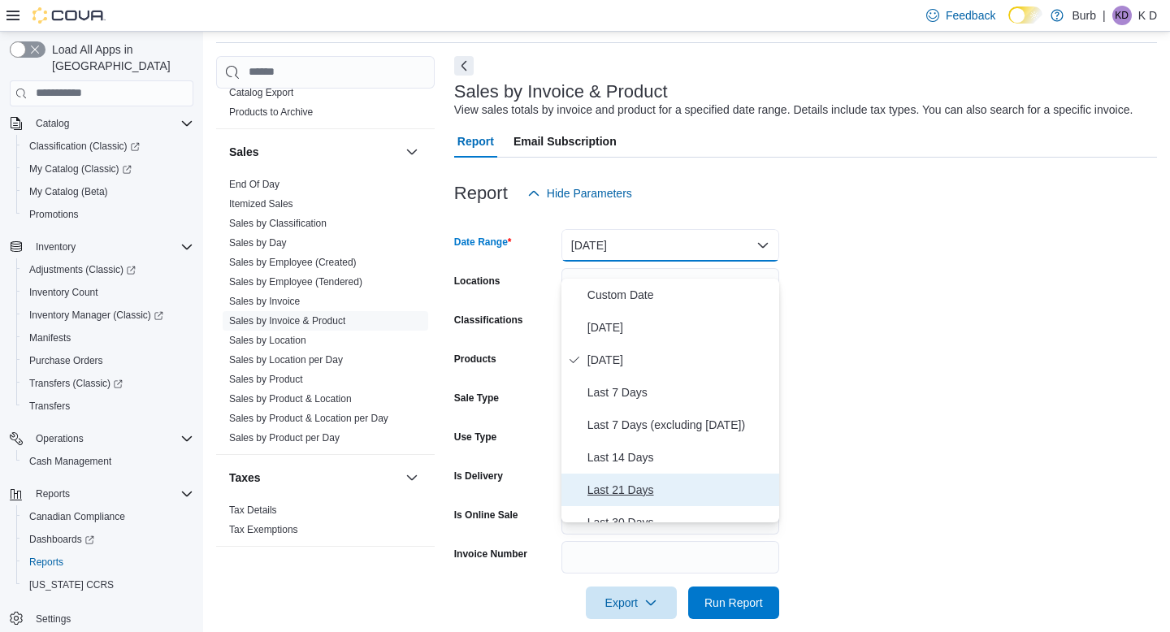
click at [646, 486] on span "Last 21 Days" at bounding box center [680, 490] width 185 height 20
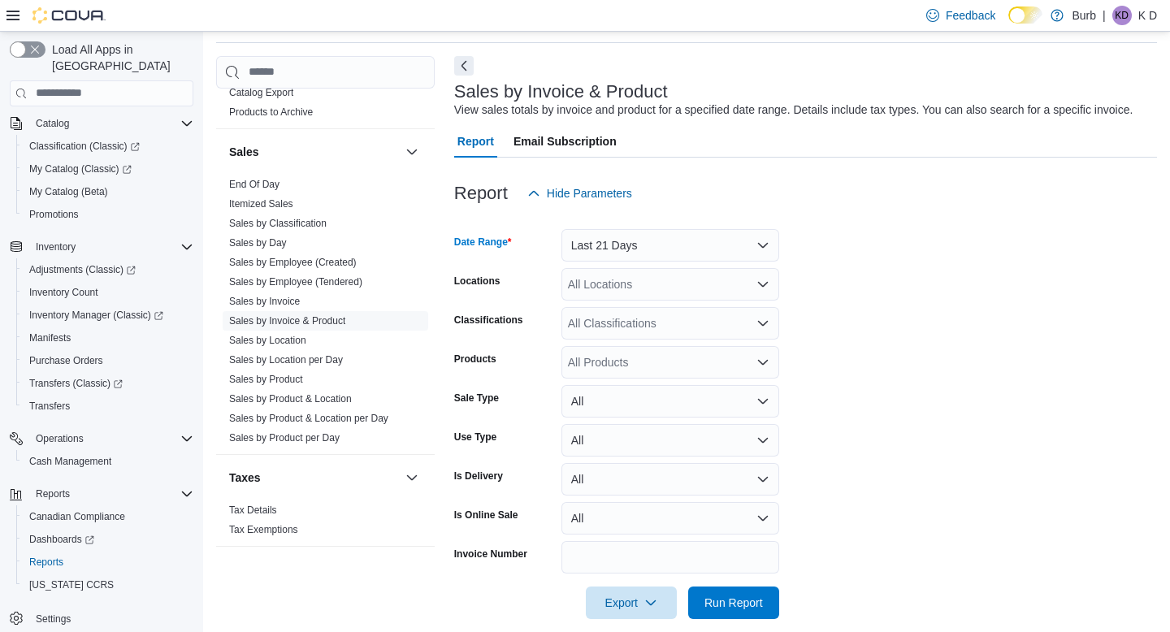
click at [631, 301] on div "All Locations" at bounding box center [671, 284] width 218 height 33
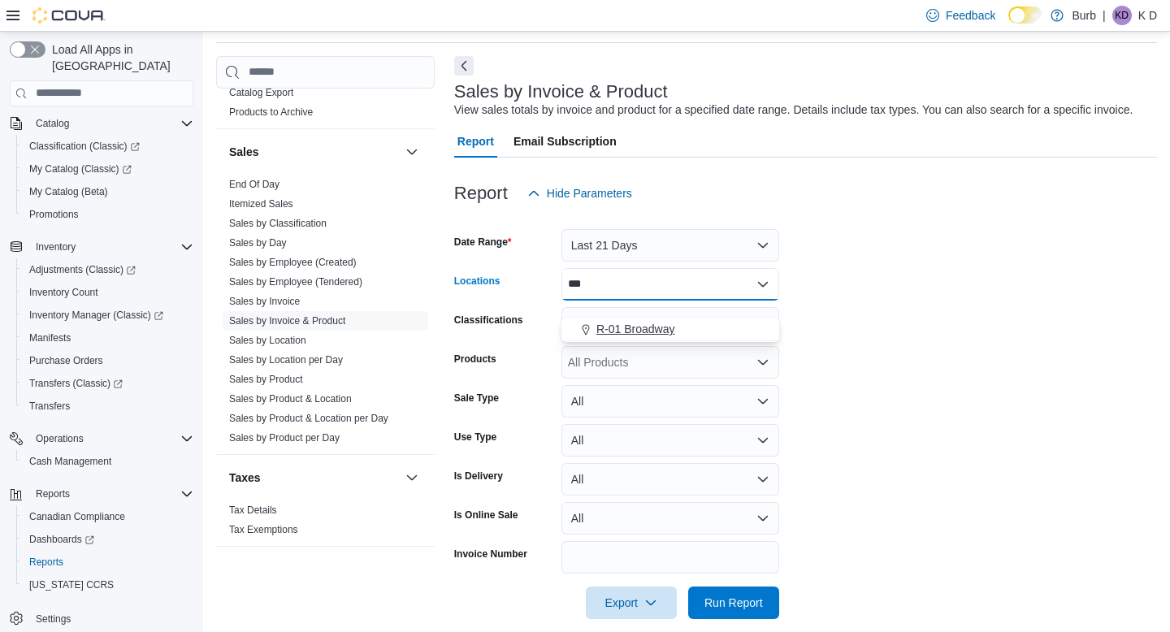
type input "***"
click at [640, 327] on span "R-01 Broadway" at bounding box center [636, 329] width 79 height 16
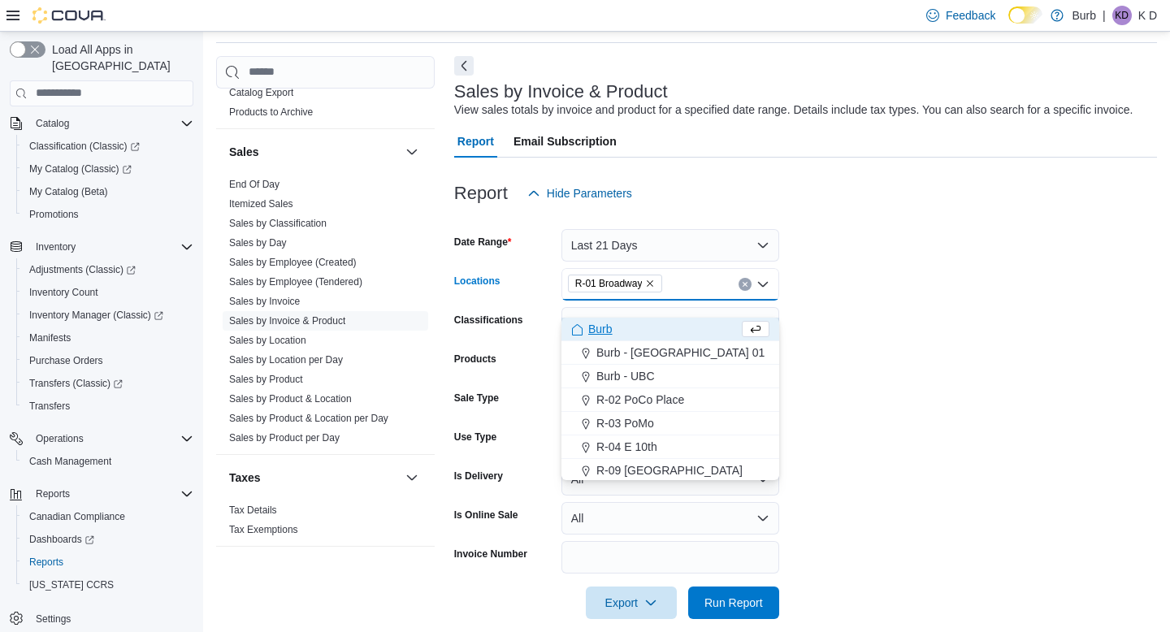
click at [831, 350] on form "Date Range Last 21 Days Locations R-01 Broadway Combo box. Selected. R-01 Broad…" at bounding box center [805, 415] width 703 height 410
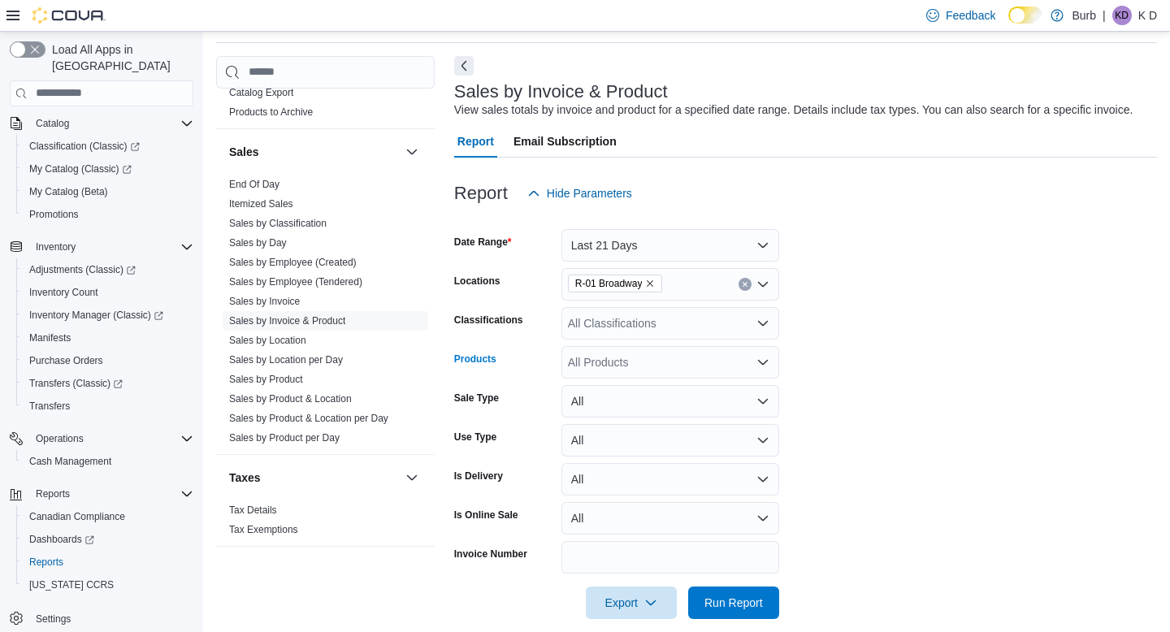
click at [720, 375] on div "All Products" at bounding box center [671, 362] width 218 height 33
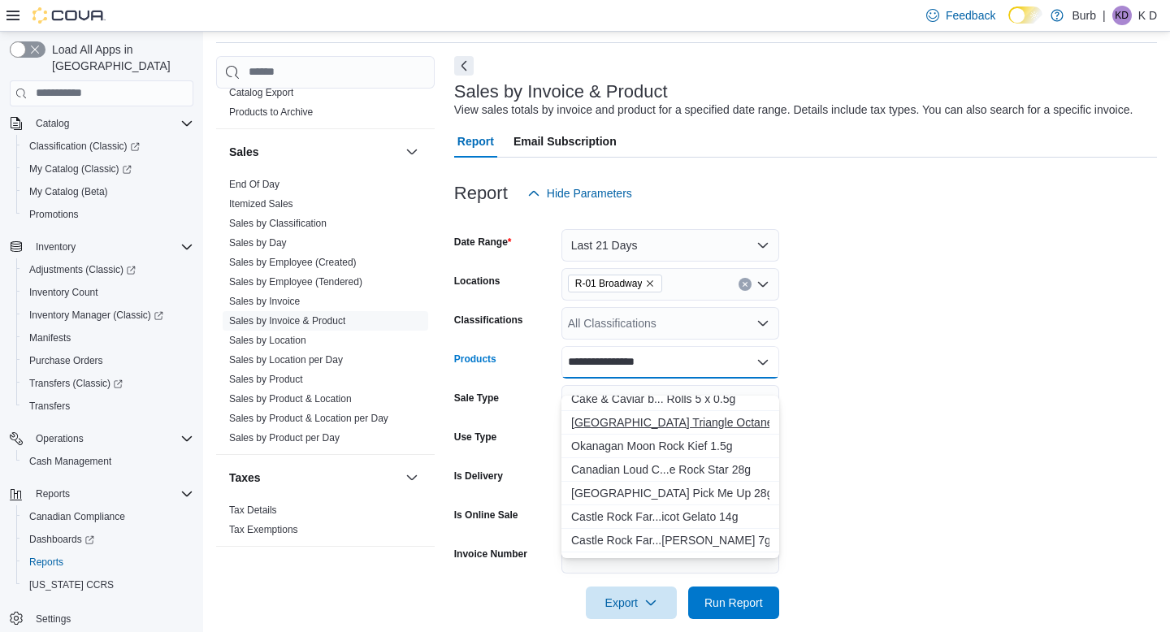
scroll to position [76, 0]
type input "**********"
click at [662, 406] on div "Cake & Caviar b... Rolls 5 x 0.5g" at bounding box center [670, 402] width 198 height 16
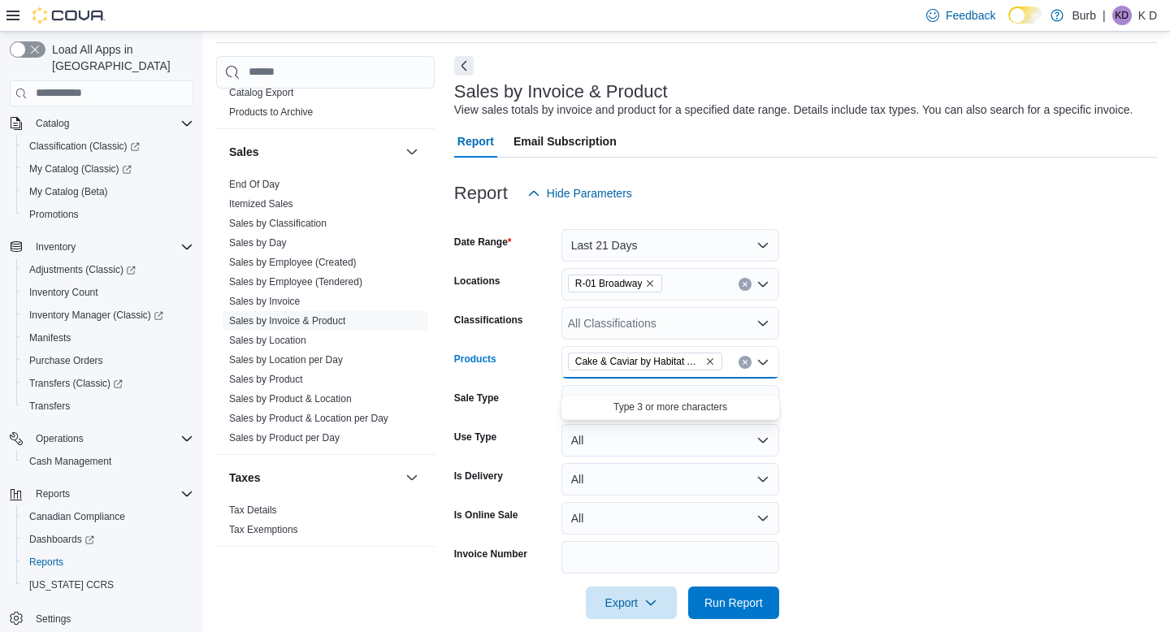
click at [670, 370] on span "Cake & Caviar by Habitat Apple Rock Candy Pre Rolls 5 x 0.5g" at bounding box center [638, 362] width 127 height 16
click at [882, 386] on form "Date Range Last 21 Days Locations R-01 Broadway Classifications All Classificat…" at bounding box center [805, 415] width 703 height 410
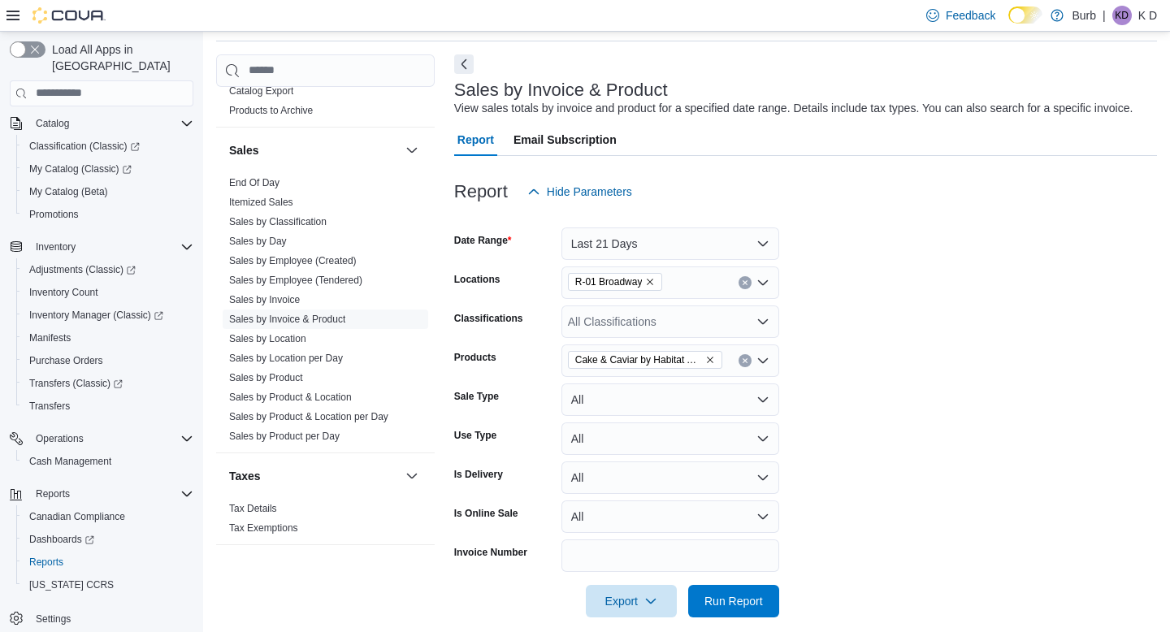
scroll to position [91, 0]
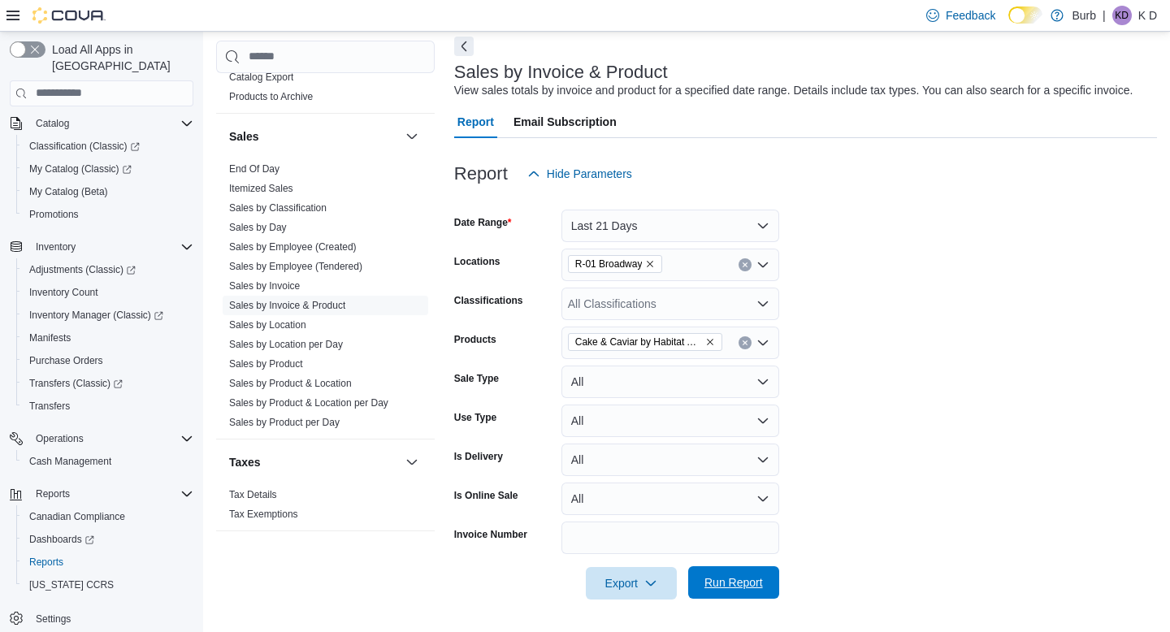
click at [753, 585] on span "Run Report" at bounding box center [734, 583] width 59 height 16
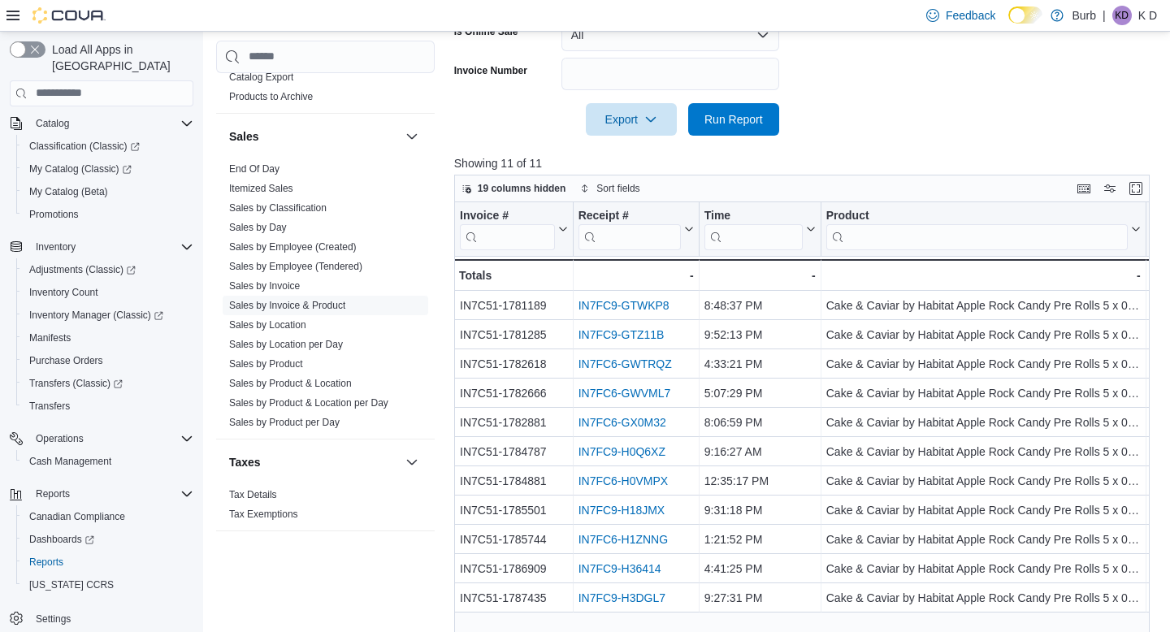
scroll to position [616, 0]
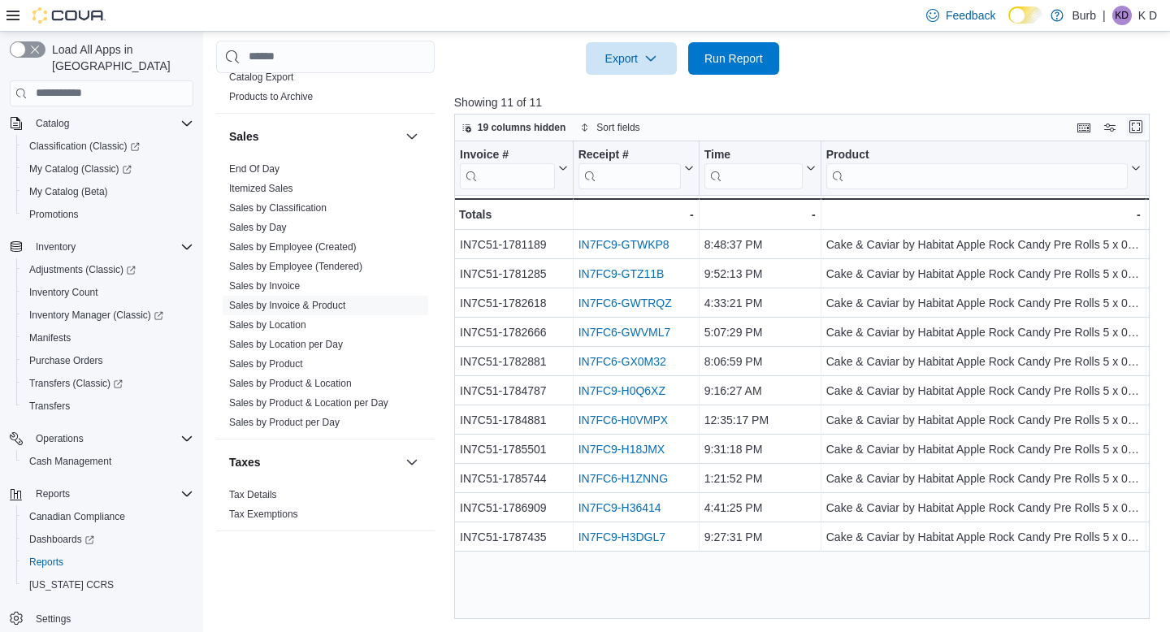
click at [1138, 121] on button "Enter fullscreen" at bounding box center [1136, 127] width 20 height 20
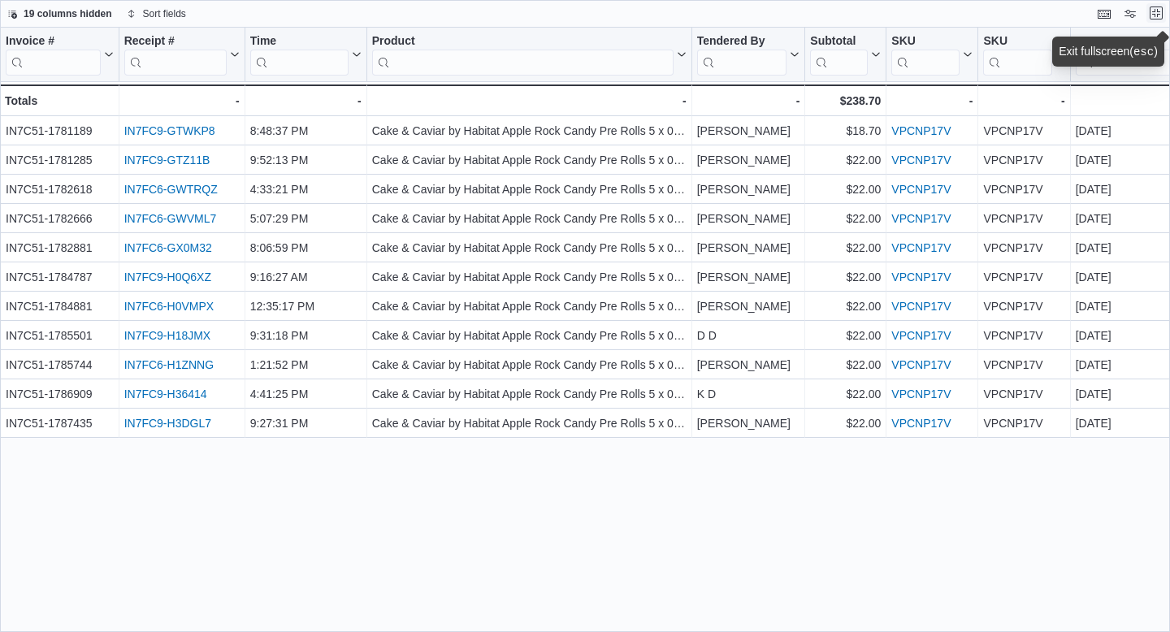
click at [1159, 11] on button "Exit fullscreen" at bounding box center [1157, 13] width 20 height 20
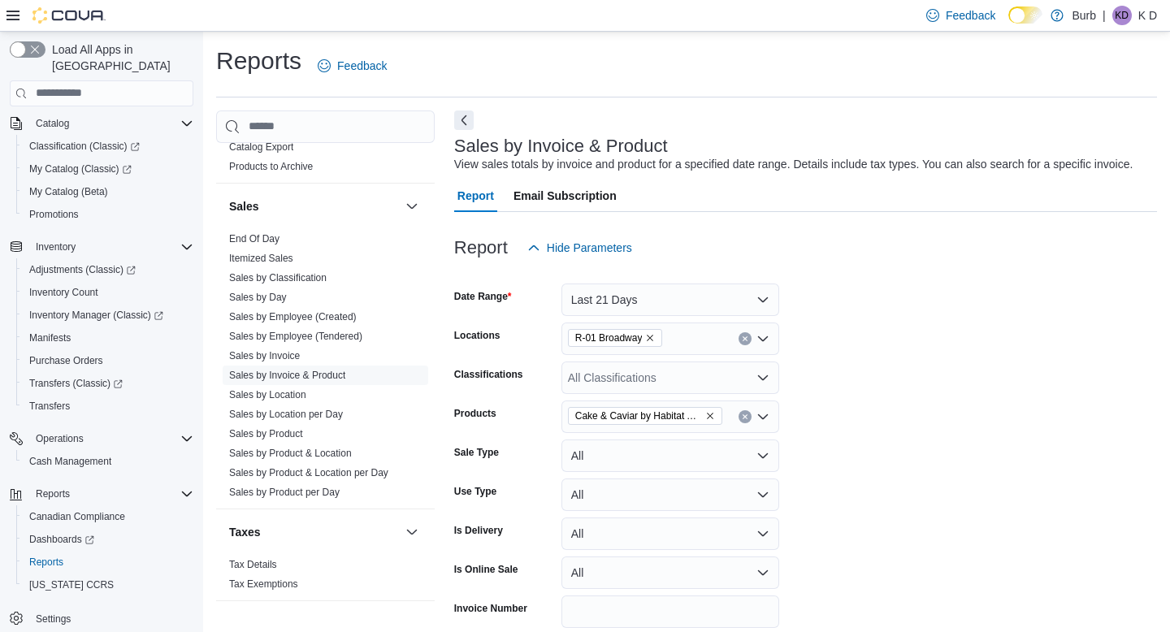
click at [706, 421] on icon "Remove Cake & Caviar by Habitat Apple Rock Candy Pre Rolls 5 x 0.5g from select…" at bounding box center [710, 416] width 10 height 10
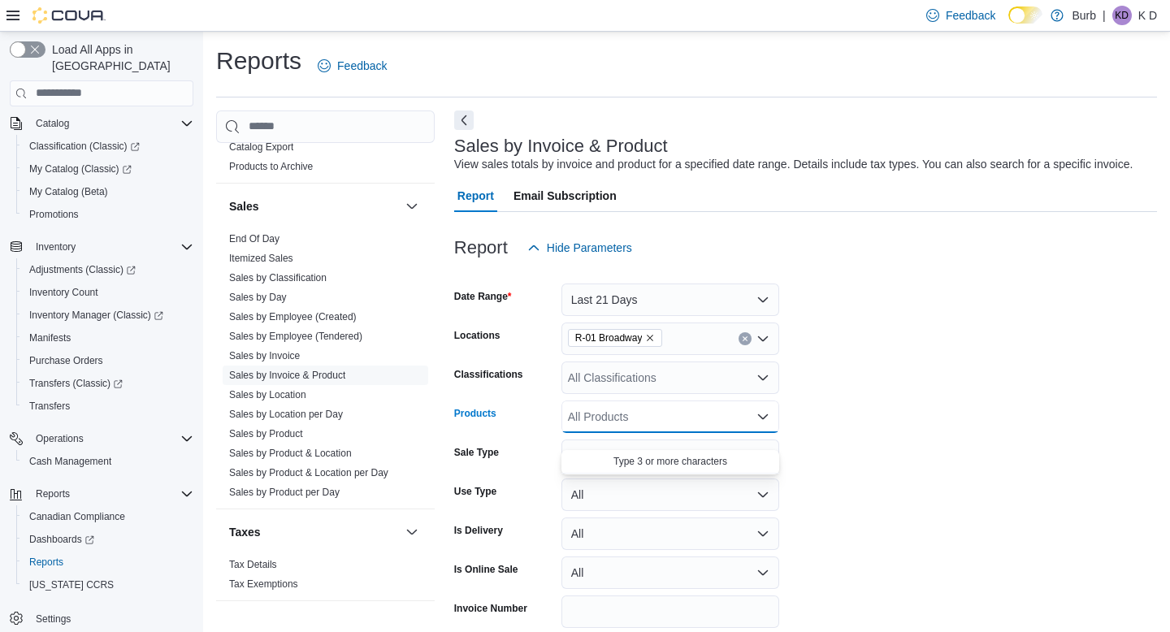
click at [705, 432] on div "All Products Combo box. Selected. Combo box input. All Products. Type some text…" at bounding box center [671, 417] width 218 height 33
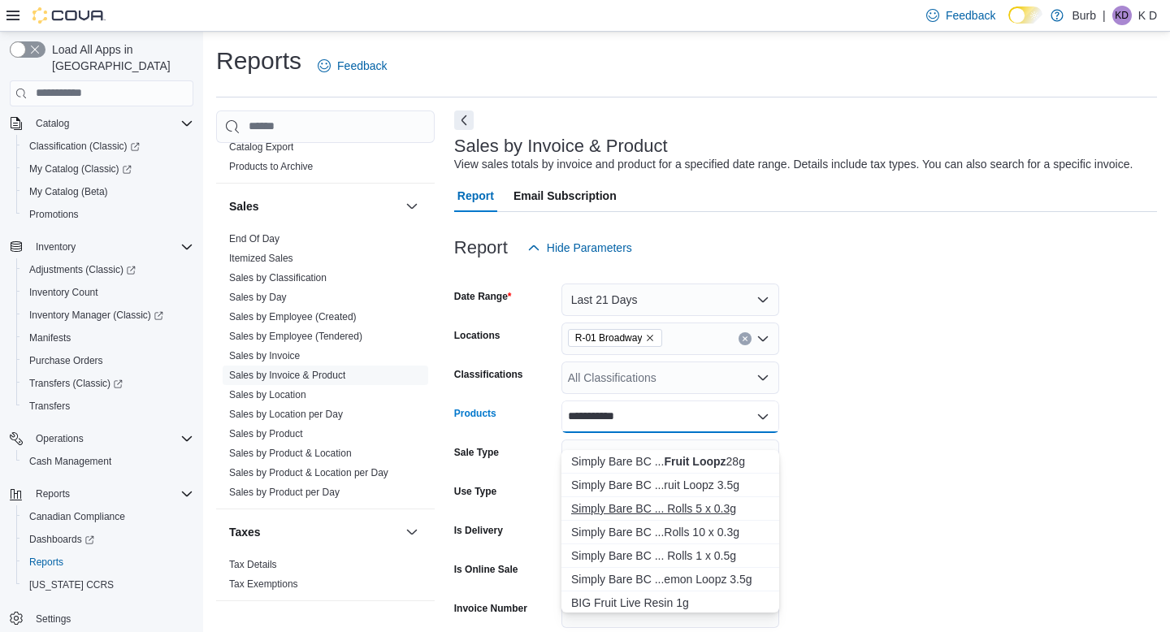
type input "**********"
click at [727, 508] on div "Simply Bare BC ... Rolls 5 x 0.3g" at bounding box center [670, 509] width 198 height 16
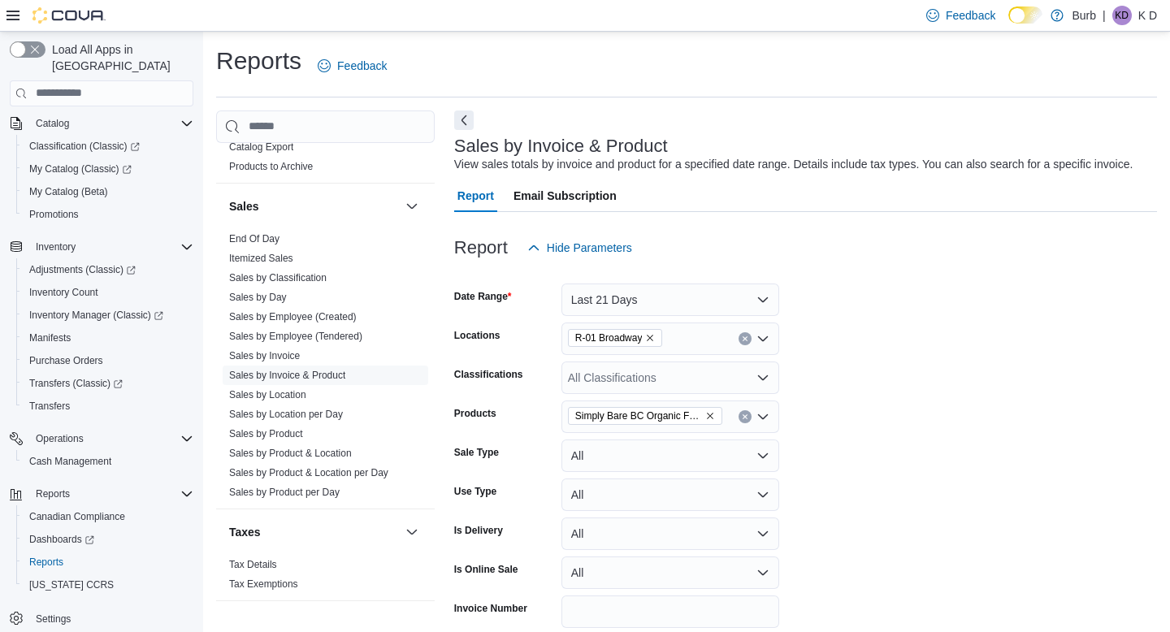
click at [827, 504] on form "Date Range Last 21 Days Locations R-01 Broadway Classifications All Classificat…" at bounding box center [805, 469] width 703 height 410
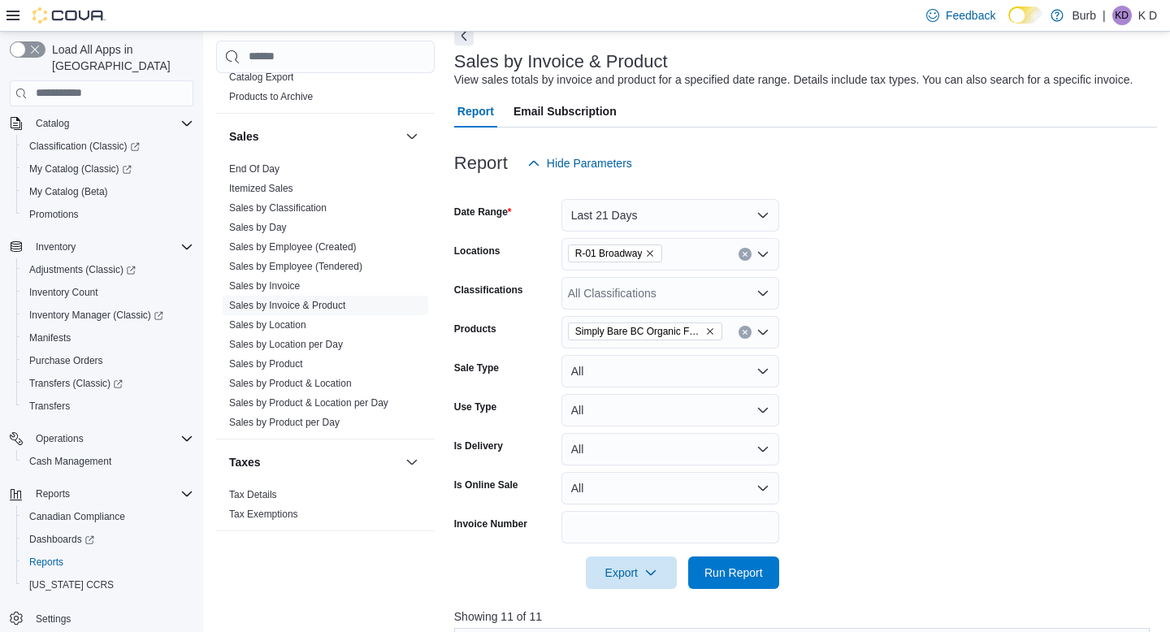
scroll to position [122, 0]
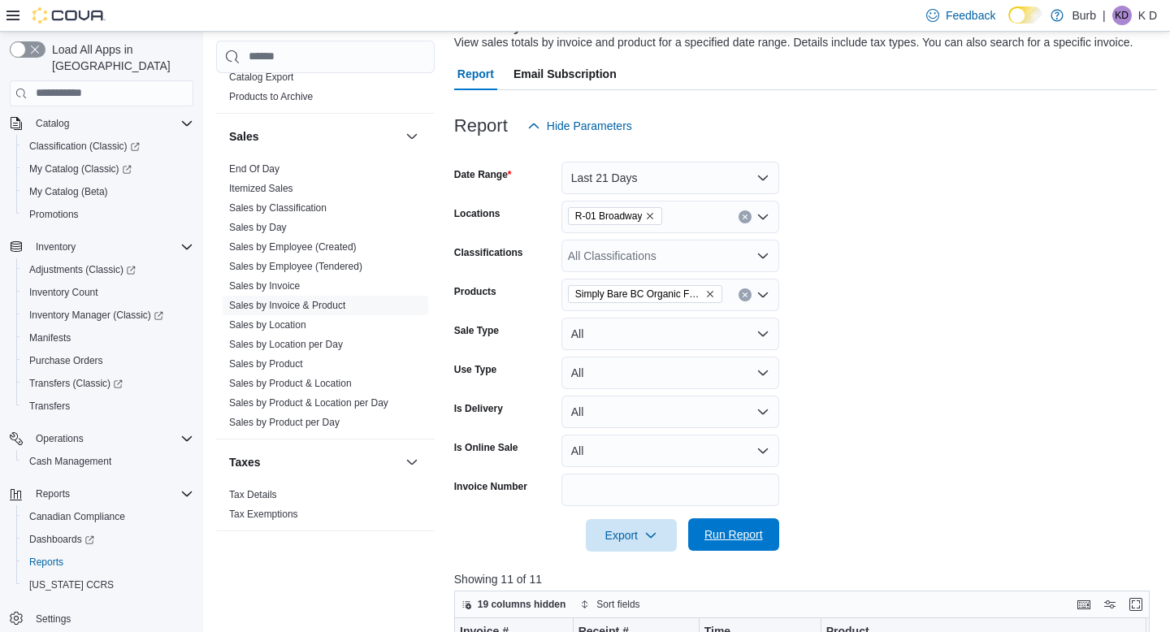
click at [766, 540] on span "Run Report" at bounding box center [734, 535] width 72 height 33
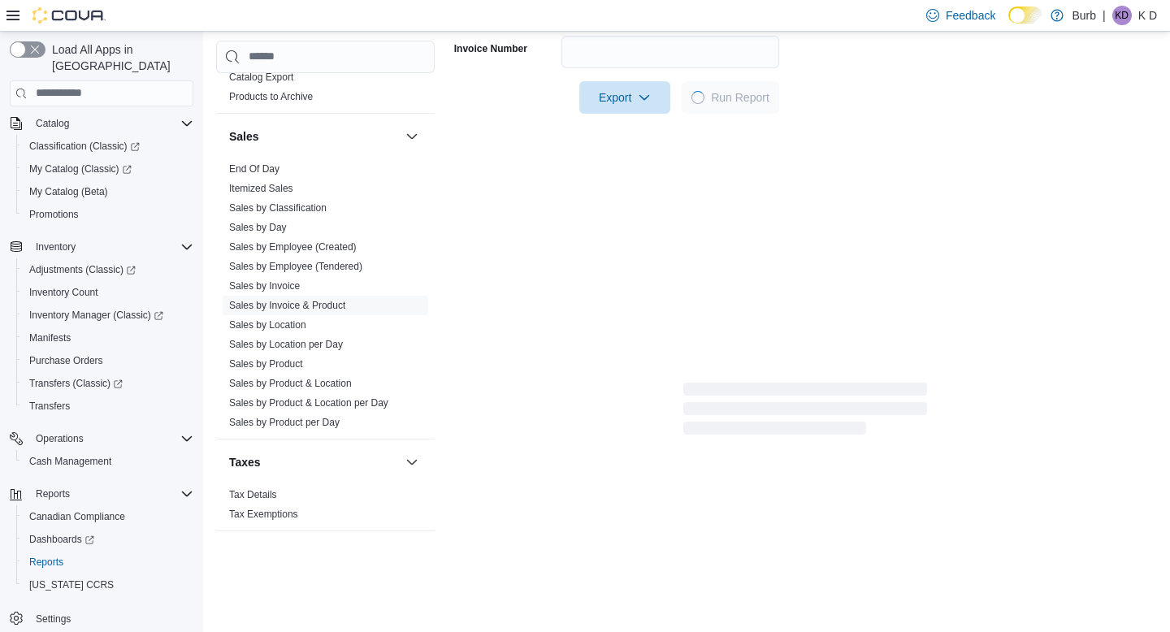
scroll to position [616, 0]
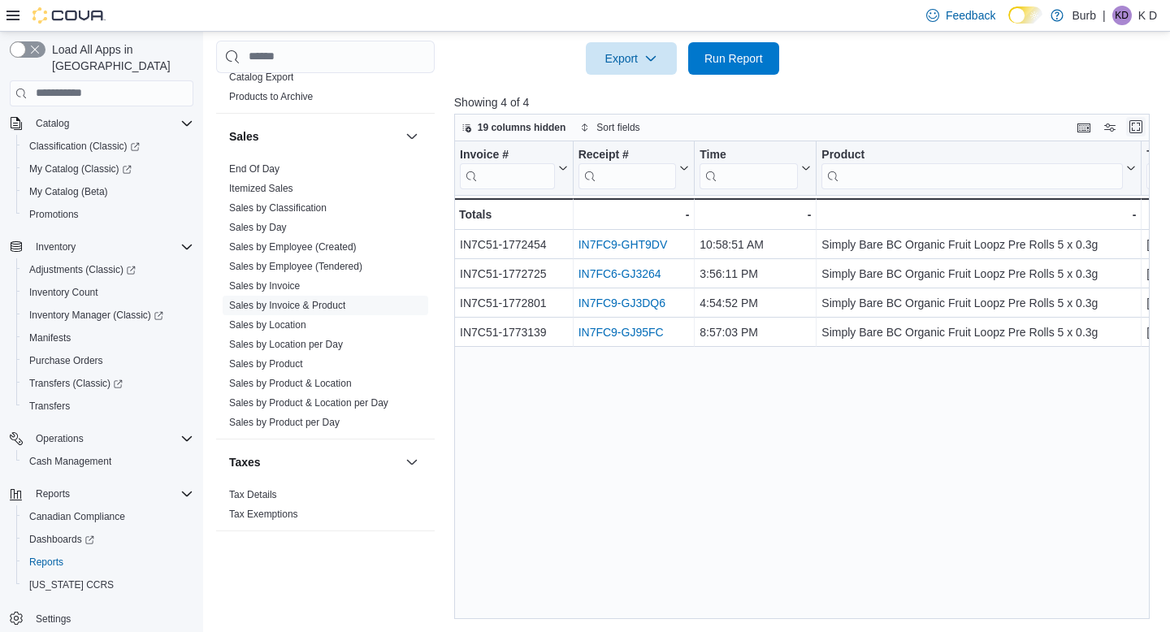
click at [1143, 123] on button "Enter fullscreen" at bounding box center [1136, 127] width 20 height 20
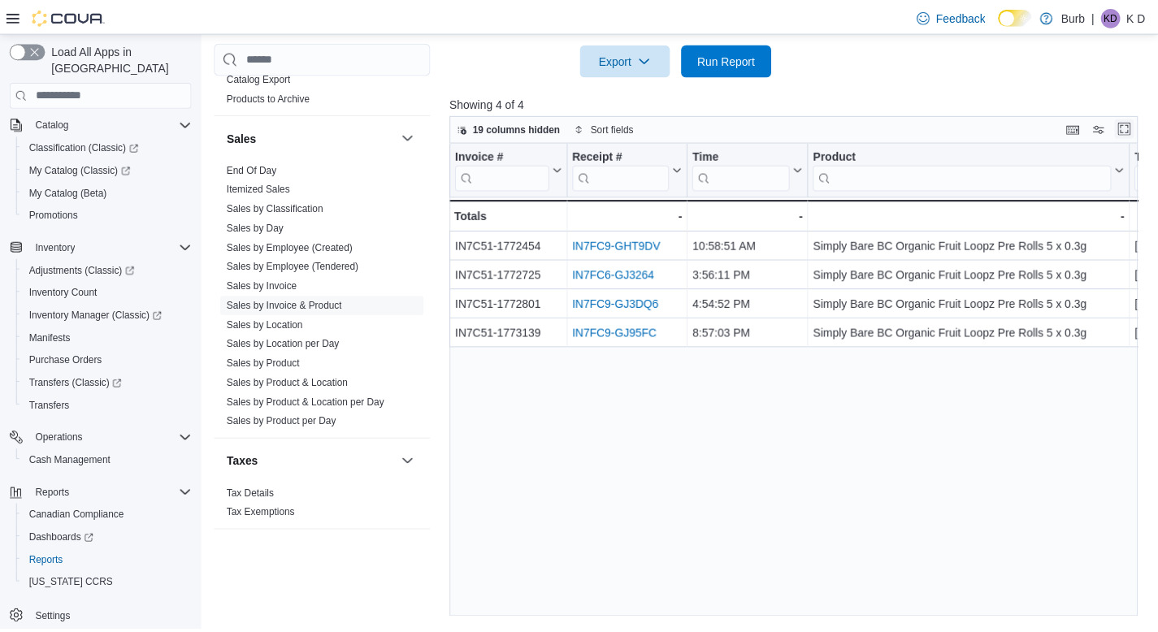
scroll to position [0, 0]
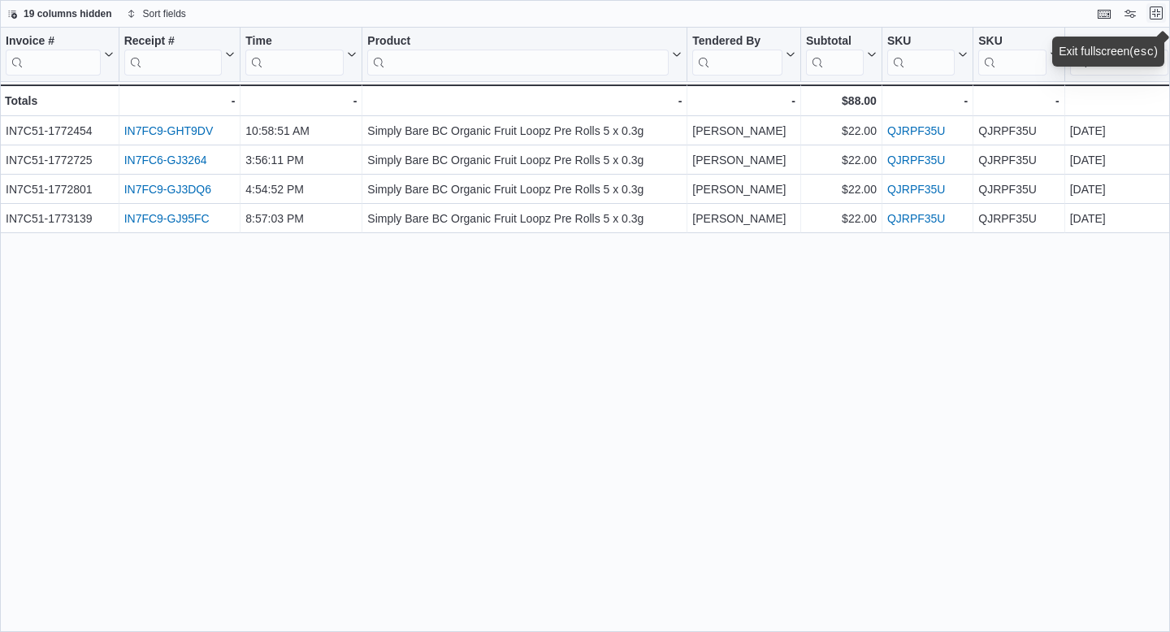
click at [1158, 12] on button "Exit fullscreen" at bounding box center [1157, 13] width 20 height 20
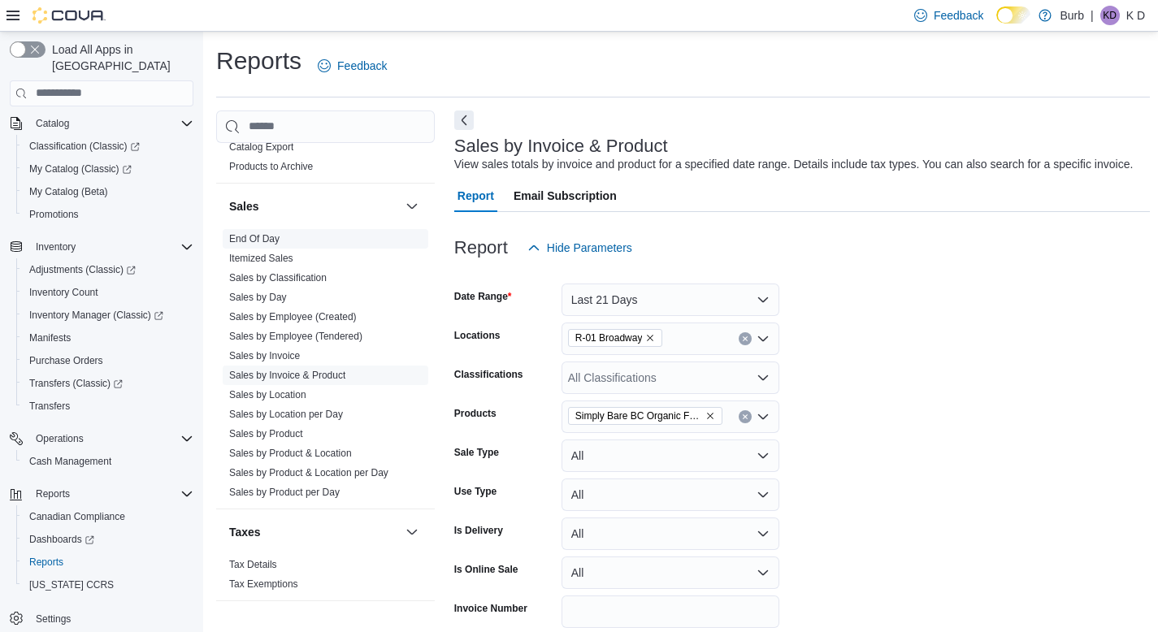
click at [277, 239] on link "End Of Day" at bounding box center [254, 238] width 50 height 11
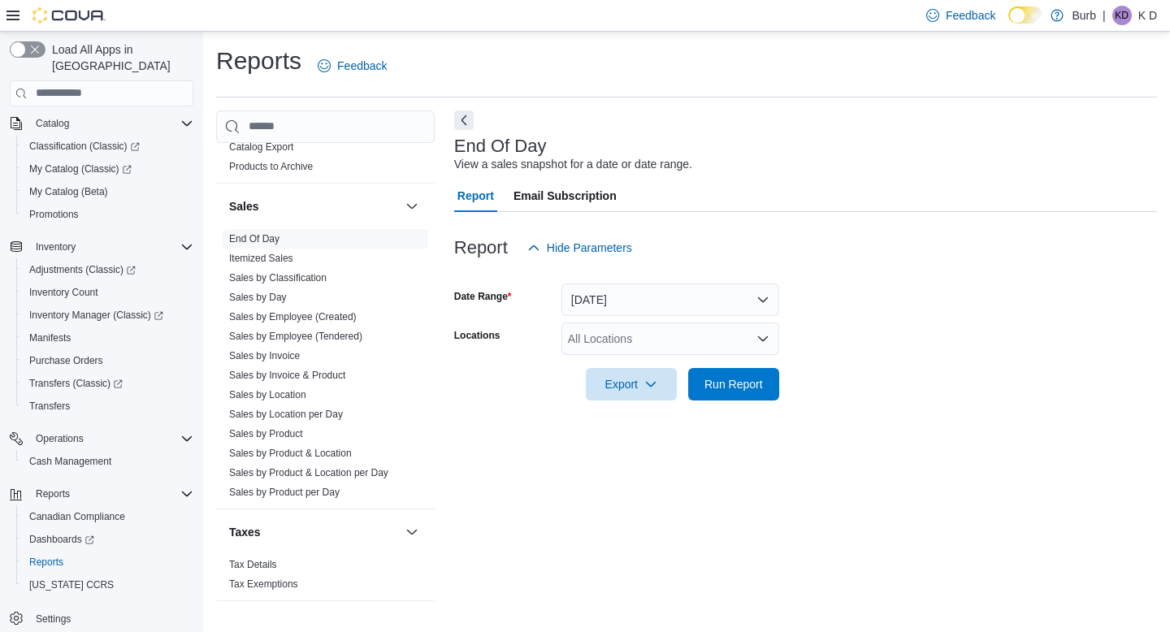
click at [723, 329] on div "All Locations" at bounding box center [671, 339] width 218 height 33
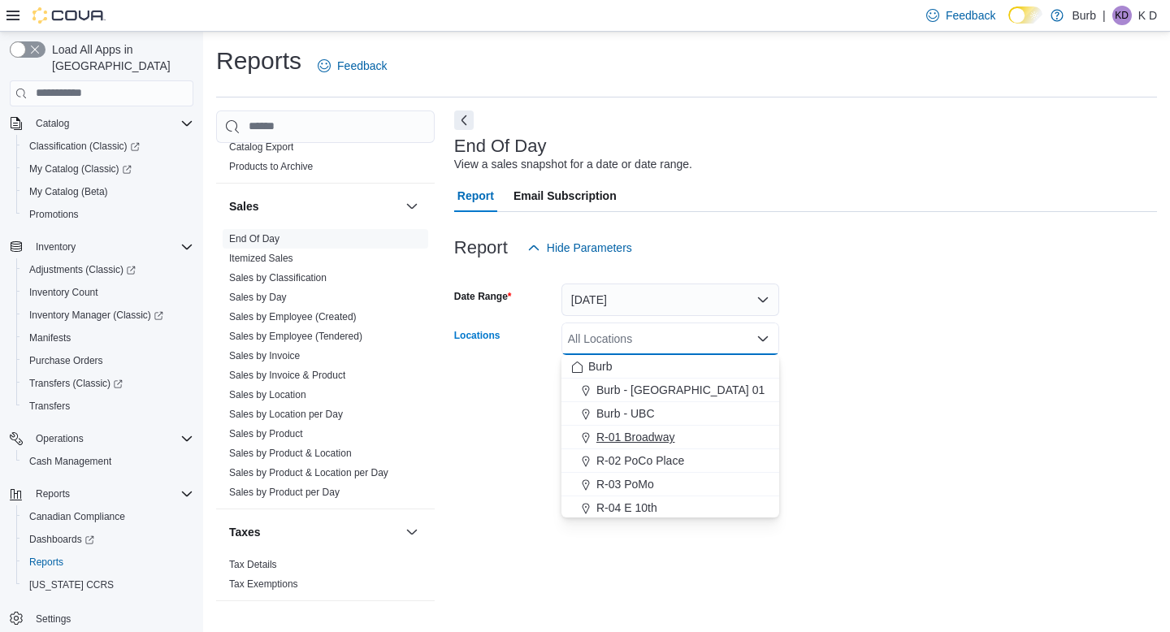
click at [666, 432] on span "R-01 Broadway" at bounding box center [636, 437] width 79 height 16
drag, startPoint x: 987, startPoint y: 358, endPoint x: 965, endPoint y: 362, distance: 23.3
click at [987, 358] on div at bounding box center [805, 361] width 703 height 13
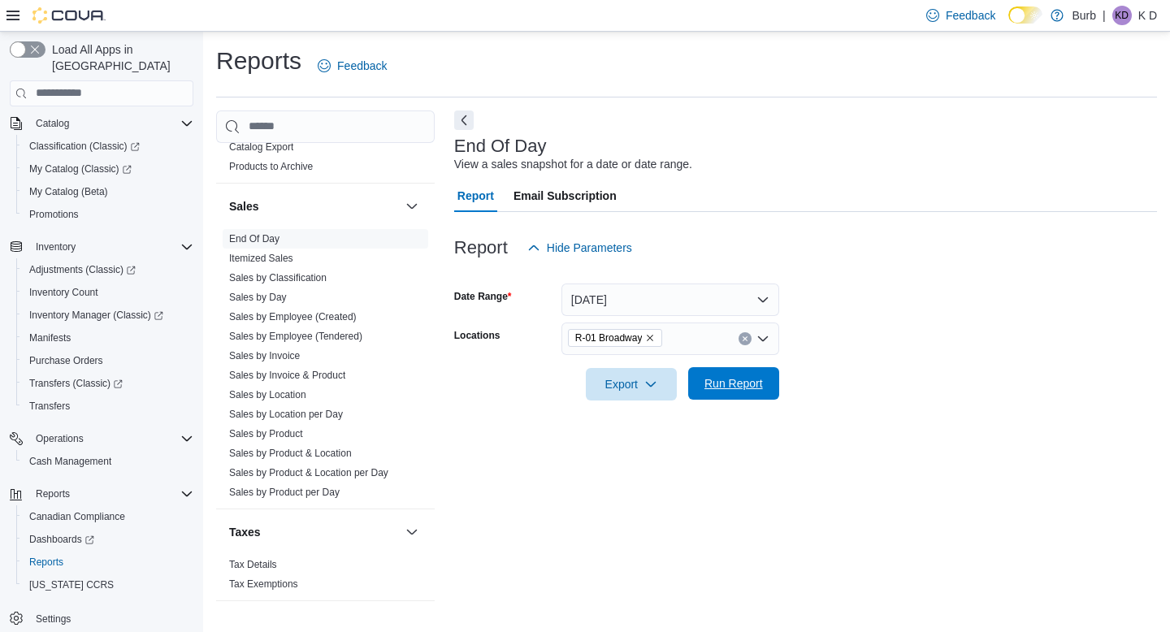
click at [769, 386] on span "Run Report" at bounding box center [734, 383] width 72 height 33
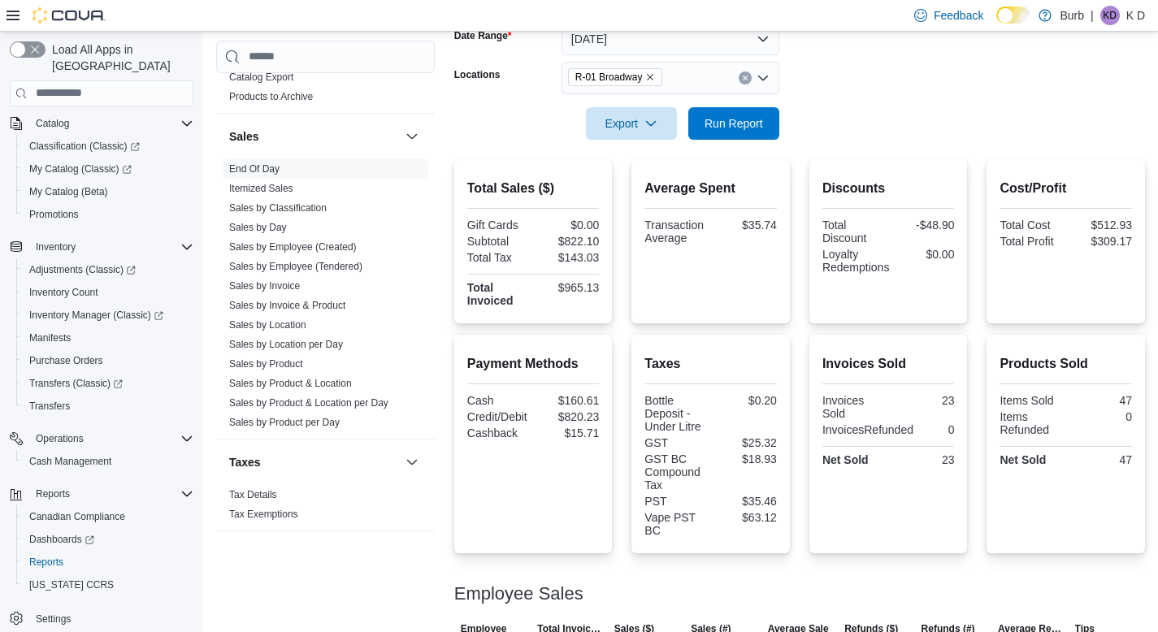
scroll to position [223, 0]
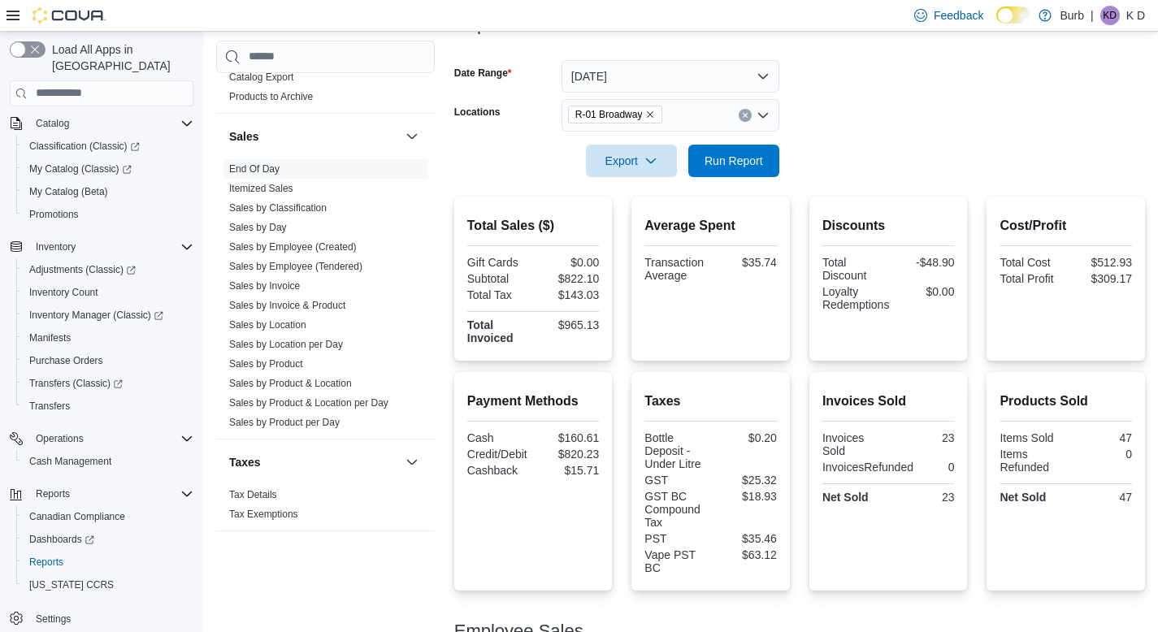
click at [747, 114] on icon "Clear input" at bounding box center [745, 115] width 4 height 4
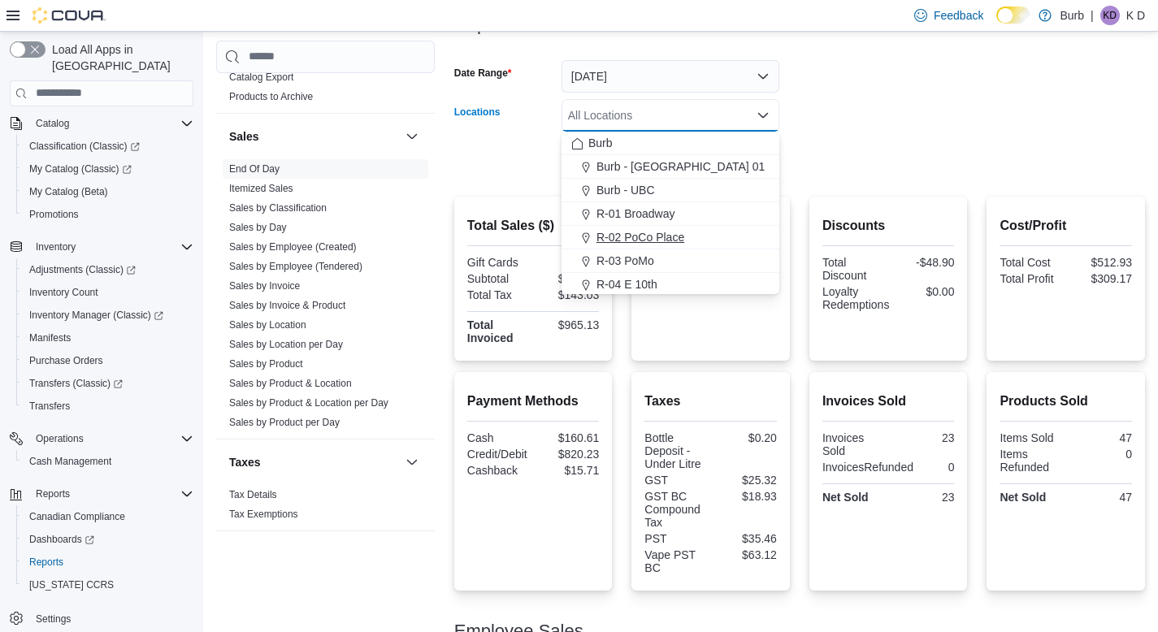
click at [681, 242] on span "R-02 PoCo Place" at bounding box center [641, 237] width 88 height 16
click at [930, 123] on form "Date Range [DATE] Locations R-02 [GEOGRAPHIC_DATA] Combo box. Selected. R-02 [G…" at bounding box center [799, 109] width 691 height 137
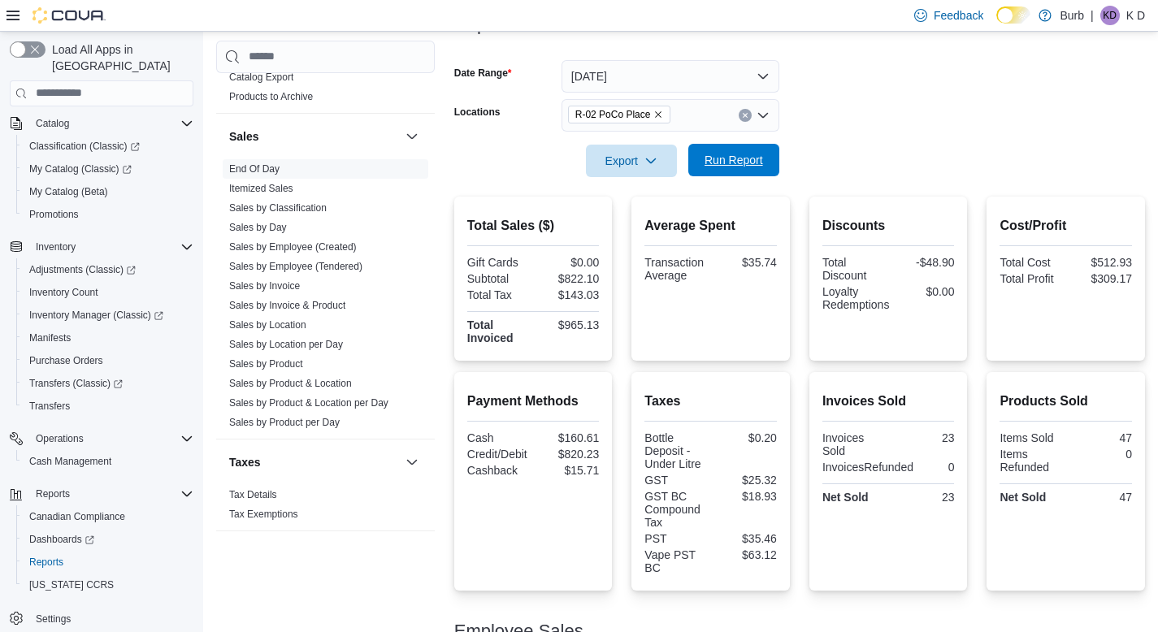
click at [757, 148] on span "Run Report" at bounding box center [734, 160] width 72 height 33
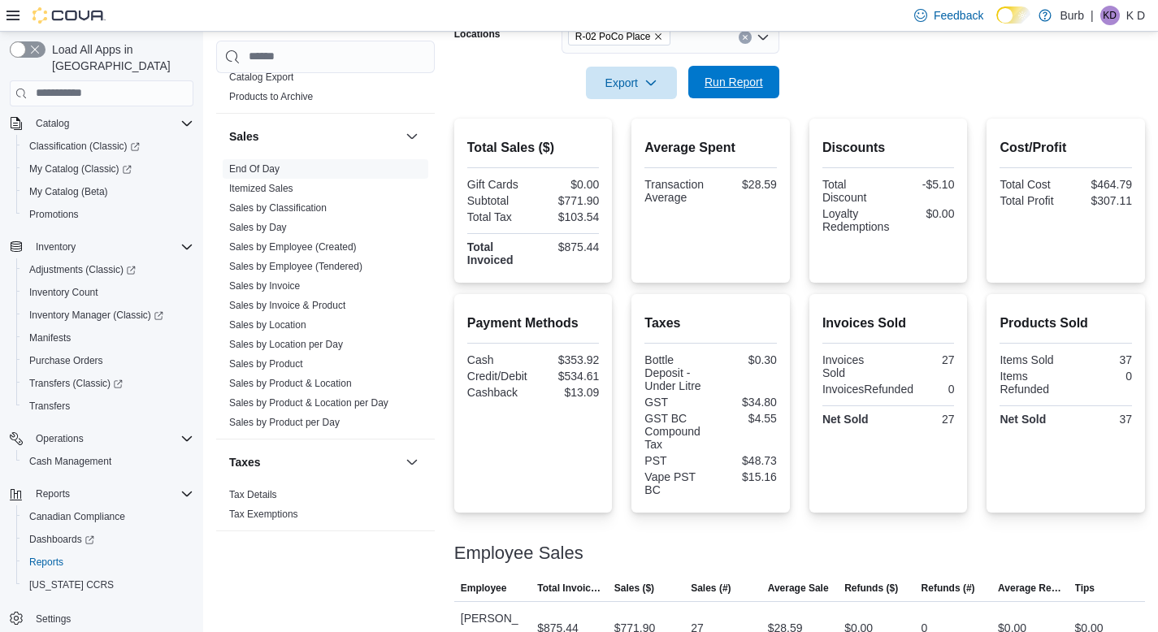
scroll to position [296, 0]
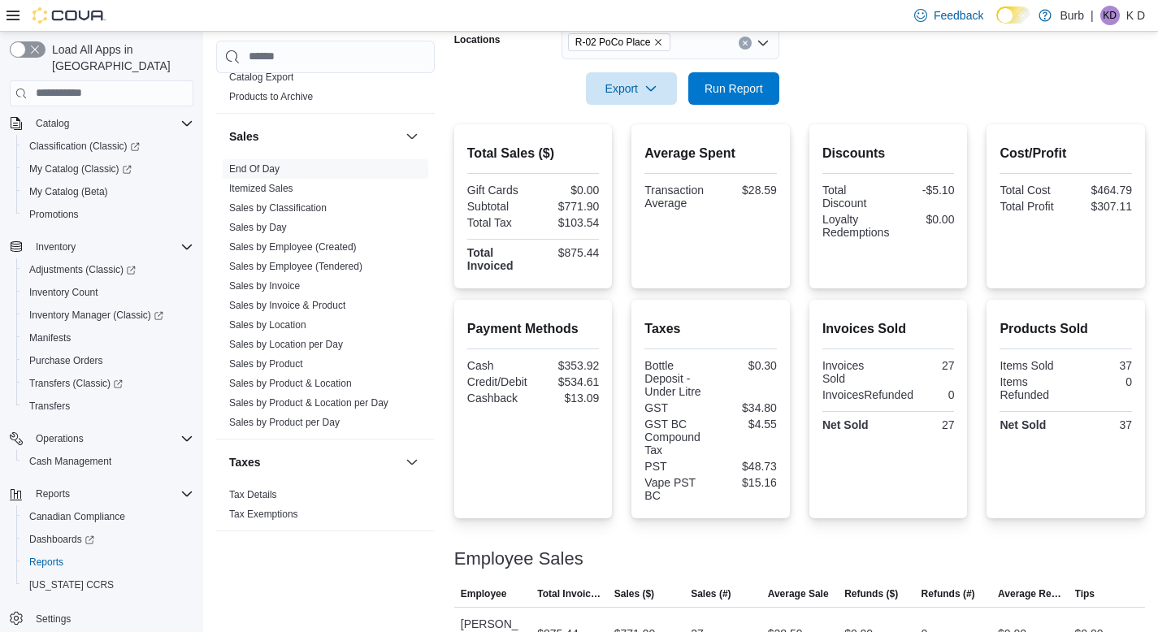
click at [746, 41] on icon "Clear input" at bounding box center [745, 43] width 4 height 4
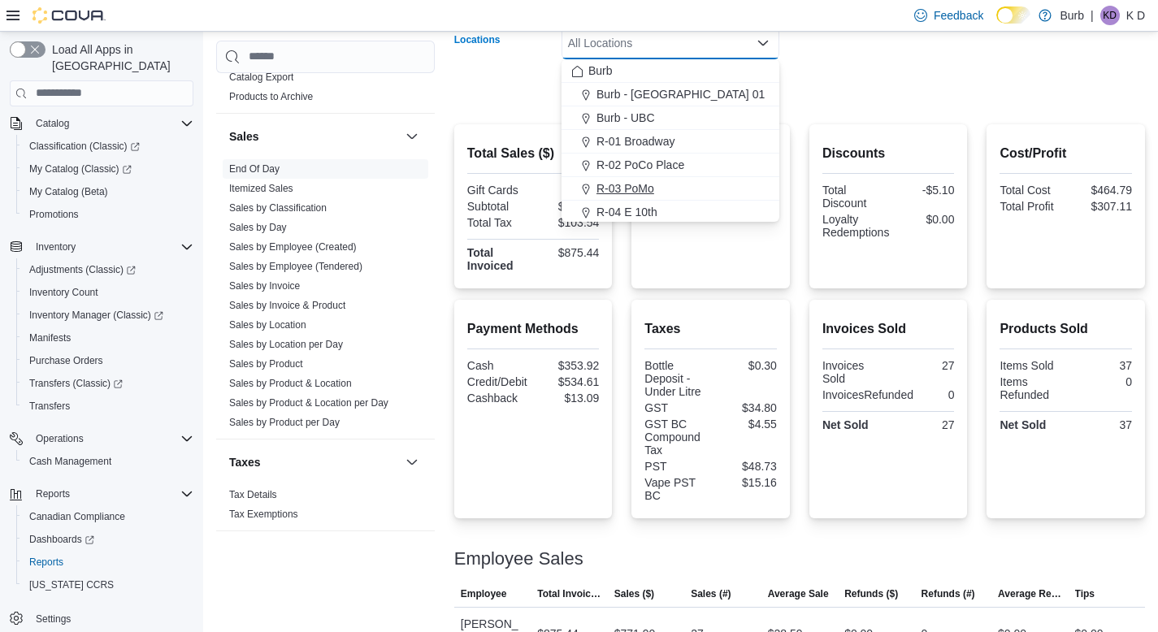
click at [714, 197] on button "R-03 PoMo" at bounding box center [671, 189] width 218 height 24
click at [887, 93] on form "Date Range [DATE] Locations R-03 PoMo Combo box. Selected. R-03 PoMo. Press Bac…" at bounding box center [799, 36] width 691 height 137
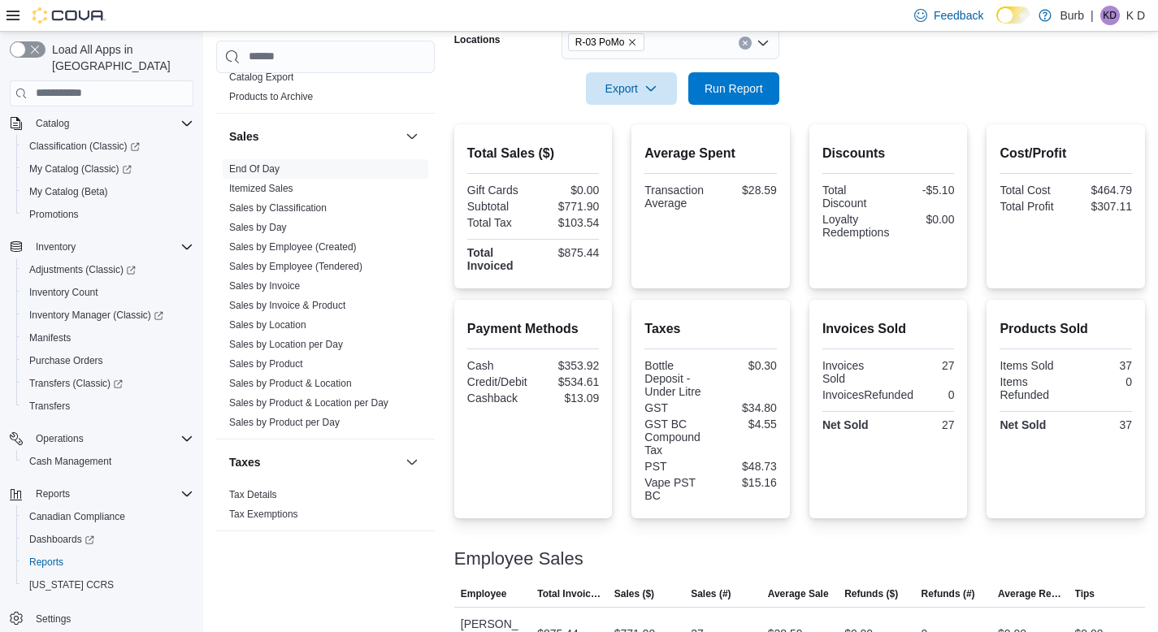
click at [734, 111] on div at bounding box center [799, 115] width 691 height 20
click at [738, 102] on span "Run Report" at bounding box center [734, 88] width 72 height 33
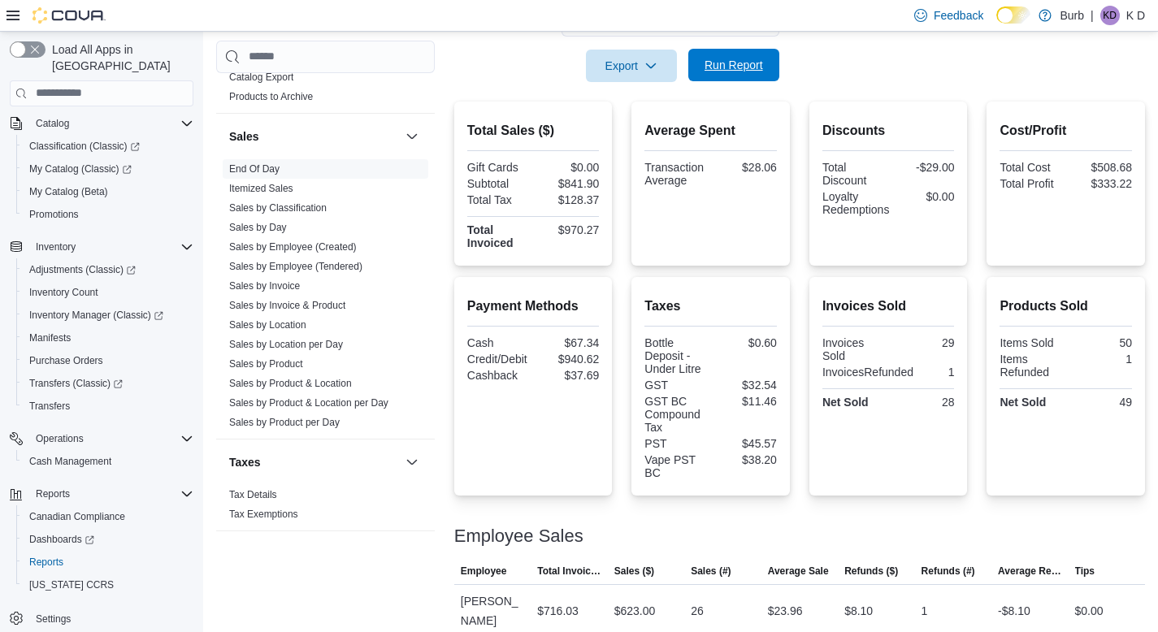
scroll to position [277, 0]
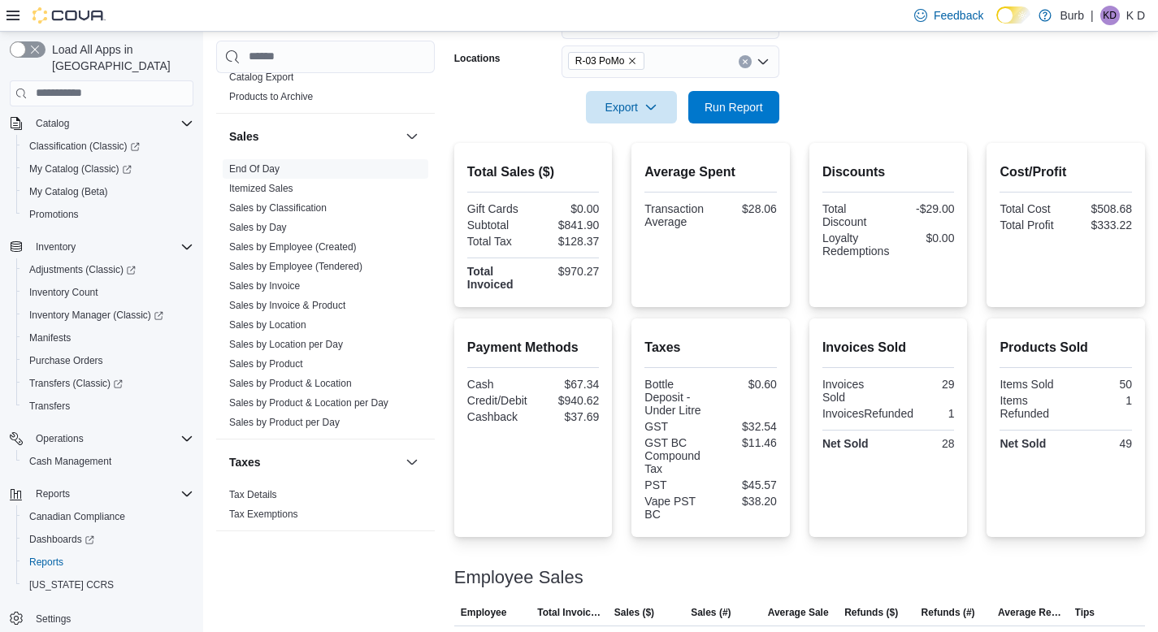
click at [747, 56] on button "Clear input" at bounding box center [745, 61] width 13 height 13
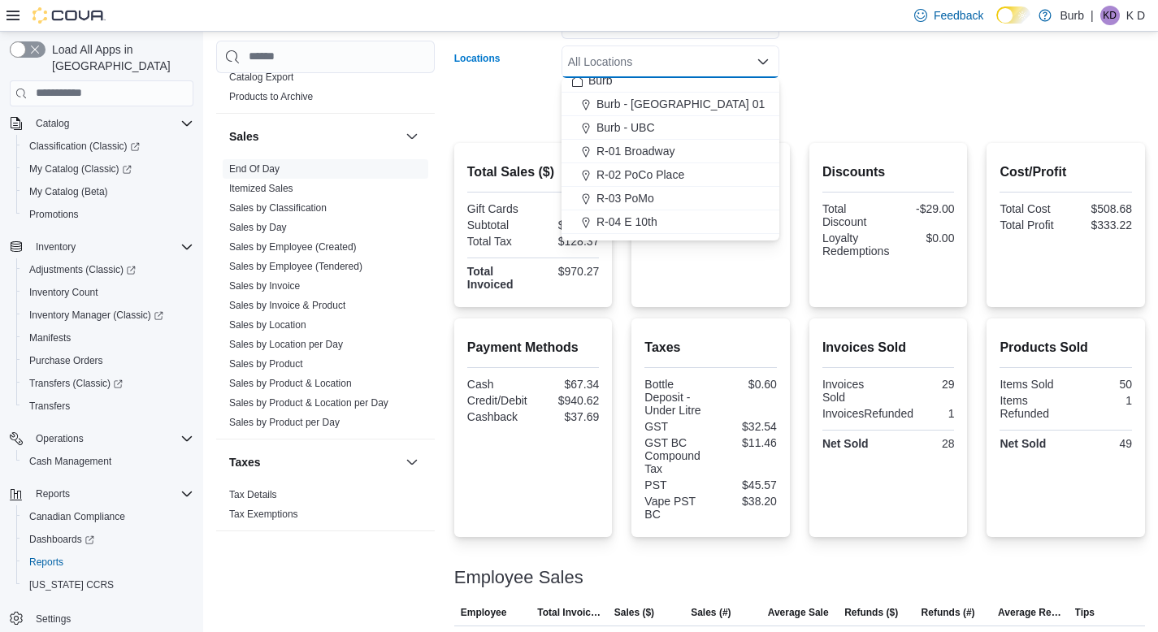
scroll to position [27, 0]
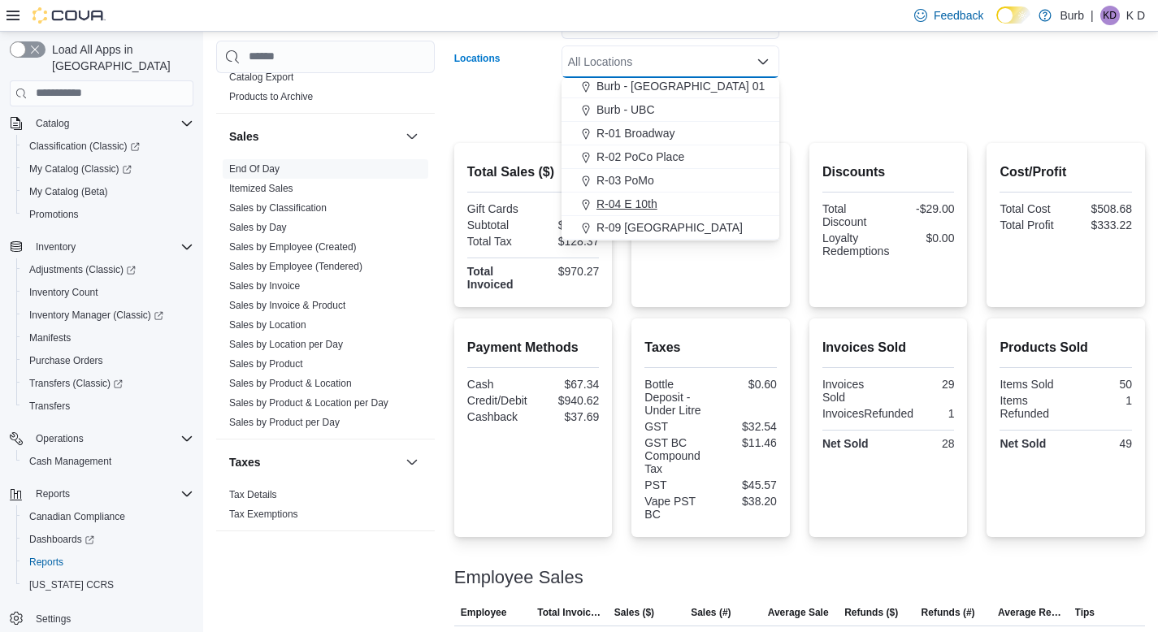
click at [733, 196] on div "R-04 E 10th" at bounding box center [670, 204] width 198 height 16
click at [848, 95] on form "Date Range [DATE] Locations R-04 E 10th Combo box. Selected. R-04 E 10th. Press…" at bounding box center [799, 55] width 691 height 137
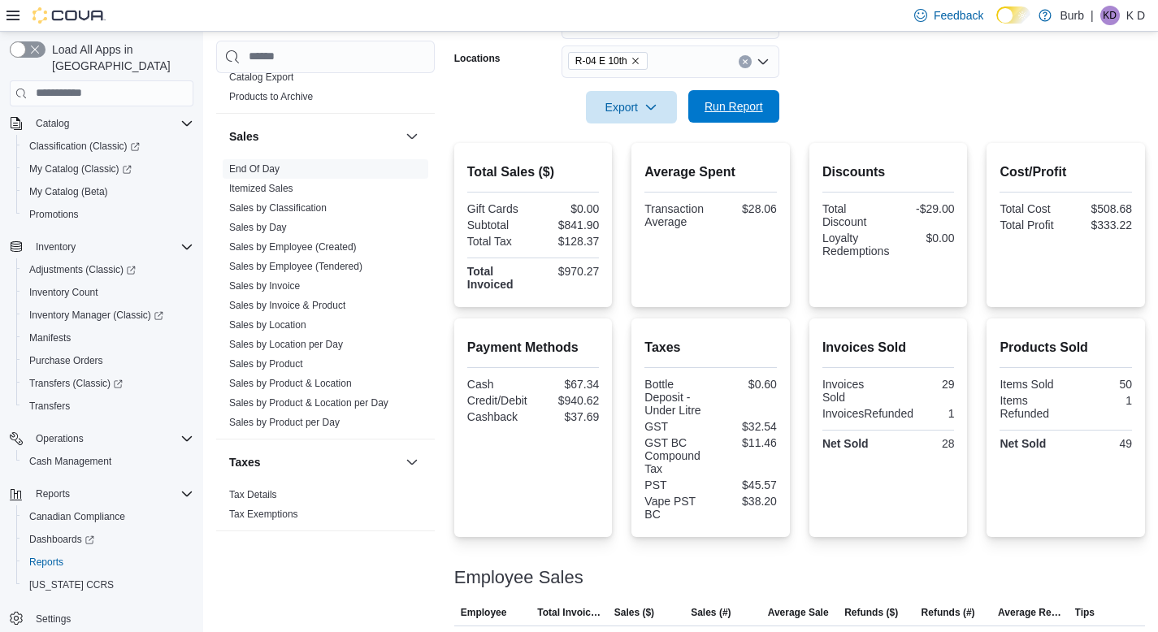
click at [767, 102] on span "Run Report" at bounding box center [734, 106] width 72 height 33
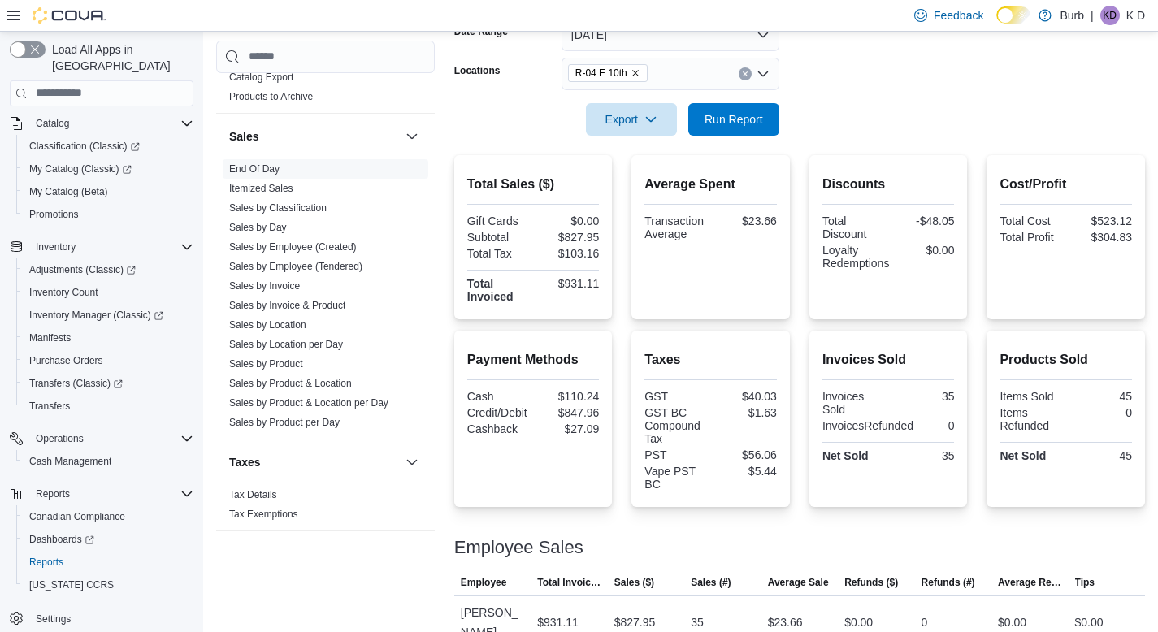
scroll to position [263, 0]
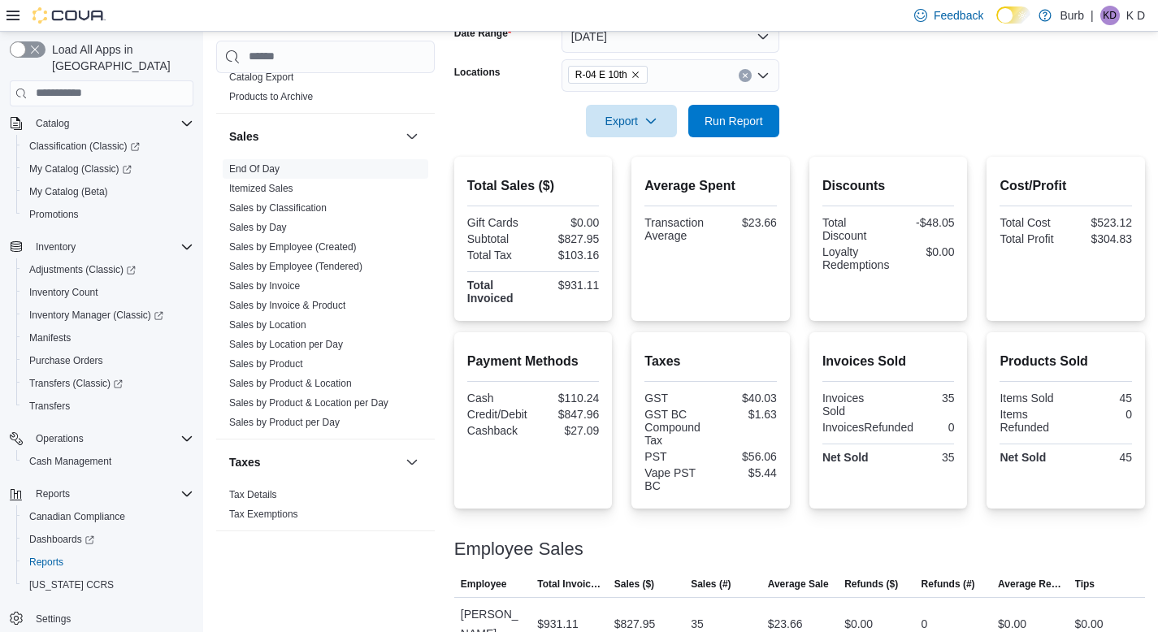
click at [744, 76] on icon "Clear input" at bounding box center [745, 75] width 4 height 4
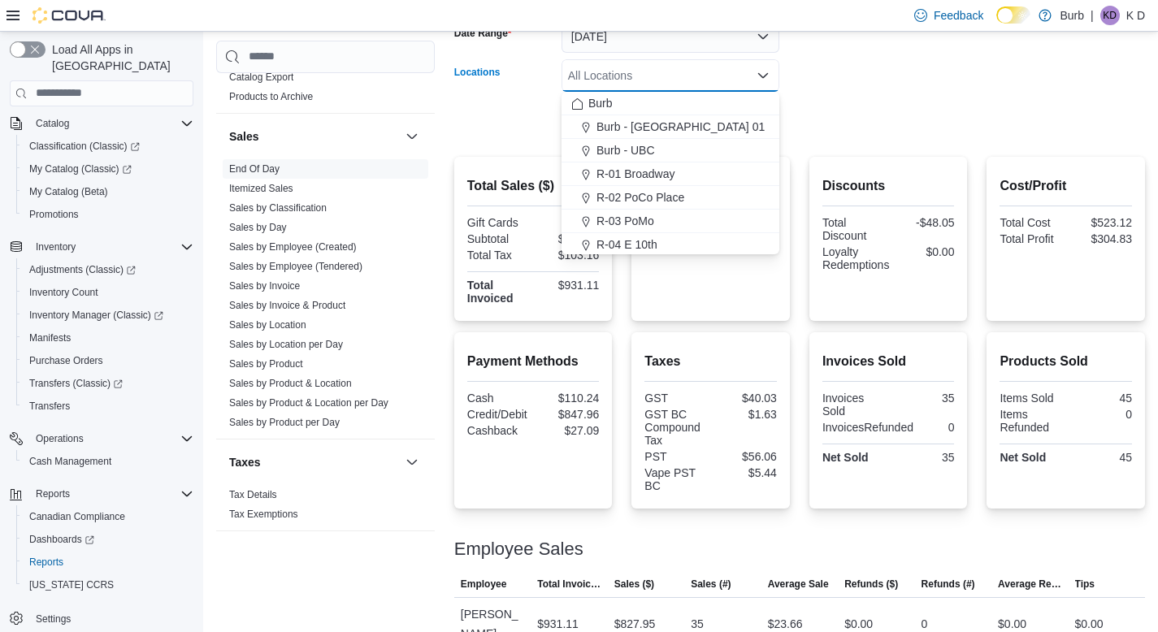
scroll to position [38, 0]
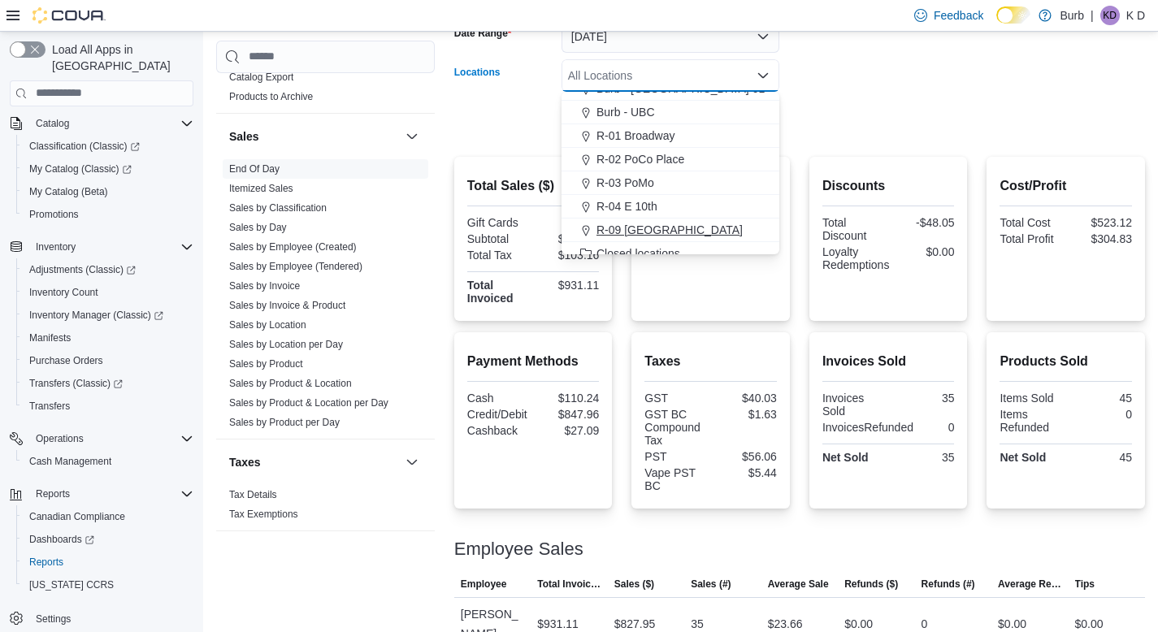
click at [705, 226] on span "R-09 [GEOGRAPHIC_DATA]" at bounding box center [670, 230] width 146 height 16
click at [909, 102] on div at bounding box center [799, 98] width 691 height 13
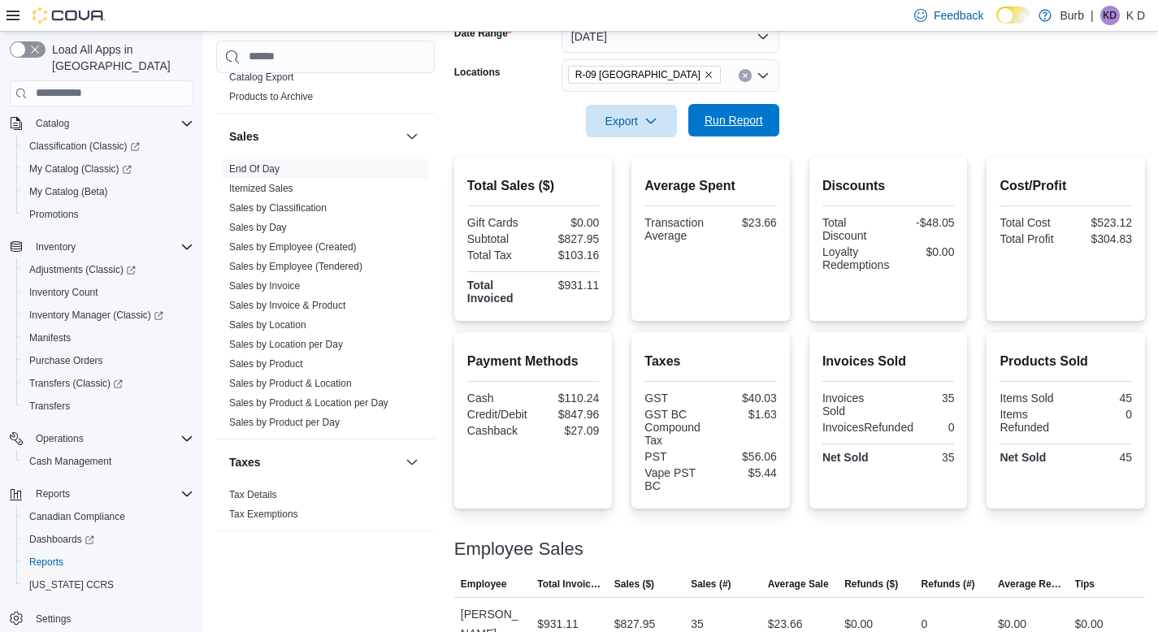
click at [749, 114] on span "Run Report" at bounding box center [734, 120] width 59 height 16
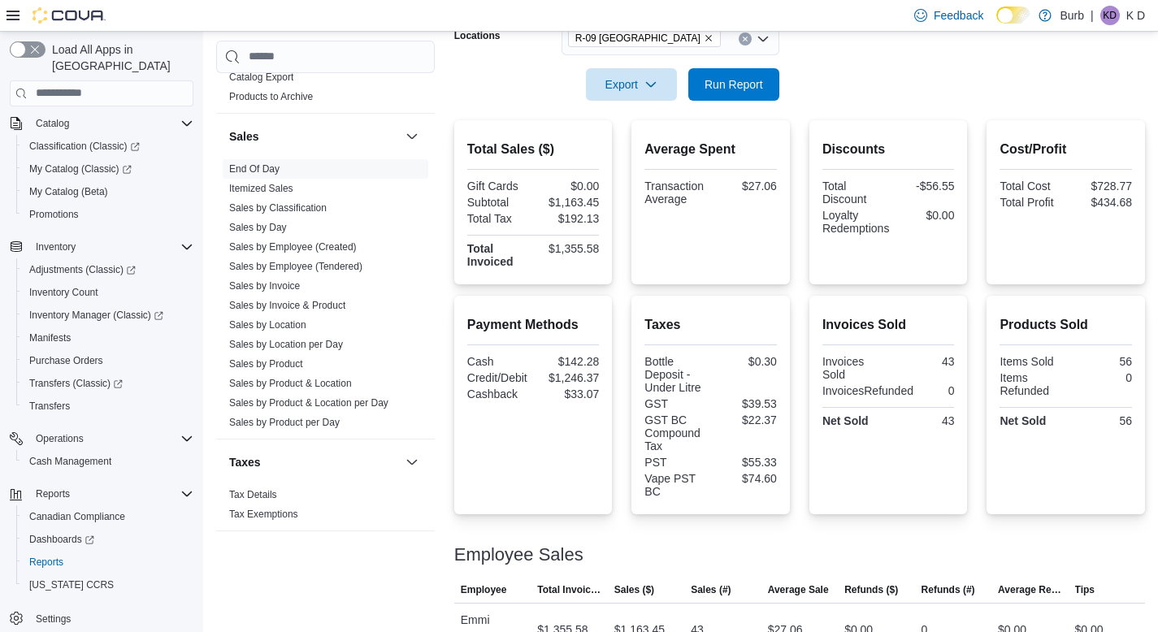
scroll to position [284, 0]
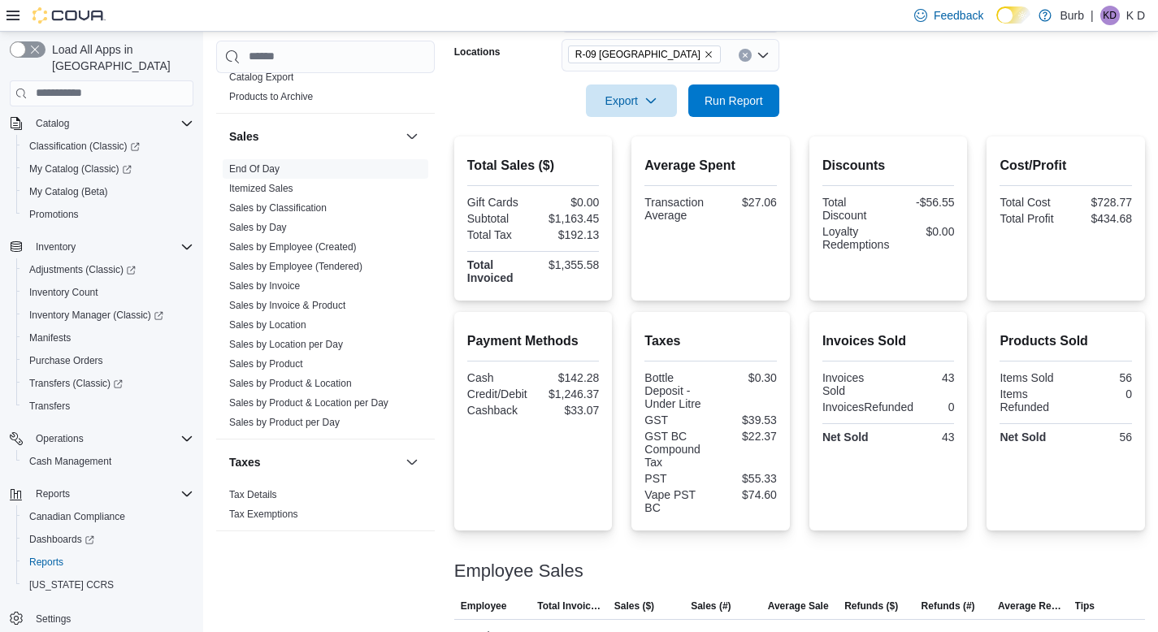
click at [745, 57] on icon "Clear input" at bounding box center [745, 55] width 7 height 7
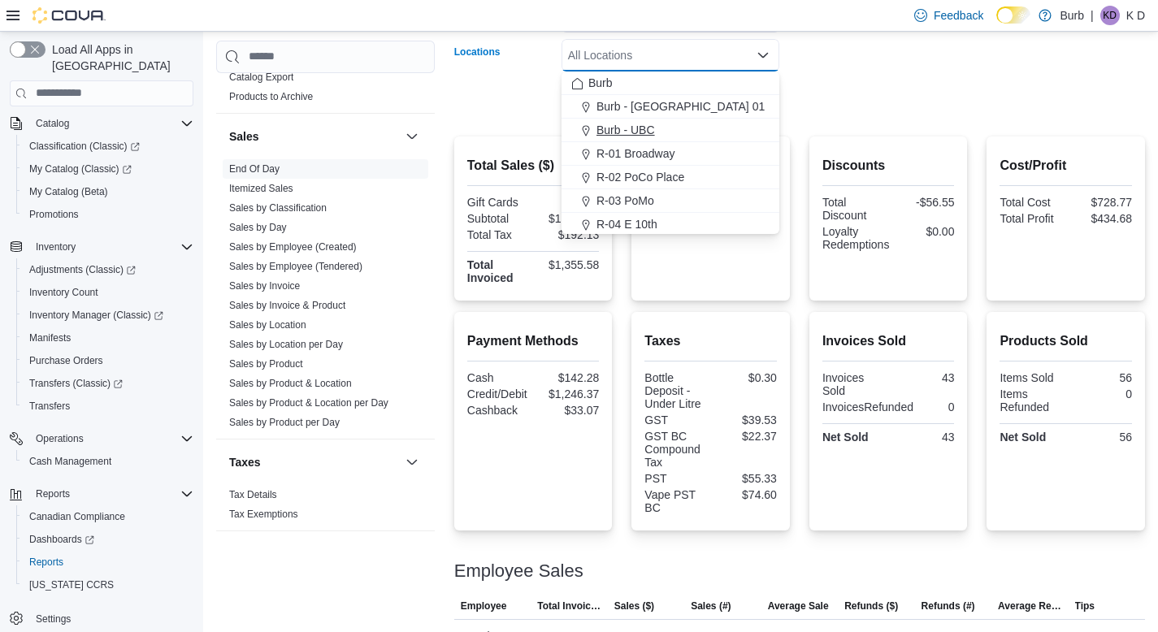
click at [737, 137] on div "Burb - UBC" at bounding box center [670, 130] width 198 height 16
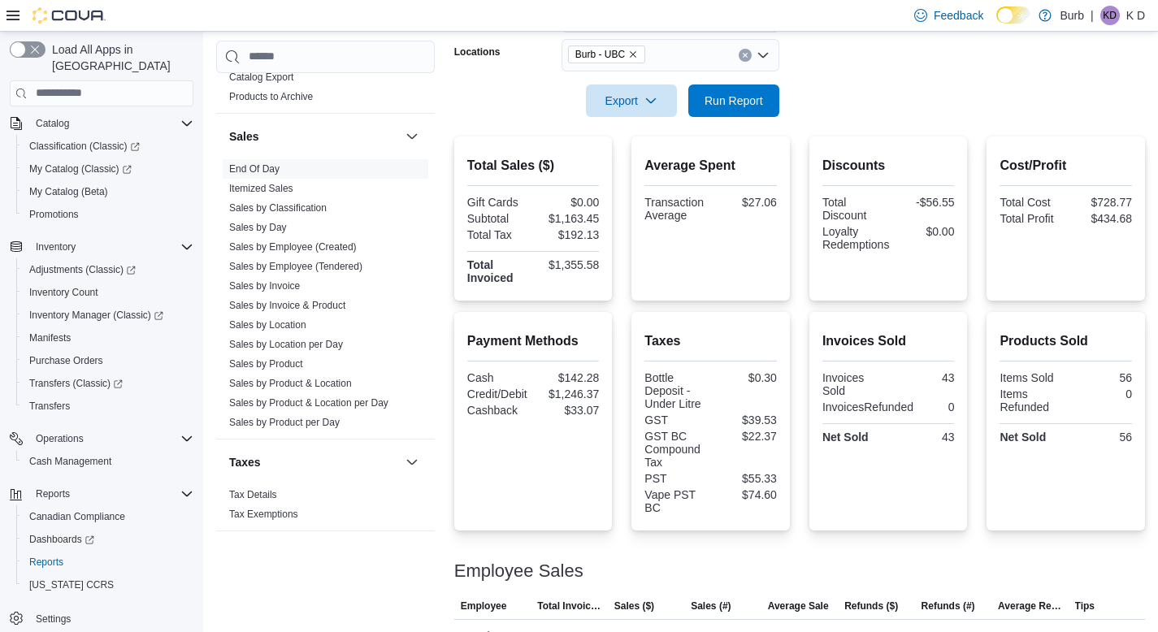
click at [846, 90] on form "Date Range [DATE] Locations Burb - UBC Export Run Report" at bounding box center [799, 48] width 691 height 137
click at [744, 98] on span "Run Report" at bounding box center [734, 100] width 59 height 16
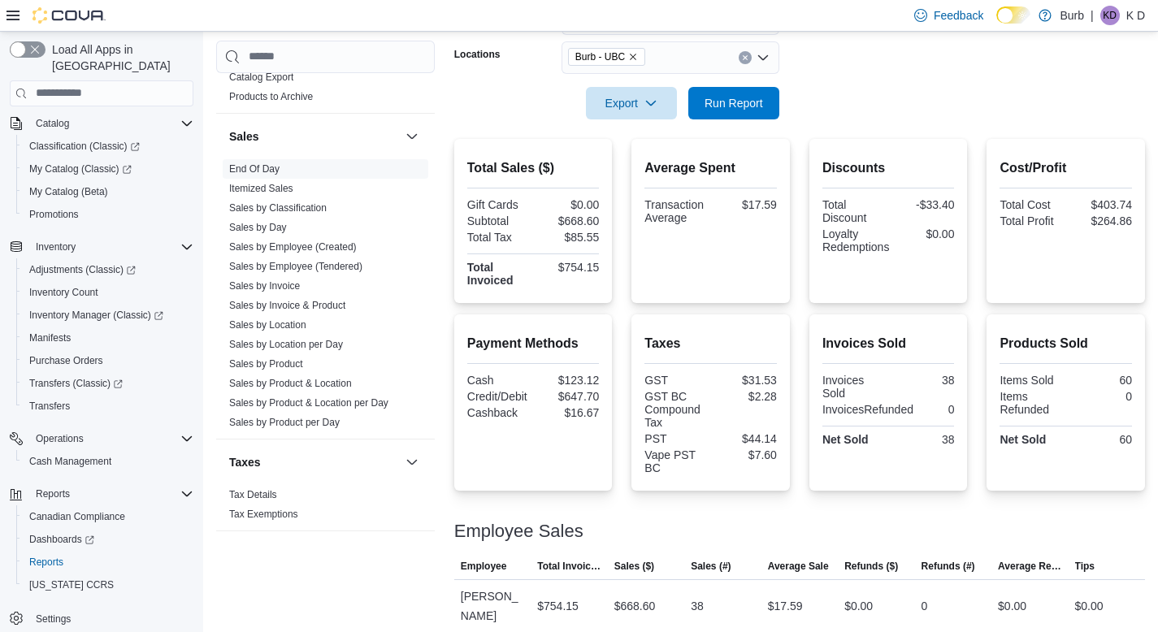
scroll to position [263, 0]
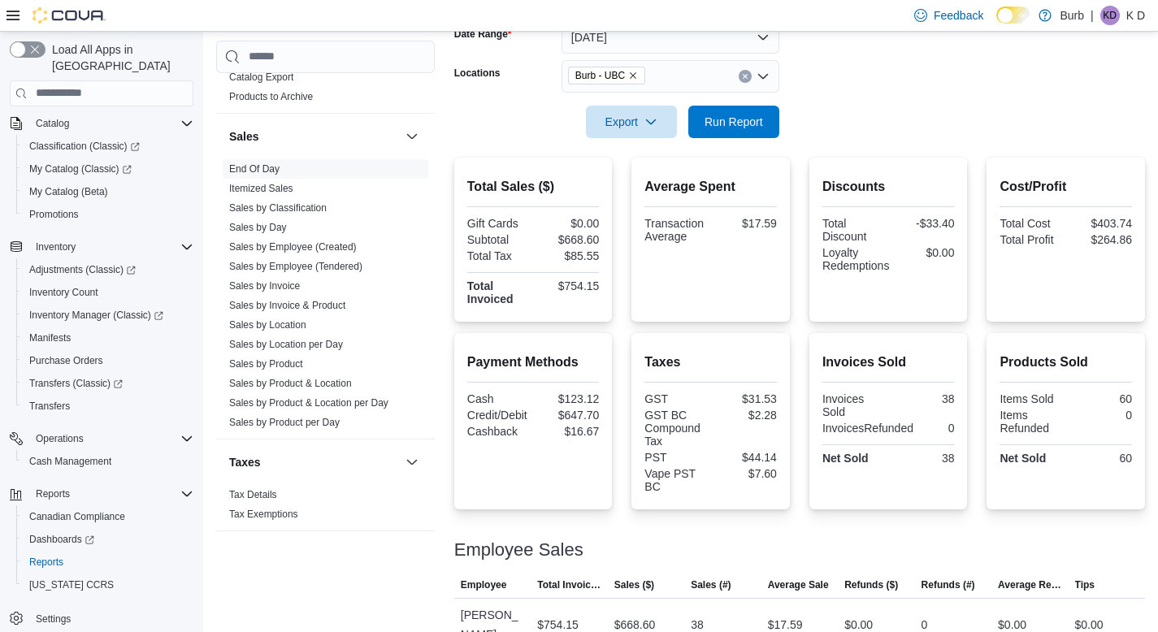
click at [748, 76] on icon "Clear input" at bounding box center [745, 76] width 7 height 7
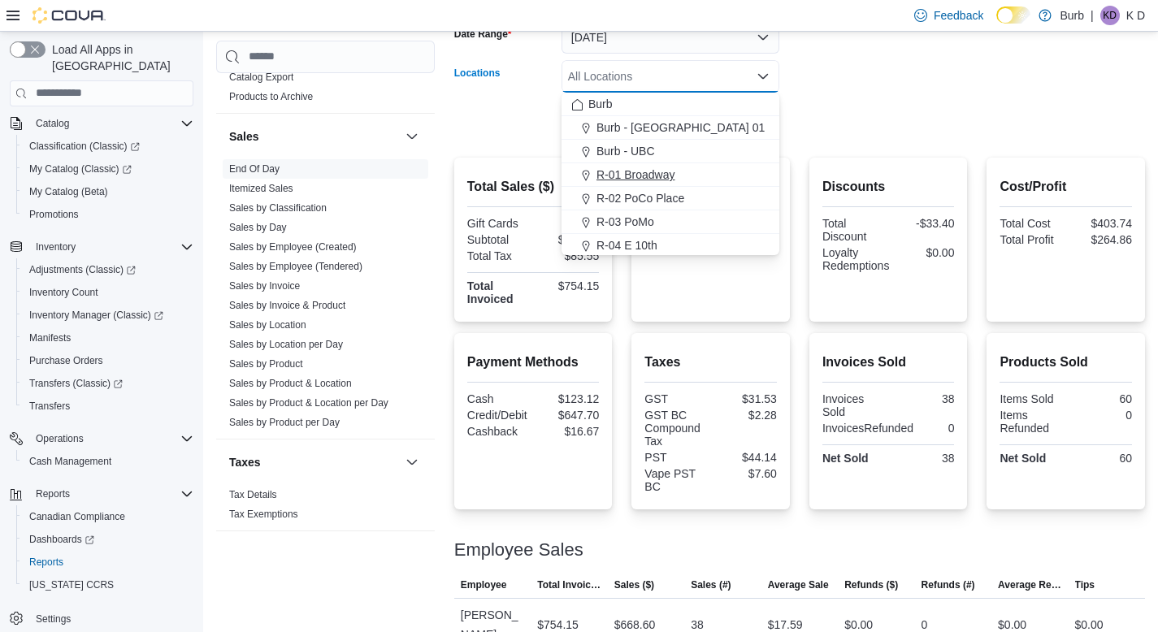
click at [740, 175] on div "R-01 Broadway" at bounding box center [670, 175] width 198 height 16
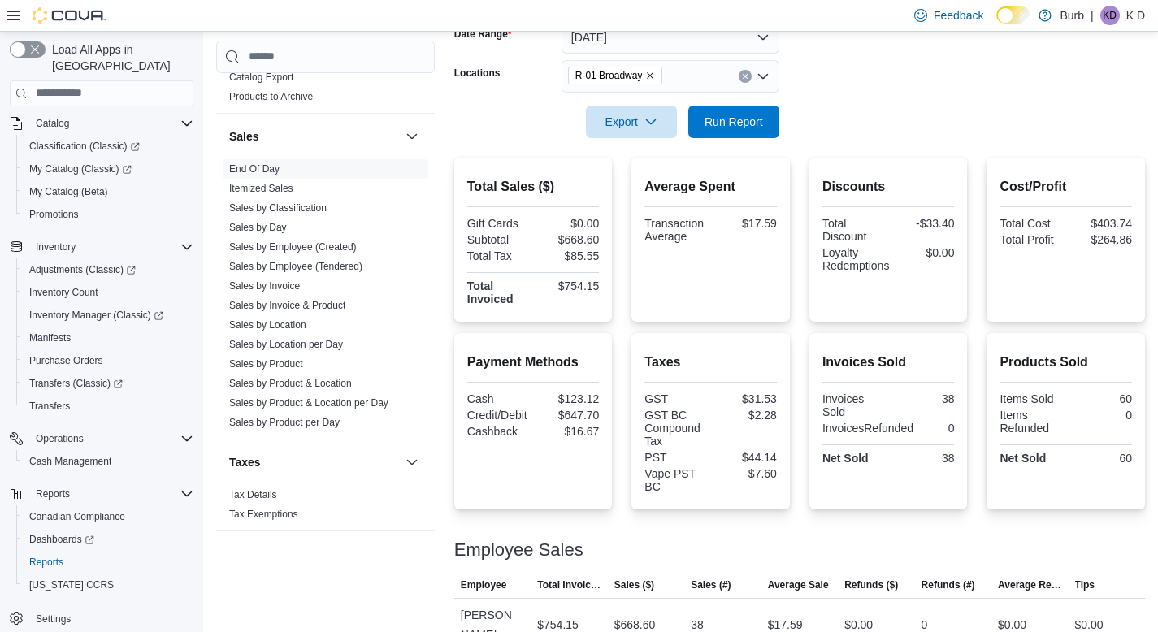
click at [902, 111] on form "Date Range [DATE] Locations R-01 Broadway Export Run Report" at bounding box center [799, 70] width 691 height 137
click at [764, 103] on div at bounding box center [799, 99] width 691 height 13
click at [766, 107] on span "Run Report" at bounding box center [734, 121] width 72 height 33
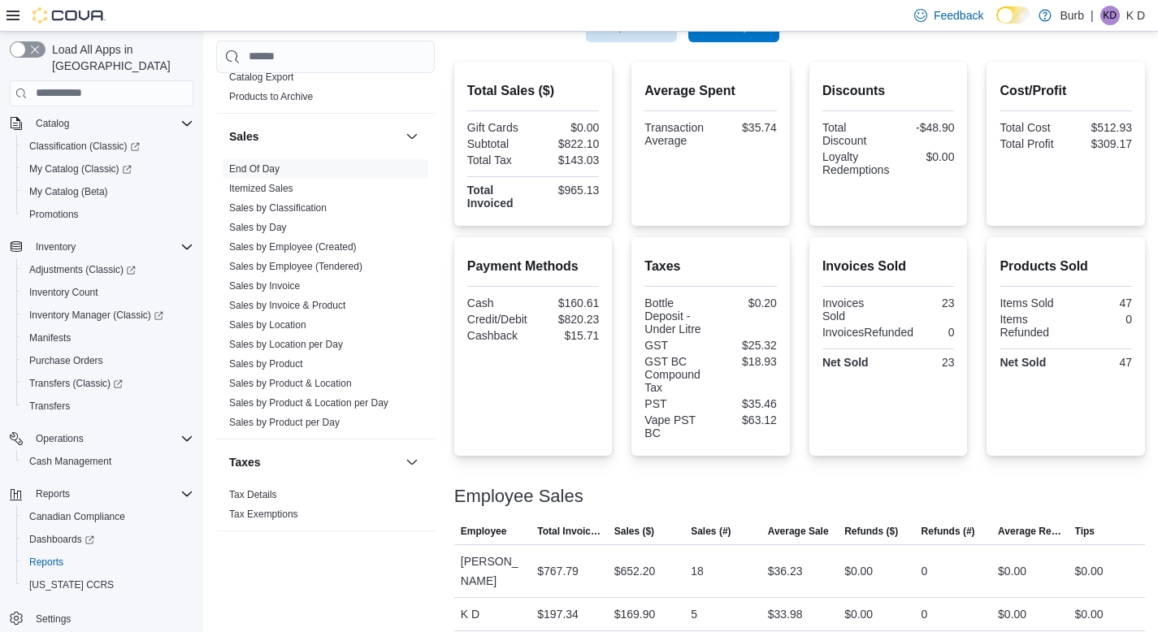
scroll to position [371, 0]
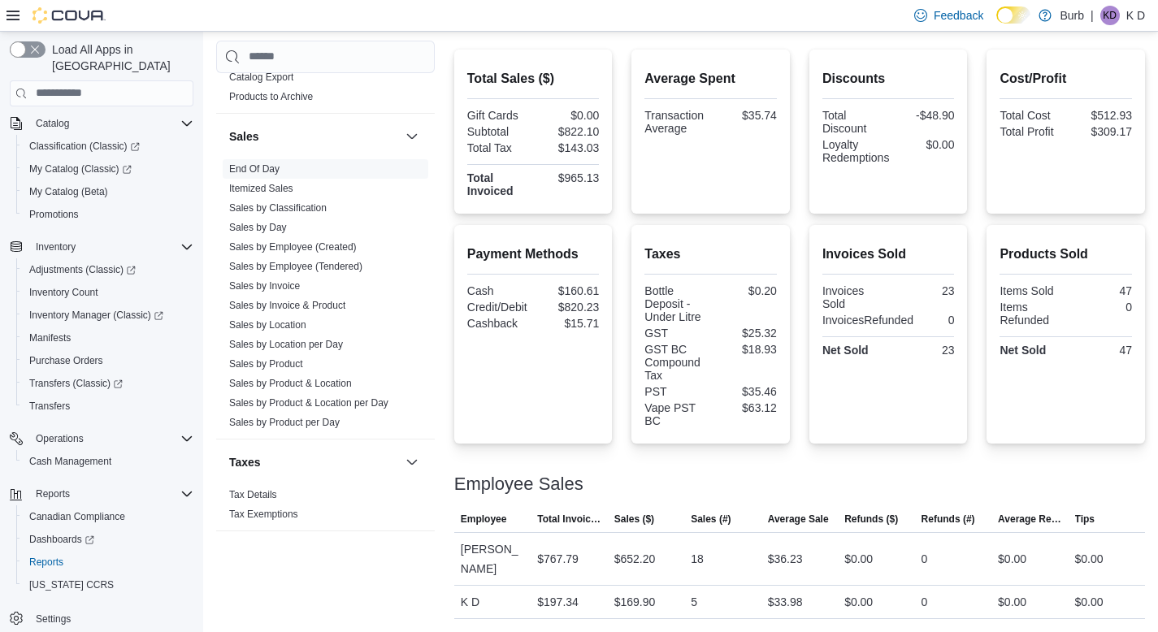
click at [663, 197] on div "Average Spent Transaction Average $35.74" at bounding box center [710, 132] width 132 height 138
click at [106, 309] on span "Inventory Manager (Classic)" at bounding box center [96, 315] width 134 height 13
